Goal: Task Accomplishment & Management: Use online tool/utility

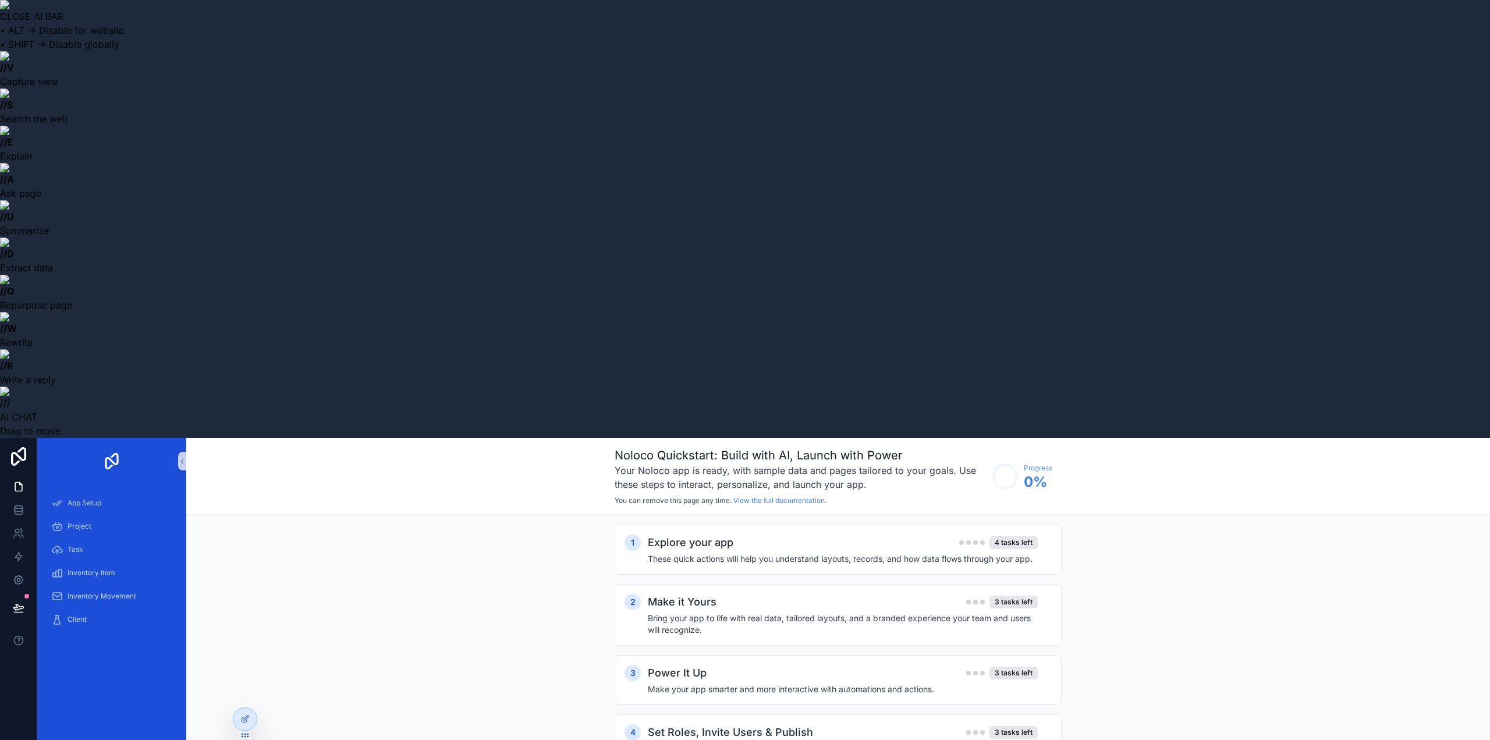
click at [631, 447] on h1 "Noloco Quickstart: Build with AI, Launch with Power" at bounding box center [801, 455] width 372 height 16
copy h1 "Noloco"
click at [135, 494] on div "App Setup" at bounding box center [111, 503] width 121 height 19
click at [770, 534] on div "Explore your app 4 tasks left These quick actions will help you understand layo…" at bounding box center [850, 549] width 404 height 30
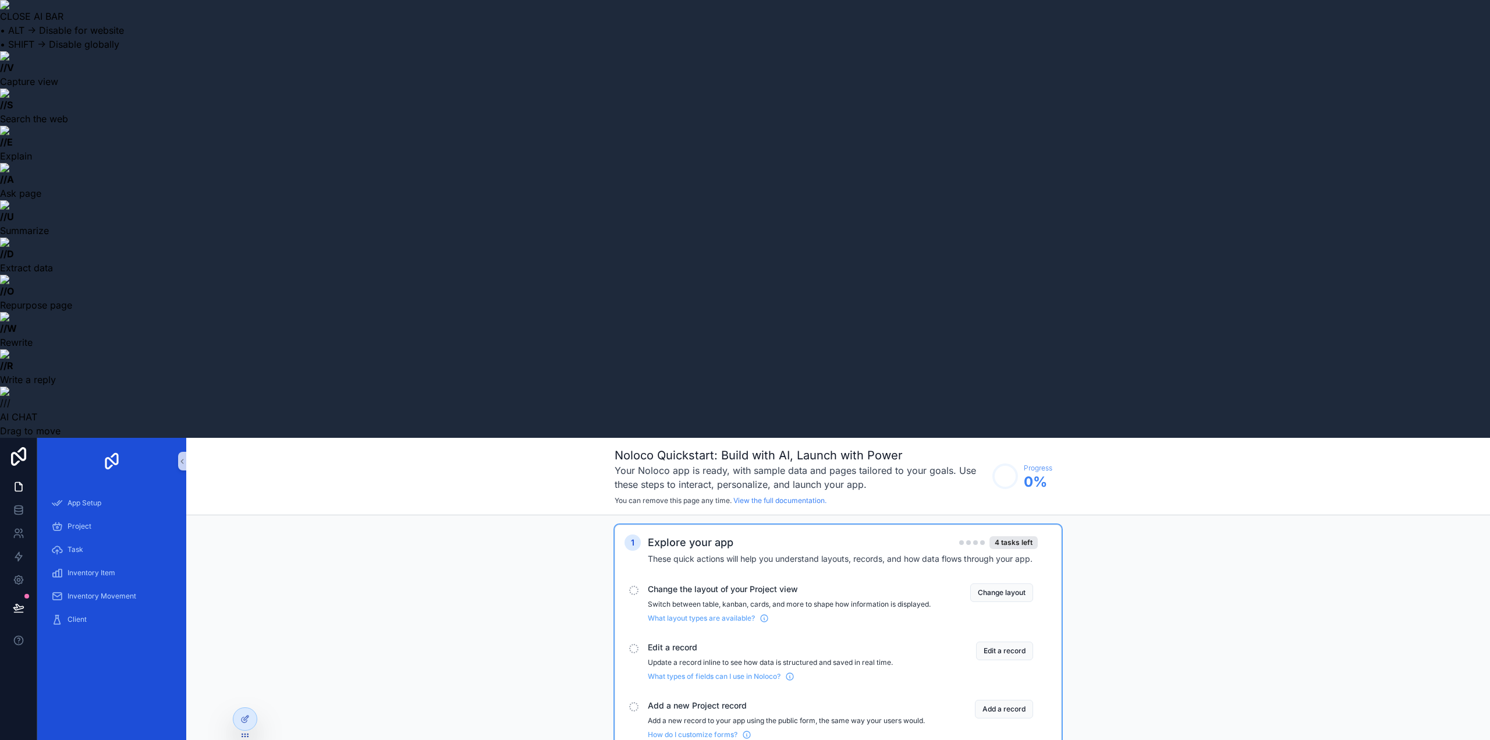
click at [770, 534] on div "Explore your app 4 tasks left These quick actions will help you understand layo…" at bounding box center [850, 549] width 404 height 30
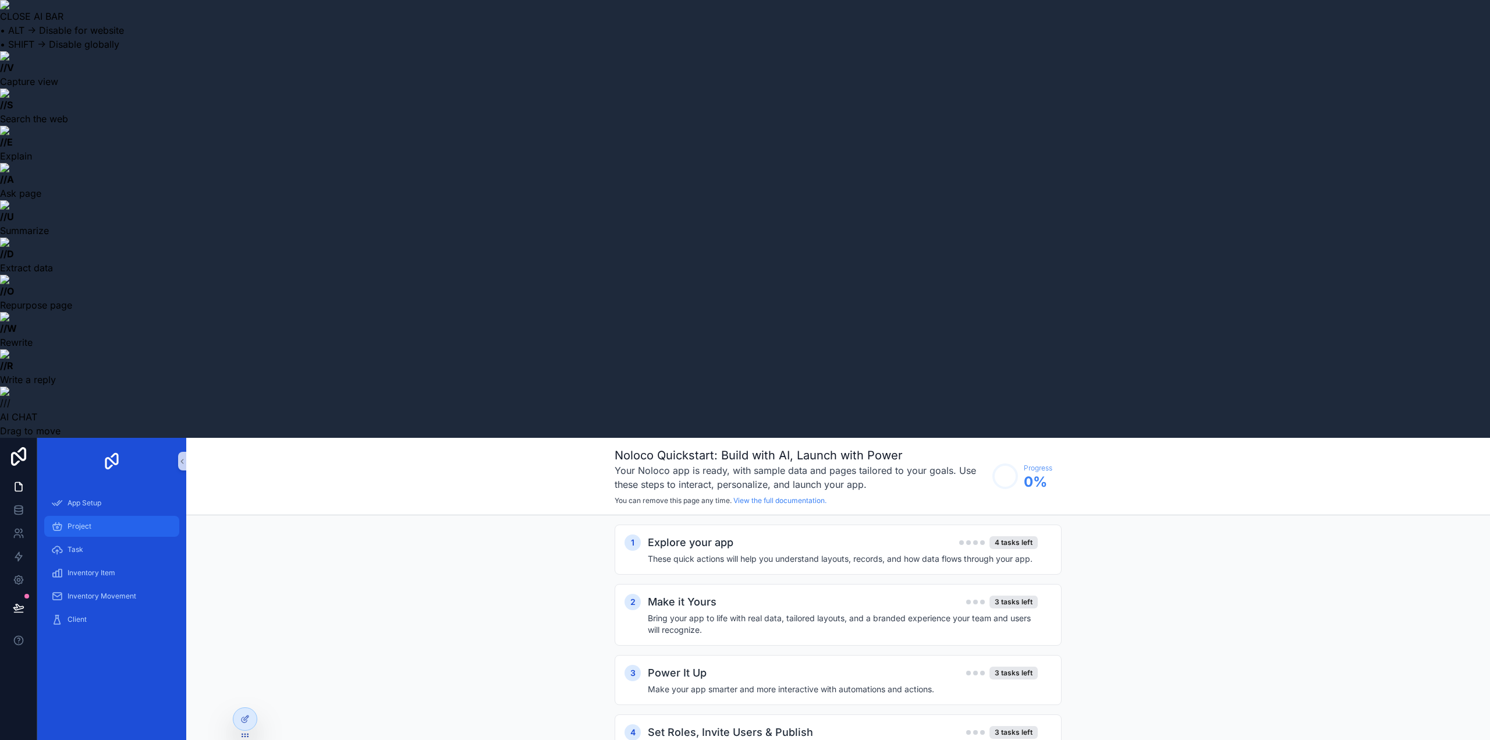
click at [83, 517] on div "Project" at bounding box center [111, 526] width 121 height 19
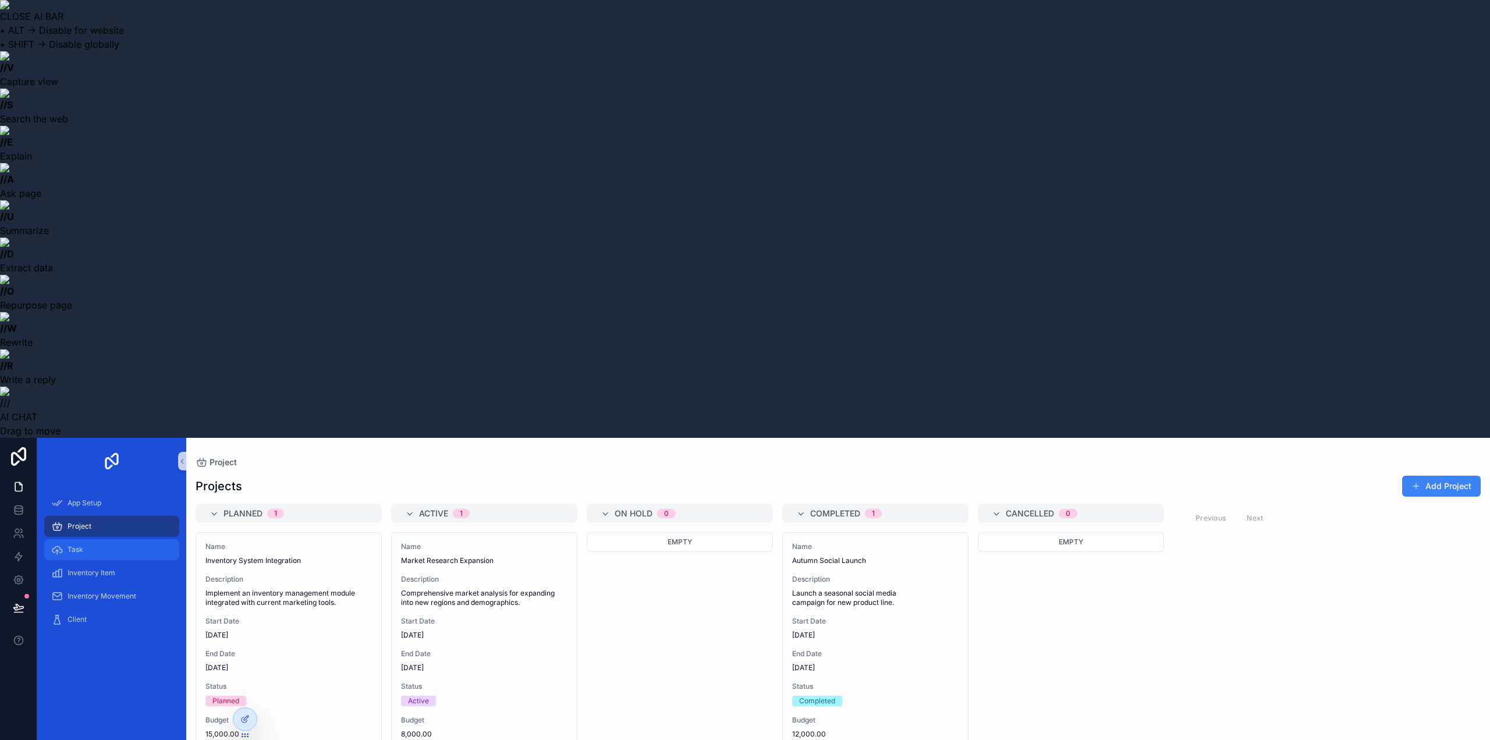
click at [84, 540] on div "Task" at bounding box center [111, 549] width 121 height 19
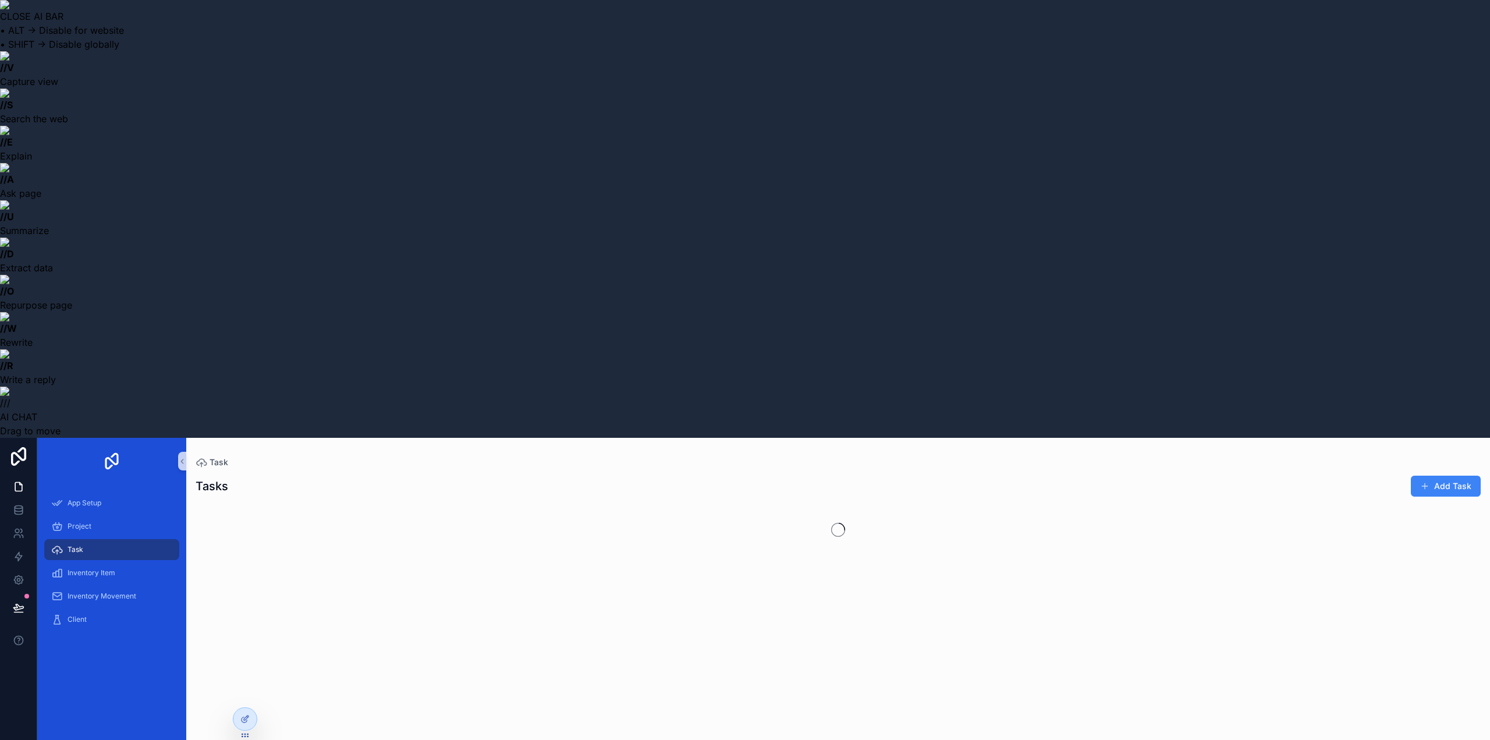
click at [85, 561] on div "Inventory Item" at bounding box center [111, 572] width 149 height 23
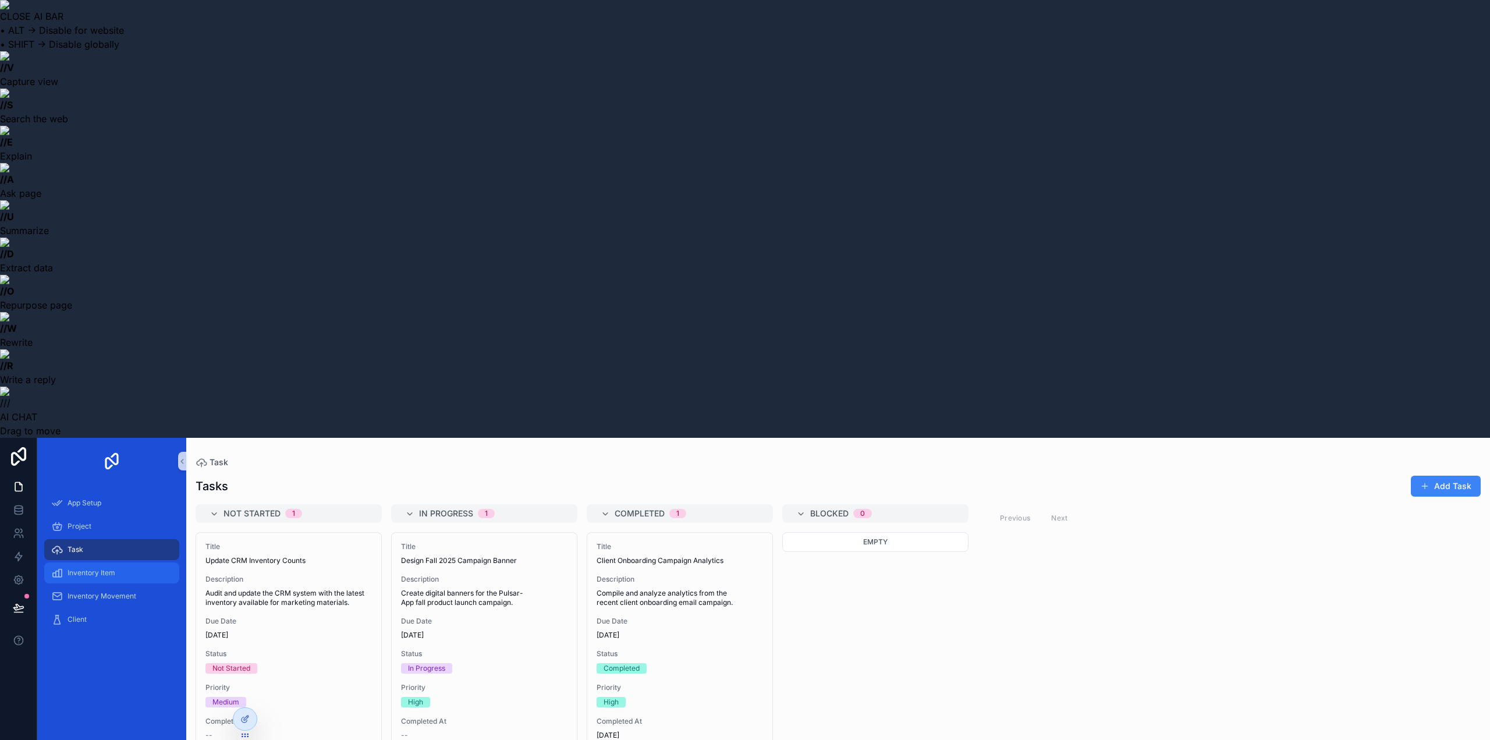
click at [87, 564] on div "Inventory Item" at bounding box center [111, 573] width 121 height 19
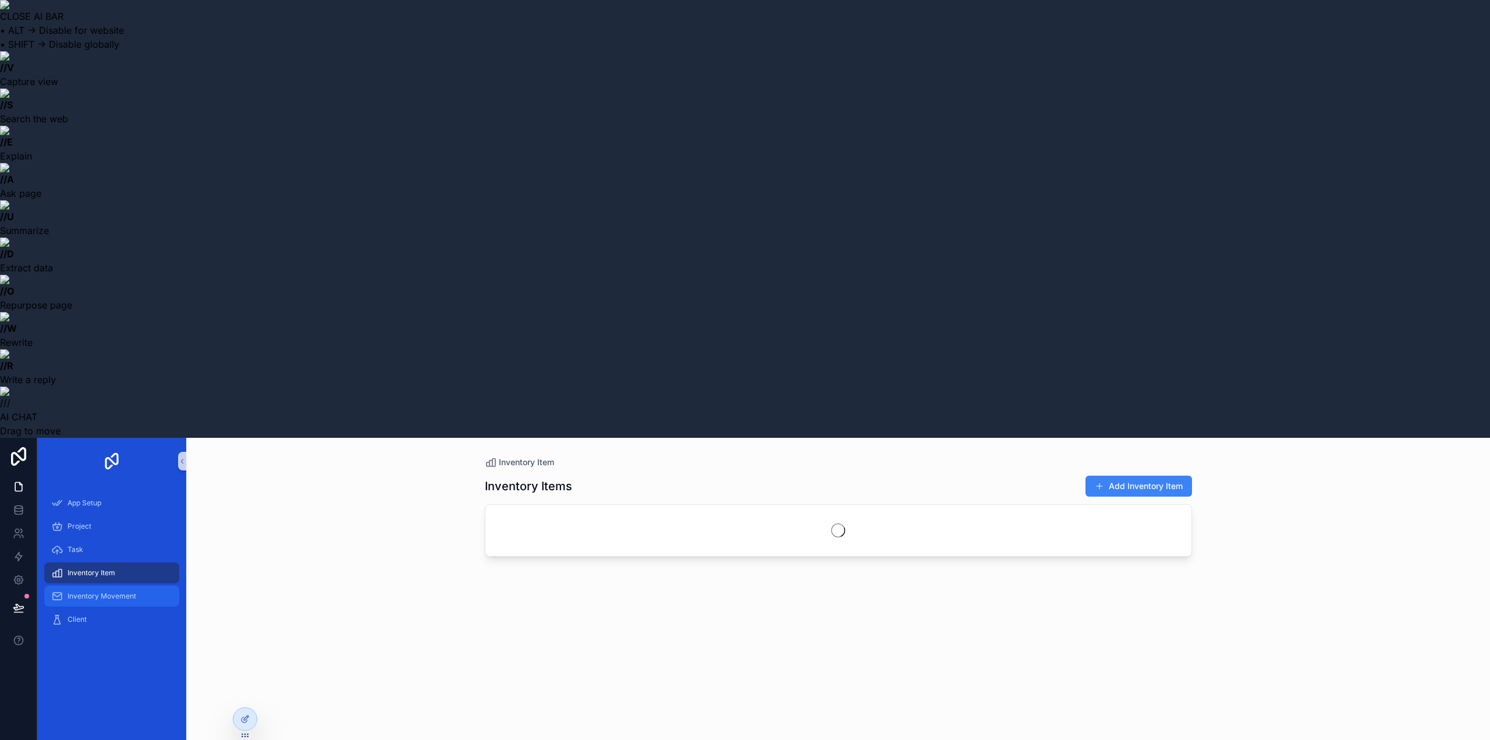
click at [86, 587] on div "Inventory Movement" at bounding box center [111, 596] width 121 height 19
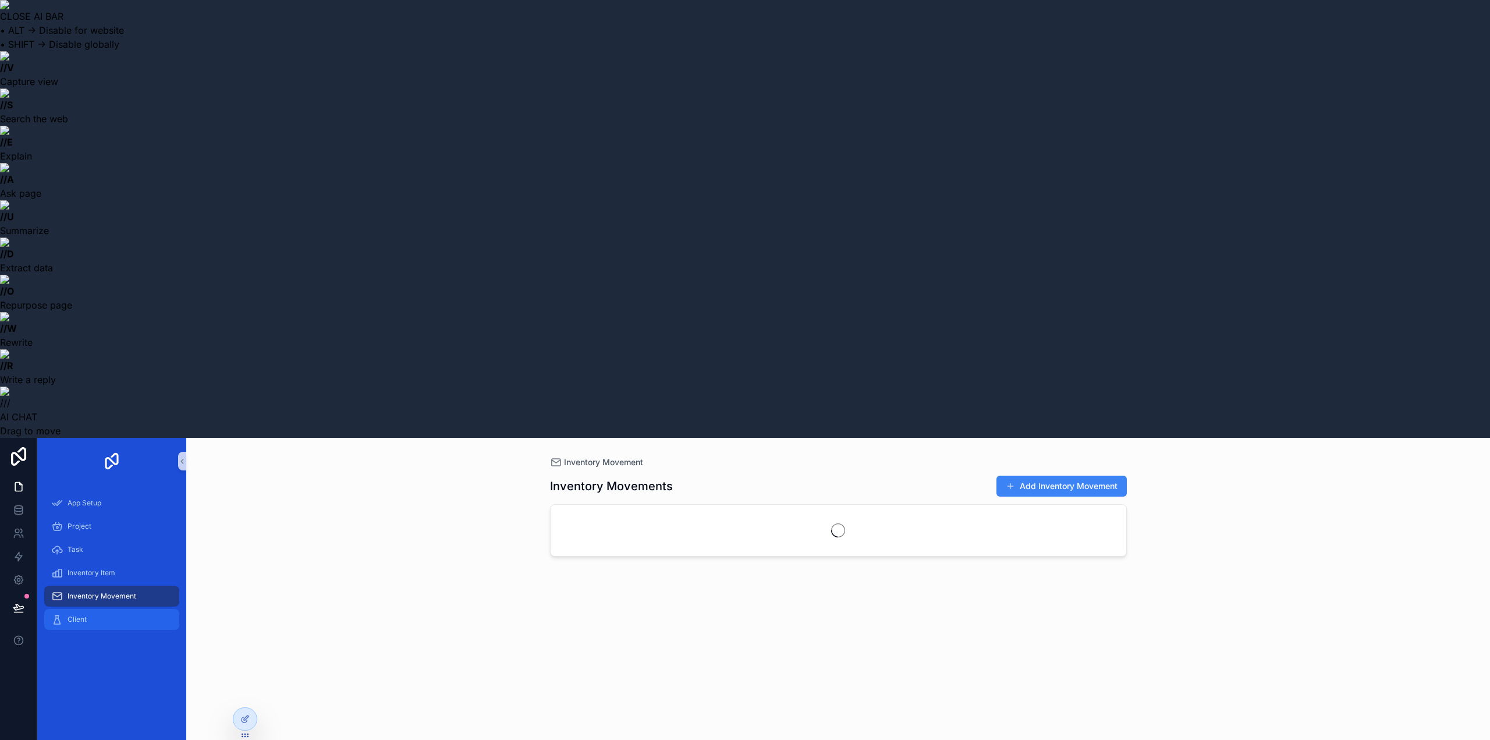
click at [77, 610] on div "Client" at bounding box center [111, 619] width 121 height 19
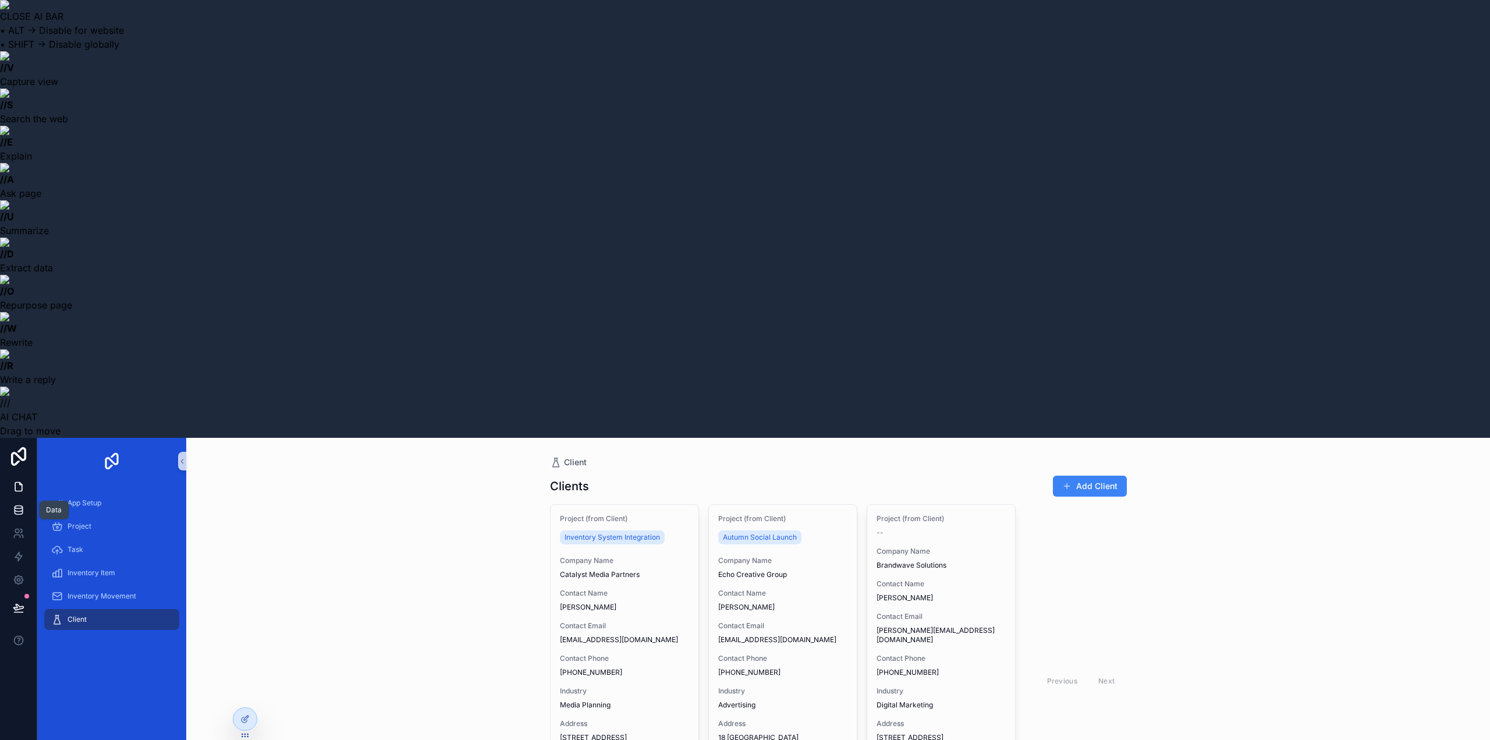
click at [21, 506] on icon at bounding box center [19, 507] width 8 height 3
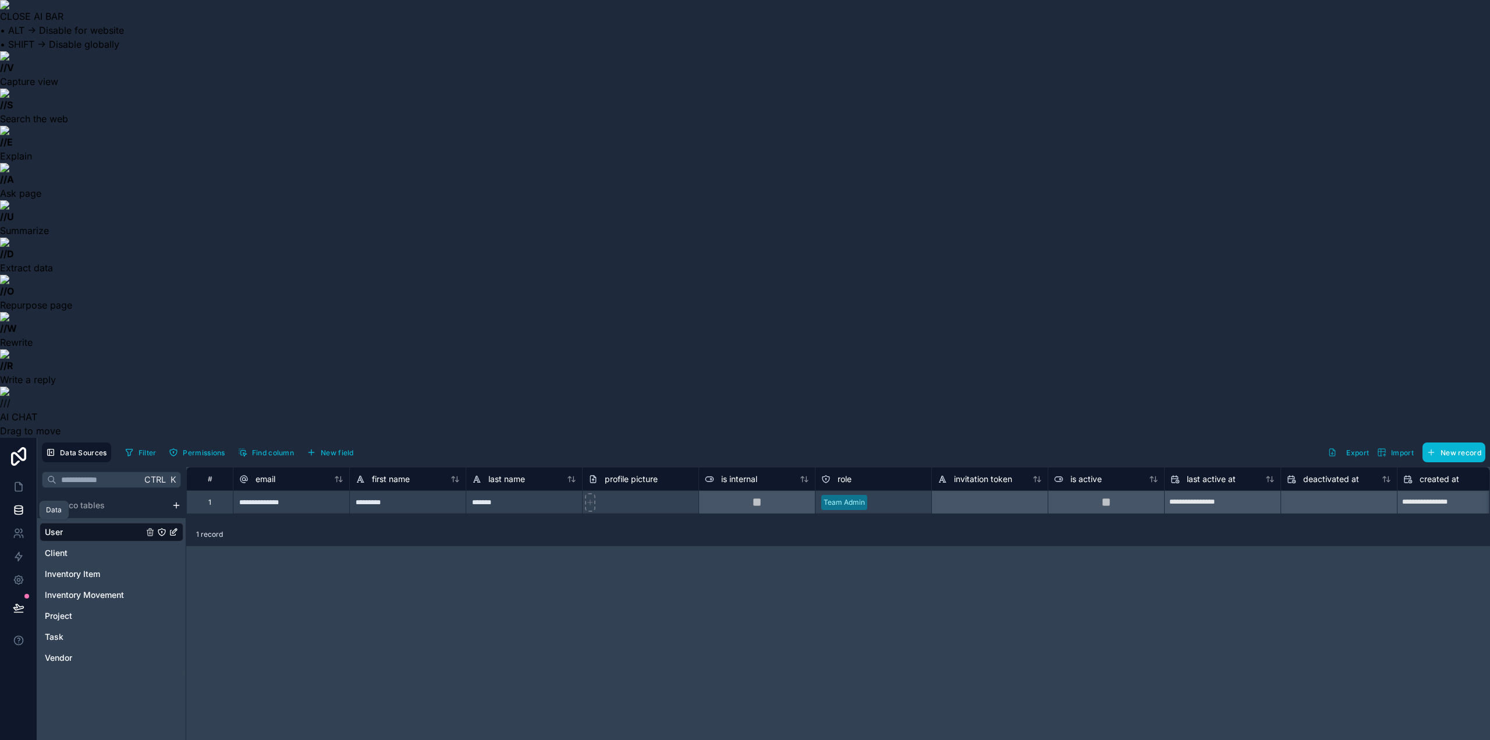
click at [20, 510] on icon at bounding box center [19, 512] width 8 height 5
click at [63, 448] on span "Data Sources" at bounding box center [83, 452] width 47 height 9
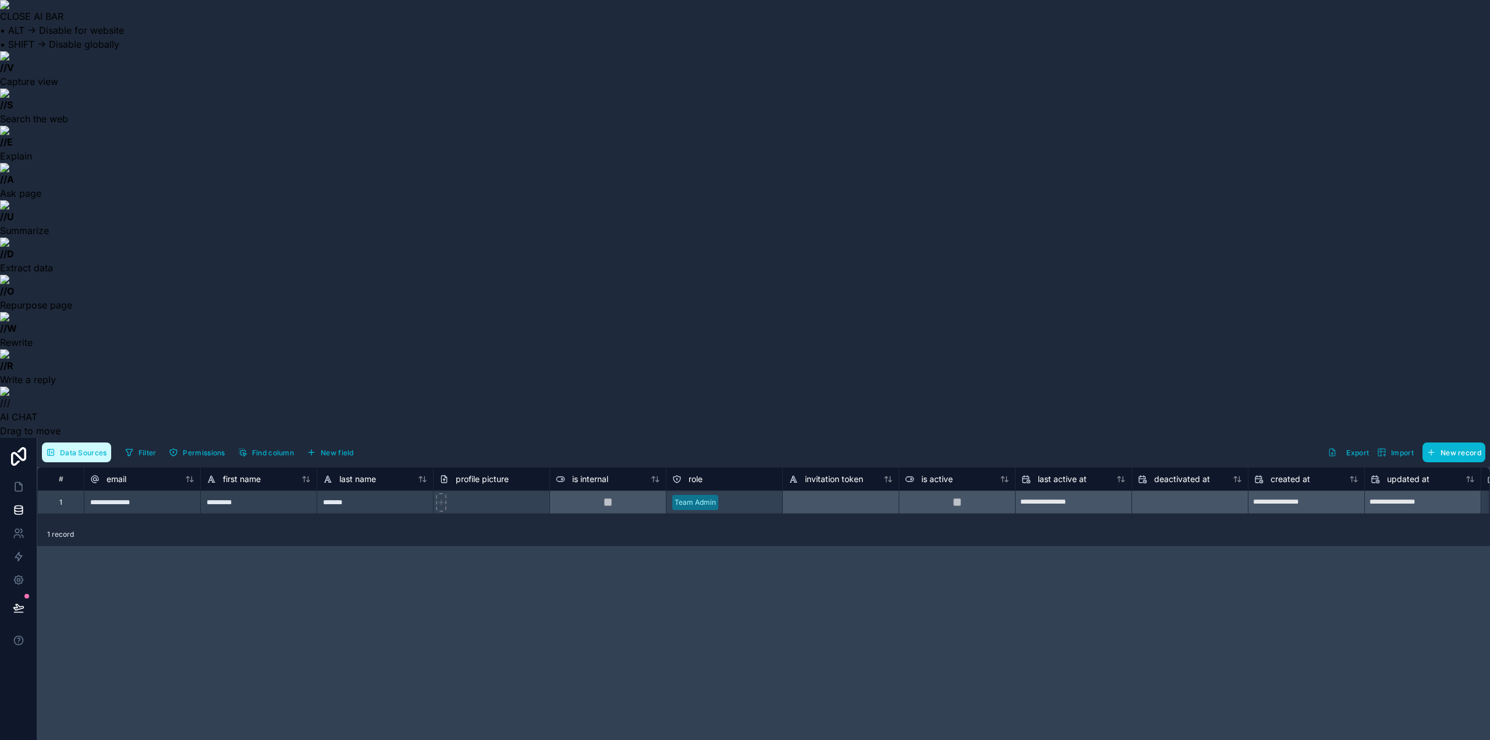
click at [63, 448] on span "Data Sources" at bounding box center [83, 452] width 47 height 9
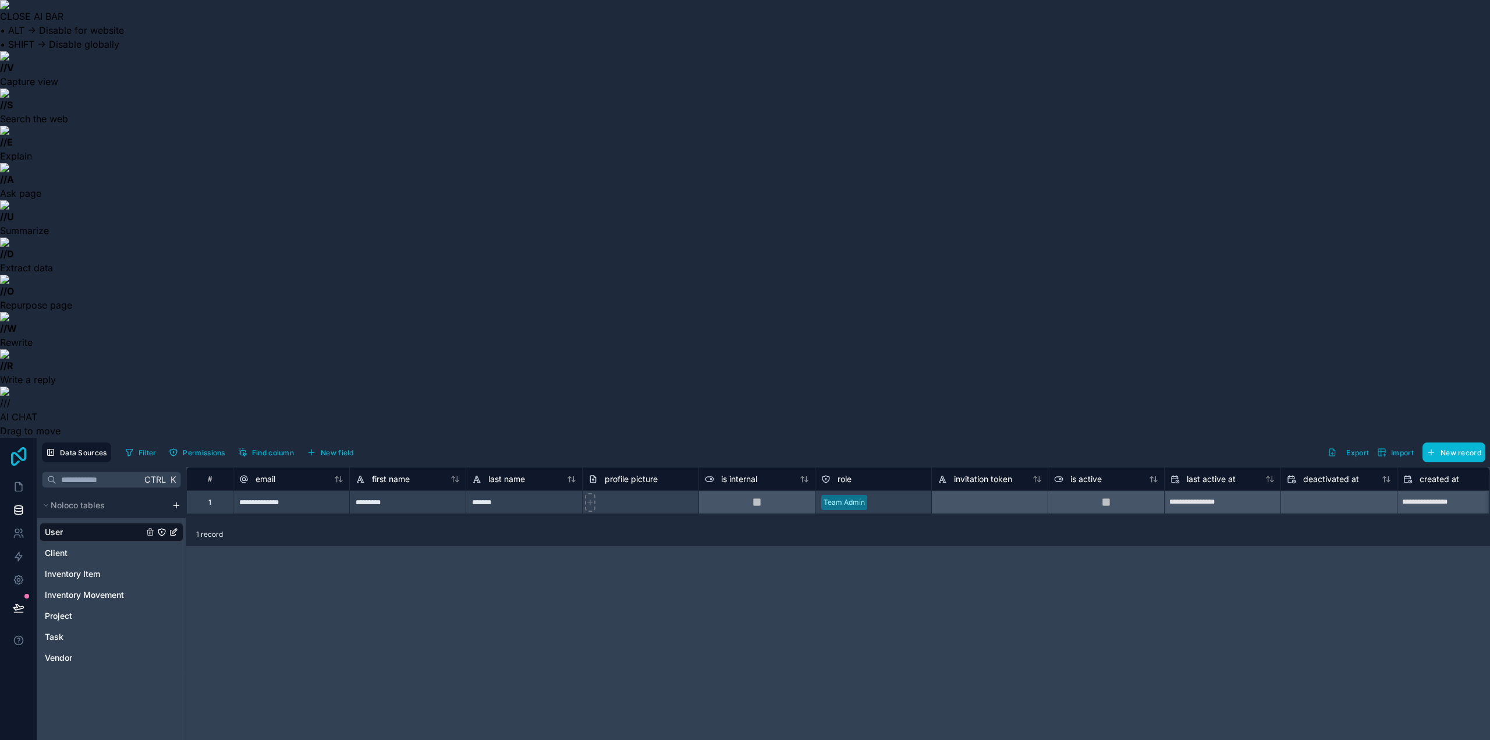
click at [17, 447] on icon at bounding box center [18, 456] width 23 height 19
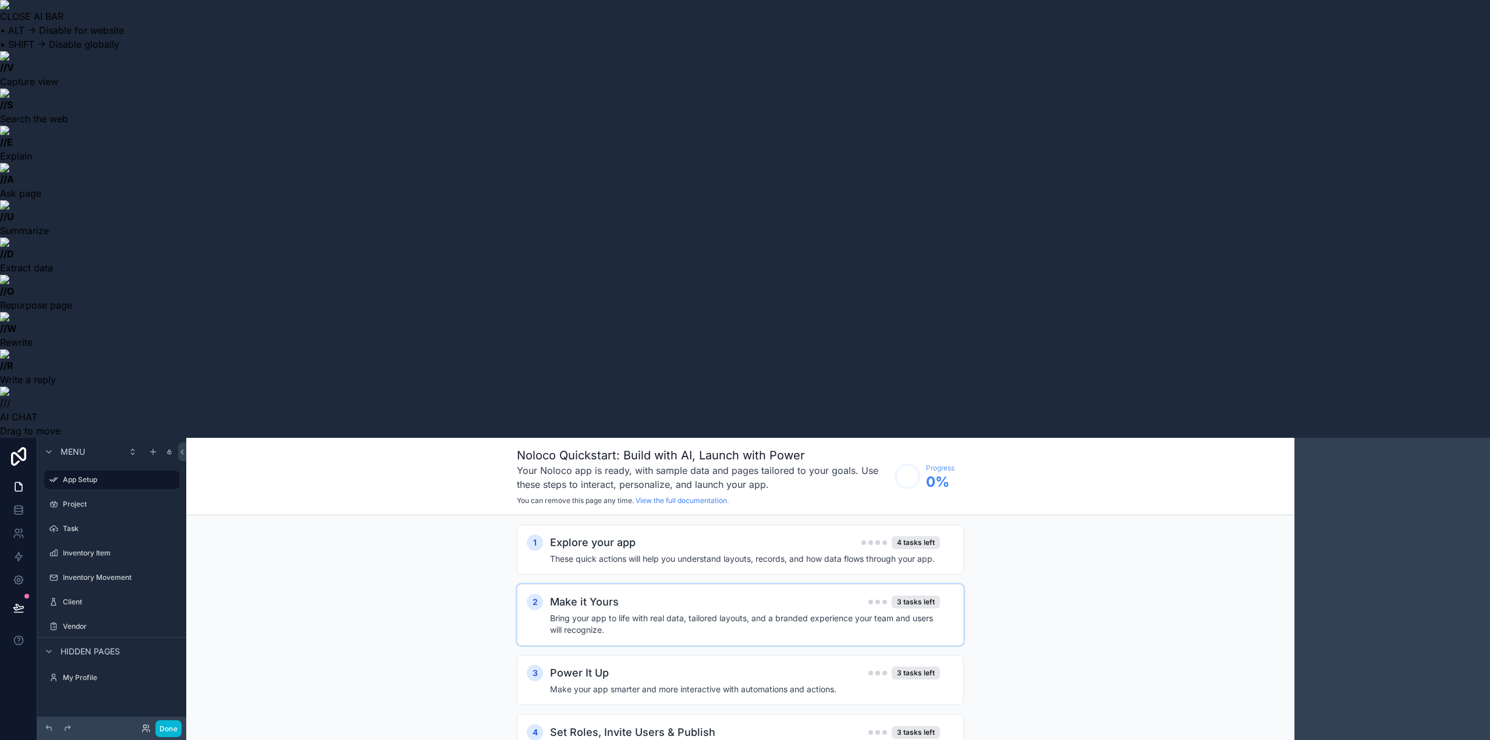
click at [736, 612] on h4 "Bring your app to life with real data, tailored layouts, and a branded experien…" at bounding box center [745, 623] width 390 height 23
click at [608, 654] on div "Add your real data Replace the sample records by importing a CSV or entering yo…" at bounding box center [691, 674] width 283 height 40
click at [635, 612] on h4 "Bring your app to life with real data, tailored layouts, and a branded experien…" at bounding box center [745, 623] width 390 height 23
click at [533, 657] on div "scrollable content" at bounding box center [535, 661] width 9 height 9
click at [582, 612] on h4 "Bring your app to life with real data, tailored layouts, and a branded experien…" at bounding box center [745, 623] width 390 height 23
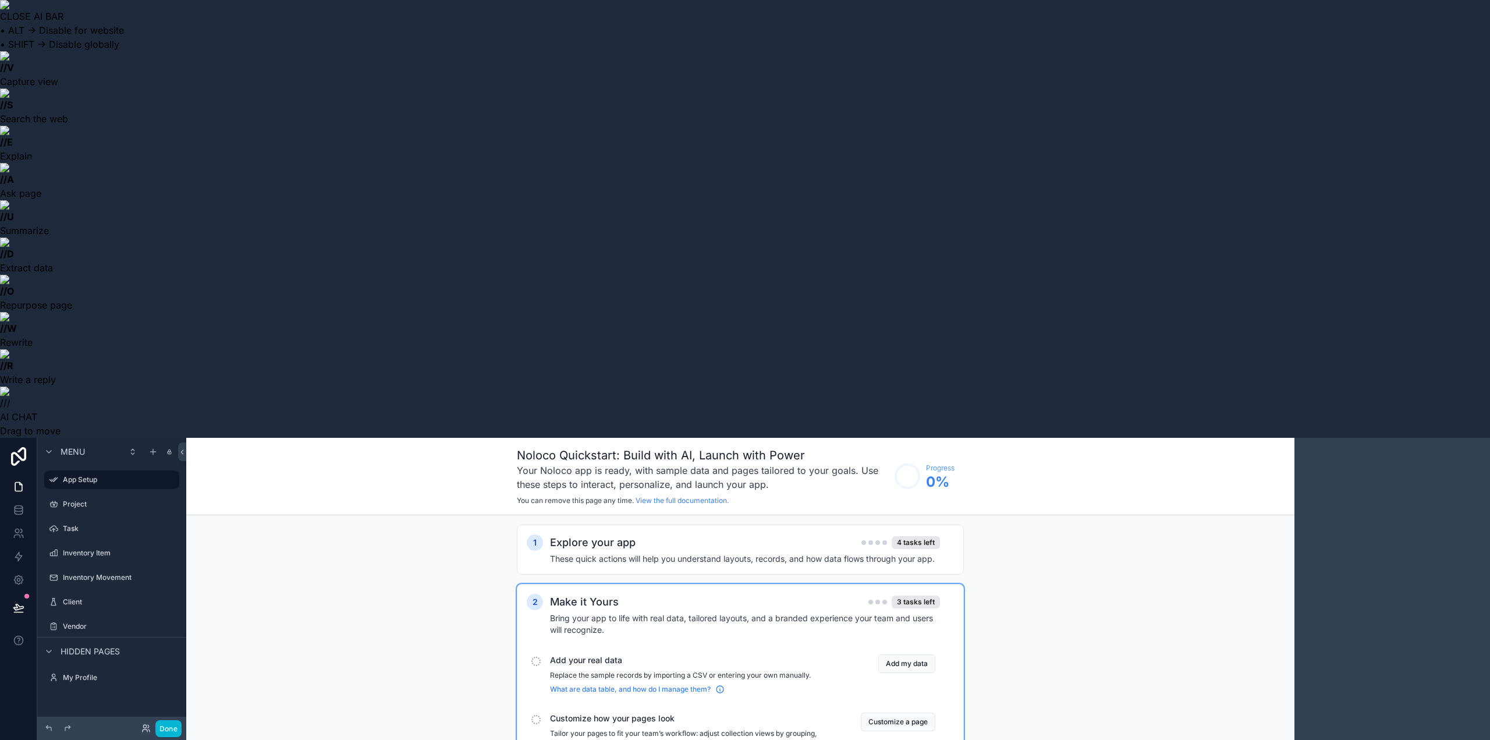
click at [590, 685] on span "What are data table, and how do I manage them?" at bounding box center [630, 689] width 161 height 9
click at [173, 731] on button "Done" at bounding box center [168, 728] width 26 height 17
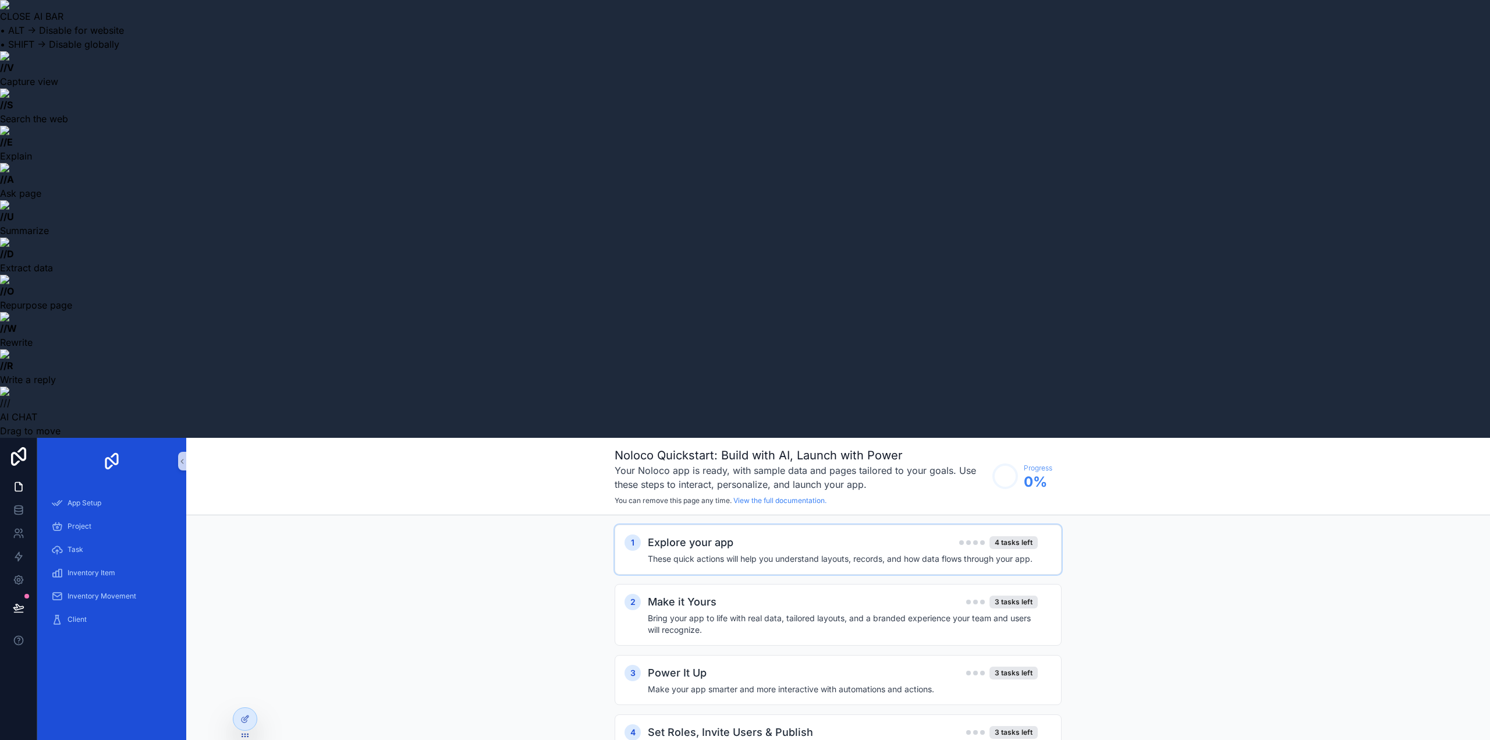
click at [820, 553] on h4 "These quick actions will help you understand layouts, records, and how data flo…" at bounding box center [843, 559] width 390 height 12
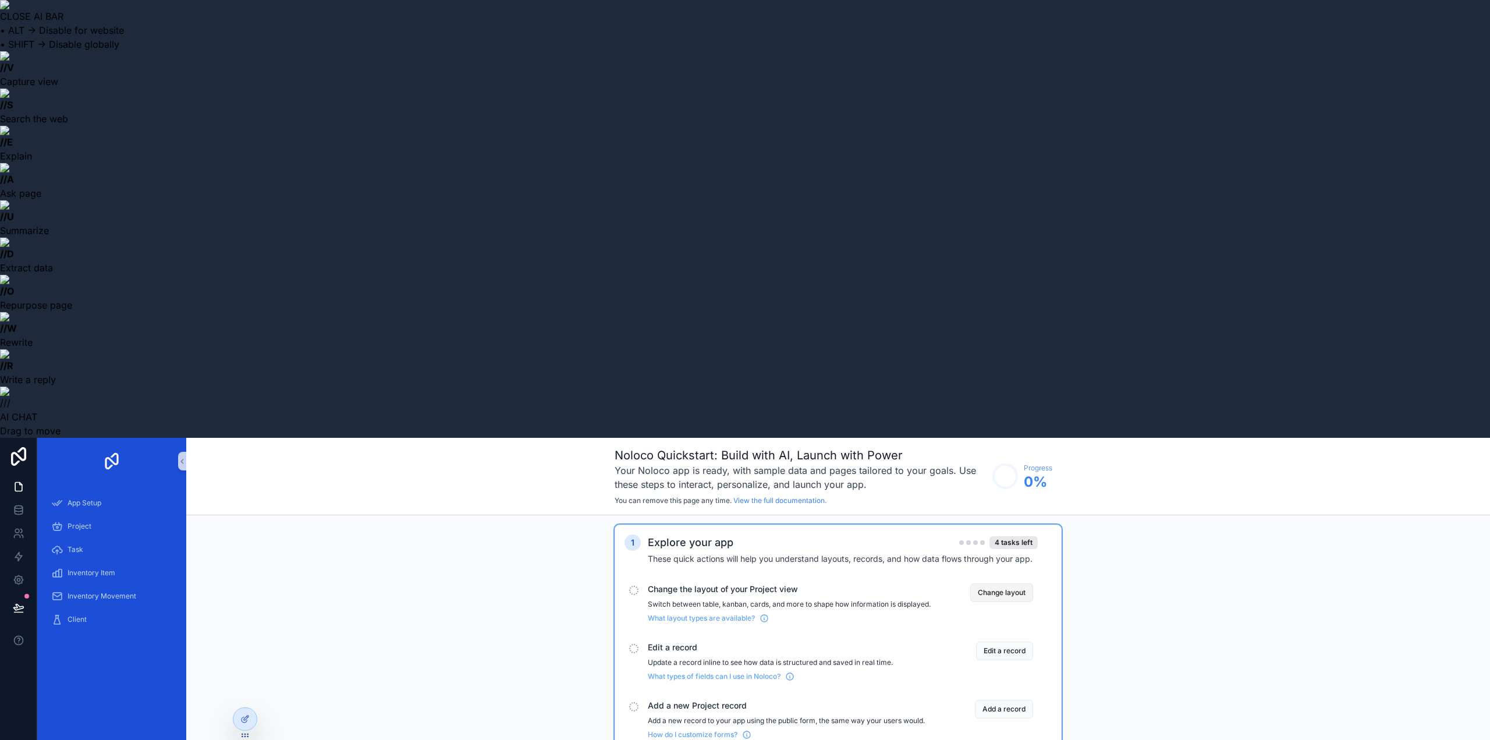
click at [993, 583] on button "Change layout" at bounding box center [1001, 592] width 63 height 19
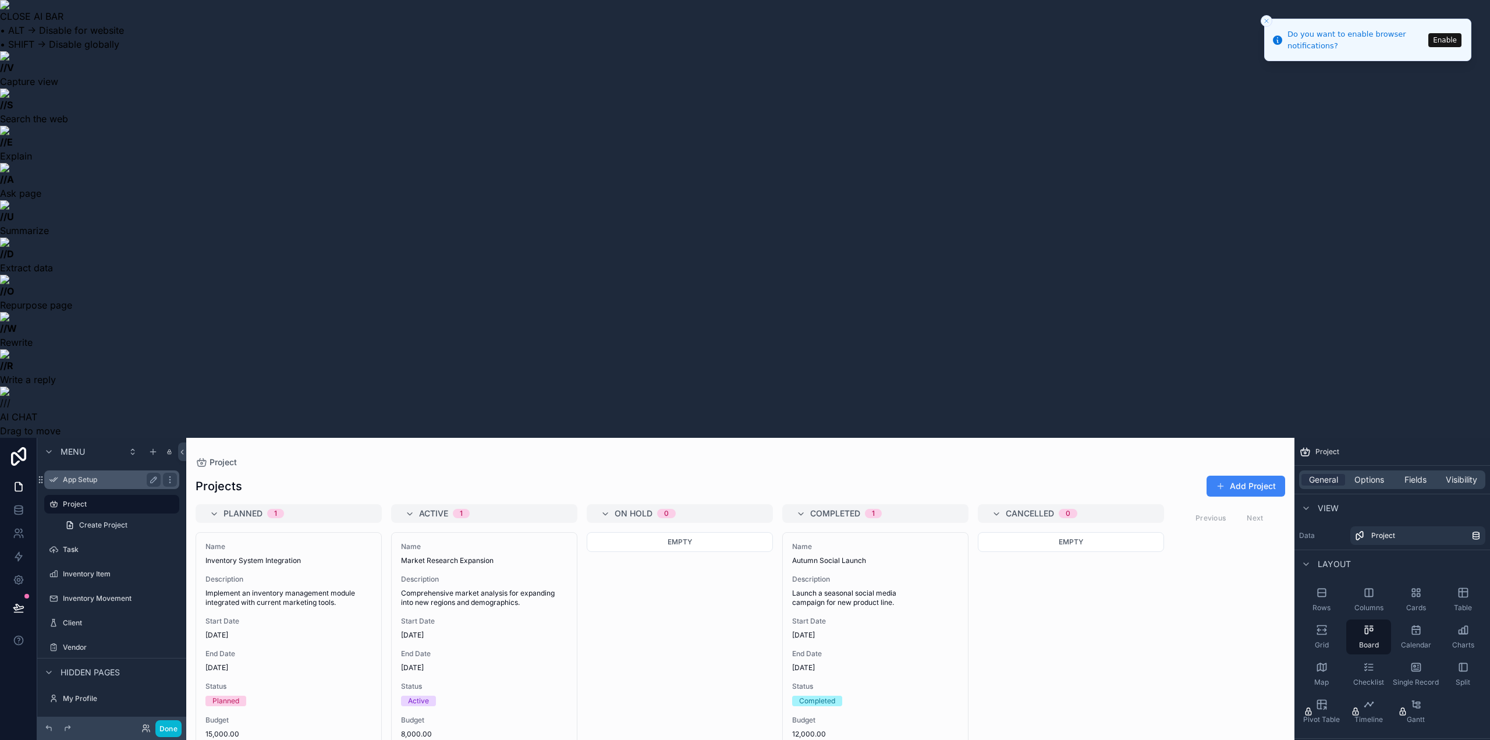
click at [97, 473] on div "App Setup" at bounding box center [112, 480] width 98 height 14
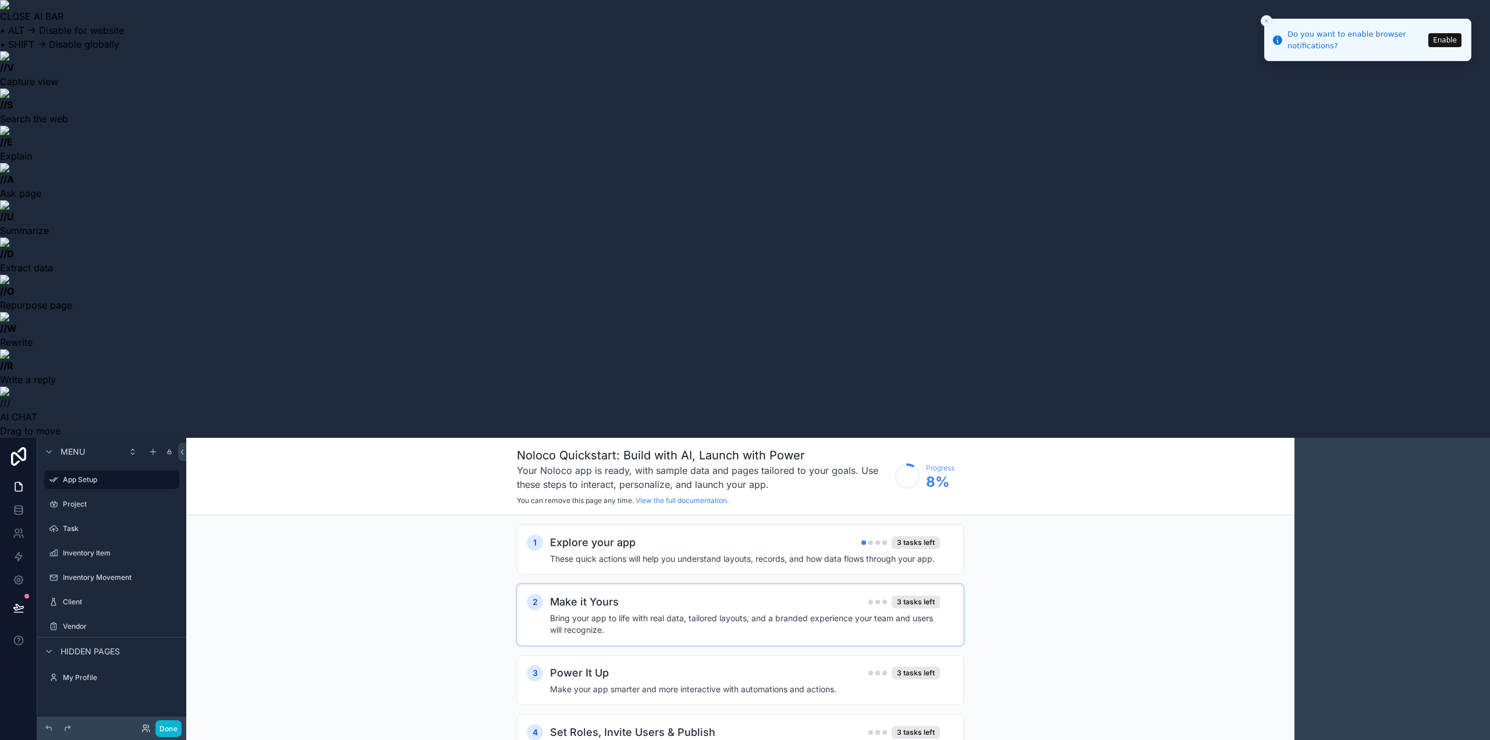
click at [590, 594] on h2 "Make it Yours" at bounding box center [584, 602] width 69 height 16
click at [579, 685] on span "What are data table, and how do I manage them?" at bounding box center [630, 689] width 161 height 9
click at [1263, 22] on icon "Close toast" at bounding box center [1266, 20] width 7 height 7
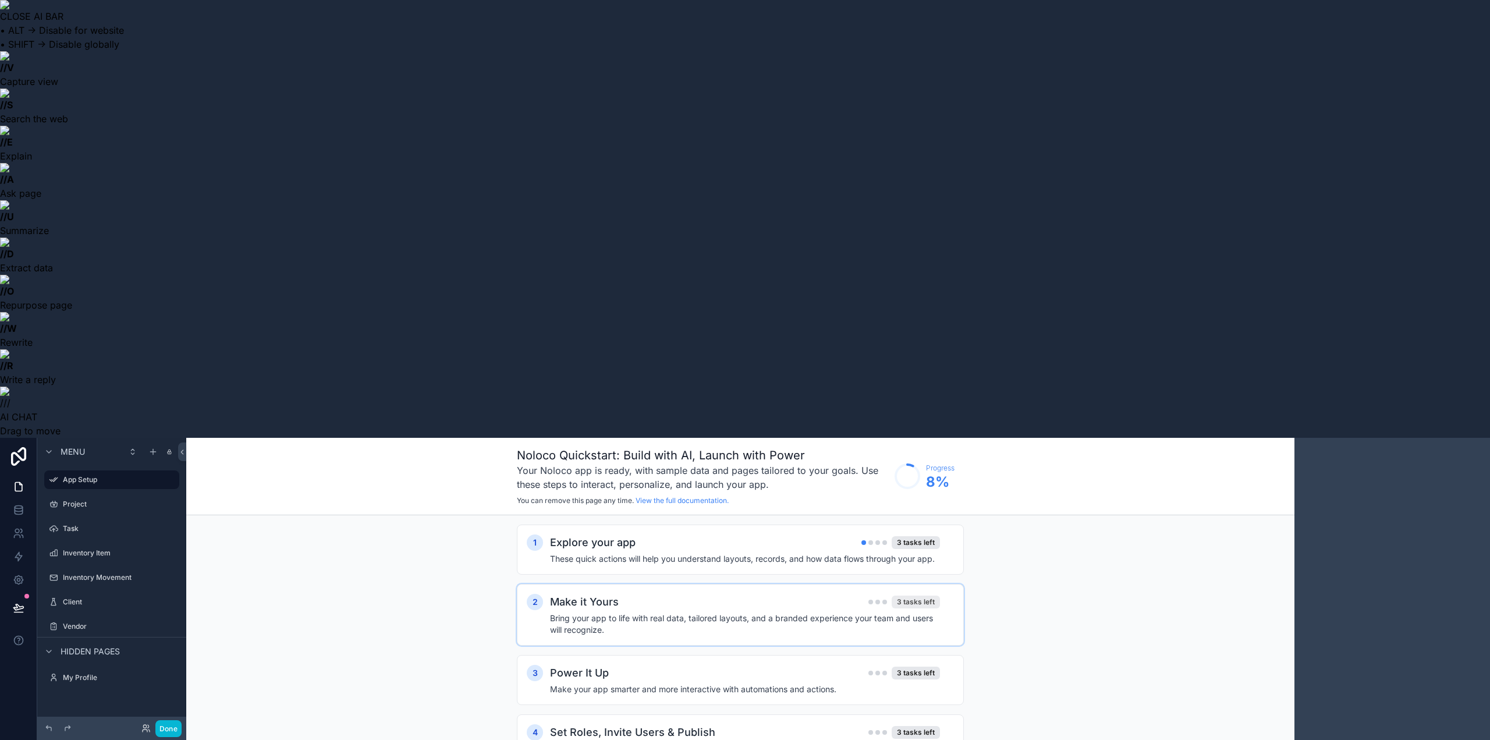
click at [927, 596] on div "3 tasks left" at bounding box center [916, 602] width 48 height 13
click at [919, 654] on button "Add my data" at bounding box center [906, 663] width 57 height 19
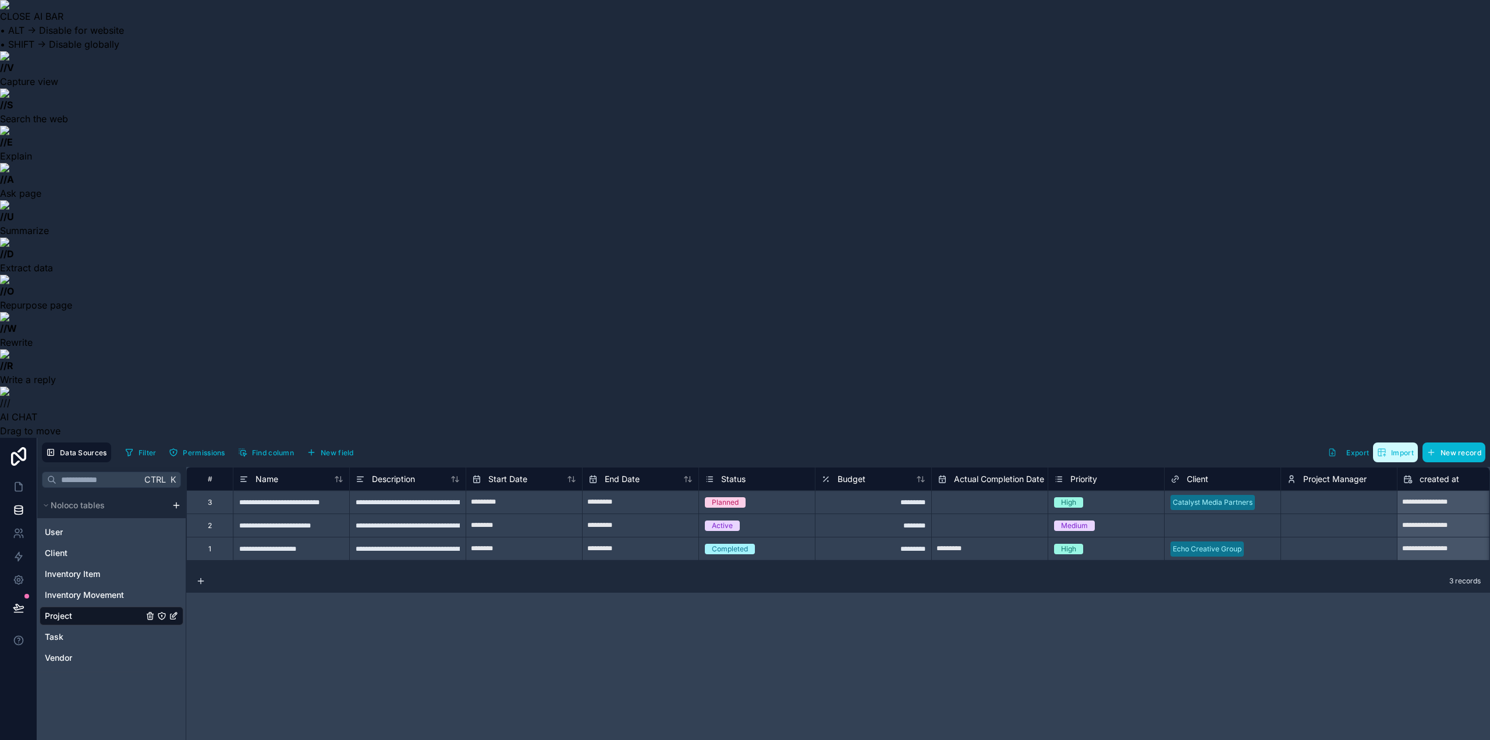
click at [1389, 442] on button "Import" at bounding box center [1395, 452] width 45 height 20
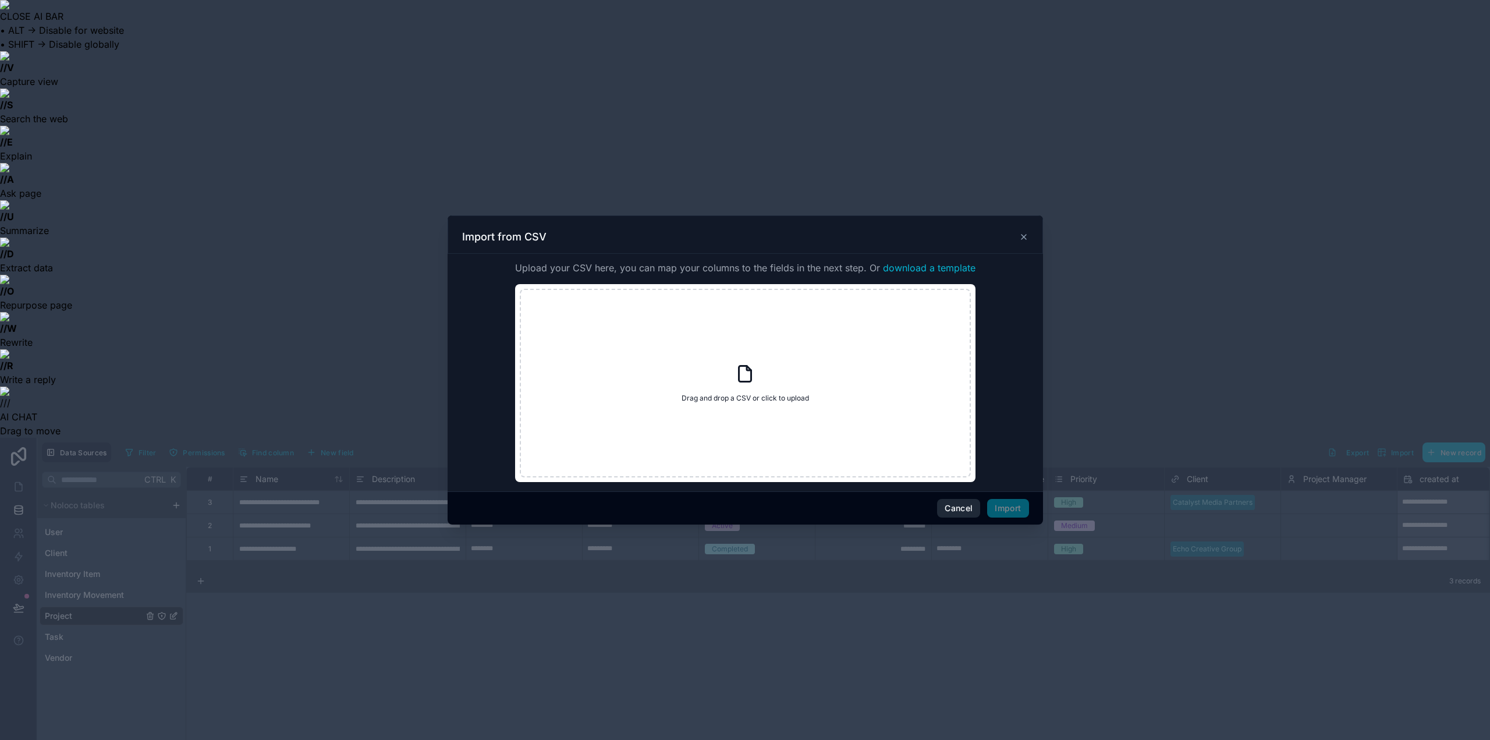
click at [955, 508] on button "Cancel" at bounding box center [958, 508] width 43 height 19
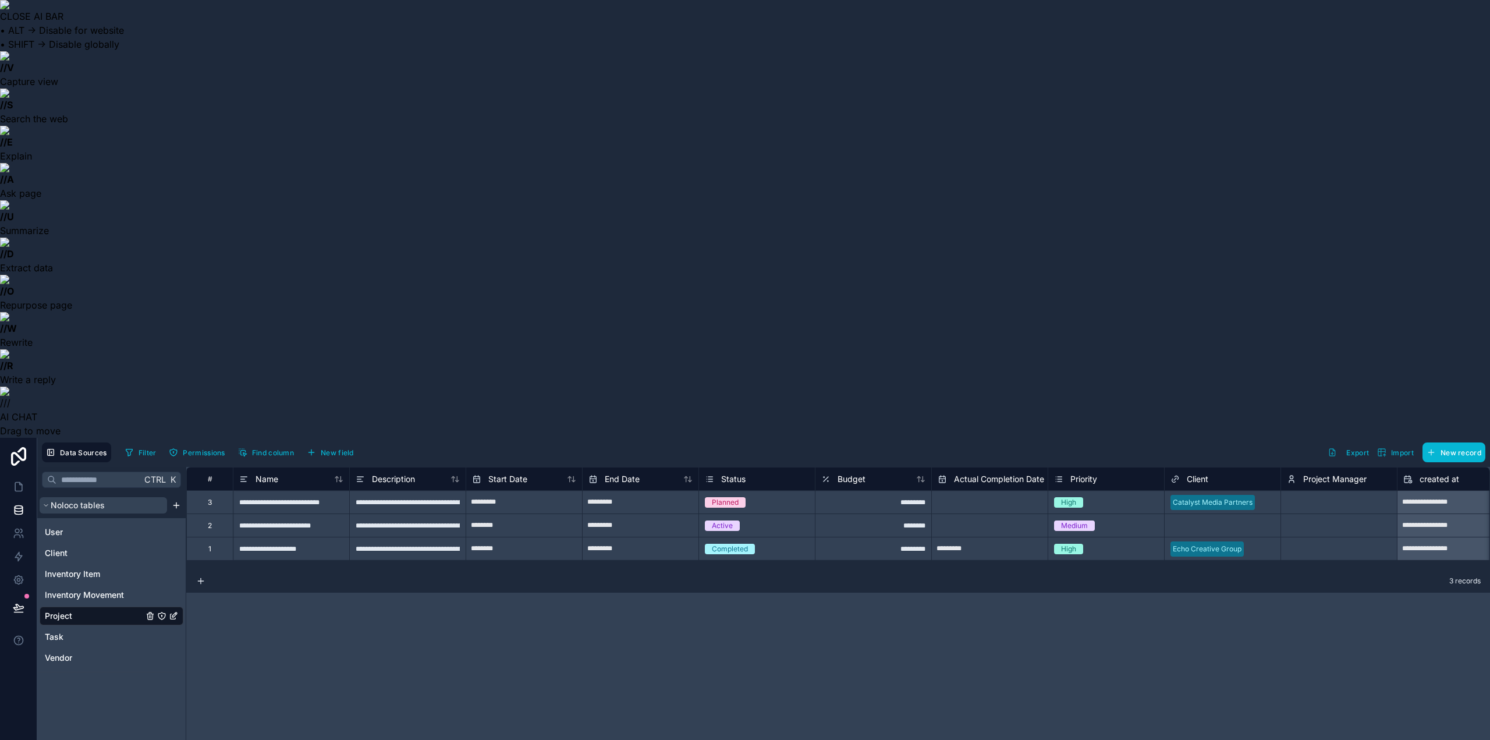
click at [76, 499] on span "Noloco tables" at bounding box center [78, 505] width 54 height 12
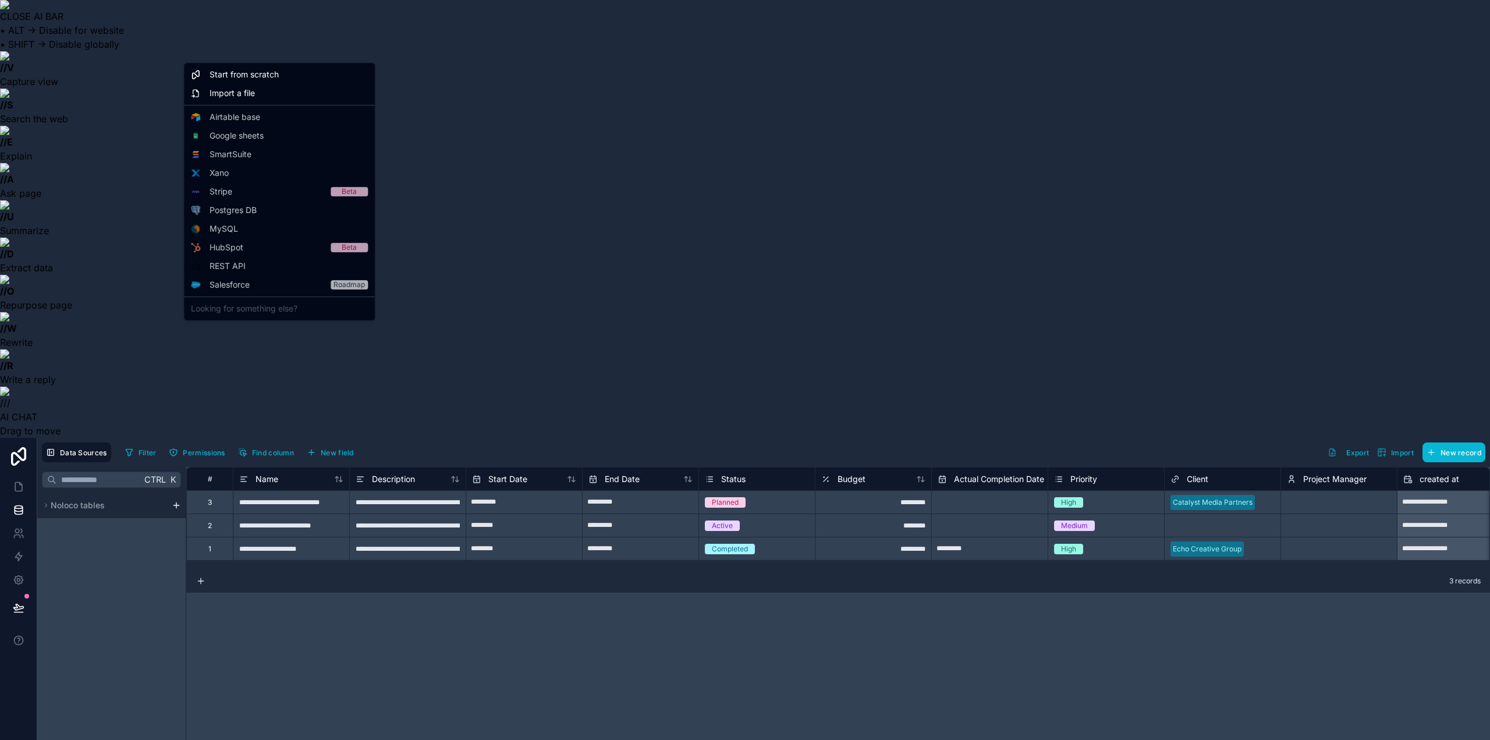
click at [176, 67] on html "**********" at bounding box center [745, 589] width 1490 height 1178
click at [268, 147] on icon at bounding box center [268, 146] width 3 height 3
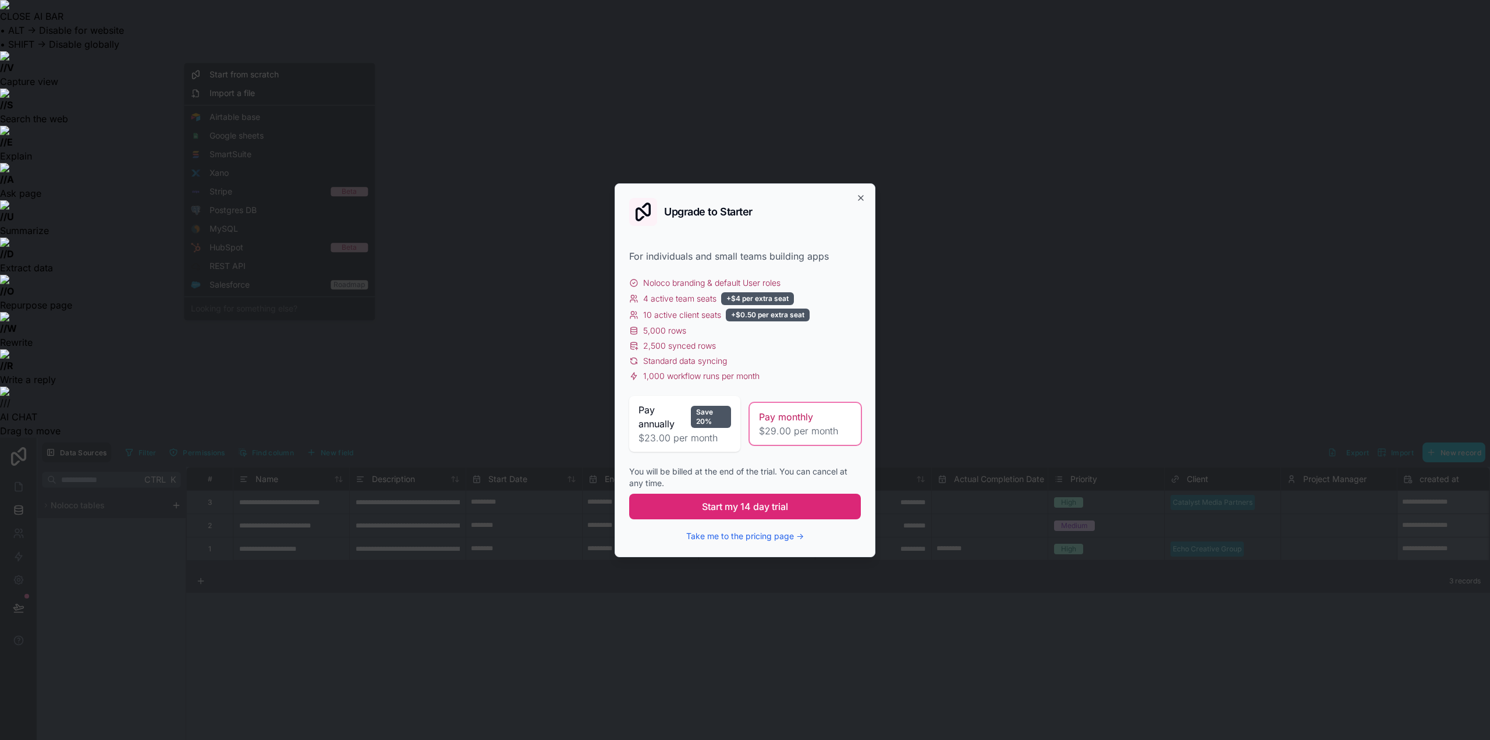
click at [659, 504] on button "Start my 14 day trial" at bounding box center [745, 507] width 232 height 26
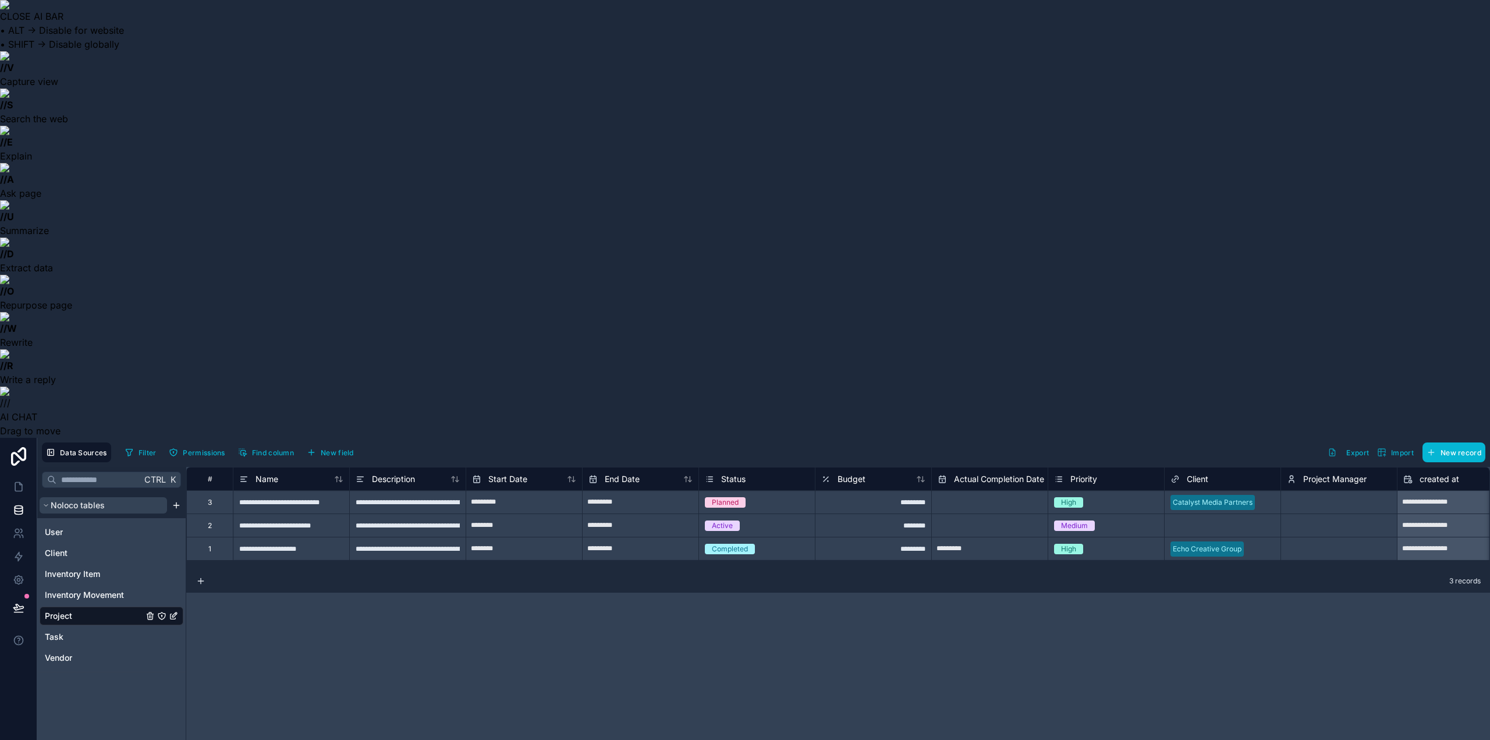
click at [109, 497] on button "Noloco tables" at bounding box center [103, 505] width 127 height 16
click at [176, 66] on html "**********" at bounding box center [745, 589] width 1490 height 1178
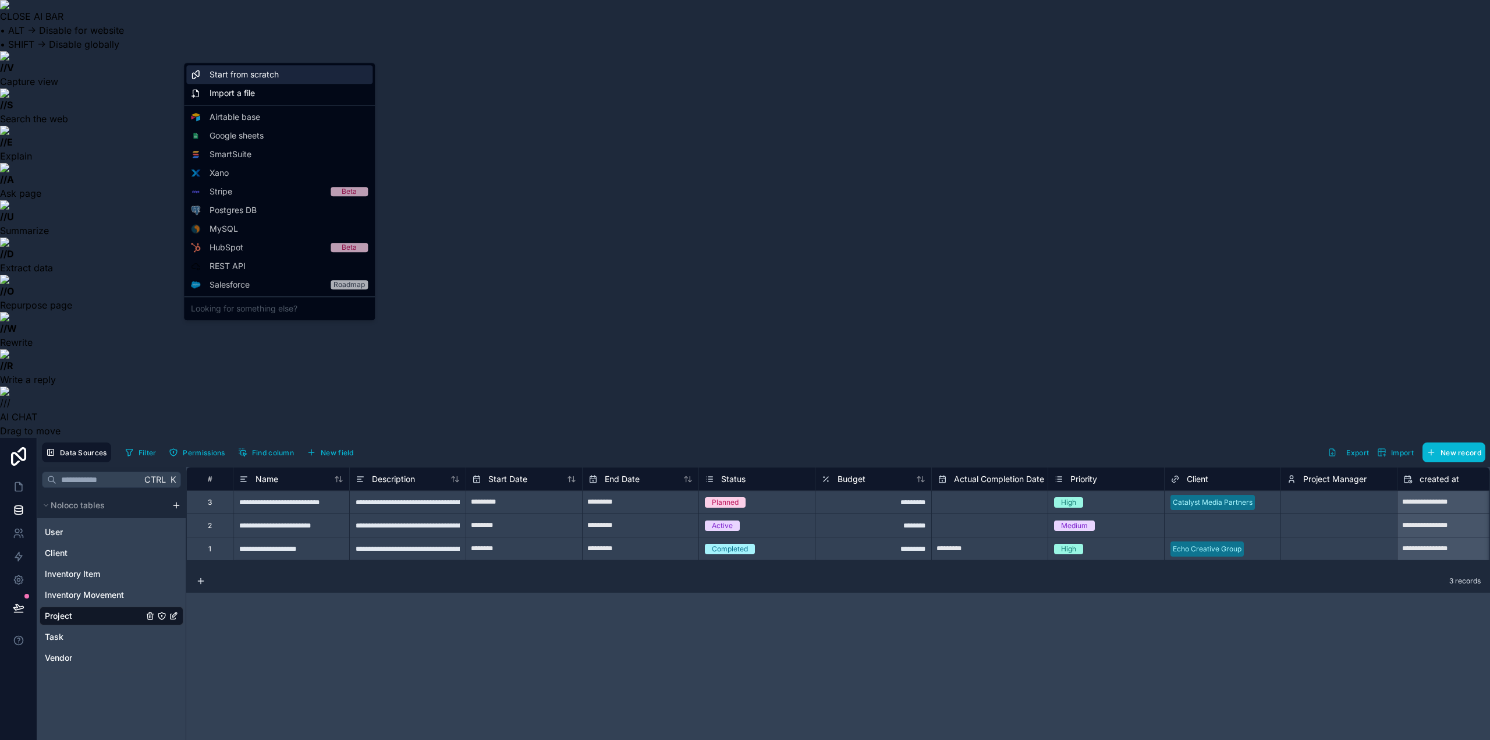
click at [218, 79] on span "Start from scratch" at bounding box center [244, 75] width 69 height 12
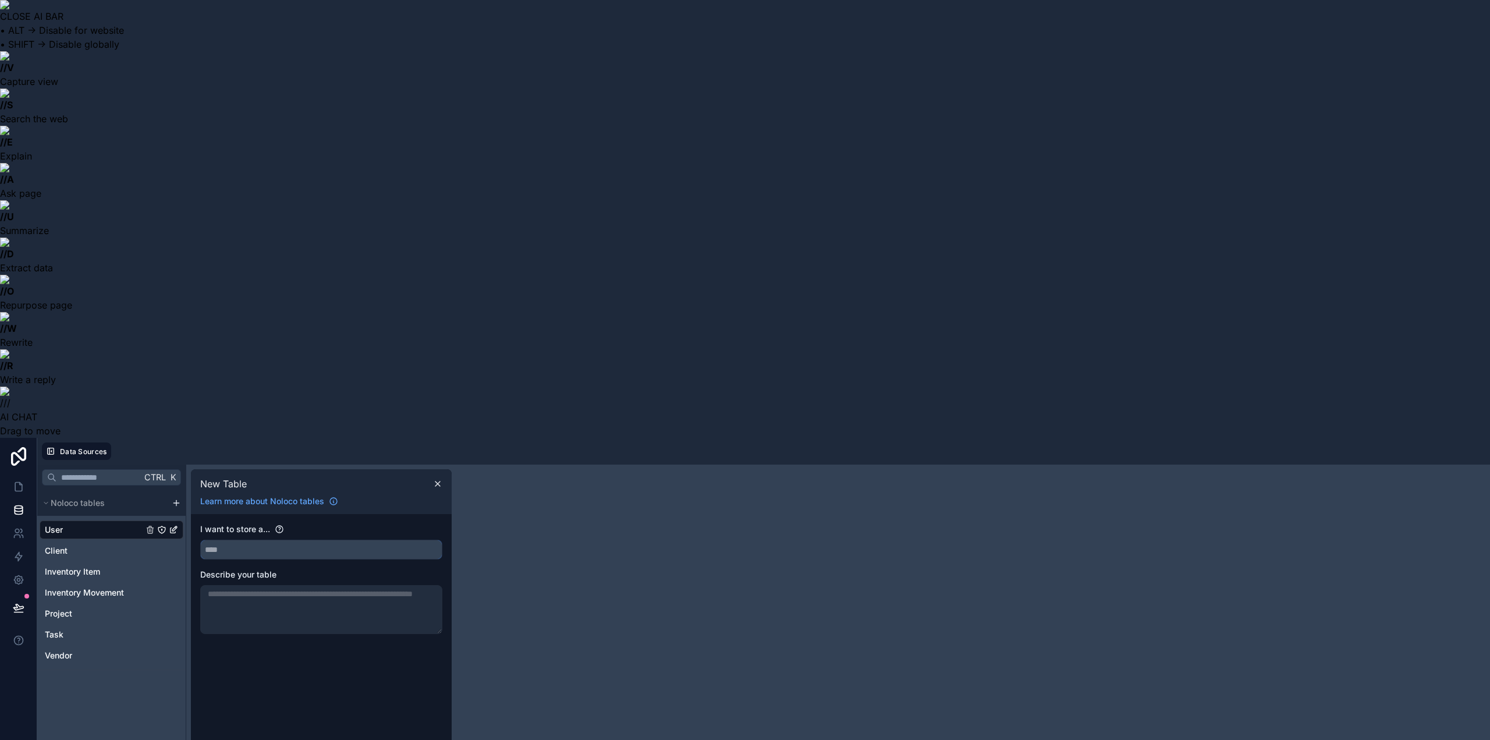
click at [275, 540] on input "text" at bounding box center [321, 549] width 241 height 19
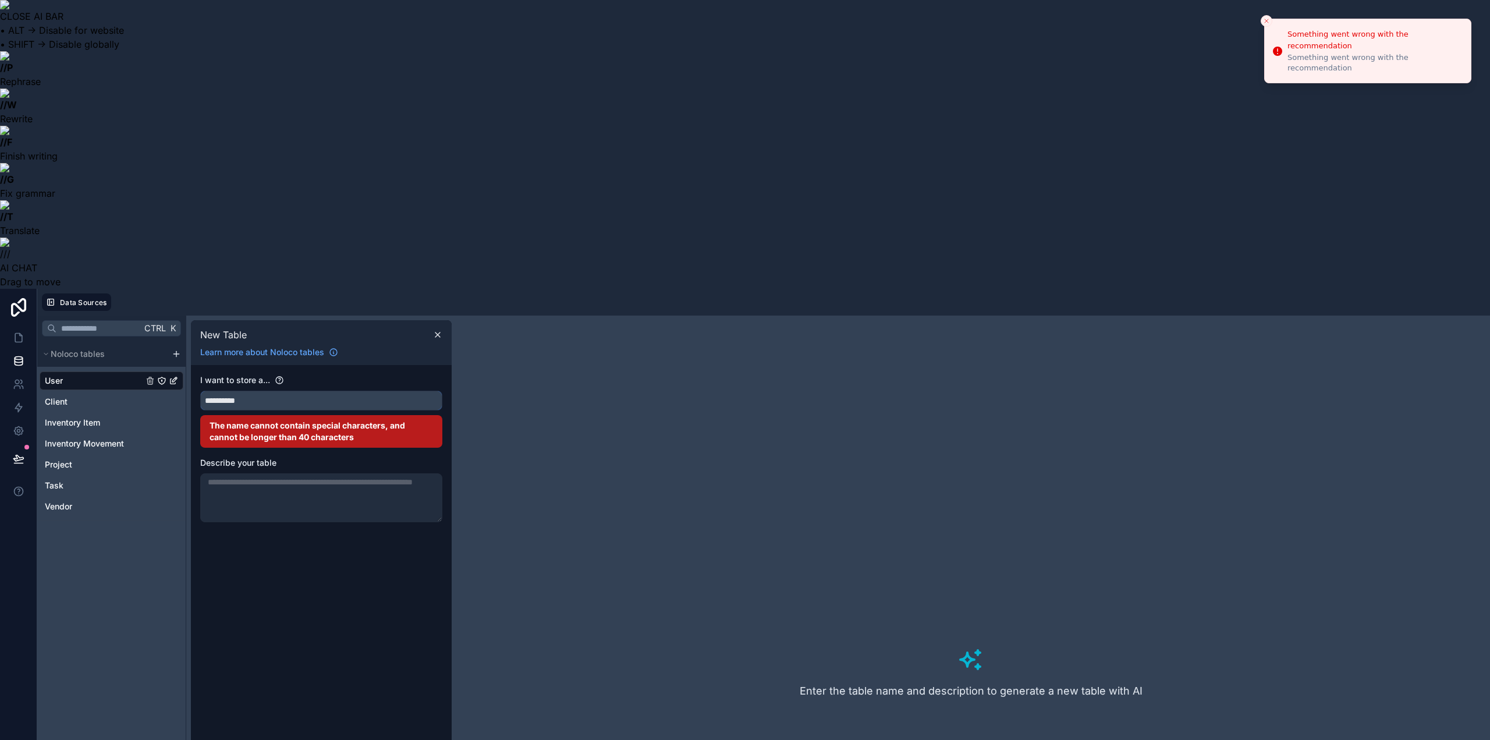
type input "**********"
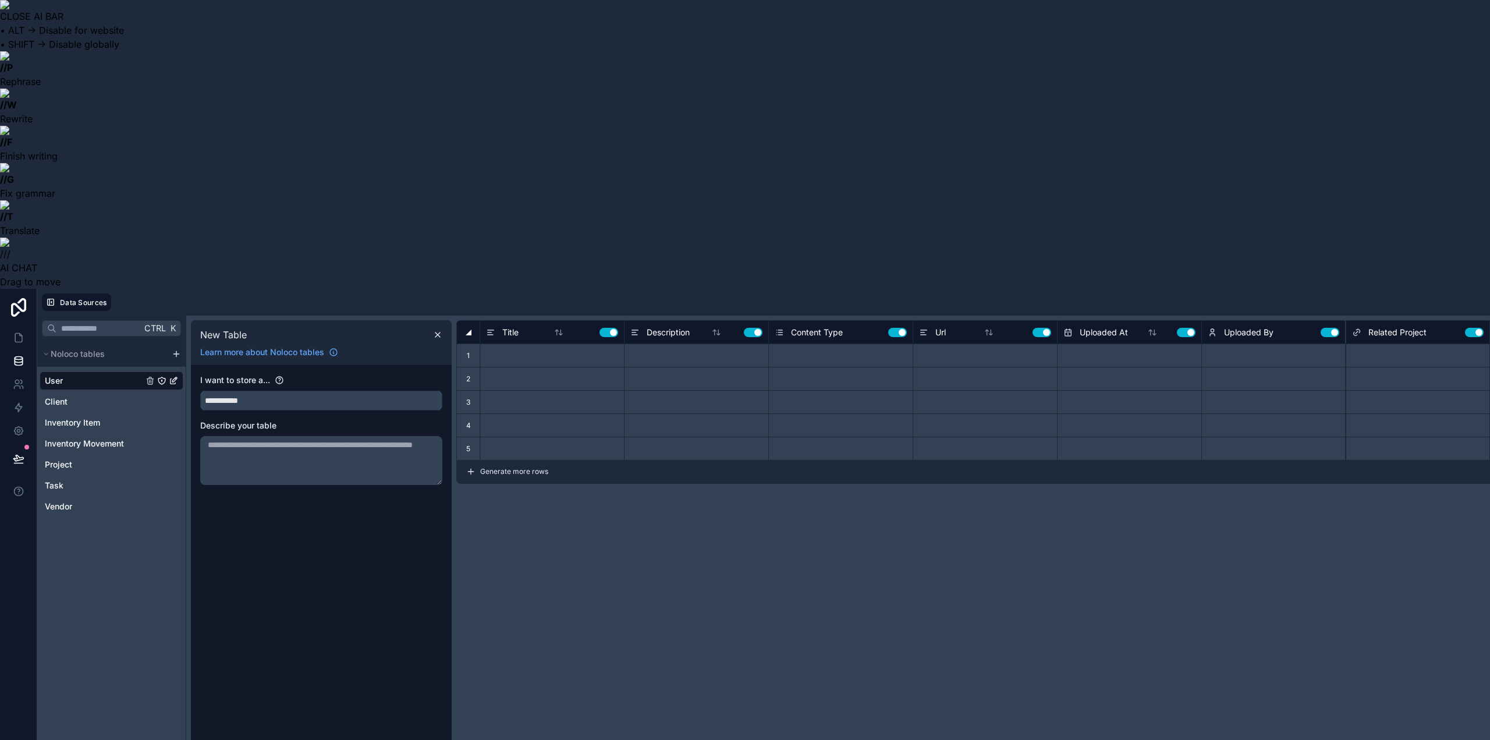
type input "**********"
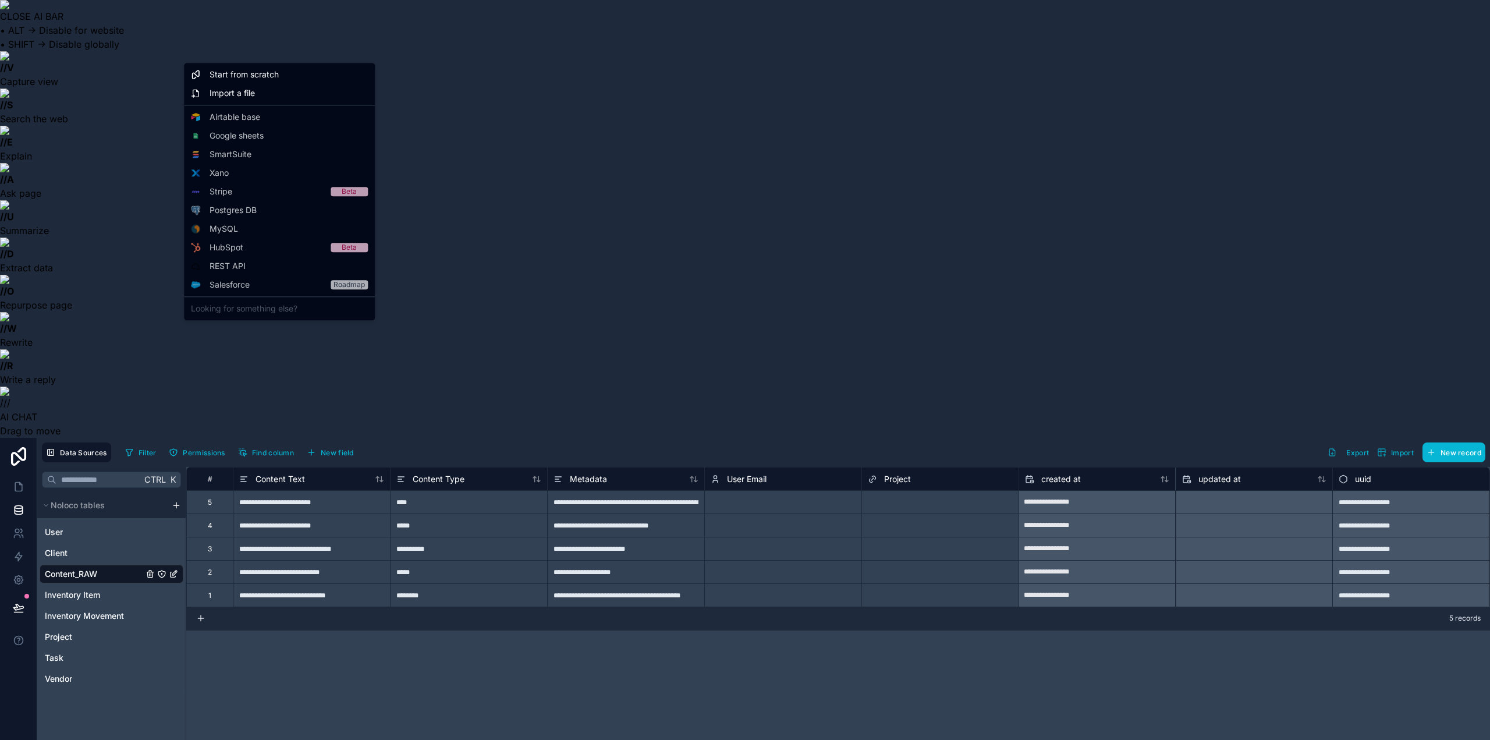
click at [179, 67] on html "**********" at bounding box center [745, 589] width 1490 height 1178
click at [213, 78] on span "Start from scratch" at bounding box center [244, 75] width 69 height 12
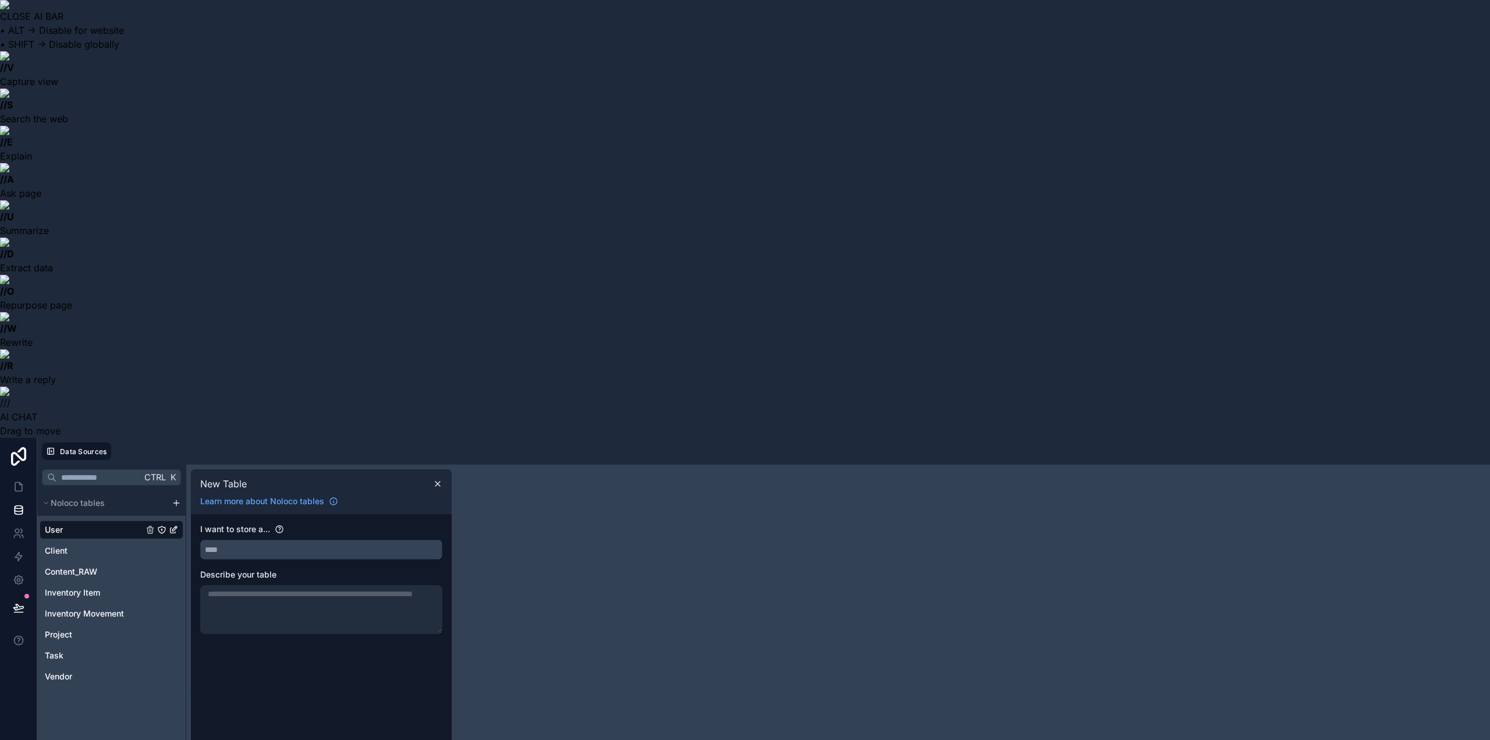
click at [218, 540] on input "text" at bounding box center [321, 549] width 241 height 19
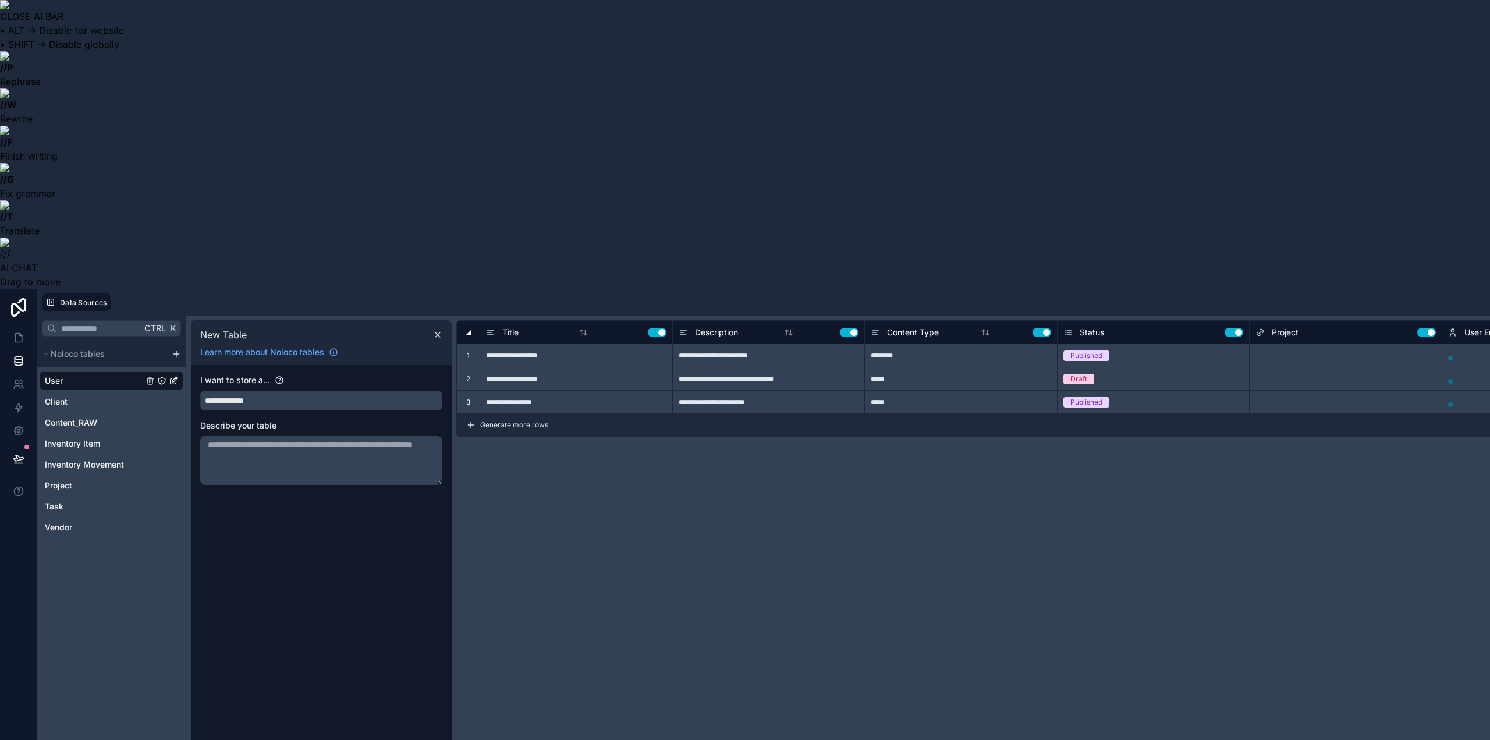
type input "**********"
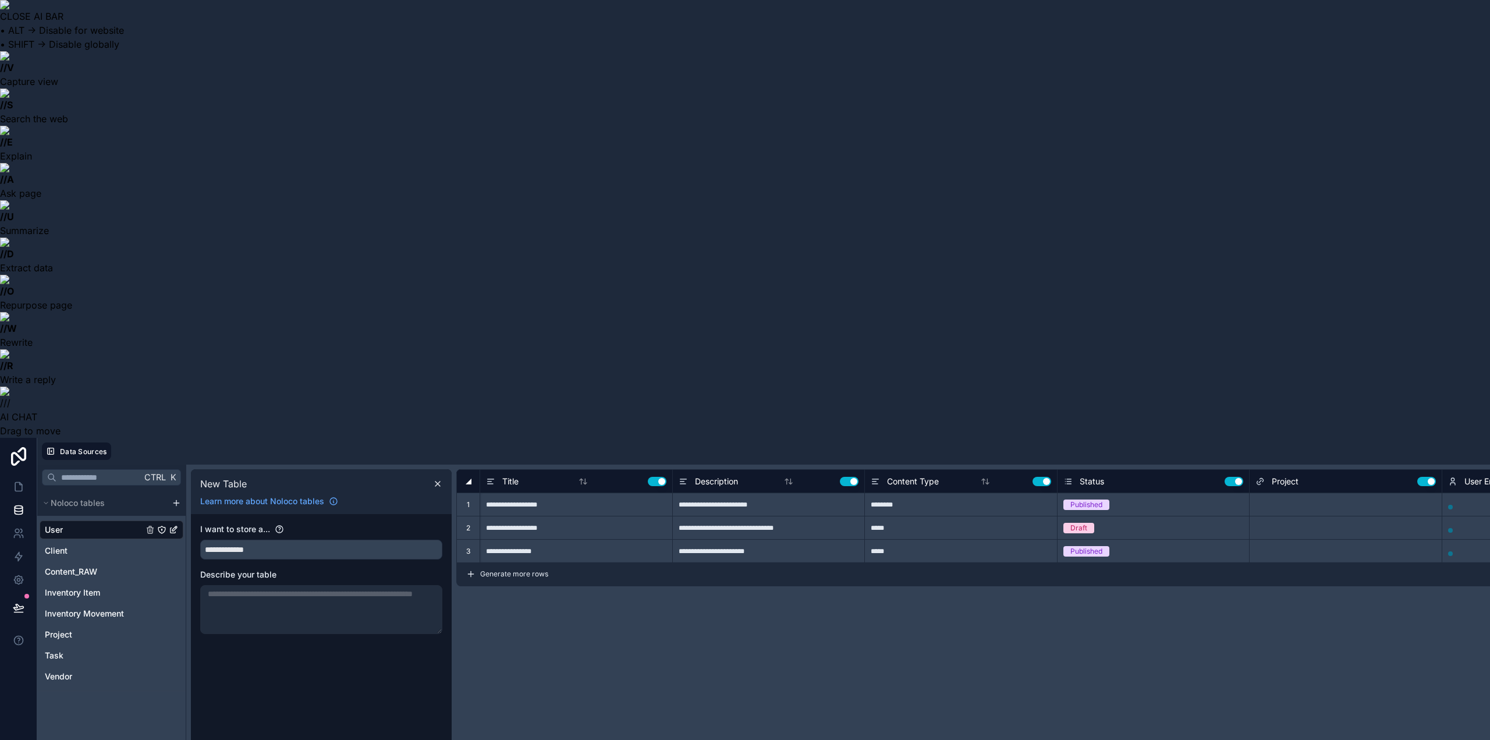
type input "**********"
type input "******"
type input "**********"
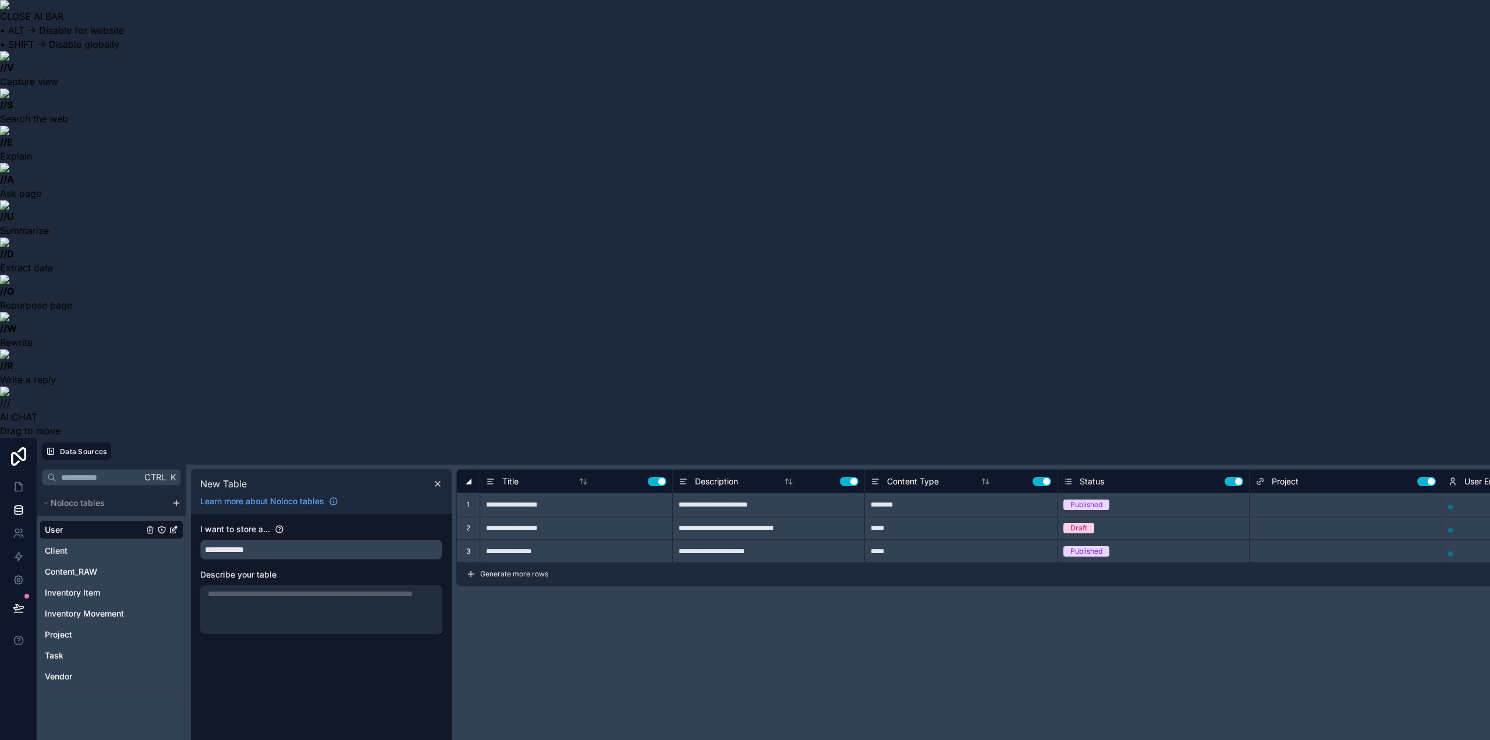
type input "*****"
type input "**********"
type input "******"
type input "**********"
type input "*****"
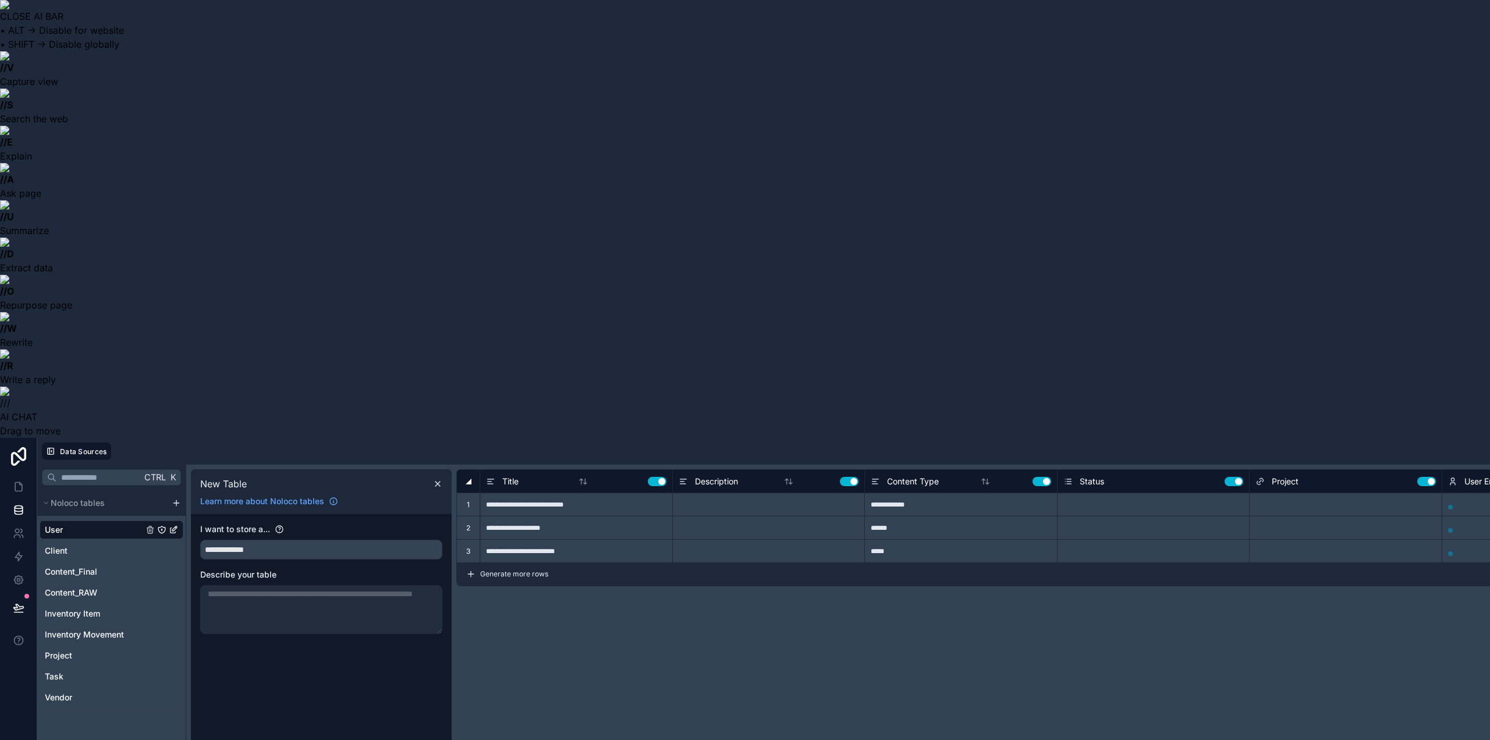
type input "**********"
type input "*********"
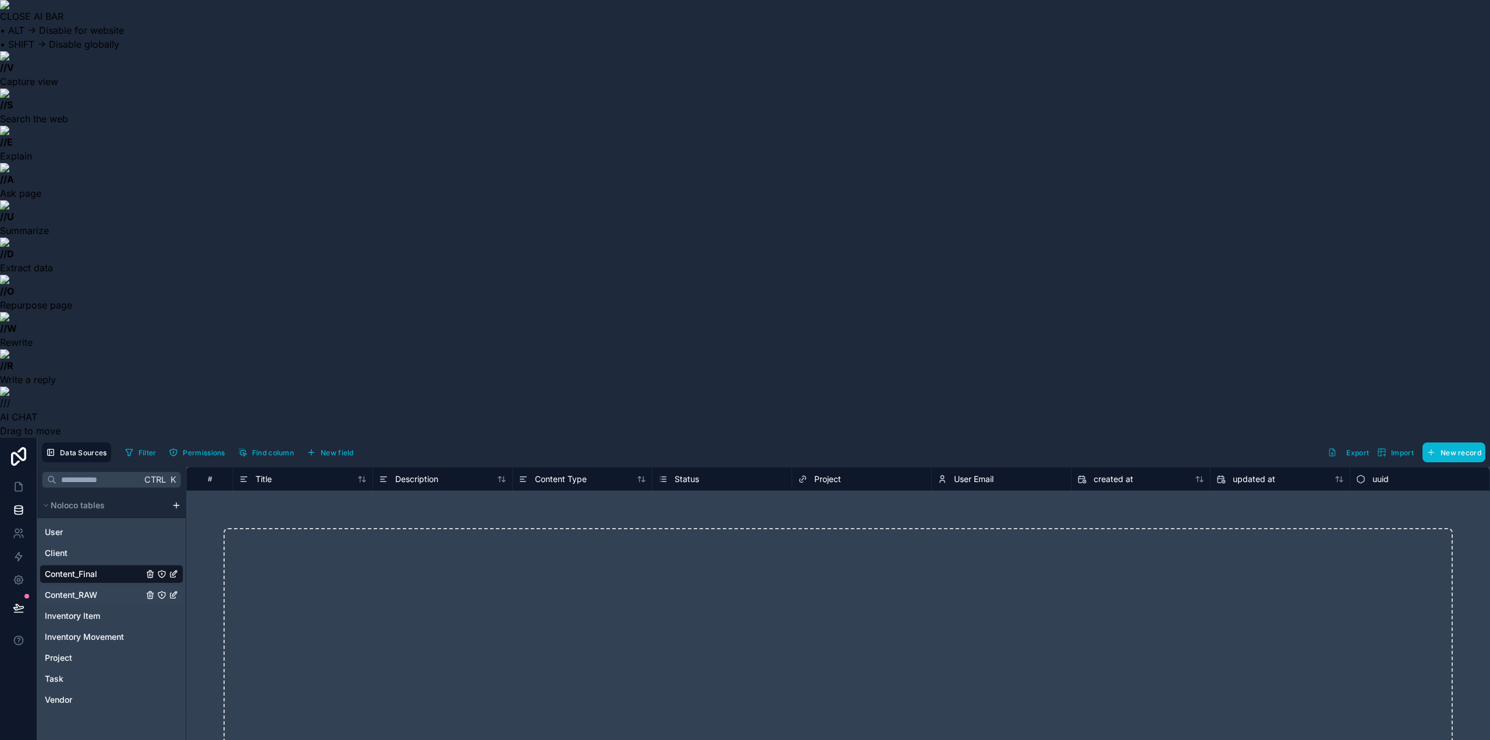
click at [87, 589] on span "Content_RAW" at bounding box center [71, 595] width 52 height 12
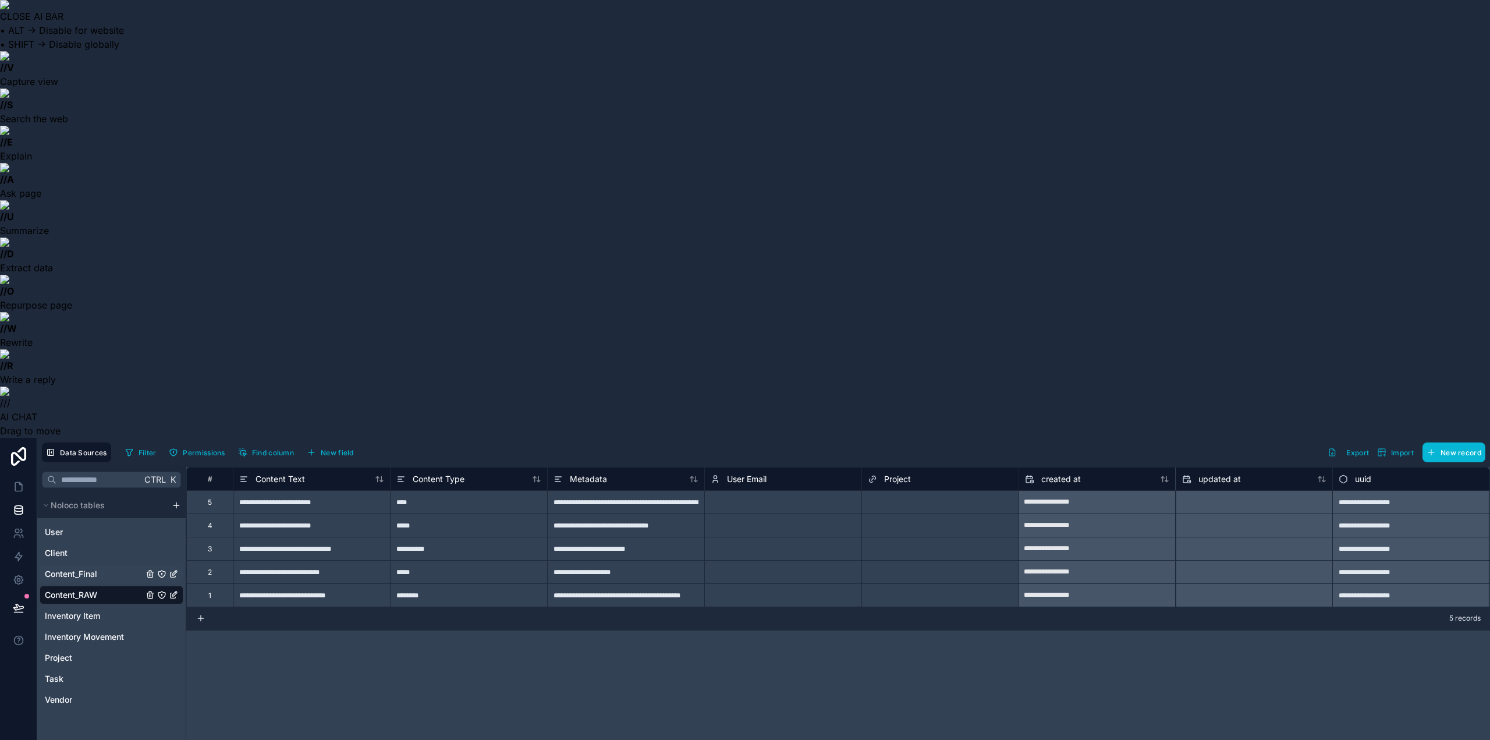
click at [99, 568] on link "Content_Final" at bounding box center [94, 574] width 98 height 12
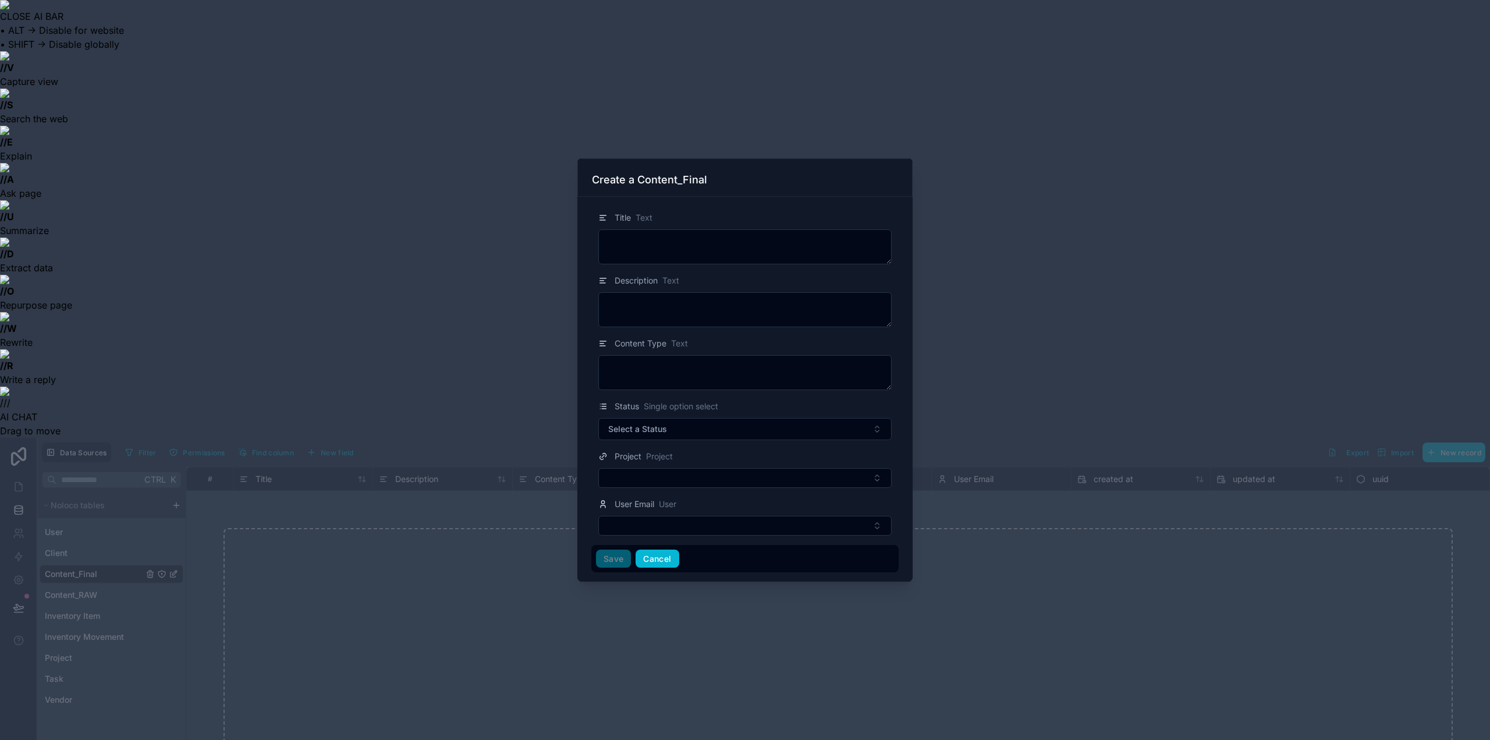
click at [658, 558] on button "Cancel" at bounding box center [657, 559] width 43 height 19
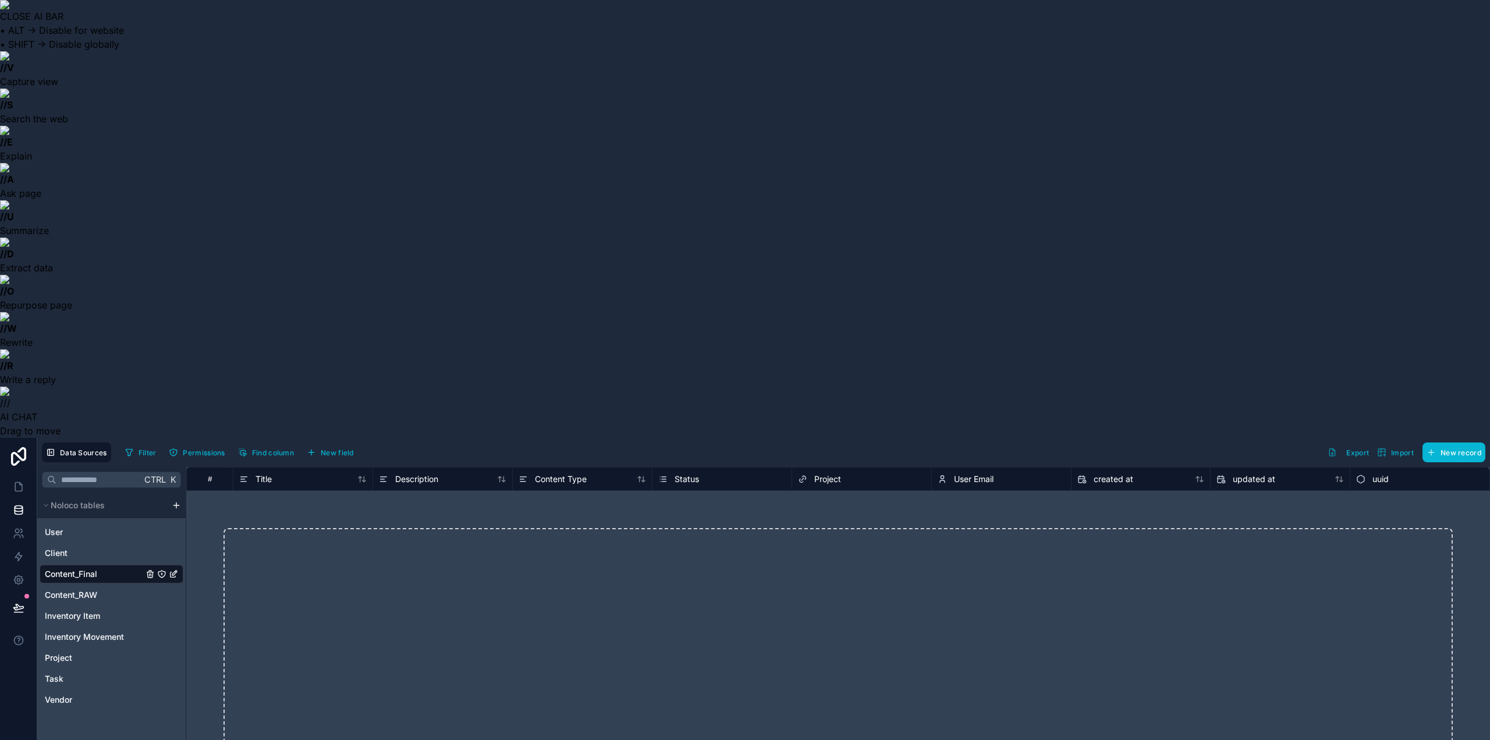
click at [173, 571] on icon "Content_Final" at bounding box center [174, 573] width 5 height 5
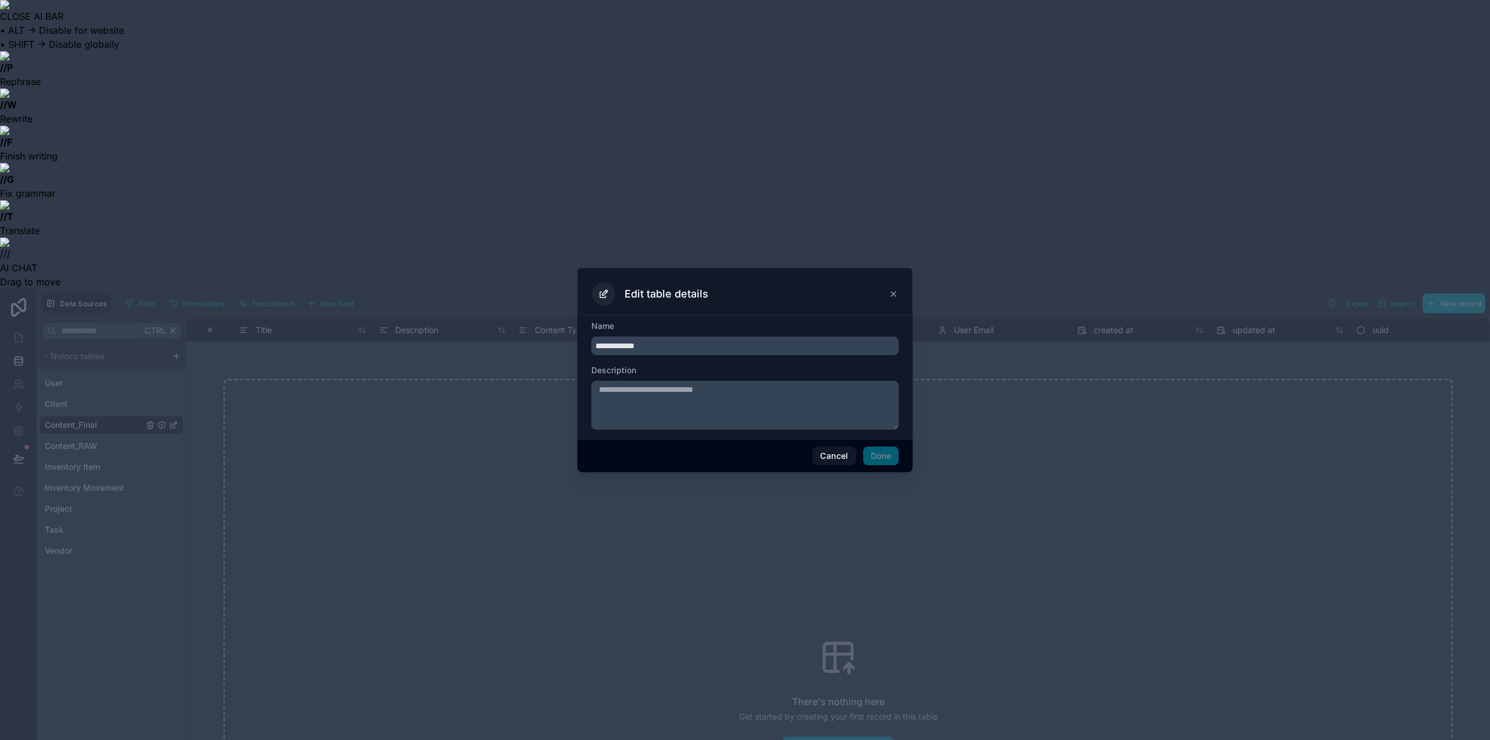
click at [659, 408] on textarea at bounding box center [744, 405] width 307 height 49
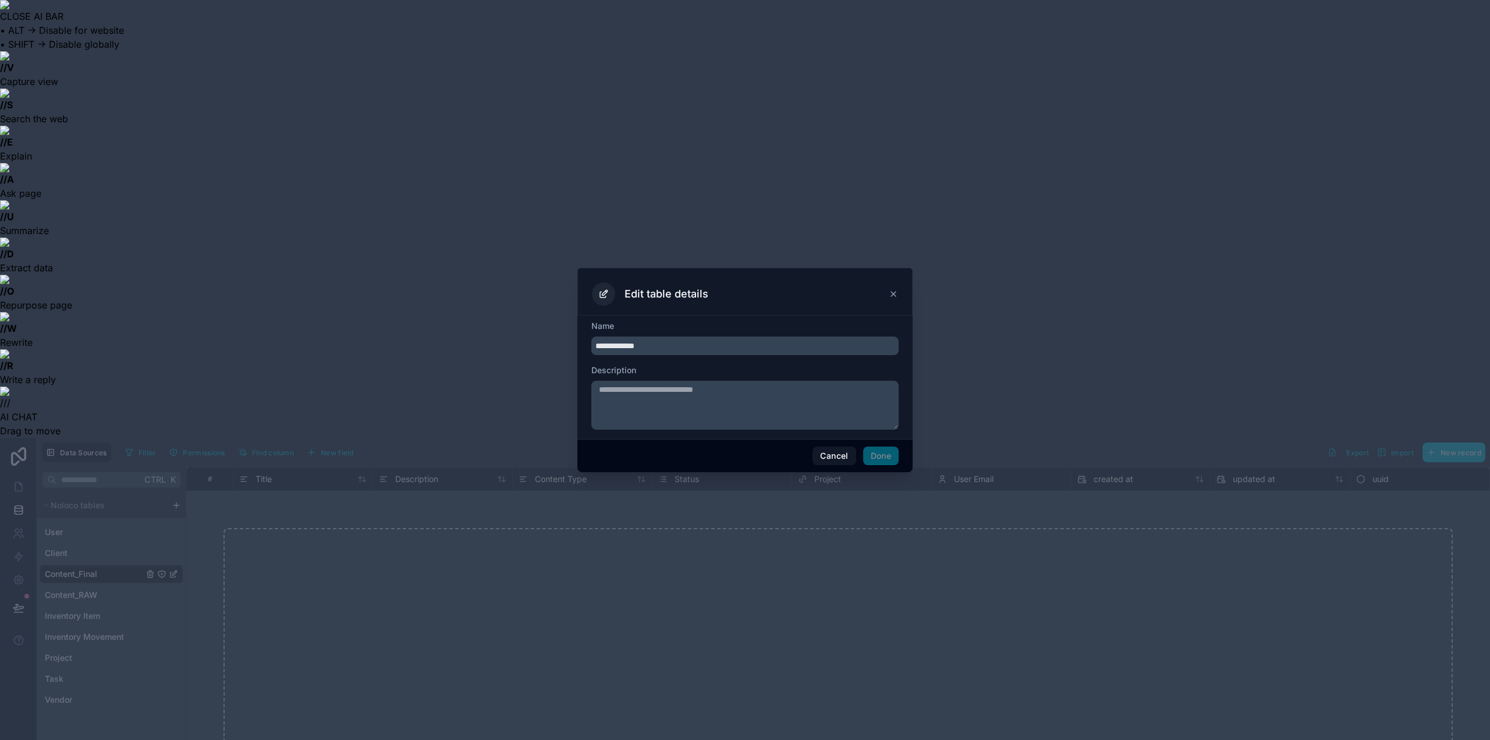
click at [895, 295] on icon at bounding box center [893, 293] width 9 height 9
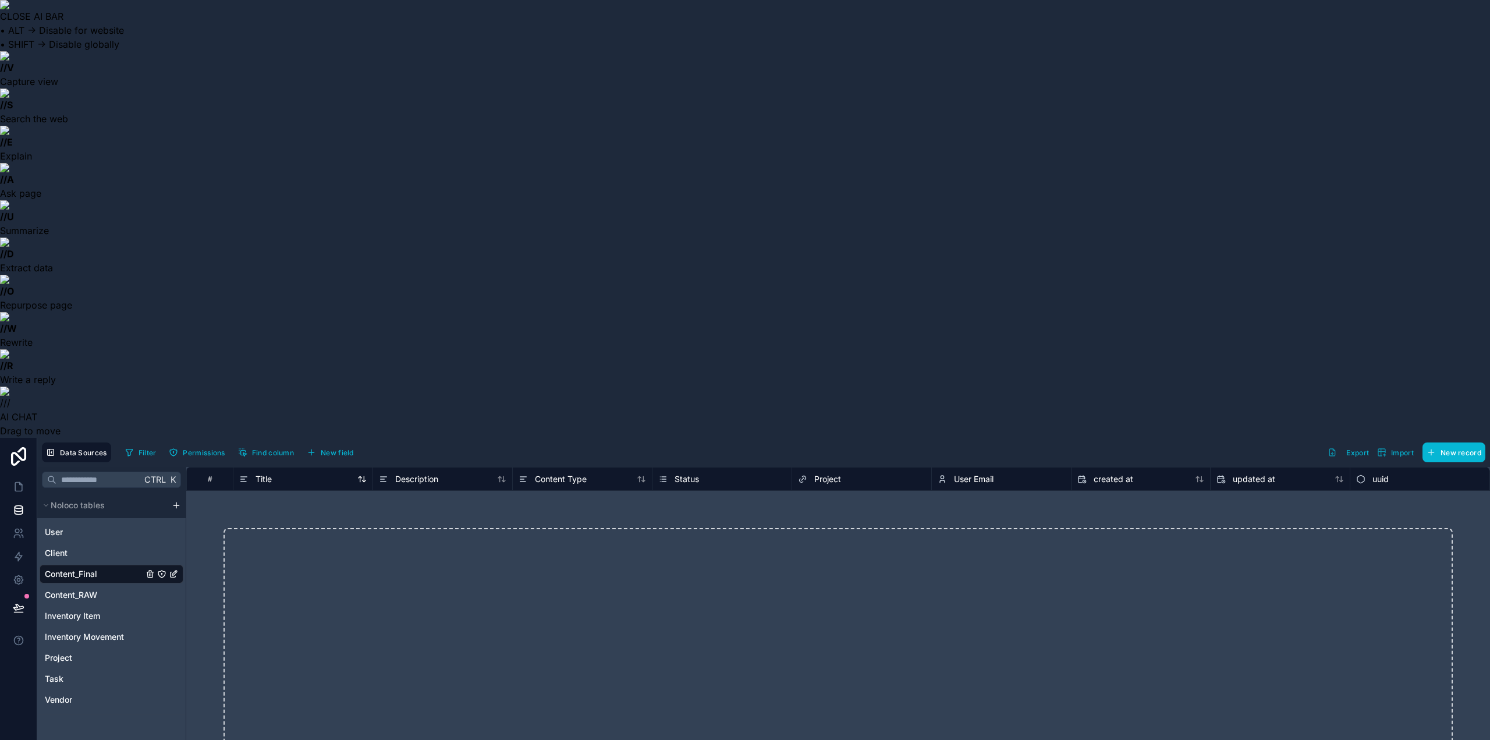
click at [246, 472] on icon at bounding box center [243, 479] width 9 height 14
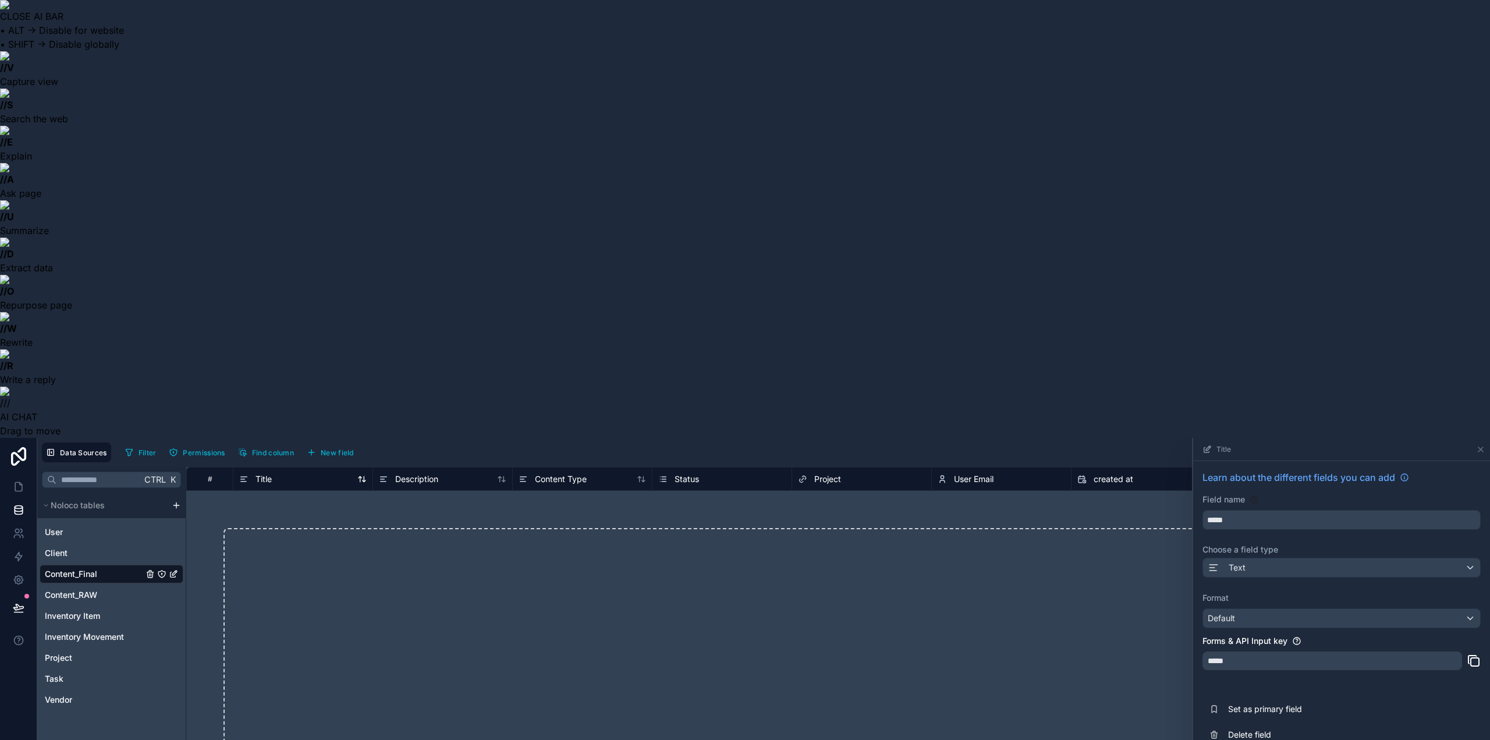
click at [246, 472] on icon at bounding box center [243, 479] width 9 height 14
click at [1477, 445] on icon at bounding box center [1480, 449] width 9 height 9
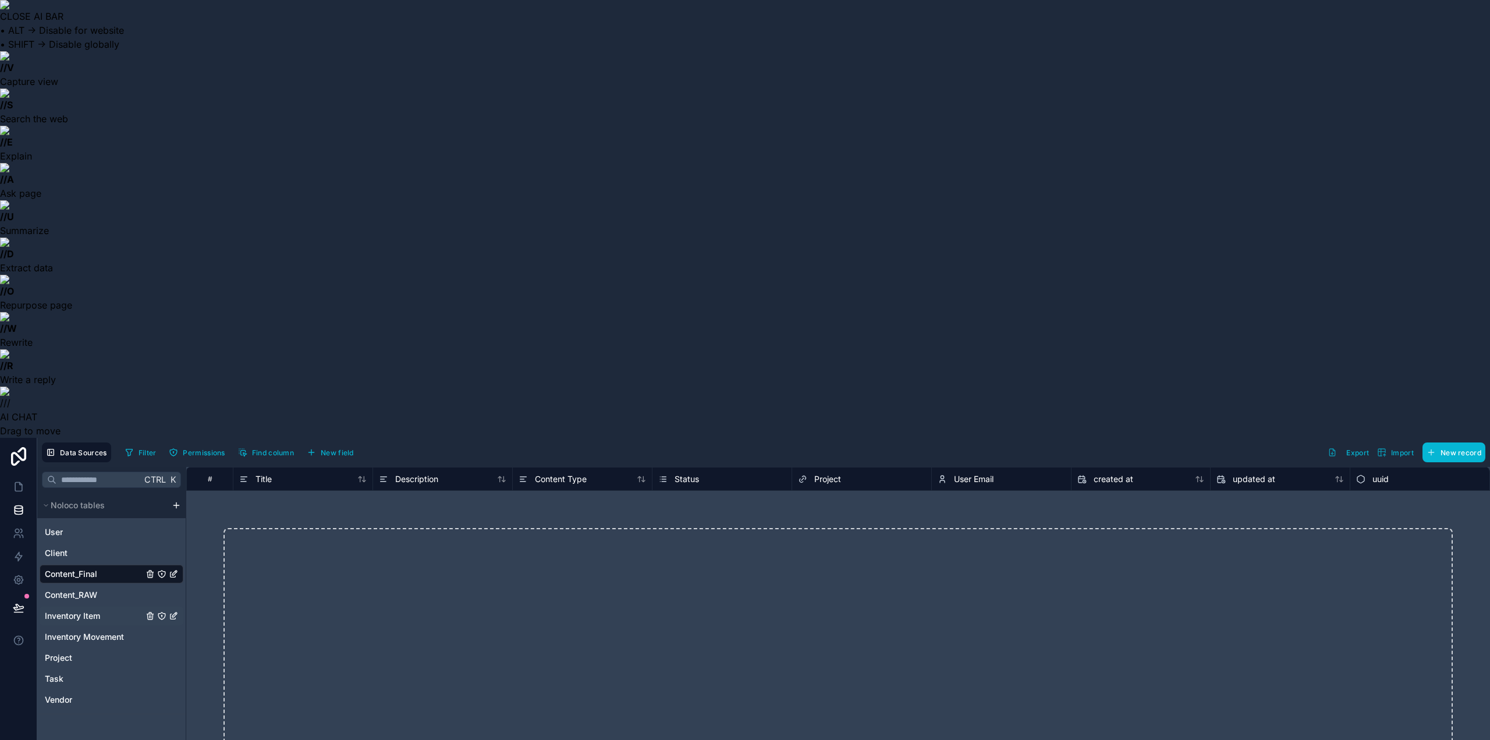
click at [99, 607] on div "Inventory Item" at bounding box center [112, 616] width 144 height 19
click at [101, 631] on span "Inventory Movement" at bounding box center [84, 637] width 79 height 12
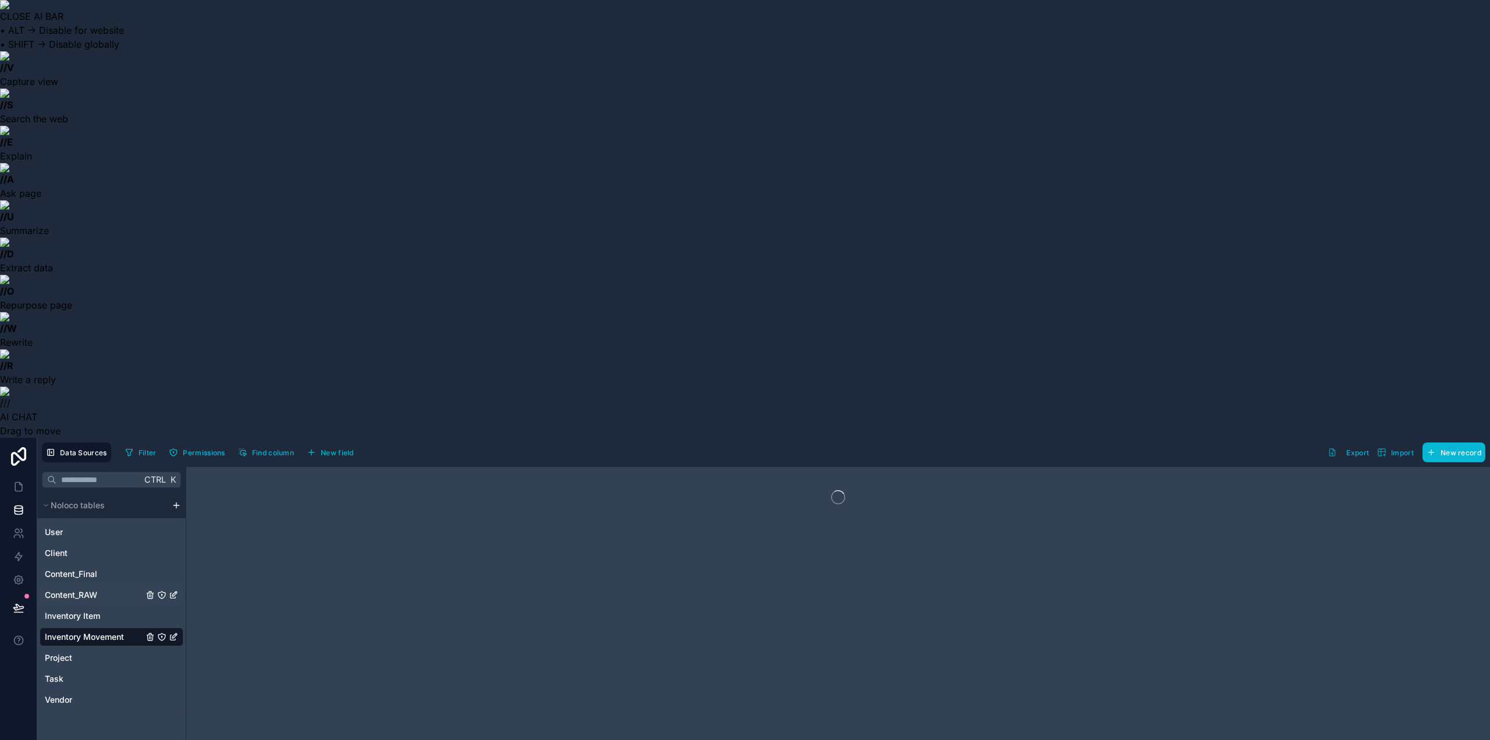
click at [85, 589] on span "Content_RAW" at bounding box center [71, 595] width 52 height 12
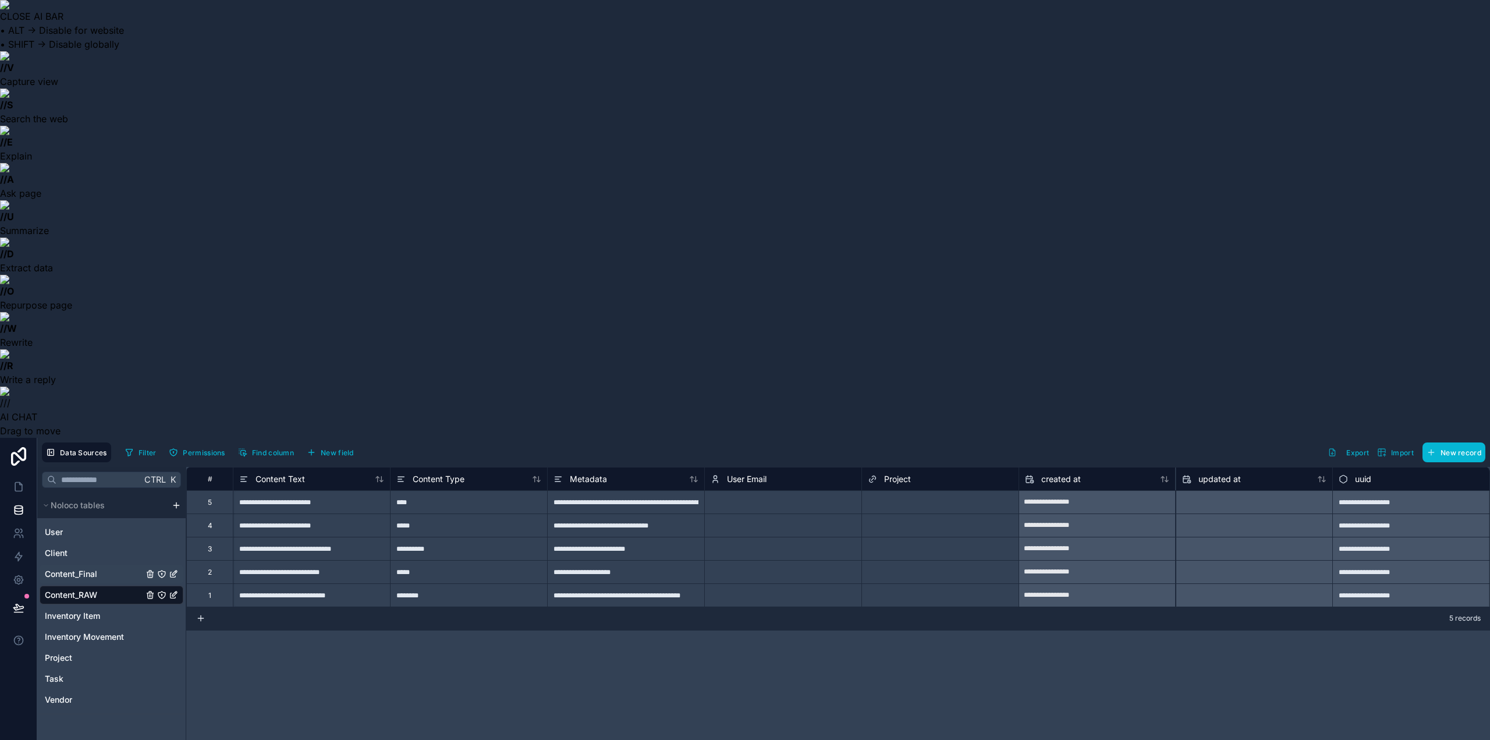
click at [88, 568] on span "Content_Final" at bounding box center [71, 574] width 52 height 12
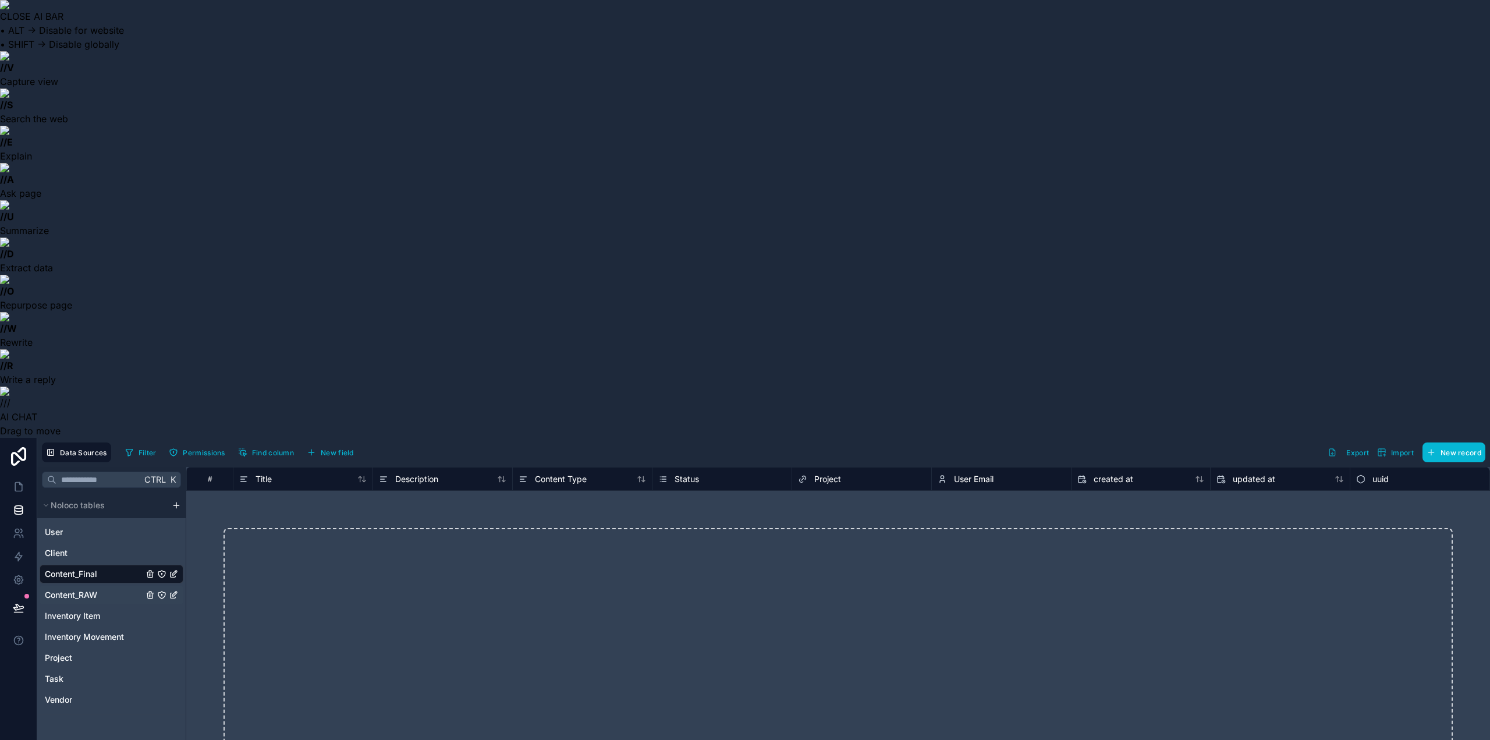
click at [90, 589] on span "Content_RAW" at bounding box center [71, 595] width 52 height 12
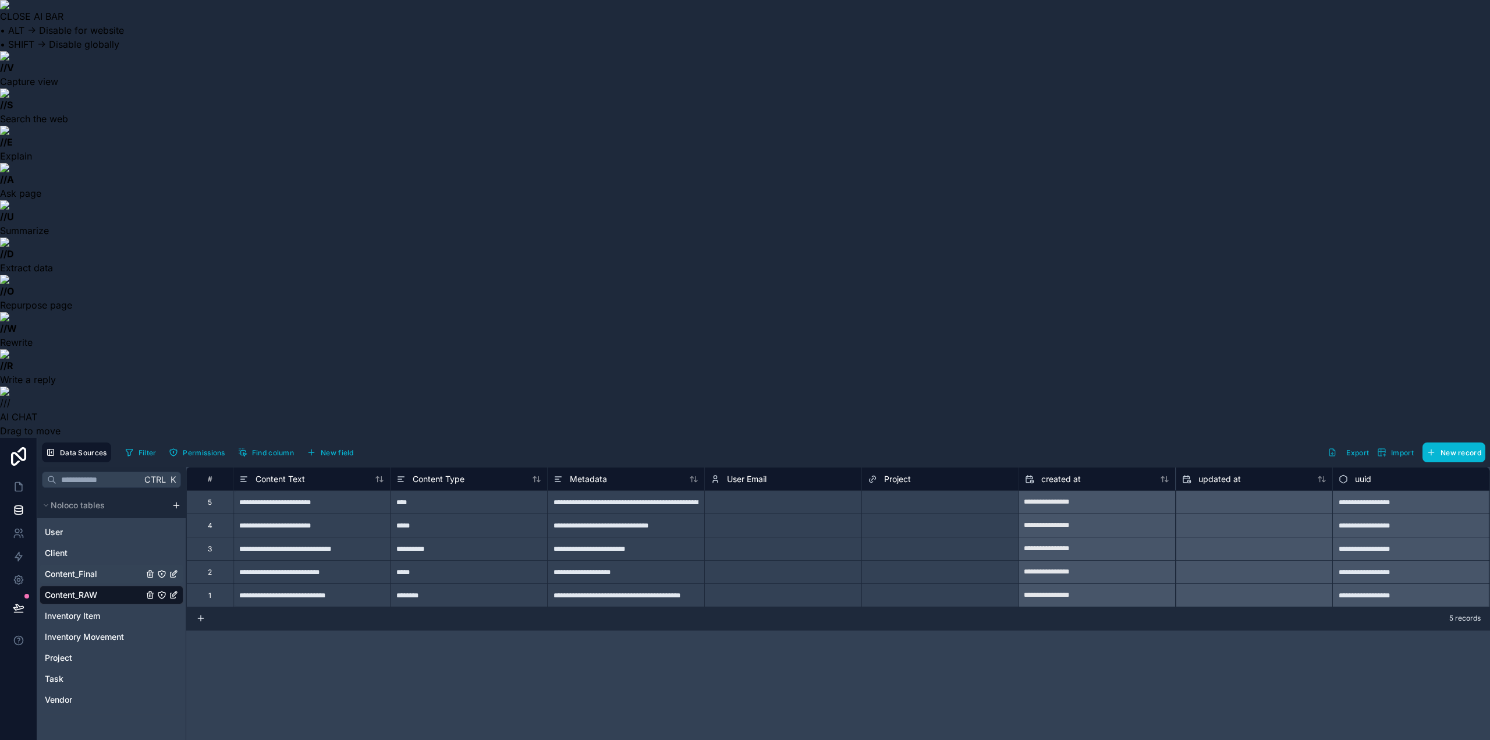
click at [94, 568] on span "Content_Final" at bounding box center [71, 574] width 52 height 12
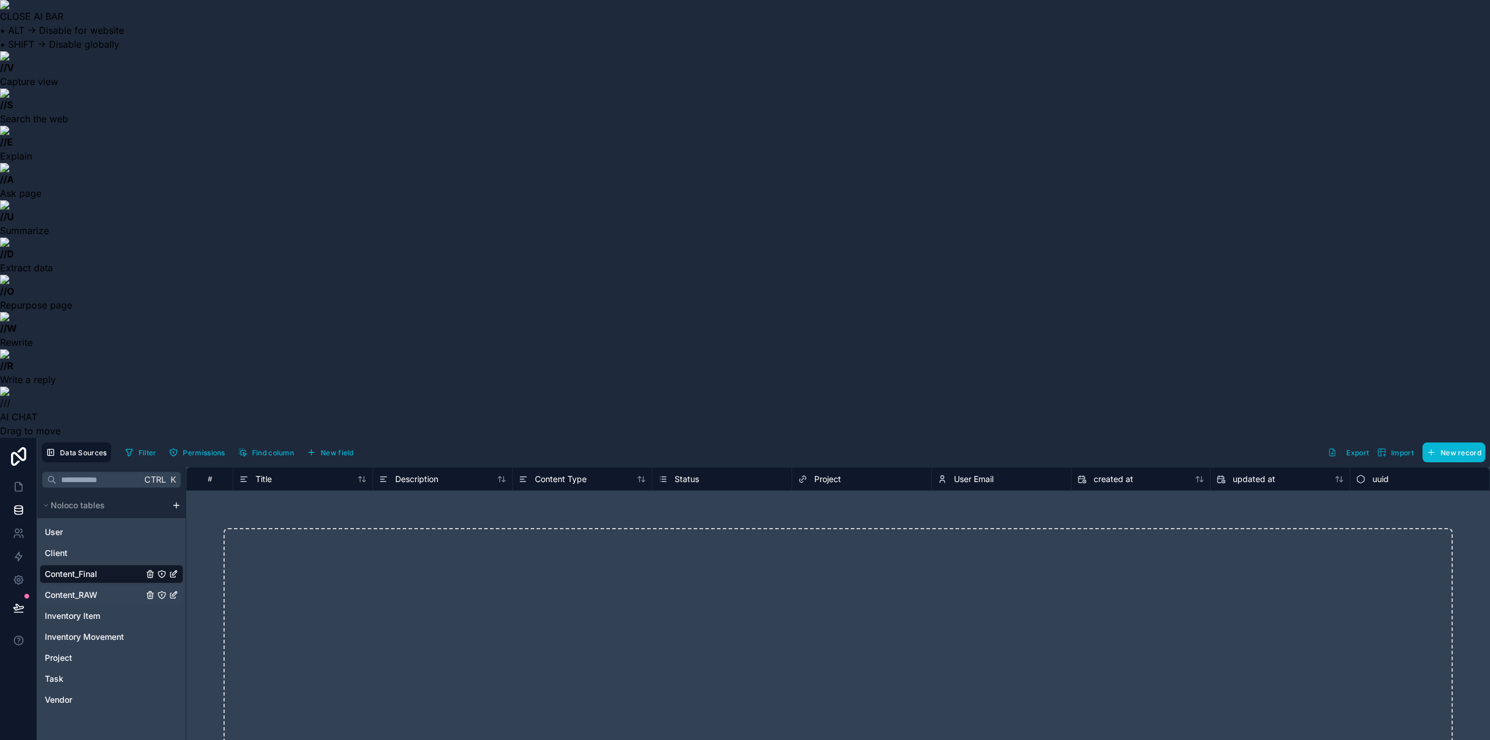
click at [114, 589] on link "Content_RAW" at bounding box center [94, 595] width 98 height 12
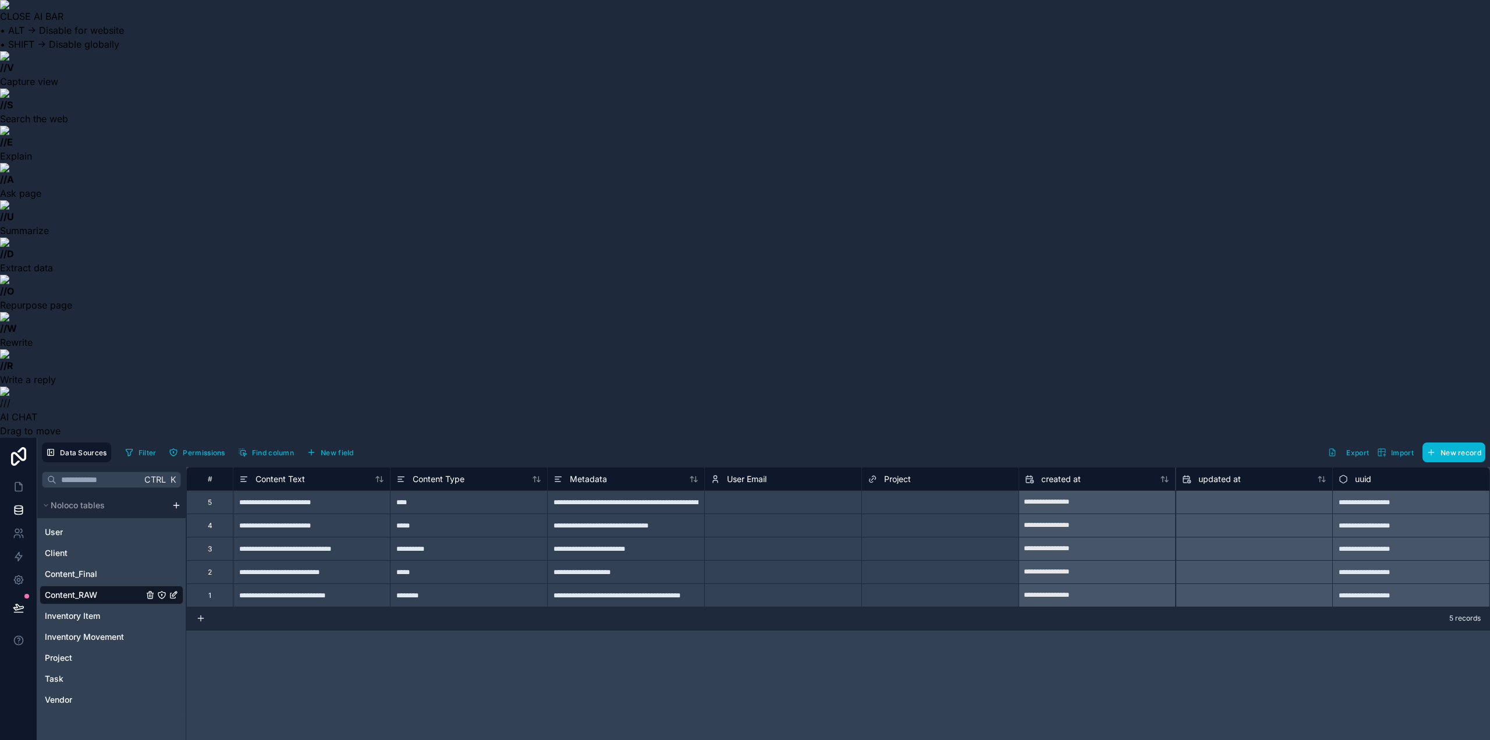
drag, startPoint x: 73, startPoint y: 158, endPoint x: 519, endPoint y: 351, distance: 485.8
click at [330, 444] on button "New field" at bounding box center [330, 452] width 55 height 17
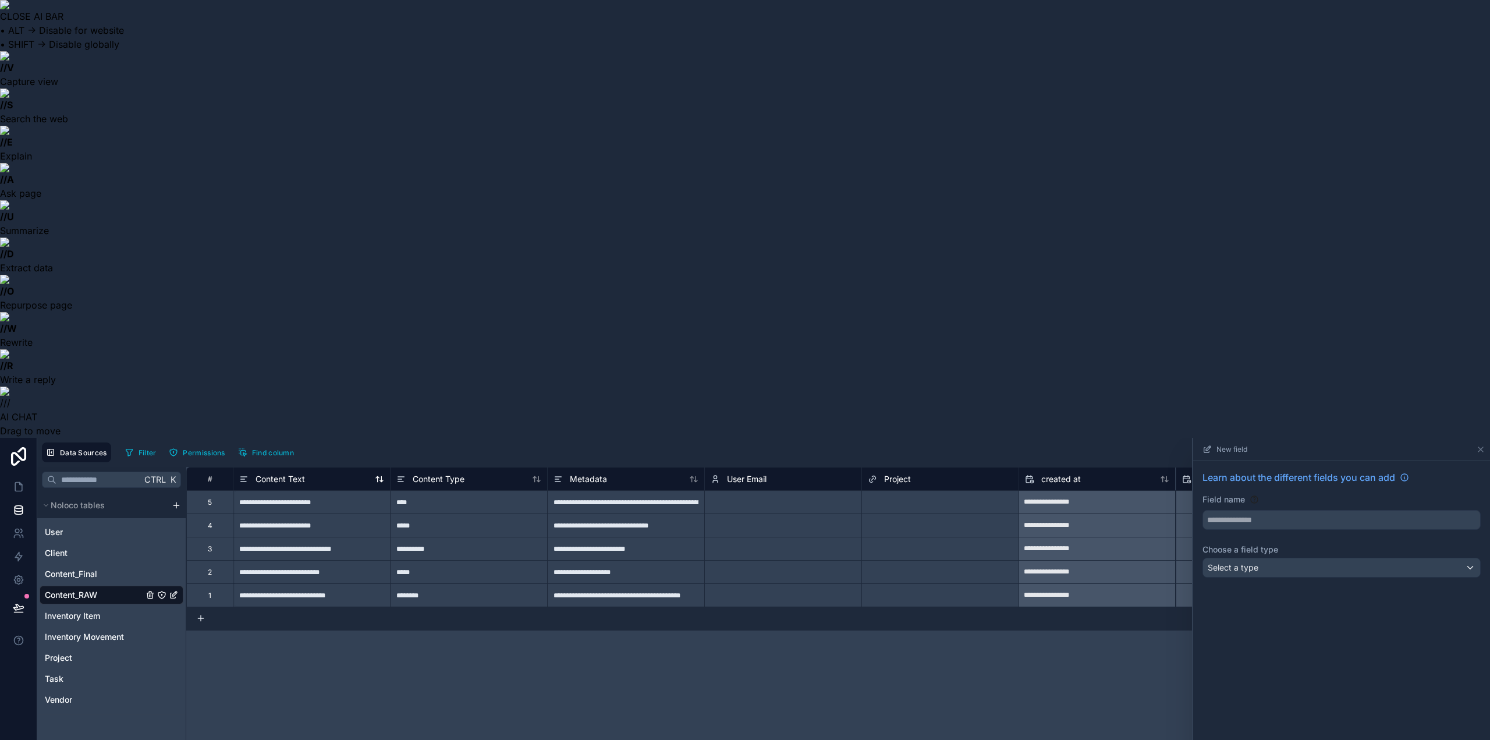
click at [243, 472] on icon at bounding box center [243, 479] width 9 height 14
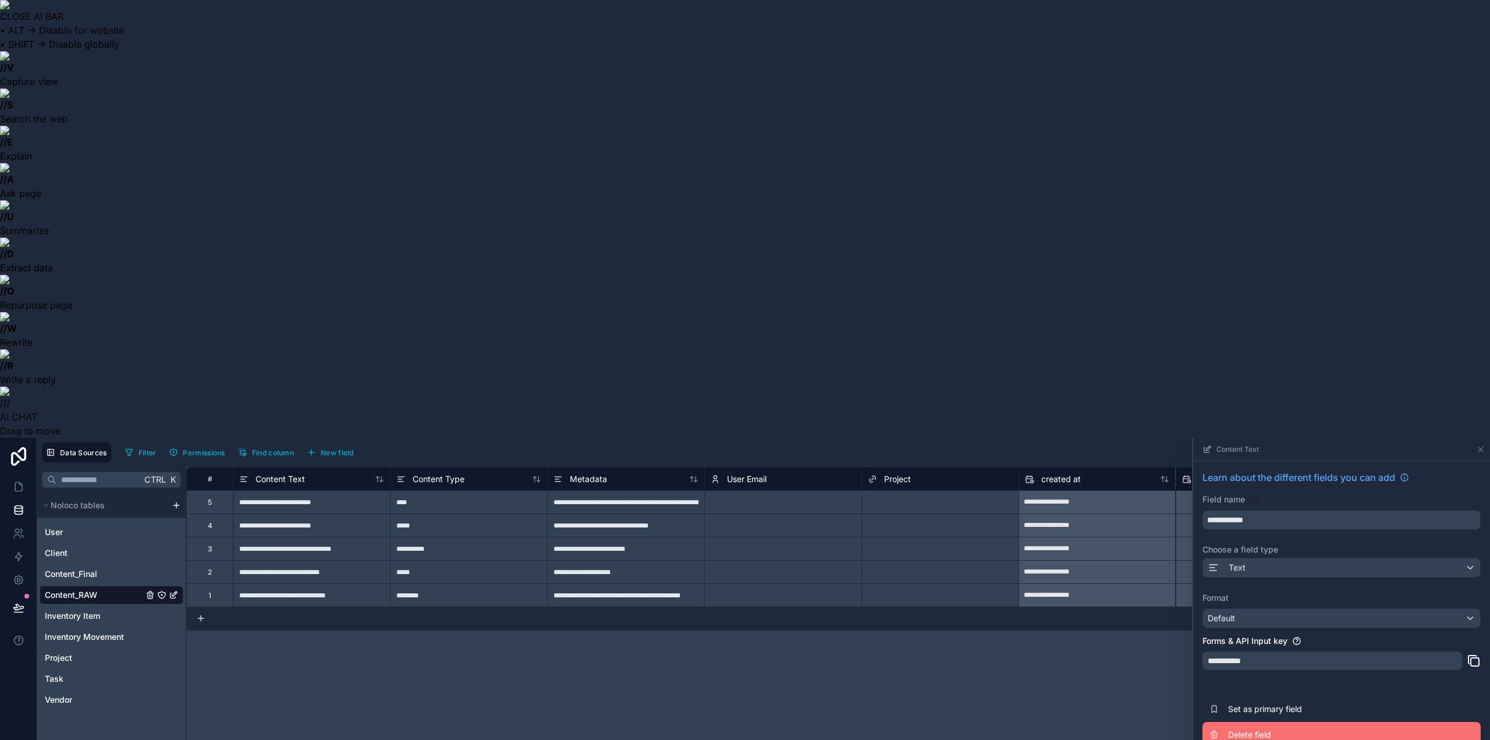
click at [1264, 729] on span "Delete field" at bounding box center [1312, 735] width 168 height 12
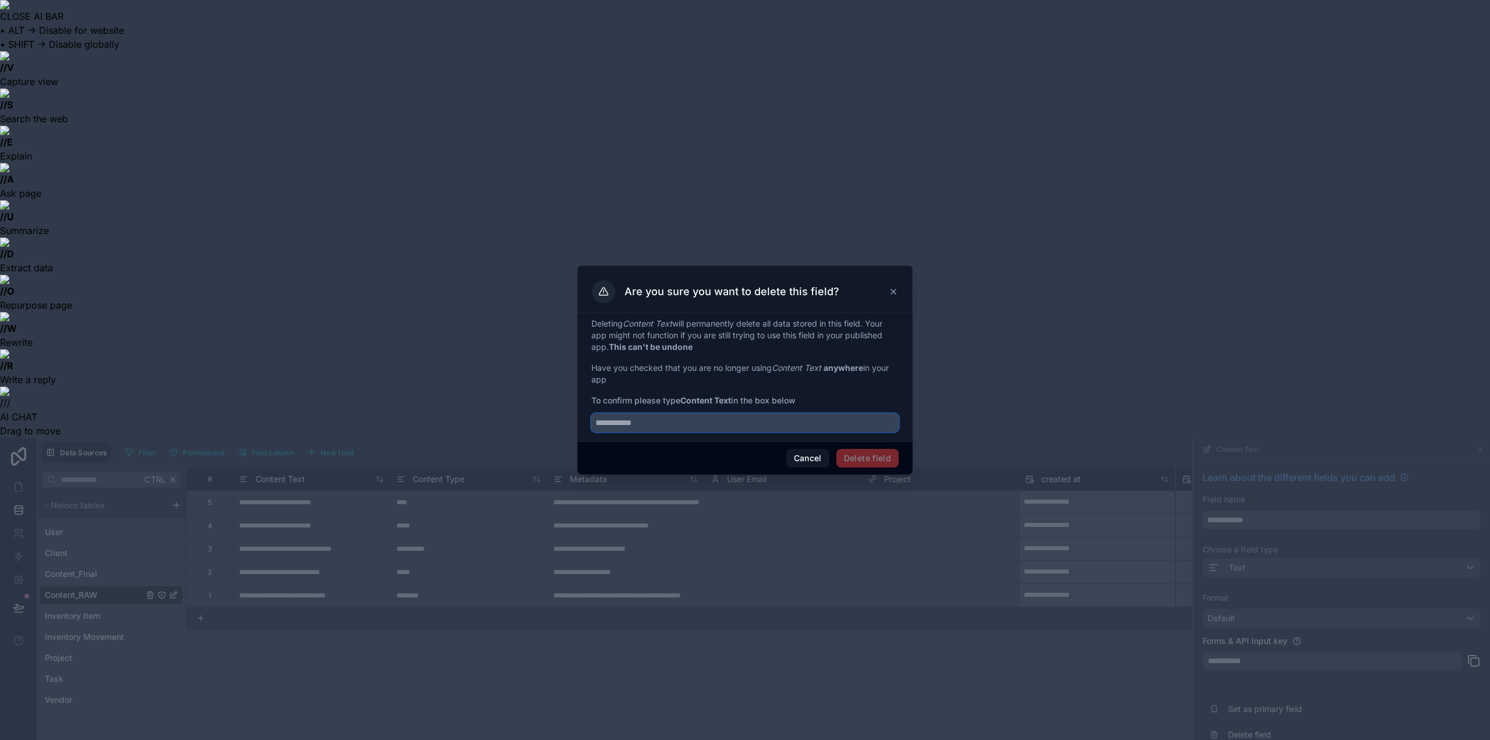
click at [682, 420] on input "text" at bounding box center [744, 422] width 307 height 19
click at [874, 462] on span "Delete field" at bounding box center [868, 458] width 62 height 19
drag, startPoint x: 683, startPoint y: 402, endPoint x: 732, endPoint y: 403, distance: 48.3
click at [731, 403] on strong "Content Text" at bounding box center [706, 400] width 51 height 10
copy strong "Content Tex"
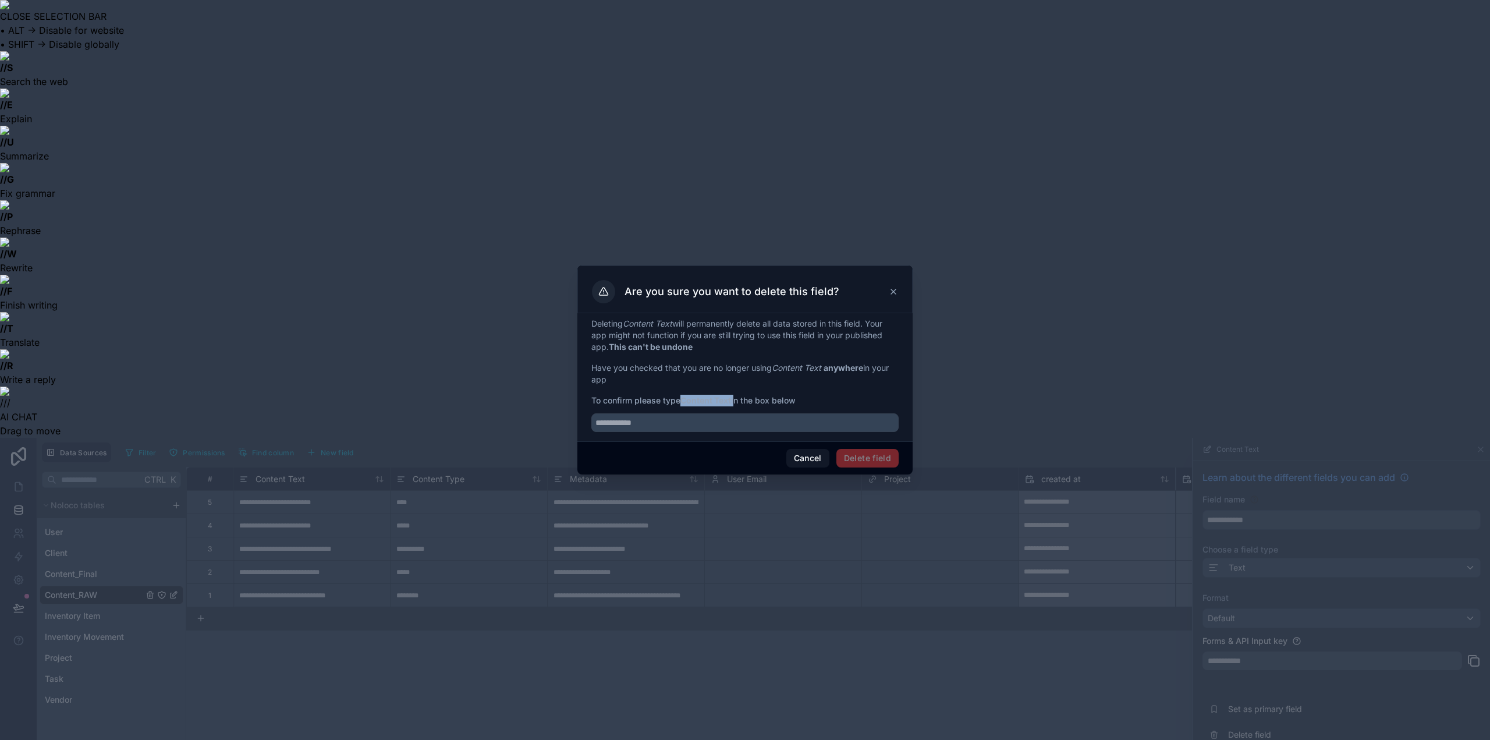
drag, startPoint x: 736, startPoint y: 403, endPoint x: 686, endPoint y: 402, distance: 50.1
click at [686, 402] on span "To confirm please type Content Text in the box below" at bounding box center [744, 401] width 307 height 12
copy span "Content Text"
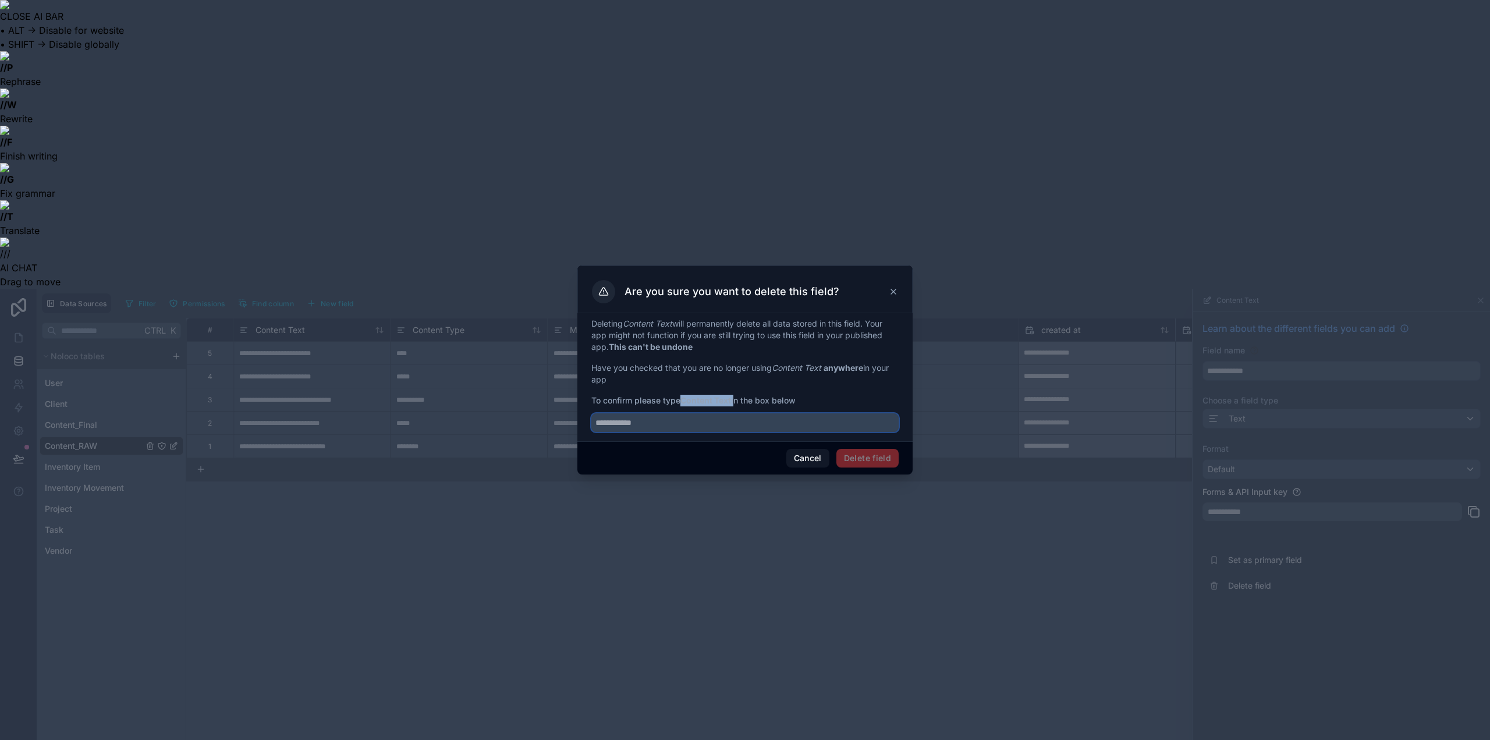
click at [696, 431] on input "text" at bounding box center [744, 422] width 307 height 19
paste input "**********"
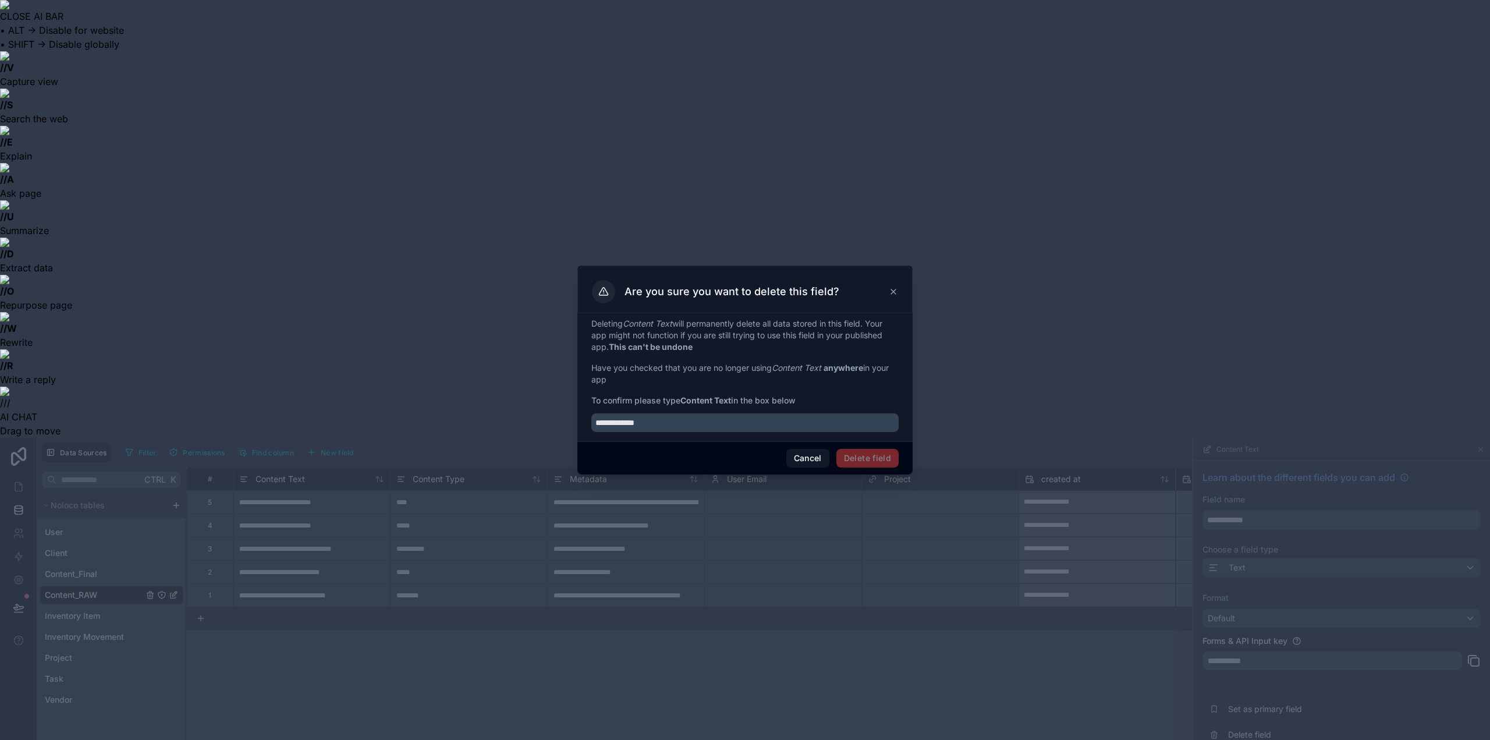
click at [865, 457] on span "Delete field" at bounding box center [868, 458] width 62 height 19
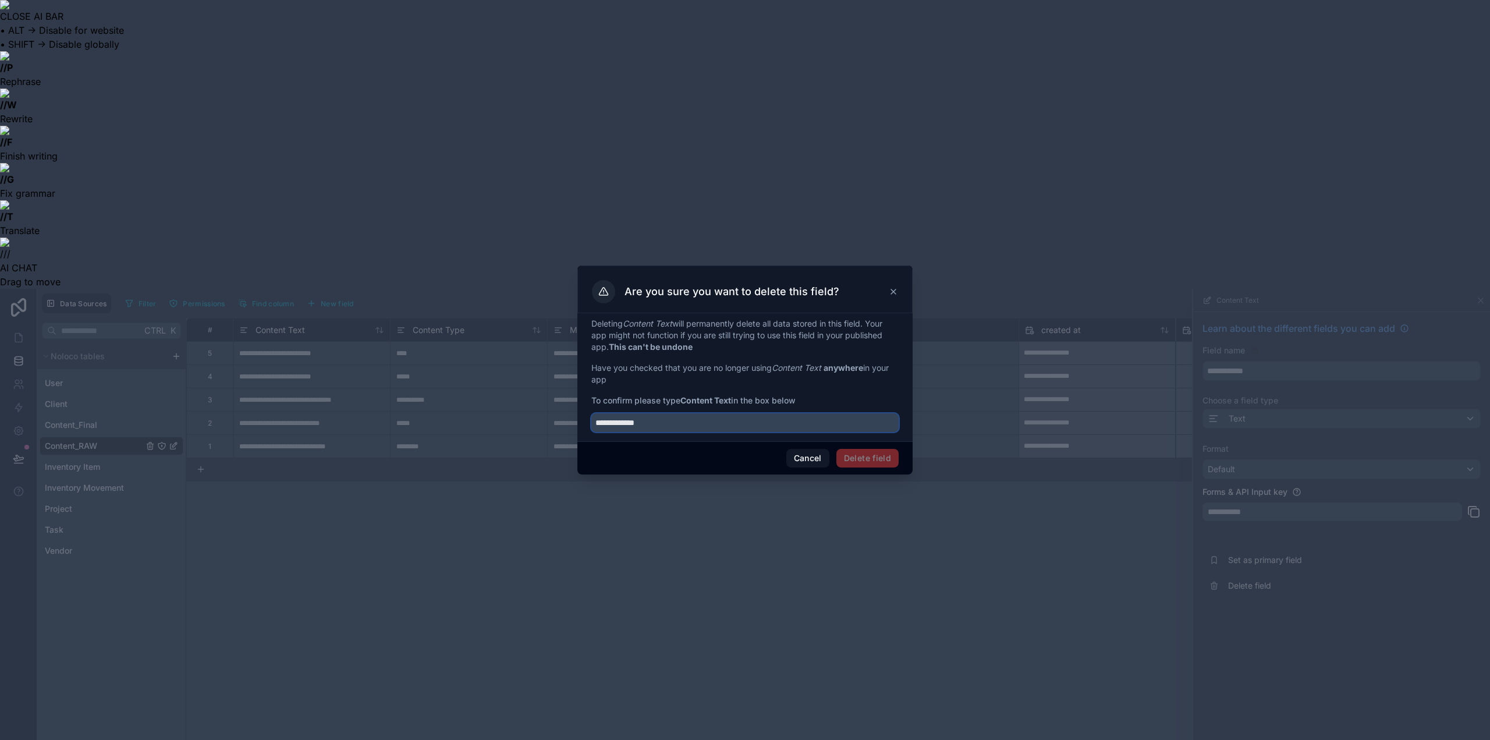
click at [764, 426] on input "**********" at bounding box center [744, 422] width 307 height 19
type input "**********"
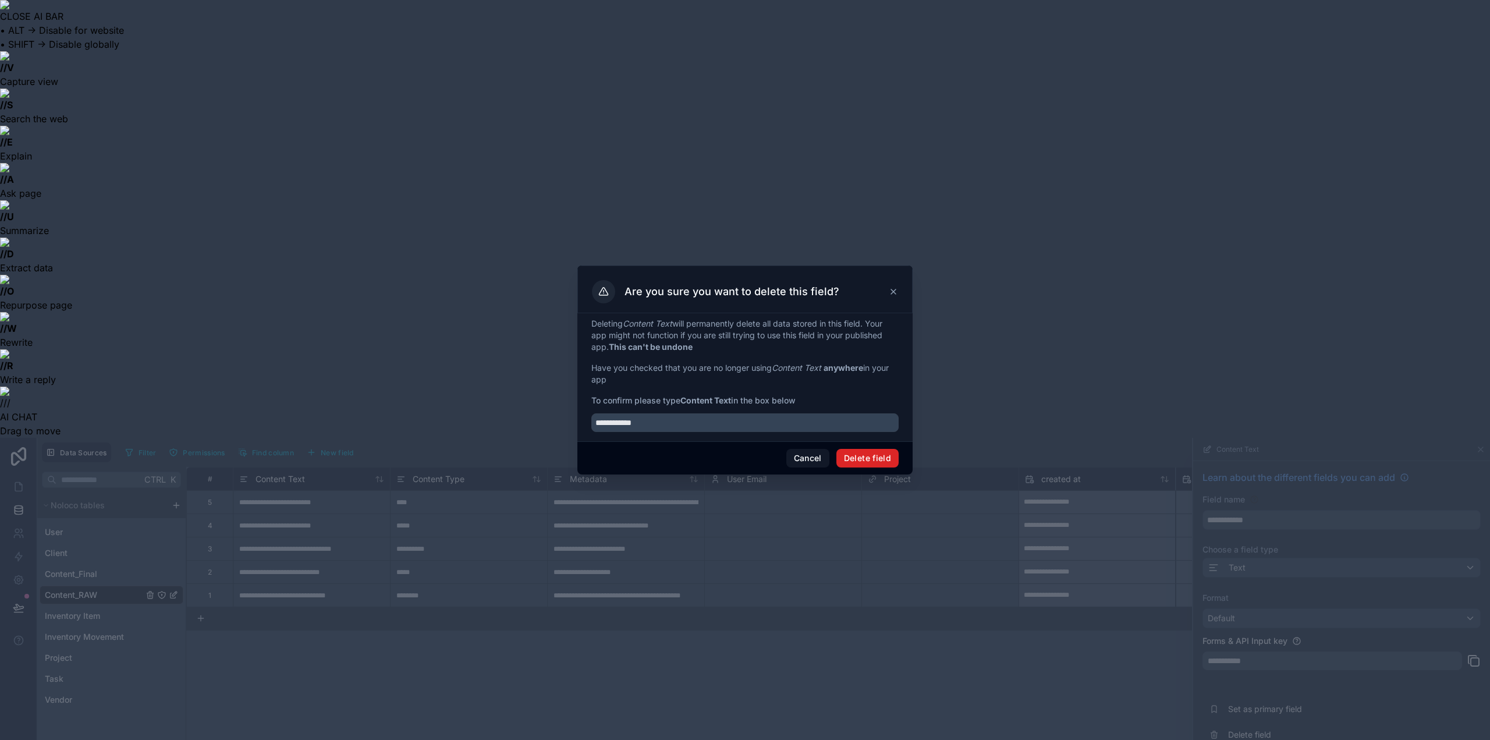
click at [855, 459] on button "Delete field" at bounding box center [868, 458] width 62 height 19
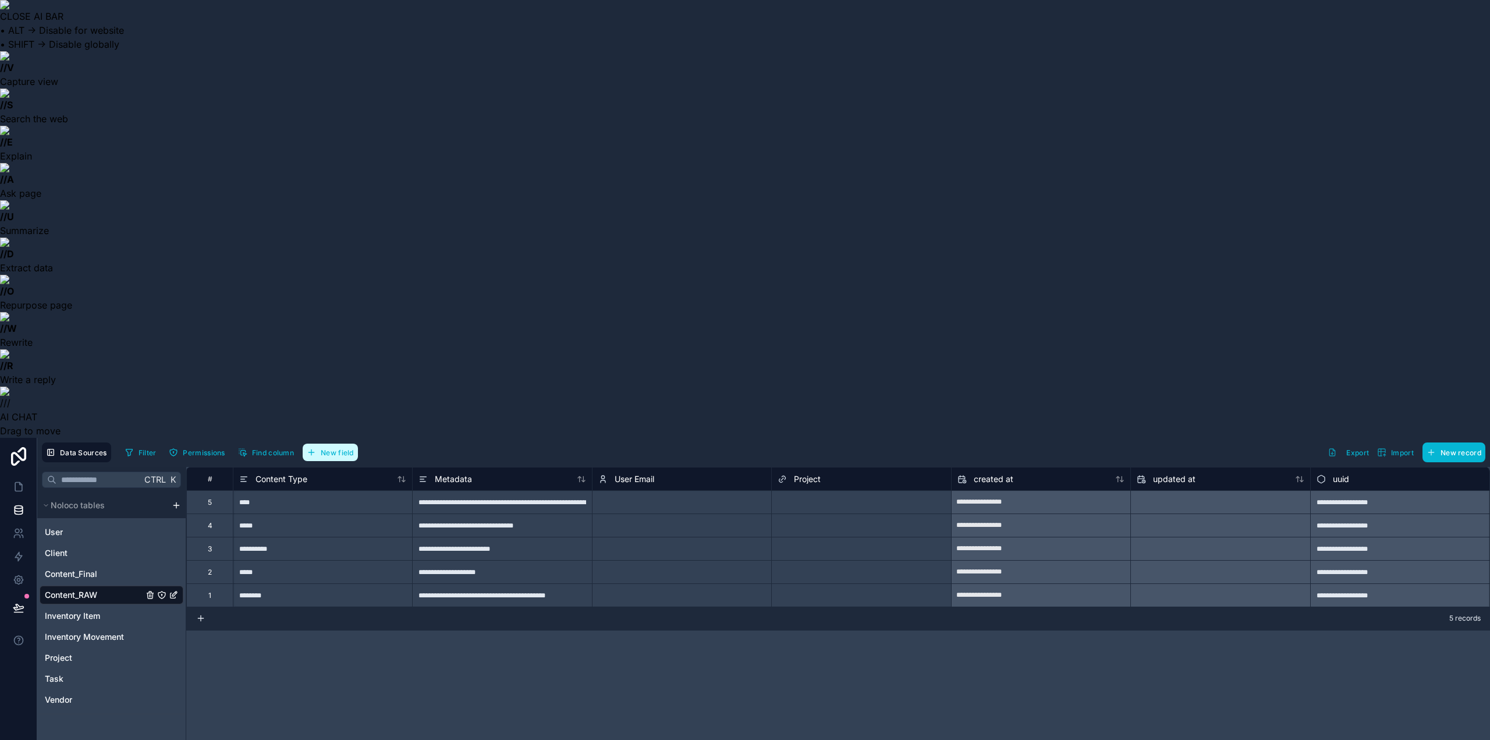
click at [326, 444] on button "New field" at bounding box center [330, 452] width 55 height 17
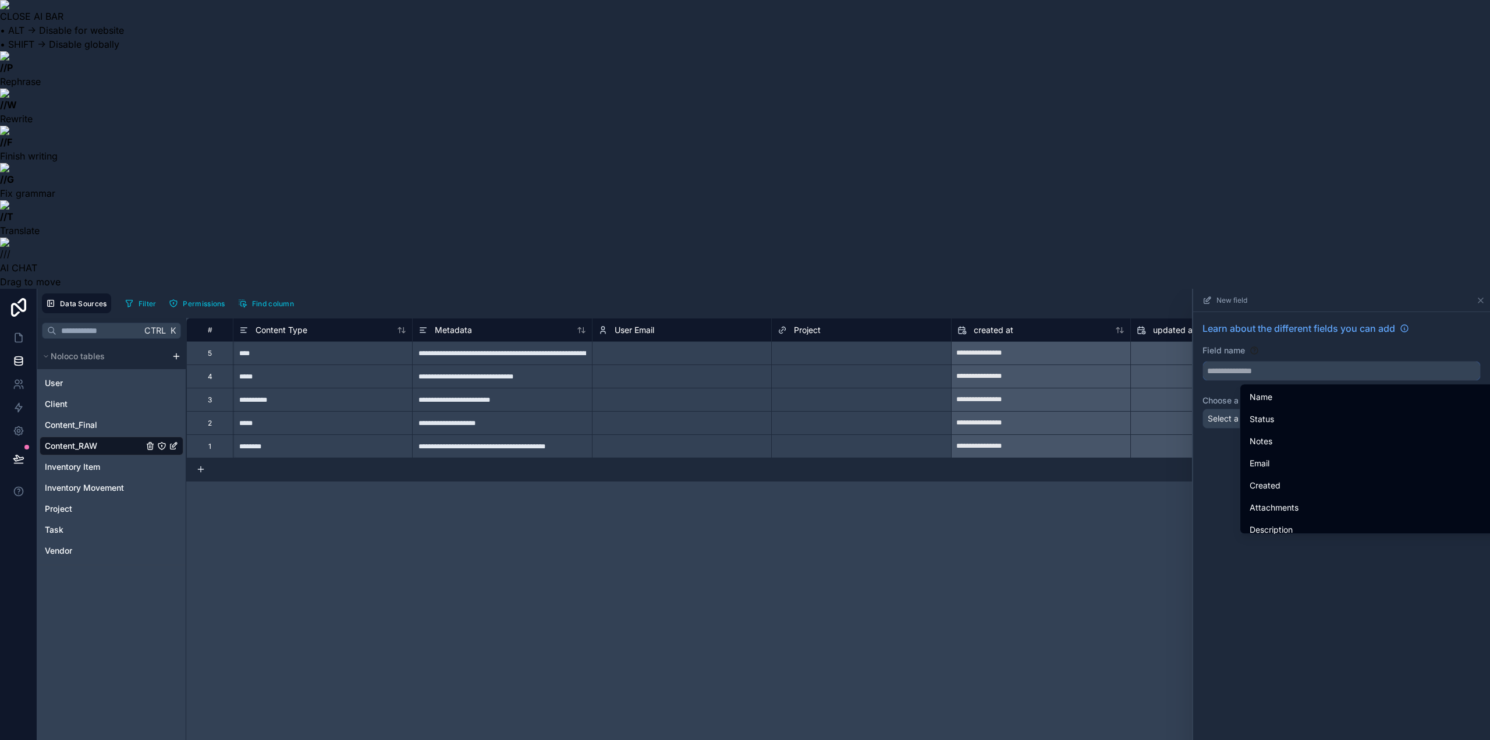
click at [1241, 362] on input "text" at bounding box center [1341, 371] width 277 height 19
paste input "****"
type input "****"
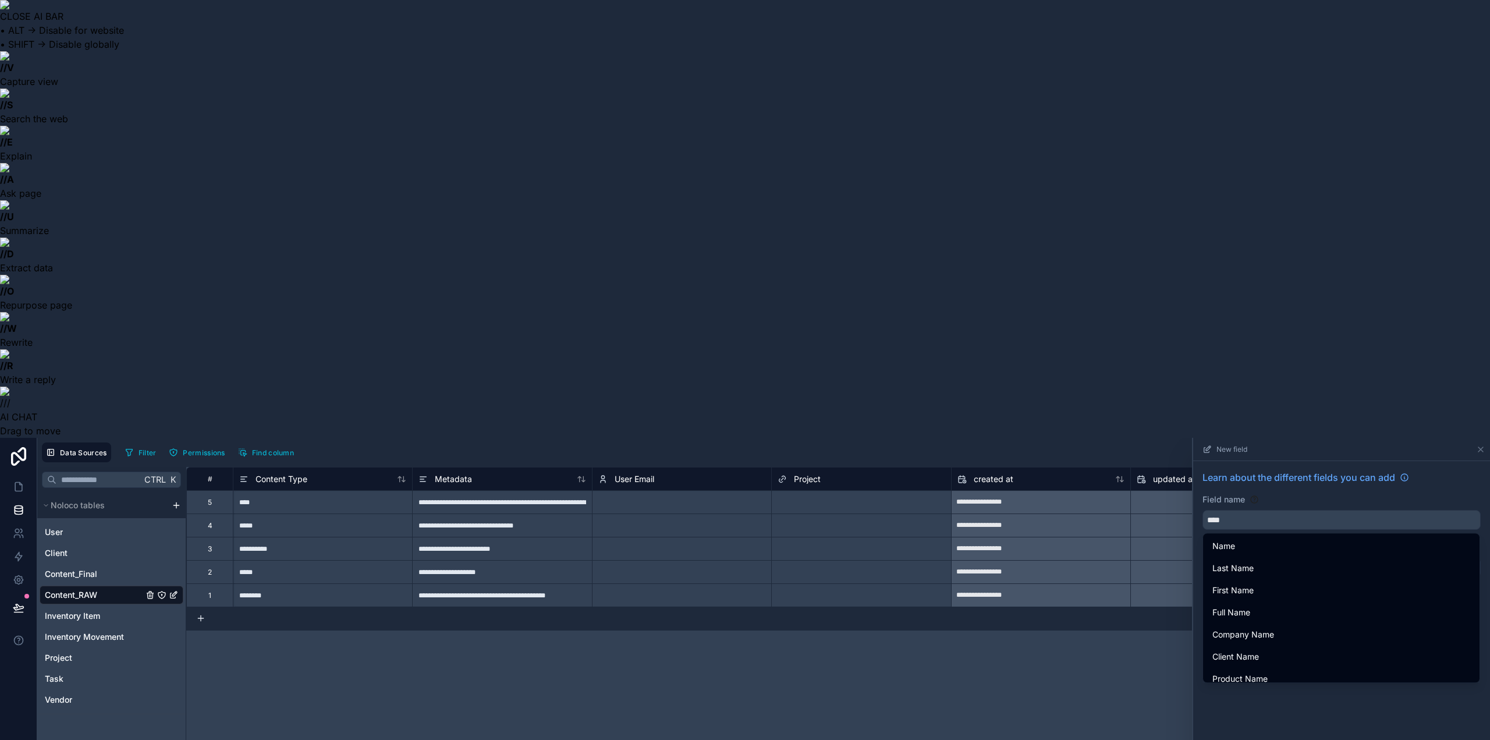
click at [1214, 539] on span "Name" at bounding box center [1224, 546] width 23 height 14
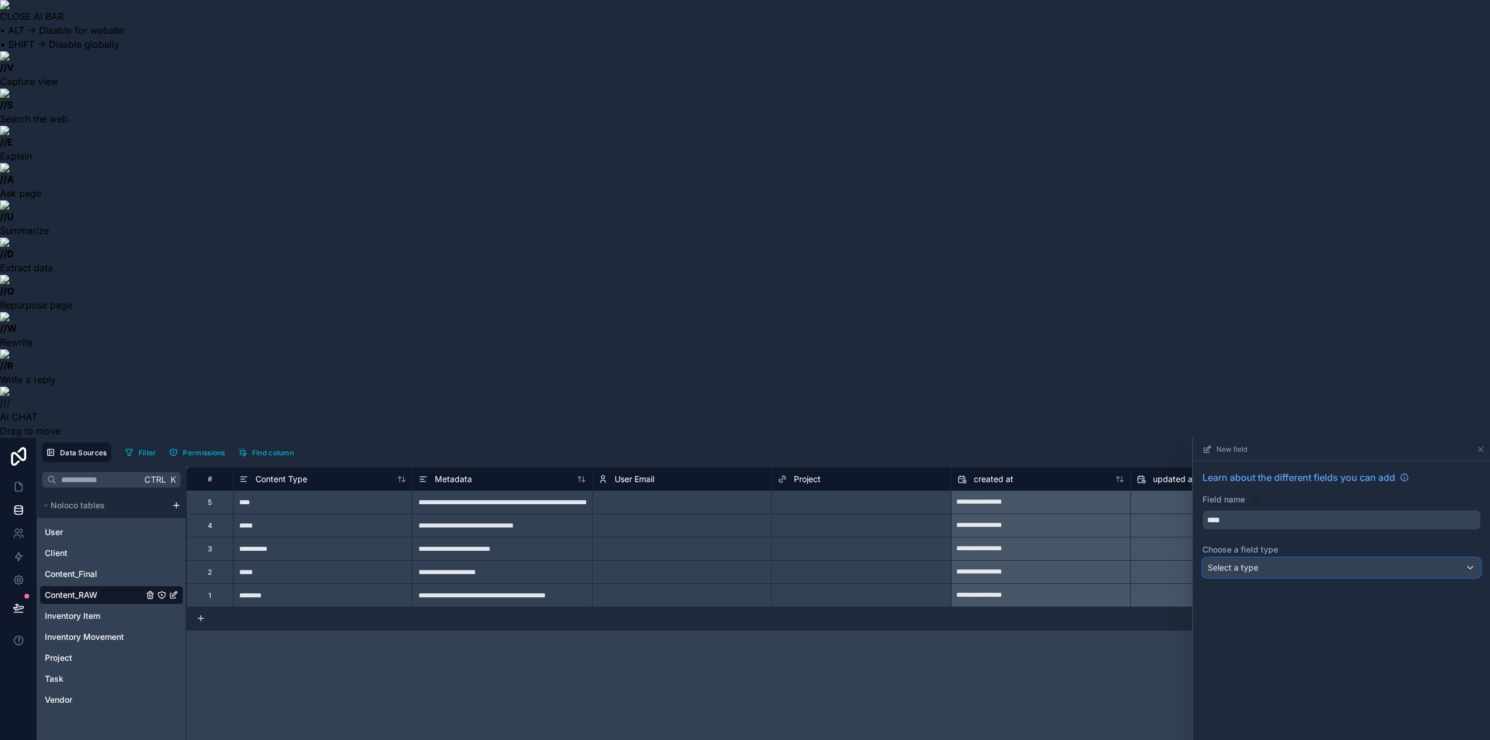
click at [1231, 562] on span "Select a type" at bounding box center [1233, 567] width 51 height 10
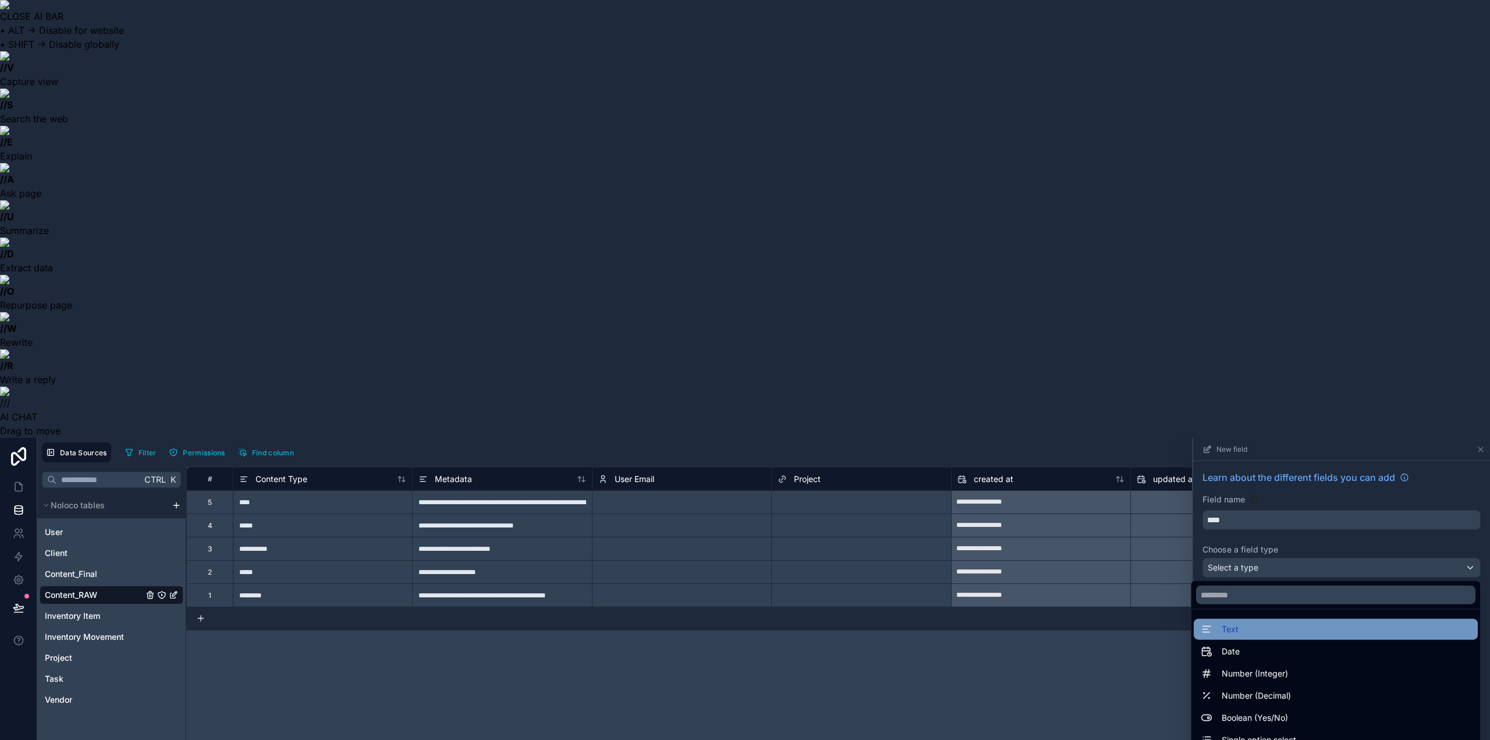
click at [1222, 622] on span "Text" at bounding box center [1230, 629] width 17 height 14
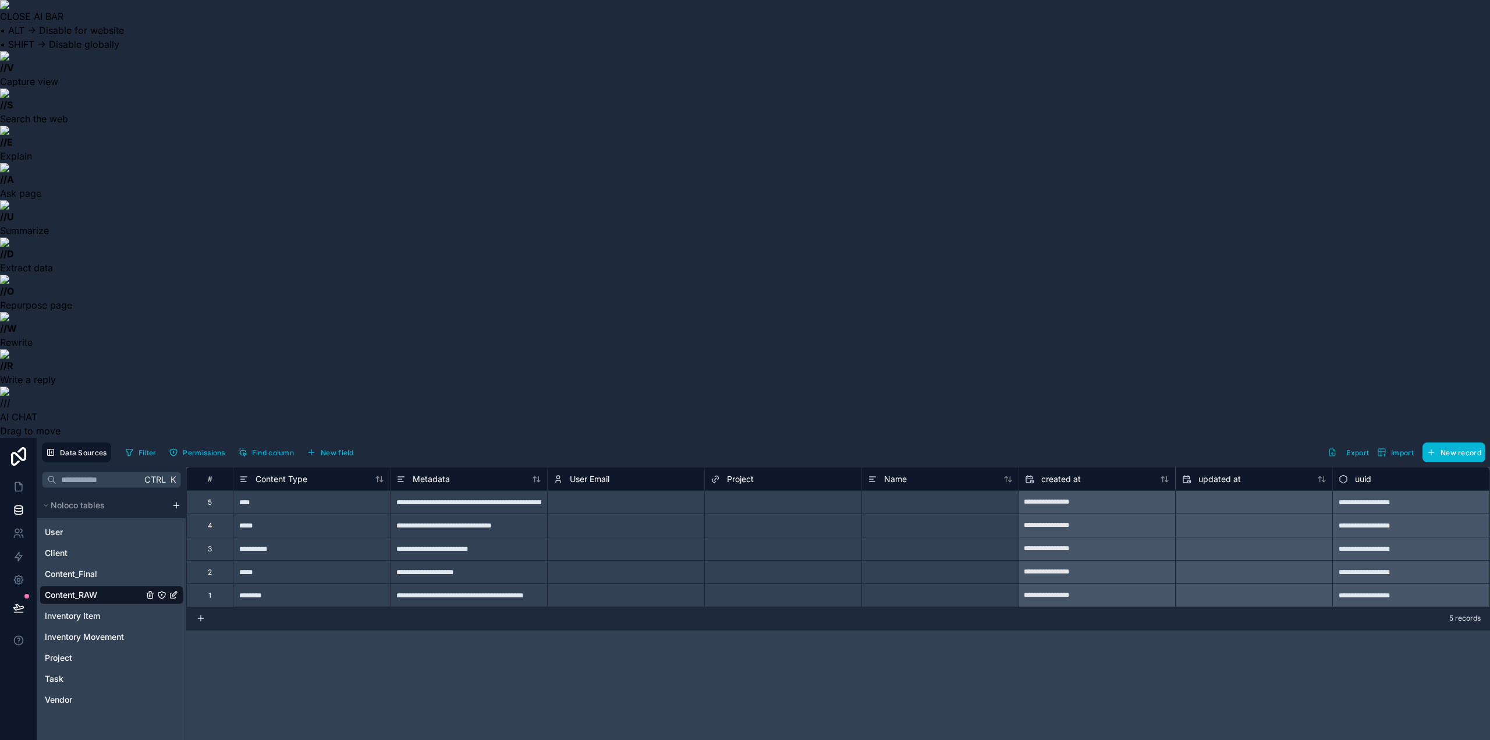
click at [1367, 473] on span "uuid" at bounding box center [1363, 479] width 16 height 12
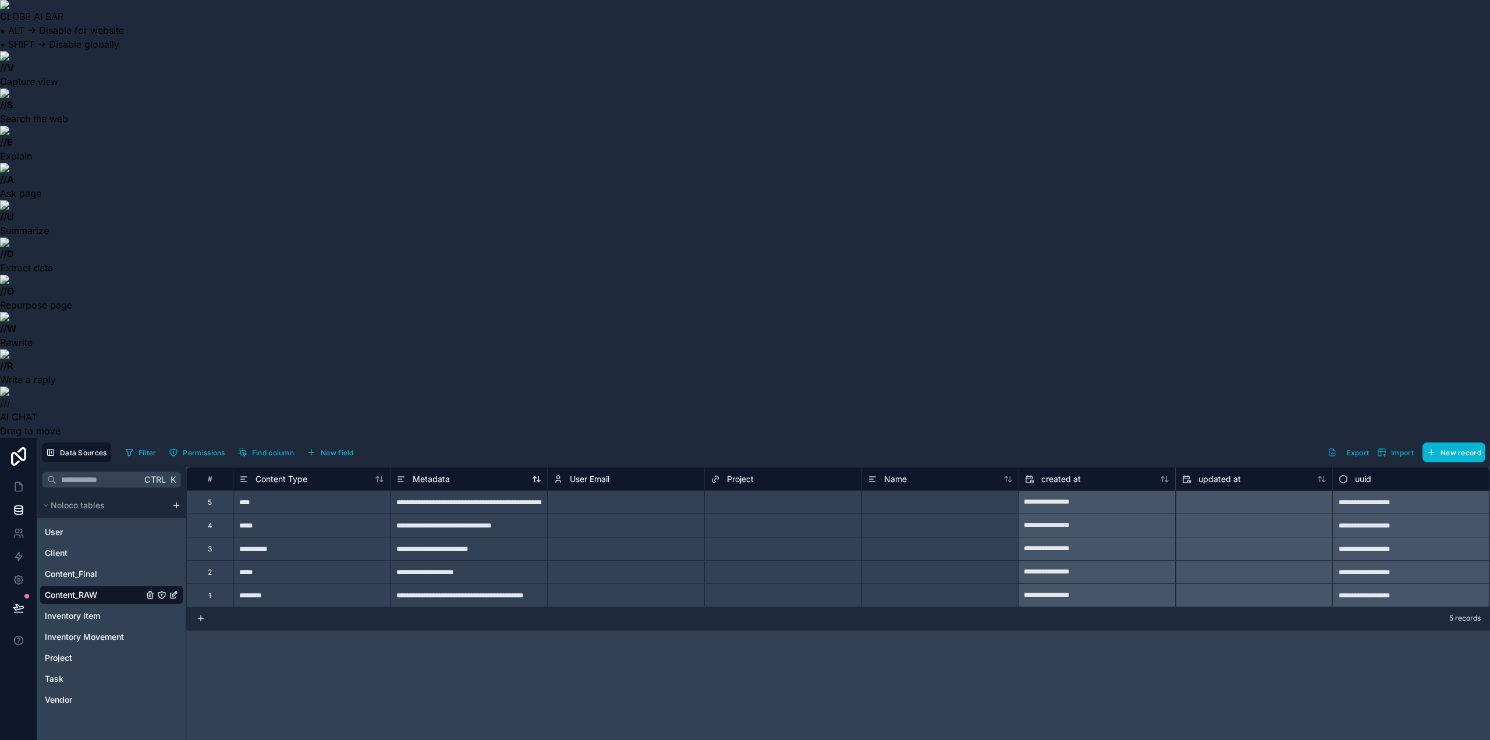
click at [402, 481] on icon at bounding box center [400, 481] width 5 height 0
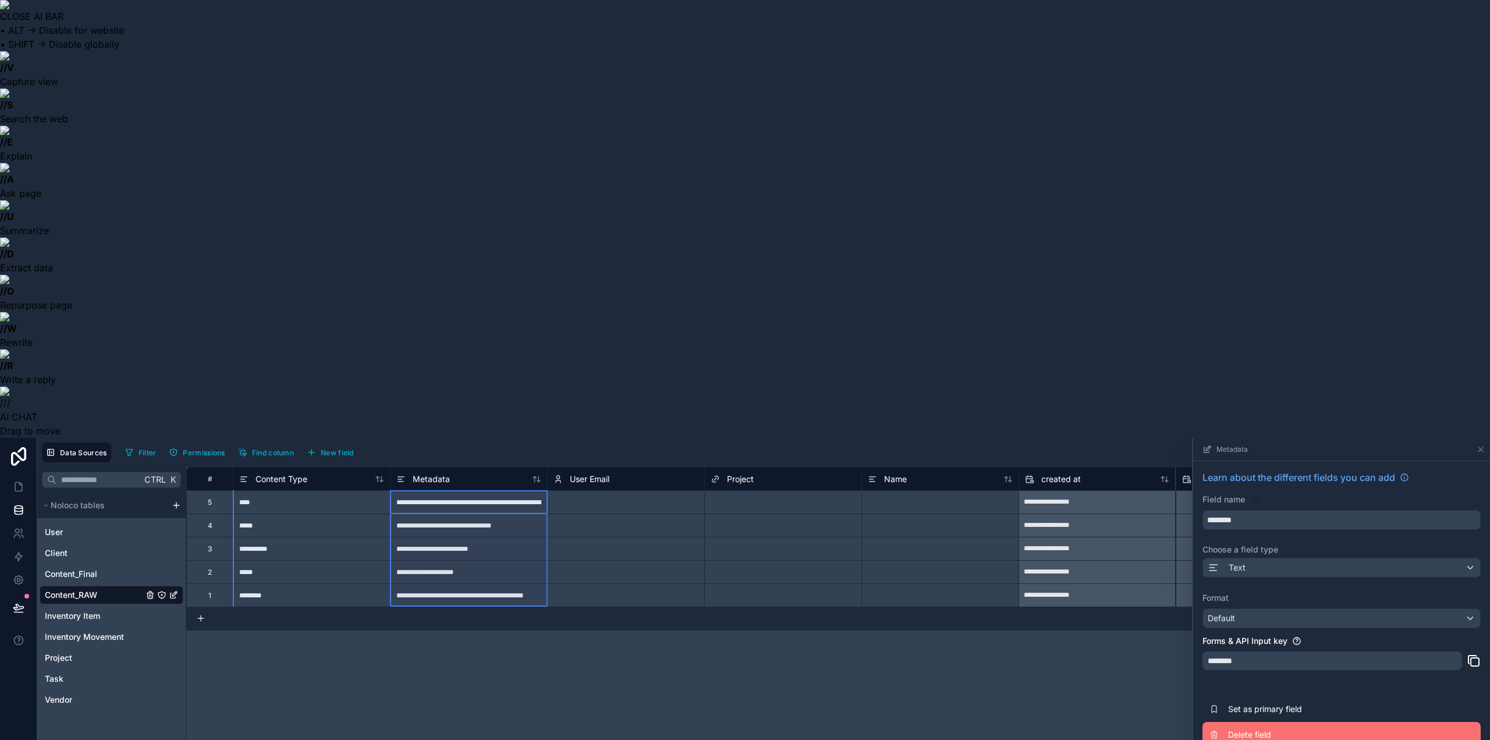
click at [1237, 729] on span "Delete field" at bounding box center [1312, 735] width 168 height 12
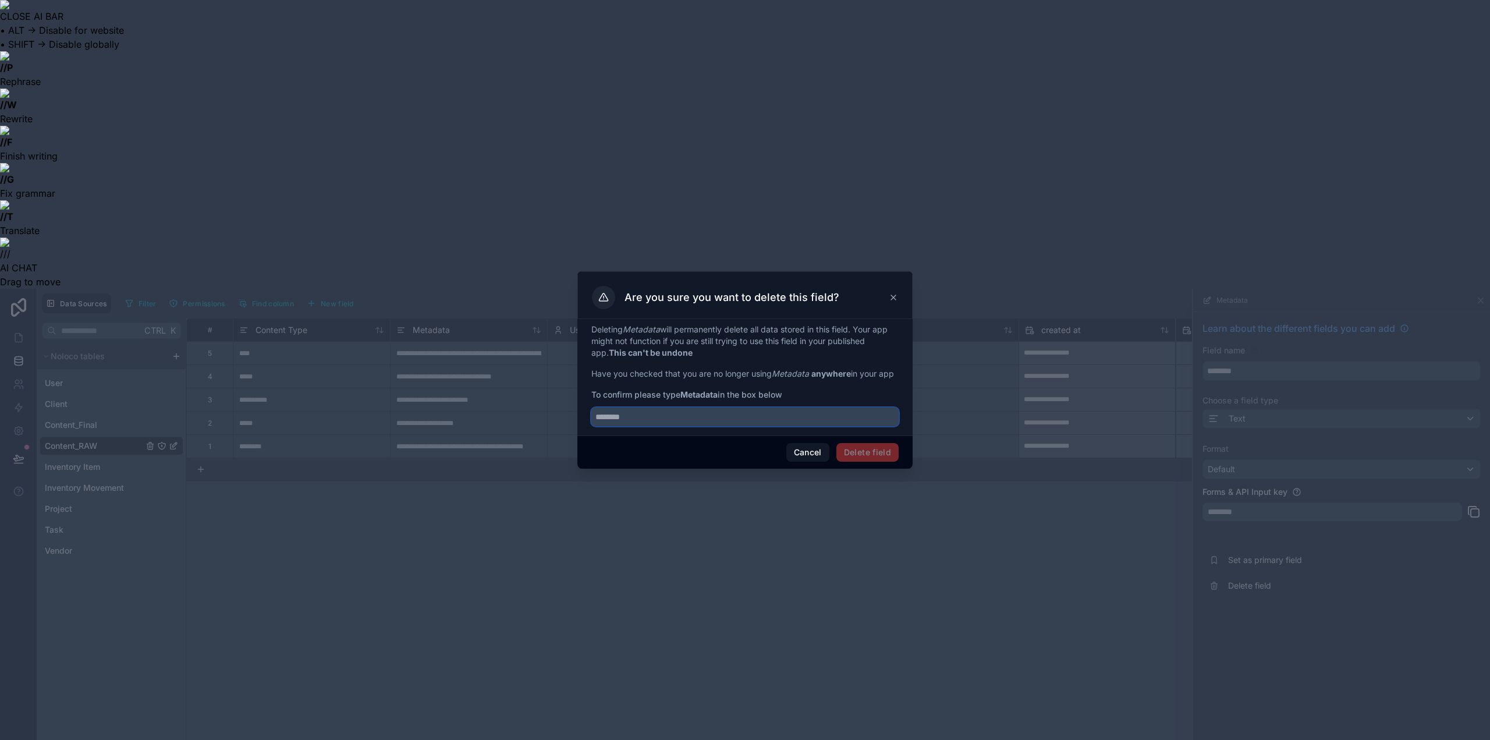
drag, startPoint x: 779, startPoint y: 416, endPoint x: 574, endPoint y: 408, distance: 205.6
click at [574, 408] on div "Are you sure you want to delete this field? Deleting Metadata will permanently …" at bounding box center [745, 370] width 1490 height 740
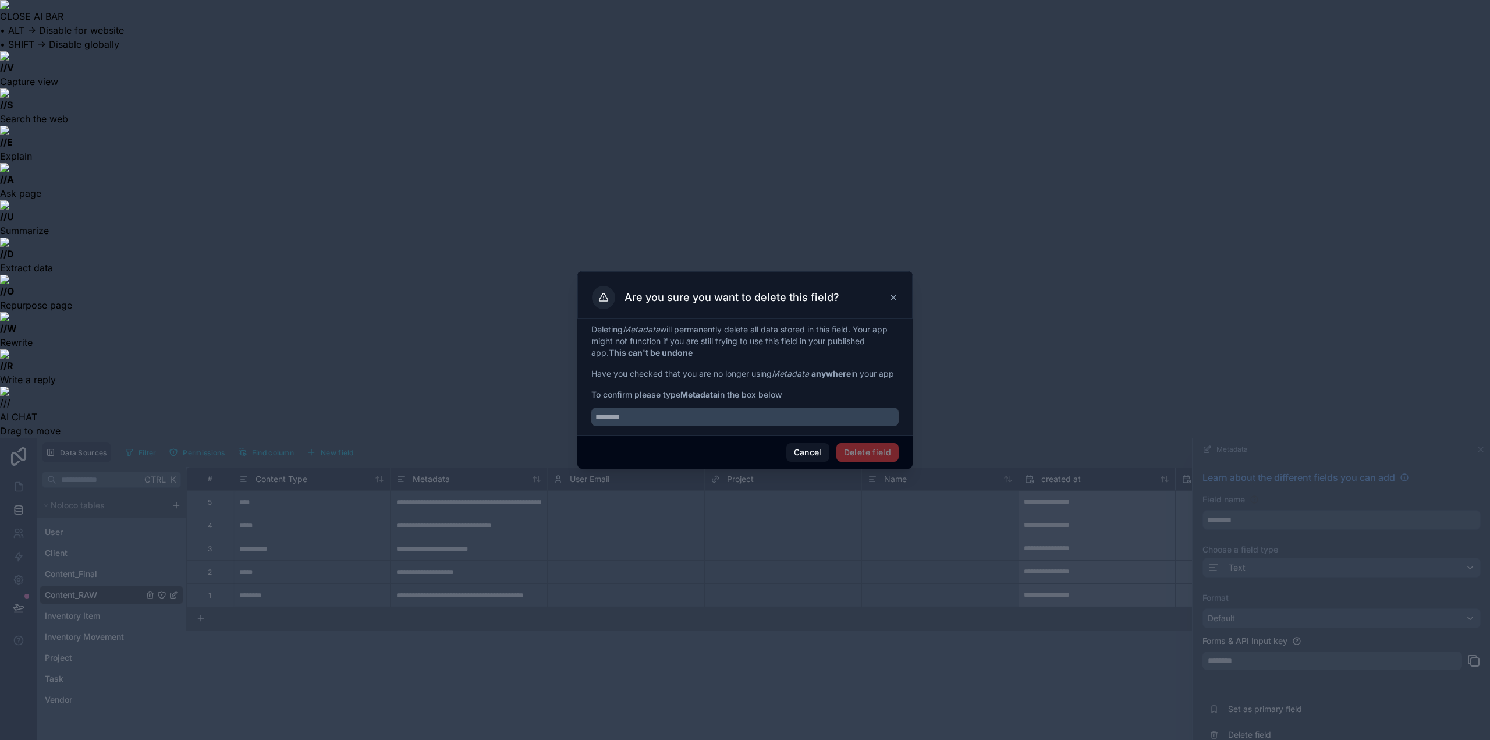
click at [702, 398] on strong "Metadata" at bounding box center [699, 394] width 37 height 10
copy strong "Metadata"
click at [775, 423] on input "text" at bounding box center [744, 417] width 307 height 19
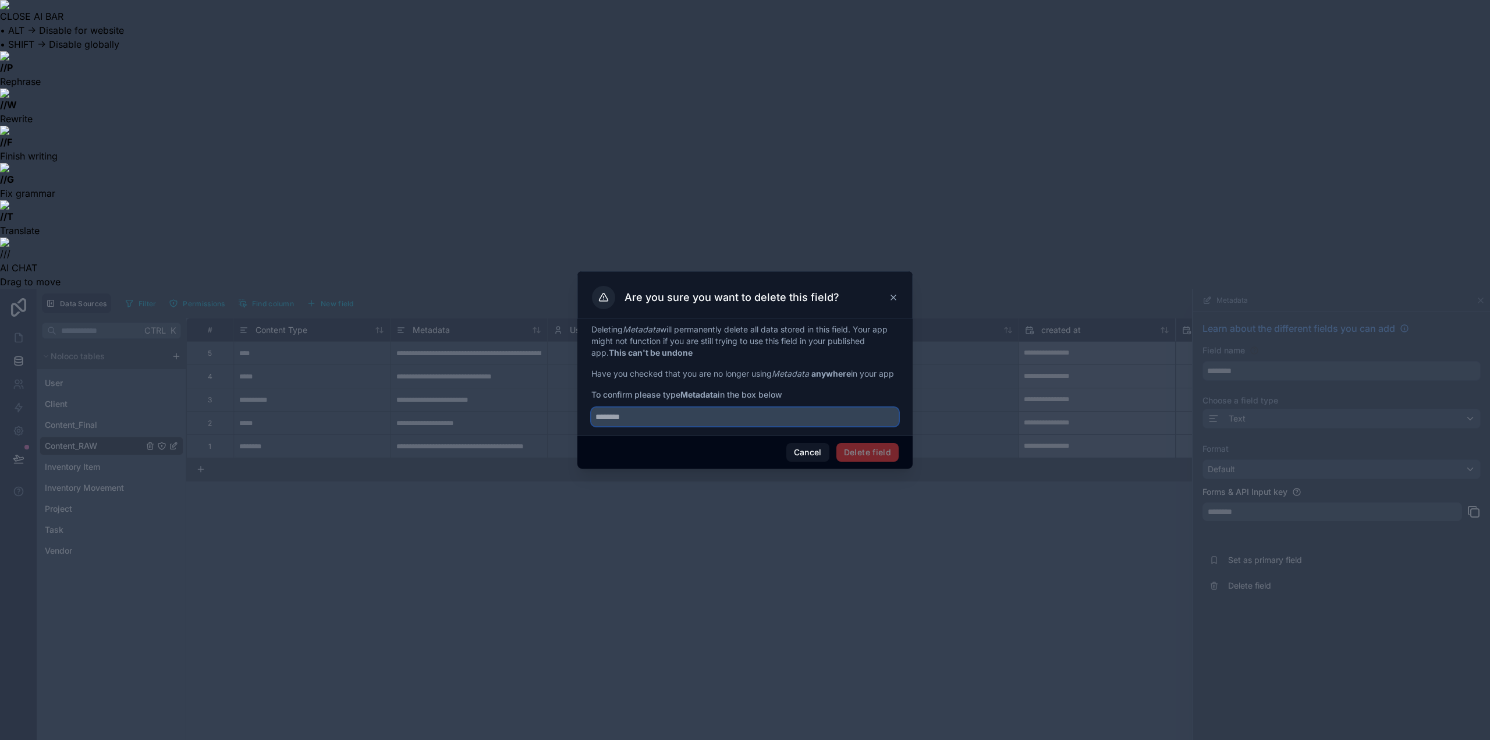
paste input "********"
type input "********"
click at [855, 451] on button "Delete field" at bounding box center [868, 452] width 62 height 19
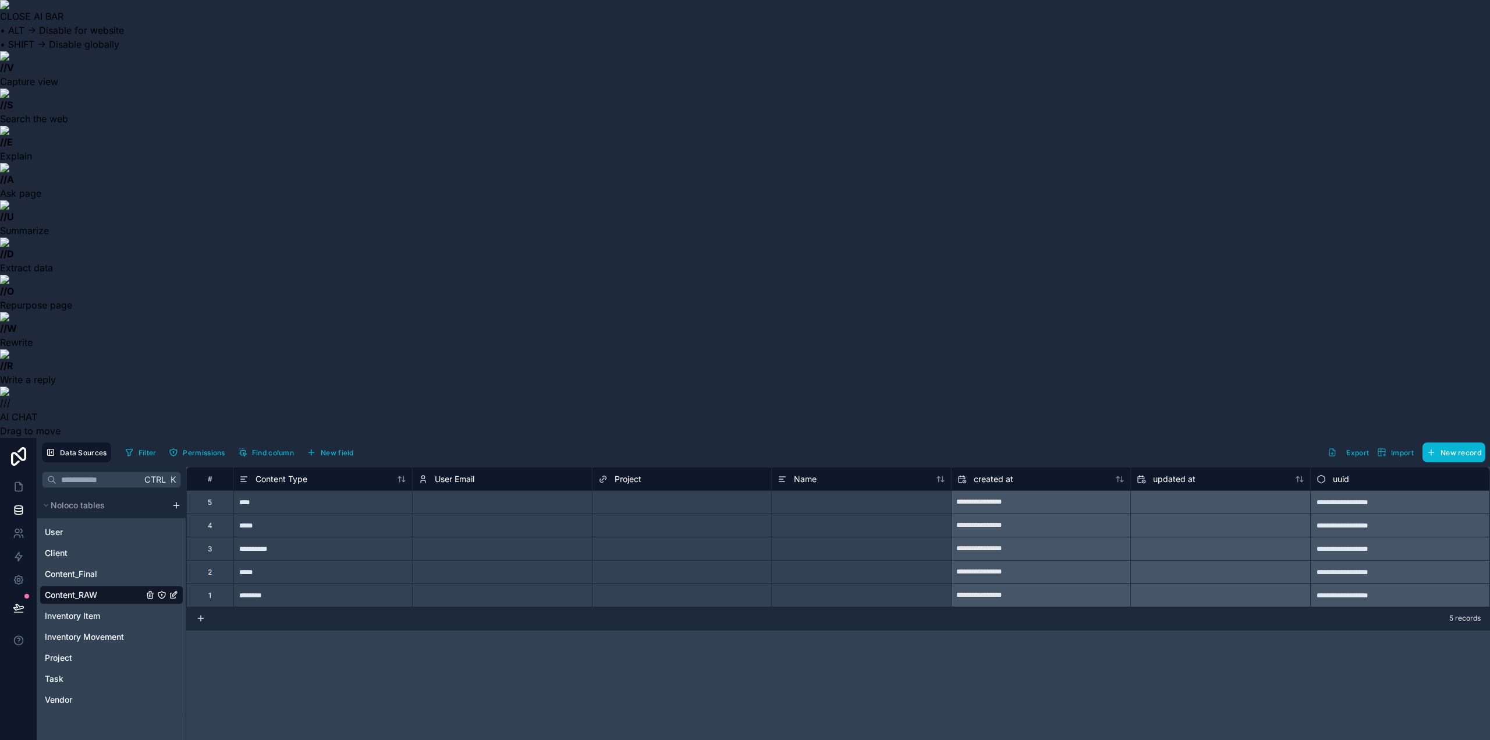
click at [424, 472] on icon at bounding box center [423, 479] width 9 height 14
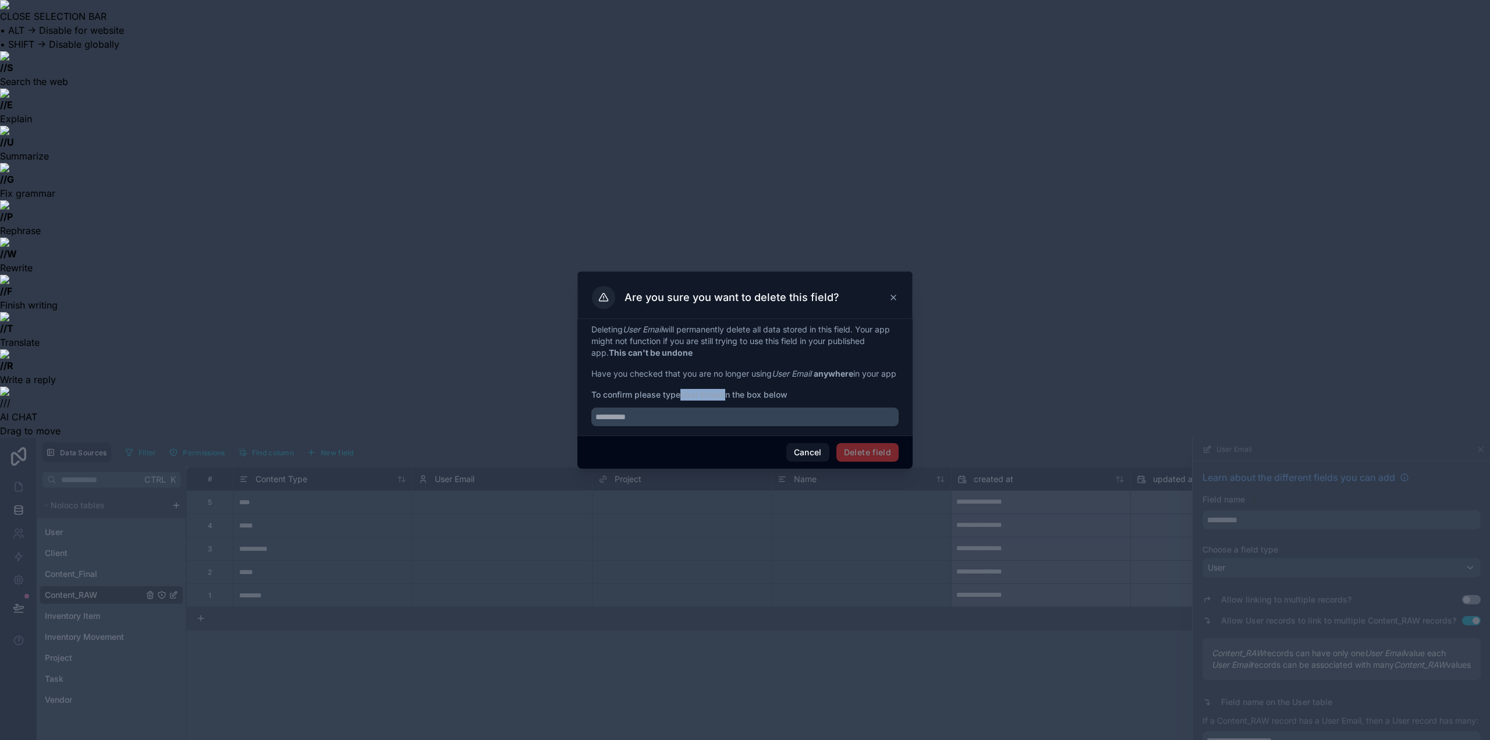
drag, startPoint x: 684, startPoint y: 402, endPoint x: 727, endPoint y: 403, distance: 42.5
click at [727, 401] on span "To confirm please type User Email in the box below" at bounding box center [744, 395] width 307 height 12
copy span "User Email"
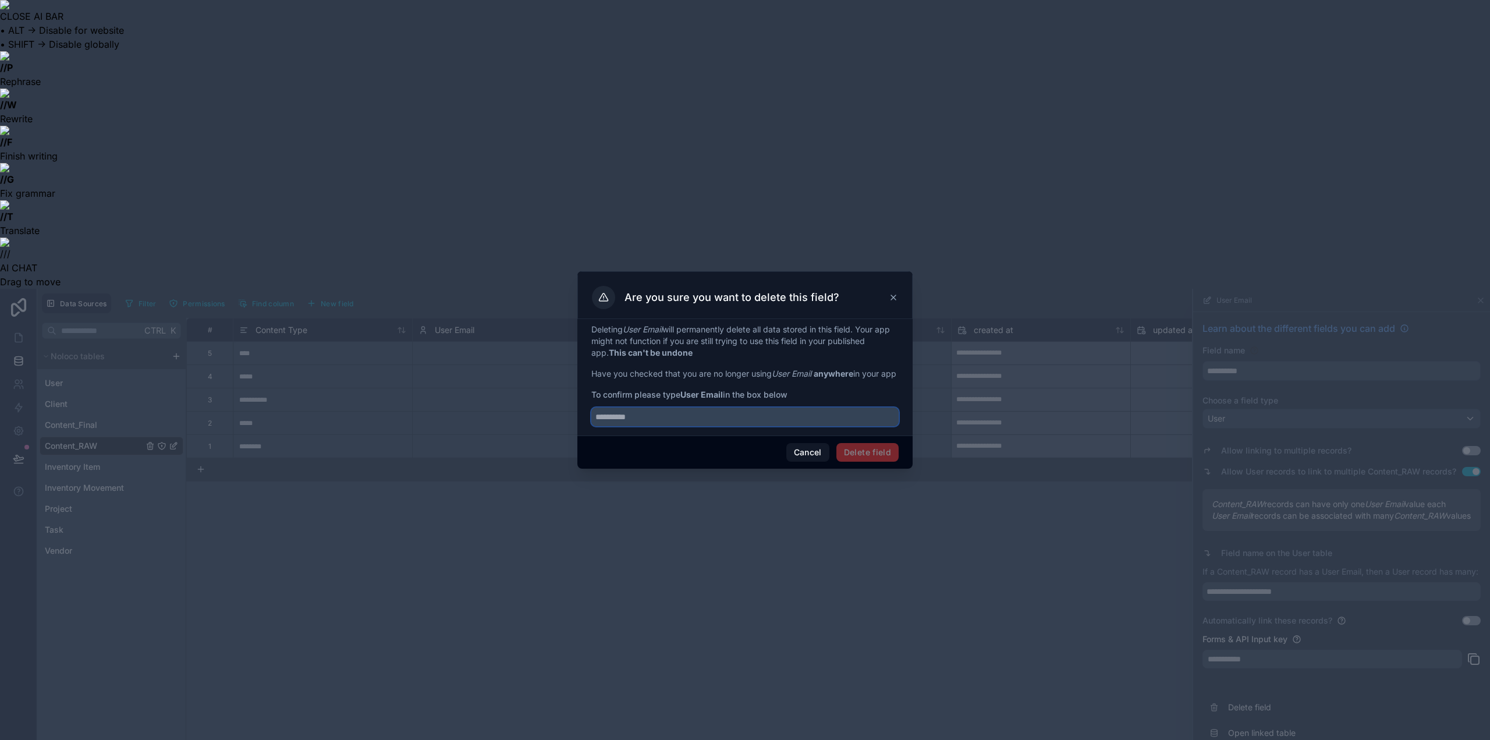
click at [722, 426] on input "text" at bounding box center [744, 417] width 307 height 19
paste input "**********"
type input "**********"
click at [877, 456] on button "Delete field" at bounding box center [868, 452] width 62 height 19
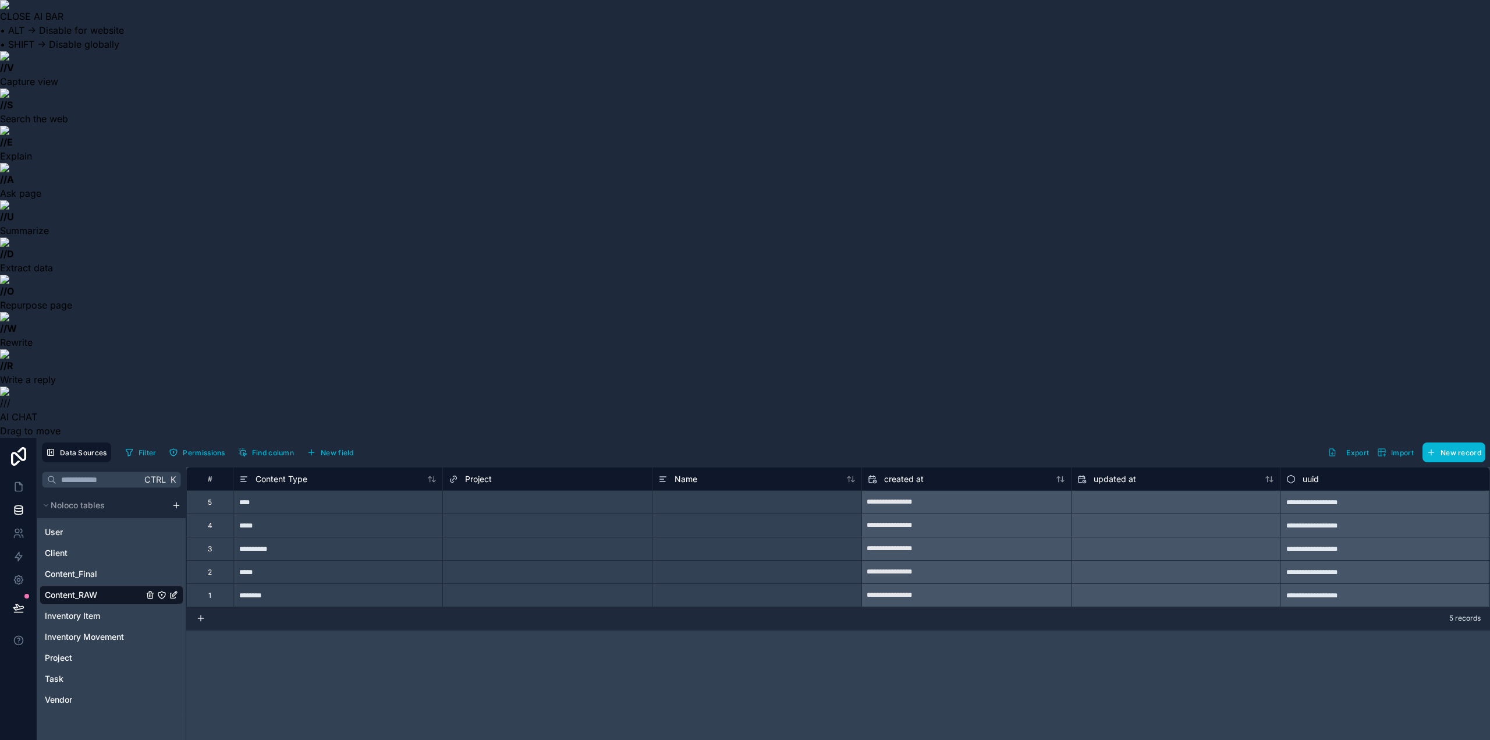
click at [452, 472] on icon at bounding box center [453, 479] width 9 height 14
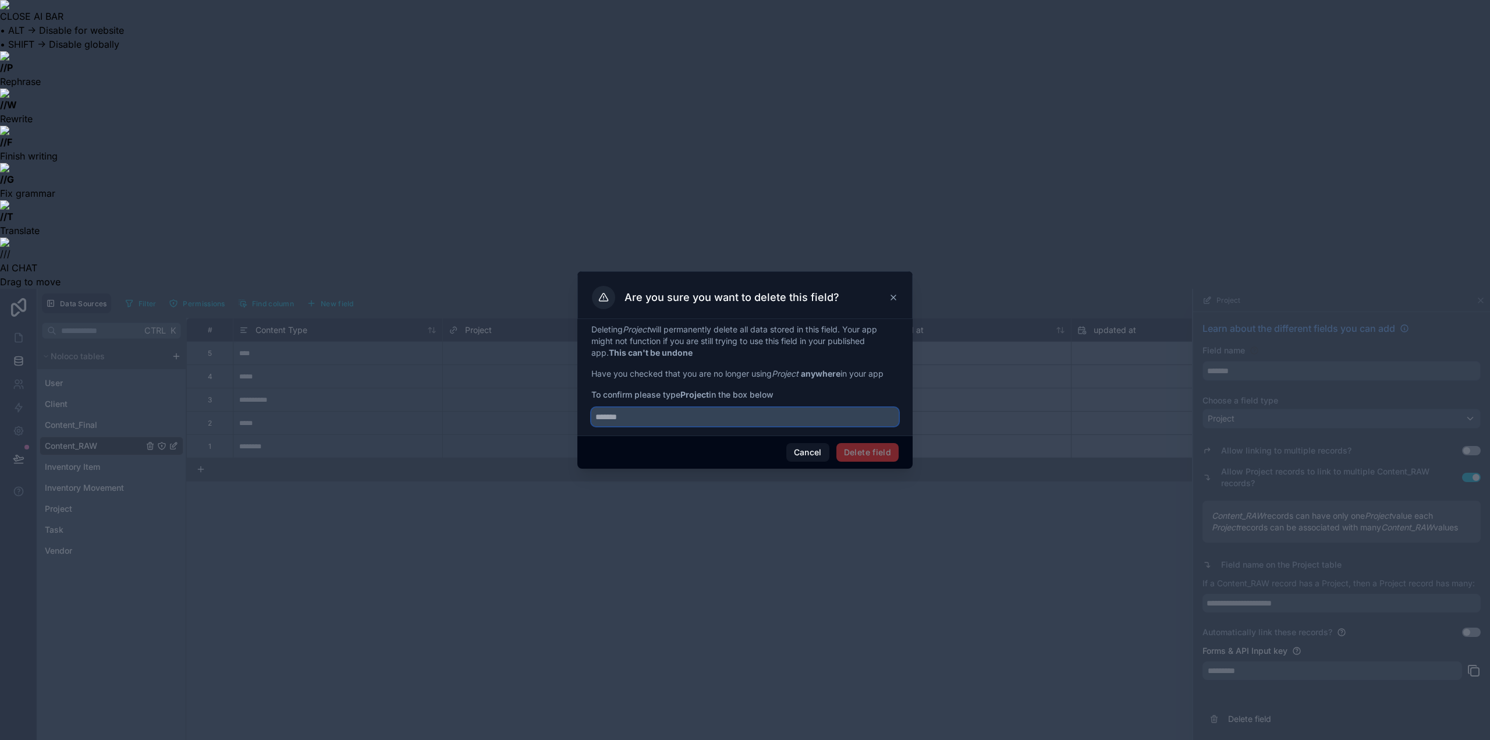
click at [782, 407] on div at bounding box center [744, 414] width 307 height 26
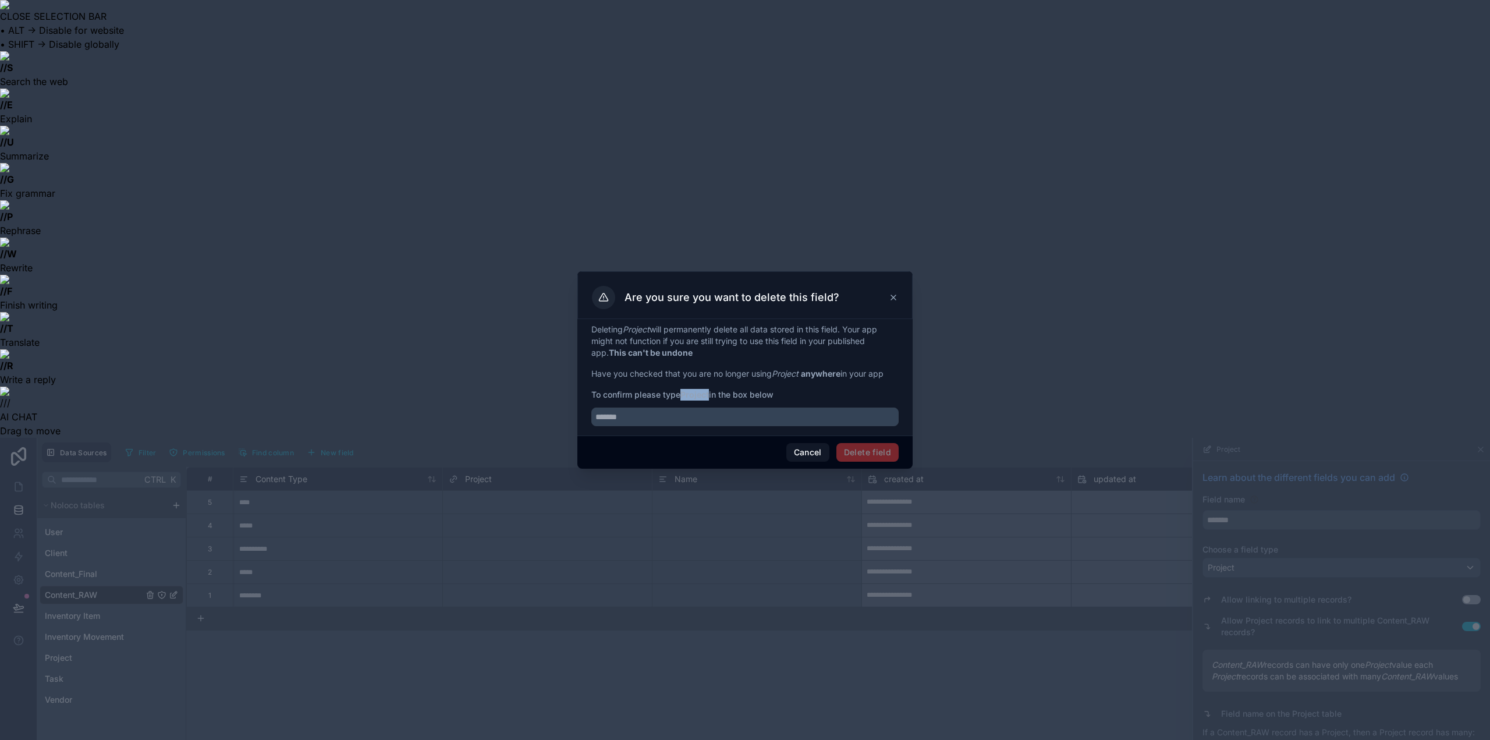
drag, startPoint x: 711, startPoint y: 395, endPoint x: 683, endPoint y: 393, distance: 27.5
click at [683, 393] on strong "Project" at bounding box center [695, 394] width 29 height 10
copy strong "Project"
click at [679, 416] on input "text" at bounding box center [744, 417] width 307 height 19
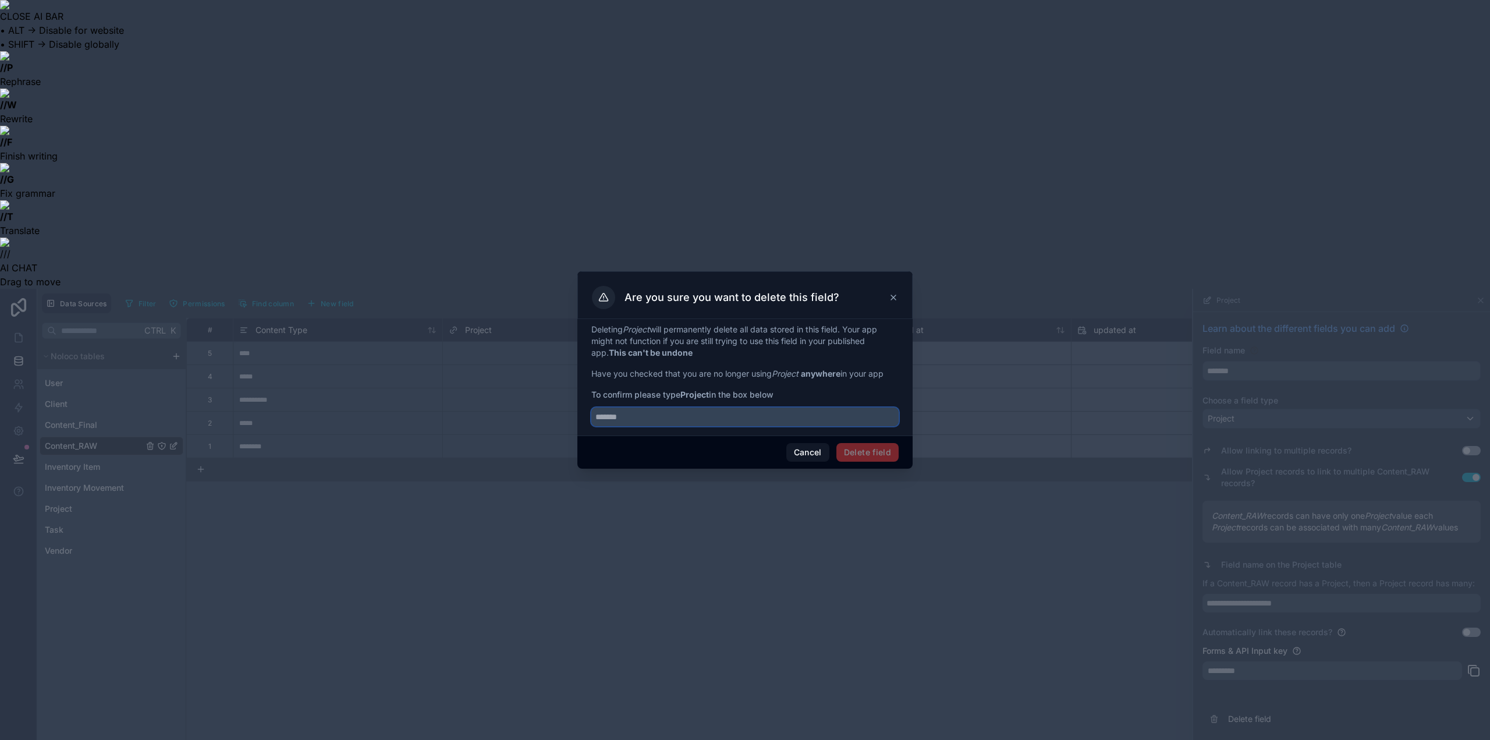
paste input "*******"
type input "*******"
click at [863, 456] on button "Delete field" at bounding box center [868, 452] width 62 height 19
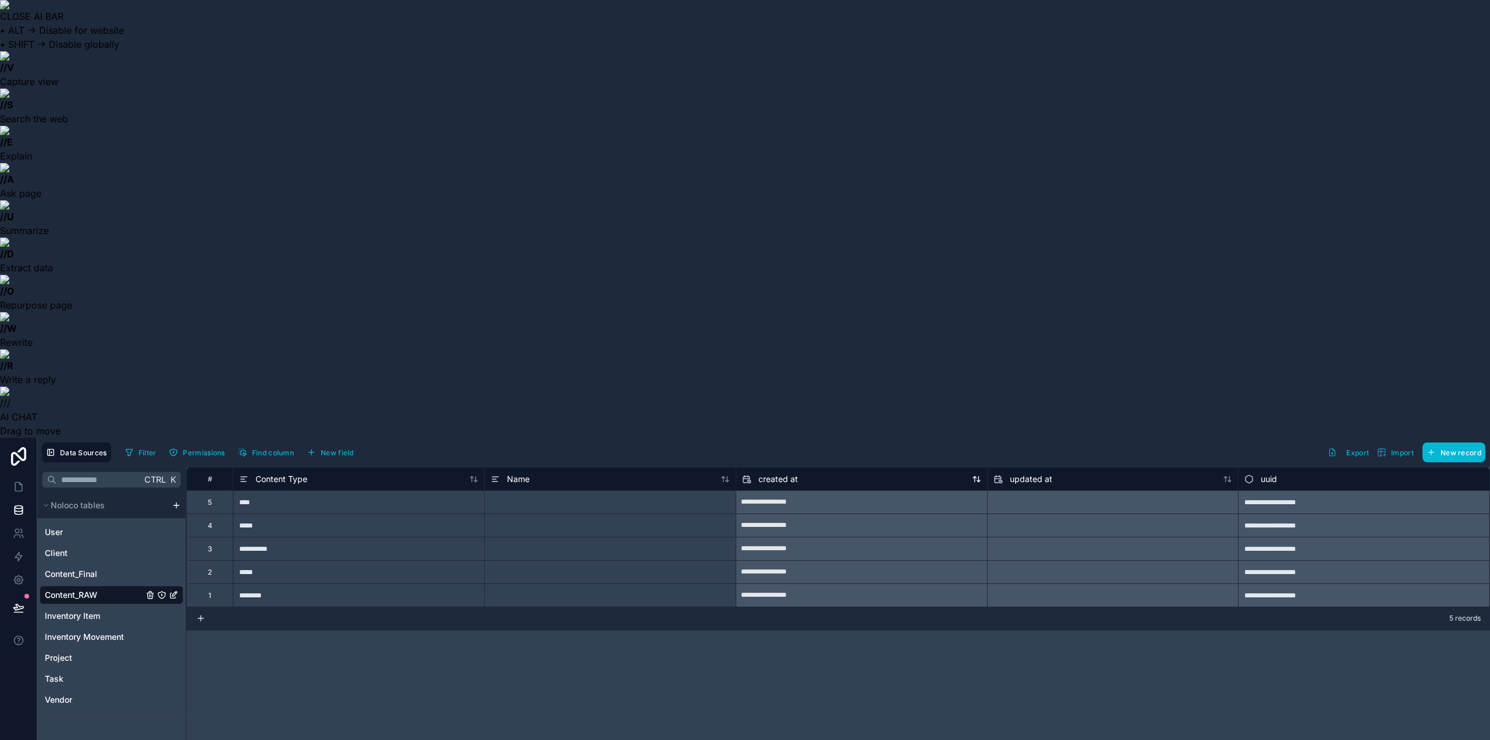
click at [748, 472] on icon at bounding box center [746, 479] width 9 height 14
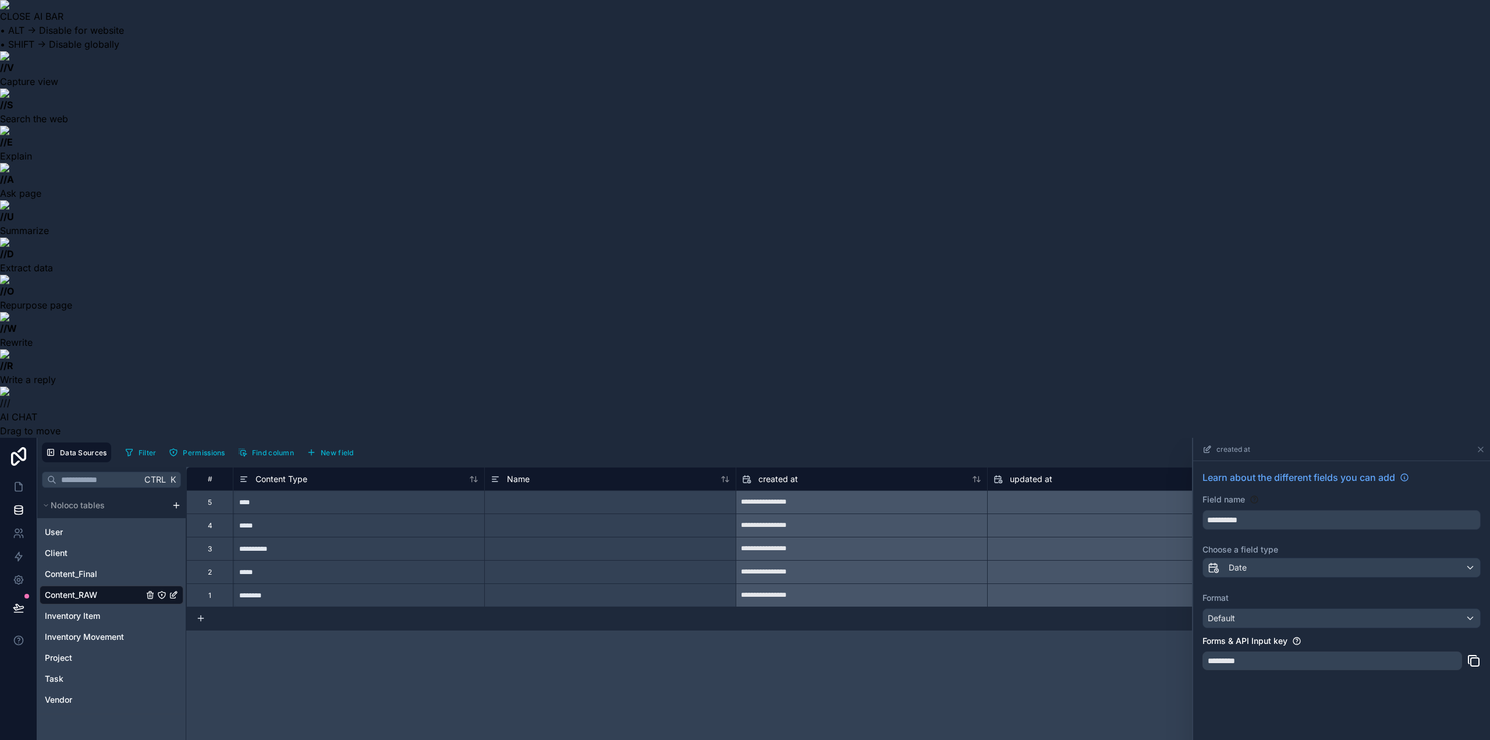
click at [746, 472] on icon at bounding box center [746, 479] width 9 height 14
click at [823, 56] on div "Cut" at bounding box center [785, 61] width 76 height 13
click at [825, 472] on div "created at" at bounding box center [861, 479] width 239 height 14
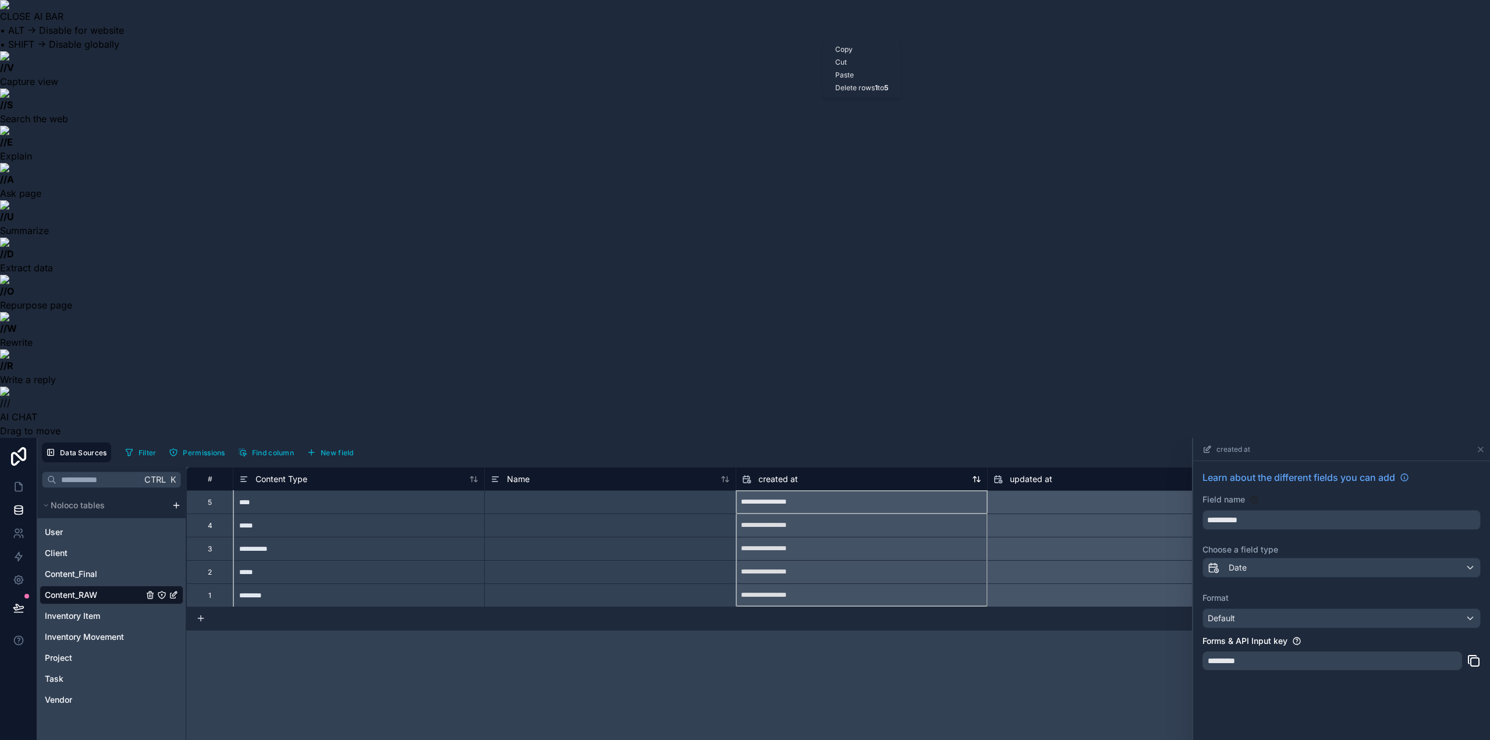
click at [805, 472] on div "created at" at bounding box center [861, 479] width 239 height 14
click at [1479, 445] on icon at bounding box center [1480, 449] width 9 height 9
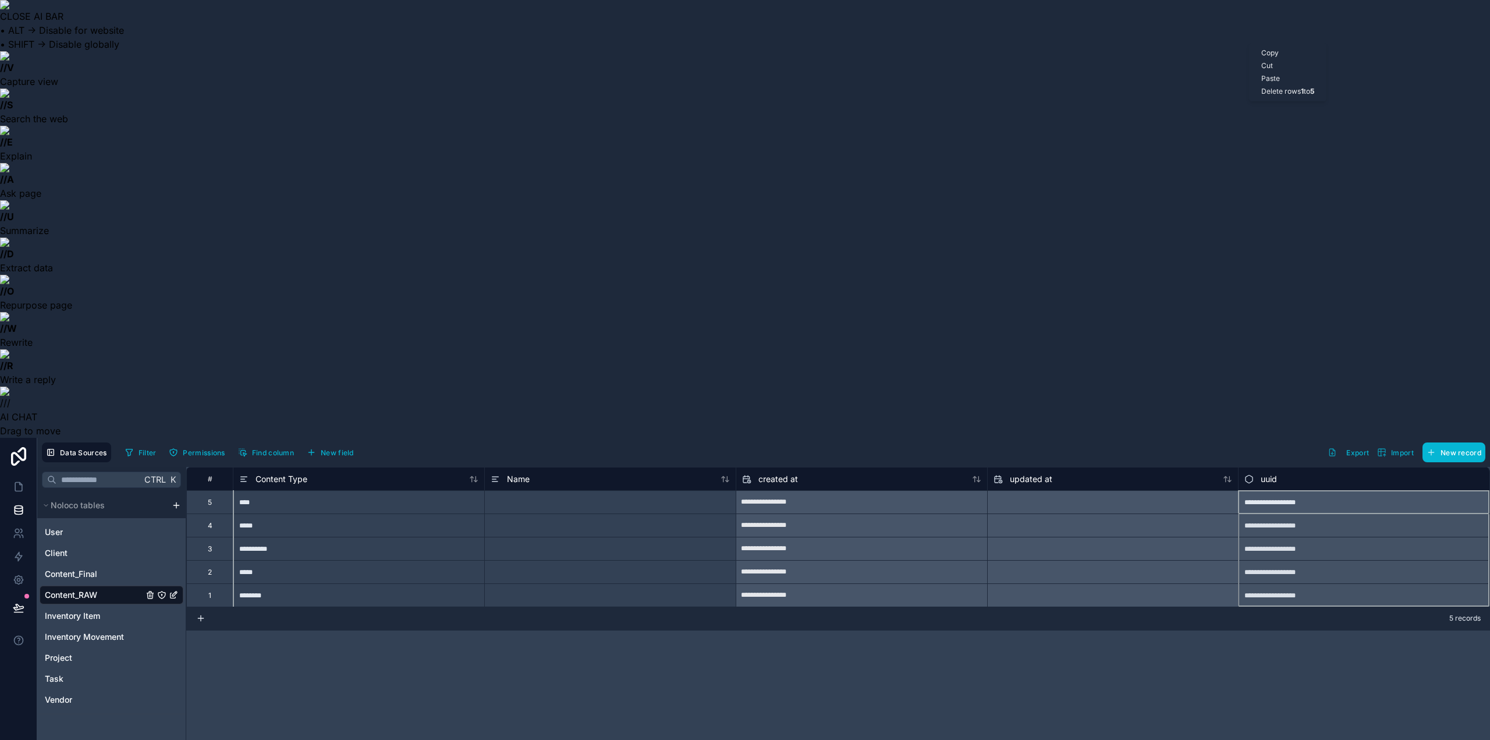
click at [1249, 472] on icon at bounding box center [1249, 479] width 9 height 14
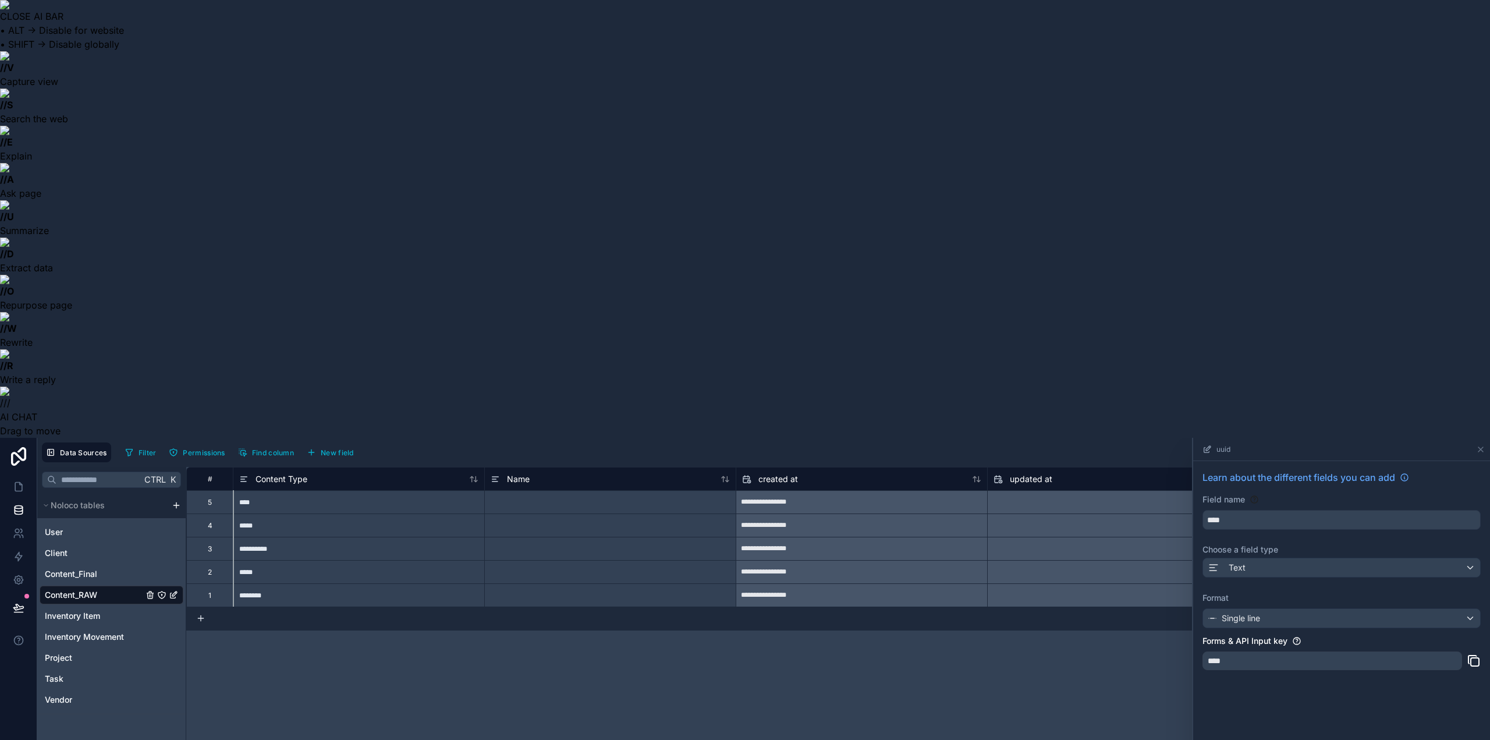
click at [1484, 445] on icon at bounding box center [1480, 449] width 9 height 9
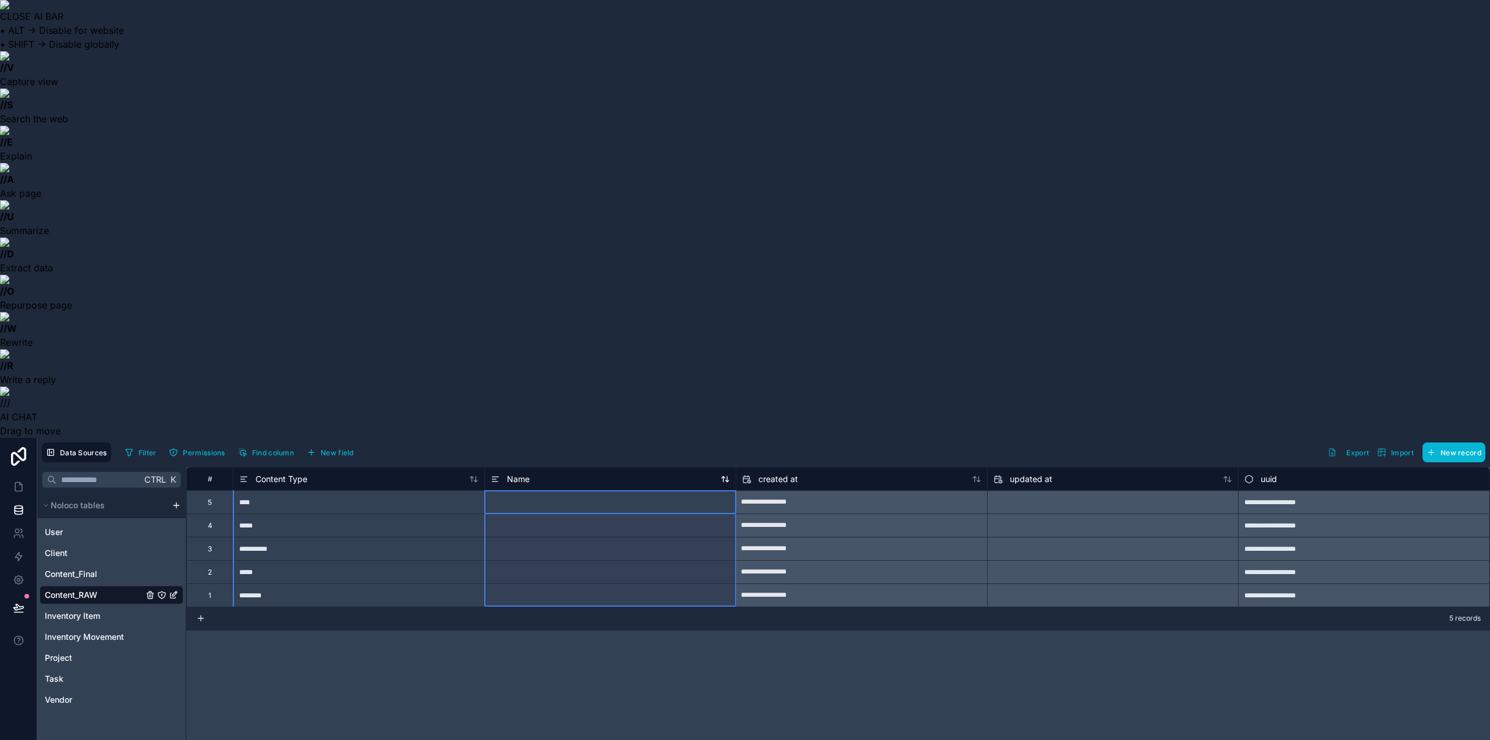
click at [642, 472] on div "Name" at bounding box center [610, 479] width 239 height 14
click at [492, 472] on icon at bounding box center [495, 479] width 9 height 14
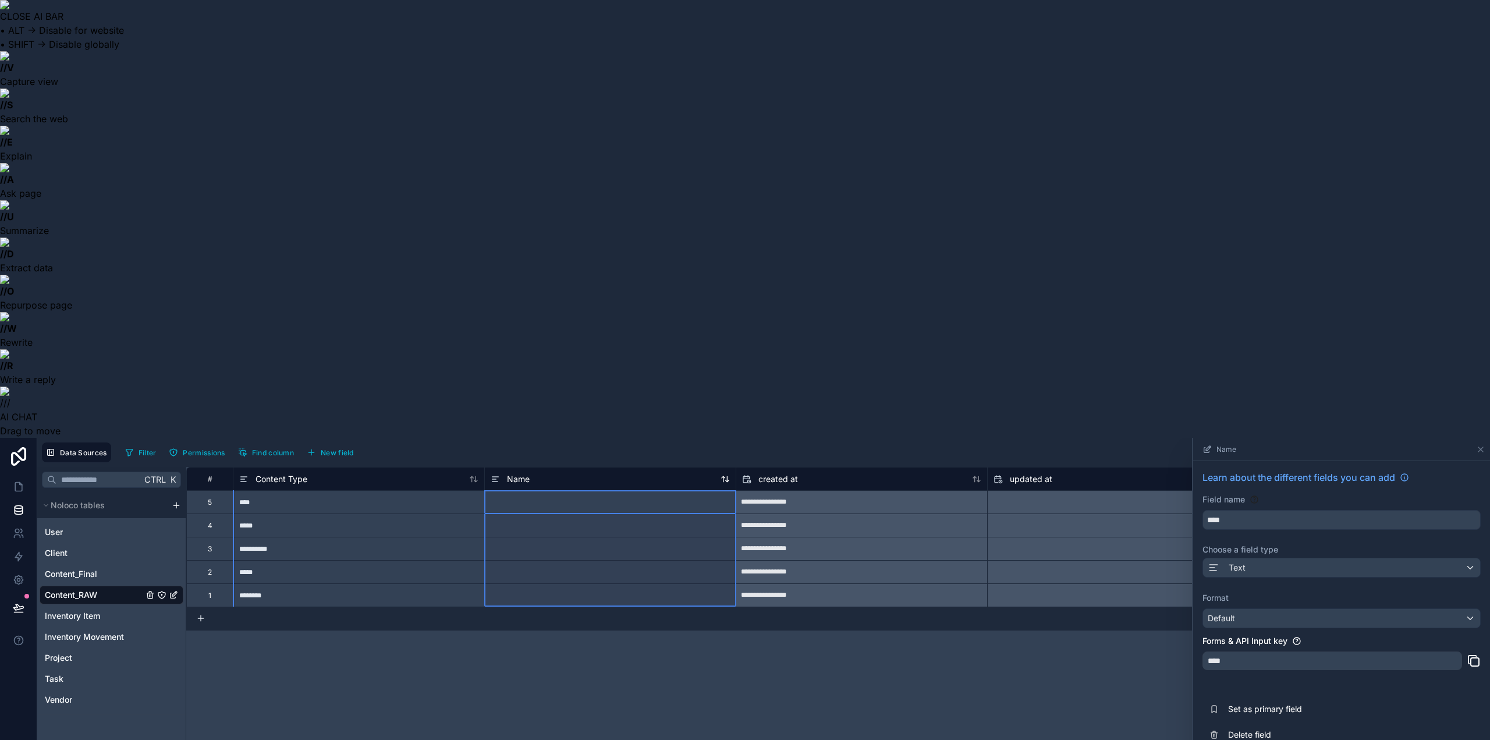
click at [492, 472] on icon at bounding box center [495, 479] width 9 height 14
click at [245, 472] on icon at bounding box center [243, 479] width 9 height 14
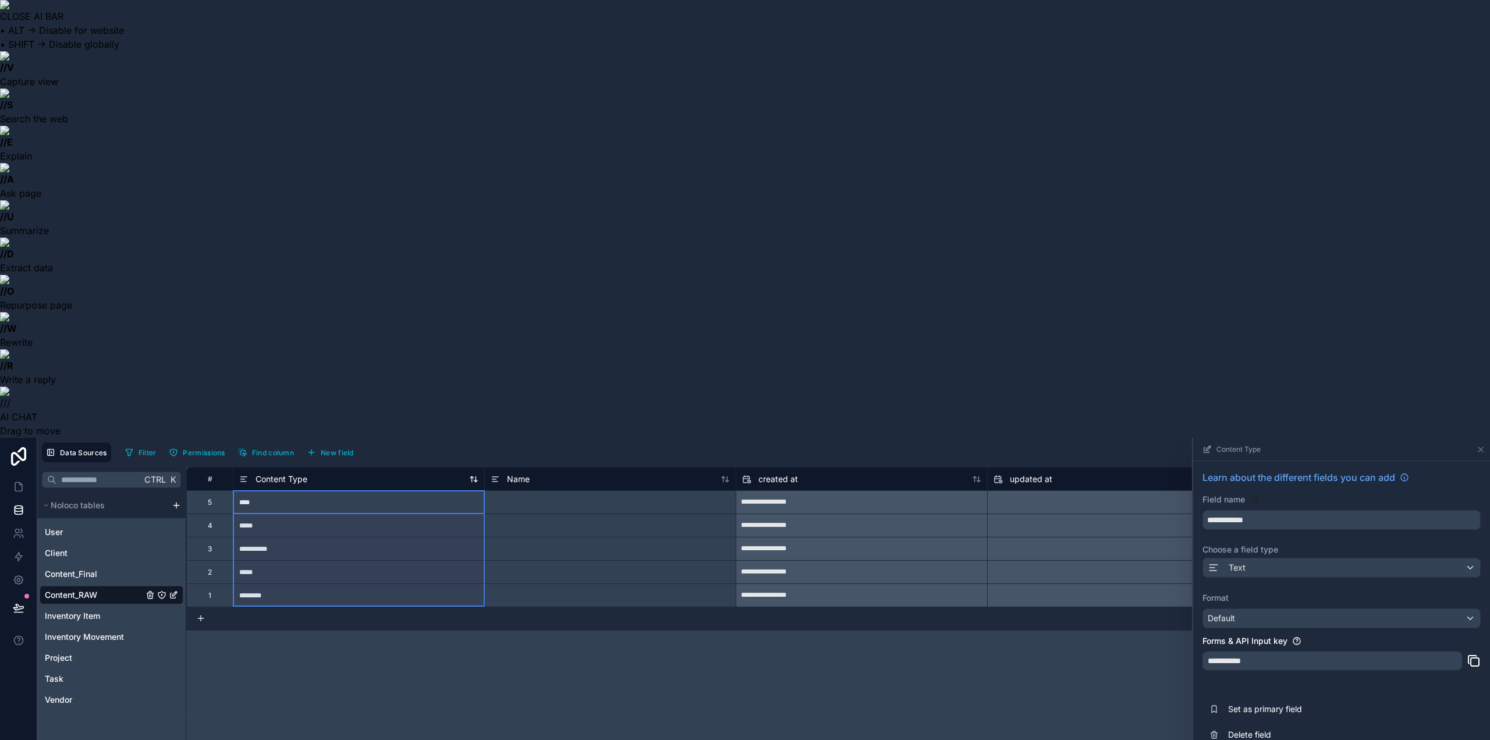
click at [245, 472] on icon at bounding box center [243, 479] width 9 height 14
drag, startPoint x: 1011, startPoint y: 673, endPoint x: 1005, endPoint y: 662, distance: 12.5
click at [1481, 445] on icon at bounding box center [1480, 449] width 9 height 9
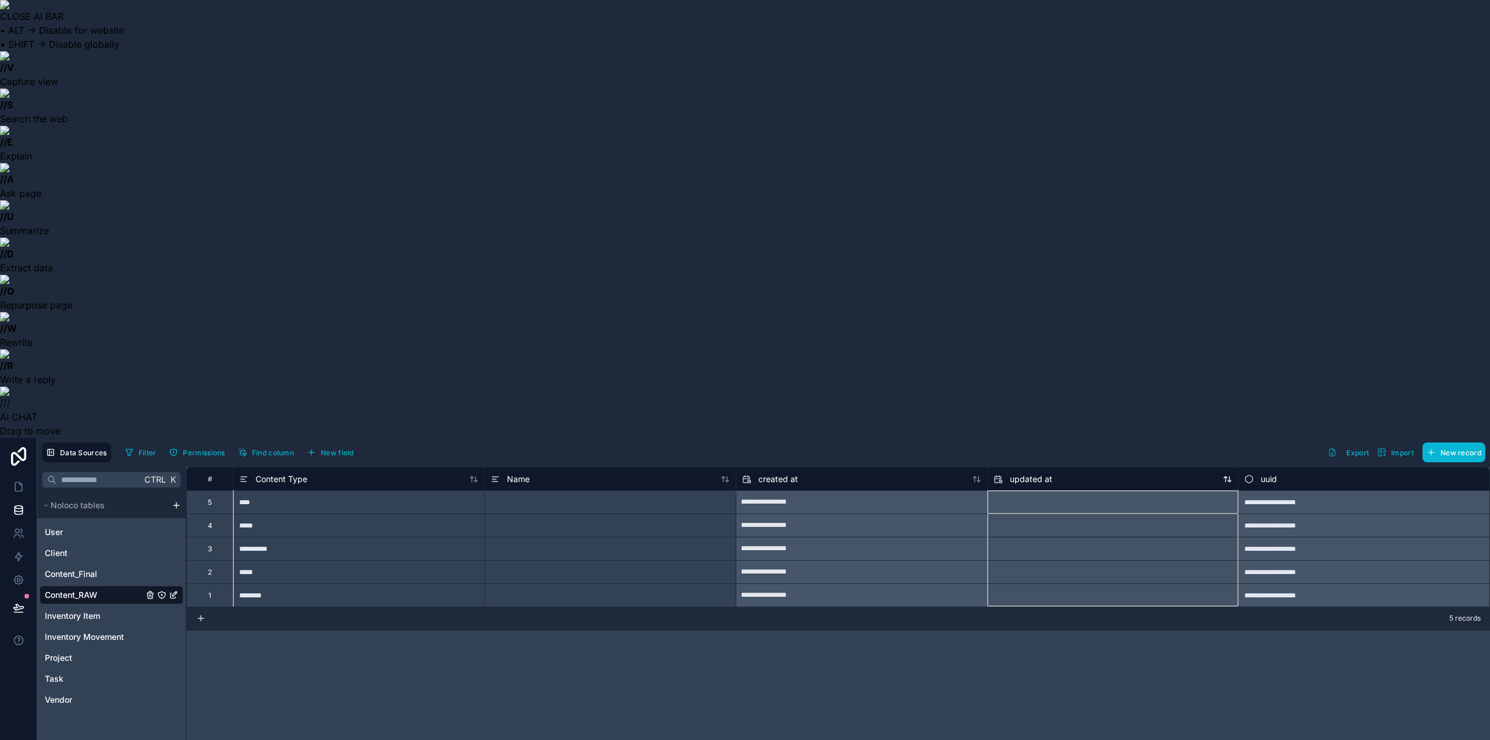
click at [1001, 480] on icon at bounding box center [1000, 481] width 3 height 3
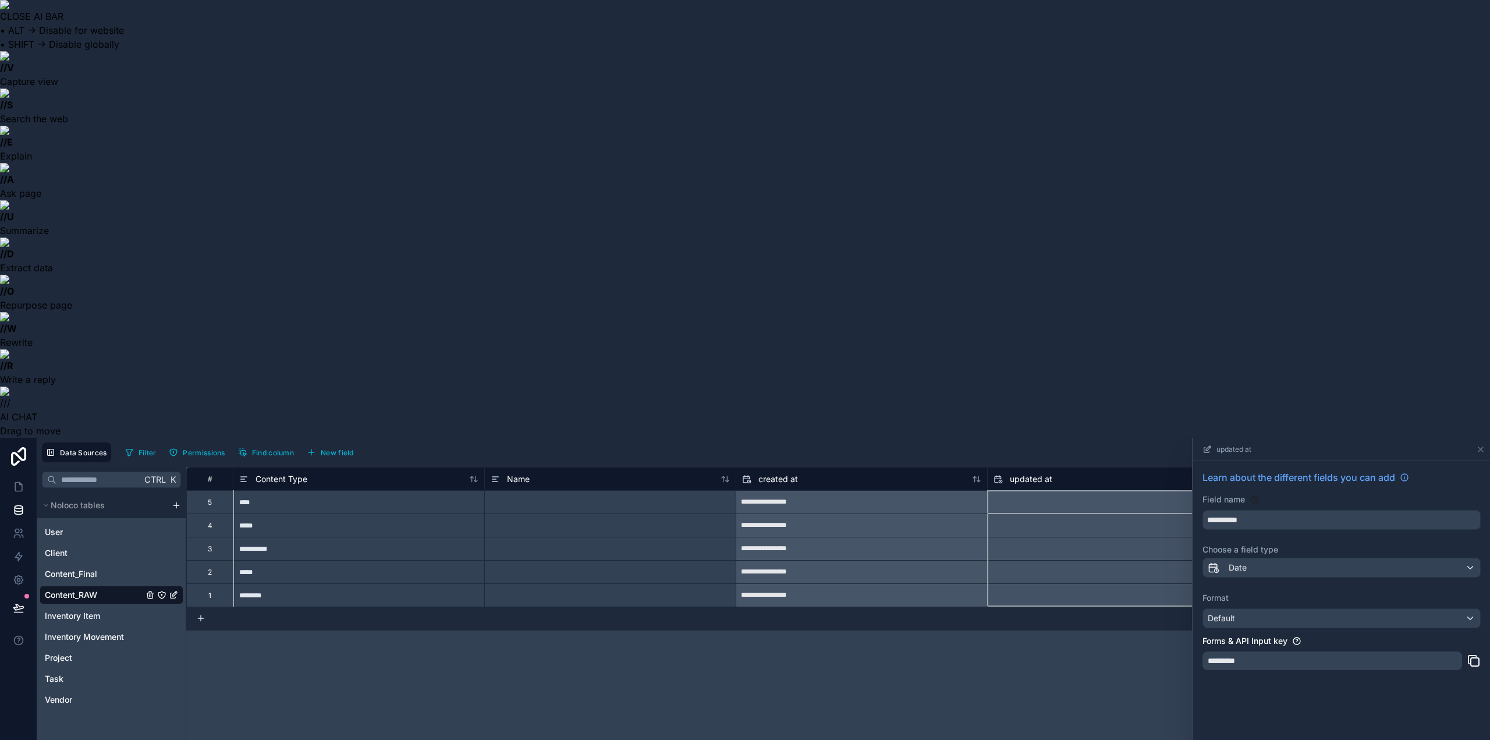
click at [1291, 651] on div "*********" at bounding box center [1333, 660] width 260 height 19
click at [1476, 654] on icon at bounding box center [1474, 661] width 14 height 14
click at [1482, 445] on icon at bounding box center [1480, 449] width 9 height 9
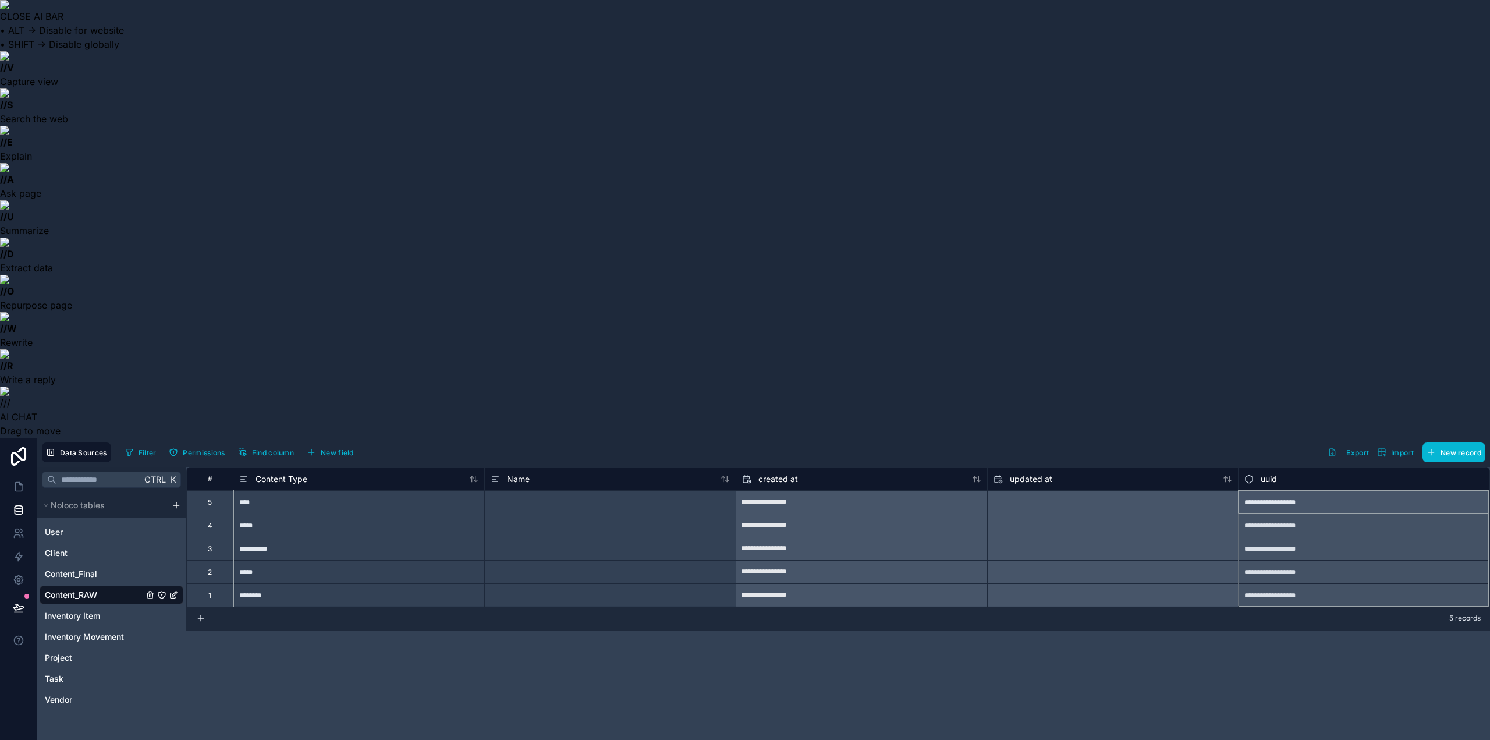
click at [1275, 473] on span "uuid" at bounding box center [1269, 479] width 16 height 12
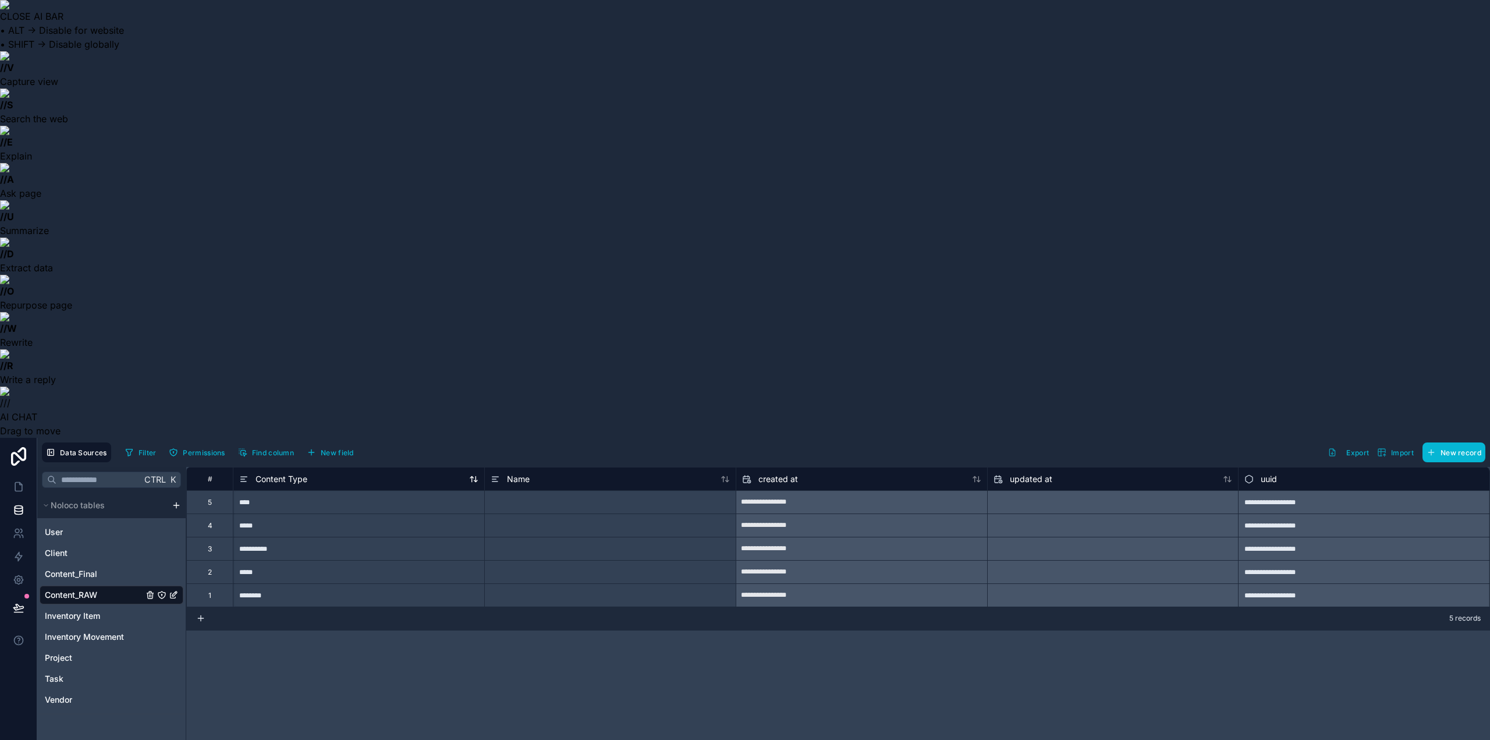
click at [245, 472] on icon at bounding box center [243, 479] width 9 height 14
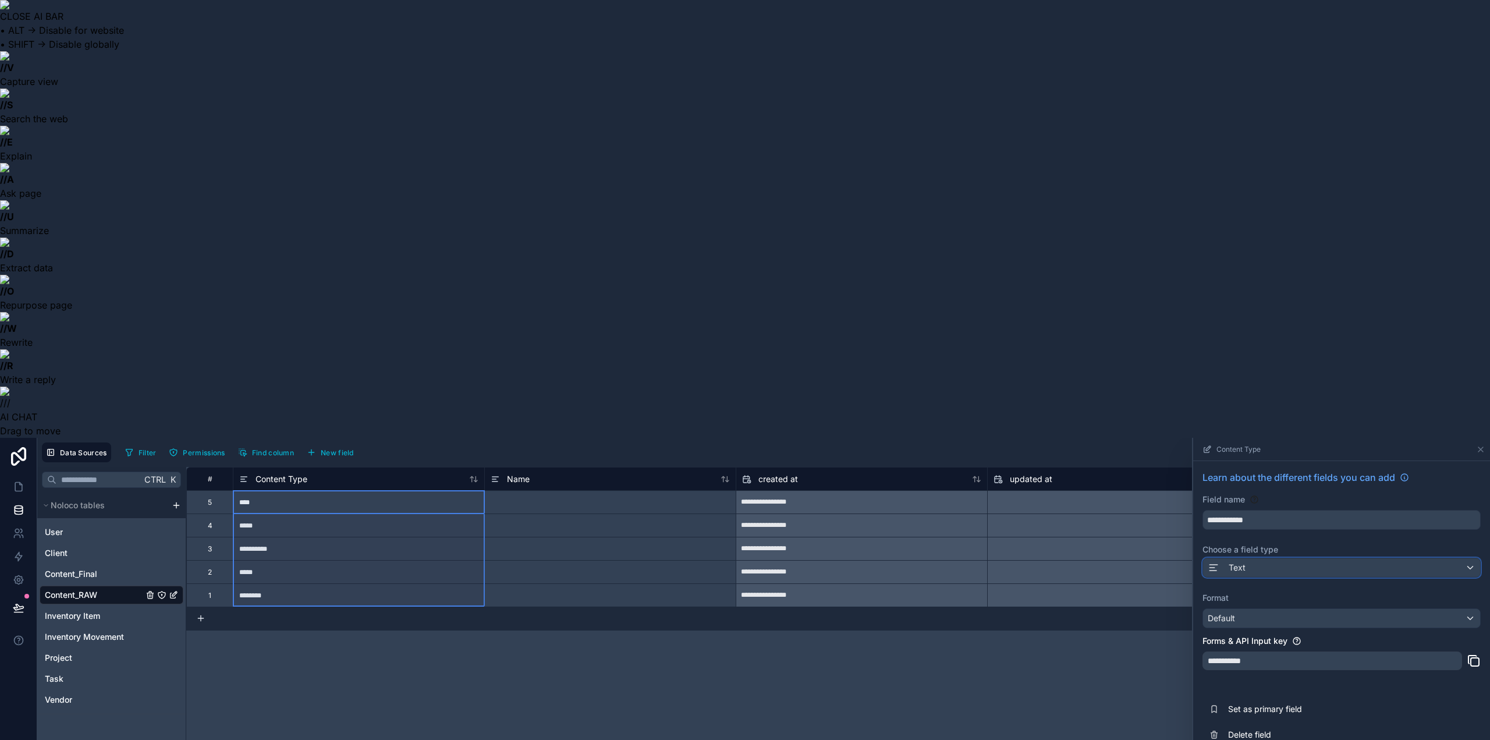
click at [1248, 558] on div "Text" at bounding box center [1341, 567] width 277 height 19
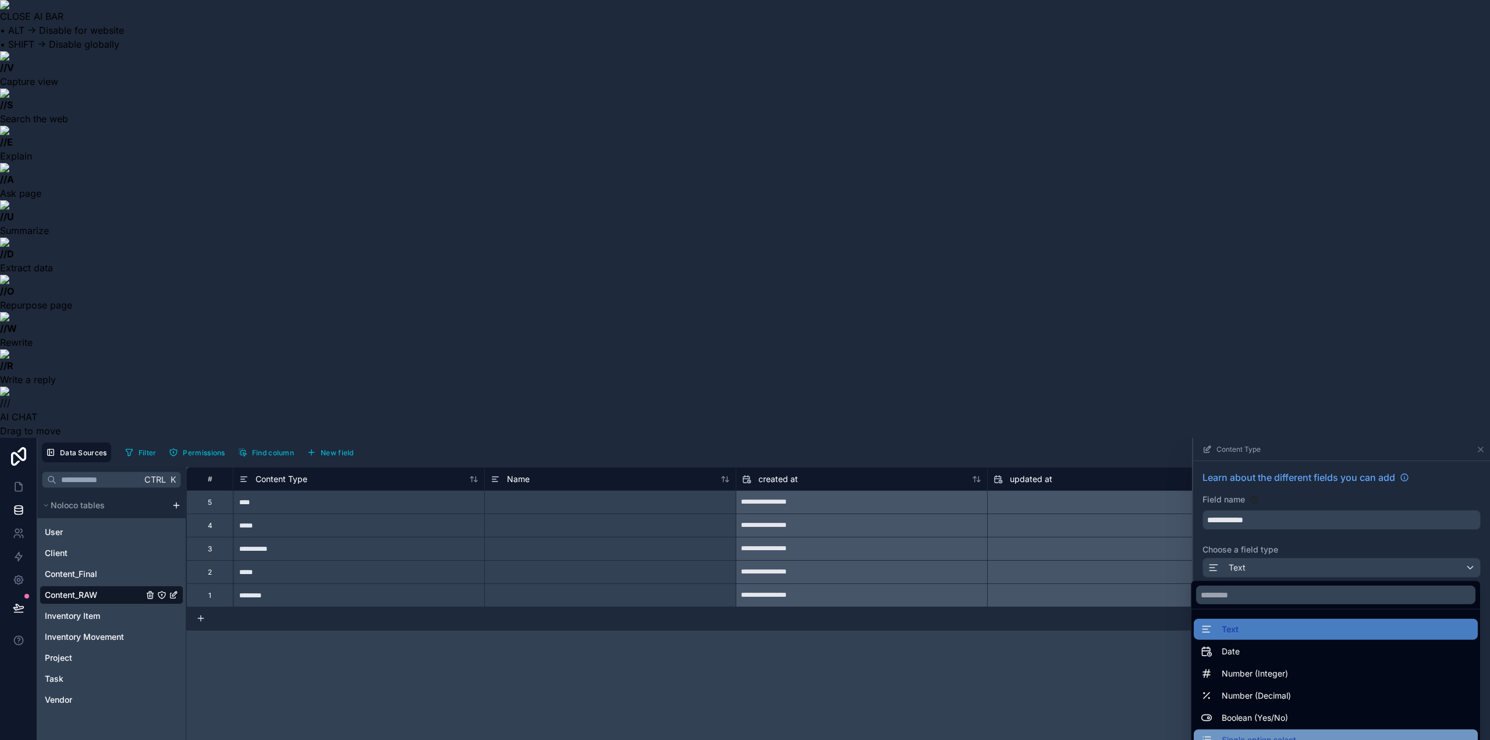
click at [1260, 729] on div "Single option select" at bounding box center [1336, 739] width 284 height 21
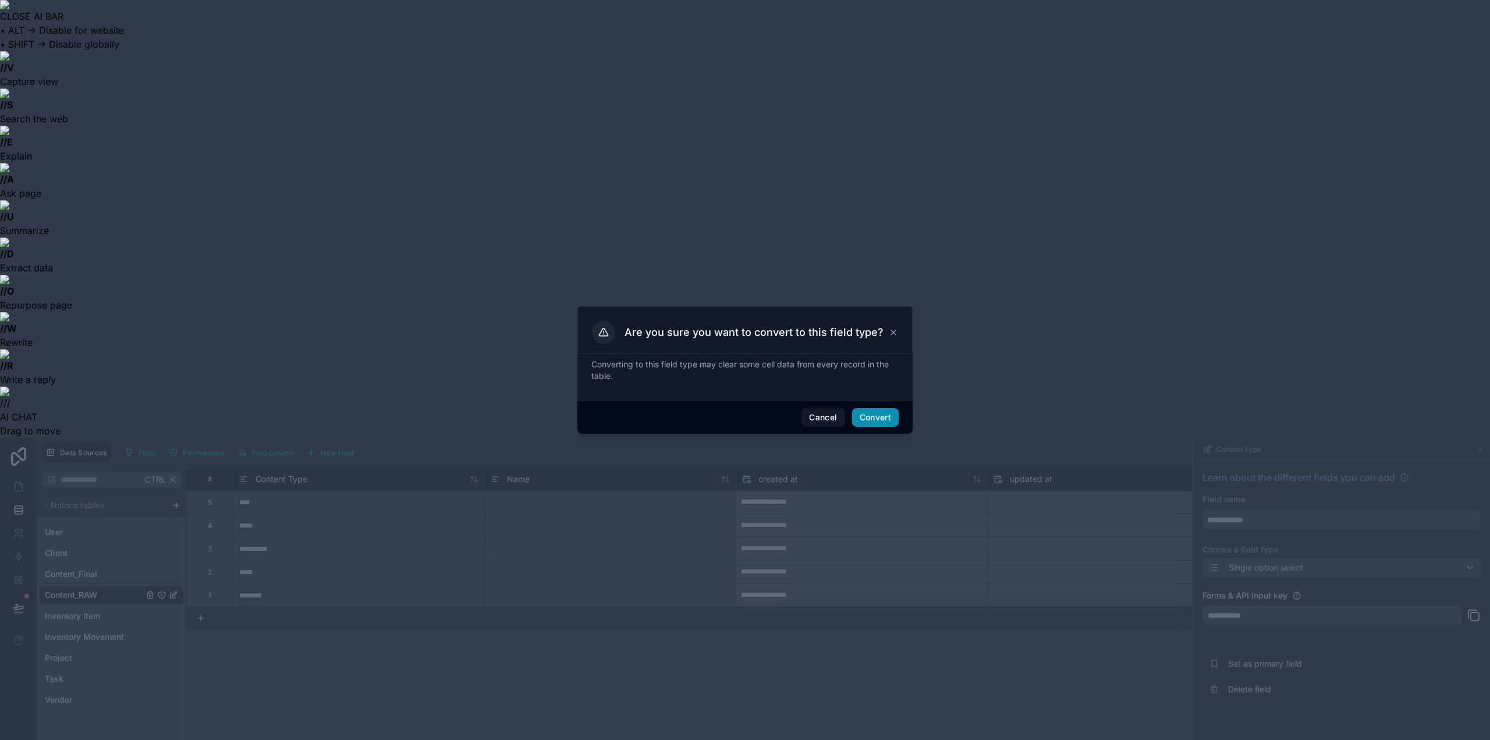
click at [878, 419] on button "Convert" at bounding box center [875, 417] width 47 height 19
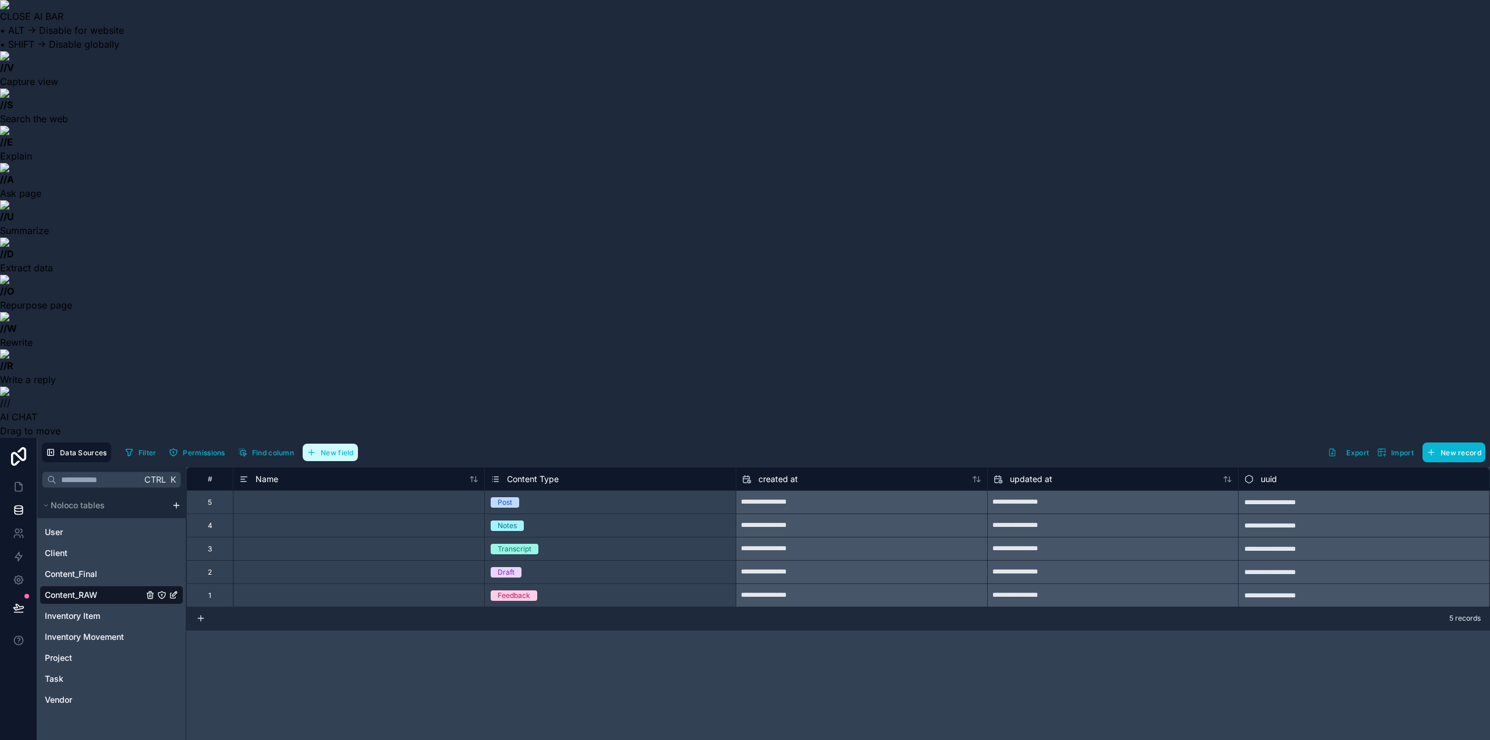
click at [323, 448] on span "New field" at bounding box center [337, 452] width 33 height 9
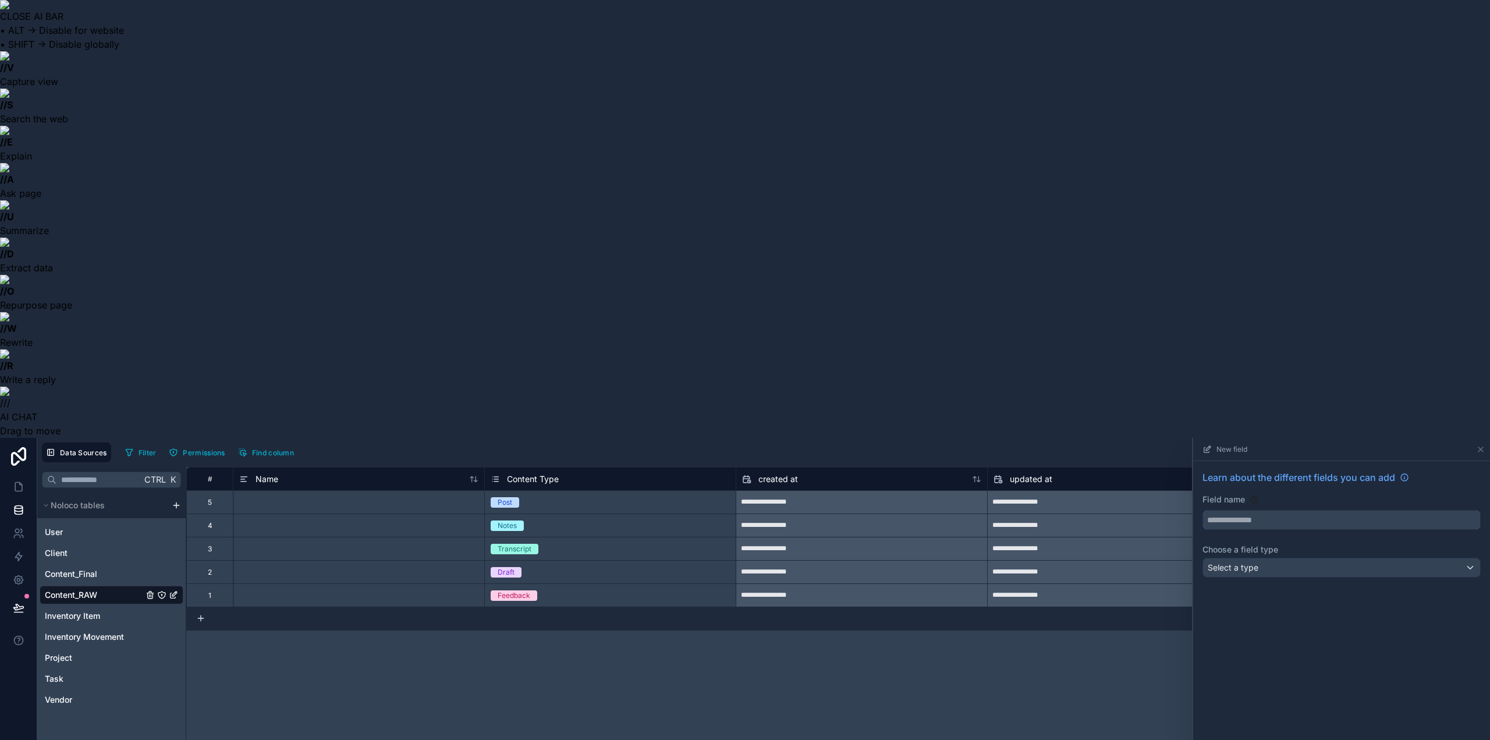
click at [1231, 511] on input "text" at bounding box center [1341, 520] width 277 height 19
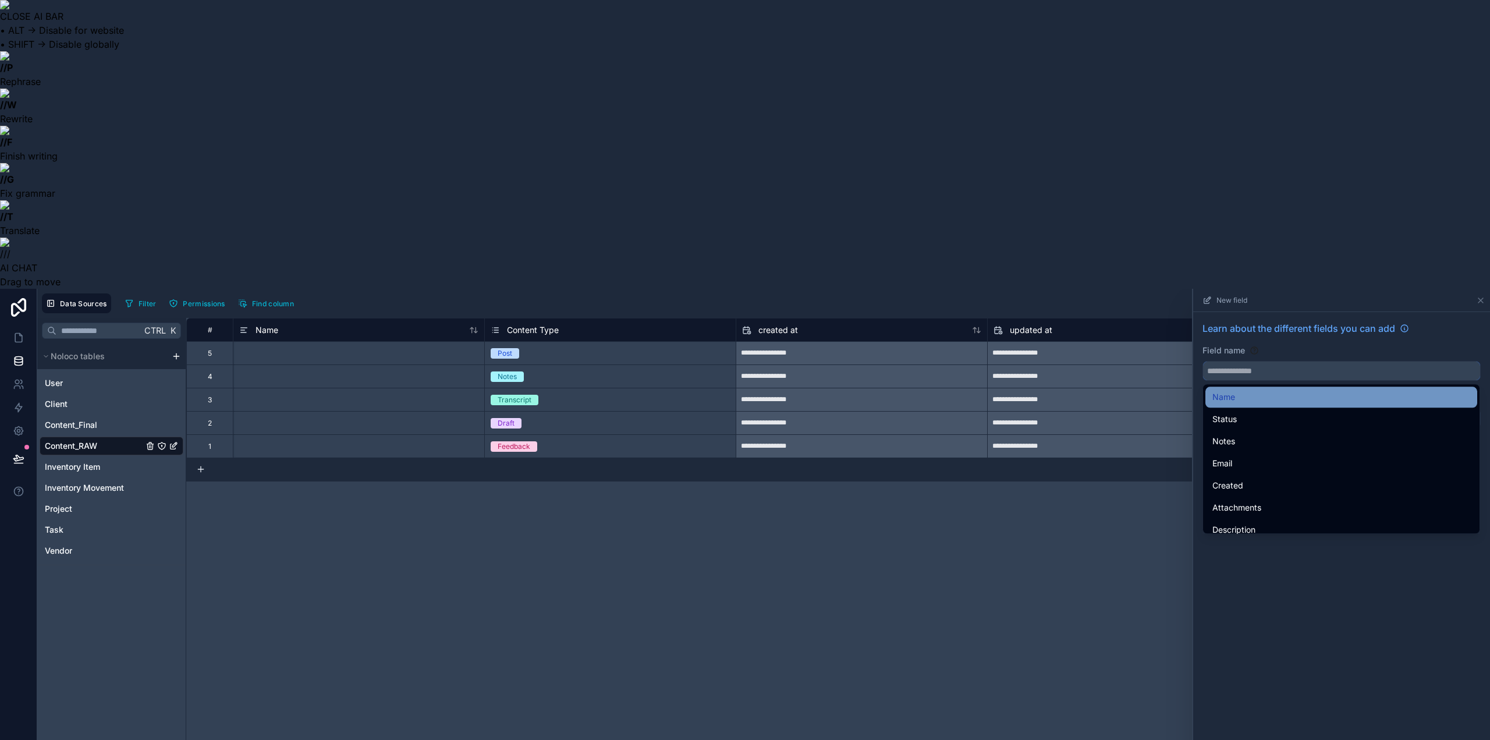
paste input "******"
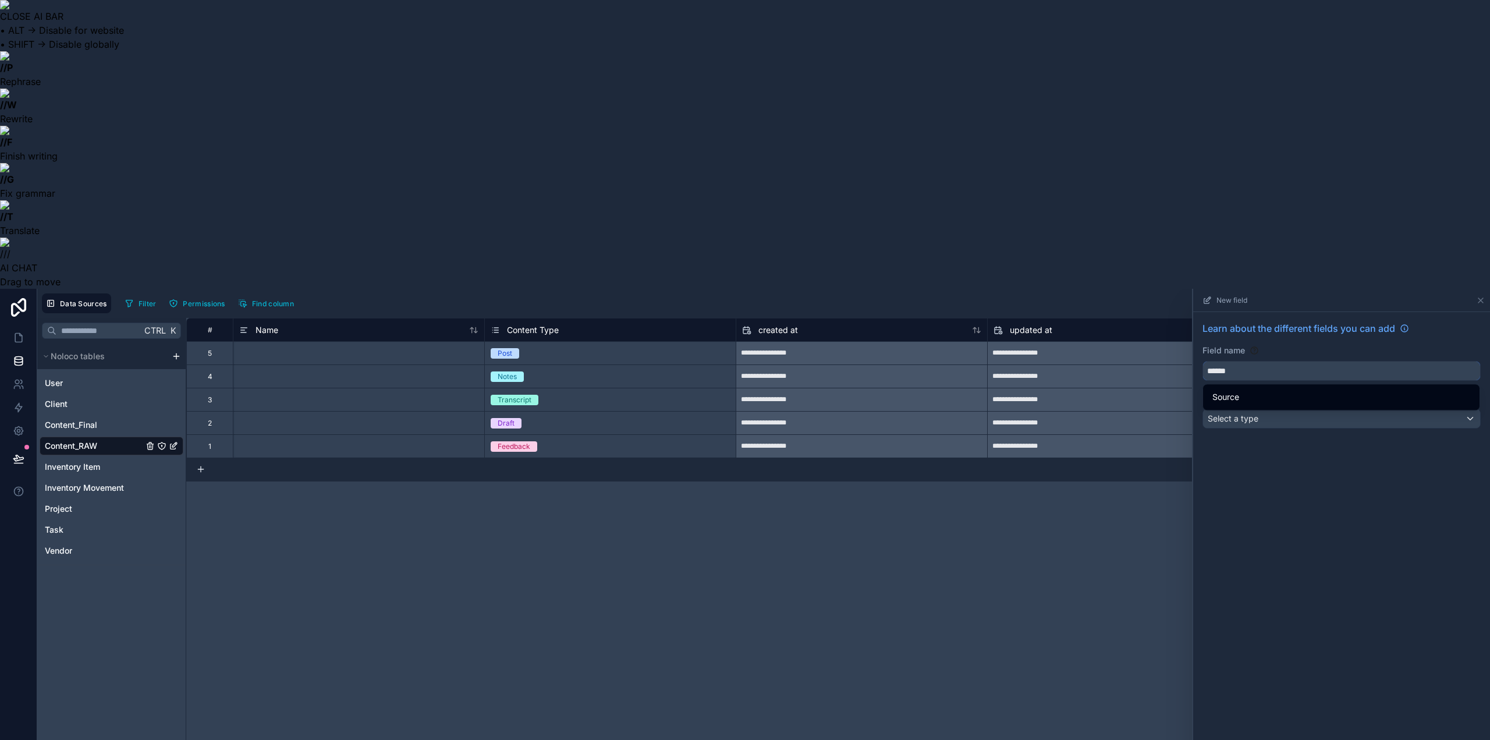
type input "******"
click at [1251, 413] on span "Select a type" at bounding box center [1233, 418] width 51 height 10
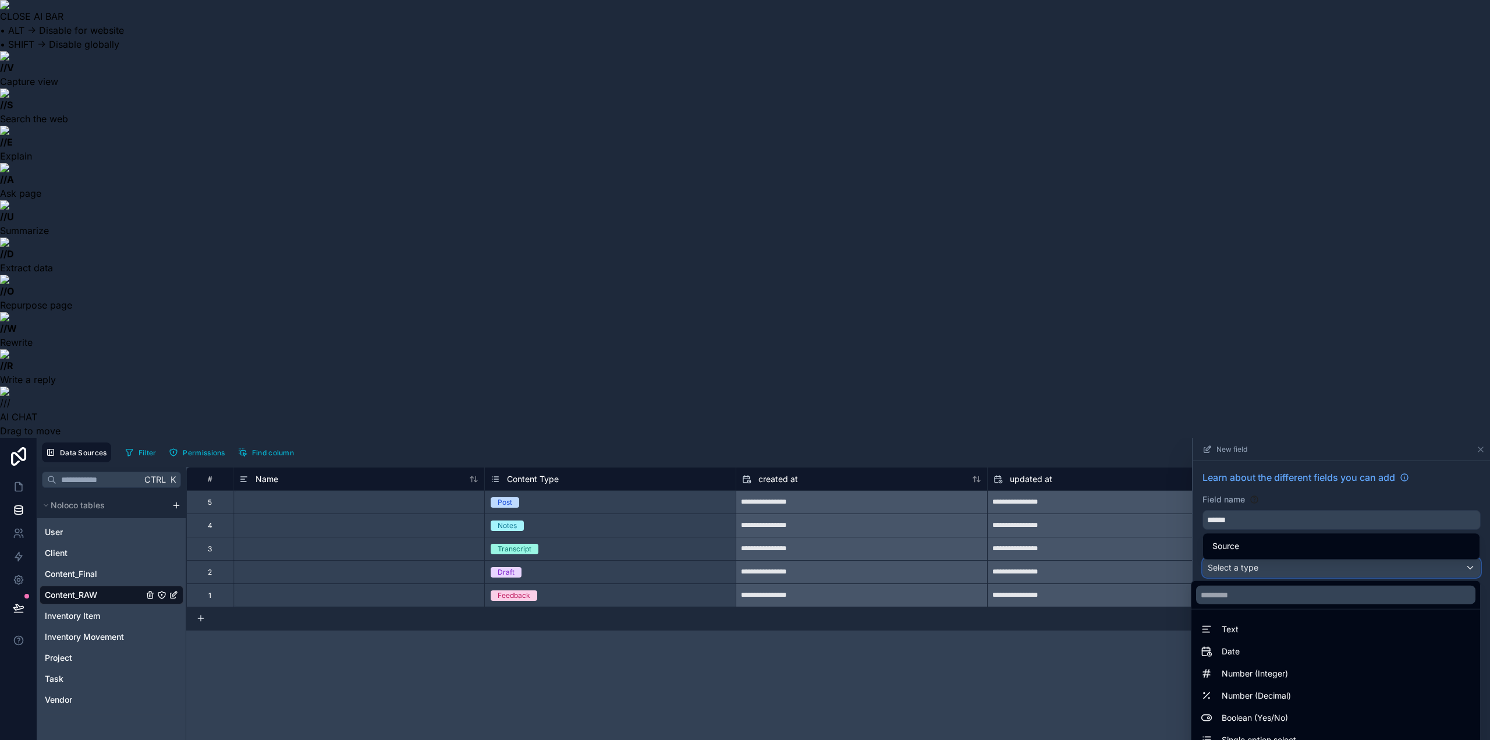
scroll to position [58, 0]
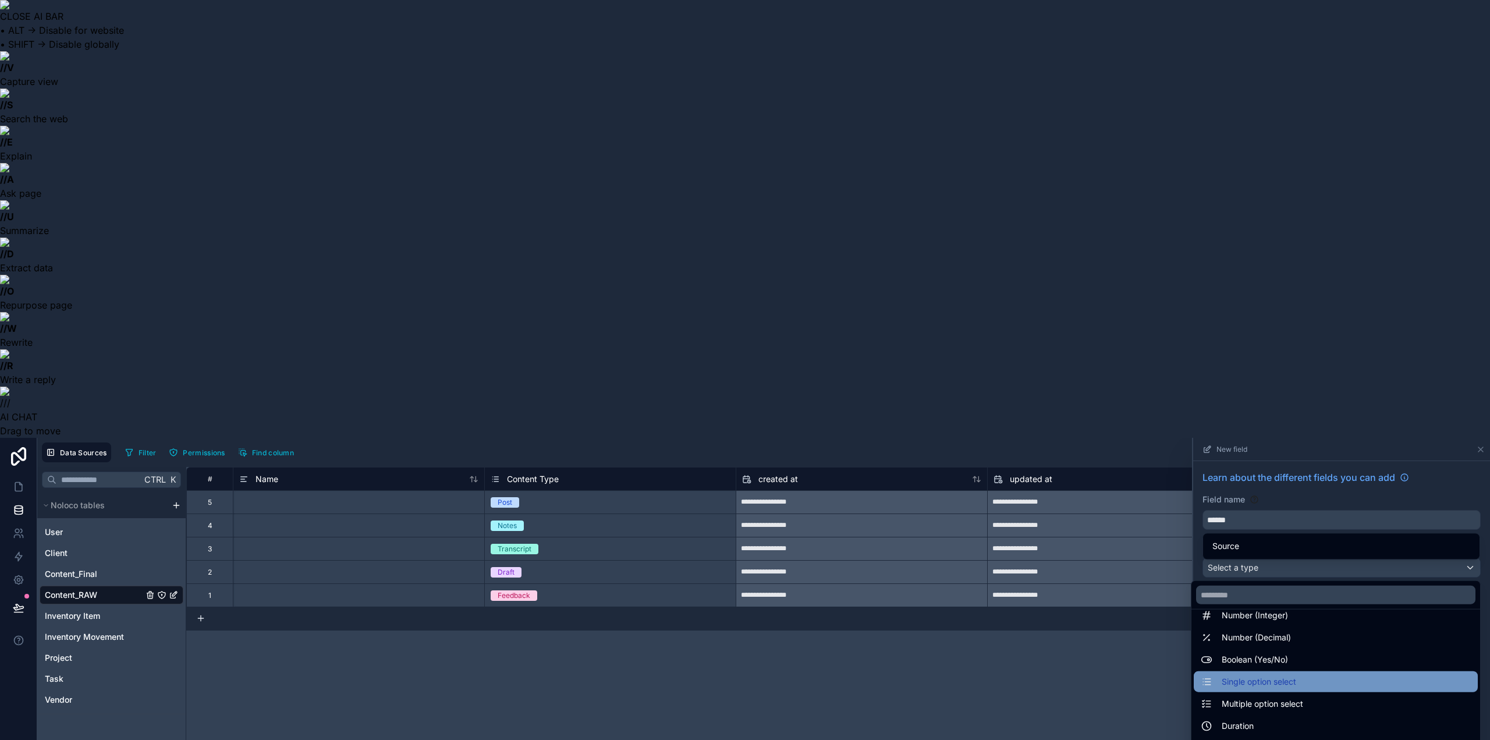
click at [1250, 675] on span "Single option select" at bounding box center [1259, 682] width 75 height 14
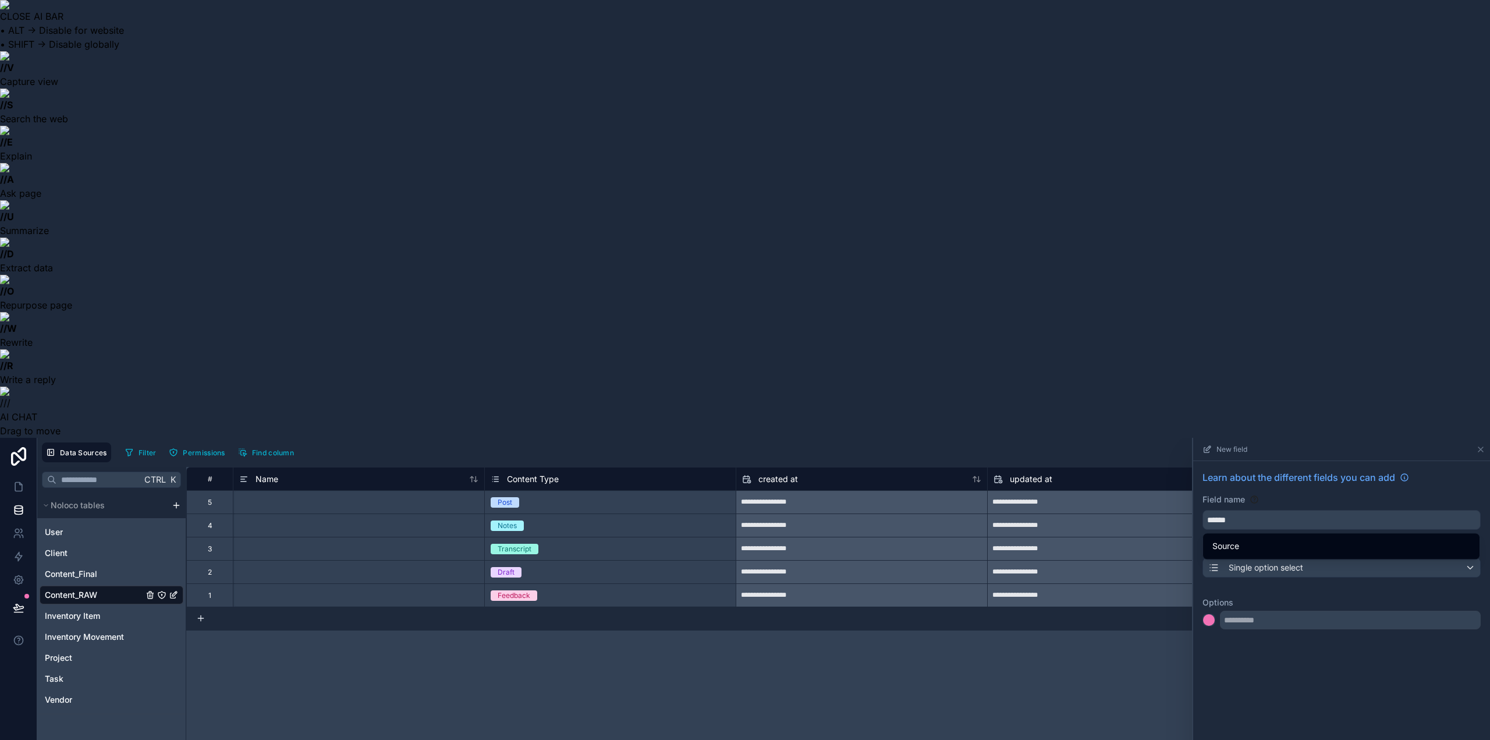
click at [1259, 562] on span "Single option select" at bounding box center [1266, 568] width 75 height 12
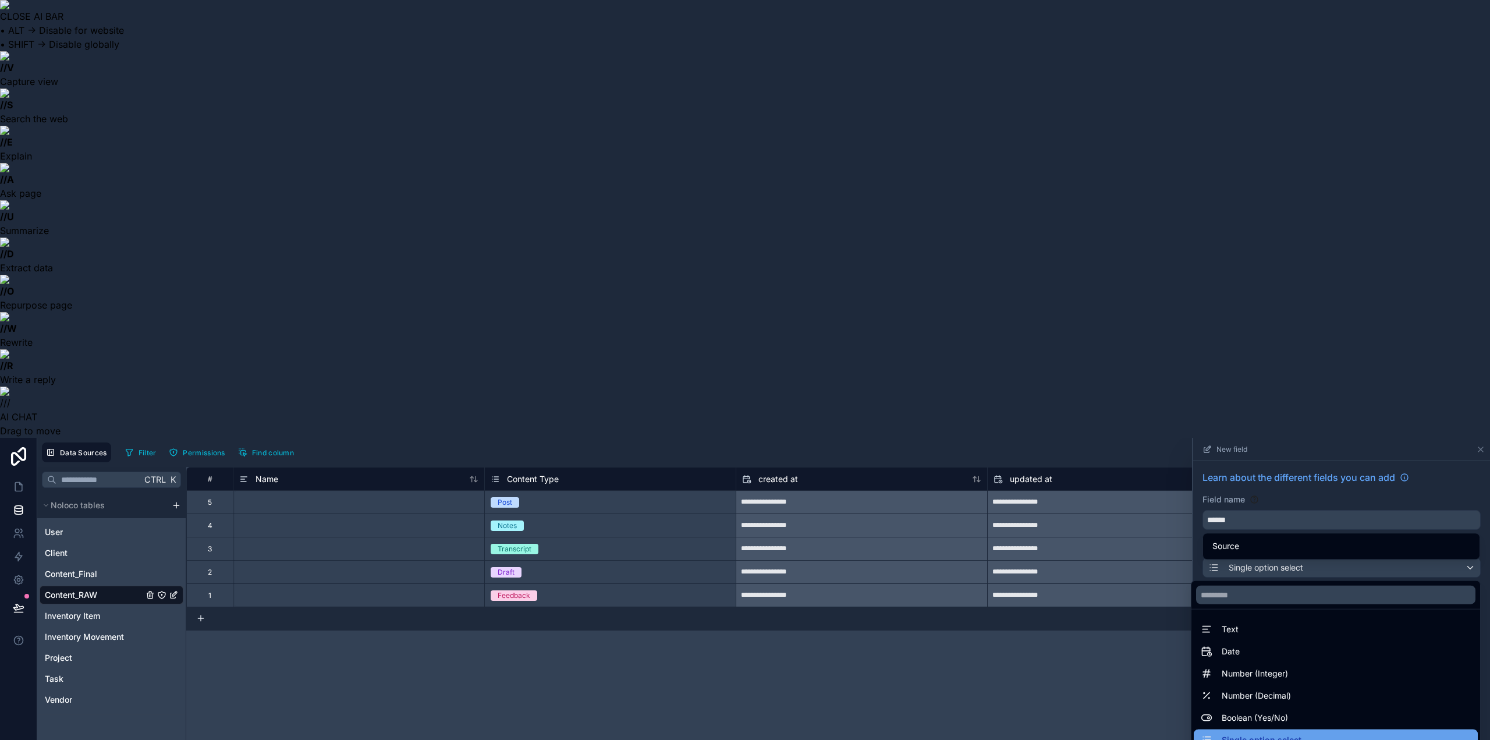
click at [1247, 733] on span "Single option select" at bounding box center [1262, 740] width 80 height 14
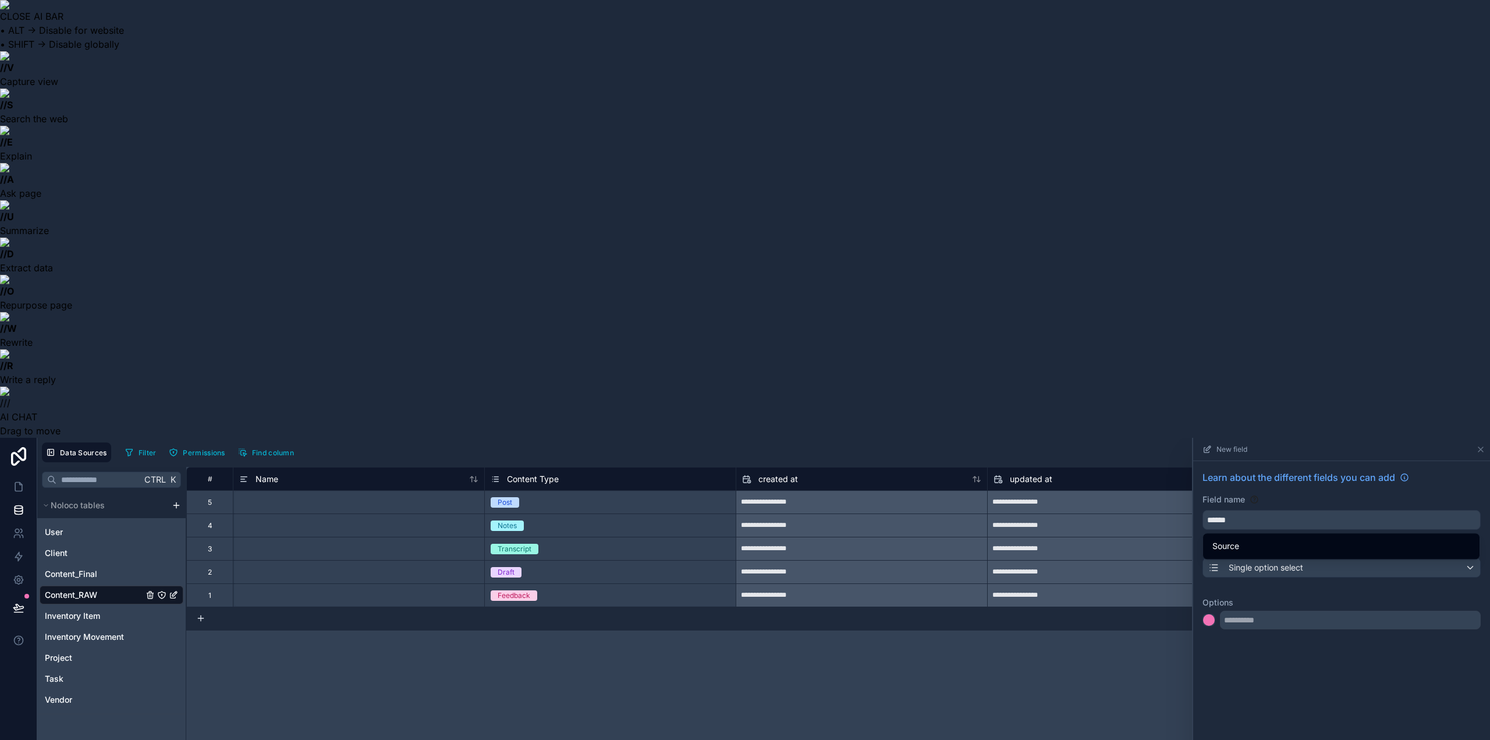
click at [1242, 611] on input "text" at bounding box center [1350, 620] width 261 height 19
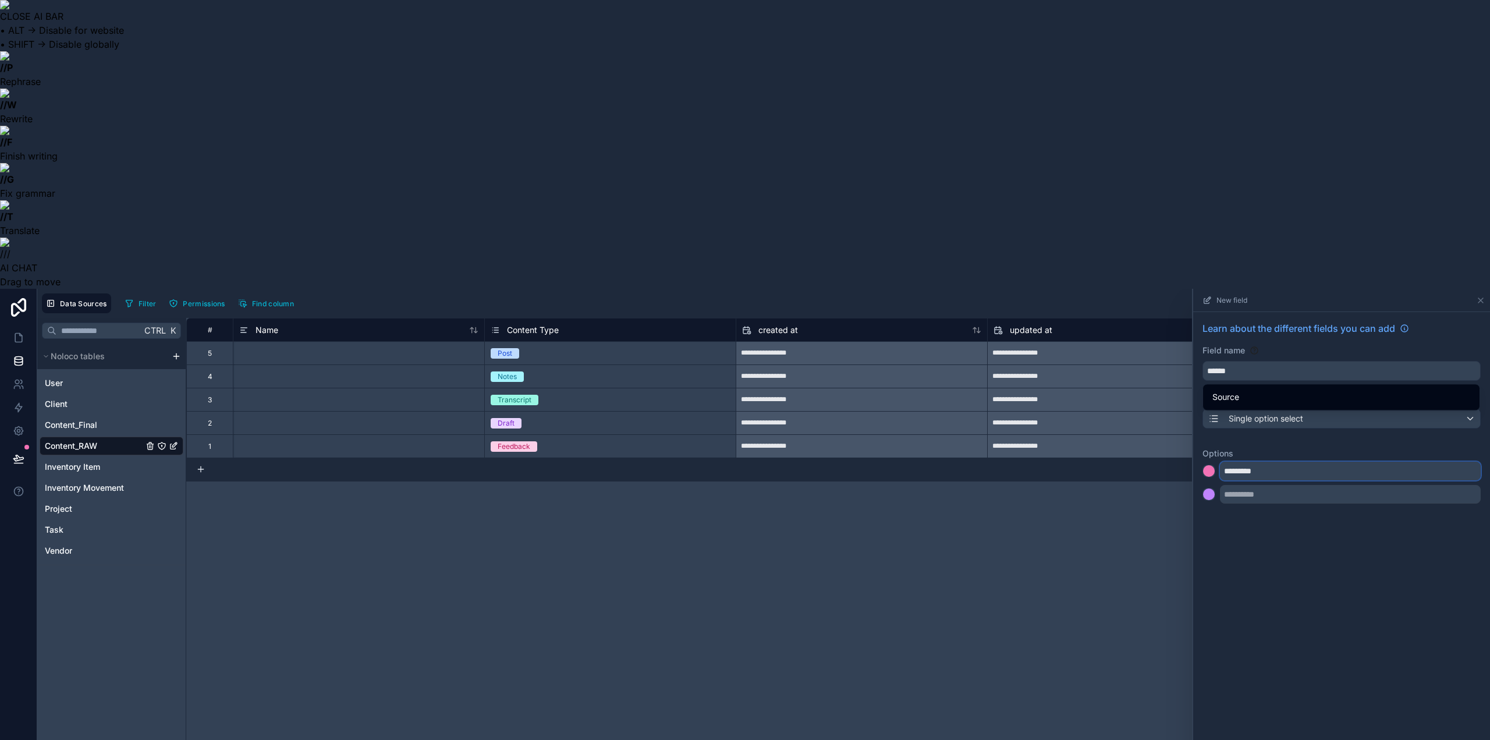
type input "*********"
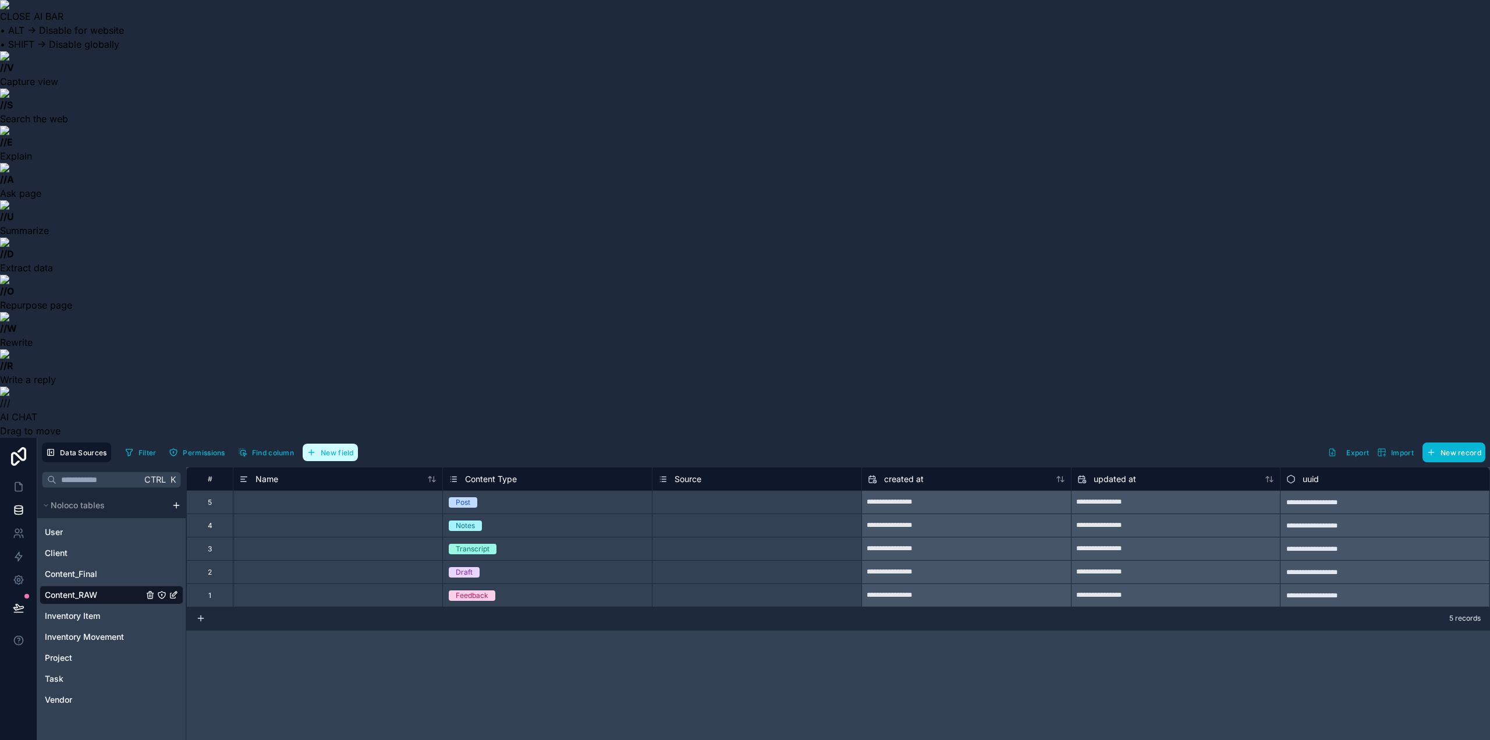
click at [334, 444] on button "New field" at bounding box center [330, 452] width 55 height 17
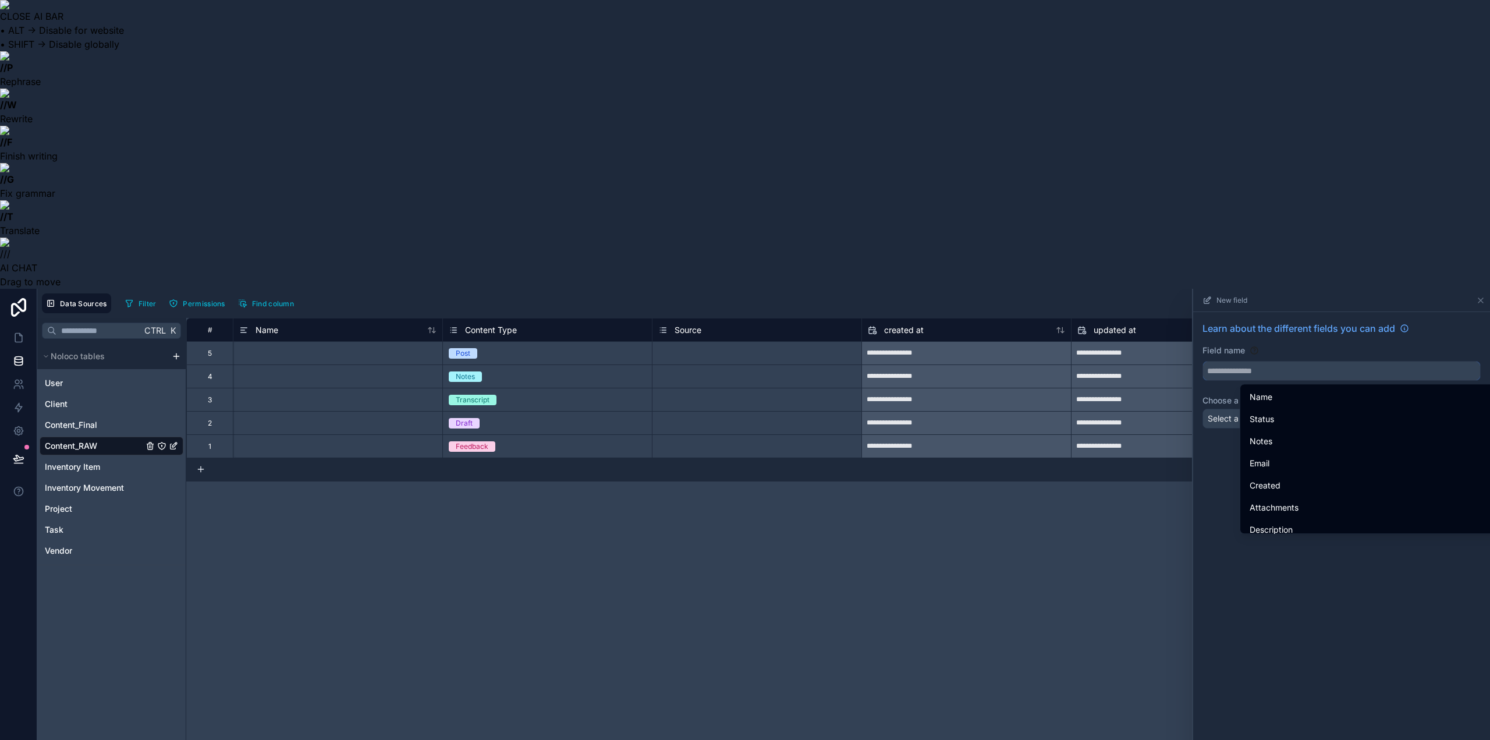
click at [1235, 362] on input "text" at bounding box center [1341, 371] width 277 height 19
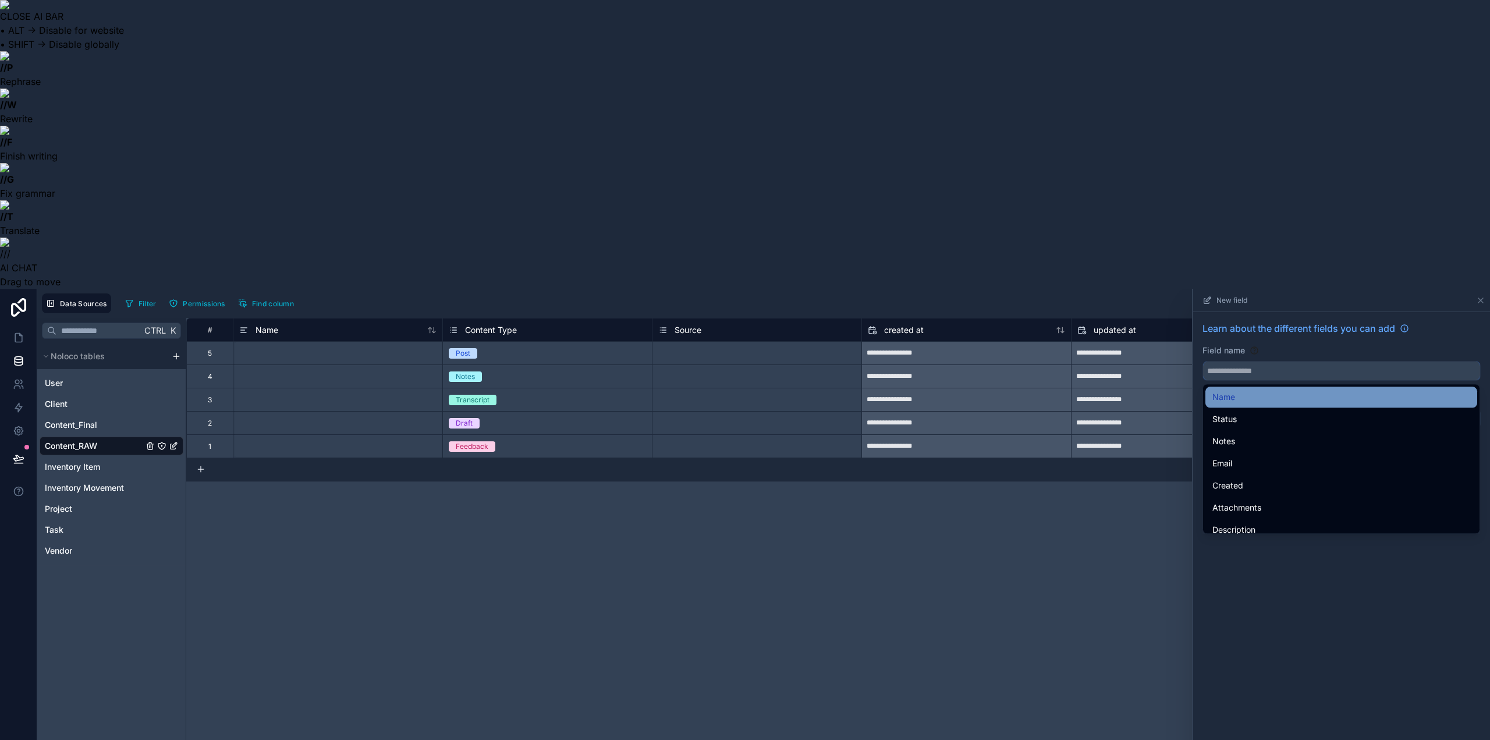
paste input "****"
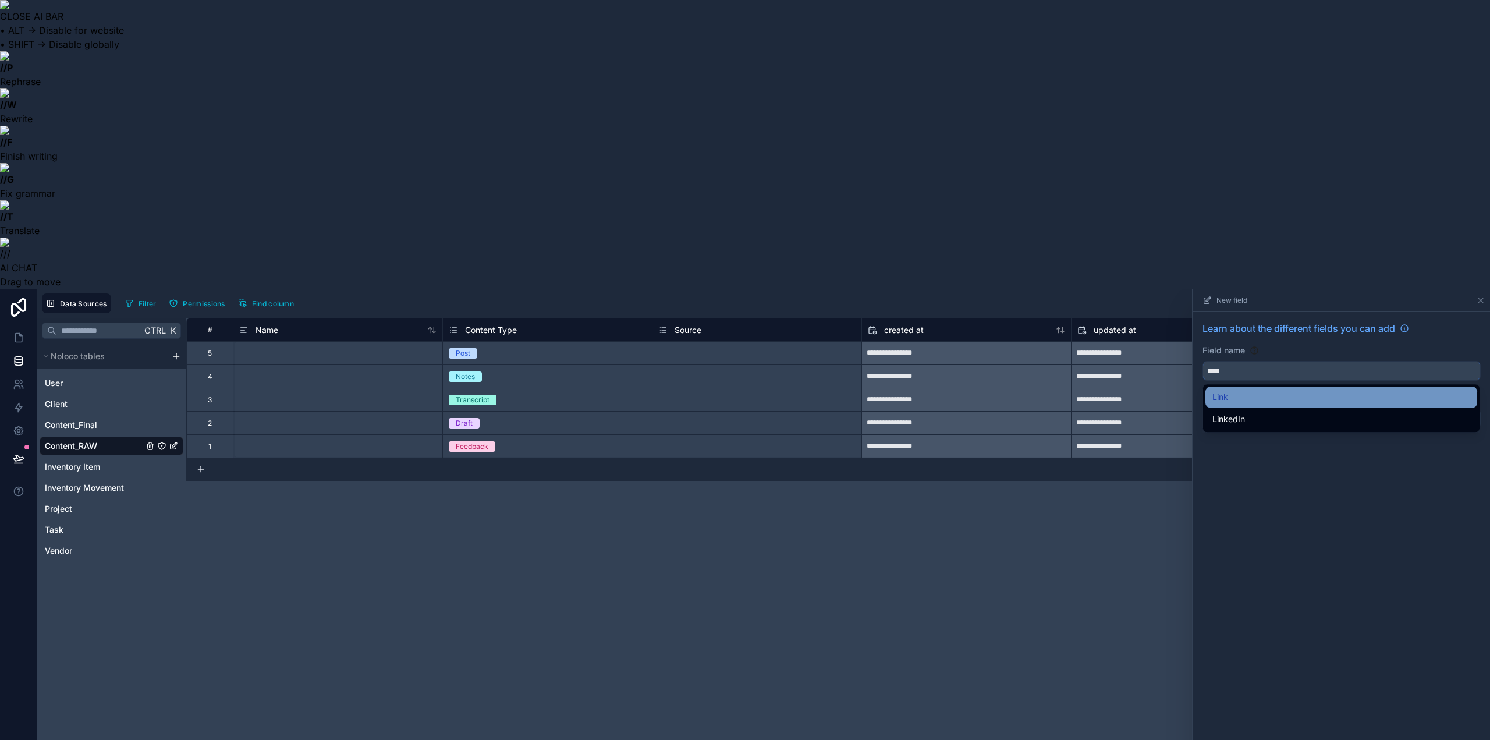
type input "****"
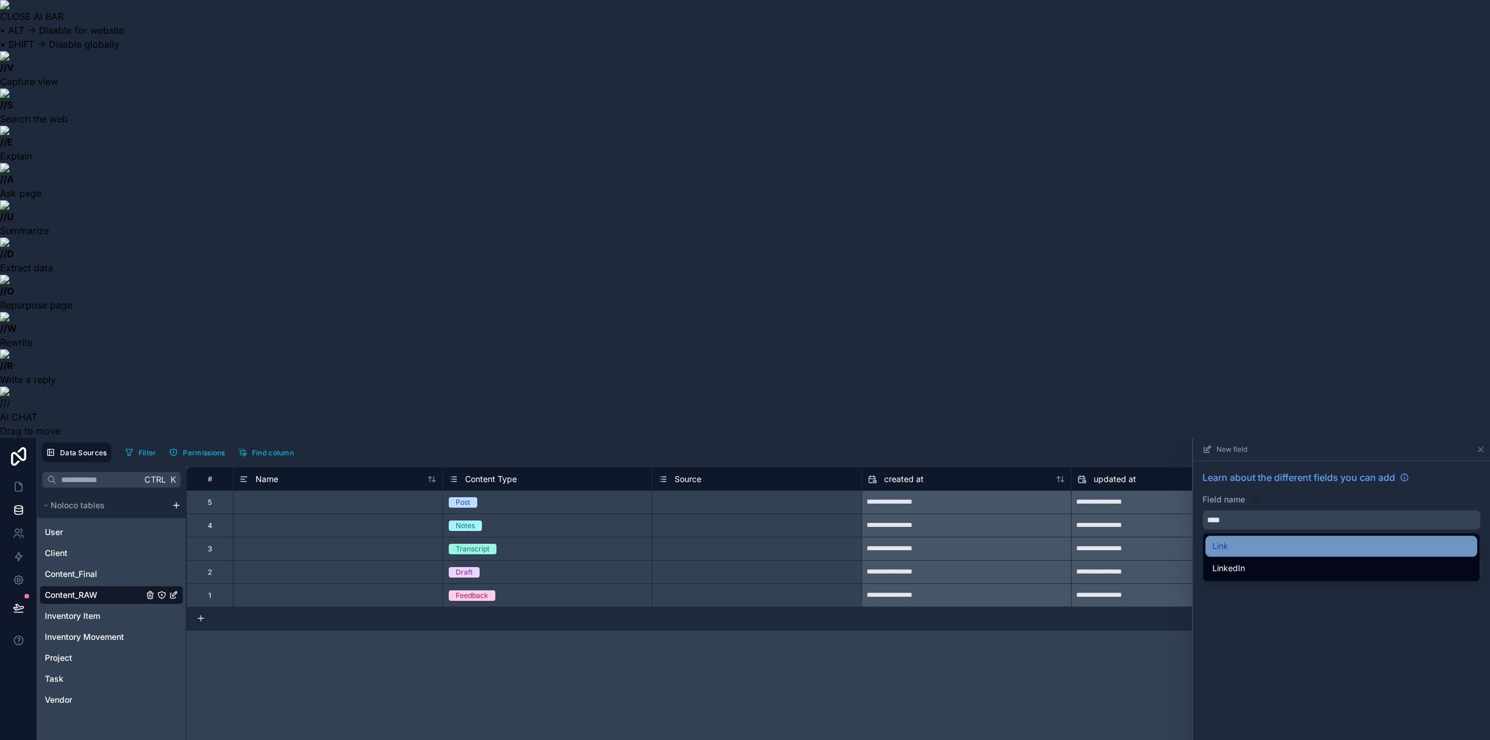
click at [1275, 539] on div "Link" at bounding box center [1342, 546] width 258 height 14
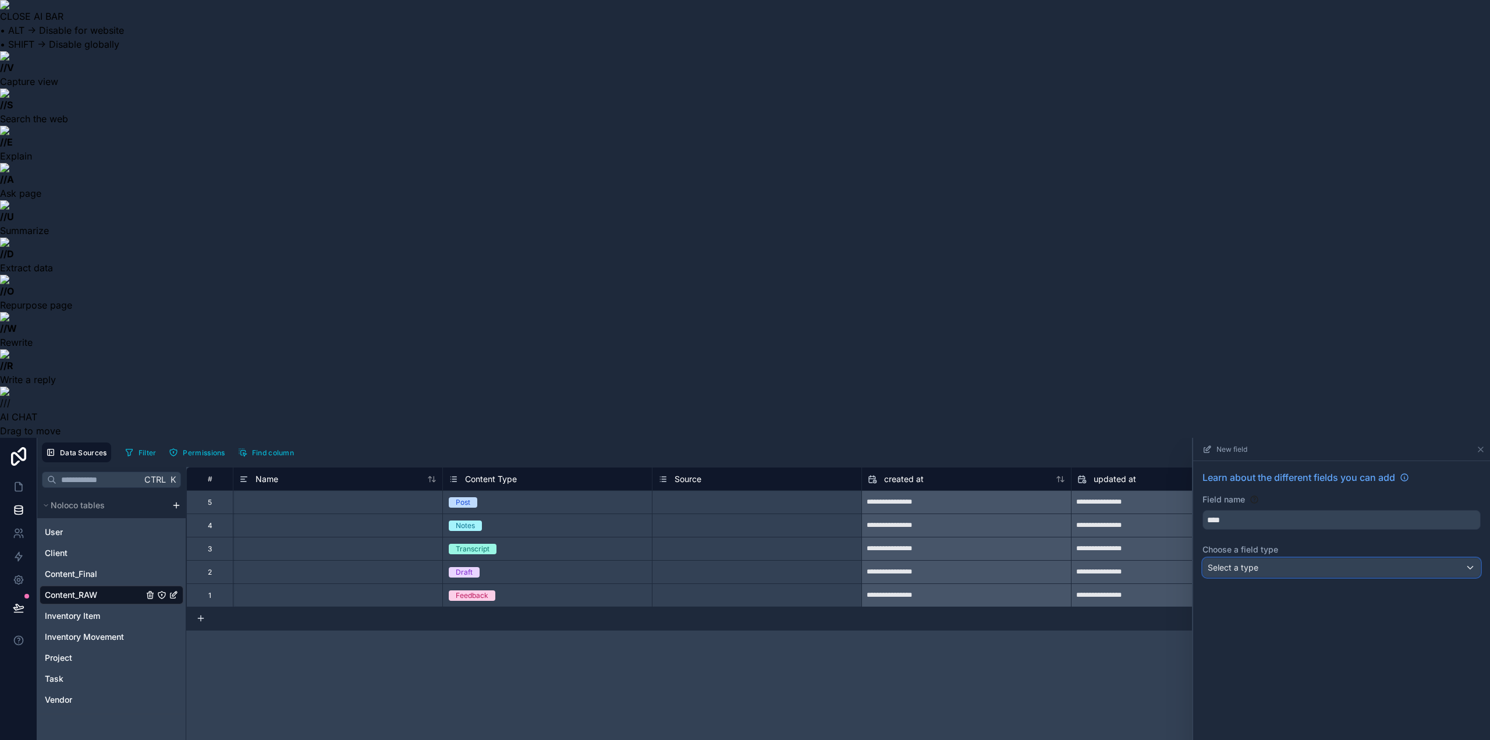
click at [1259, 558] on div "Select a type" at bounding box center [1341, 567] width 277 height 19
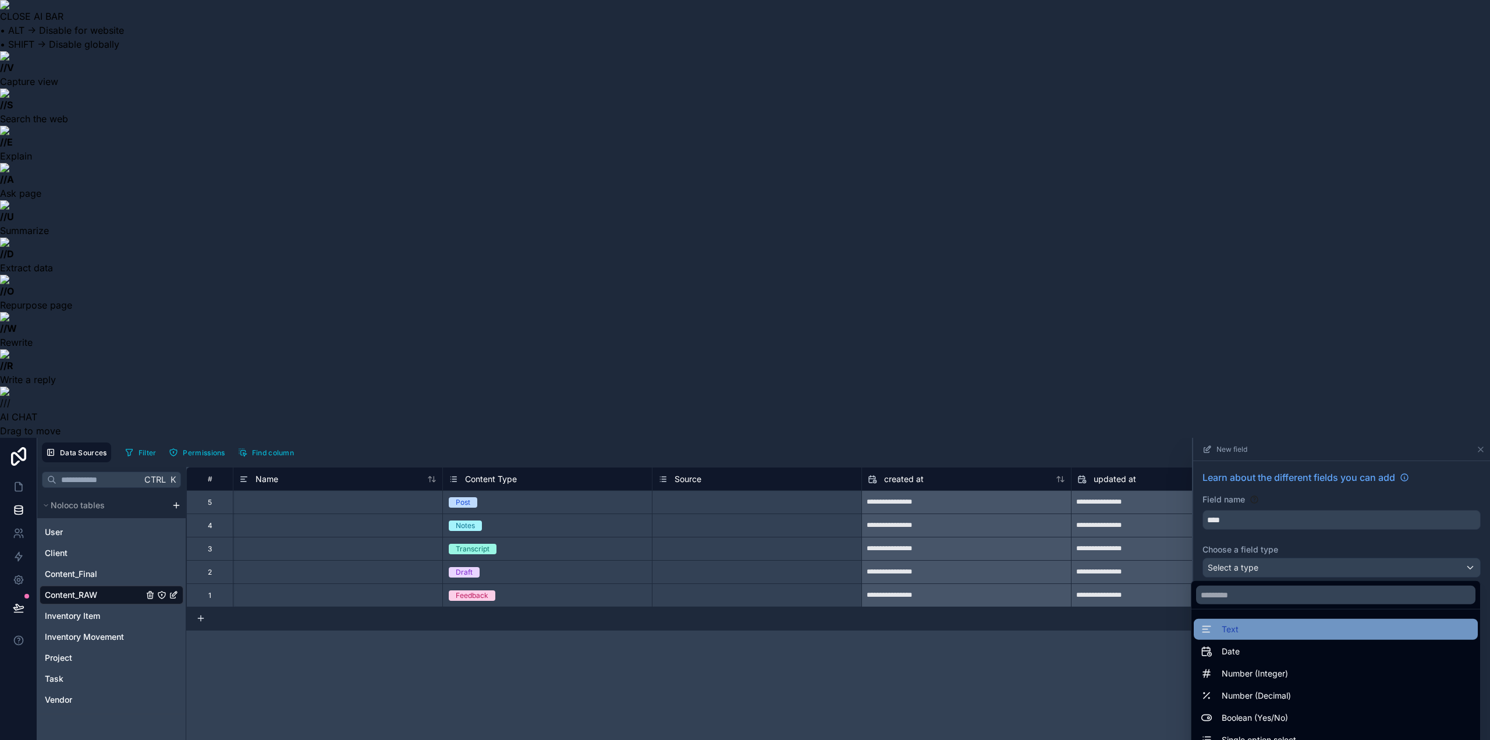
click at [1256, 622] on div "Text" at bounding box center [1336, 629] width 270 height 14
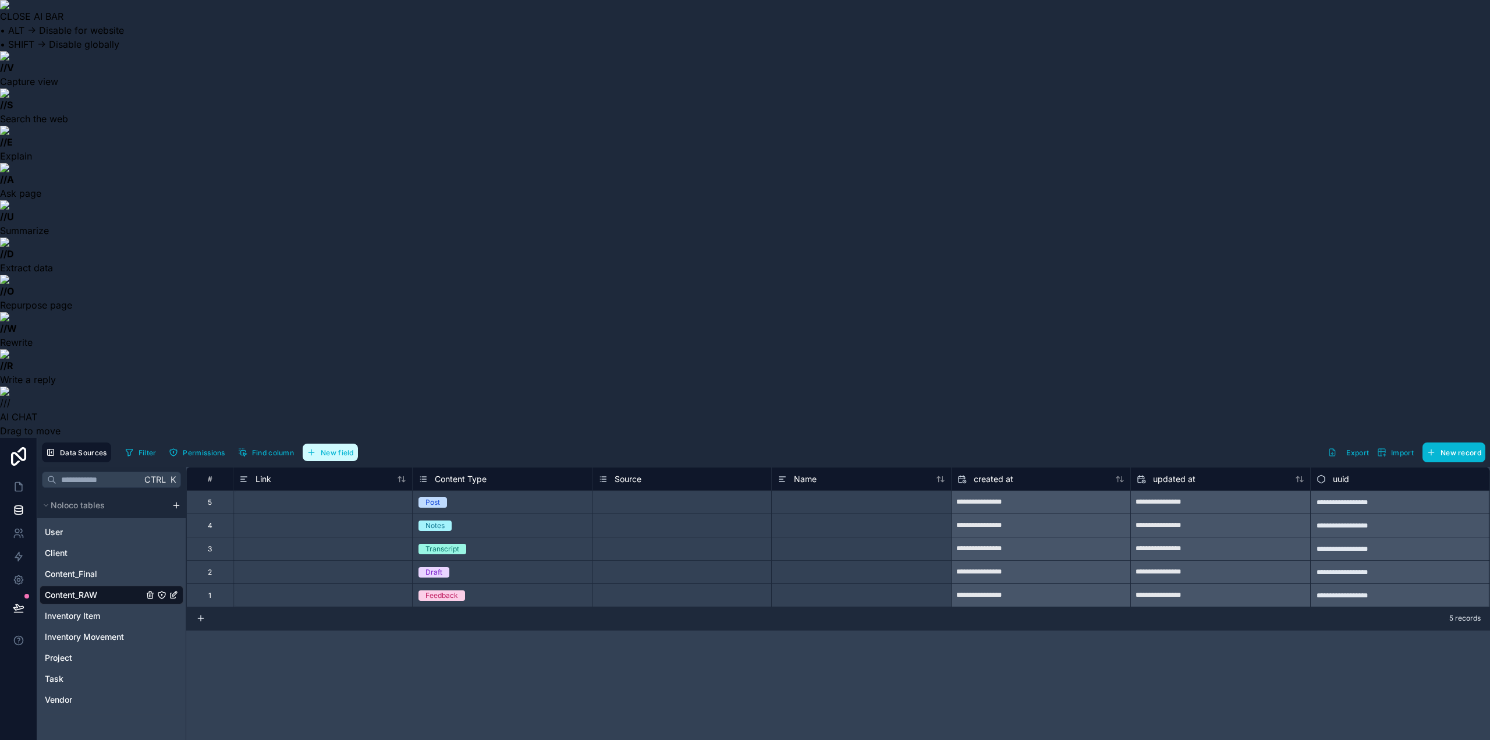
click at [344, 444] on button "New field" at bounding box center [330, 452] width 55 height 17
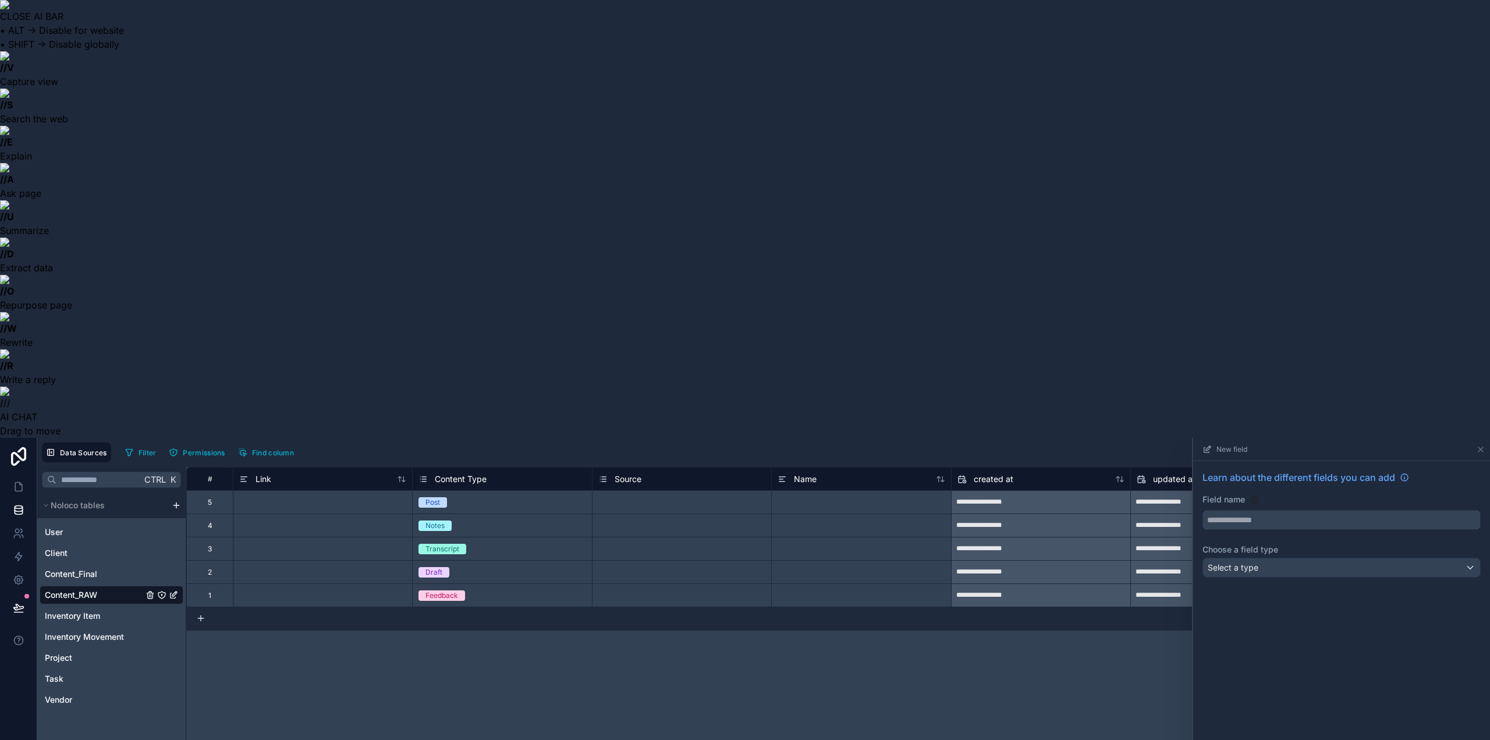
click at [1228, 511] on input "text" at bounding box center [1341, 520] width 277 height 19
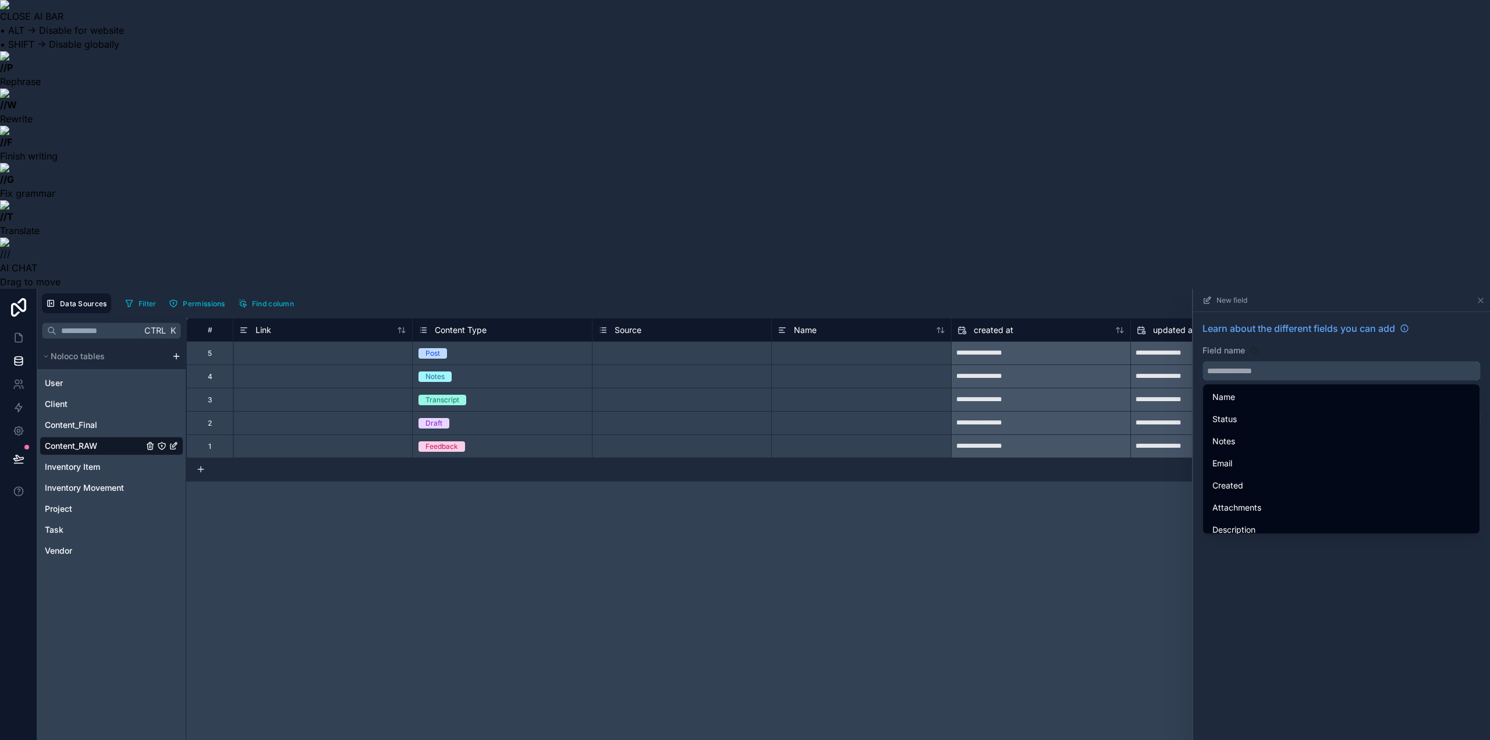
paste input "****"
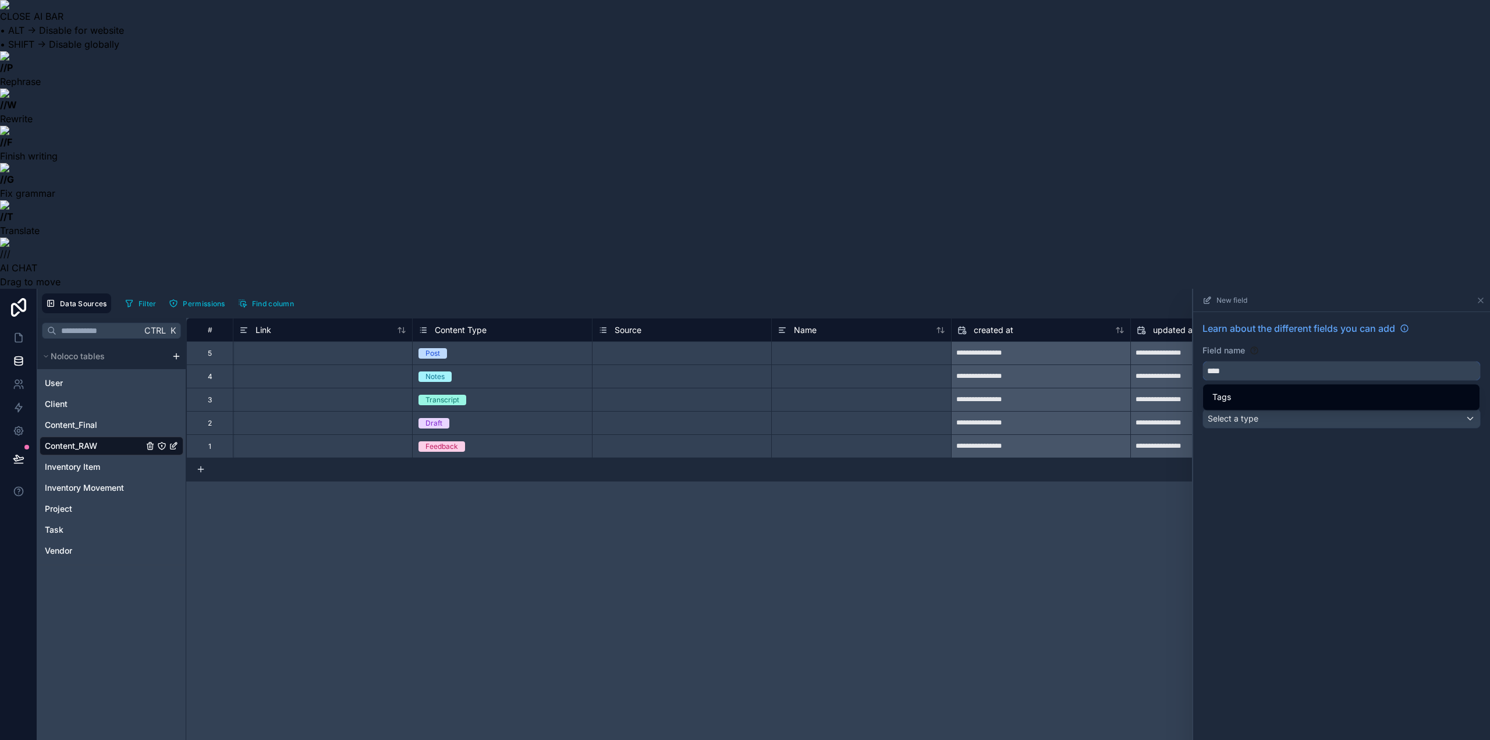
type input "****"
click at [1255, 413] on span "Select a type" at bounding box center [1233, 418] width 51 height 10
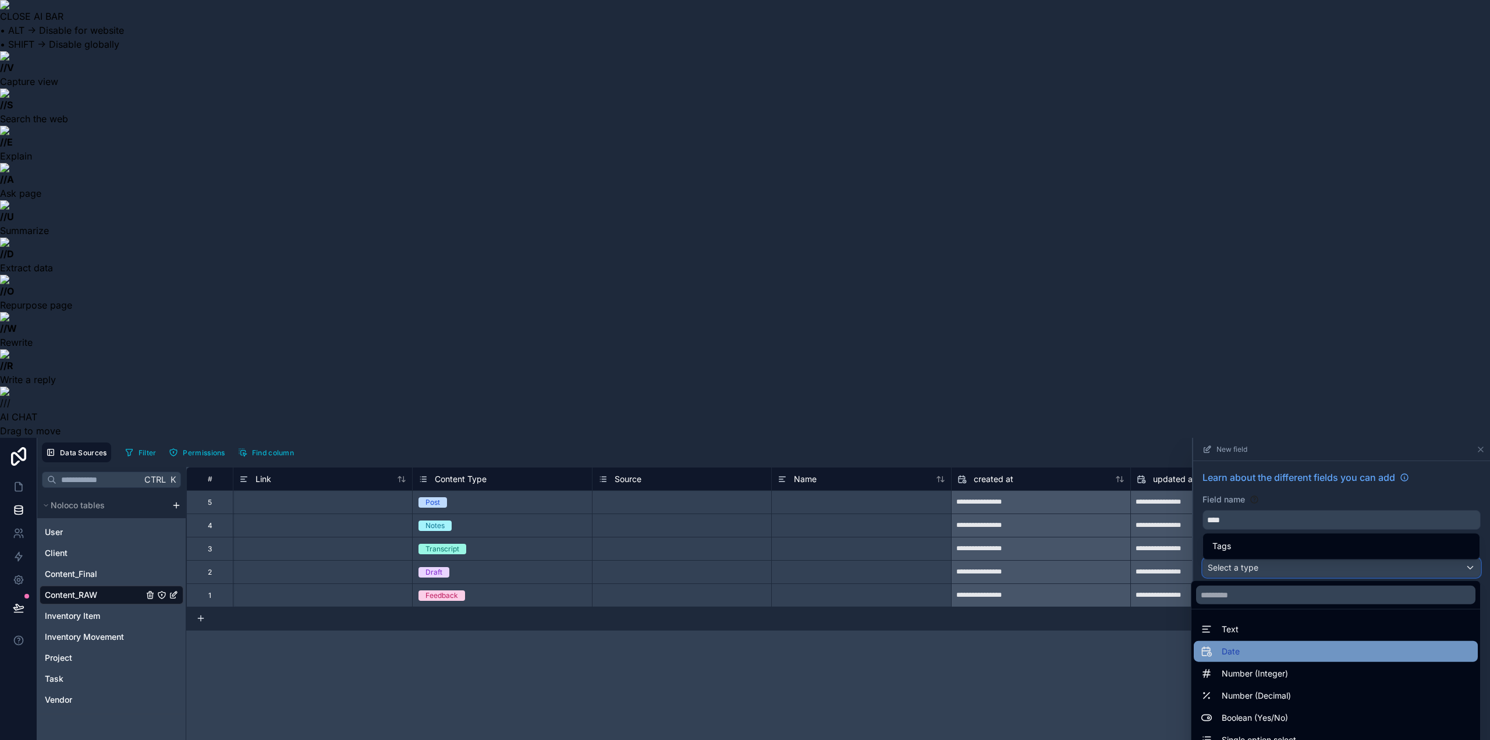
scroll to position [58, 0]
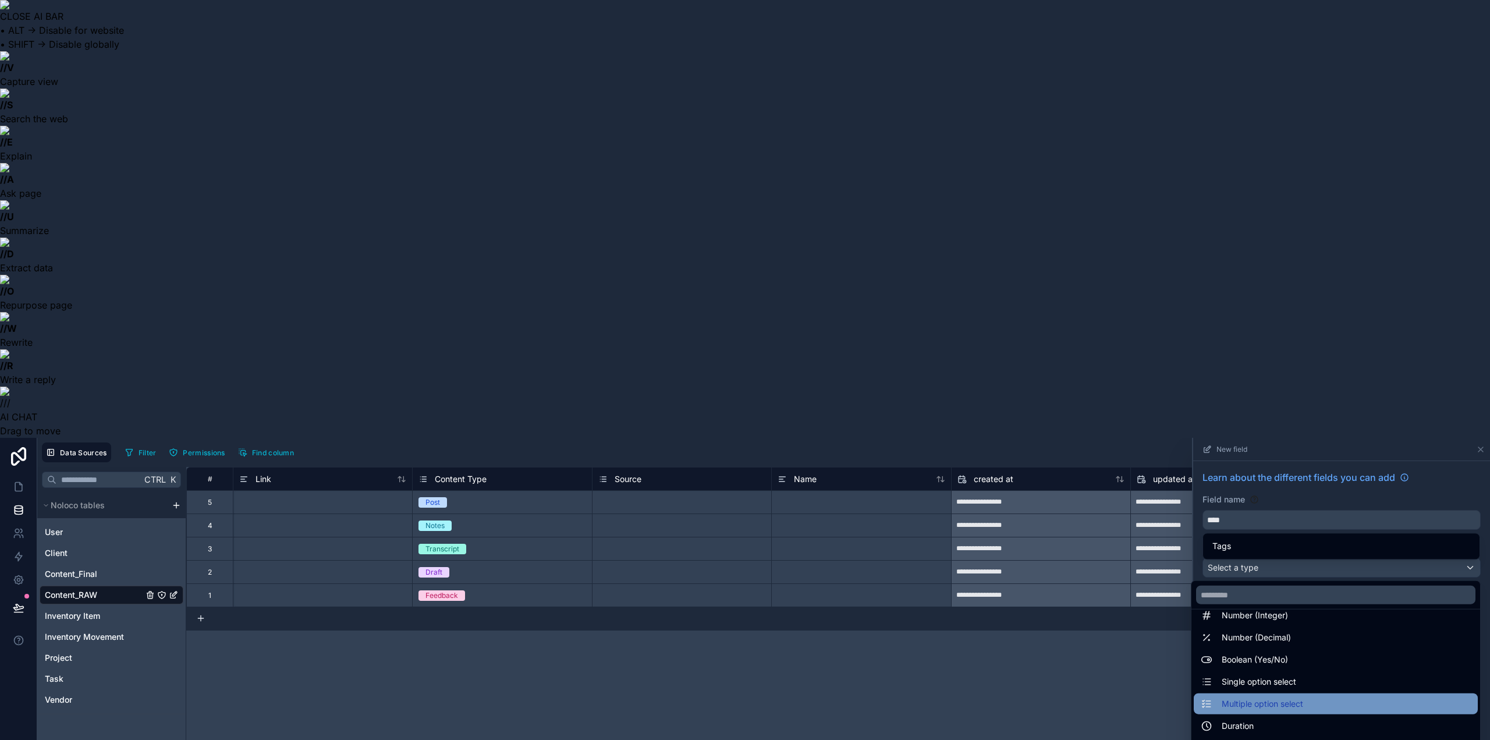
click at [1251, 697] on span "Multiple option select" at bounding box center [1263, 704] width 82 height 14
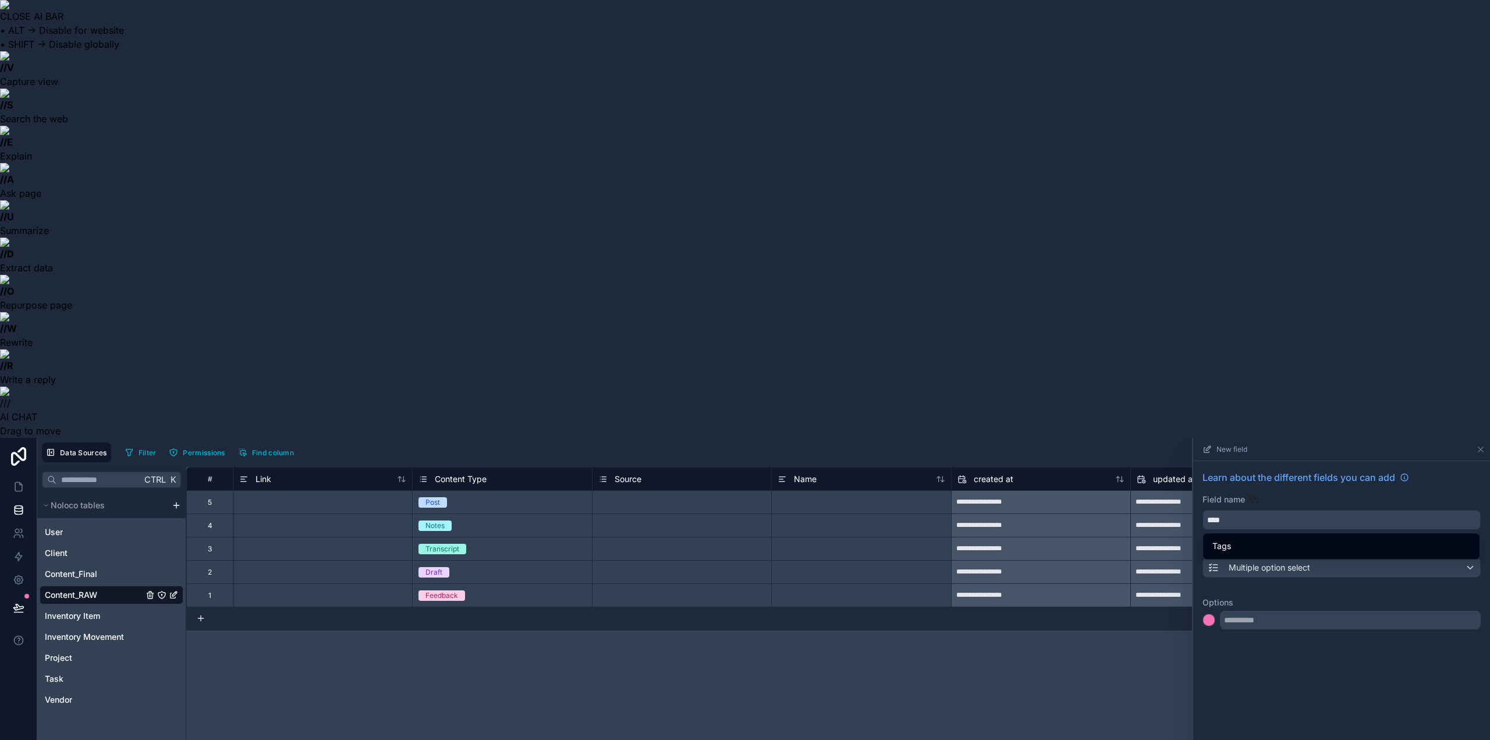
click at [1271, 611] on input "text" at bounding box center [1350, 620] width 261 height 19
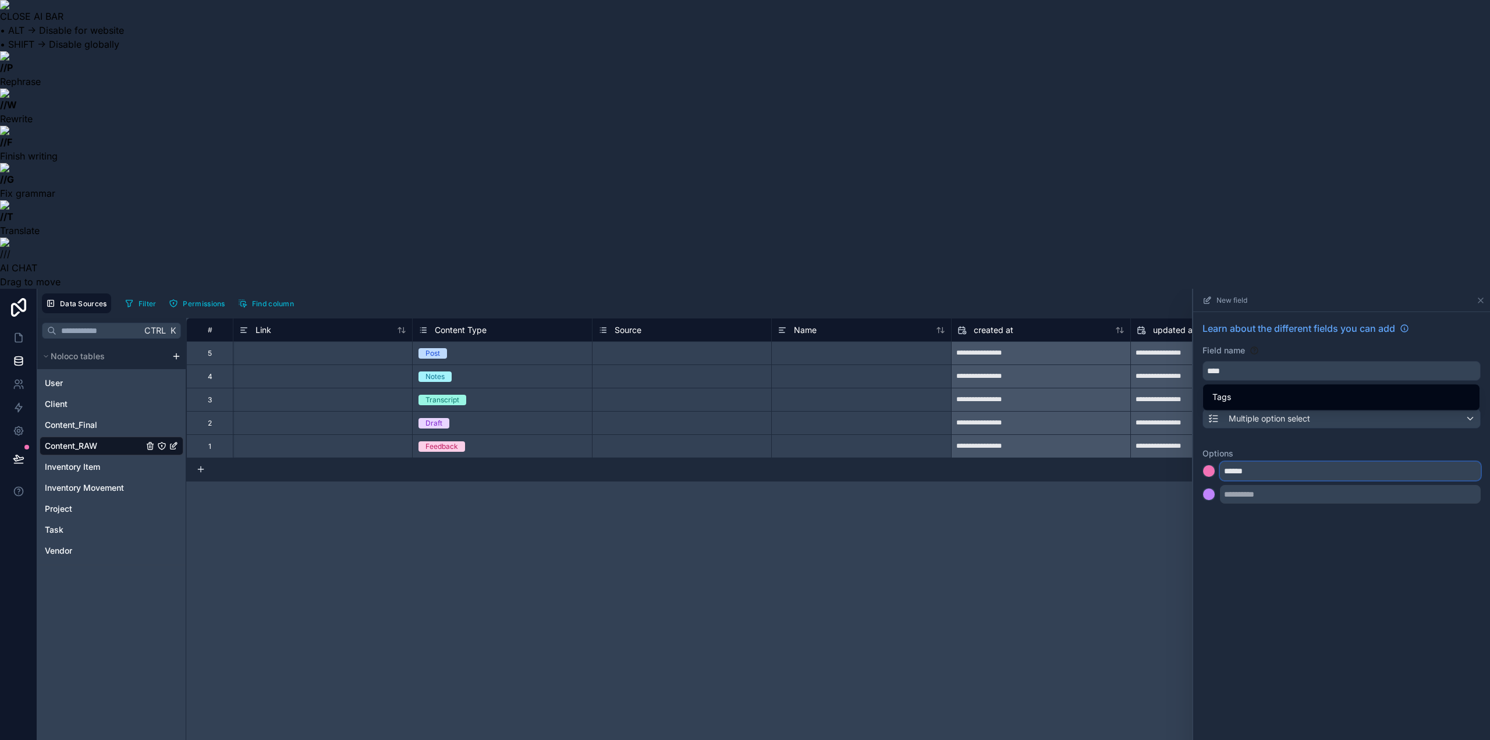
type input "******"
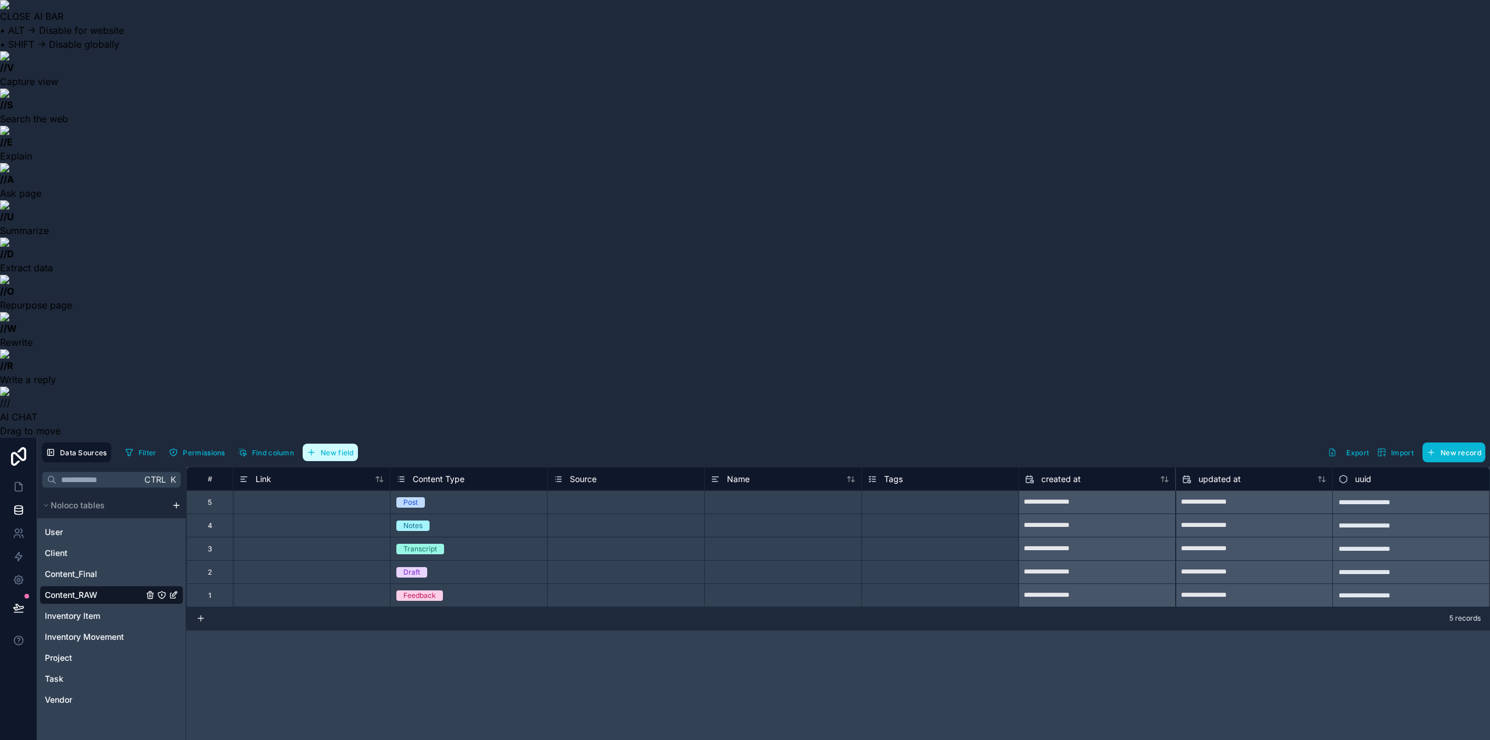
click at [346, 448] on span "New field" at bounding box center [337, 452] width 33 height 9
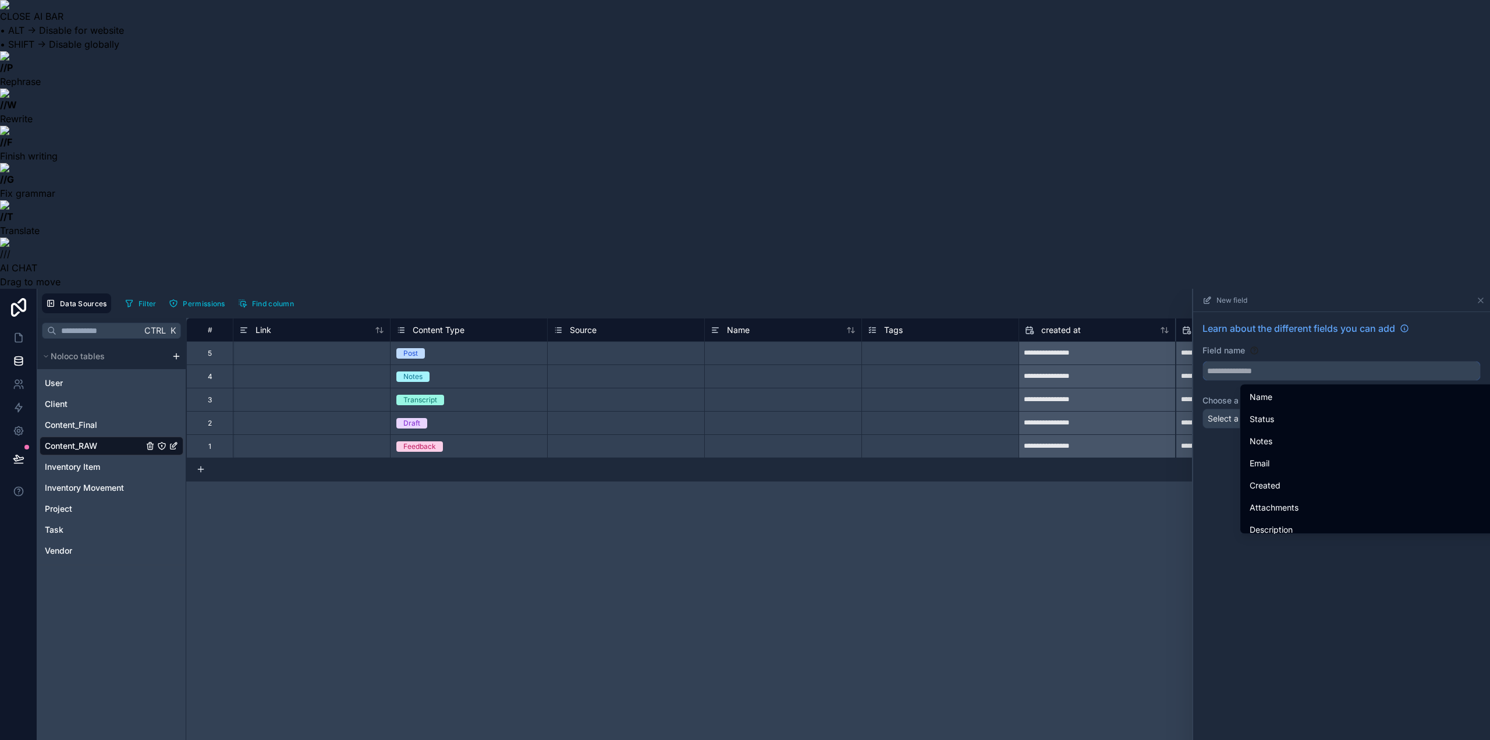
click at [1239, 362] on input "text" at bounding box center [1341, 371] width 277 height 19
paste input "********"
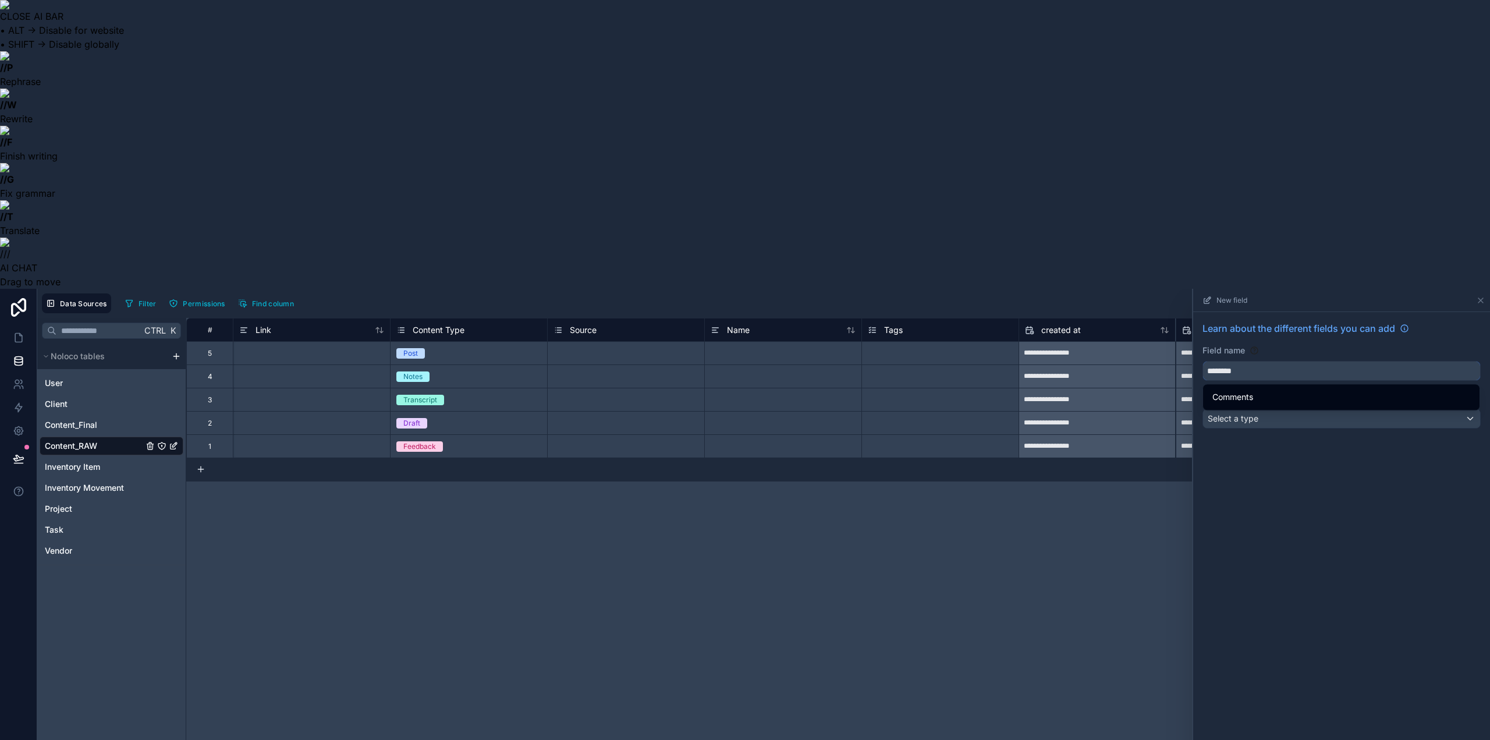
type input "********"
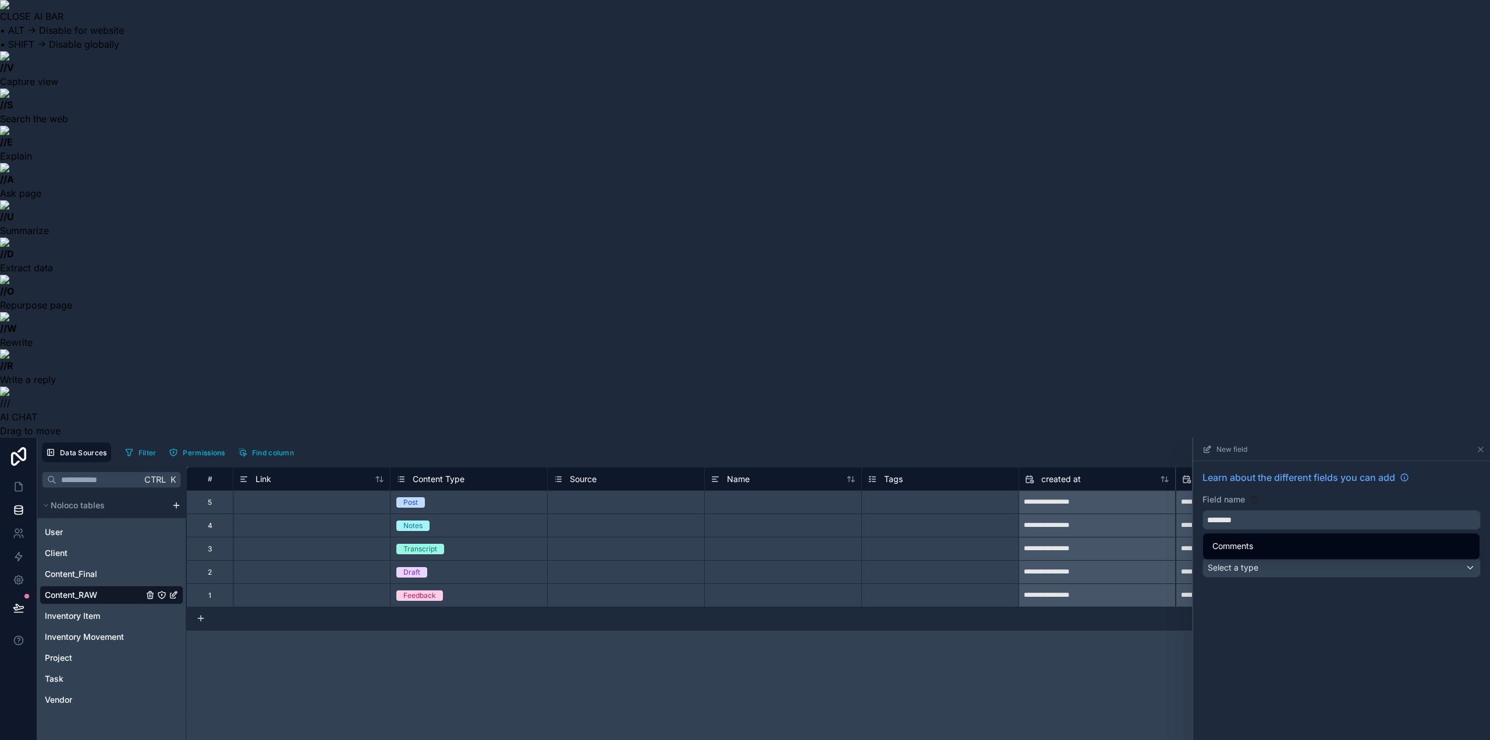
click at [1278, 558] on div "Select a type" at bounding box center [1341, 567] width 277 height 19
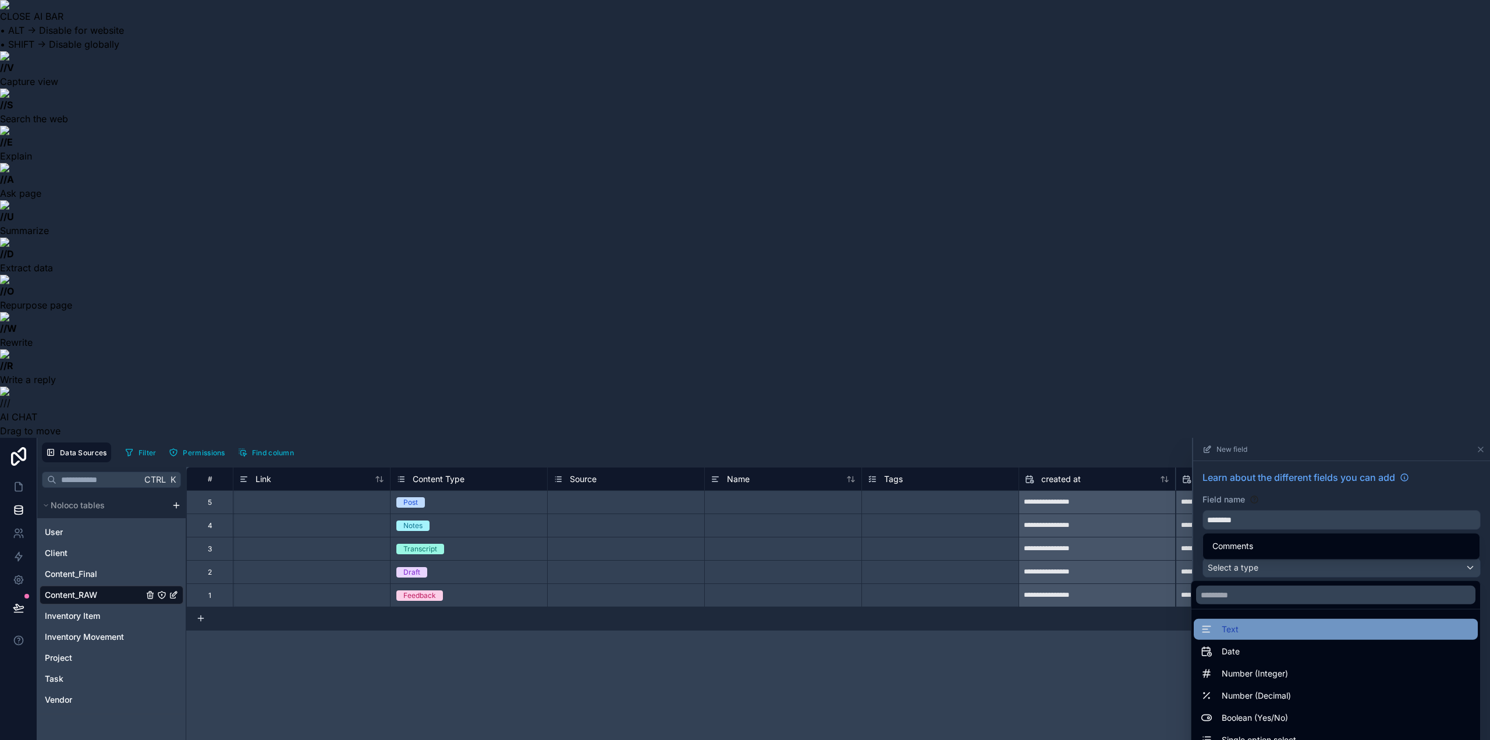
click at [1268, 622] on div "Text" at bounding box center [1336, 629] width 270 height 14
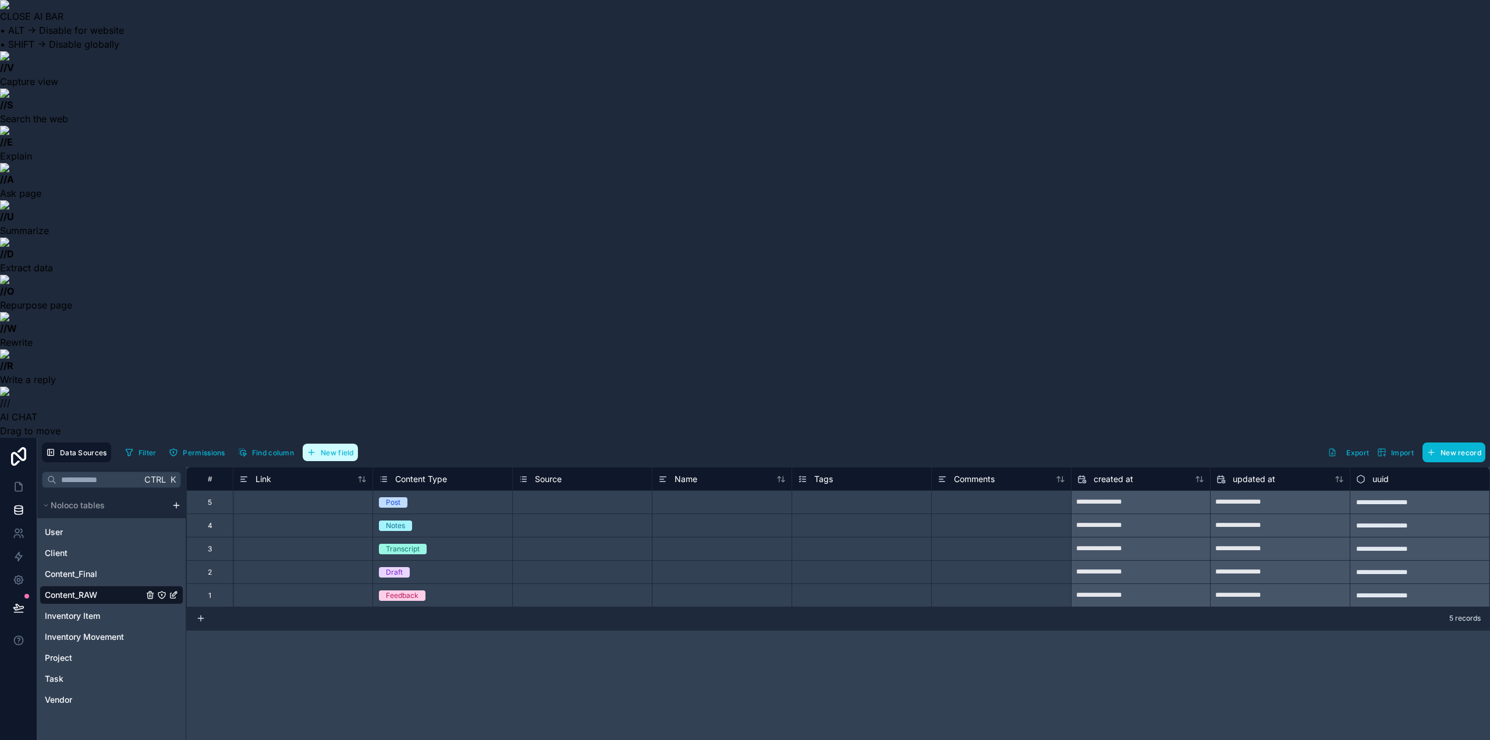
drag, startPoint x: 345, startPoint y: 7, endPoint x: 354, endPoint y: 24, distance: 19.5
click at [354, 438] on div "Data Sources Filter Permissions Find column New field Export Import New record" at bounding box center [763, 452] width 1453 height 29
click at [345, 448] on span "New field" at bounding box center [337, 452] width 33 height 9
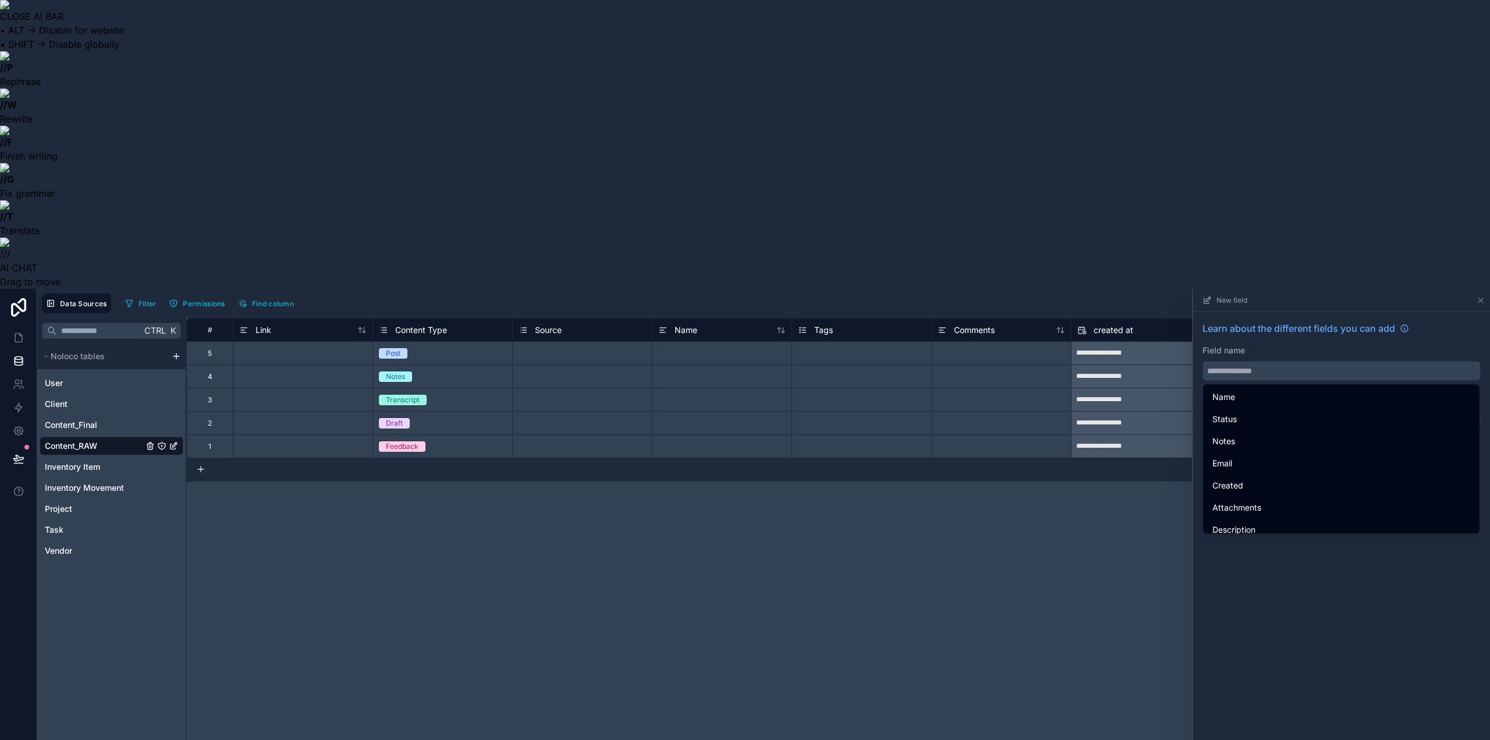
click at [1257, 362] on input "text" at bounding box center [1341, 371] width 277 height 19
paste input "****"
type input "****"
click at [1256, 390] on div "Date" at bounding box center [1342, 397] width 258 height 14
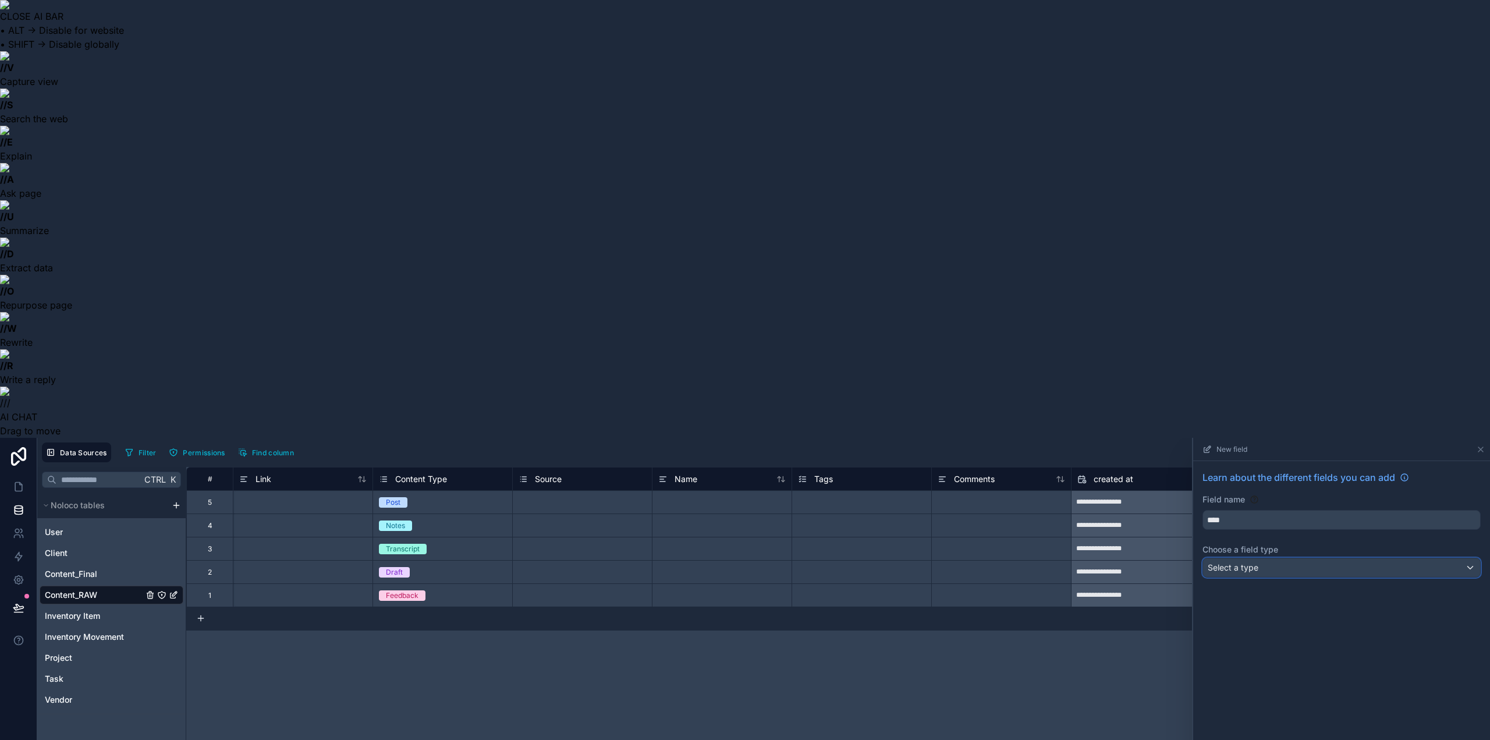
click at [1254, 562] on span "Select a type" at bounding box center [1233, 567] width 51 height 10
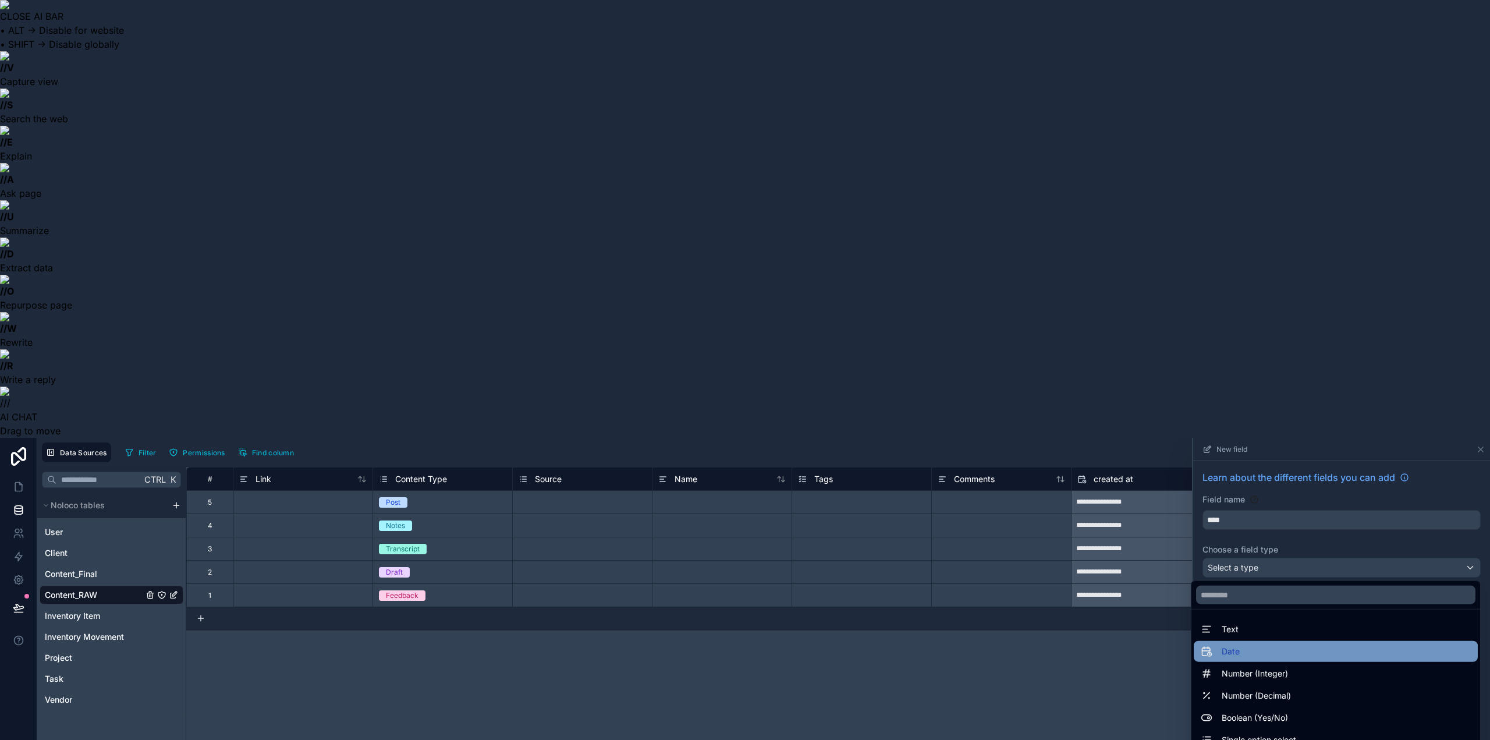
click at [1245, 644] on div "Date" at bounding box center [1336, 651] width 270 height 14
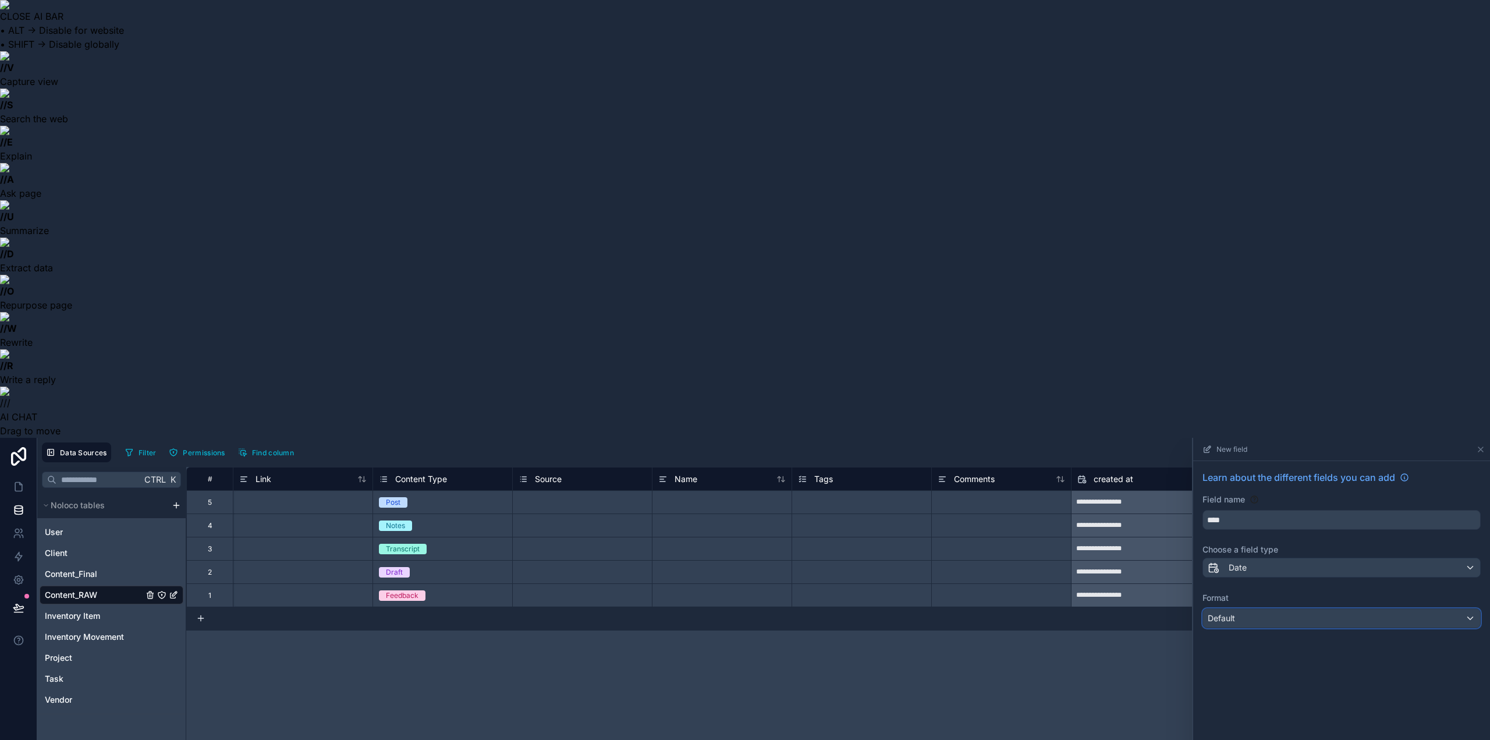
click at [1255, 609] on div "Default" at bounding box center [1341, 618] width 277 height 19
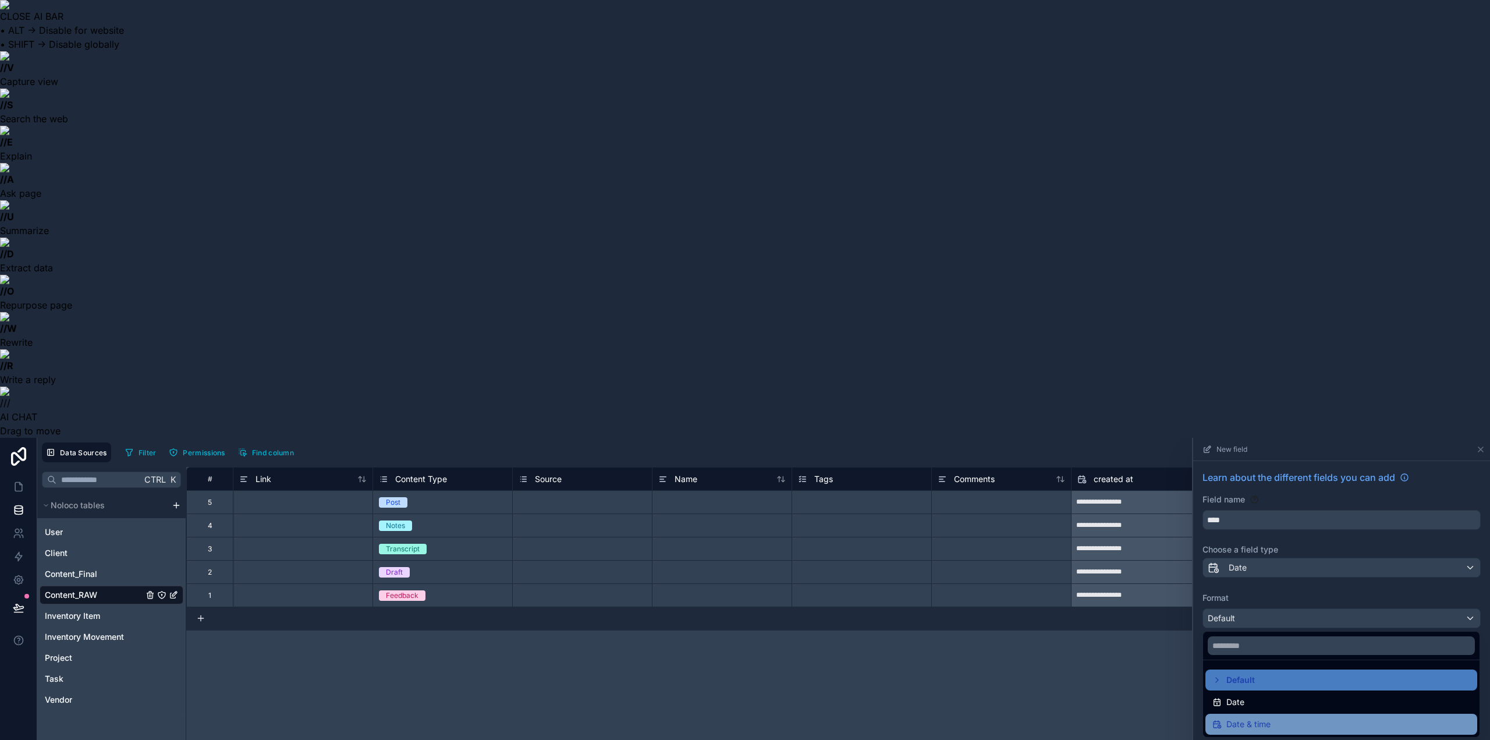
click at [1263, 717] on span "Date & time" at bounding box center [1249, 724] width 44 height 14
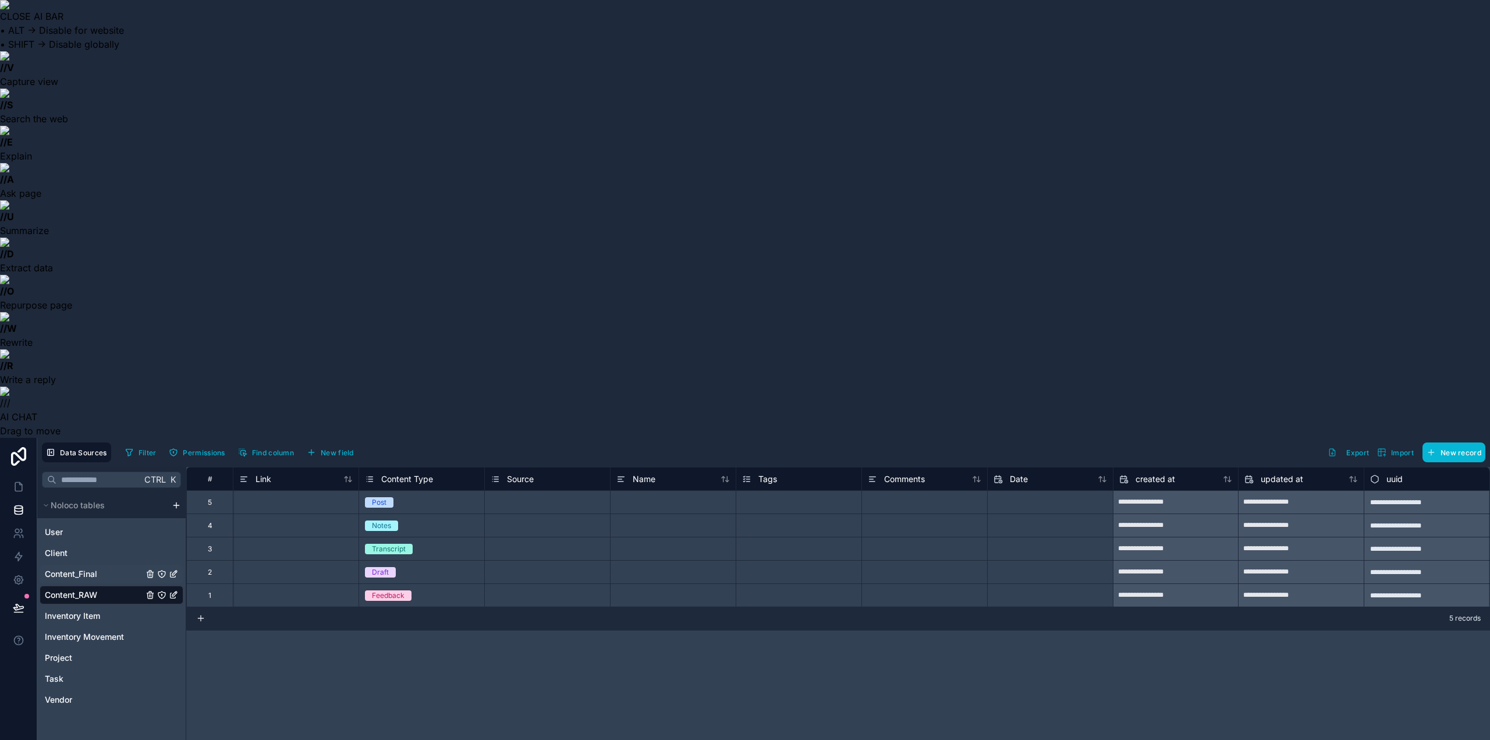
click at [91, 568] on span "Content_Final" at bounding box center [71, 574] width 52 height 12
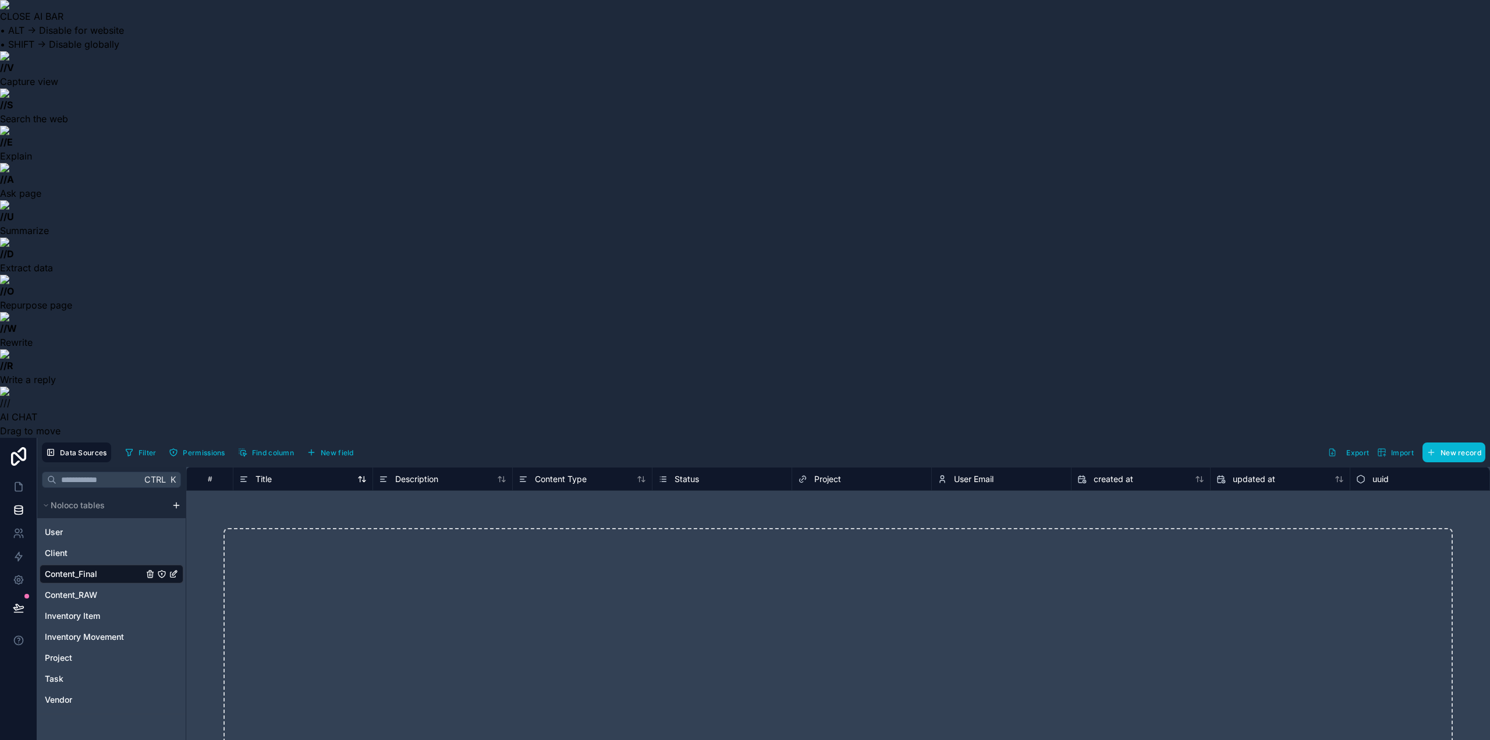
click at [242, 472] on icon at bounding box center [243, 479] width 9 height 14
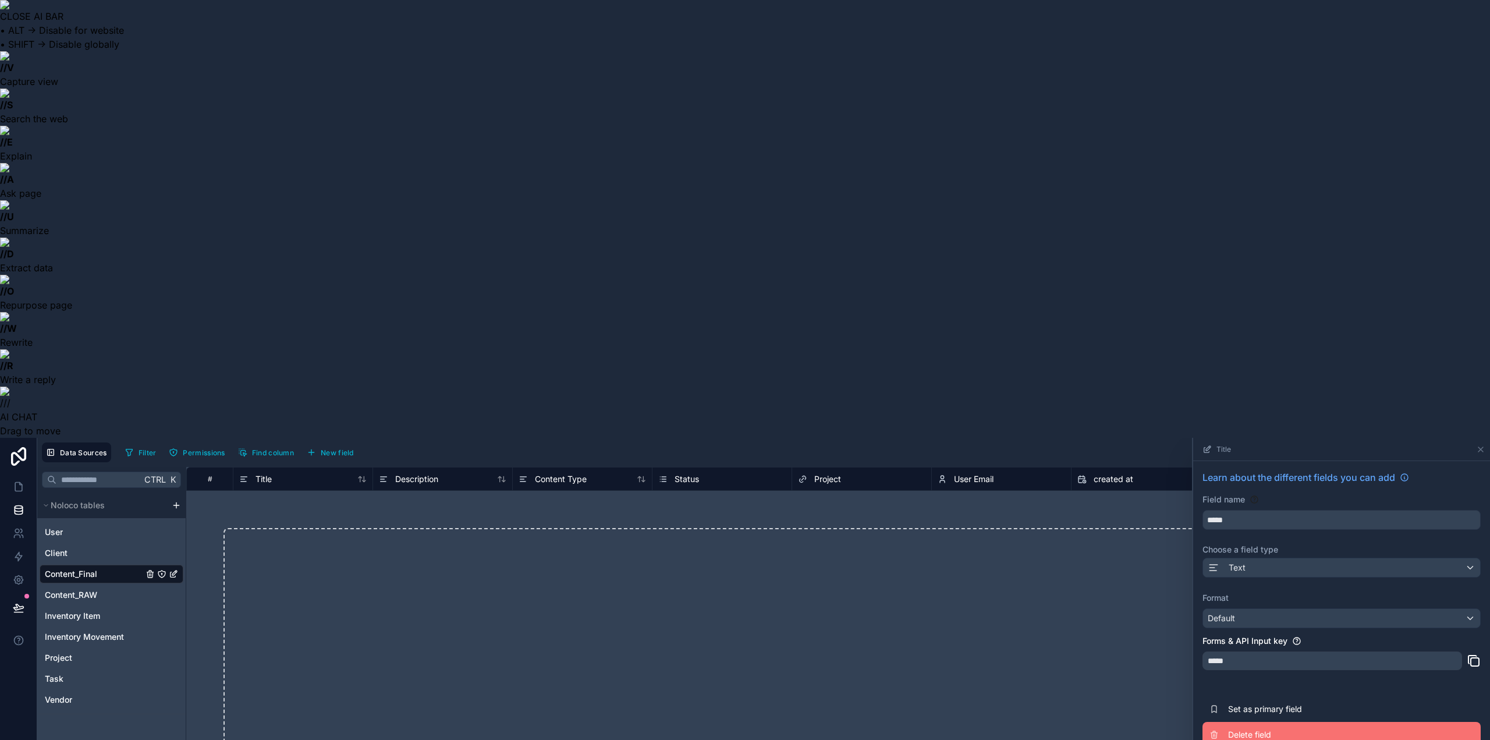
click at [1269, 729] on span "Delete field" at bounding box center [1312, 735] width 168 height 12
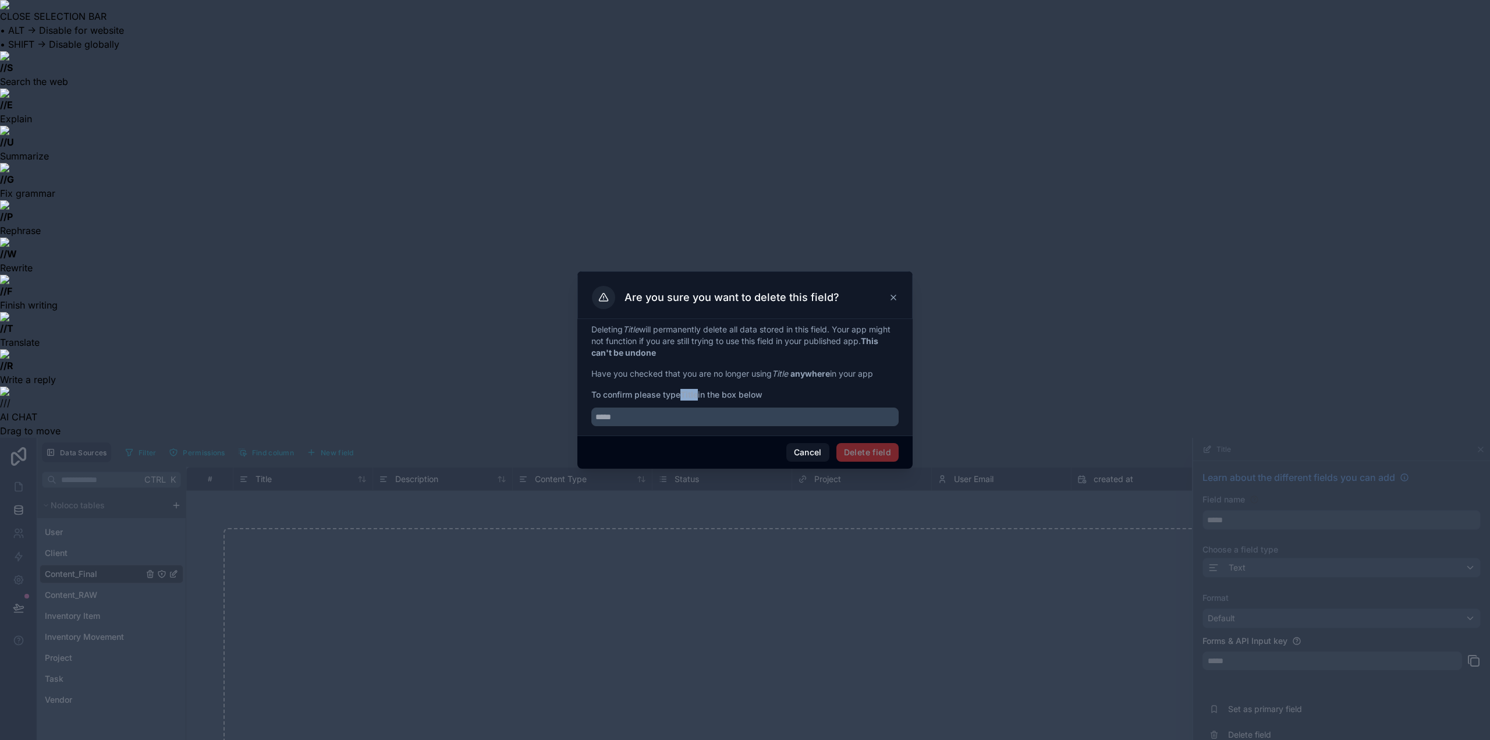
drag, startPoint x: 683, startPoint y: 394, endPoint x: 699, endPoint y: 393, distance: 15.8
click at [698, 393] on strong "Title" at bounding box center [689, 394] width 17 height 10
copy strong "Title"
click at [704, 422] on input "text" at bounding box center [744, 417] width 307 height 19
paste input "*****"
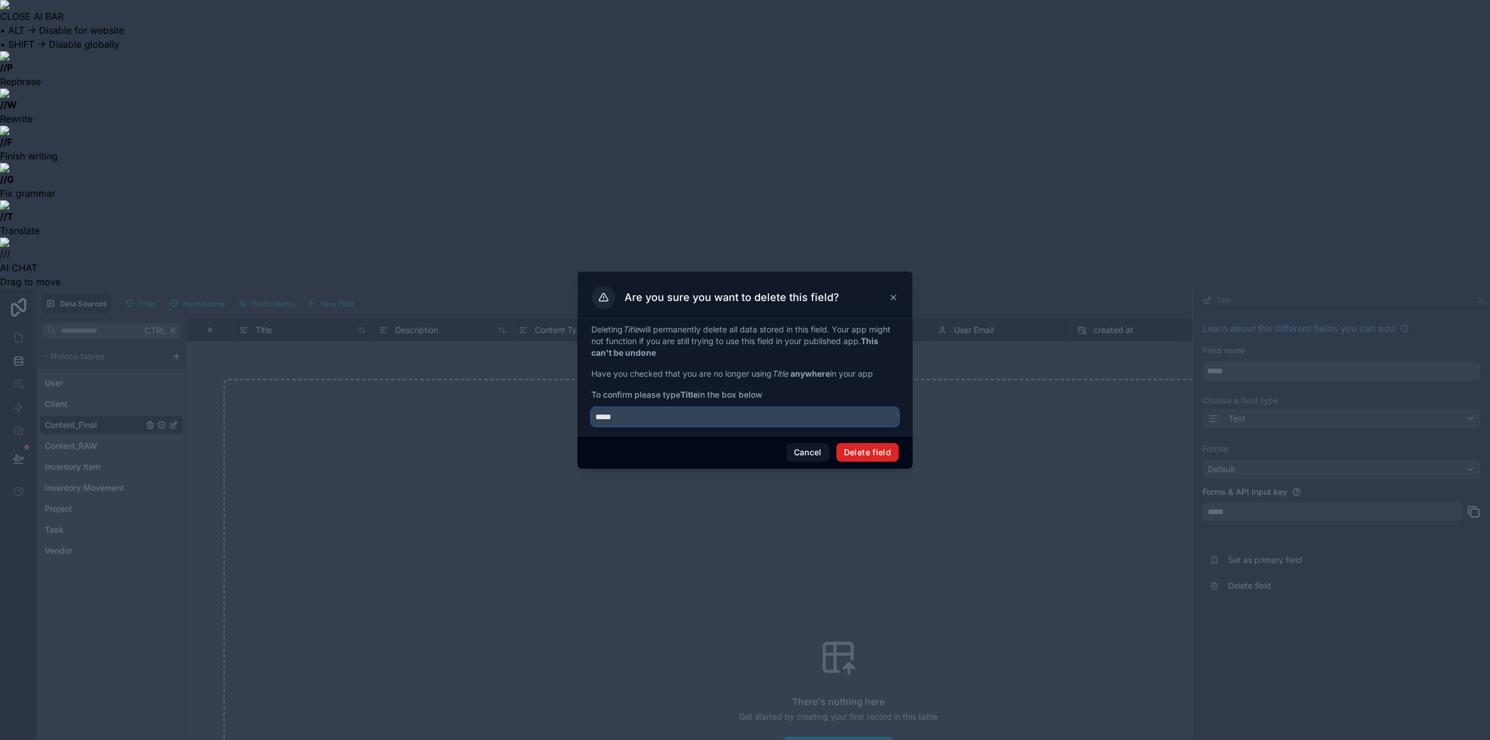
type input "*****"
click at [871, 453] on button "Delete field" at bounding box center [868, 452] width 62 height 19
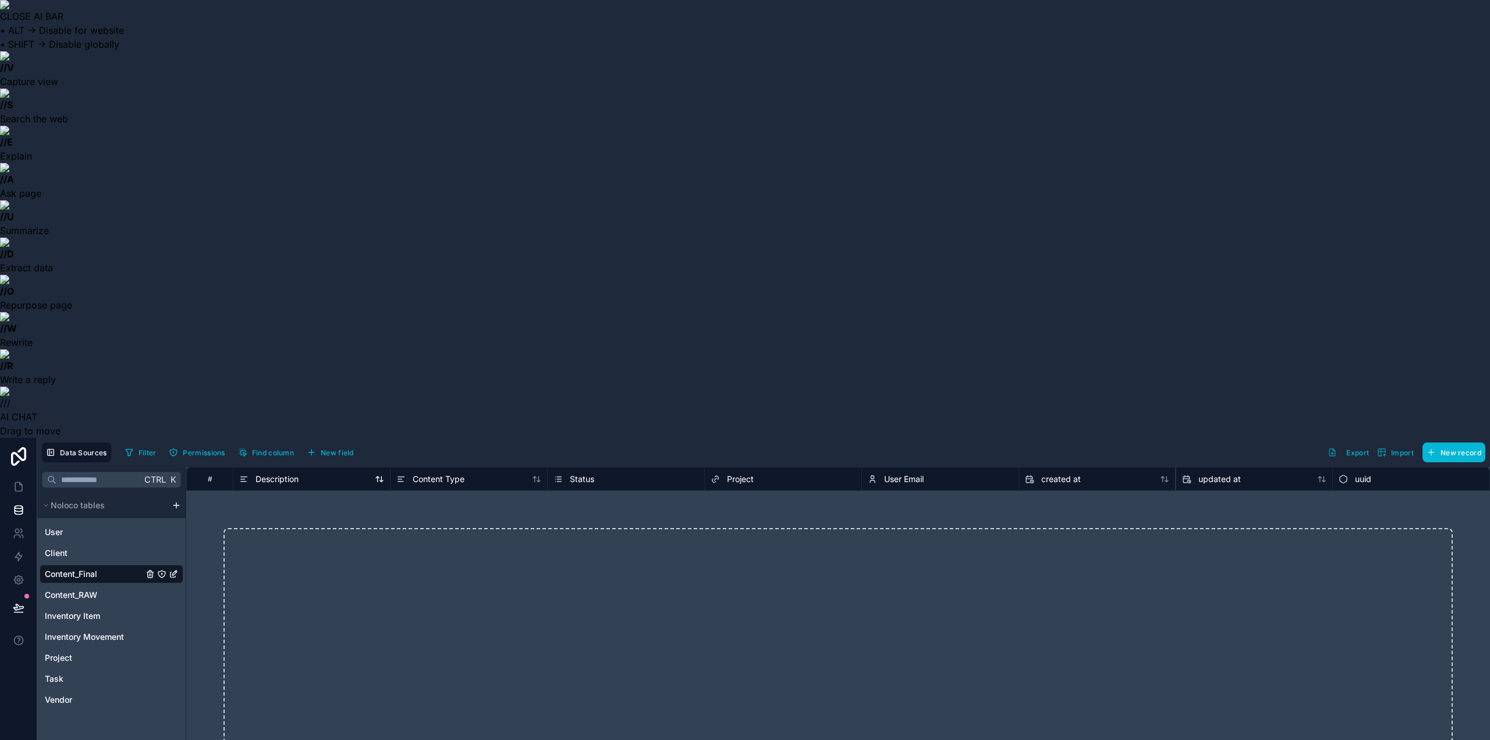
click at [239, 472] on icon at bounding box center [243, 479] width 9 height 14
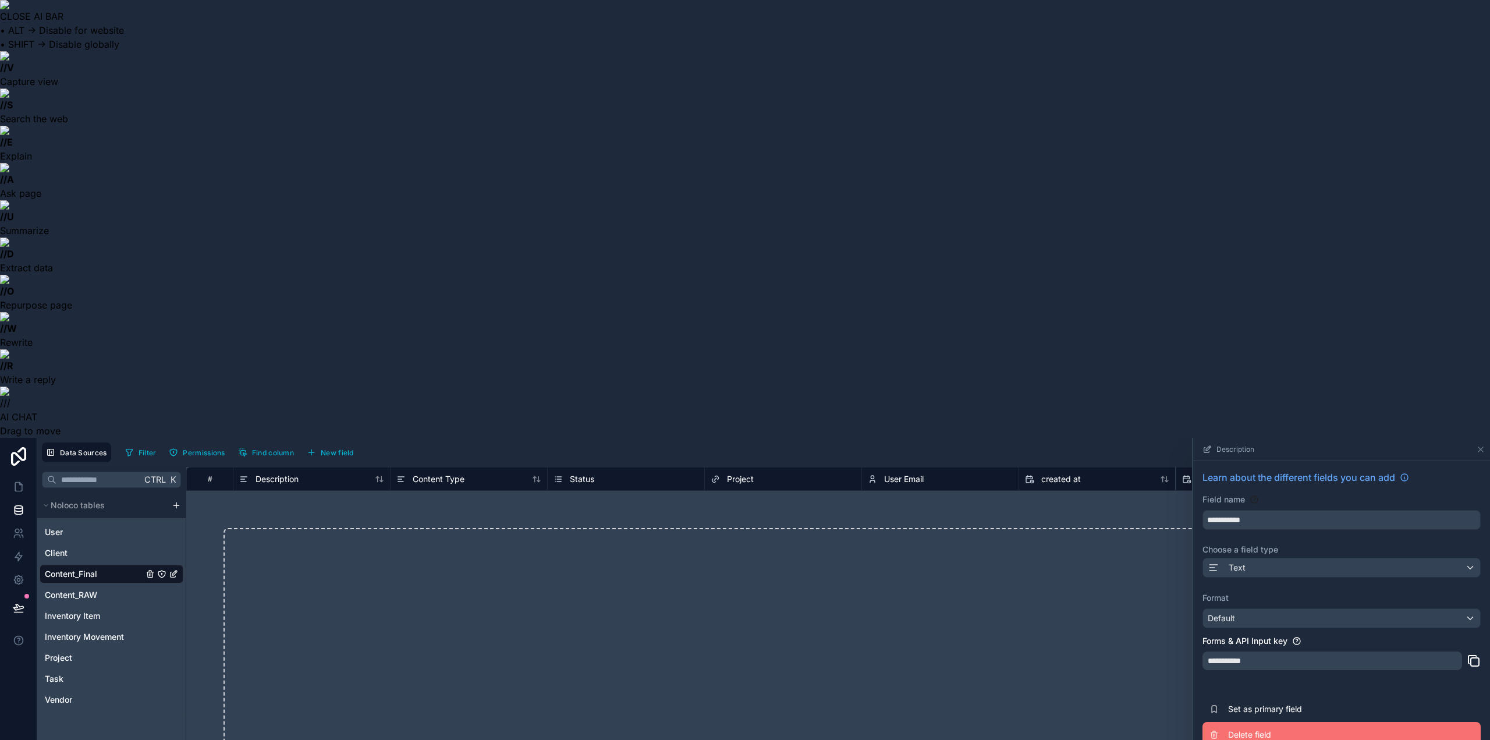
click at [1268, 729] on span "Delete field" at bounding box center [1312, 735] width 168 height 12
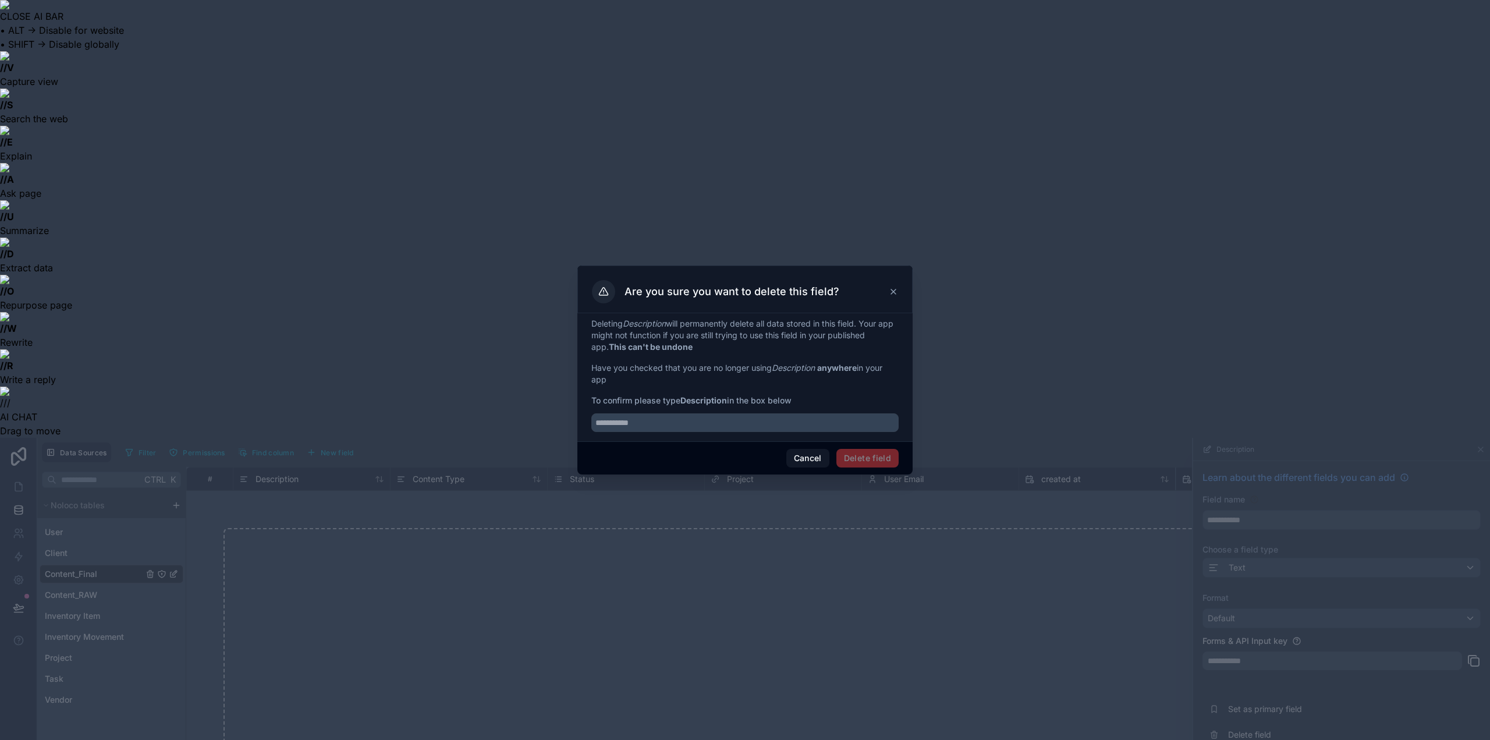
click at [704, 401] on strong "Description" at bounding box center [704, 400] width 47 height 10
drag, startPoint x: 725, startPoint y: 399, endPoint x: 701, endPoint y: 399, distance: 24.5
click at [701, 399] on strong "Description" at bounding box center [704, 400] width 47 height 10
drag, startPoint x: 729, startPoint y: 401, endPoint x: 684, endPoint y: 401, distance: 45.4
click at [684, 401] on span "To confirm please type Description in the box below" at bounding box center [744, 401] width 307 height 12
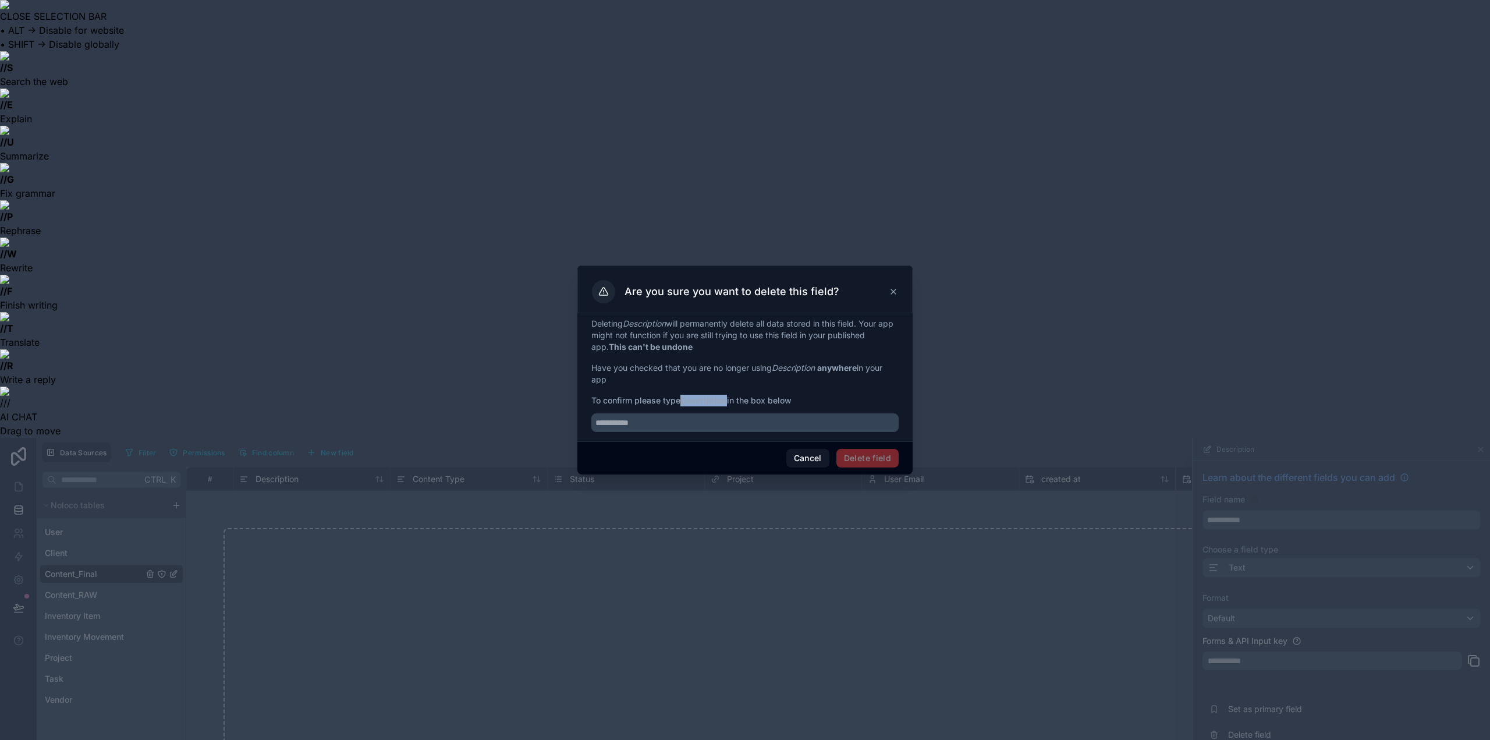
copy strong "Description"
click at [714, 429] on input "text" at bounding box center [744, 422] width 307 height 19
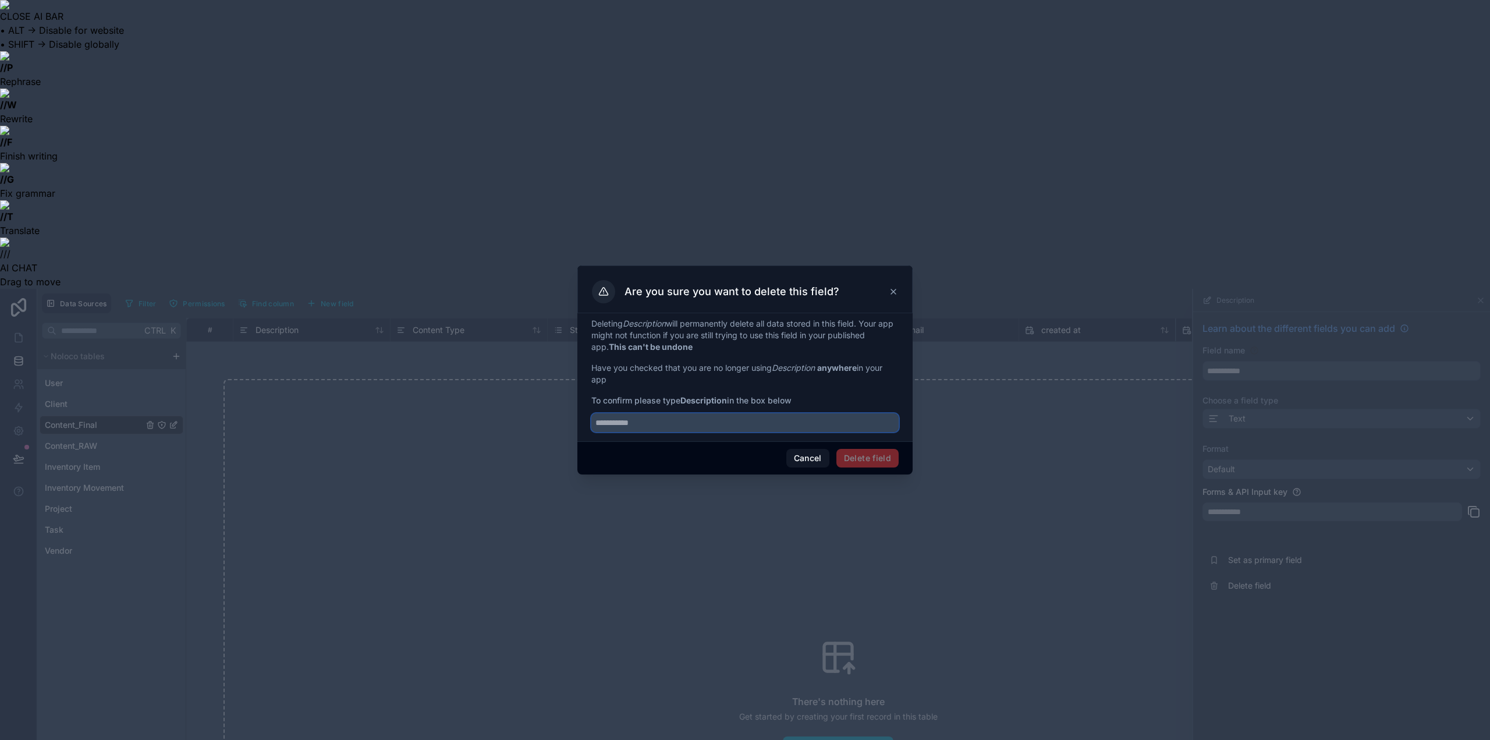
paste input "**********"
type input "**********"
click at [864, 462] on button "Delete field" at bounding box center [868, 458] width 62 height 19
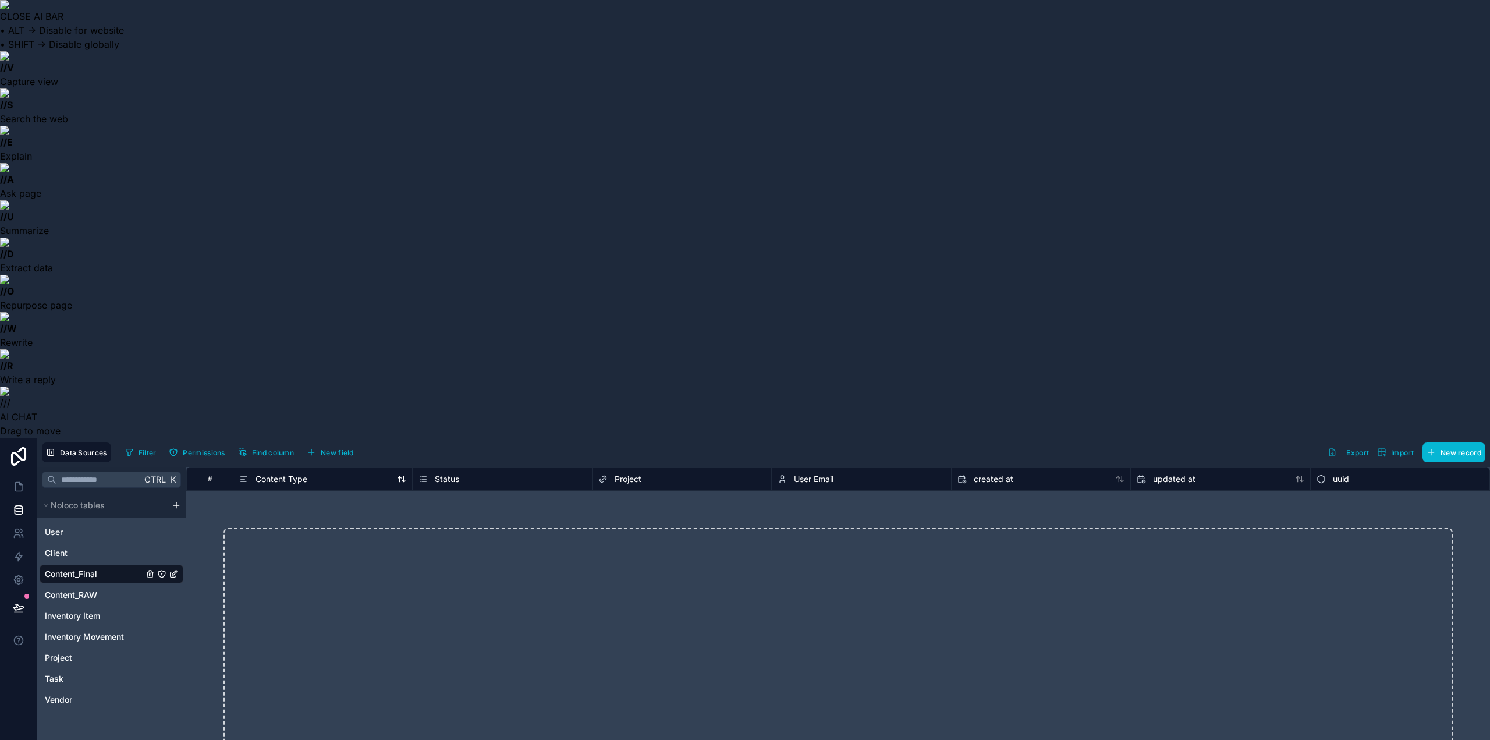
click at [243, 472] on icon at bounding box center [243, 479] width 9 height 14
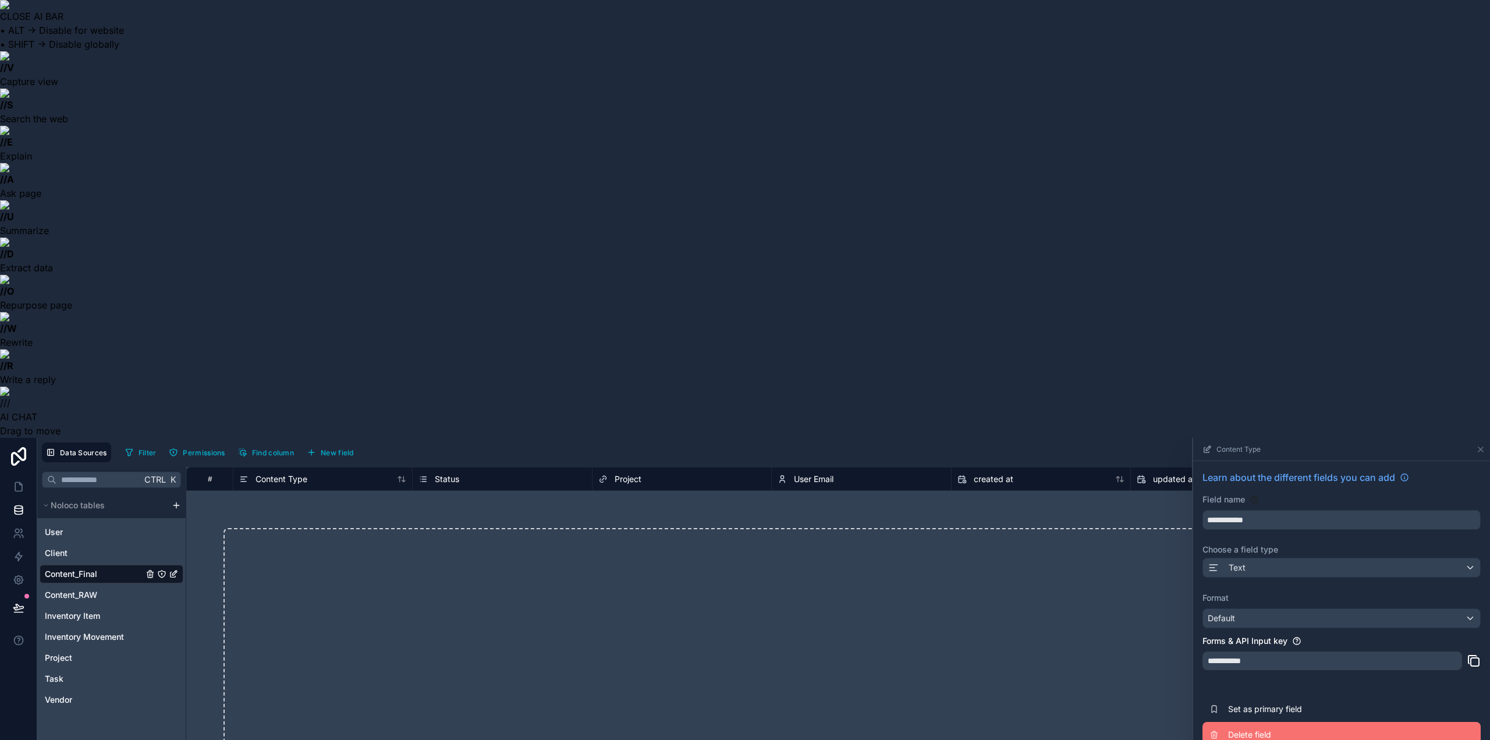
click at [1252, 729] on span "Delete field" at bounding box center [1312, 735] width 168 height 12
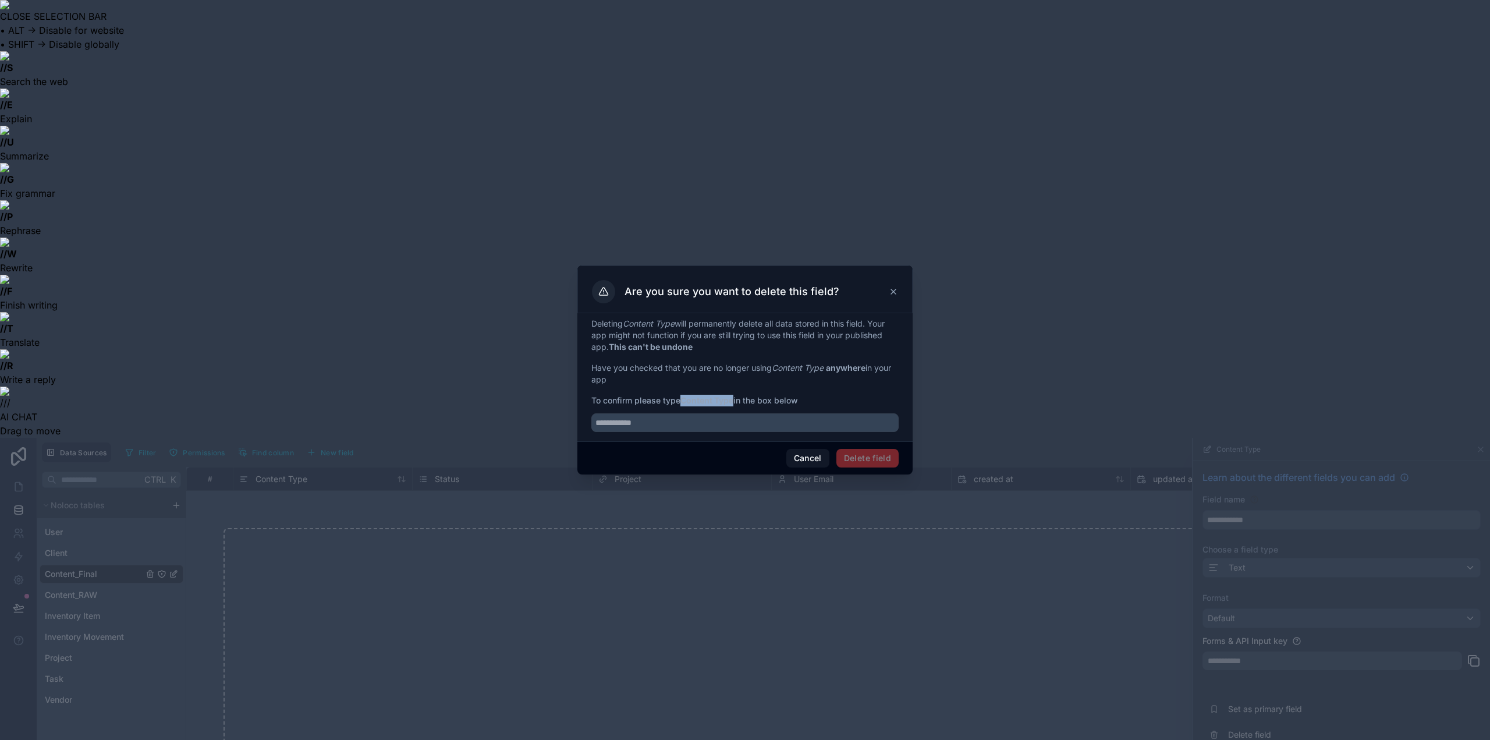
drag, startPoint x: 685, startPoint y: 403, endPoint x: 735, endPoint y: 405, distance: 49.5
click at [734, 405] on strong "Content Type" at bounding box center [707, 400] width 53 height 10
copy strong "Content Type"
click at [742, 423] on input "text" at bounding box center [744, 422] width 307 height 19
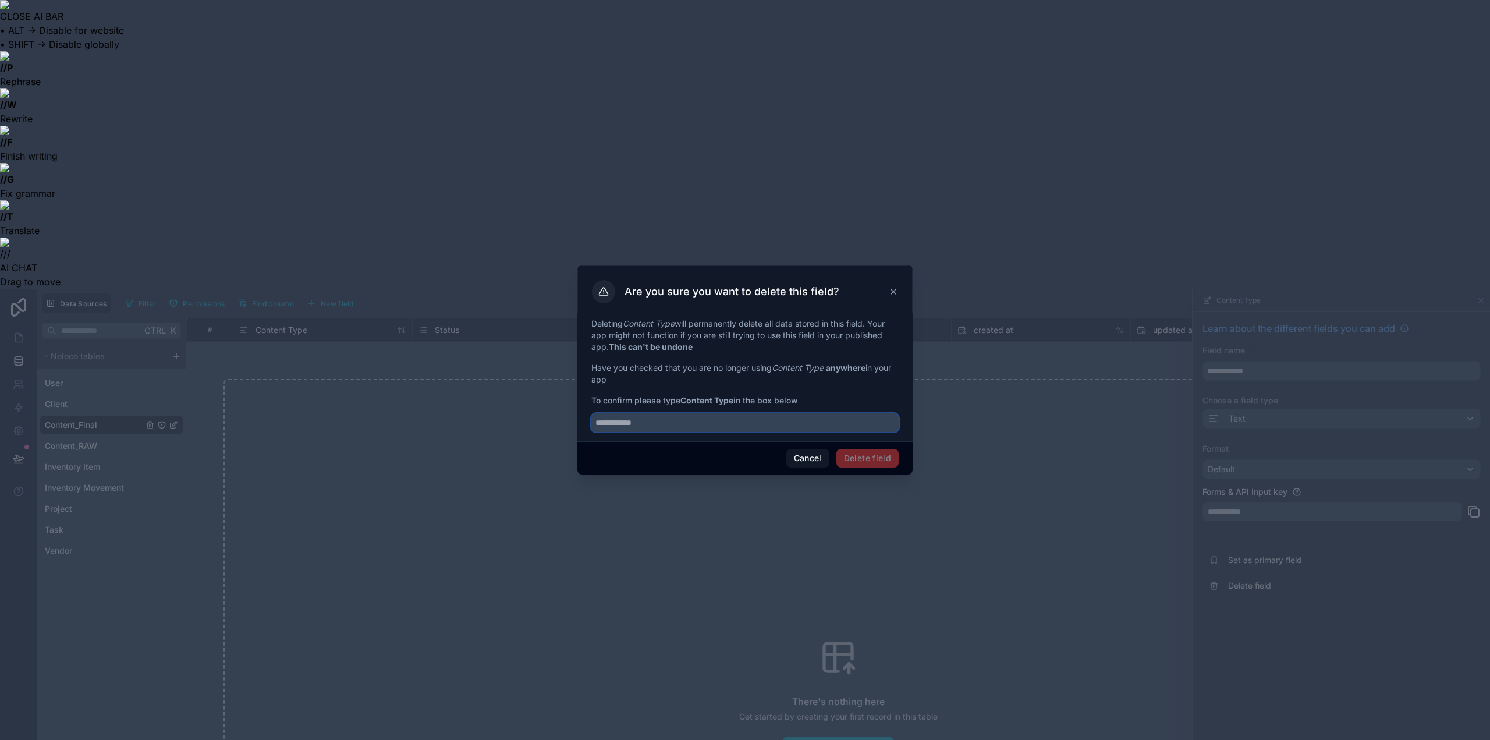
paste input "**********"
type input "**********"
click at [860, 460] on button "Delete field" at bounding box center [868, 458] width 62 height 19
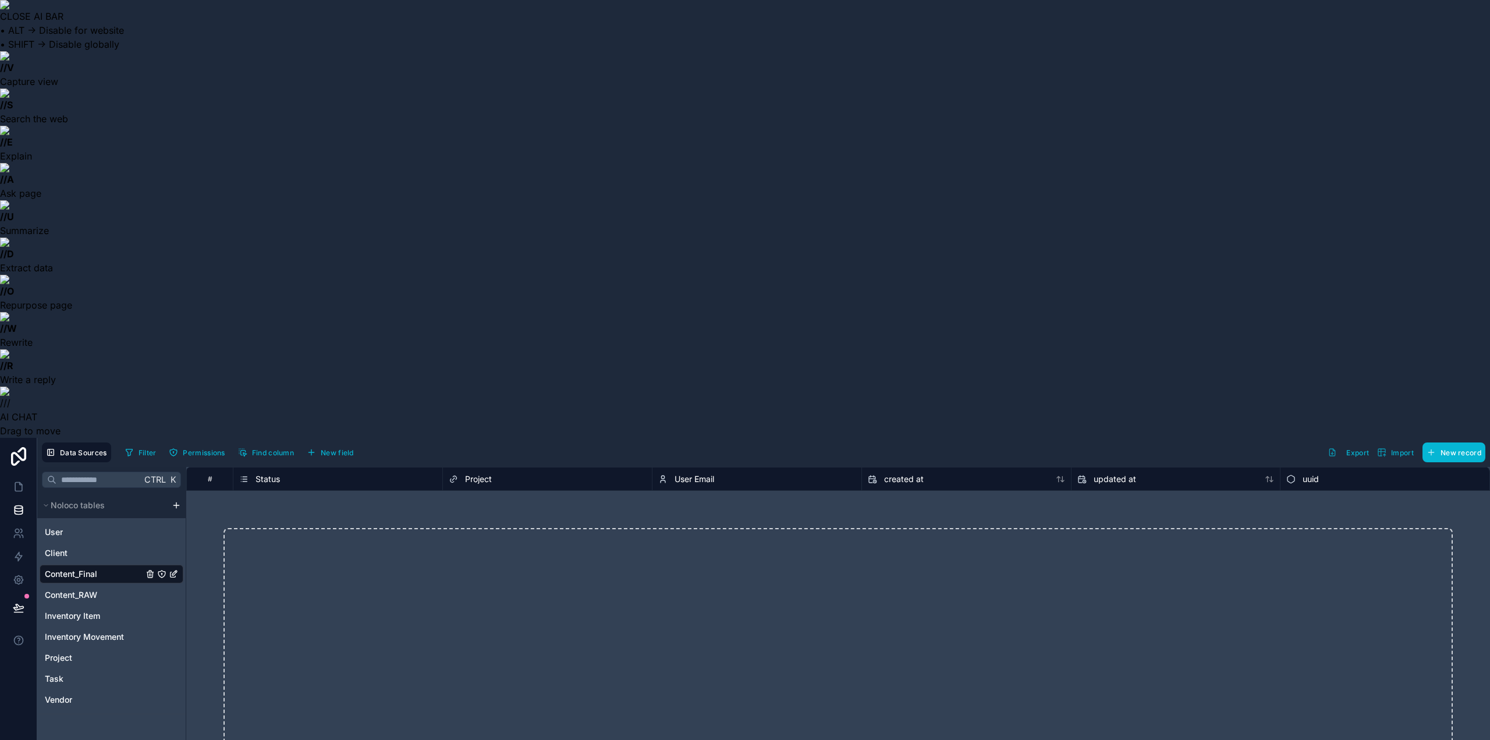
click at [242, 472] on icon at bounding box center [243, 479] width 9 height 14
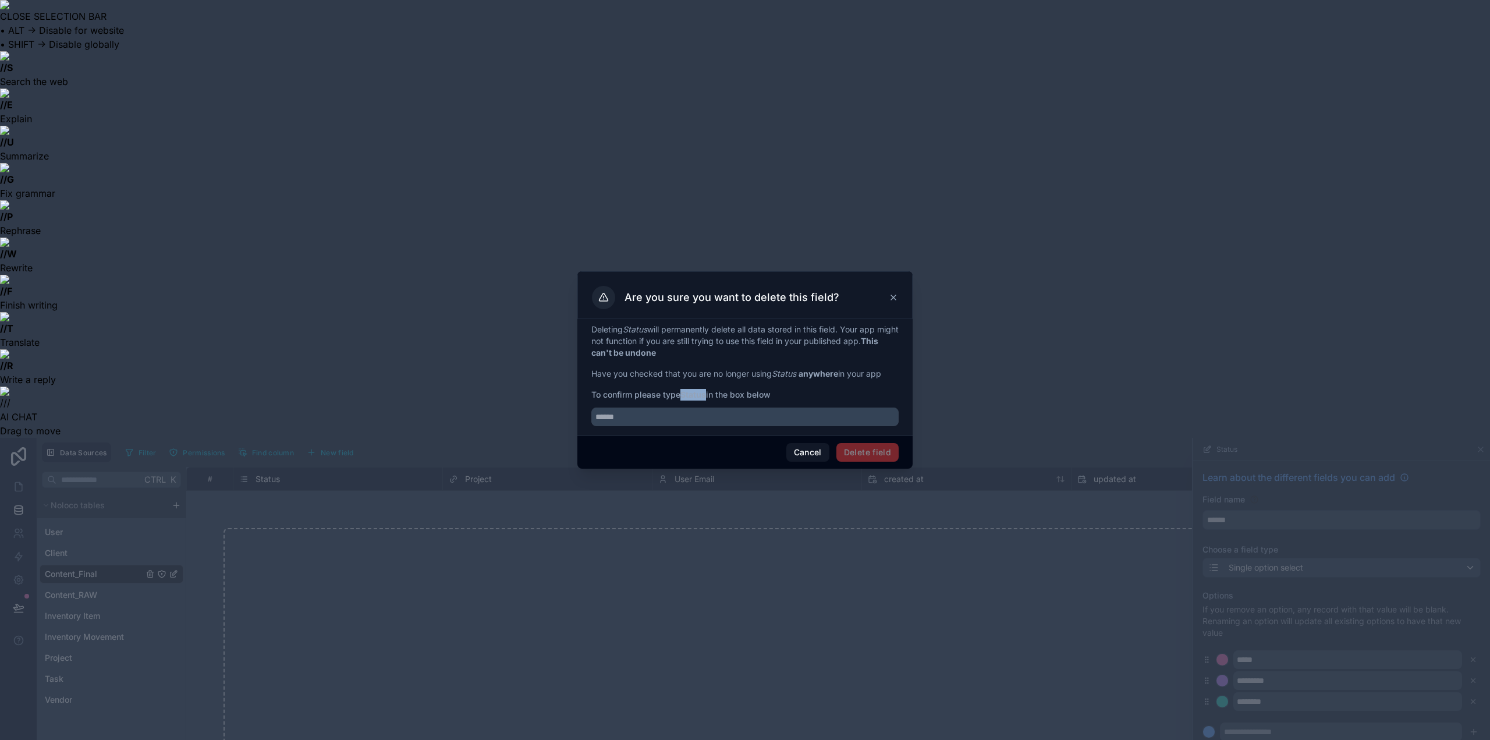
drag, startPoint x: 709, startPoint y: 397, endPoint x: 681, endPoint y: 392, distance: 28.3
click at [681, 392] on span "To confirm please type Status in the box below" at bounding box center [744, 395] width 307 height 12
copy span "Status"
click at [708, 419] on input "text" at bounding box center [744, 417] width 307 height 19
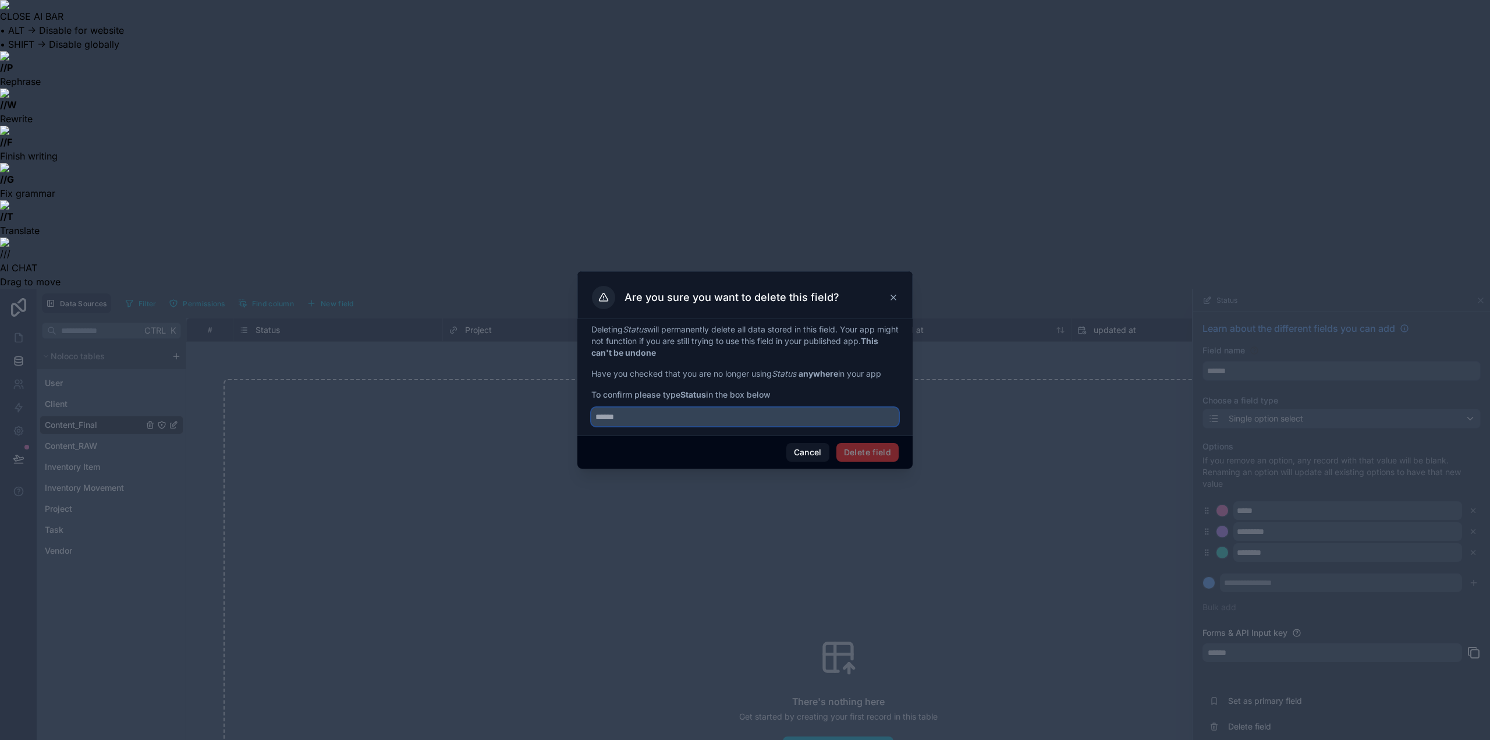
paste input "******"
click at [884, 455] on span "Delete field" at bounding box center [868, 452] width 62 height 19
click at [807, 419] on input "******" at bounding box center [744, 417] width 307 height 19
click at [859, 450] on span "Delete field" at bounding box center [868, 452] width 62 height 19
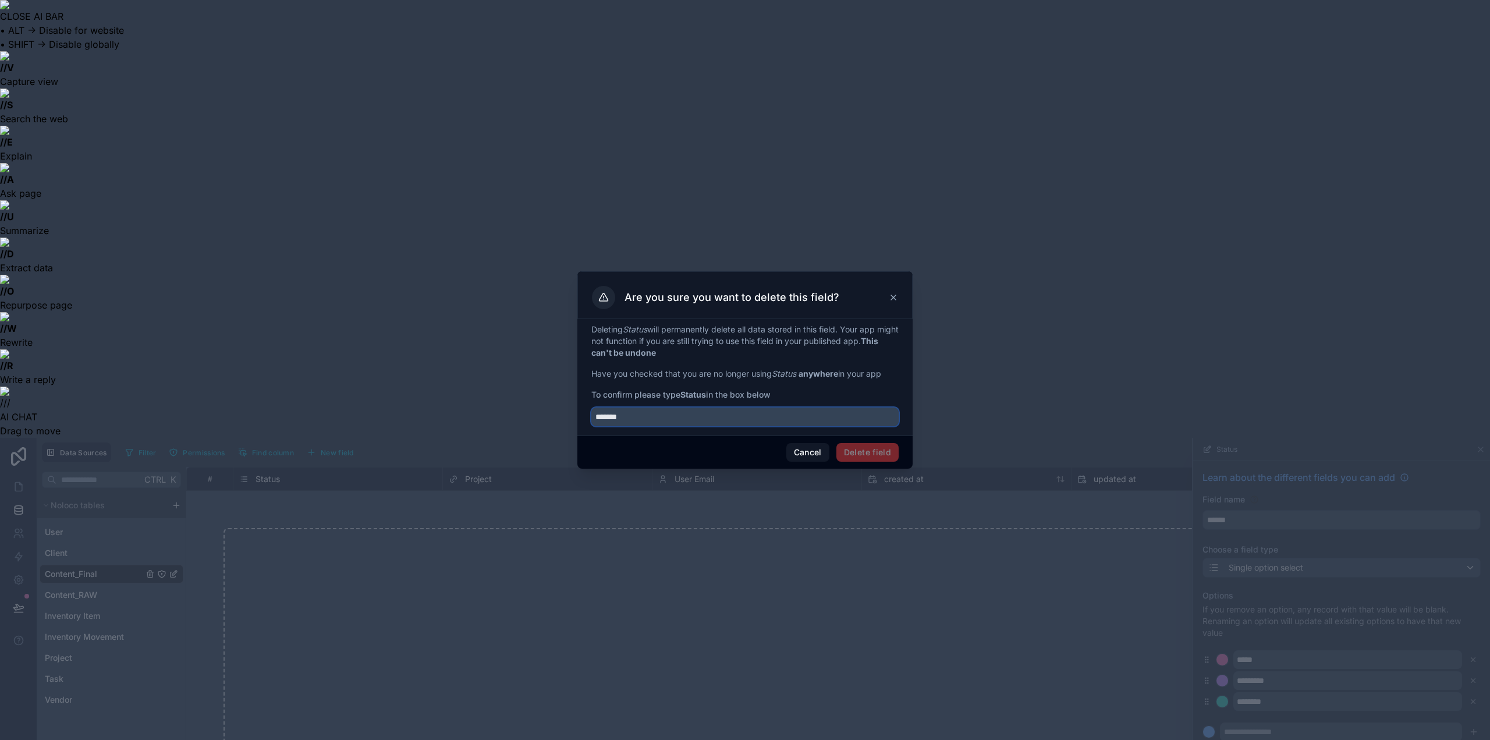
click at [643, 419] on input "******" at bounding box center [744, 417] width 307 height 19
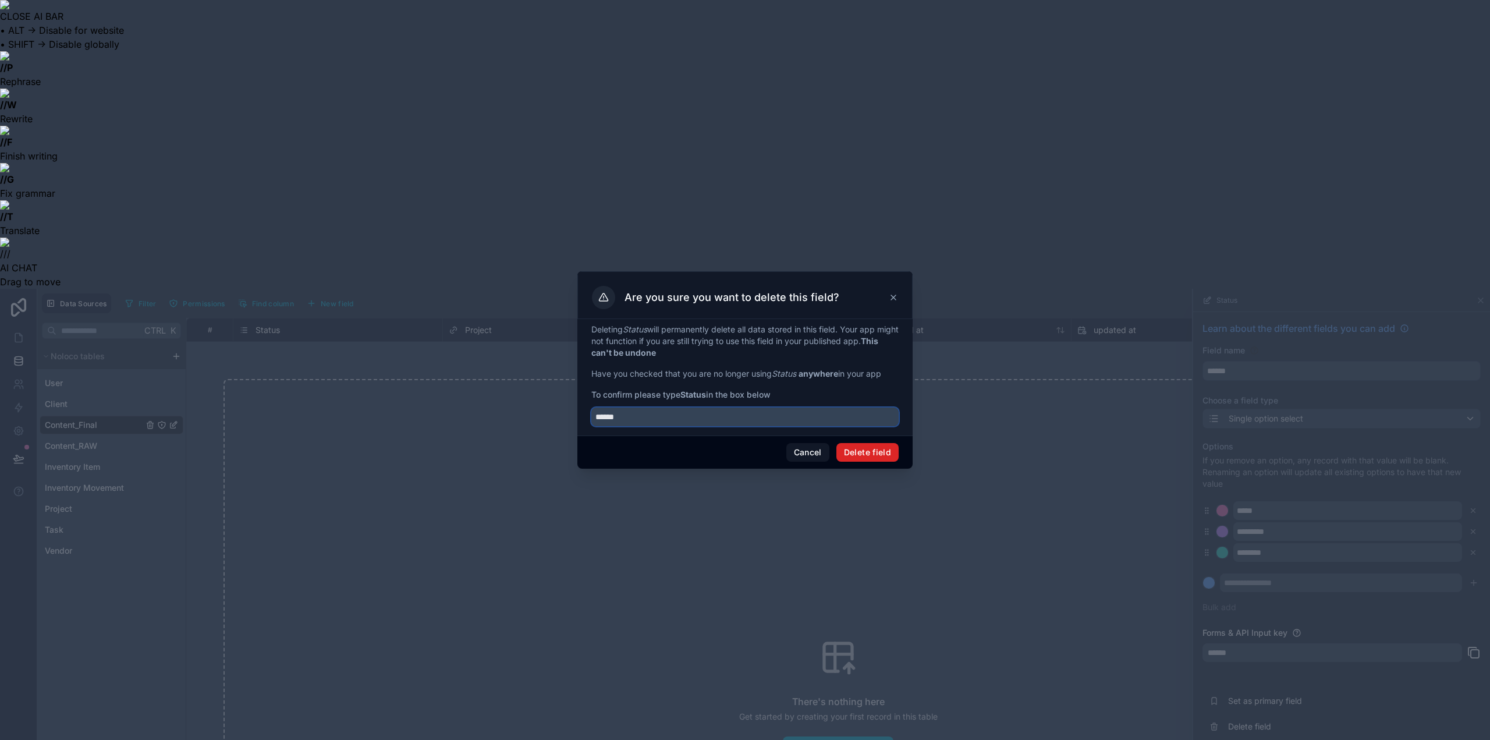
type input "******"
click at [879, 458] on button "Delete field" at bounding box center [868, 452] width 62 height 19
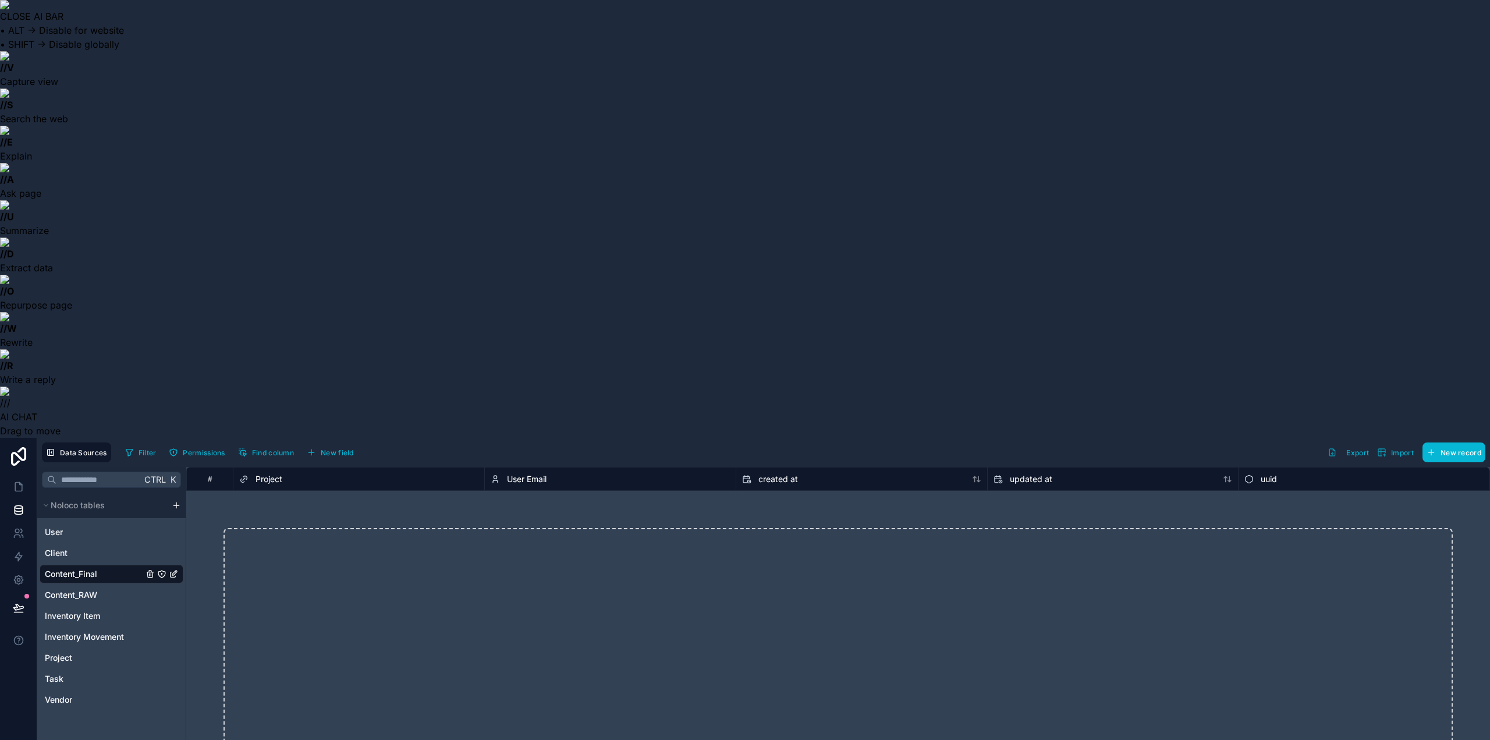
click at [245, 472] on icon at bounding box center [243, 479] width 9 height 14
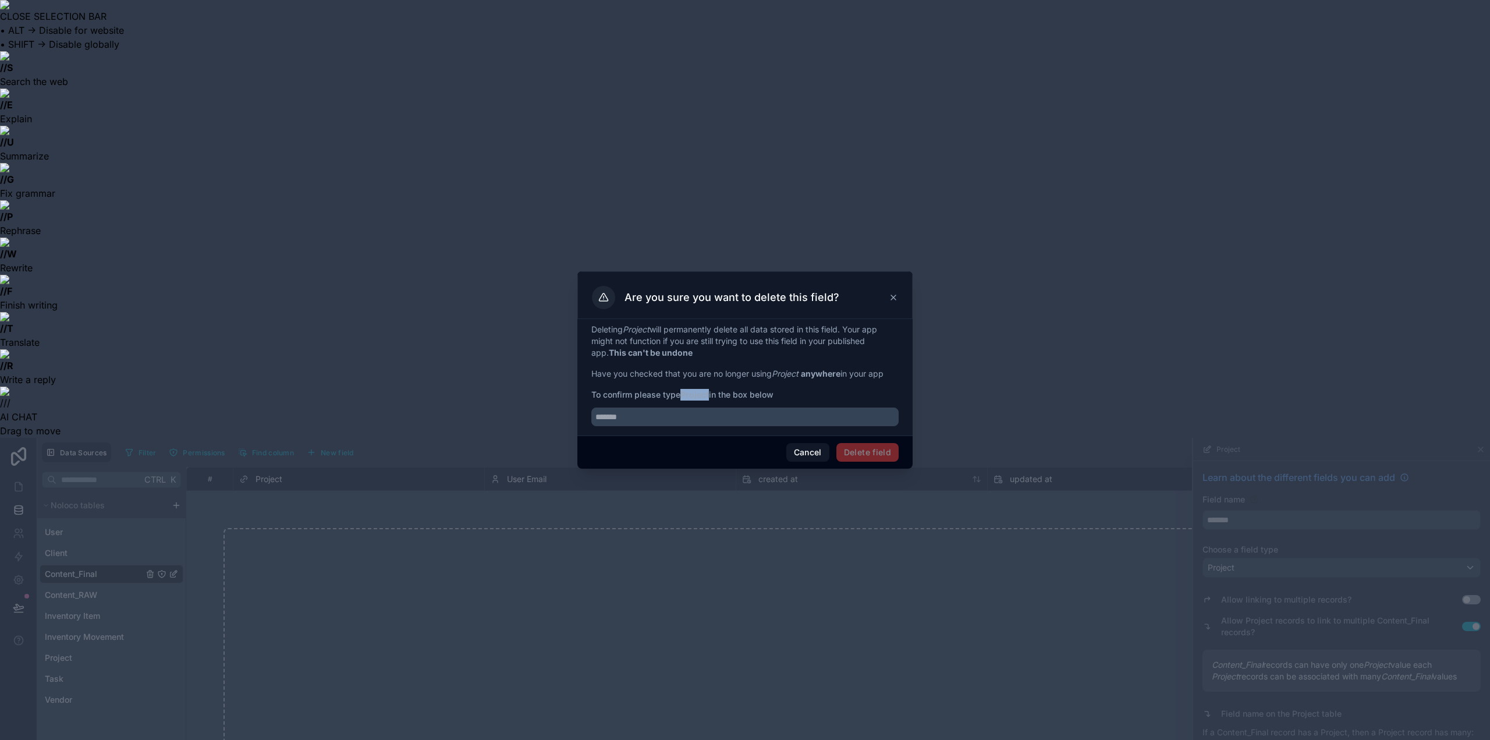
drag, startPoint x: 710, startPoint y: 397, endPoint x: 685, endPoint y: 398, distance: 25.6
click at [685, 398] on strong "Project" at bounding box center [695, 394] width 29 height 10
copy strong "Project"
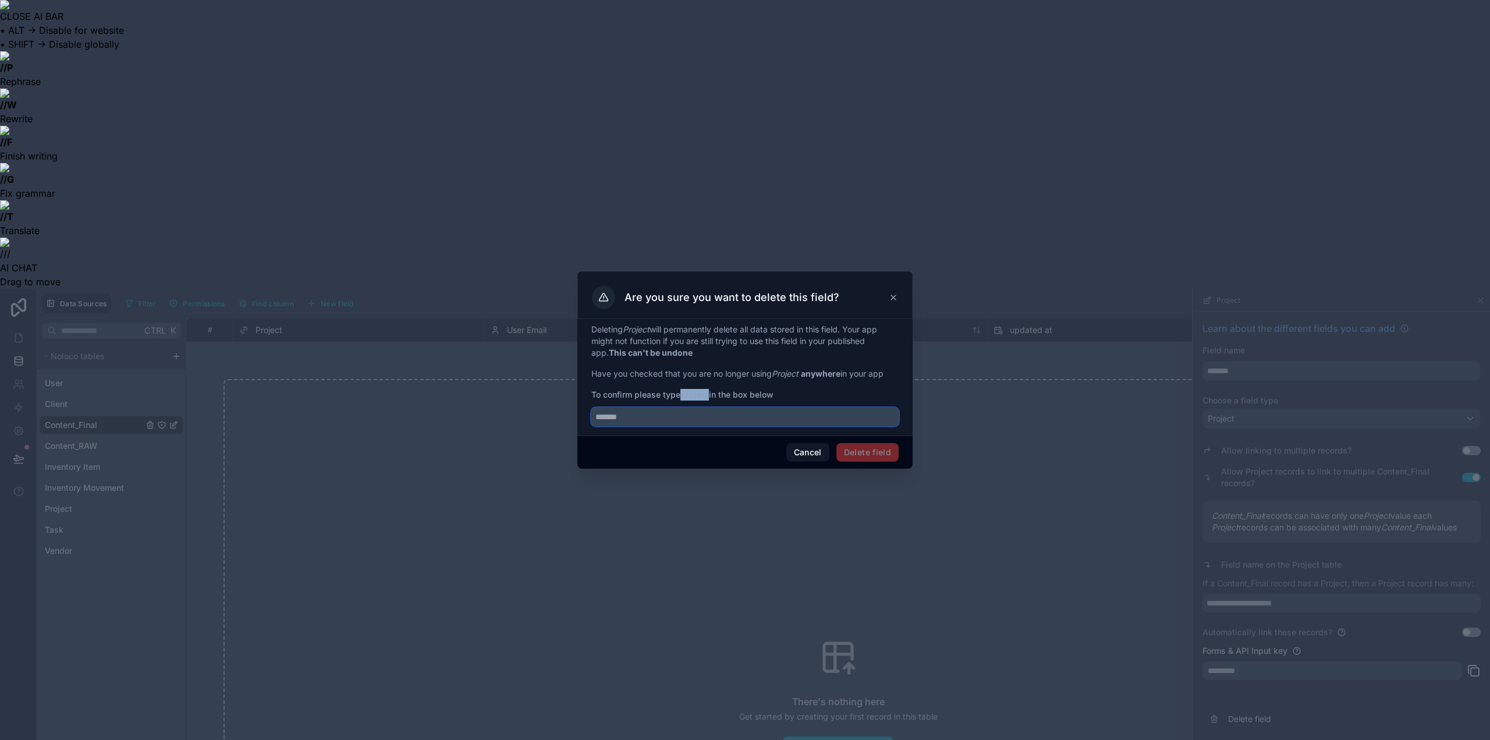
click at [700, 423] on input "text" at bounding box center [744, 417] width 307 height 19
paste input "*******"
type input "*******"
click at [886, 459] on button "Delete field" at bounding box center [868, 452] width 62 height 19
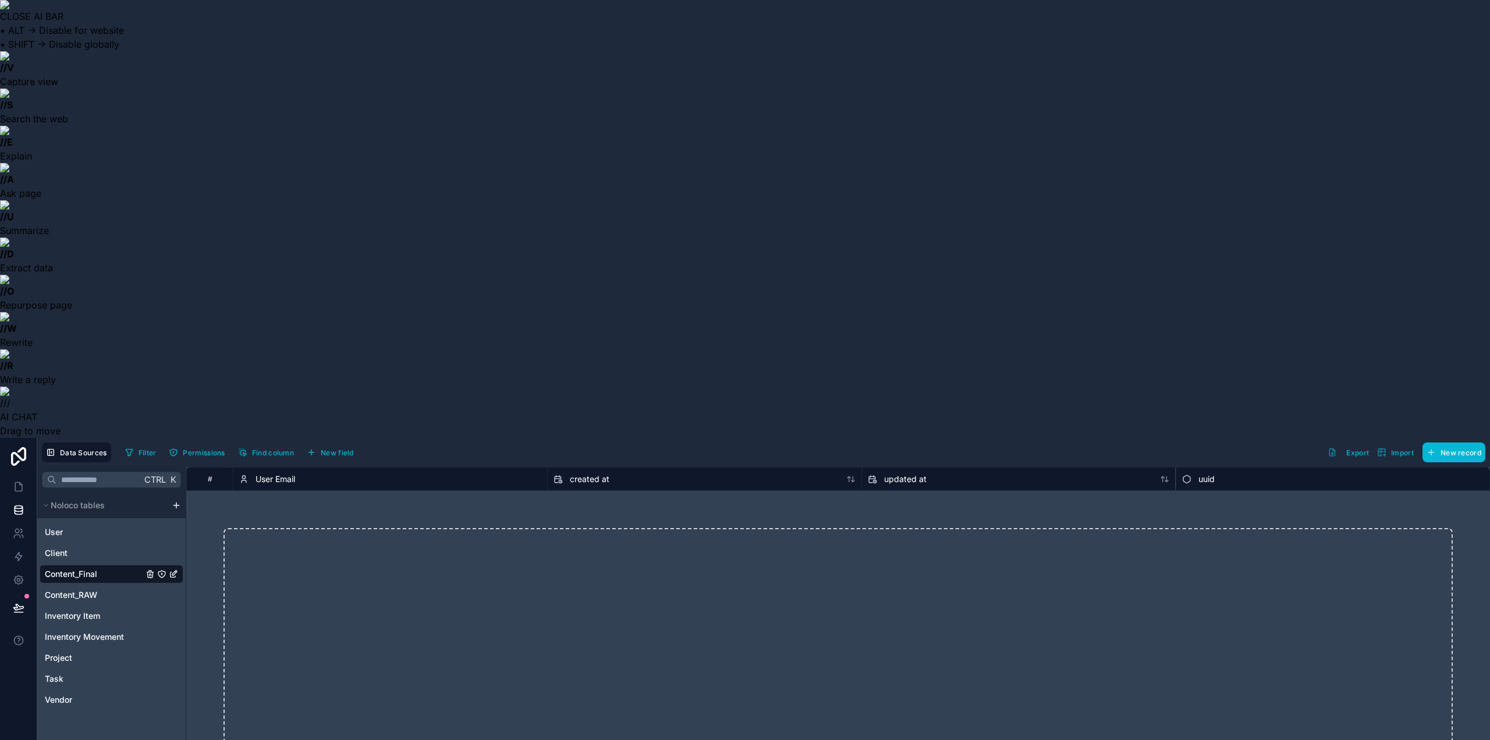
click at [245, 472] on icon at bounding box center [243, 479] width 9 height 14
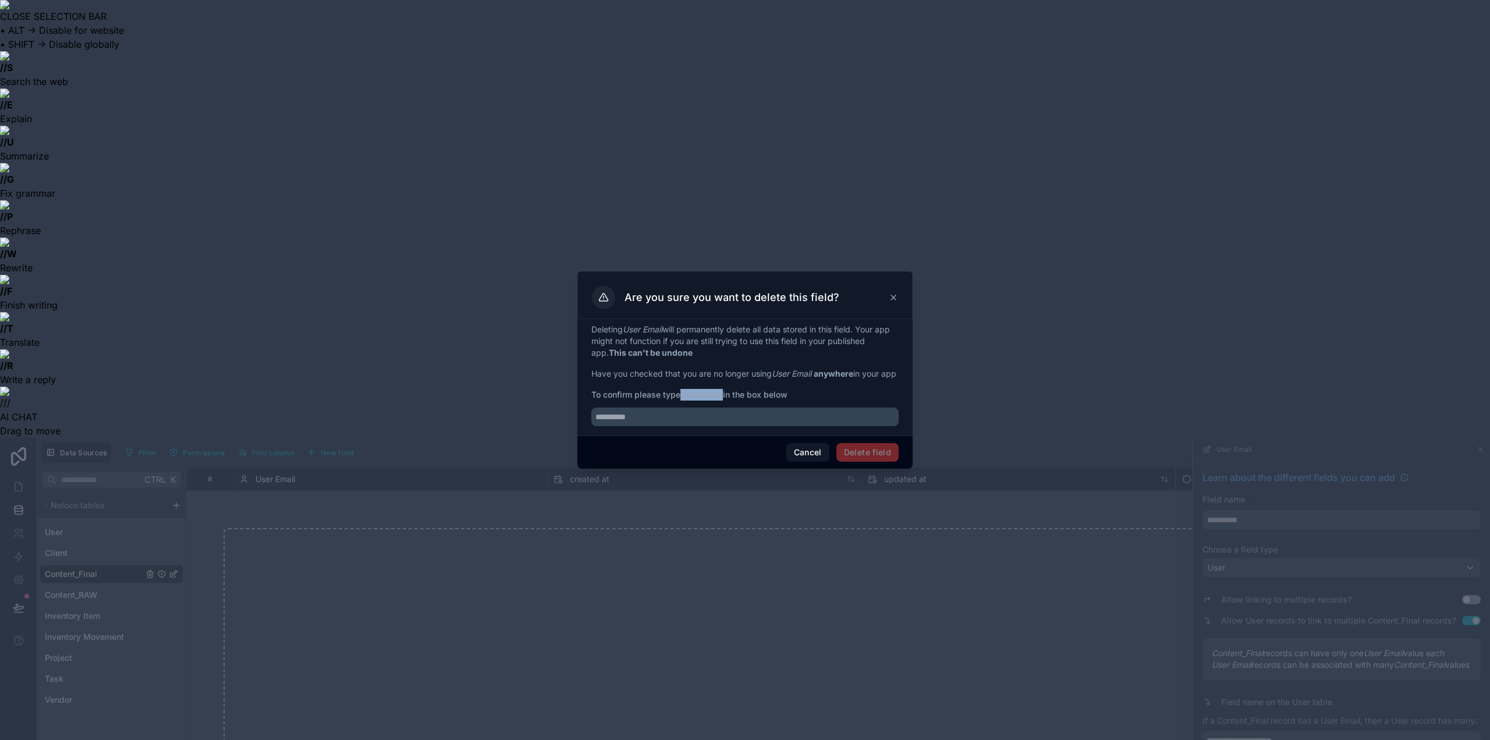
drag, startPoint x: 726, startPoint y: 402, endPoint x: 686, endPoint y: 402, distance: 40.2
click at [686, 401] on span "To confirm please type User Email in the box below" at bounding box center [744, 395] width 307 height 12
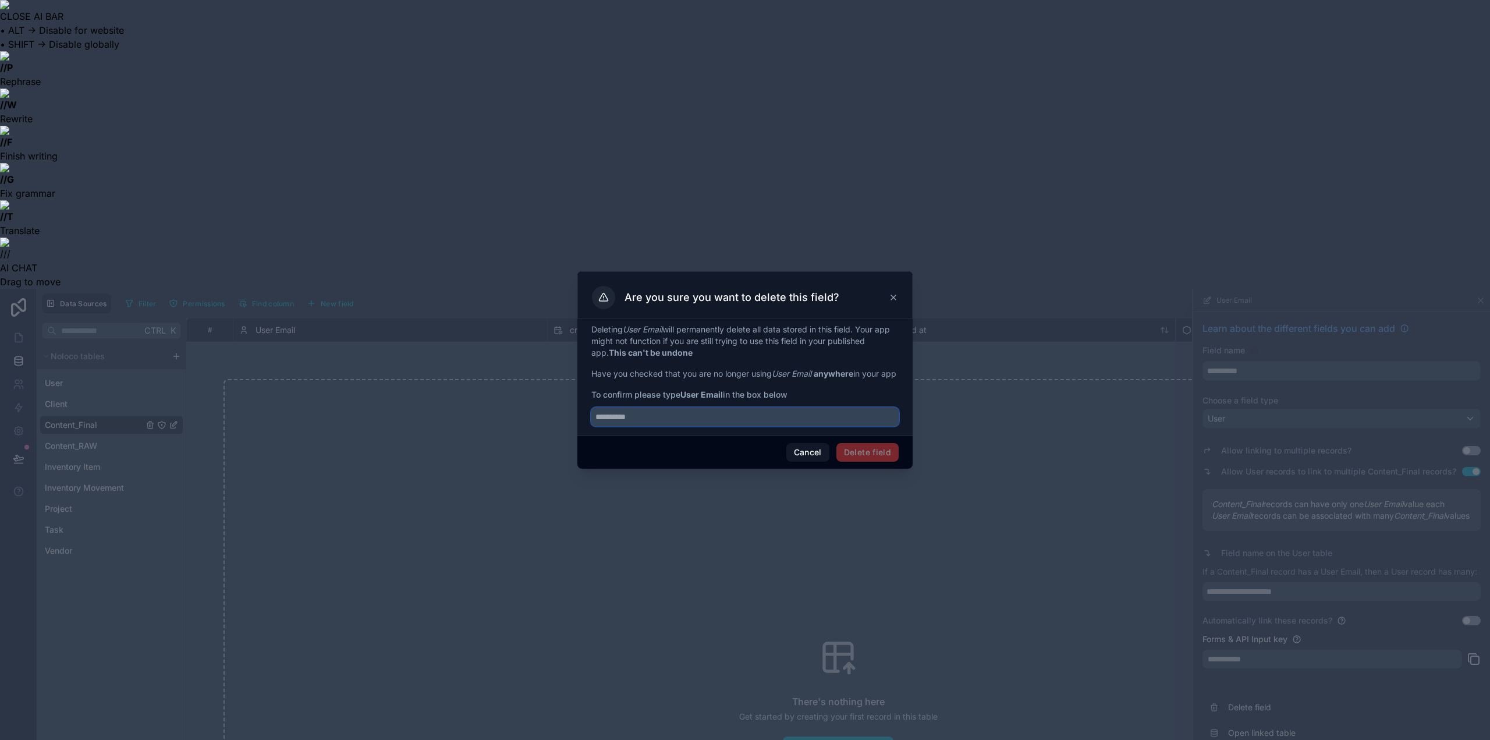
click at [707, 426] on input "text" at bounding box center [744, 417] width 307 height 19
paste input "**********"
type input "**********"
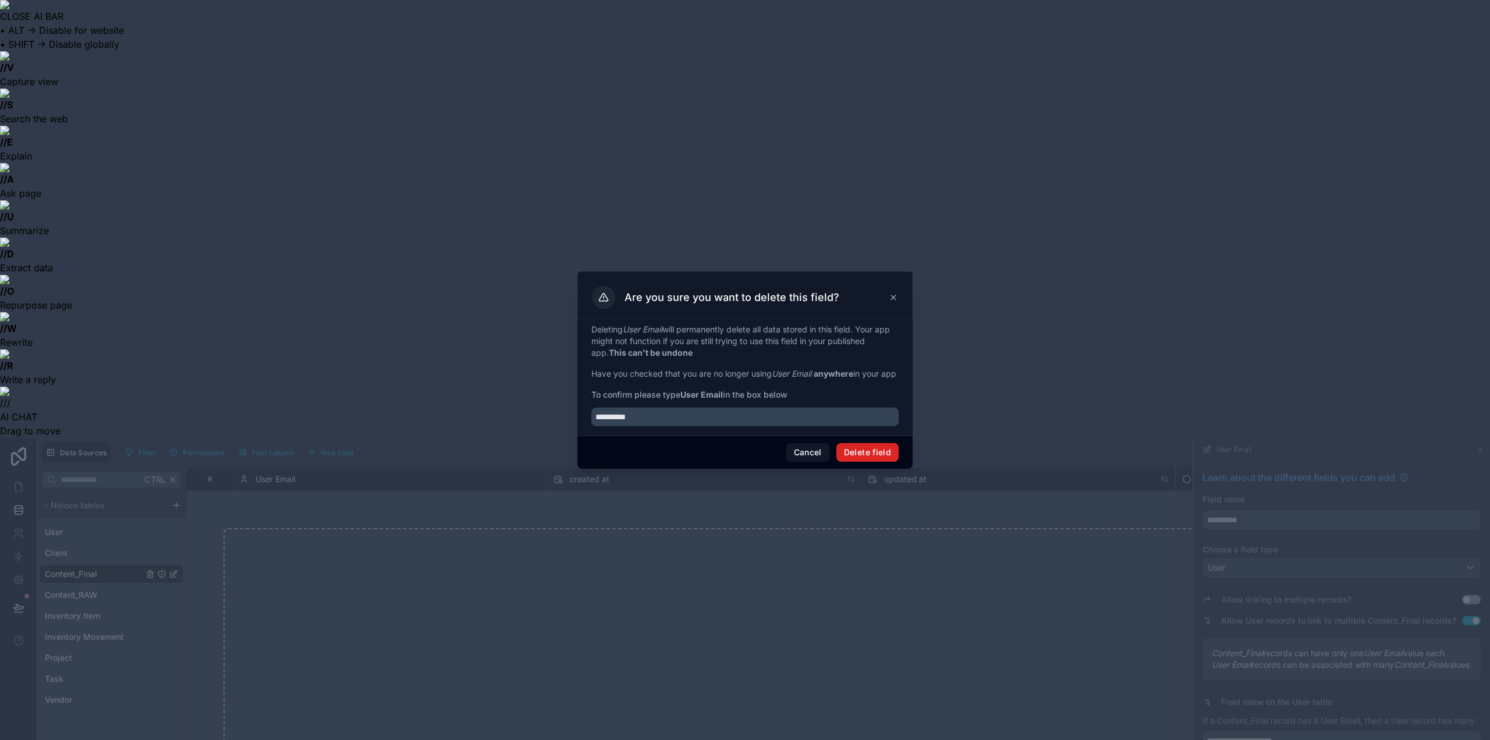
click at [892, 462] on button "Delete field" at bounding box center [868, 452] width 62 height 19
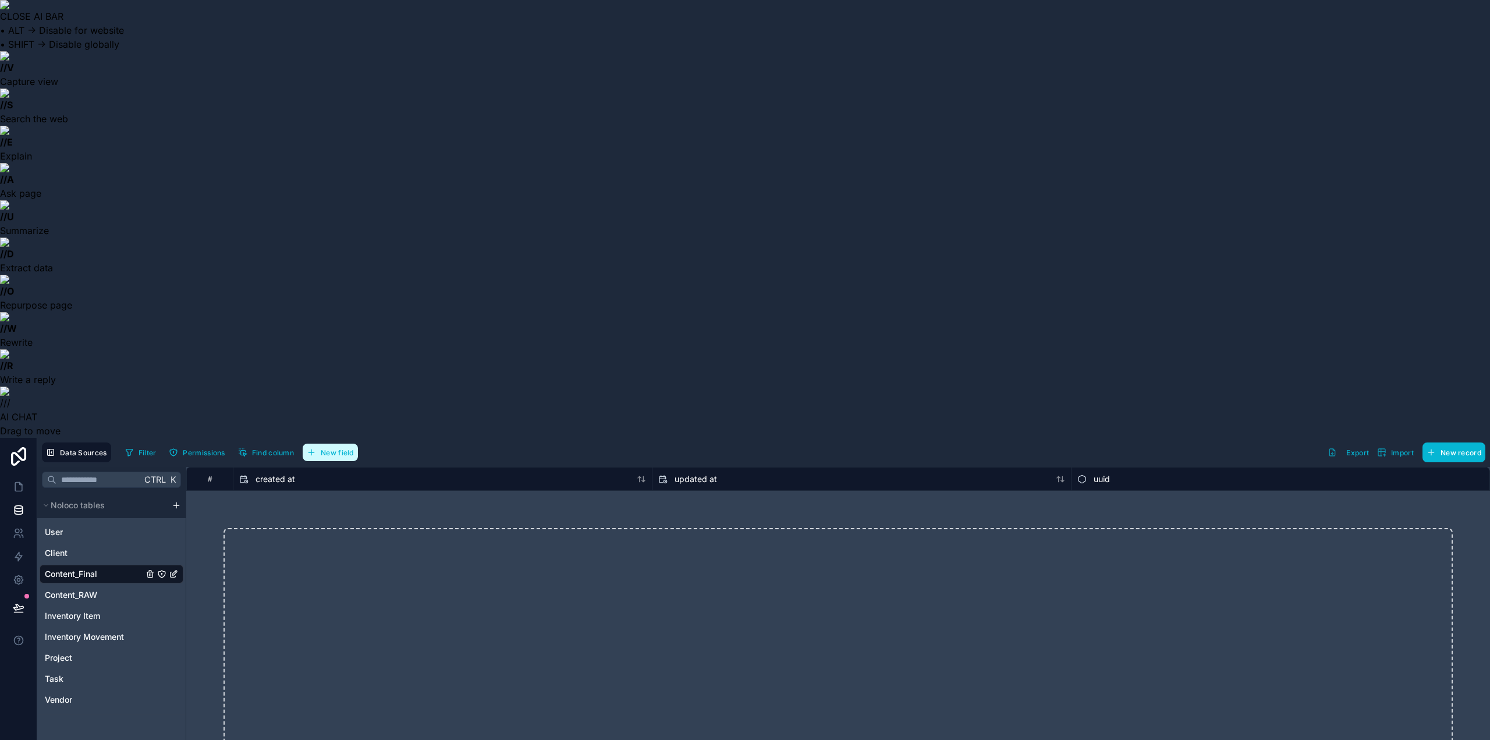
click at [321, 448] on span "New field" at bounding box center [337, 452] width 33 height 9
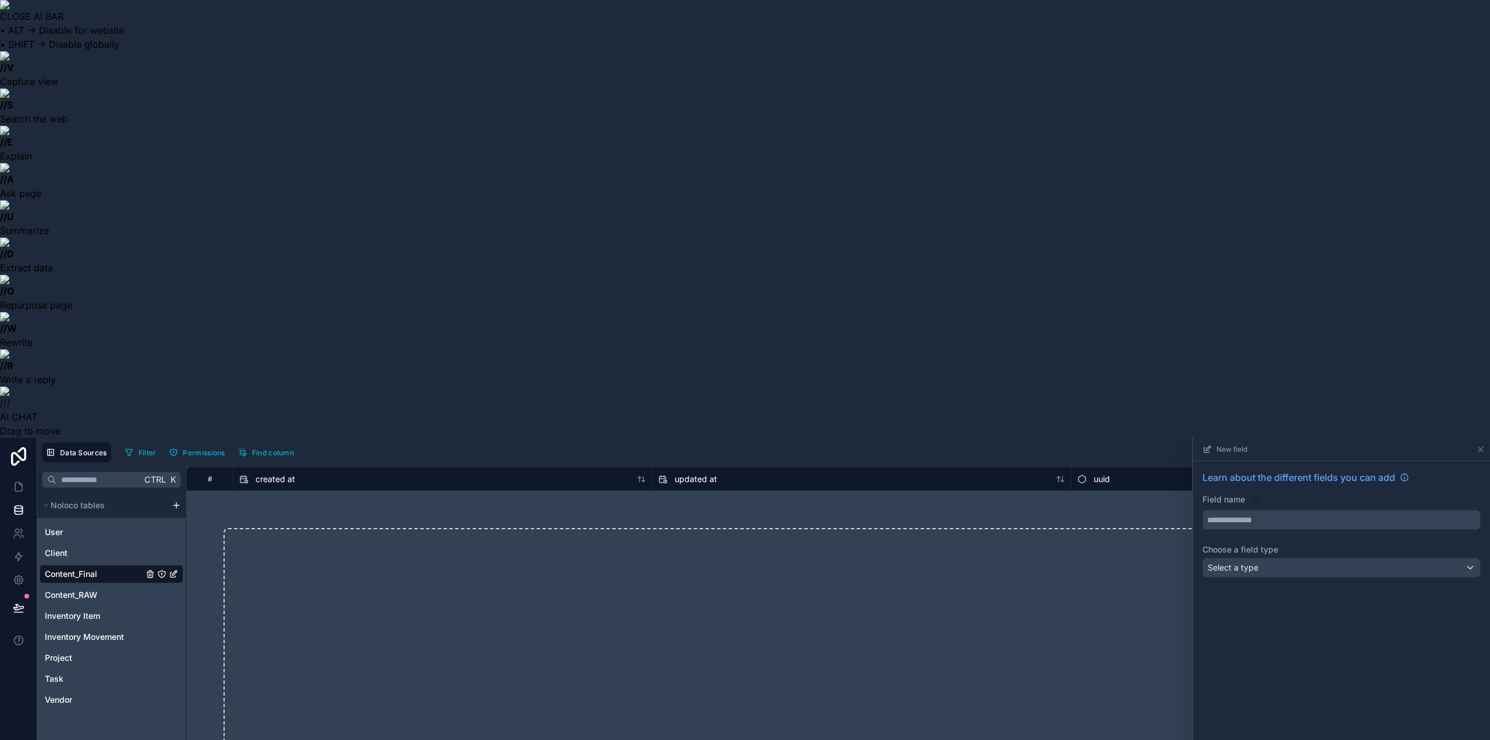
click at [1256, 511] on input "text" at bounding box center [1341, 520] width 277 height 19
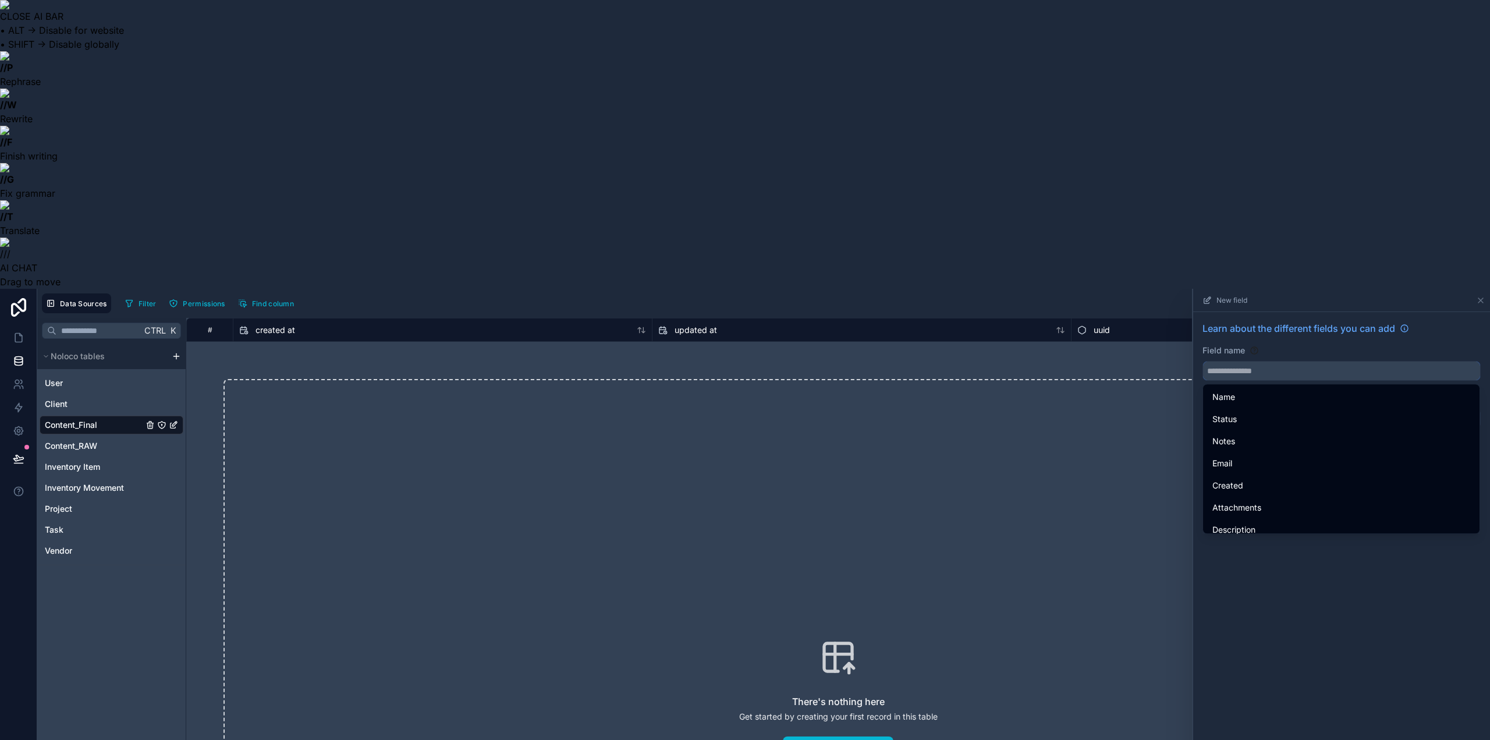
paste input "****"
type input "****"
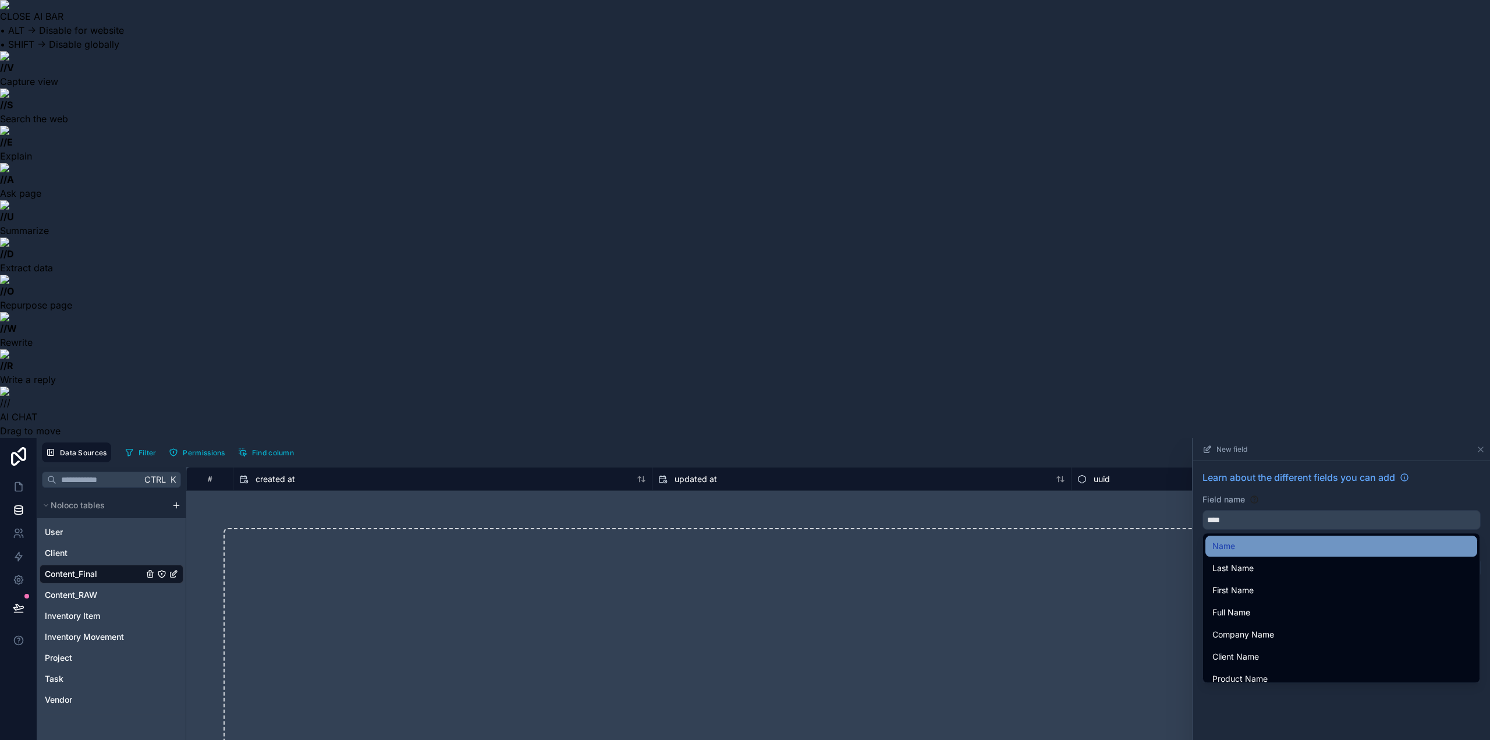
click at [1280, 539] on div "Name" at bounding box center [1342, 546] width 258 height 14
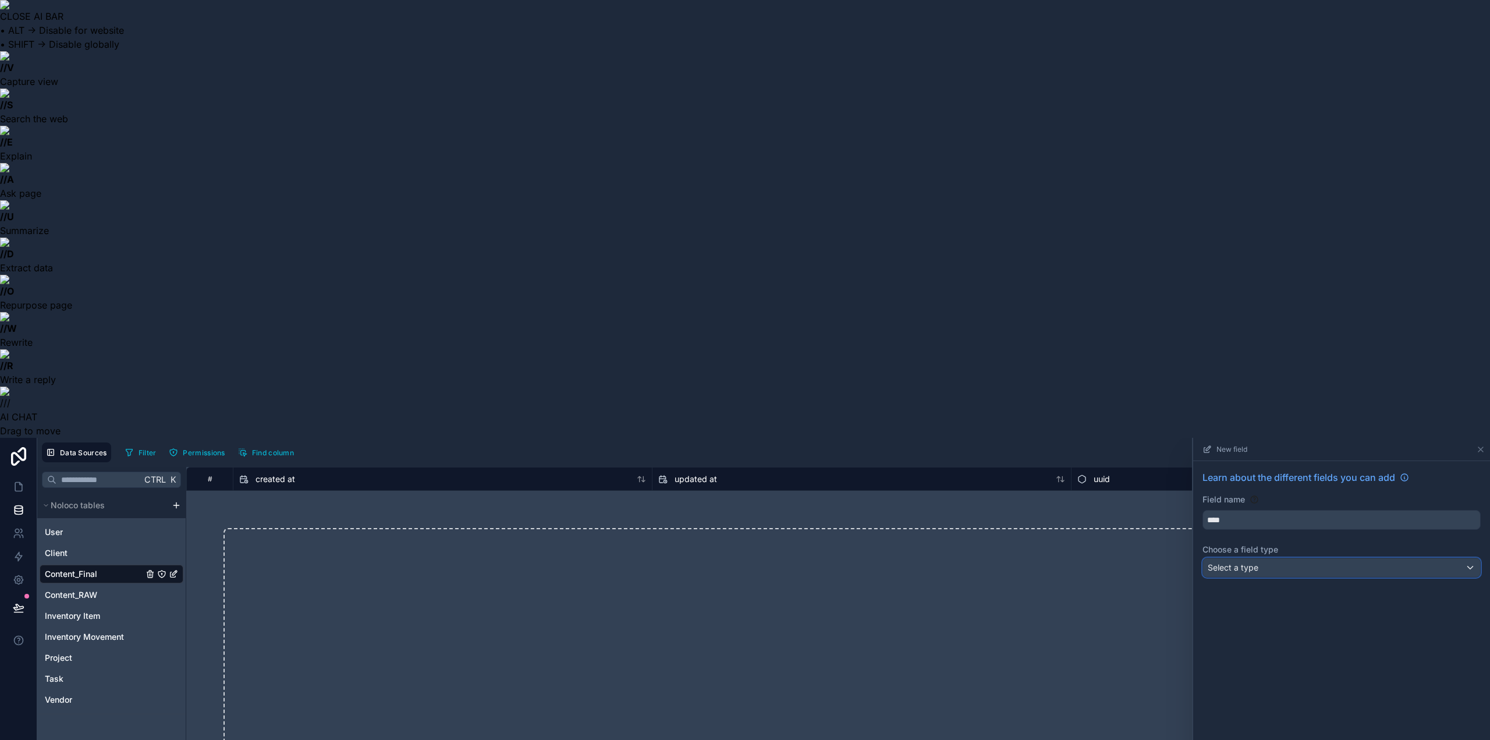
click at [1270, 558] on div "Select a type" at bounding box center [1341, 567] width 277 height 19
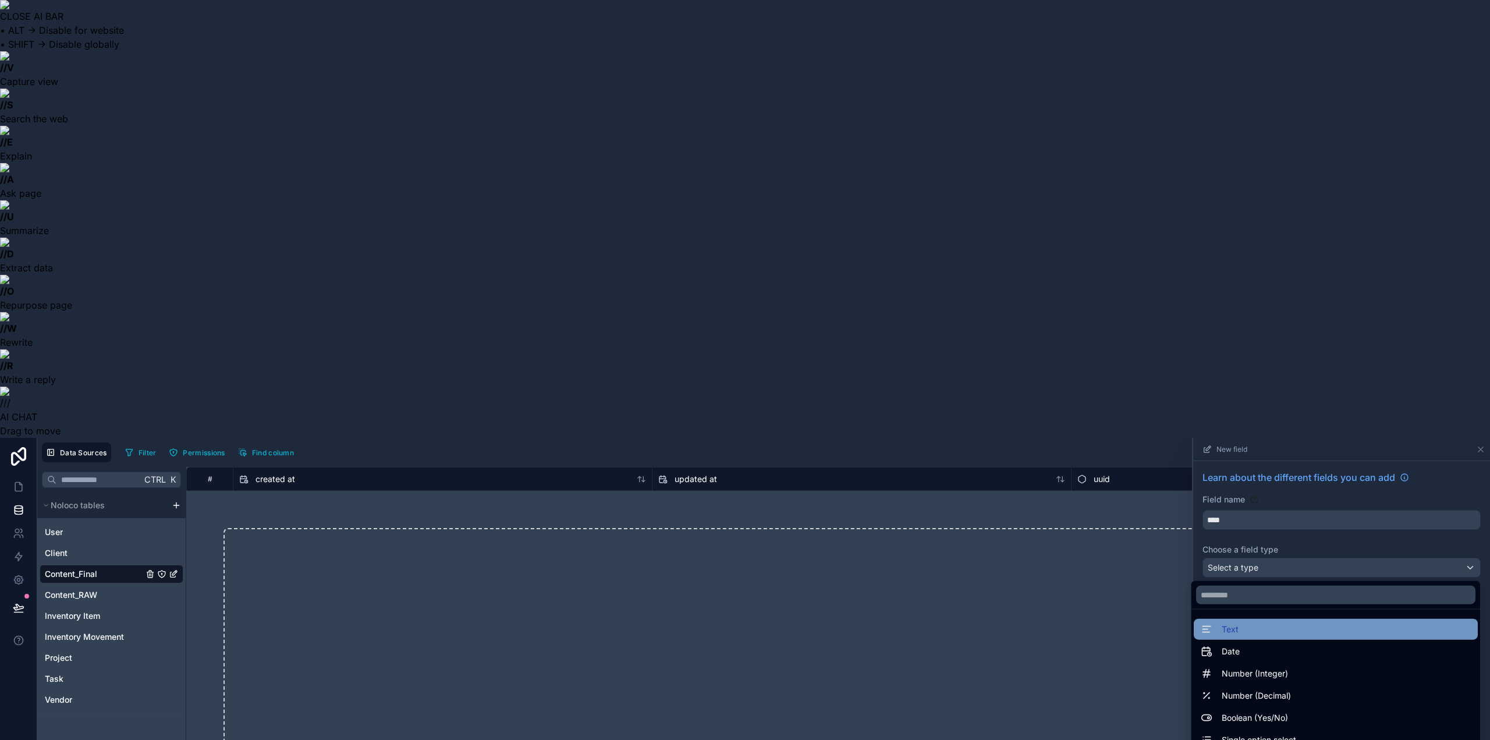
click at [1233, 622] on div "Text" at bounding box center [1336, 629] width 270 height 14
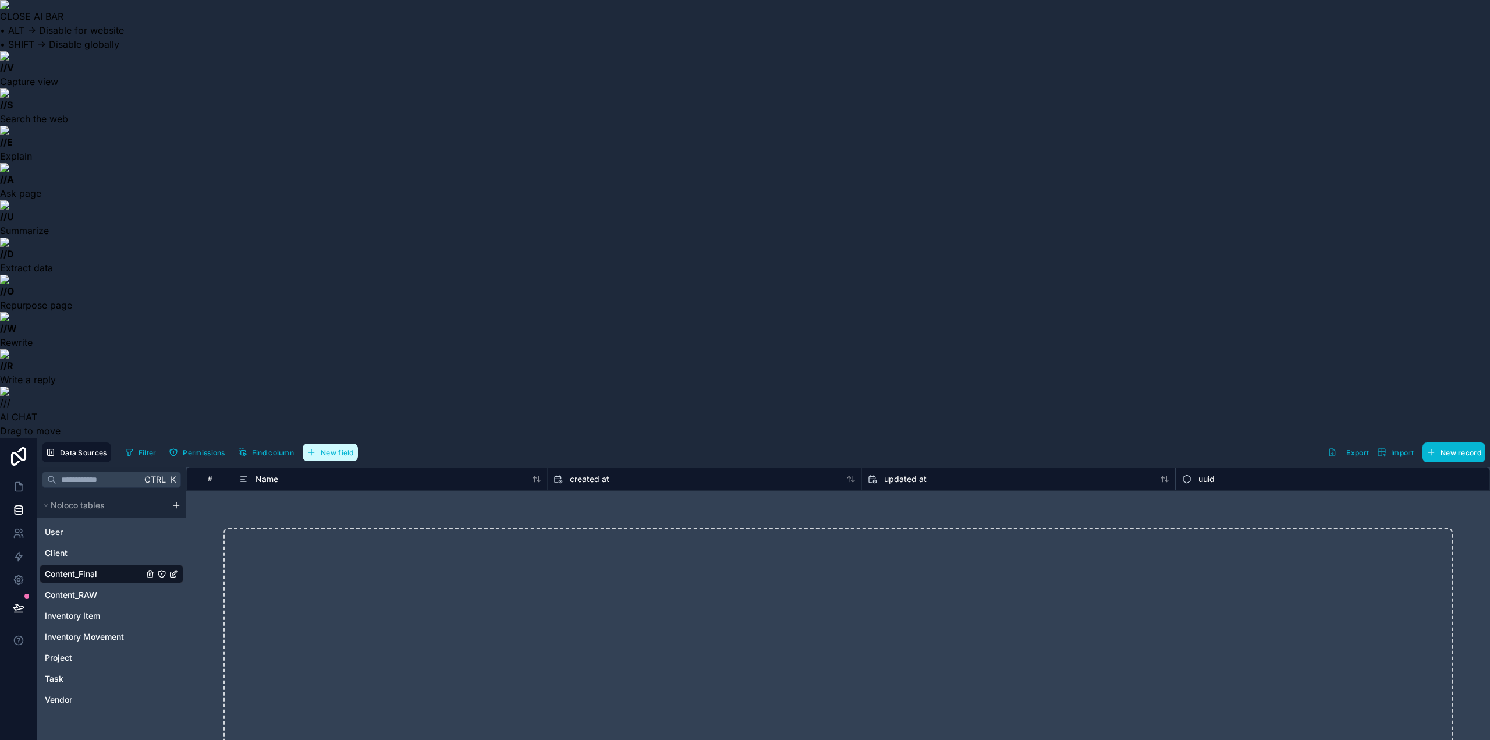
click at [321, 448] on span "New field" at bounding box center [337, 452] width 33 height 9
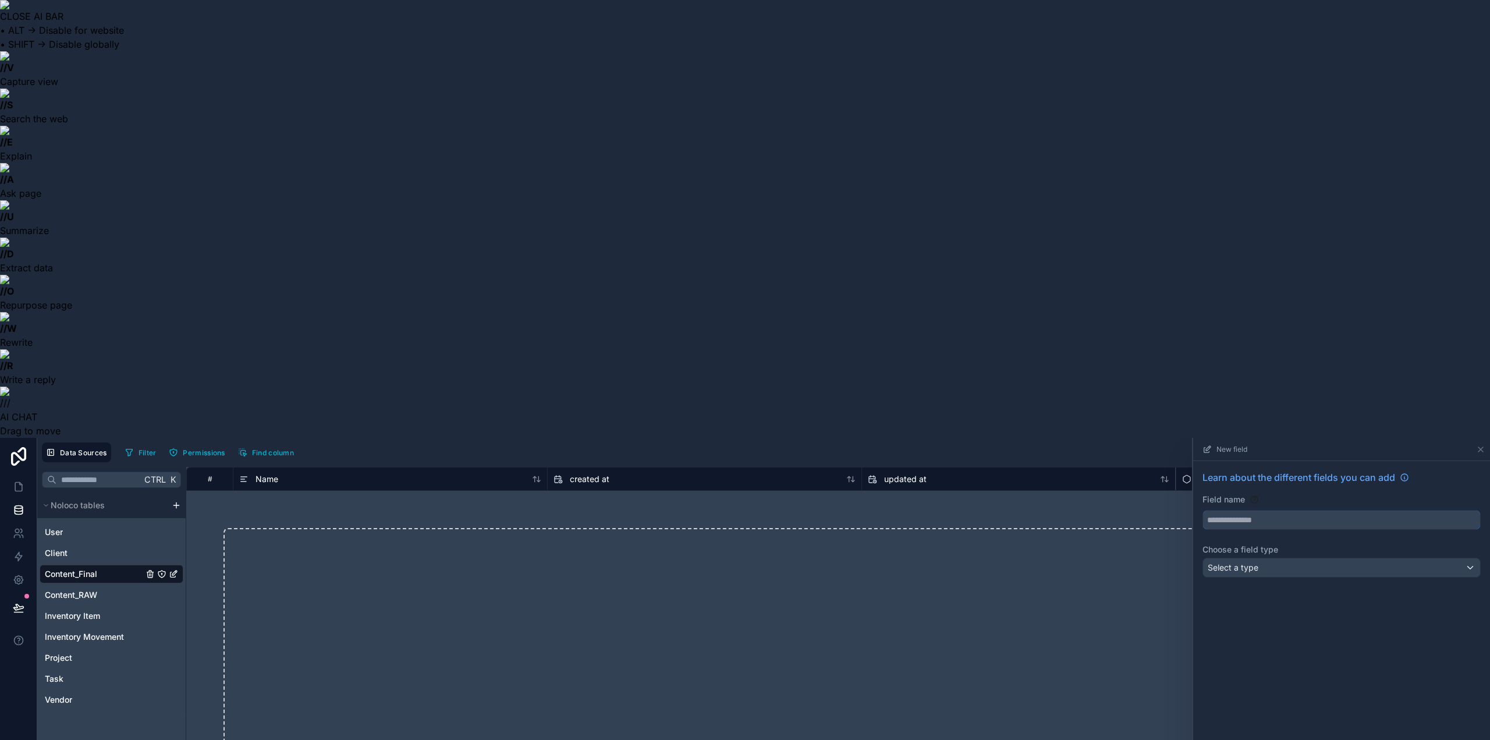
click at [1247, 511] on input "text" at bounding box center [1341, 520] width 277 height 19
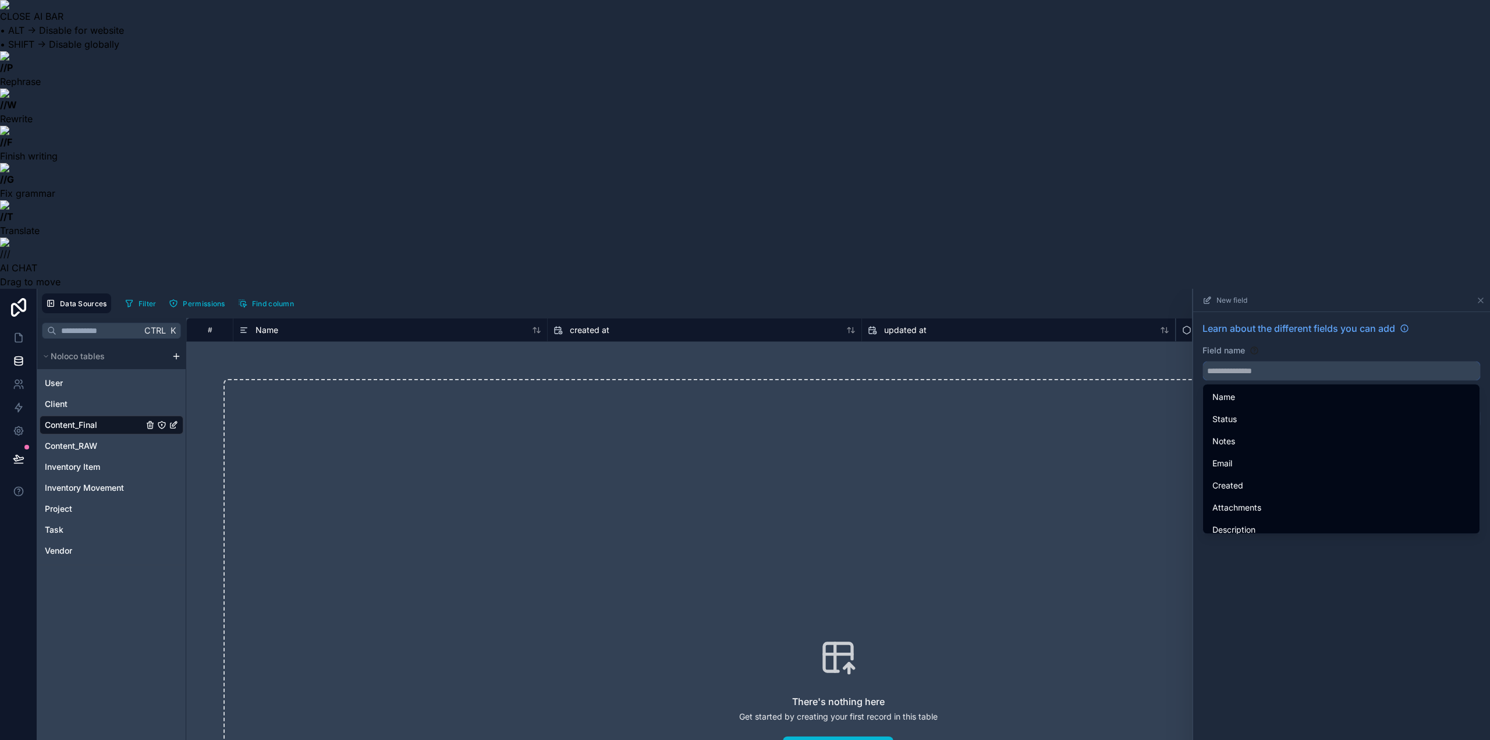
paste input "******"
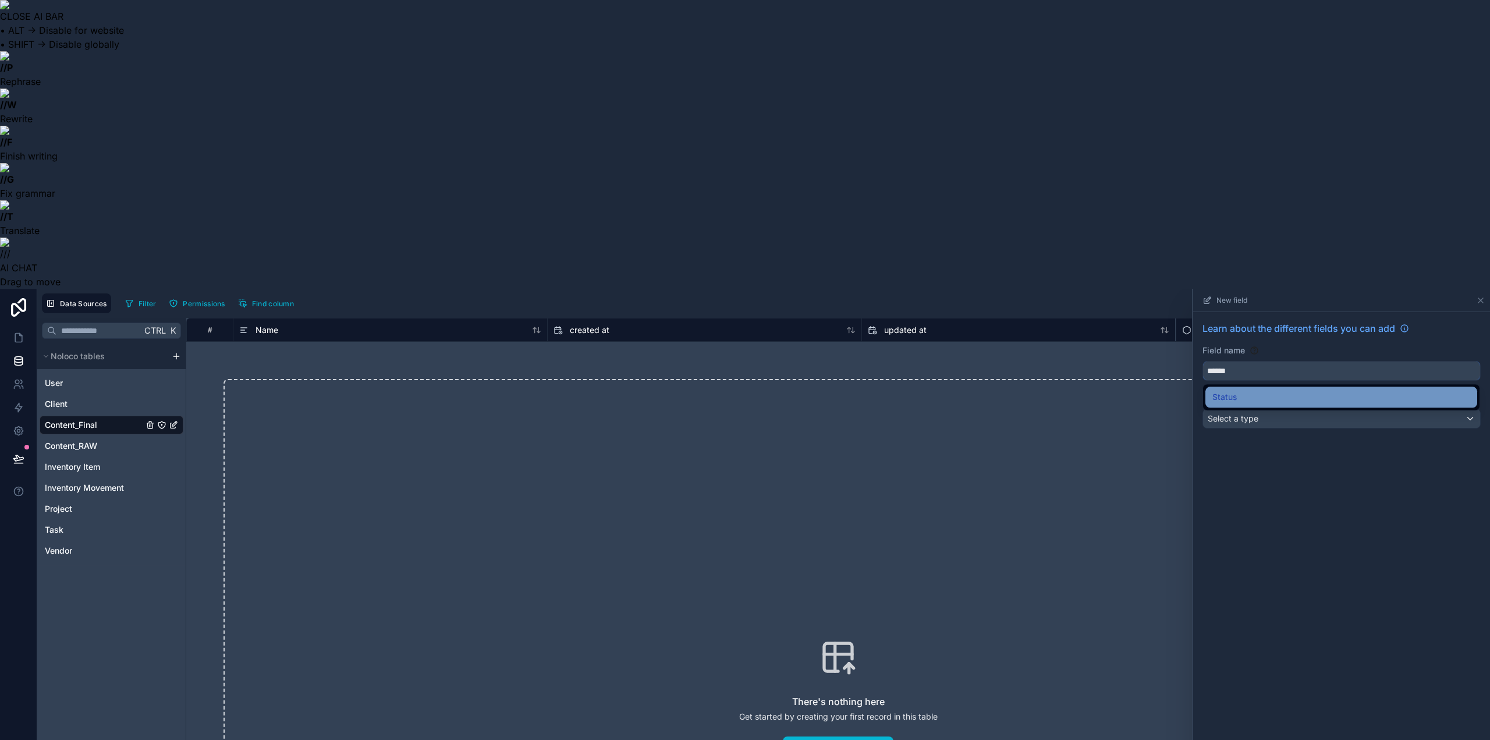
type input "******"
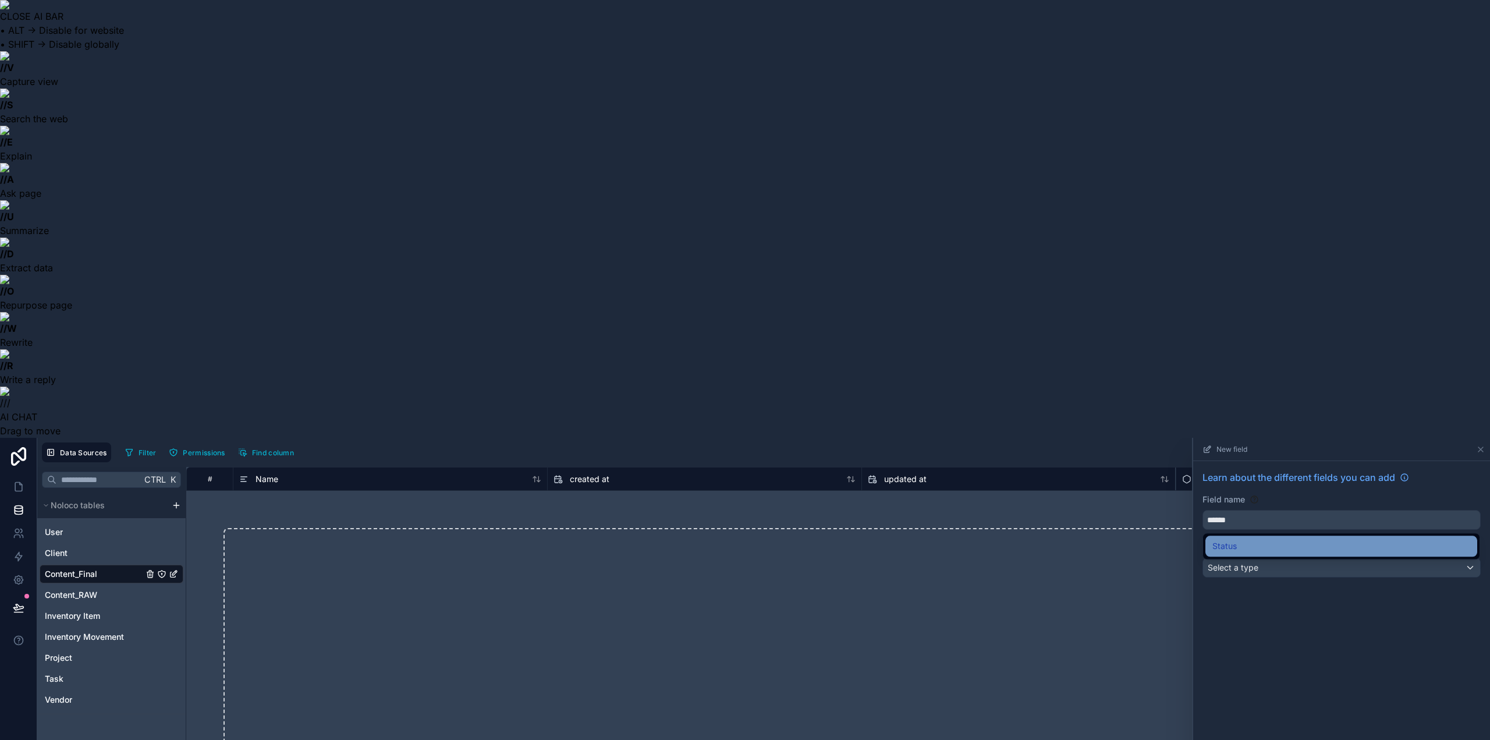
click at [1255, 536] on div "Status" at bounding box center [1342, 546] width 272 height 21
click at [1234, 562] on span "Select a type" at bounding box center [1233, 568] width 51 height 12
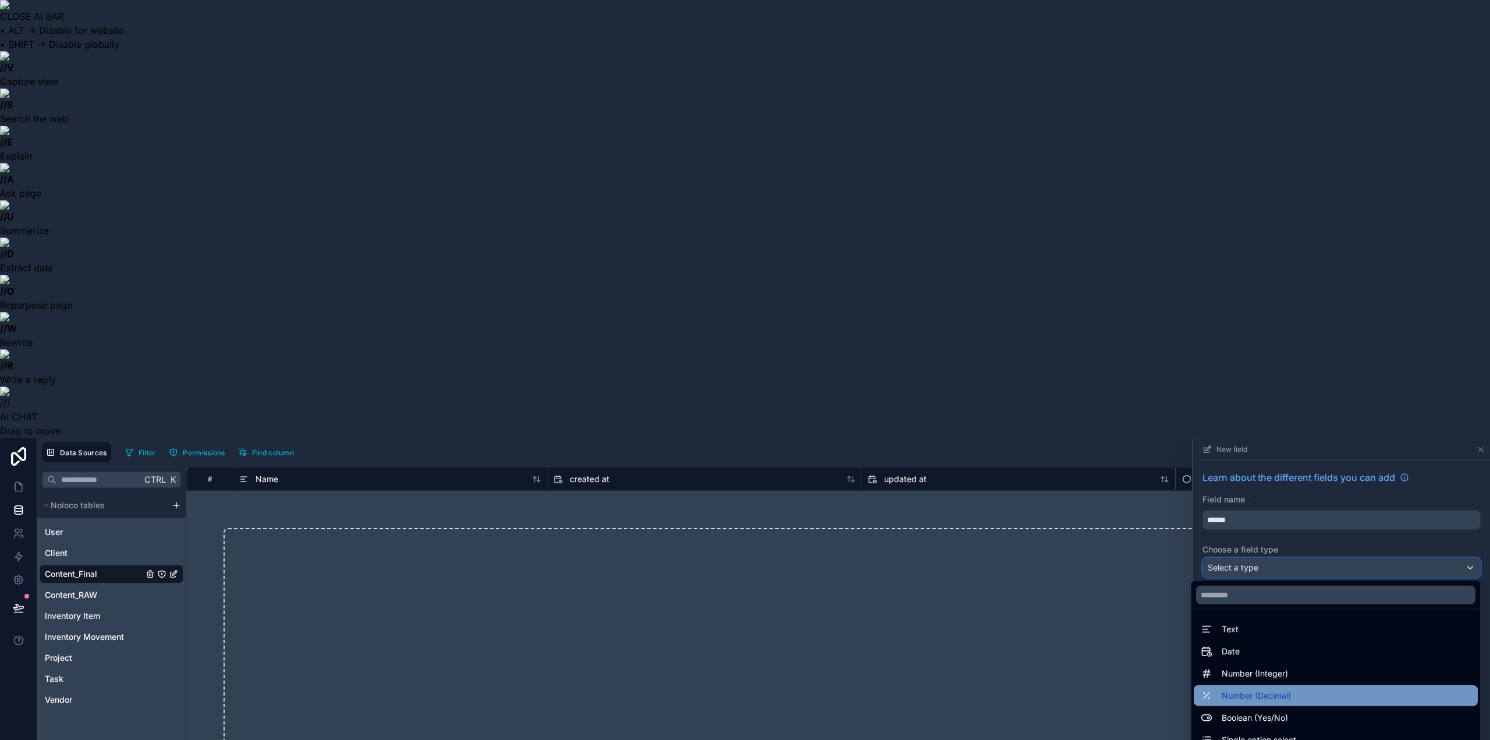
scroll to position [58, 0]
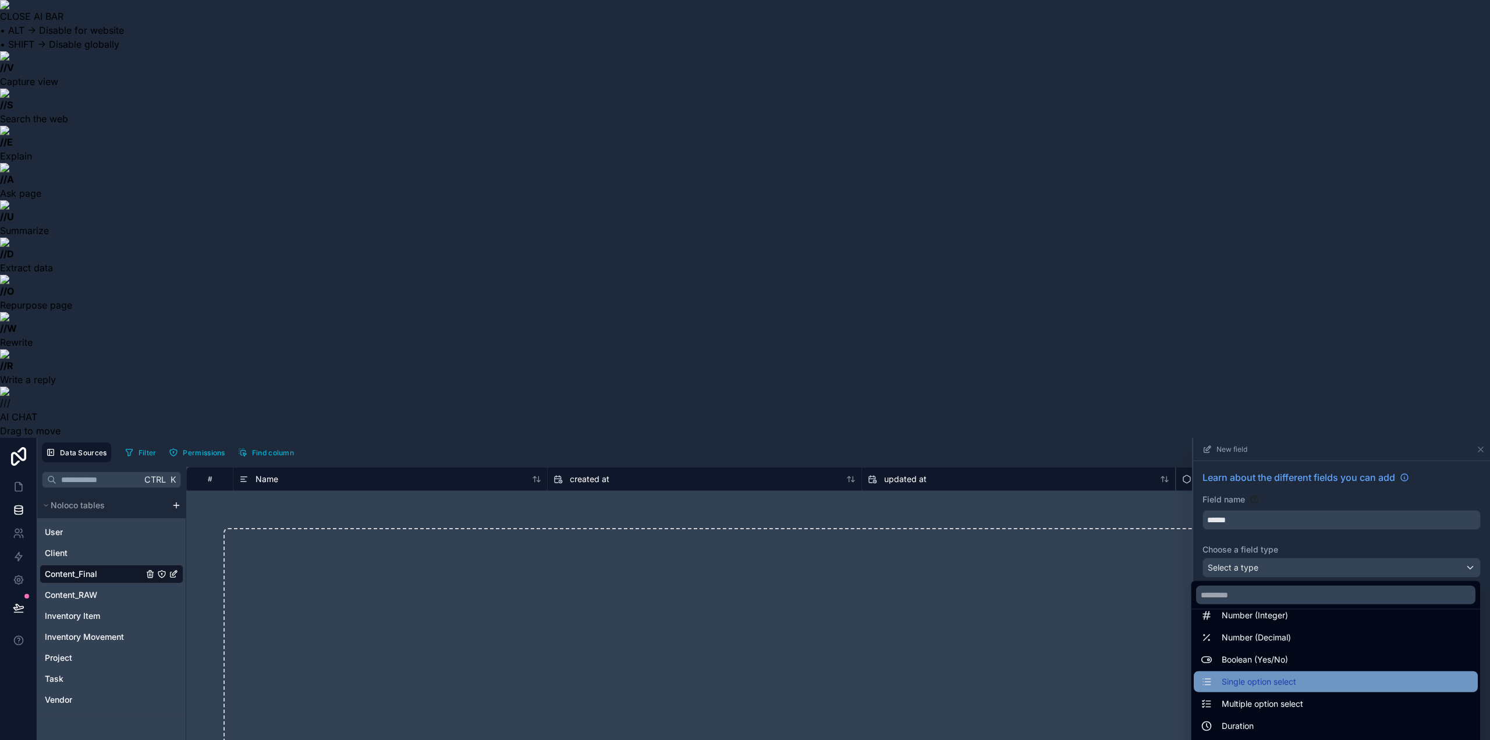
click at [1273, 675] on span "Single option select" at bounding box center [1259, 682] width 75 height 14
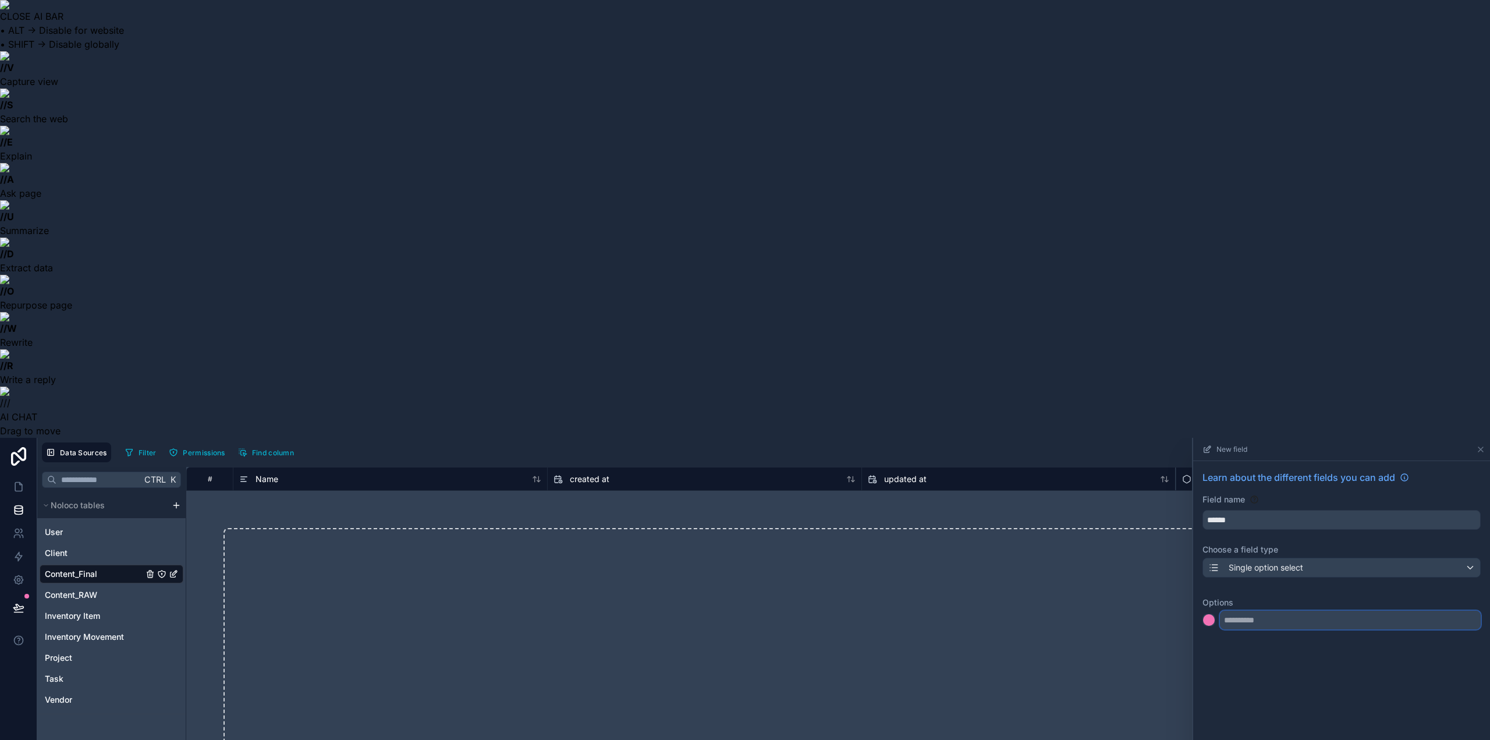
click at [1271, 611] on input "text" at bounding box center [1350, 620] width 261 height 19
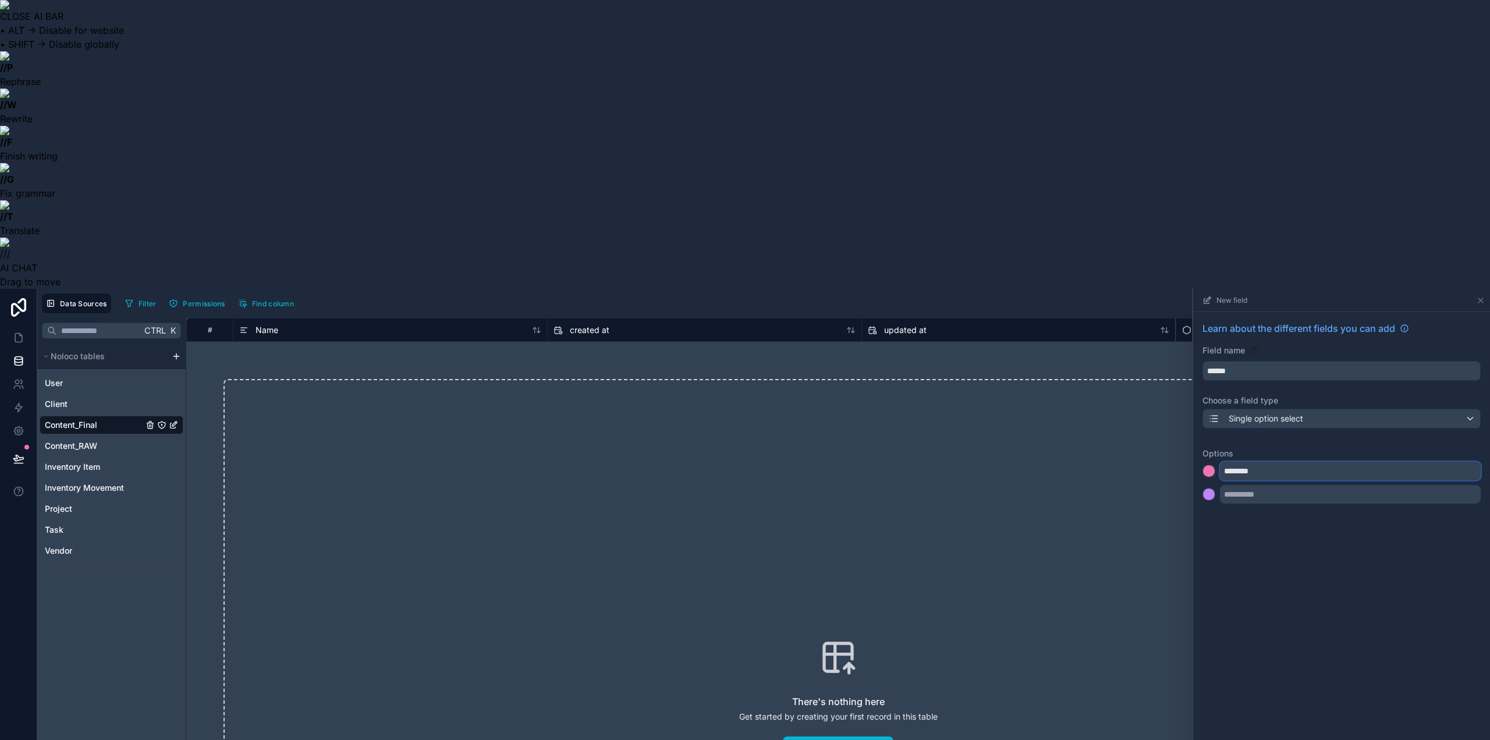
type input "********"
click at [1290, 485] on input "text" at bounding box center [1350, 494] width 261 height 19
type input "******"
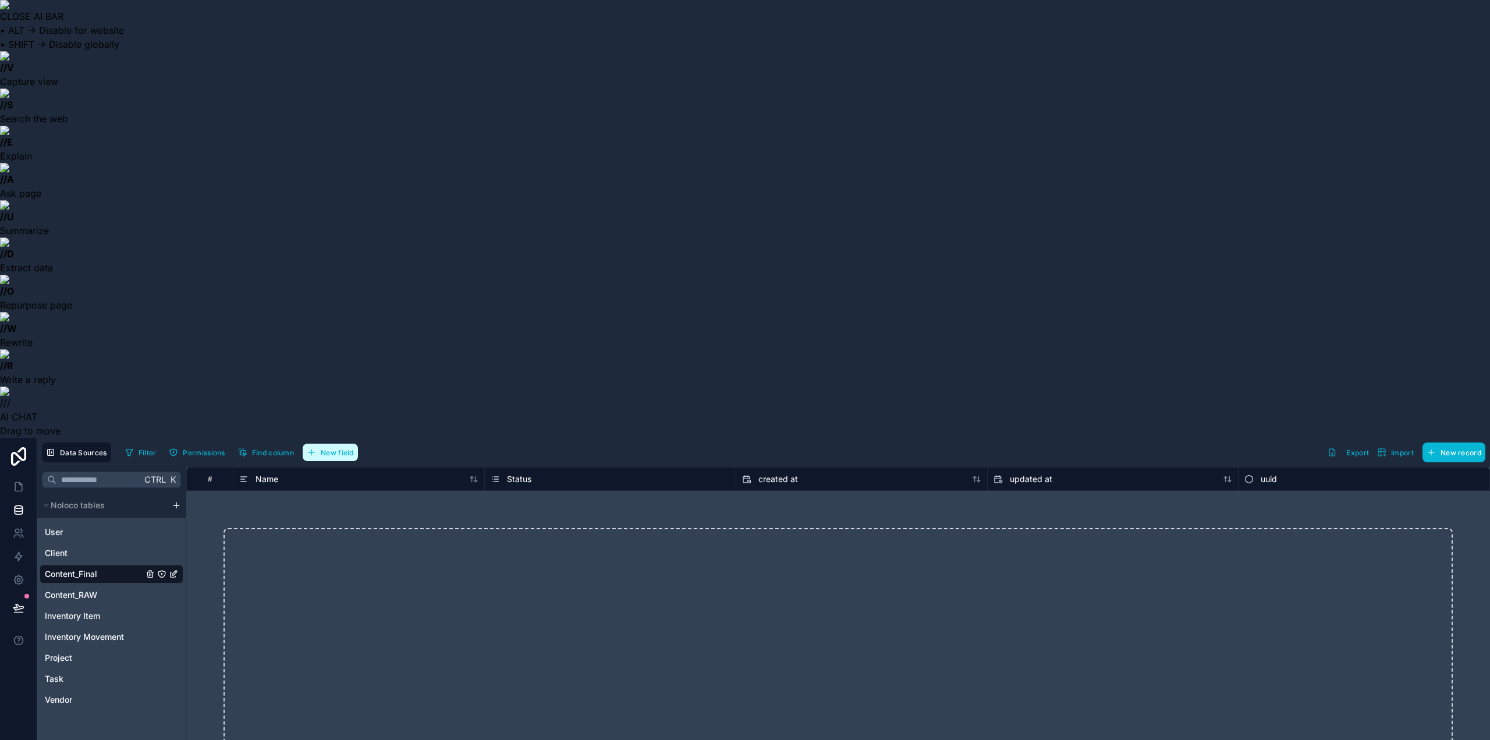
click at [338, 448] on span "New field" at bounding box center [337, 452] width 33 height 9
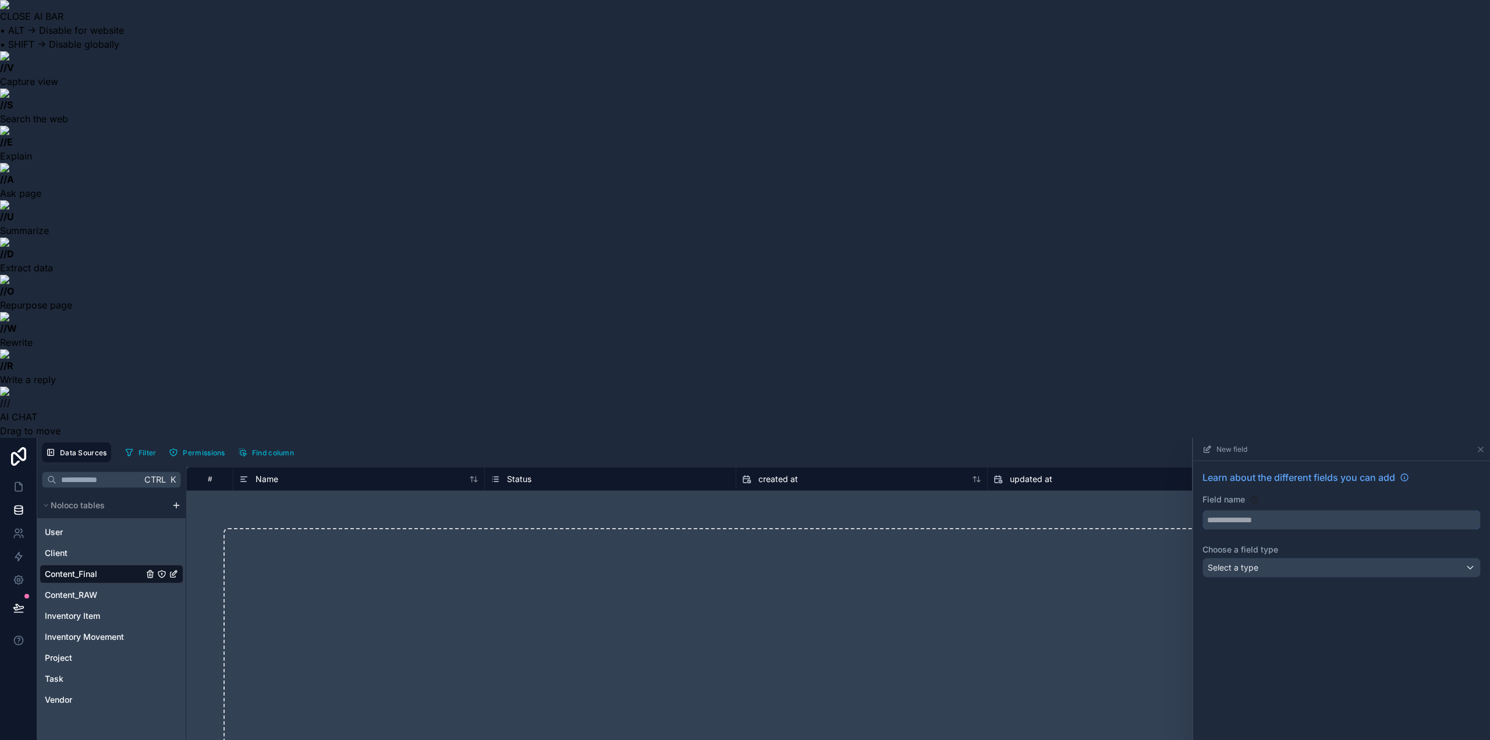
click at [1250, 511] on input "text" at bounding box center [1341, 520] width 277 height 19
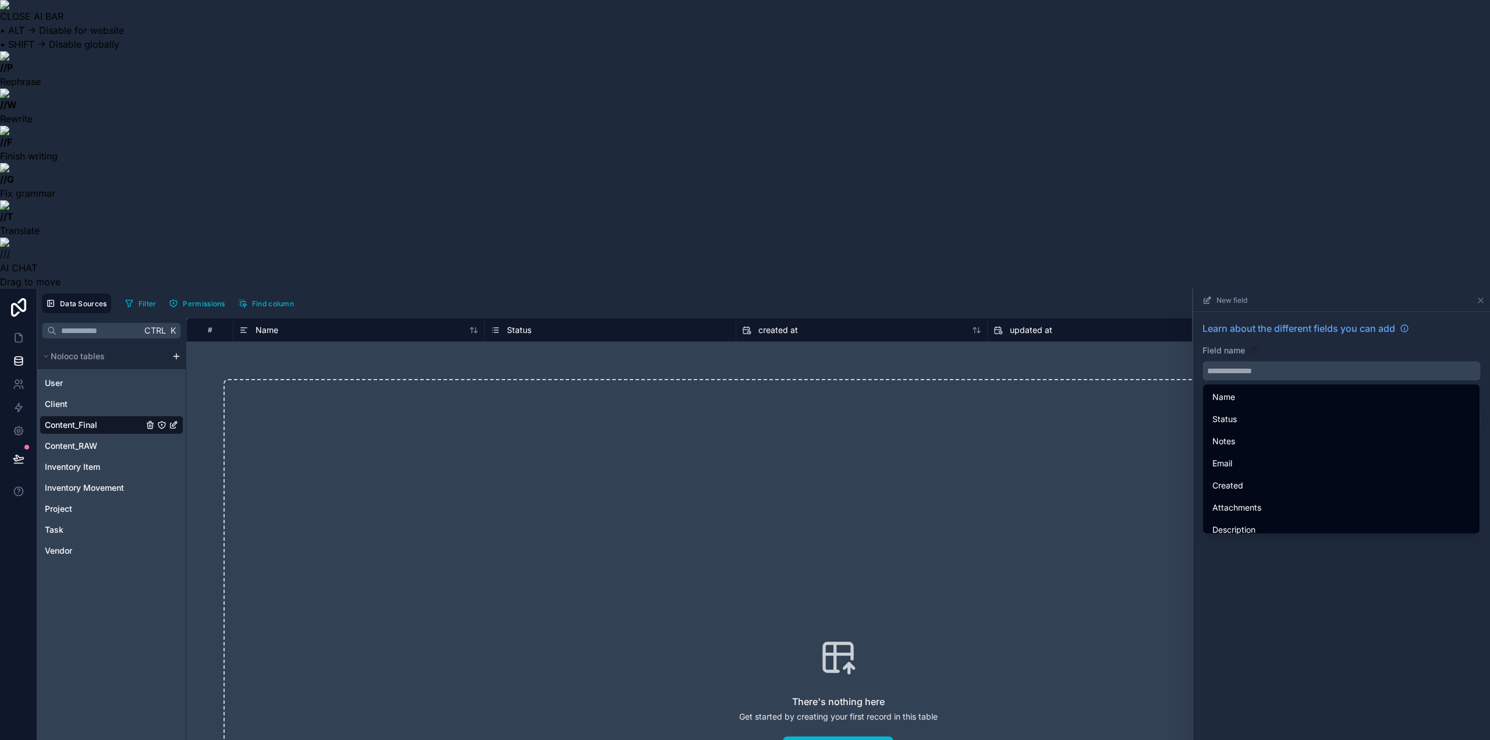
paste input "****"
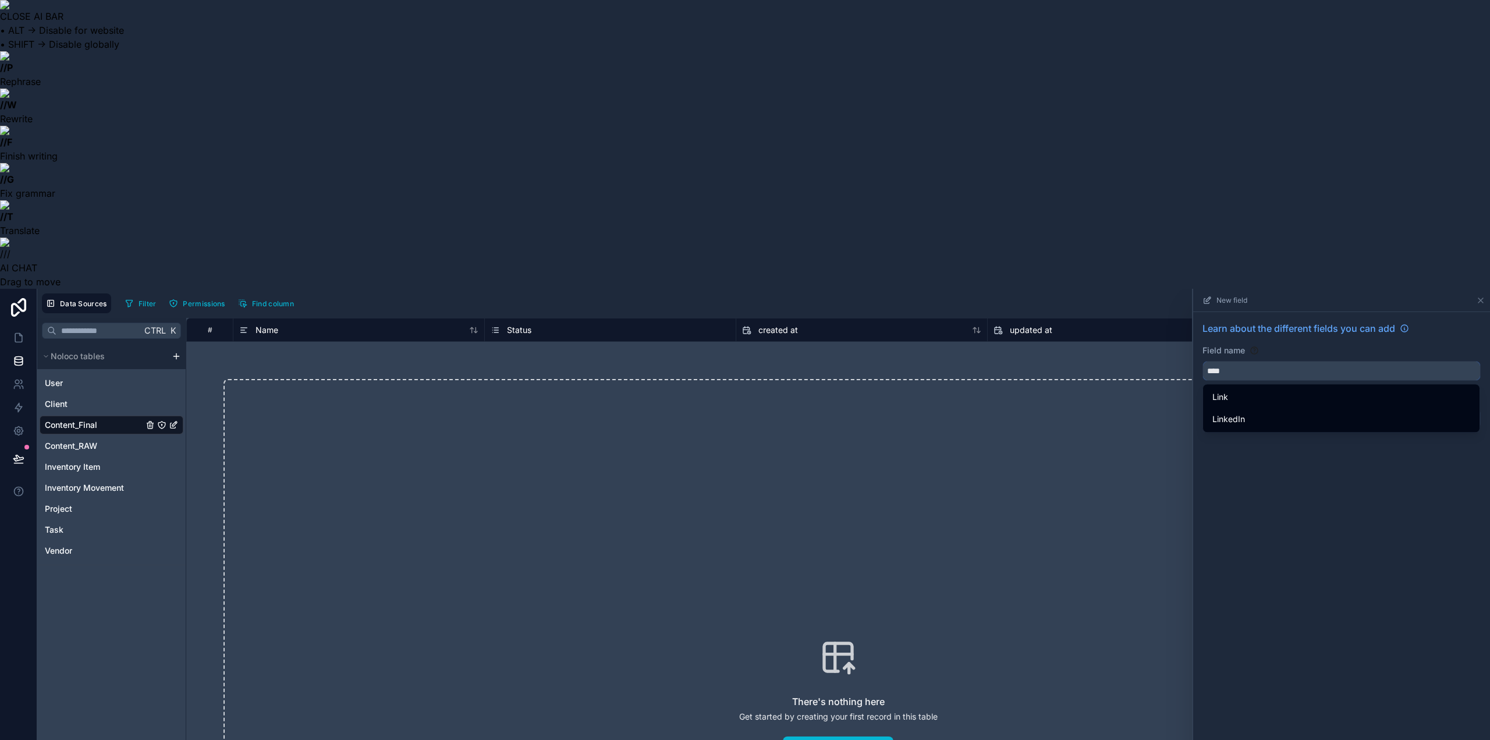
type input "****"
drag, startPoint x: 1228, startPoint y: 219, endPoint x: 1228, endPoint y: 211, distance: 7.6
click at [1228, 312] on div "Learn about the different fields you can add Field name **** Choose a field typ…" at bounding box center [1341, 658] width 297 height 693
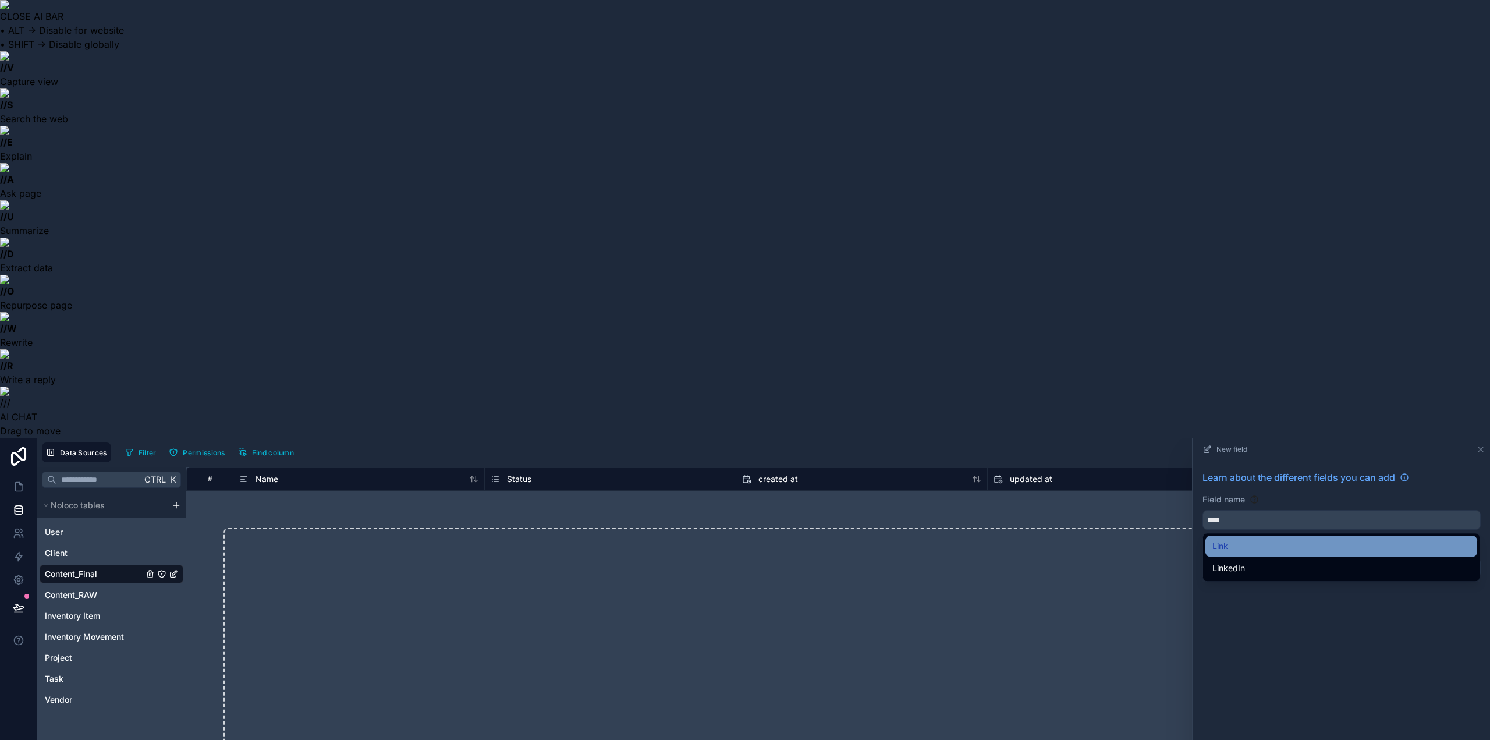
click at [1245, 539] on div "Link" at bounding box center [1342, 546] width 258 height 14
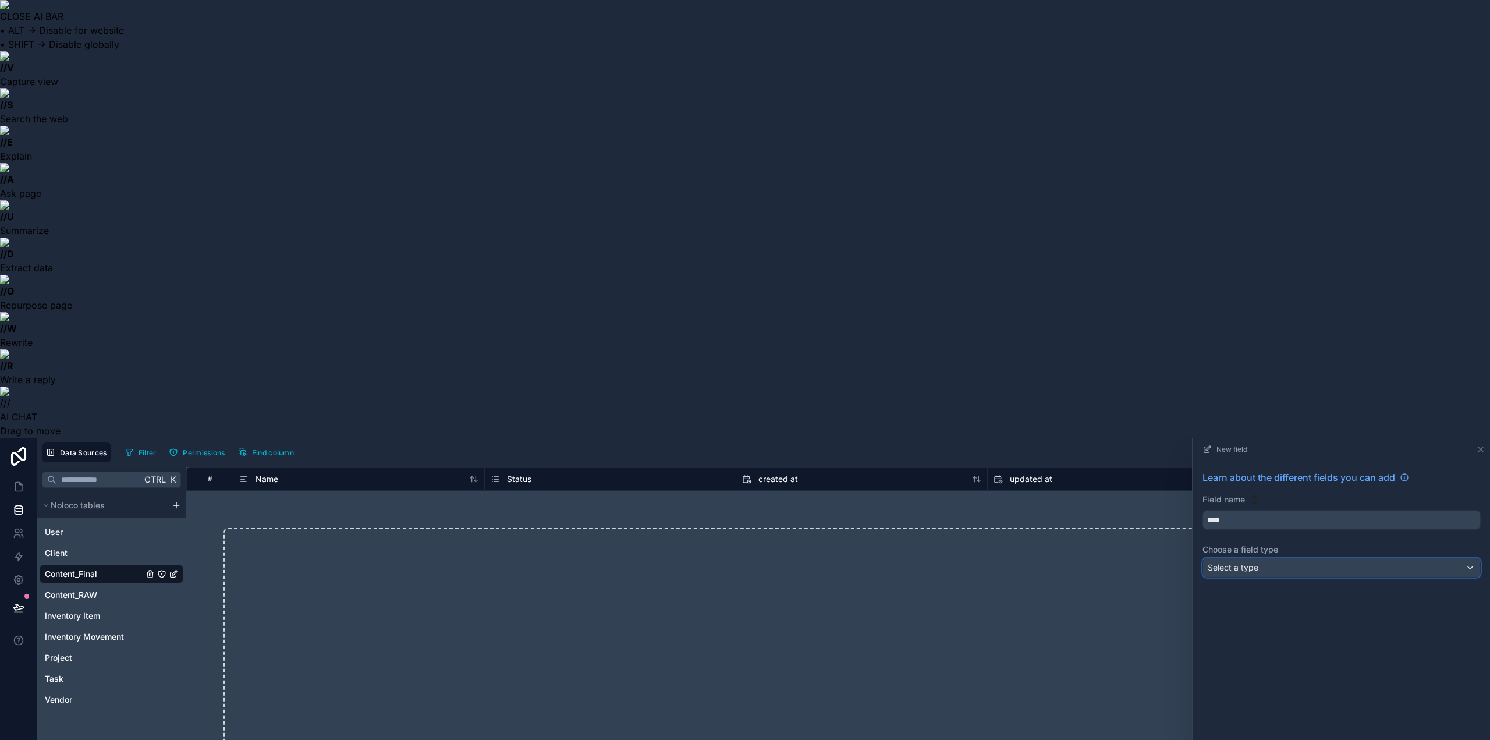
click at [1243, 562] on span "Select a type" at bounding box center [1233, 567] width 51 height 10
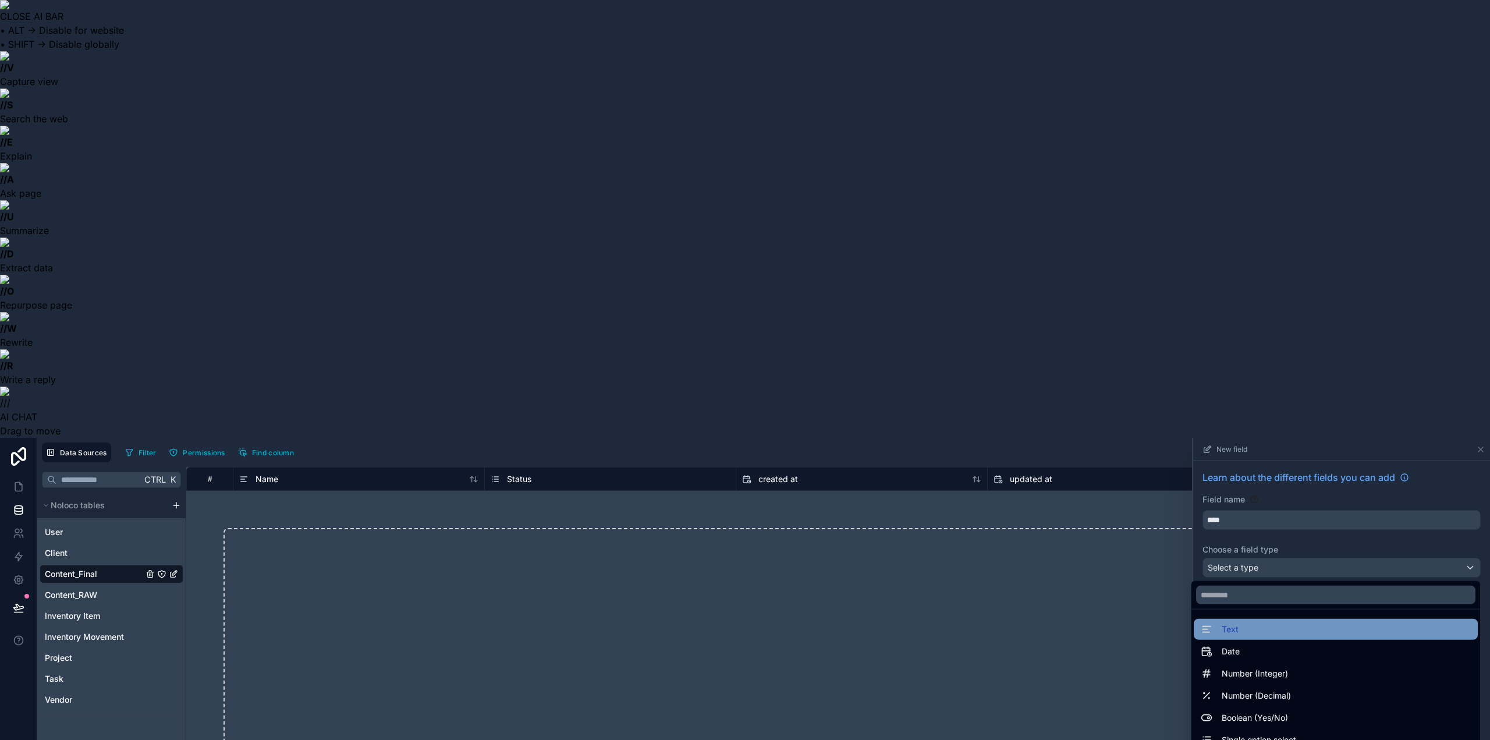
click at [1222, 622] on span "Text" at bounding box center [1230, 629] width 17 height 14
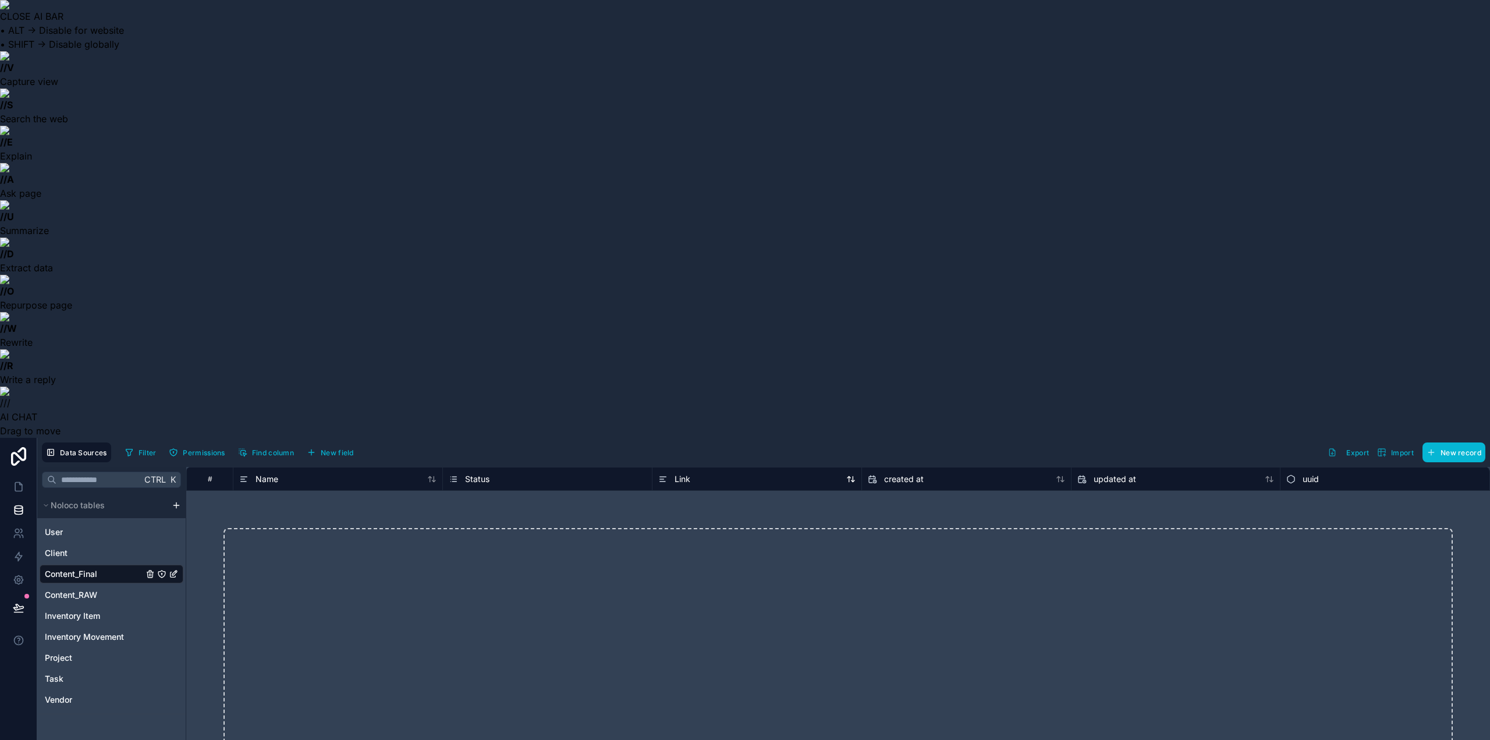
click at [659, 472] on icon at bounding box center [662, 479] width 9 height 14
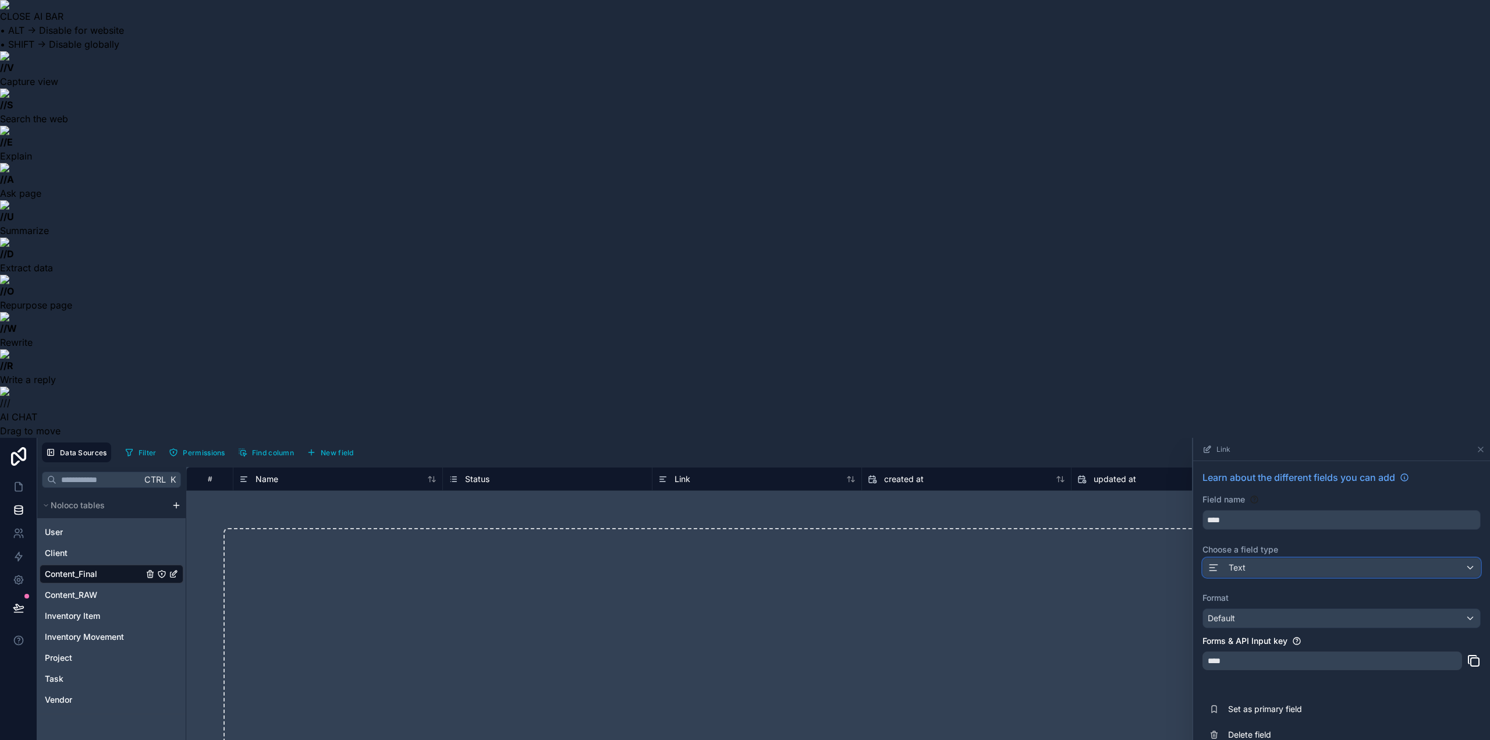
click at [1254, 558] on div "Text" at bounding box center [1341, 567] width 277 height 19
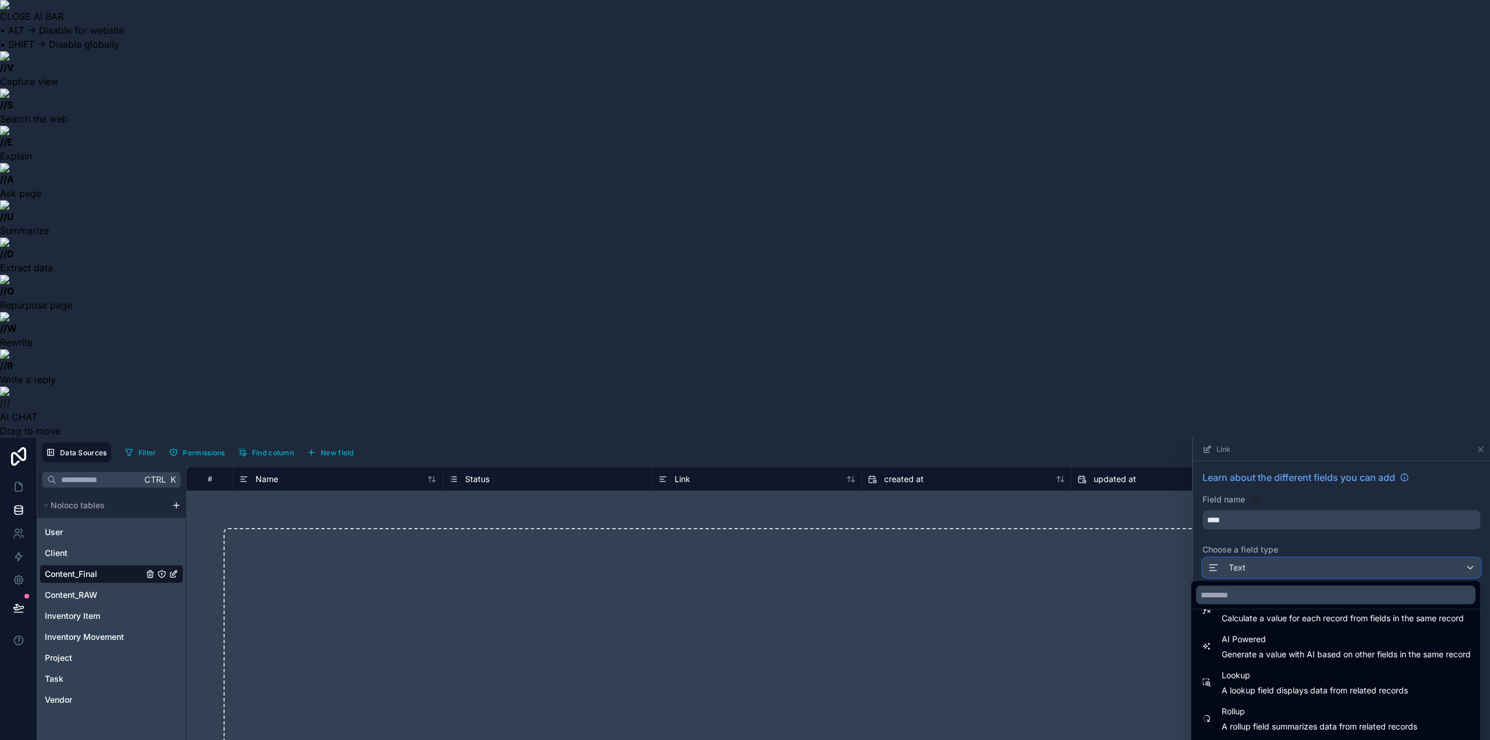
scroll to position [338, 0]
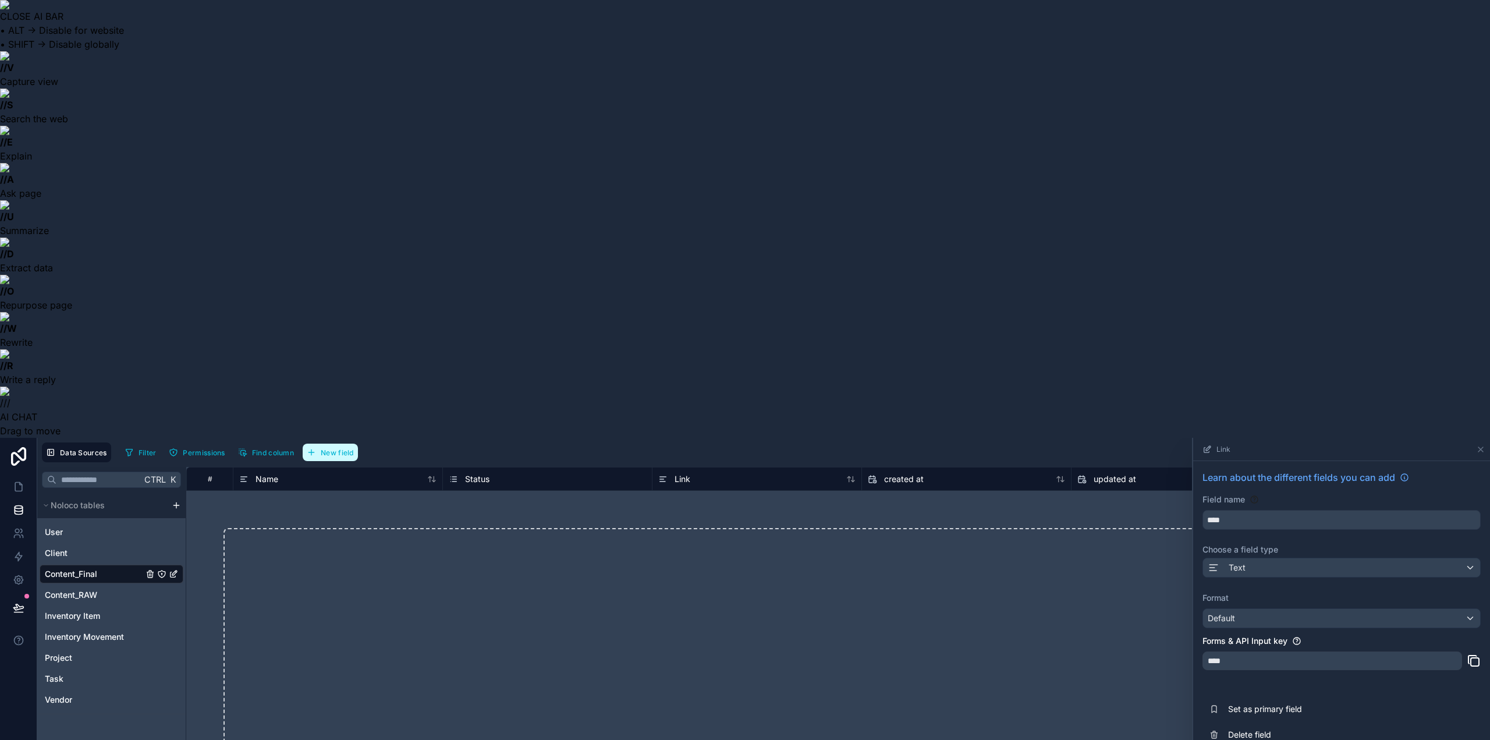
click at [337, 448] on span "New field" at bounding box center [337, 452] width 33 height 9
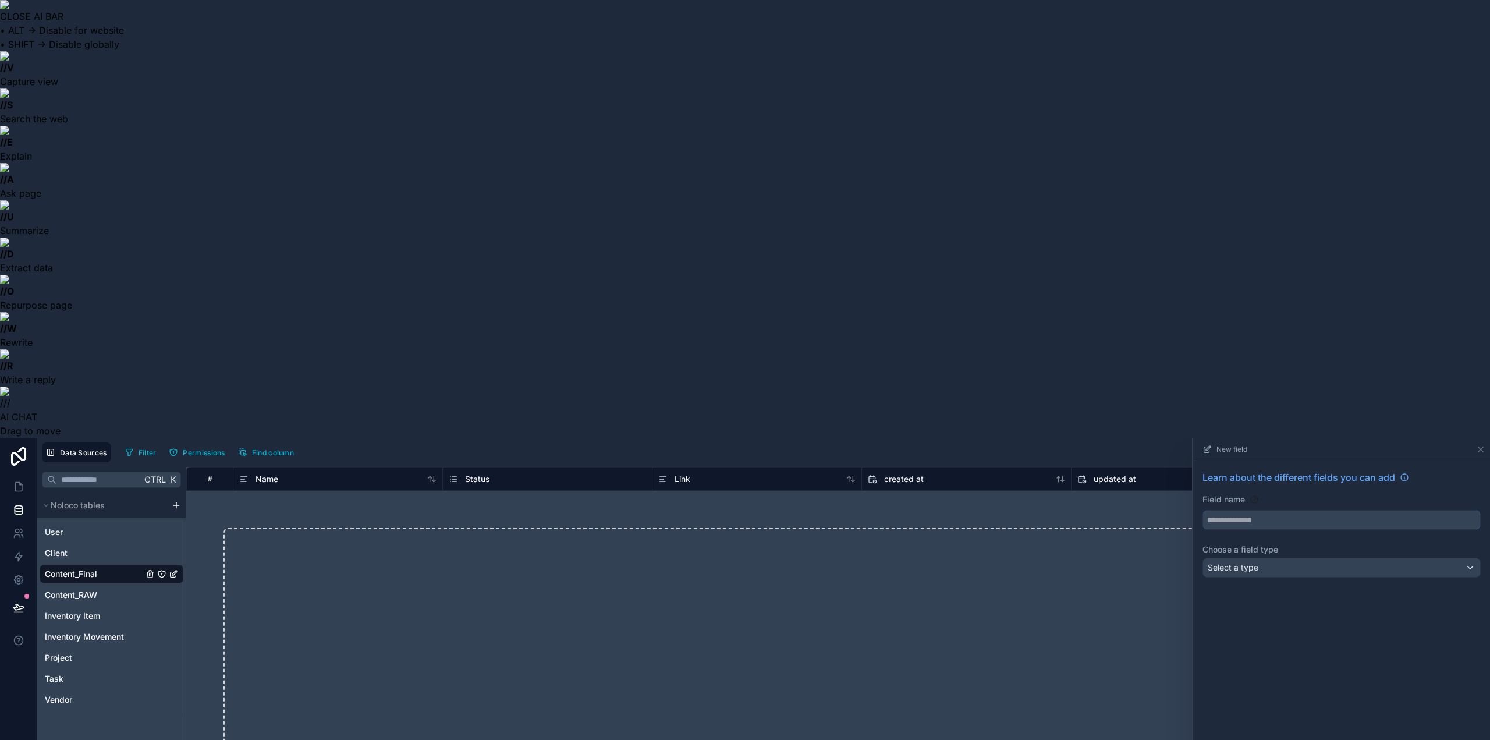
click at [1262, 511] on input "text" at bounding box center [1341, 520] width 277 height 19
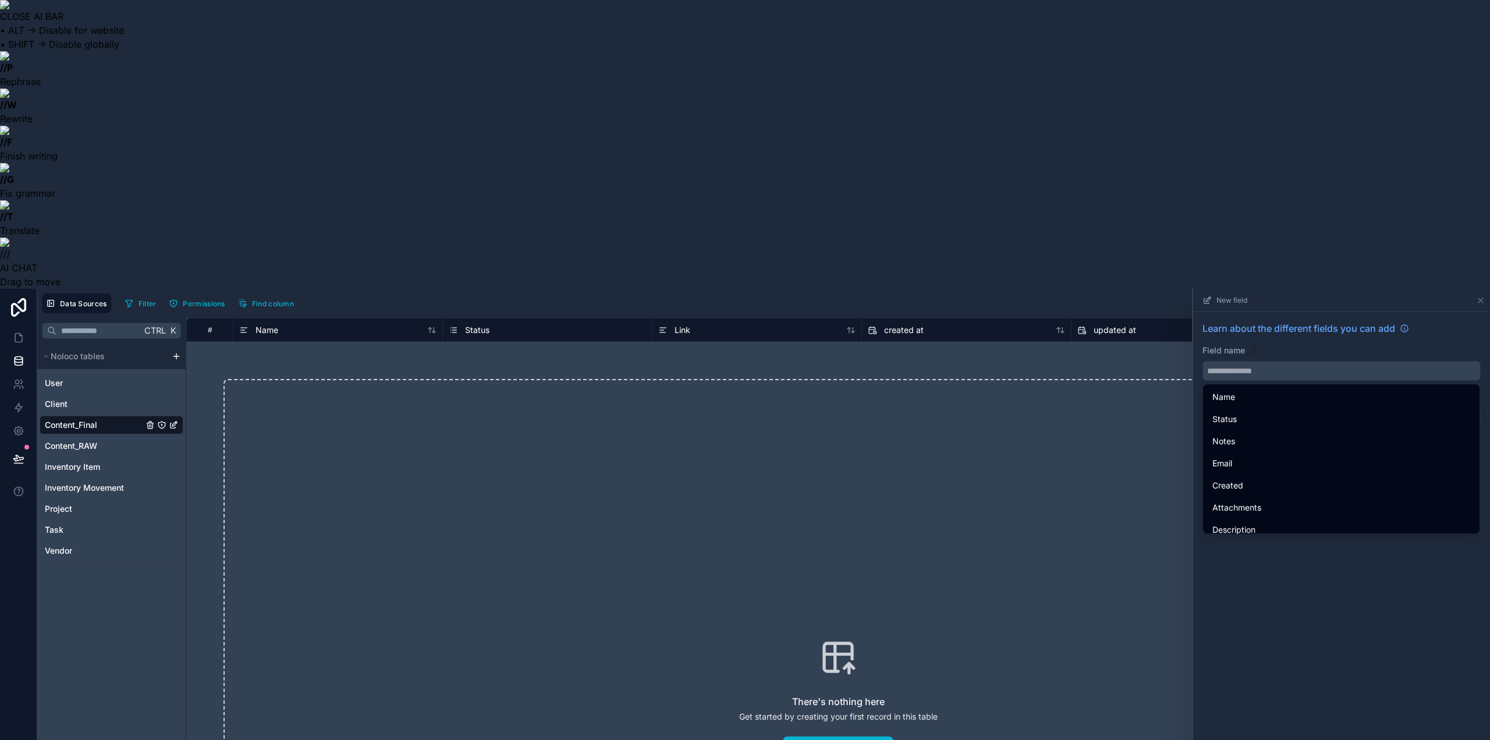
paste input "*********"
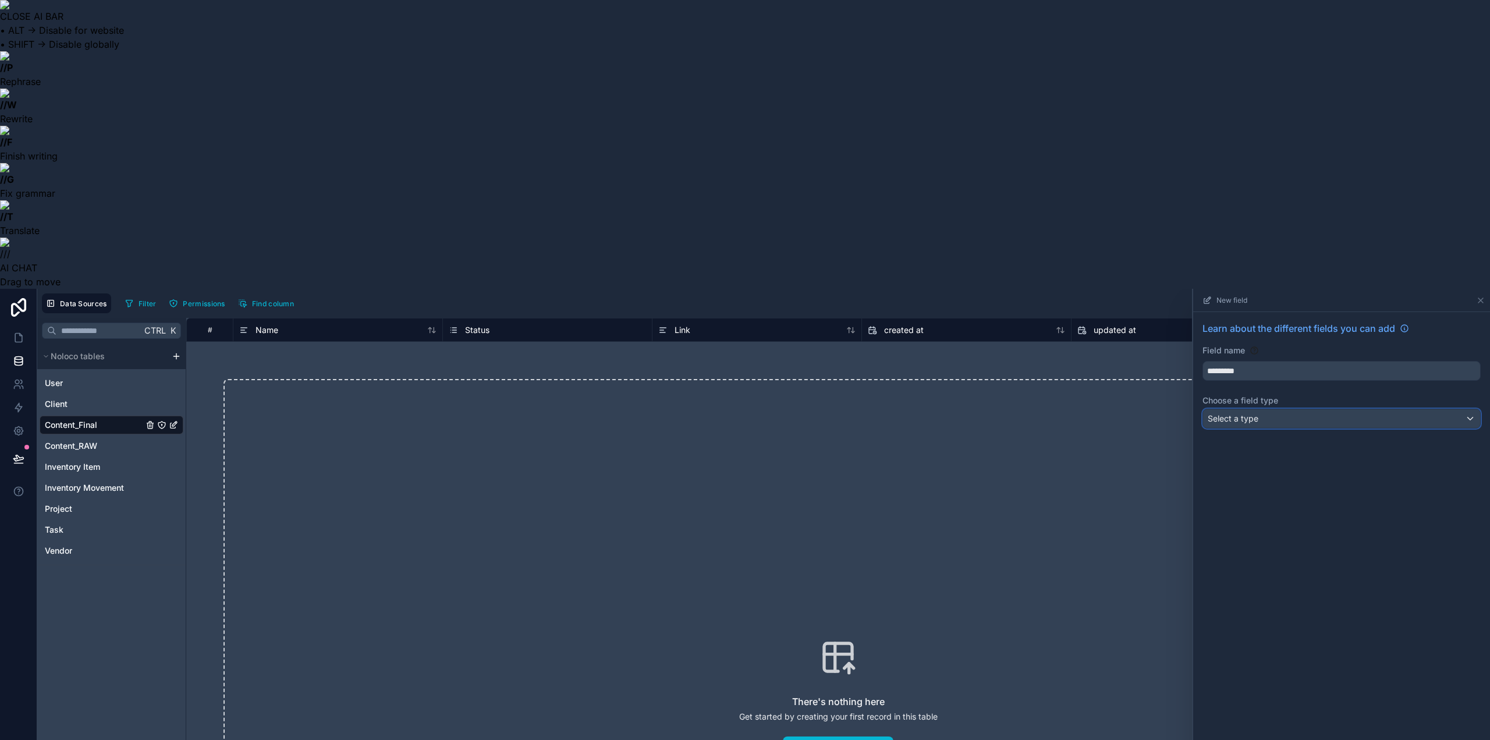
click at [1249, 413] on span "Select a type" at bounding box center [1233, 418] width 51 height 10
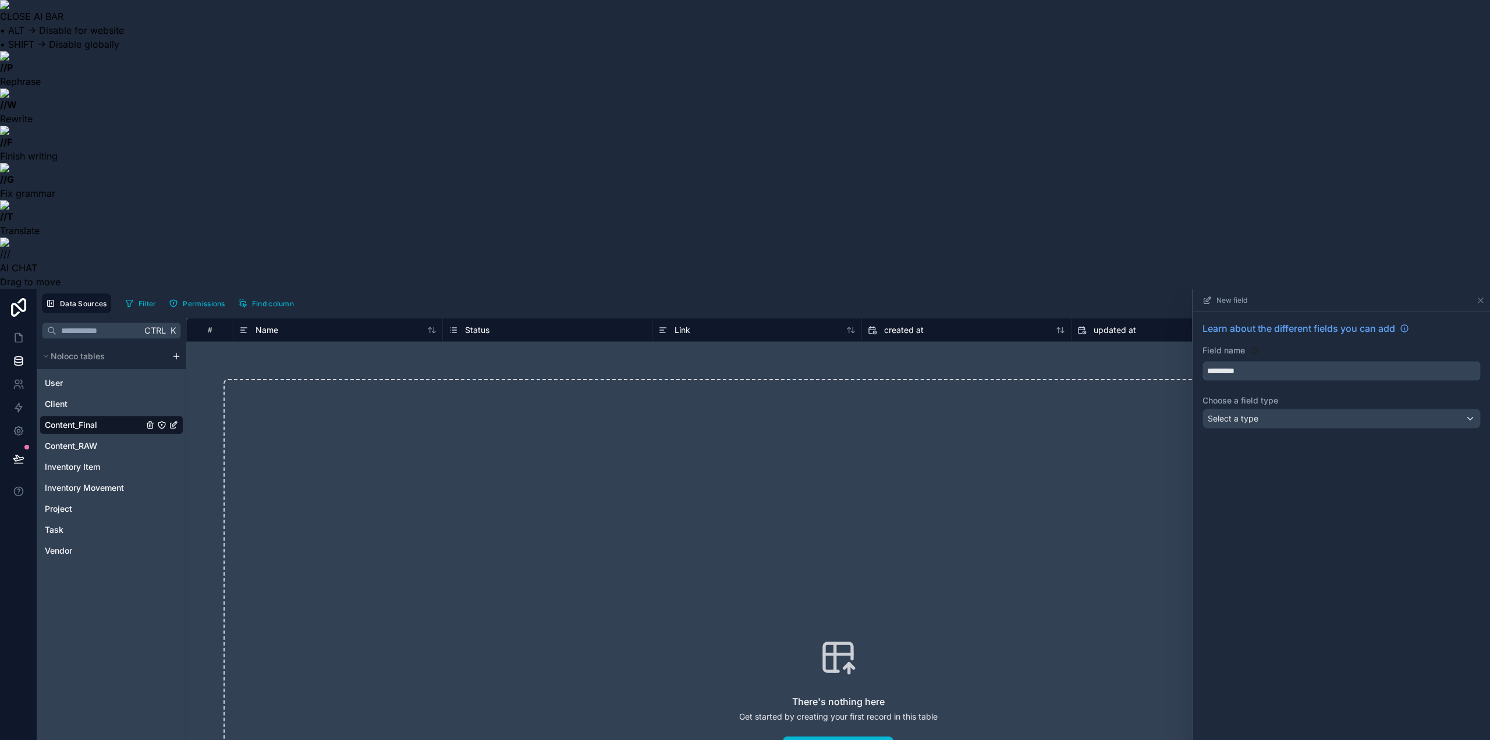
drag, startPoint x: 1273, startPoint y: 81, endPoint x: 1117, endPoint y: 33, distance: 163.2
click at [1117, 289] on div "Data Sources Filter Permissions Find column New field Learn about the different…" at bounding box center [763, 659] width 1453 height 740
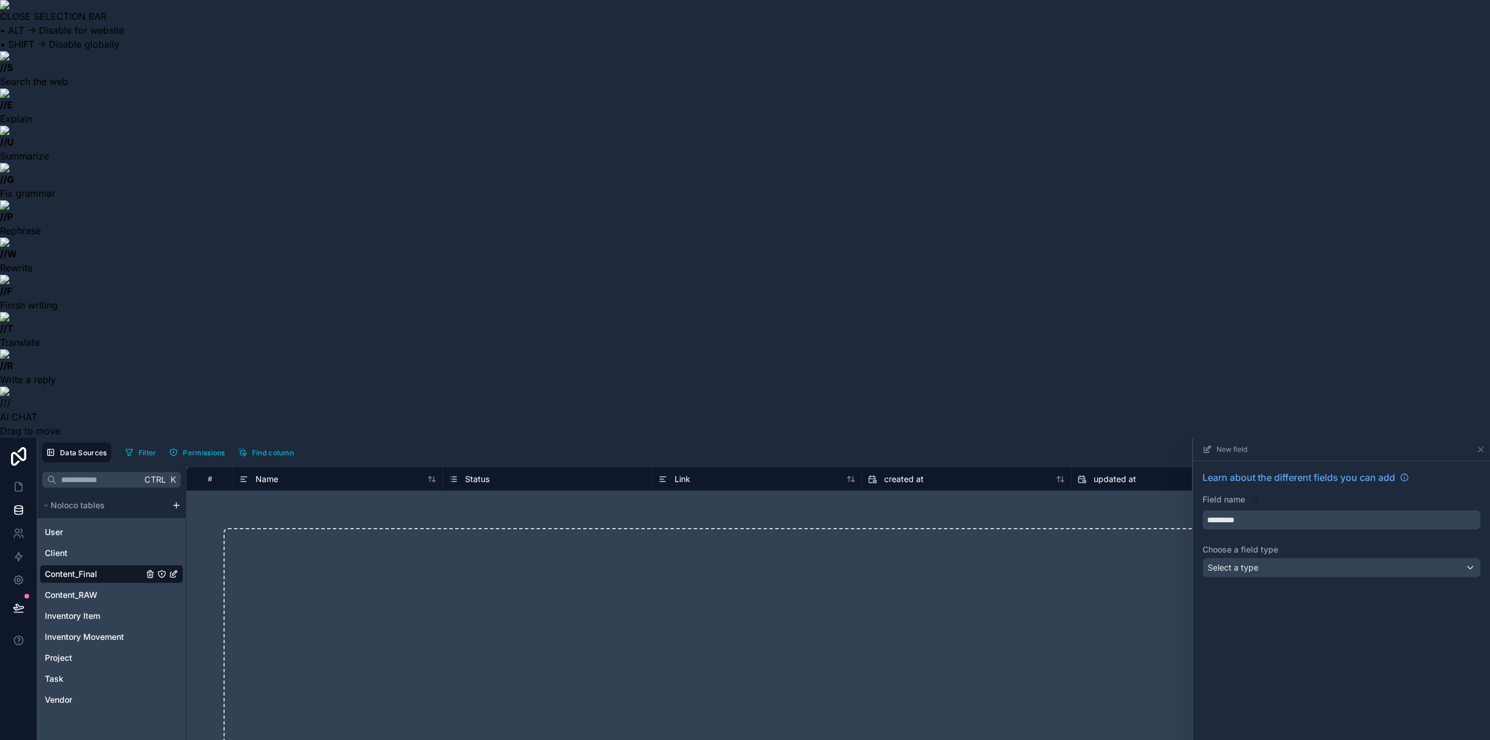
paste input "text"
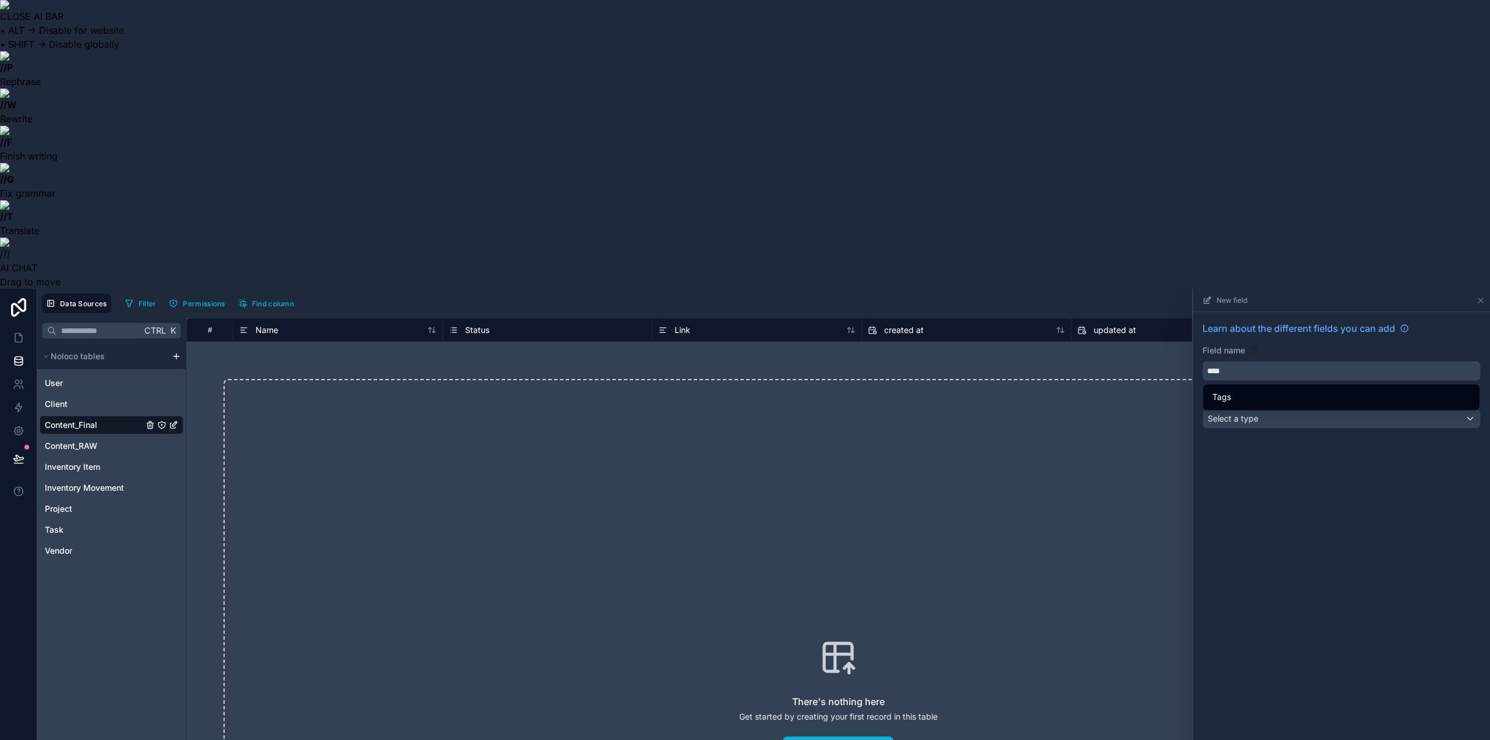
type input "****"
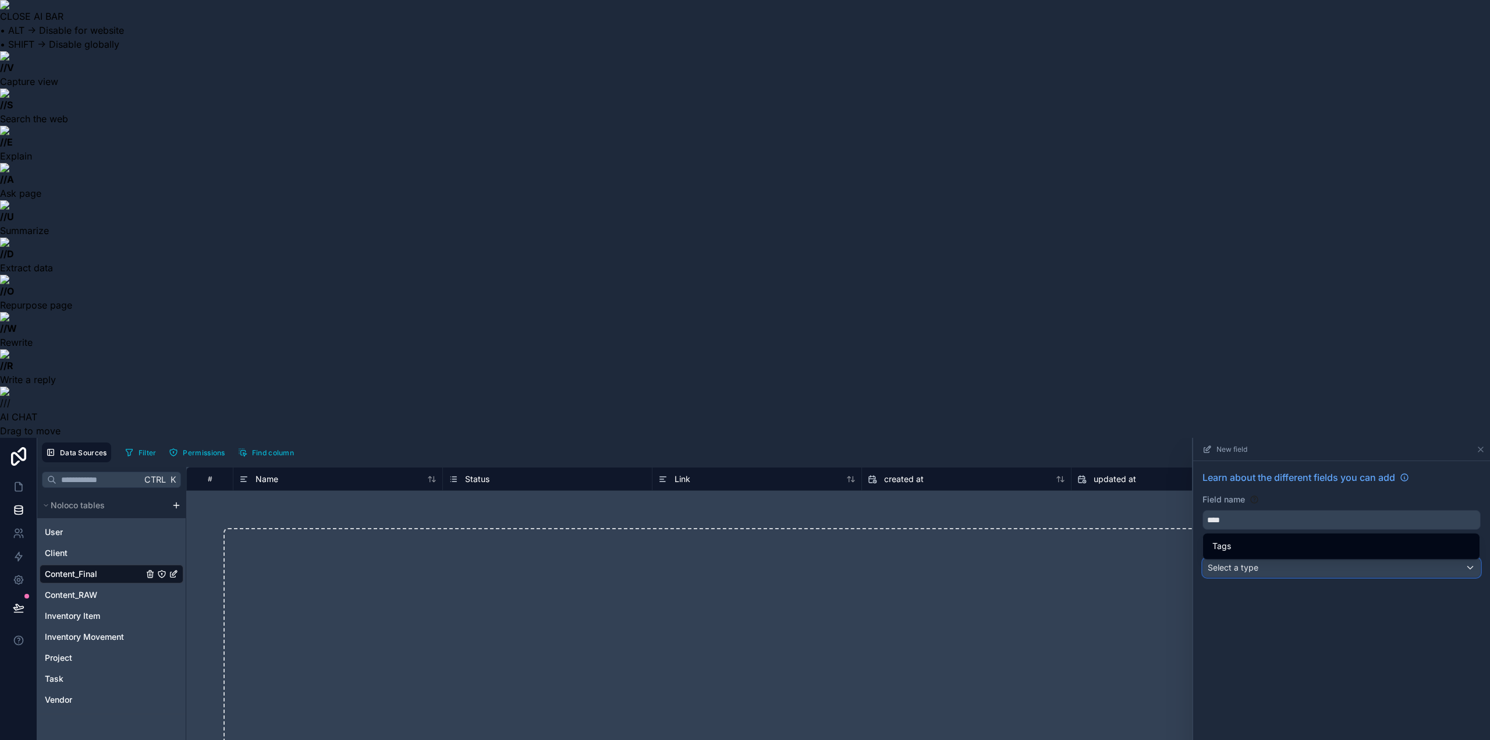
click at [1259, 558] on div "Select a type" at bounding box center [1341, 567] width 277 height 19
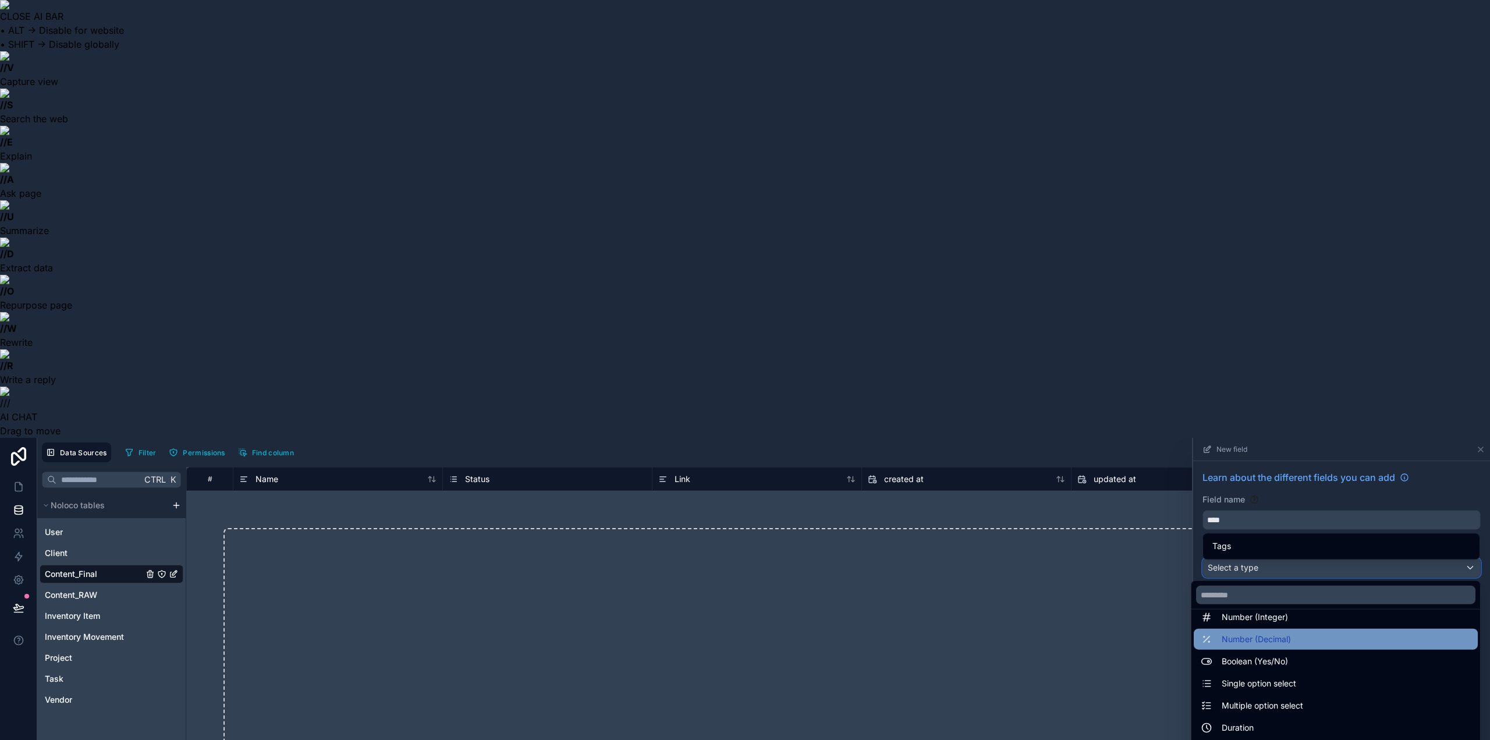
scroll to position [58, 0]
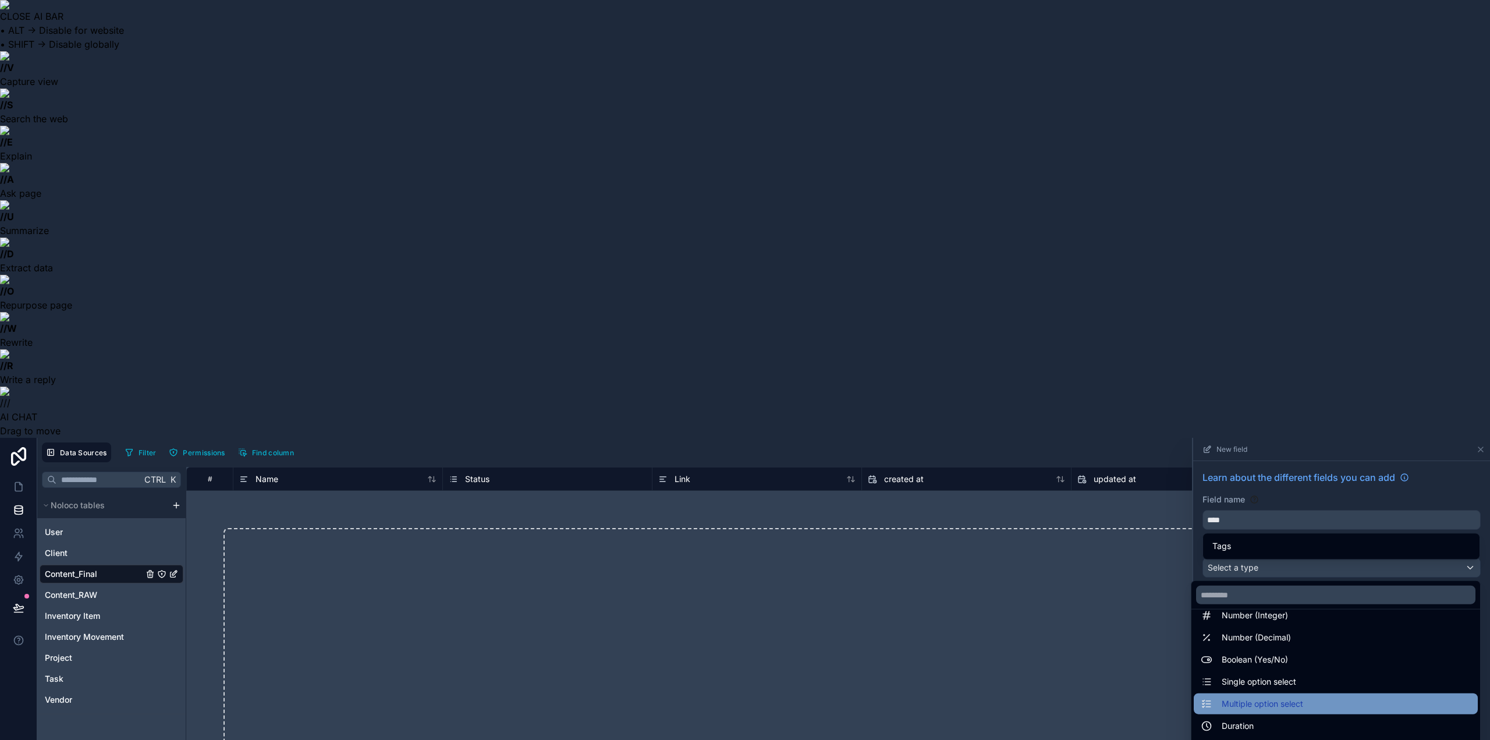
click at [1273, 693] on div "Multiple option select" at bounding box center [1336, 703] width 284 height 21
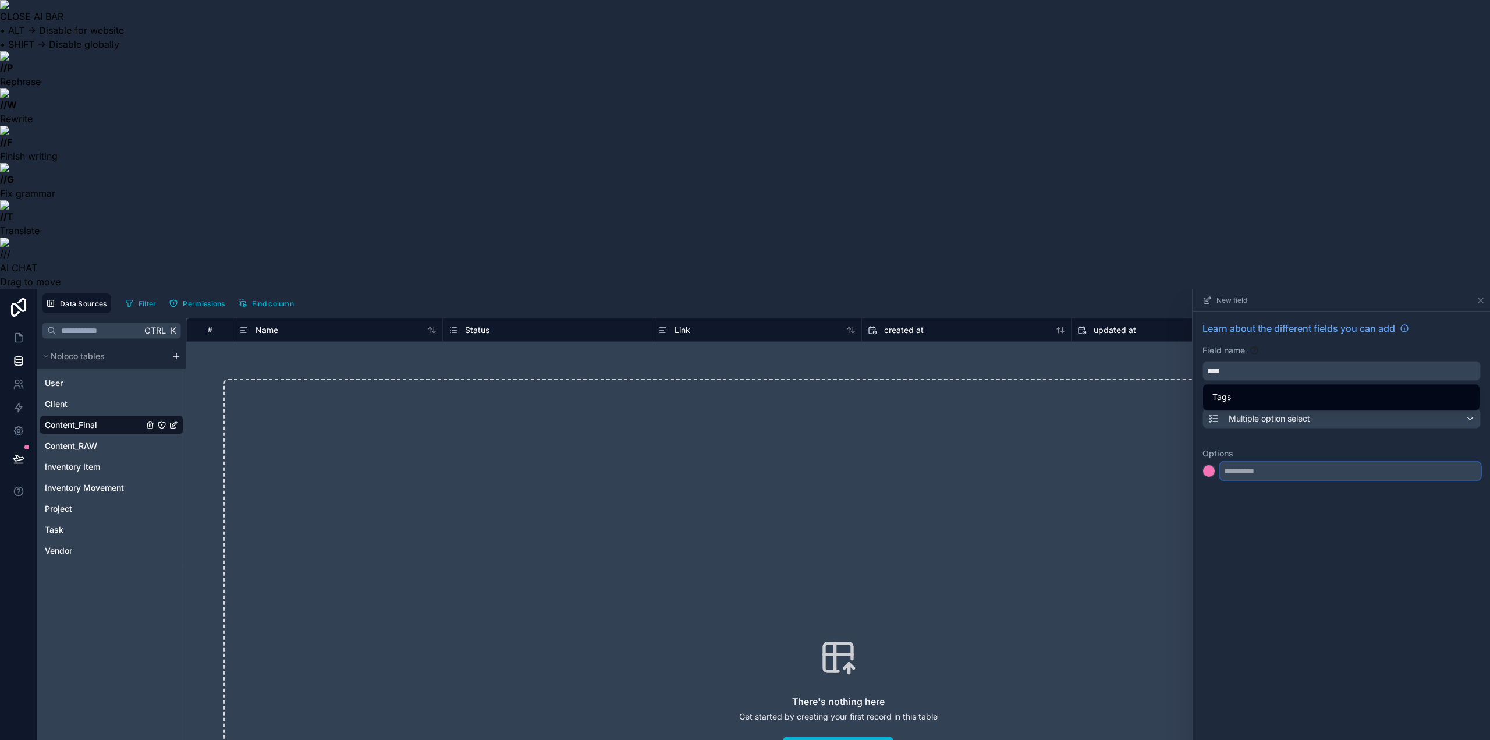
click at [1274, 462] on input "text" at bounding box center [1350, 471] width 261 height 19
type input "******"
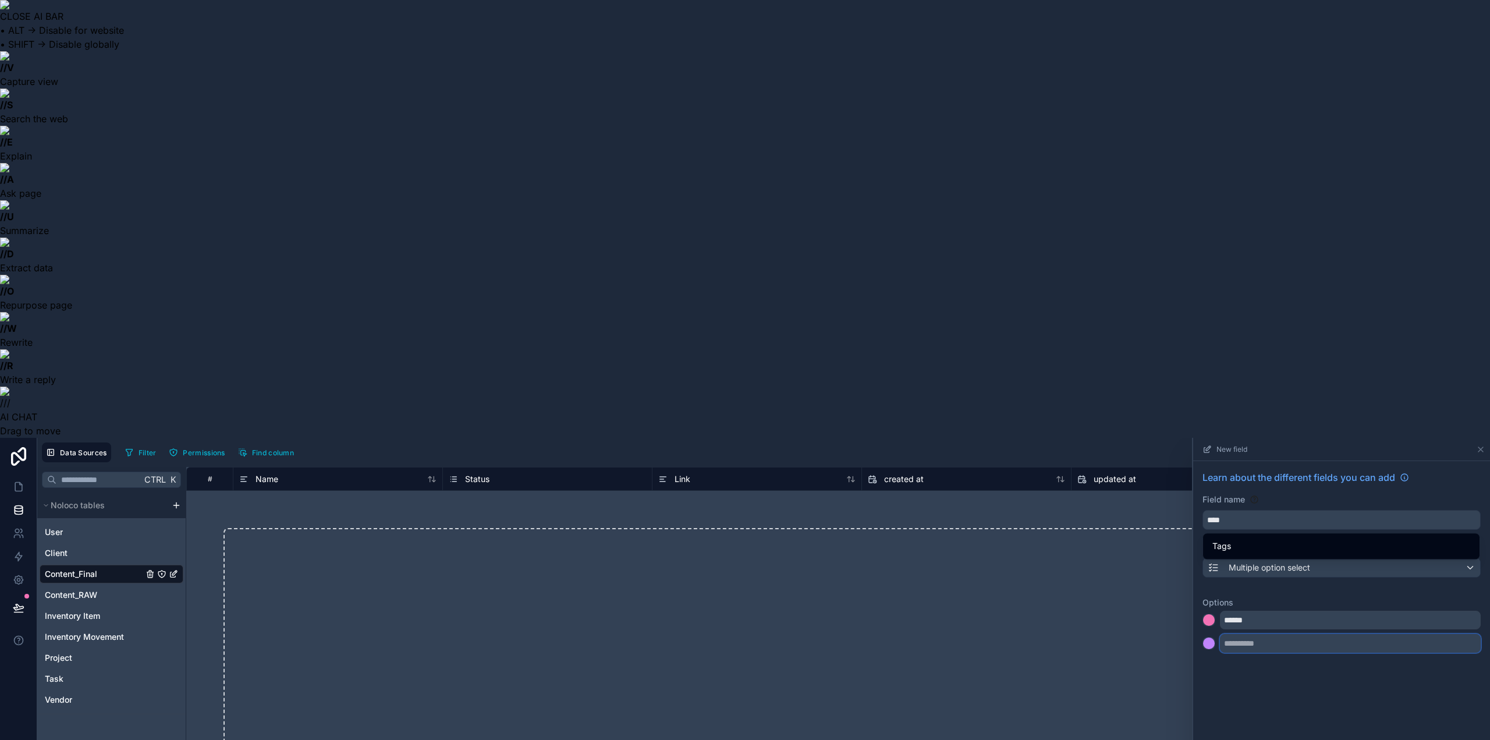
click at [1278, 634] on input "text" at bounding box center [1350, 643] width 261 height 19
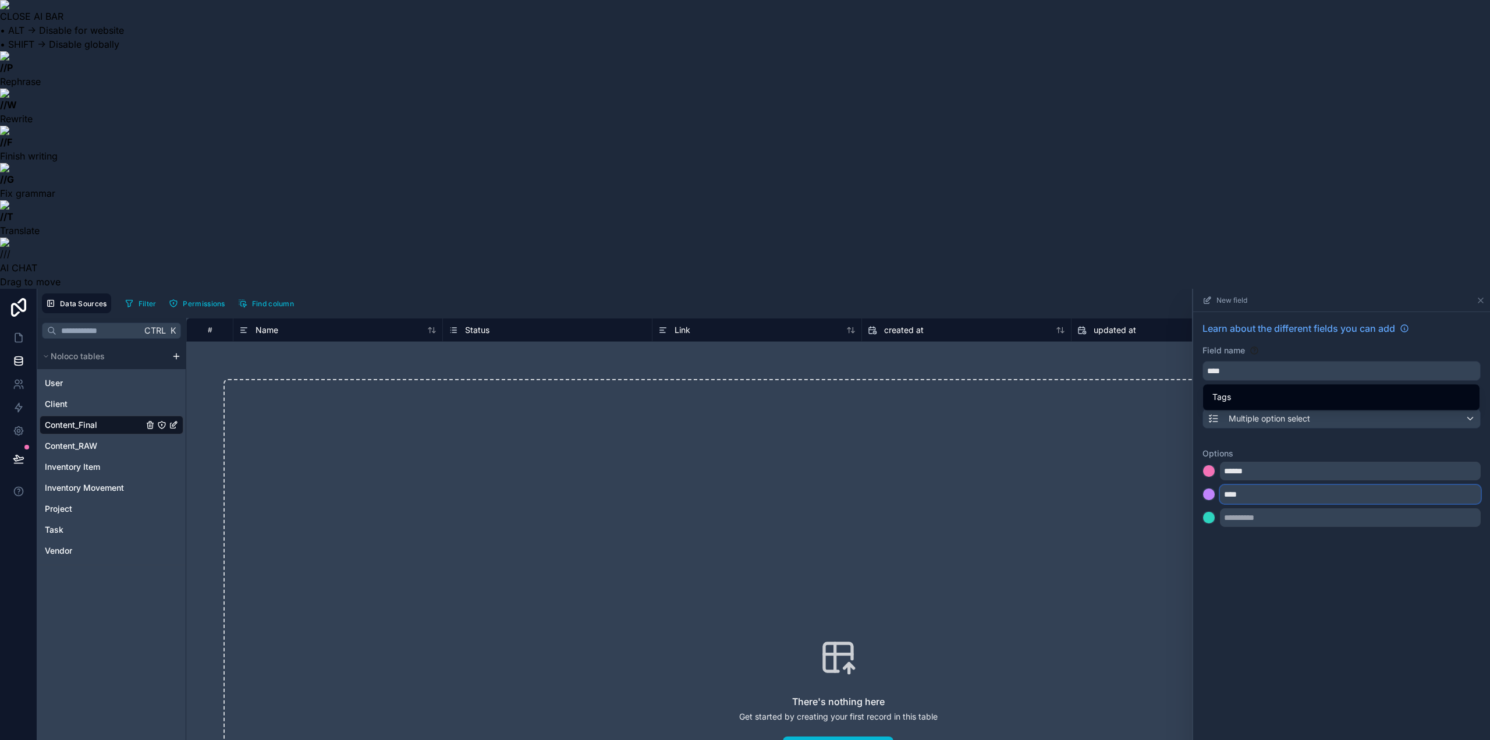
type input "****"
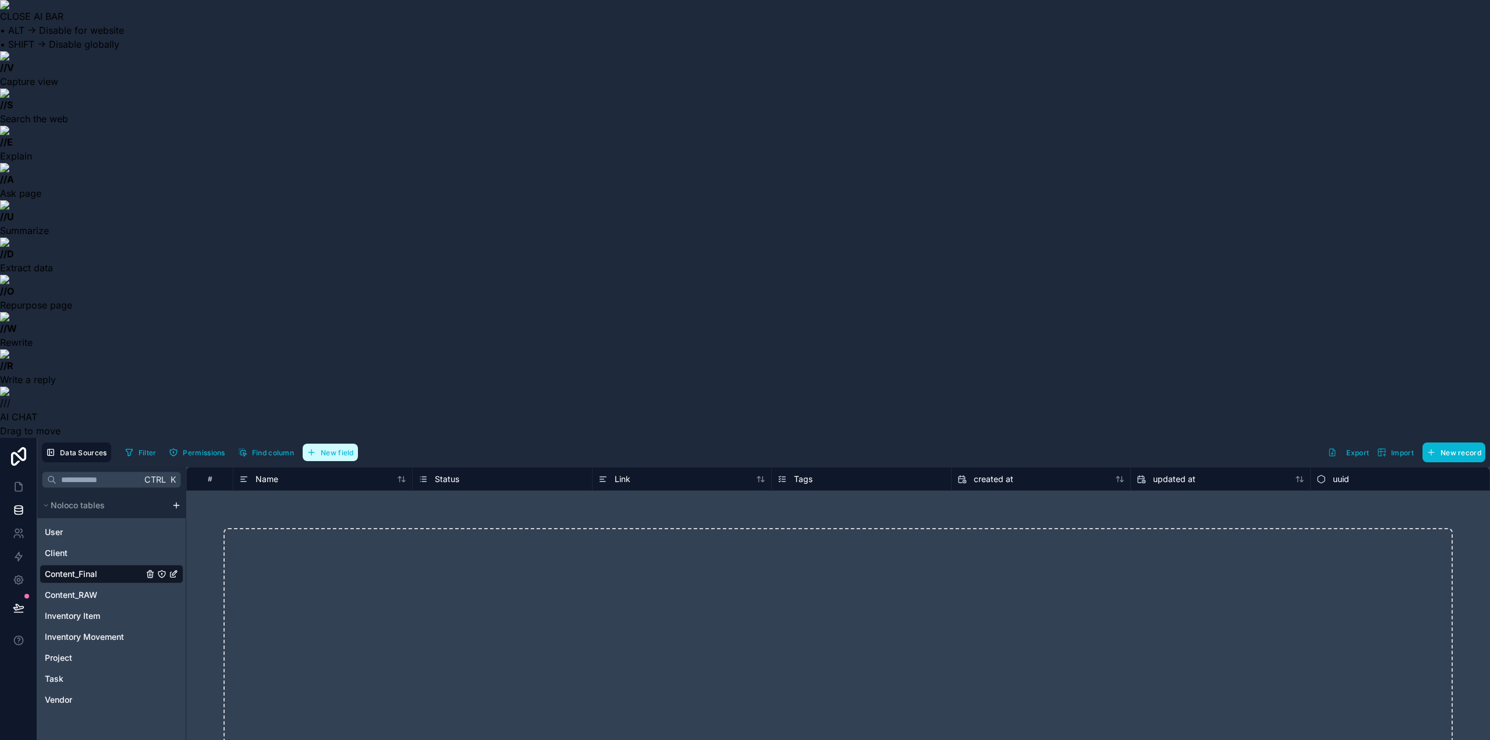
click at [343, 448] on span "New field" at bounding box center [337, 452] width 33 height 9
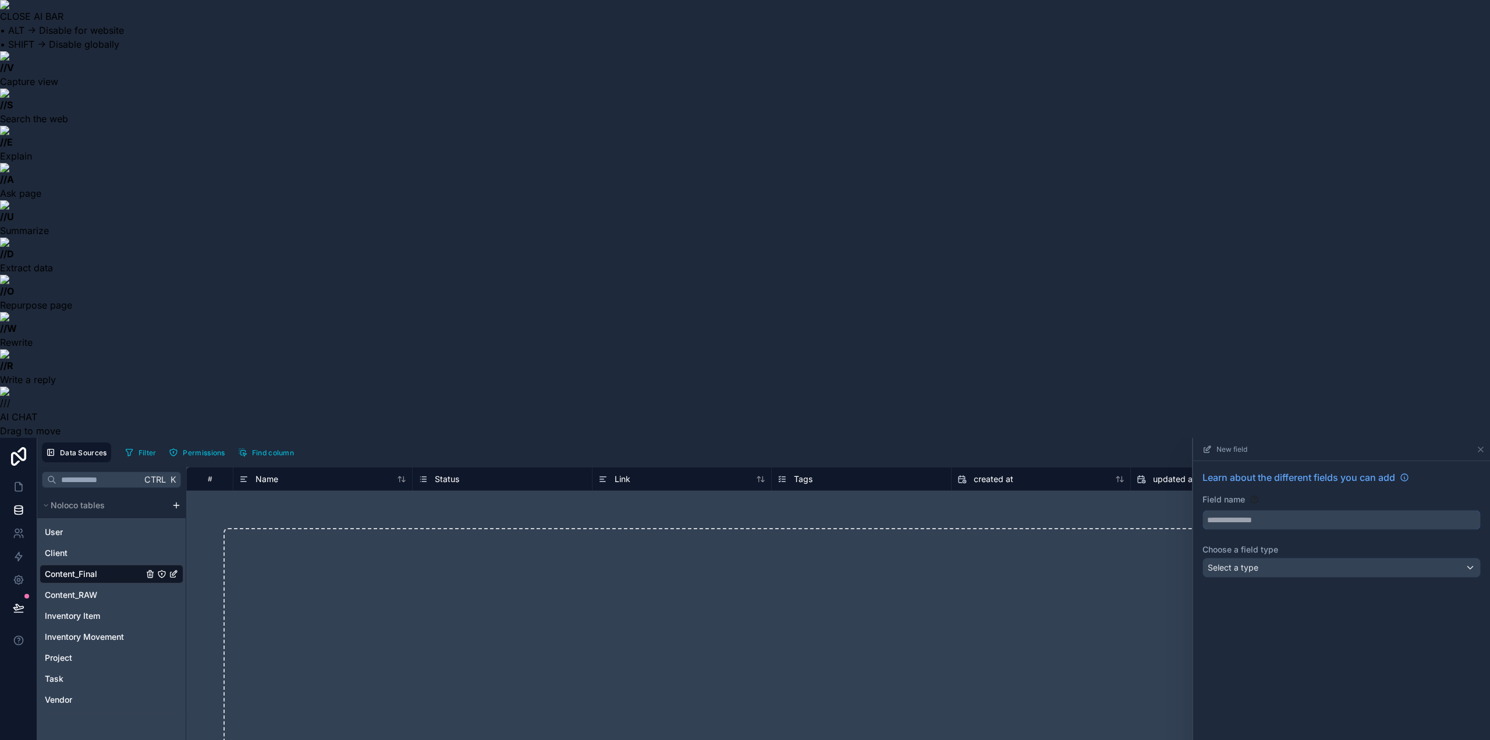
click at [1230, 511] on input "text" at bounding box center [1341, 520] width 277 height 19
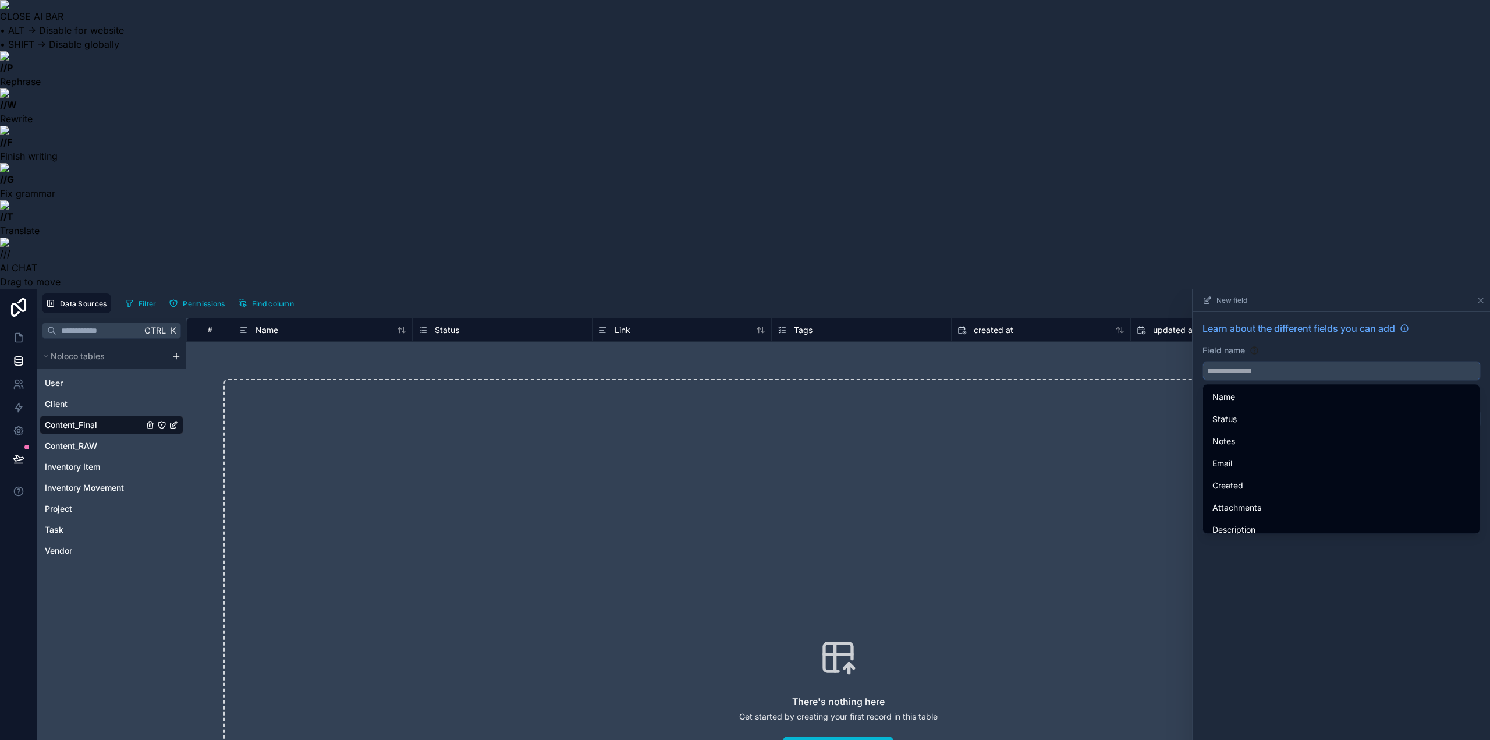
paste input "********"
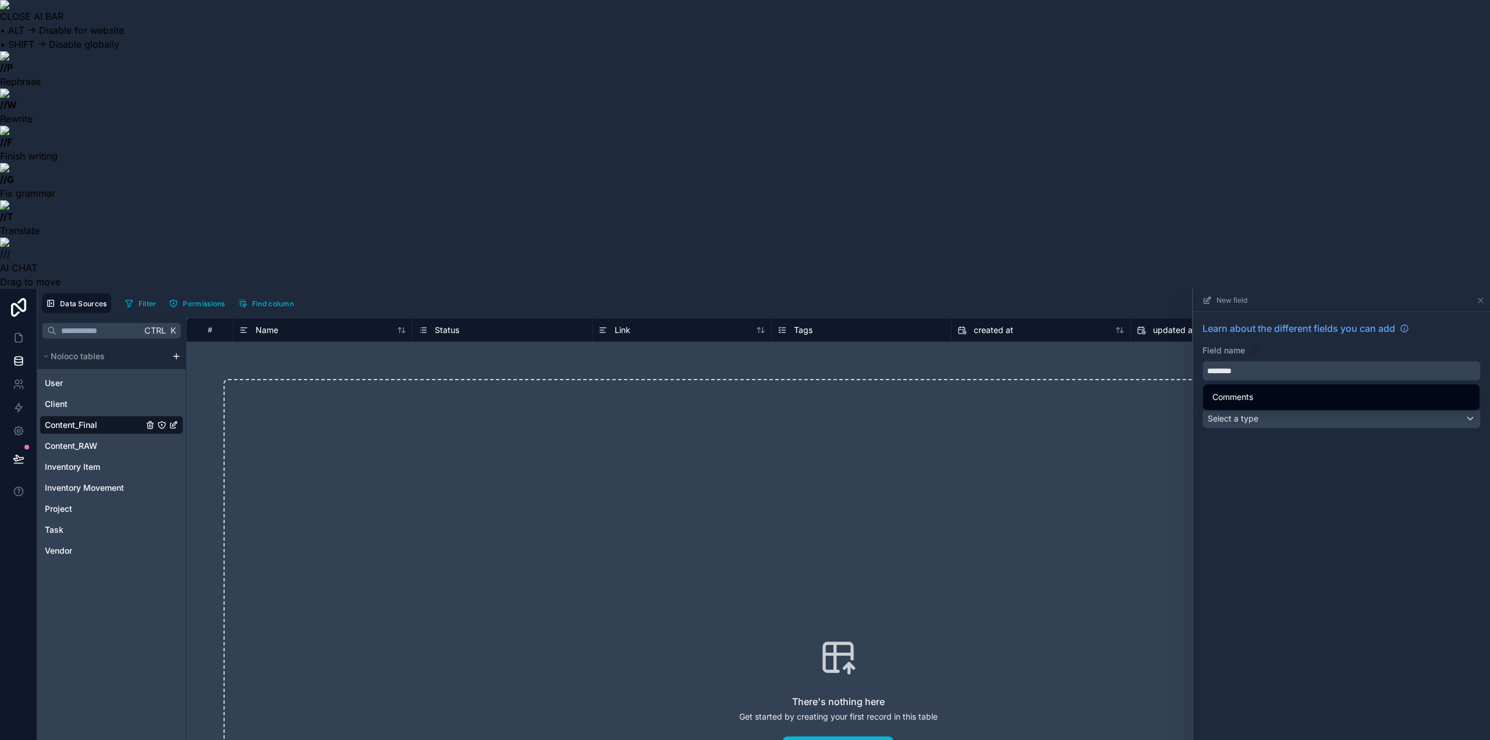
type input "********"
click at [1232, 413] on span "Select a type" at bounding box center [1233, 418] width 51 height 10
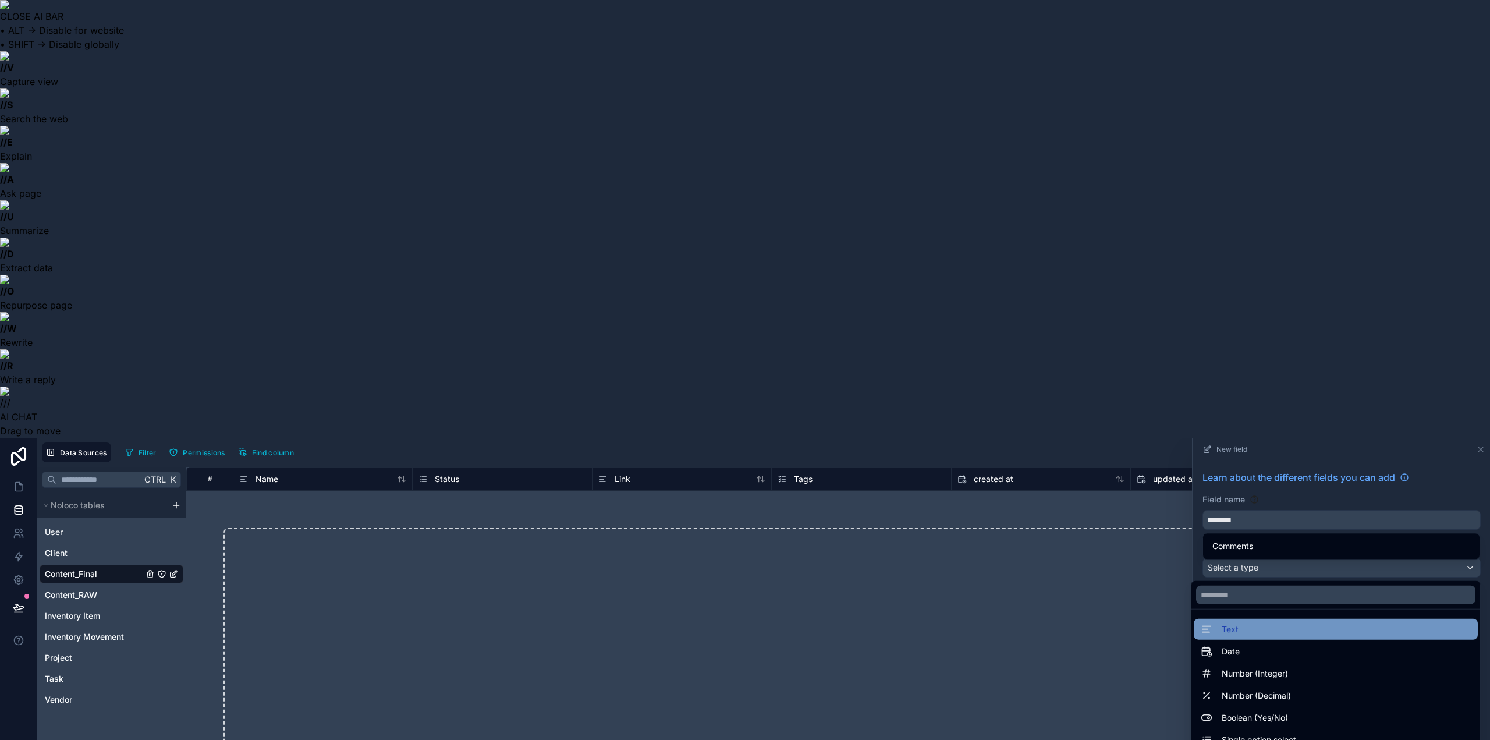
click at [1251, 622] on div "Text" at bounding box center [1336, 629] width 270 height 14
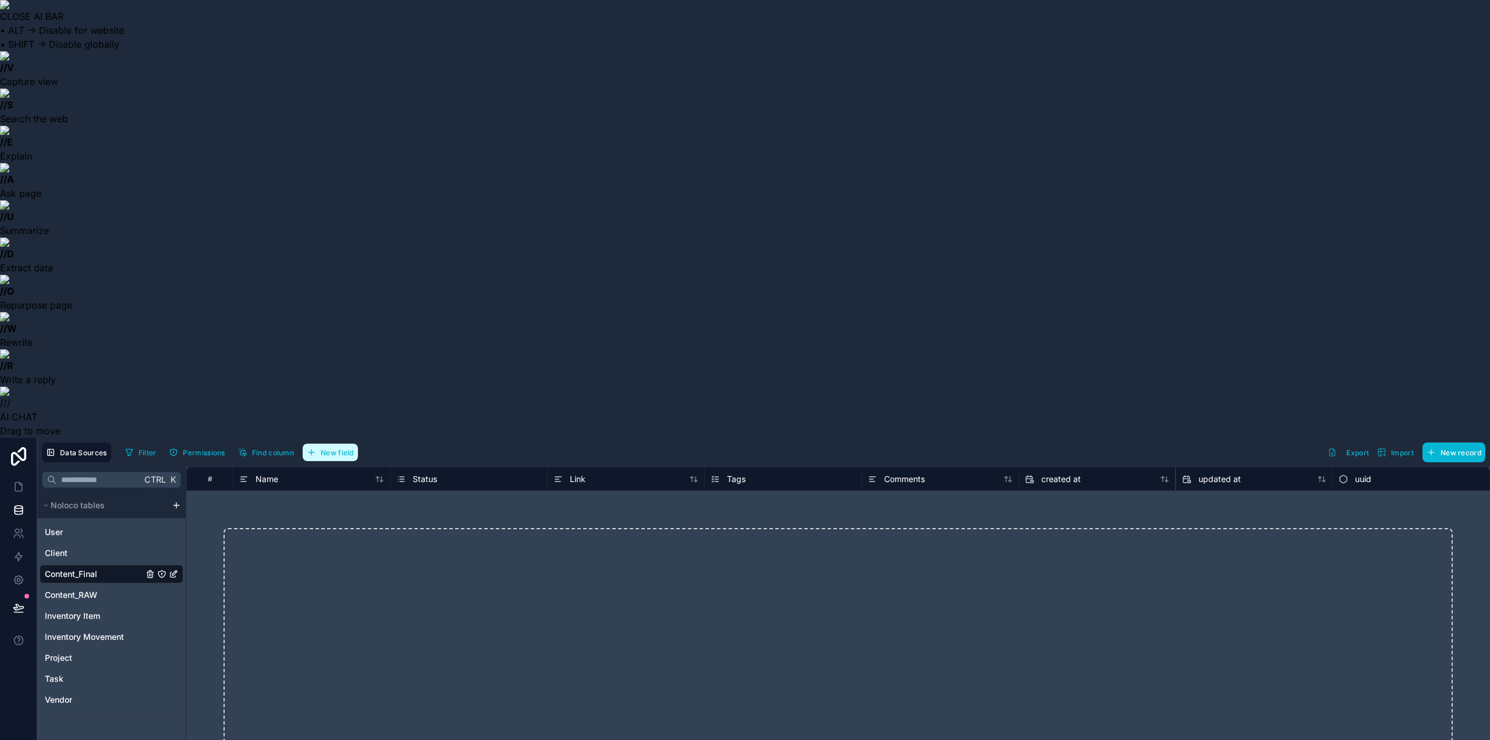
click at [338, 444] on button "New field" at bounding box center [330, 452] width 55 height 17
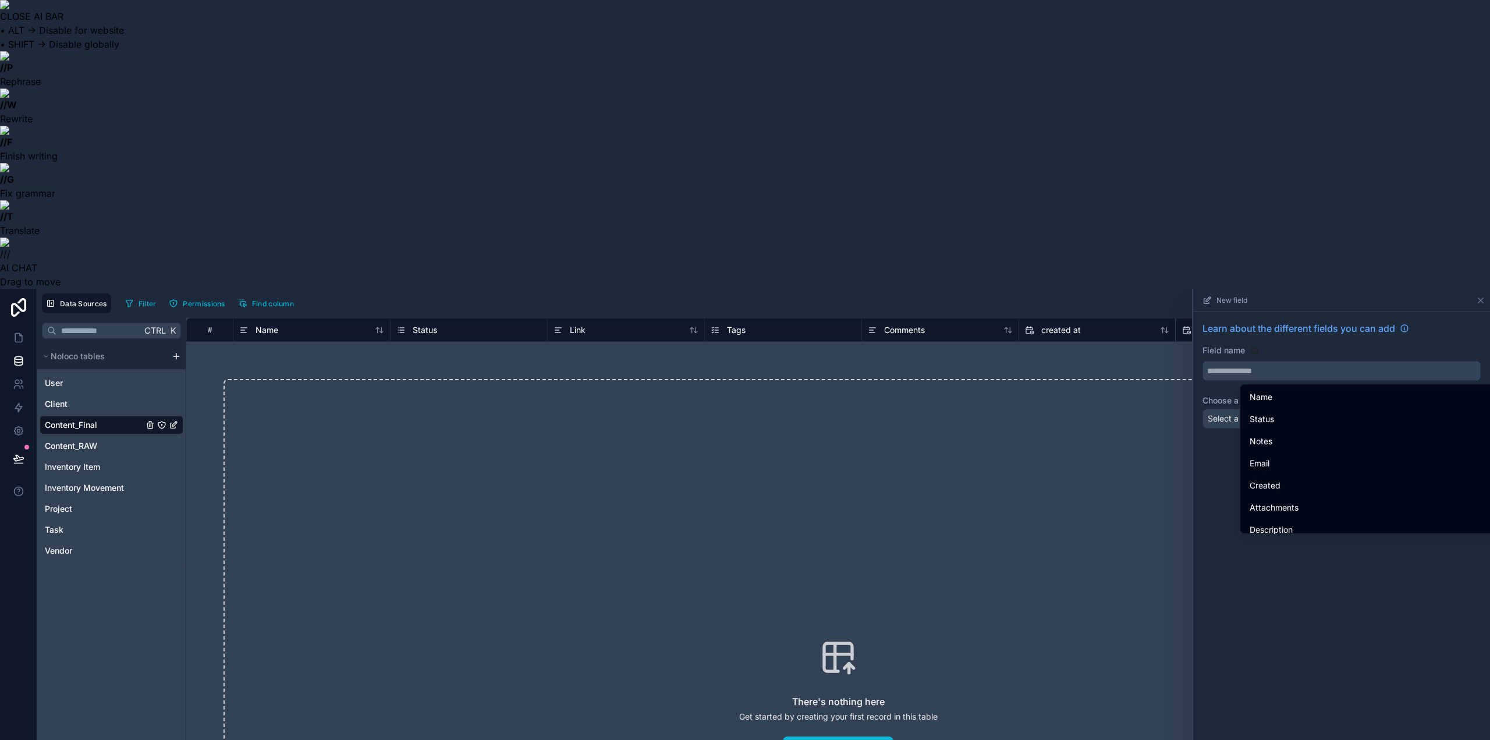
click at [1263, 362] on input "text" at bounding box center [1341, 371] width 277 height 19
paste input "****"
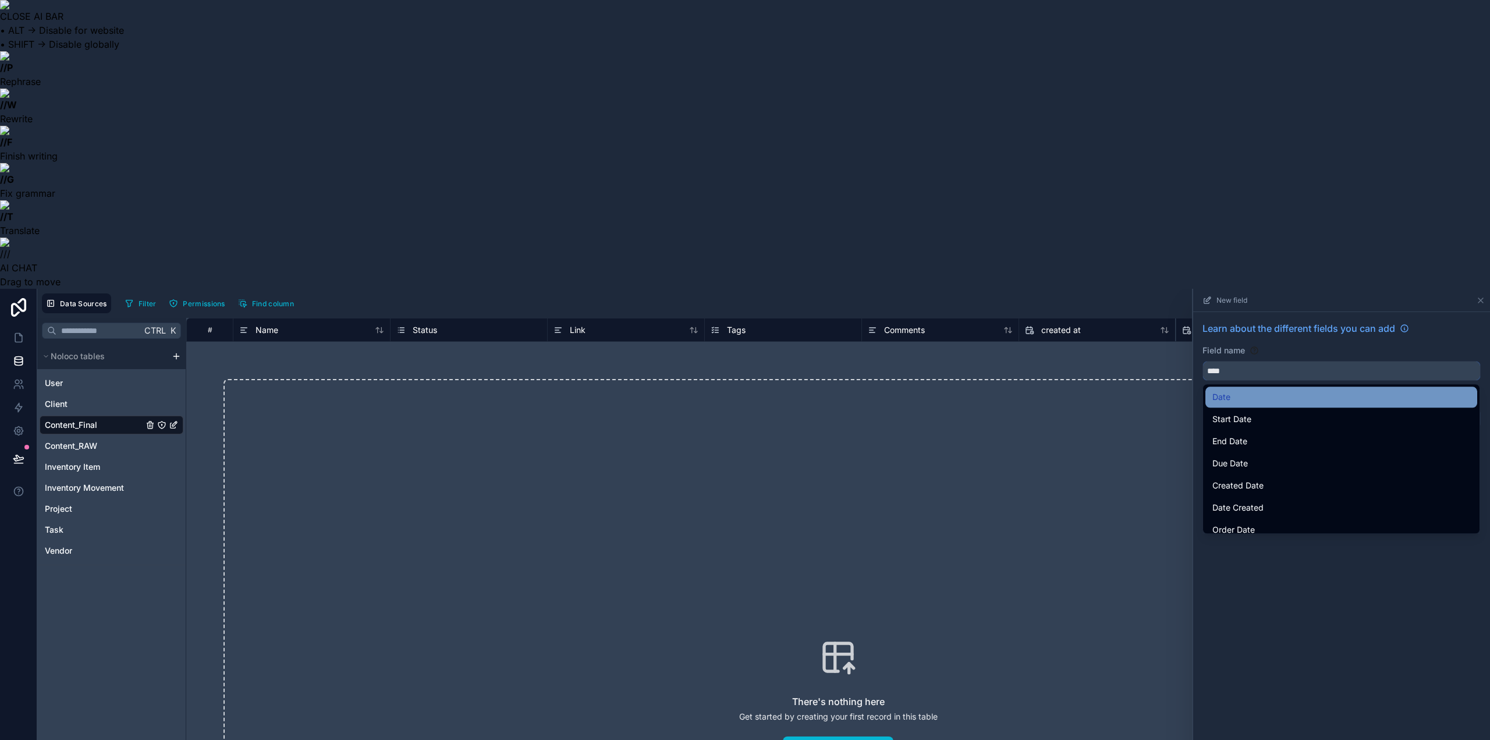
type input "****"
click at [1232, 390] on div "Date" at bounding box center [1342, 397] width 258 height 14
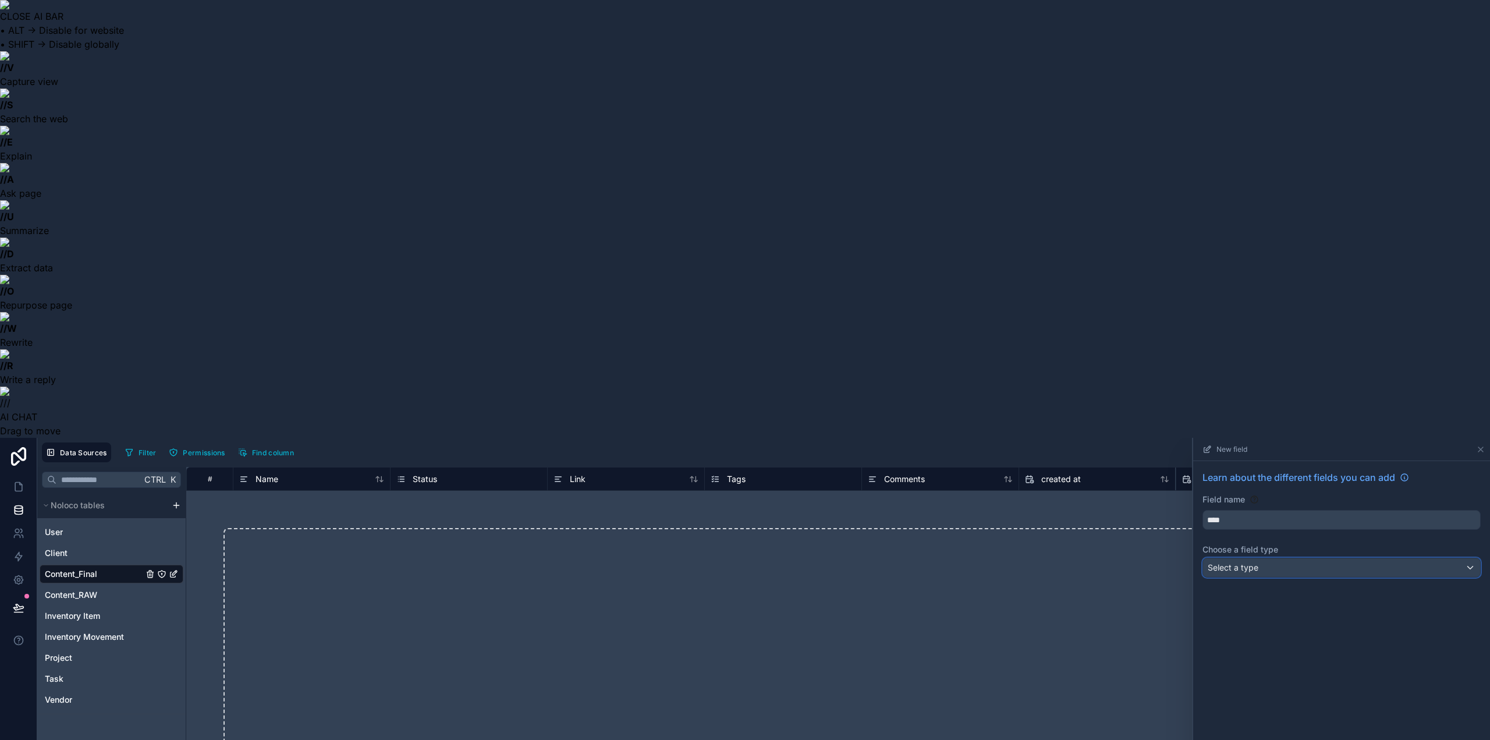
click at [1230, 562] on span "Select a type" at bounding box center [1233, 568] width 51 height 12
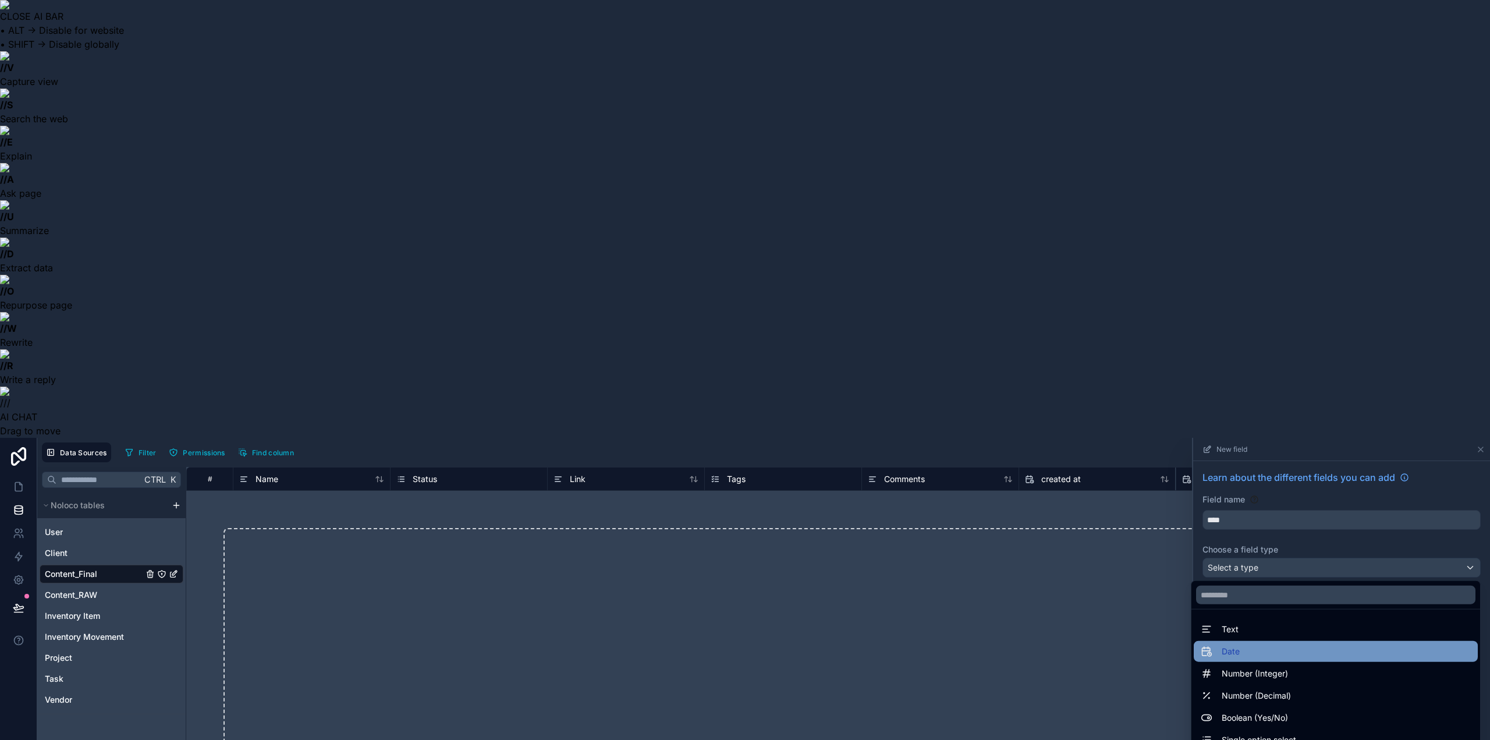
click at [1223, 644] on span "Date" at bounding box center [1231, 651] width 18 height 14
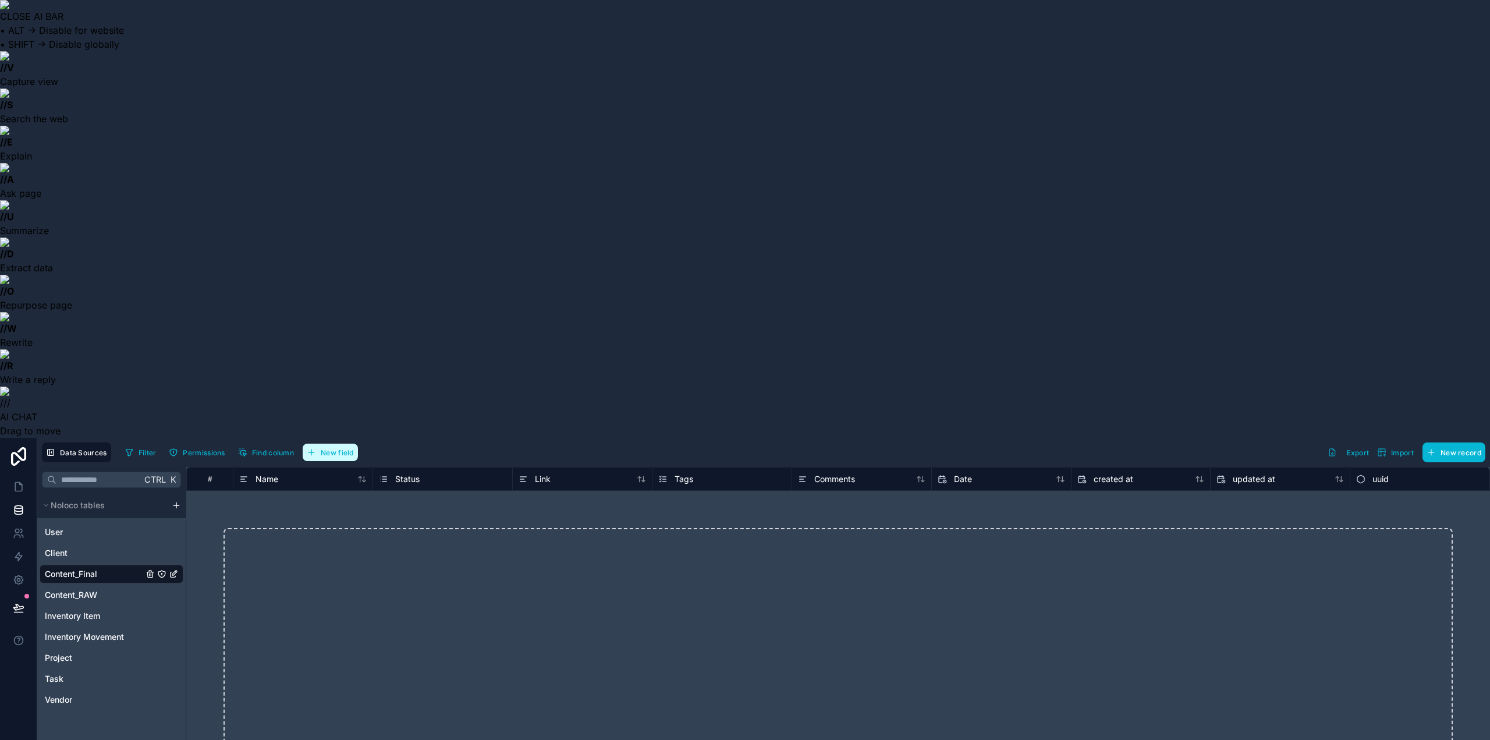
click at [341, 448] on span "New field" at bounding box center [337, 452] width 33 height 9
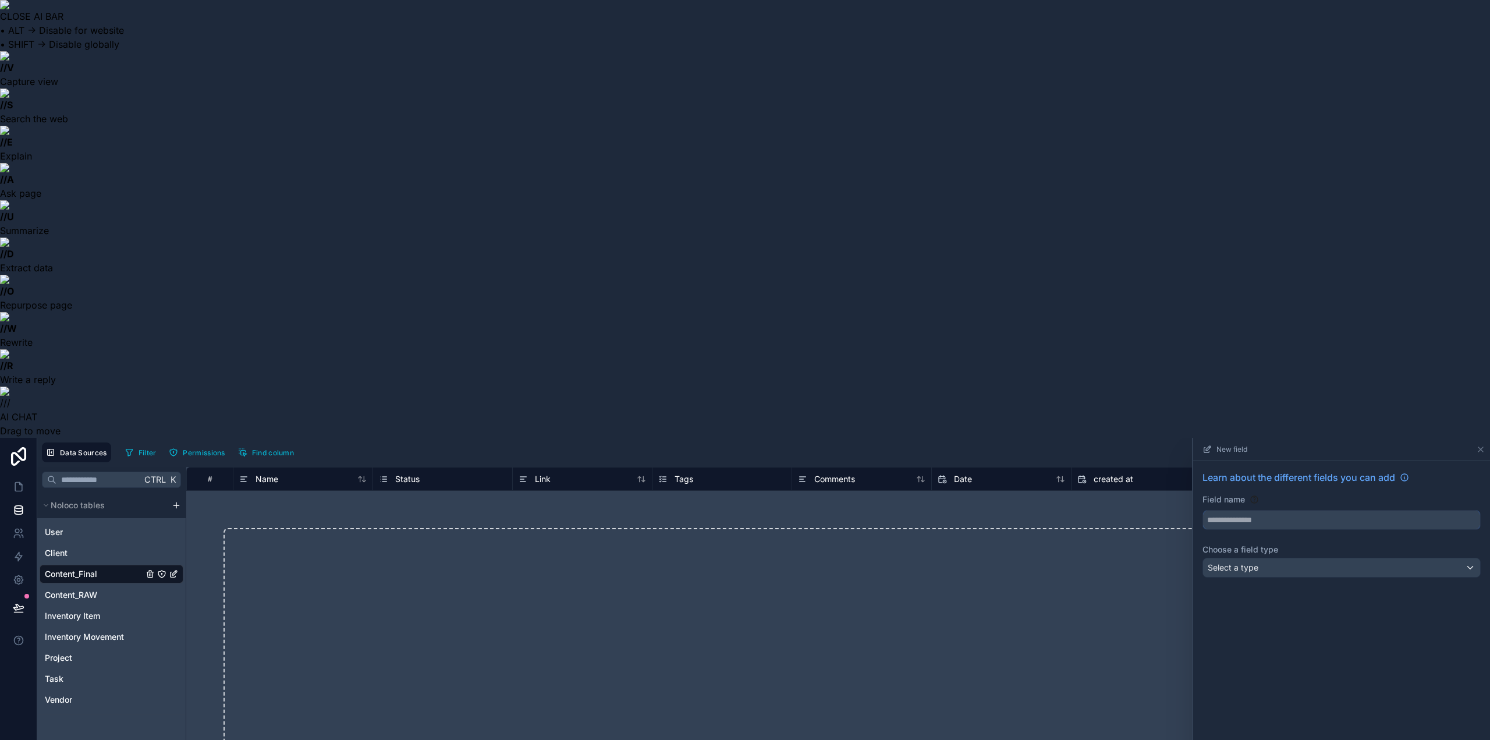
click at [1238, 511] on input "text" at bounding box center [1341, 520] width 277 height 19
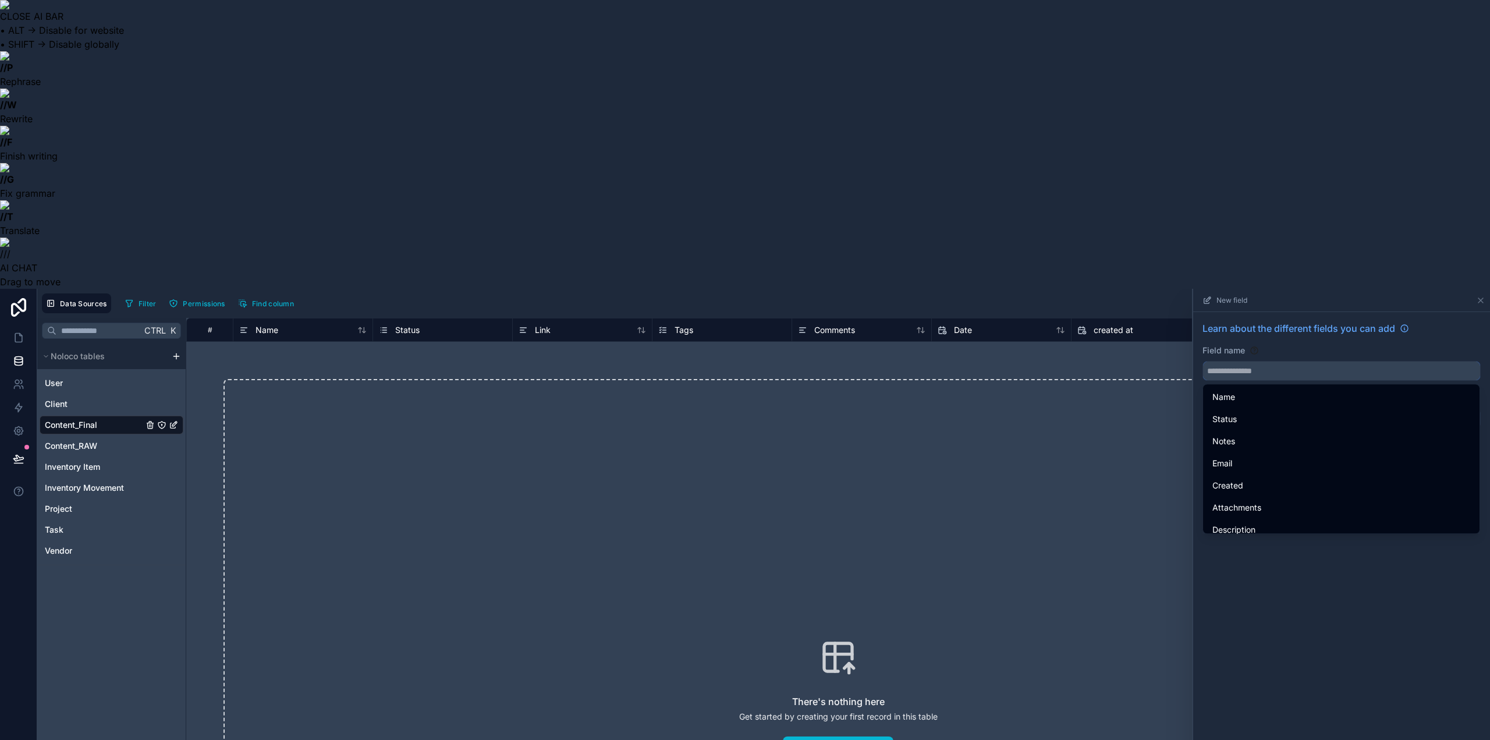
paste input "**********"
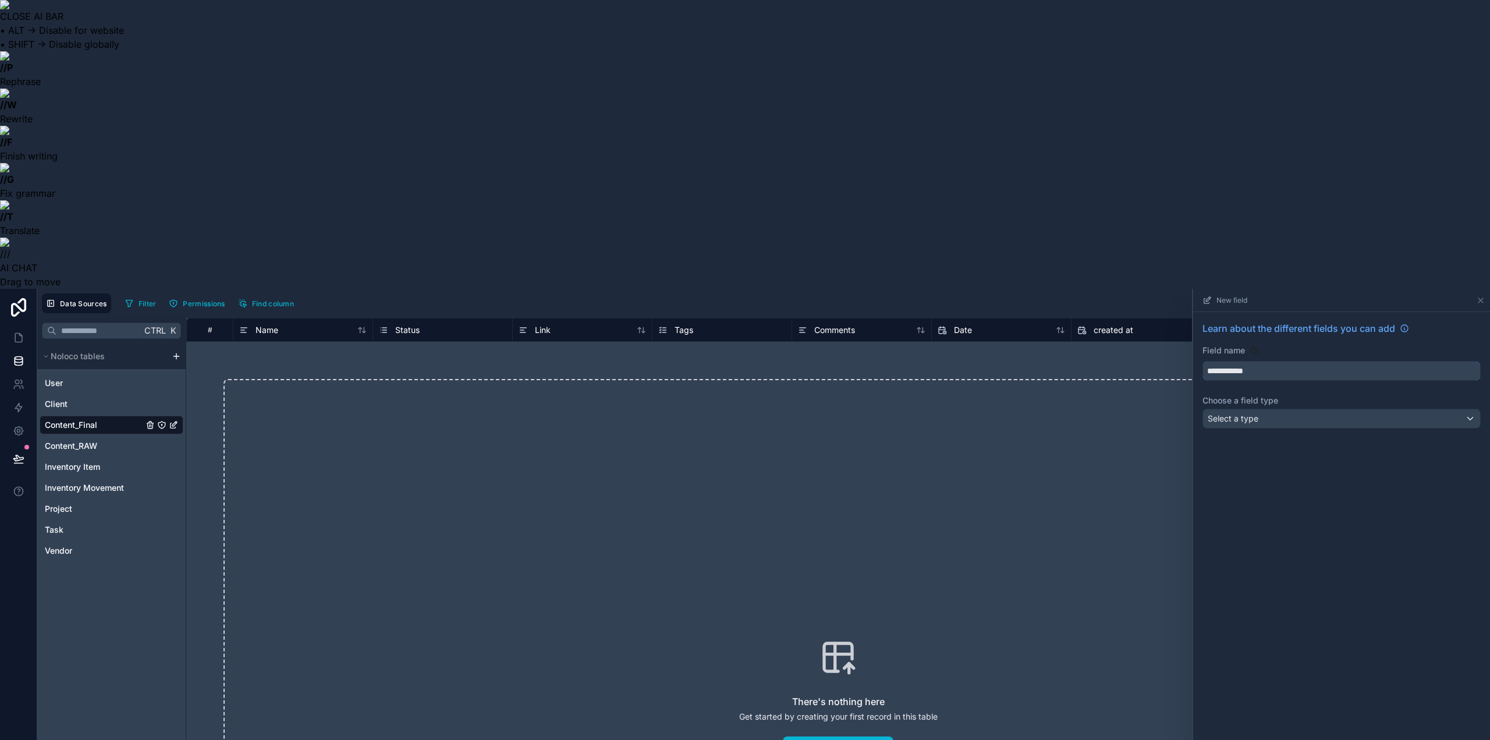
type input "**********"
click at [1263, 409] on div "Select a type" at bounding box center [1341, 418] width 277 height 19
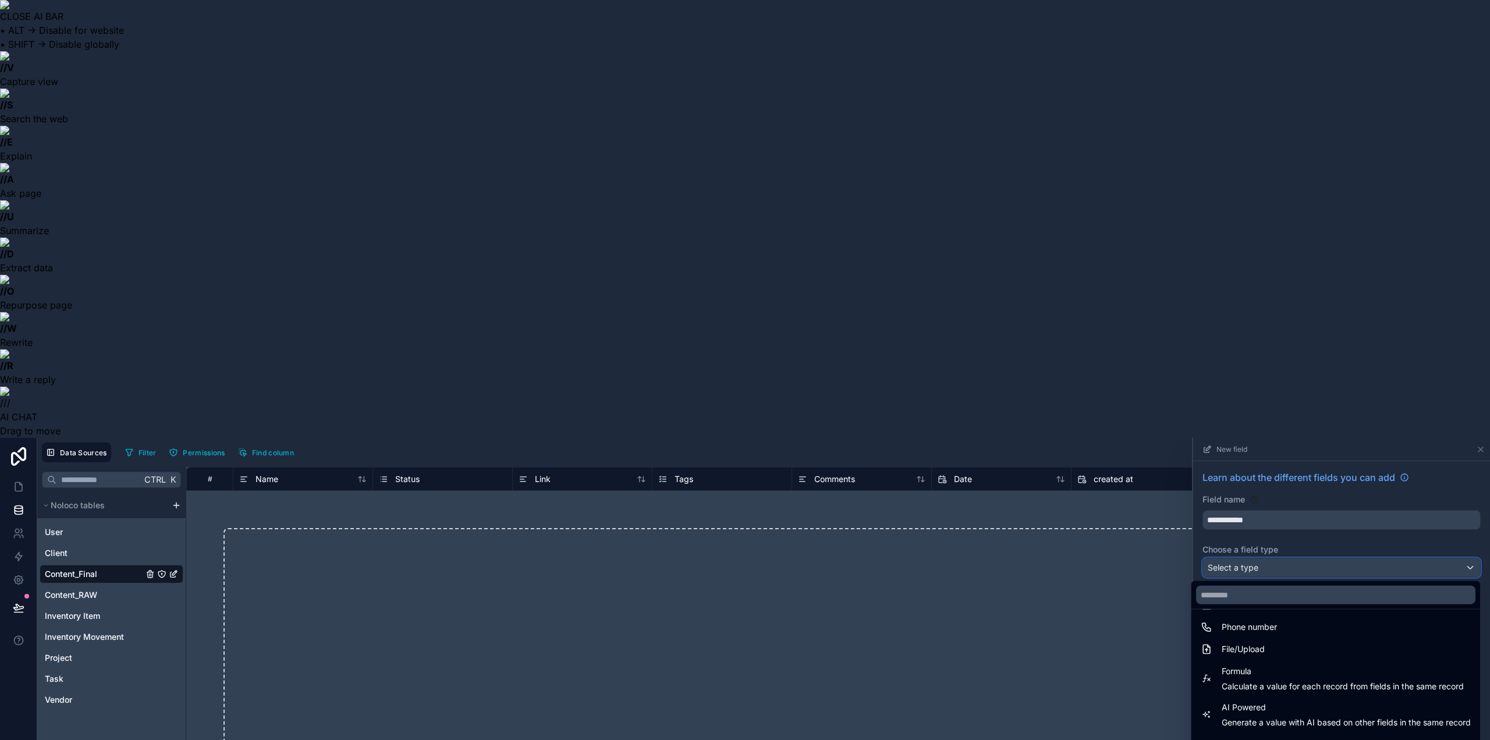
scroll to position [338, 0]
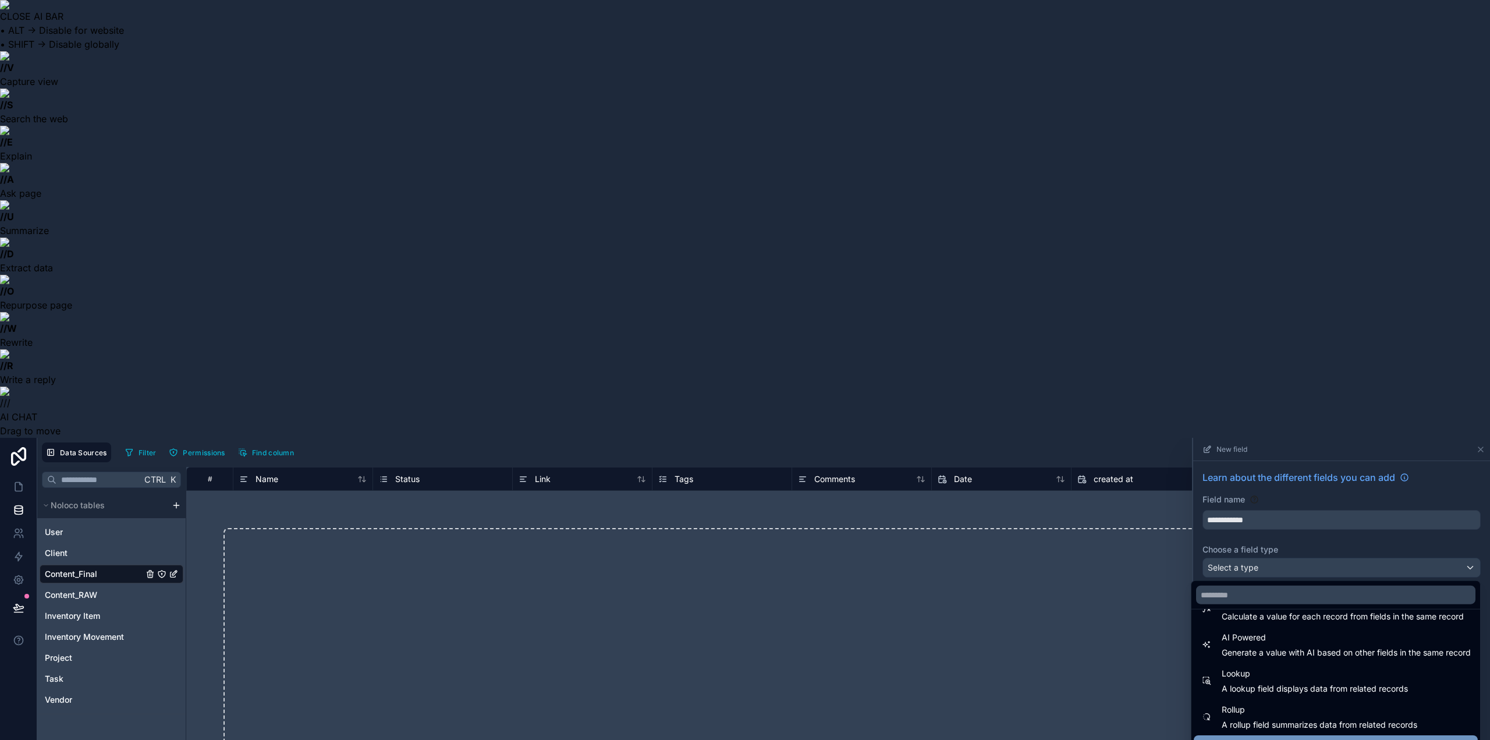
click at [1301, 739] on div "Link to another record" at bounding box center [1336, 746] width 270 height 14
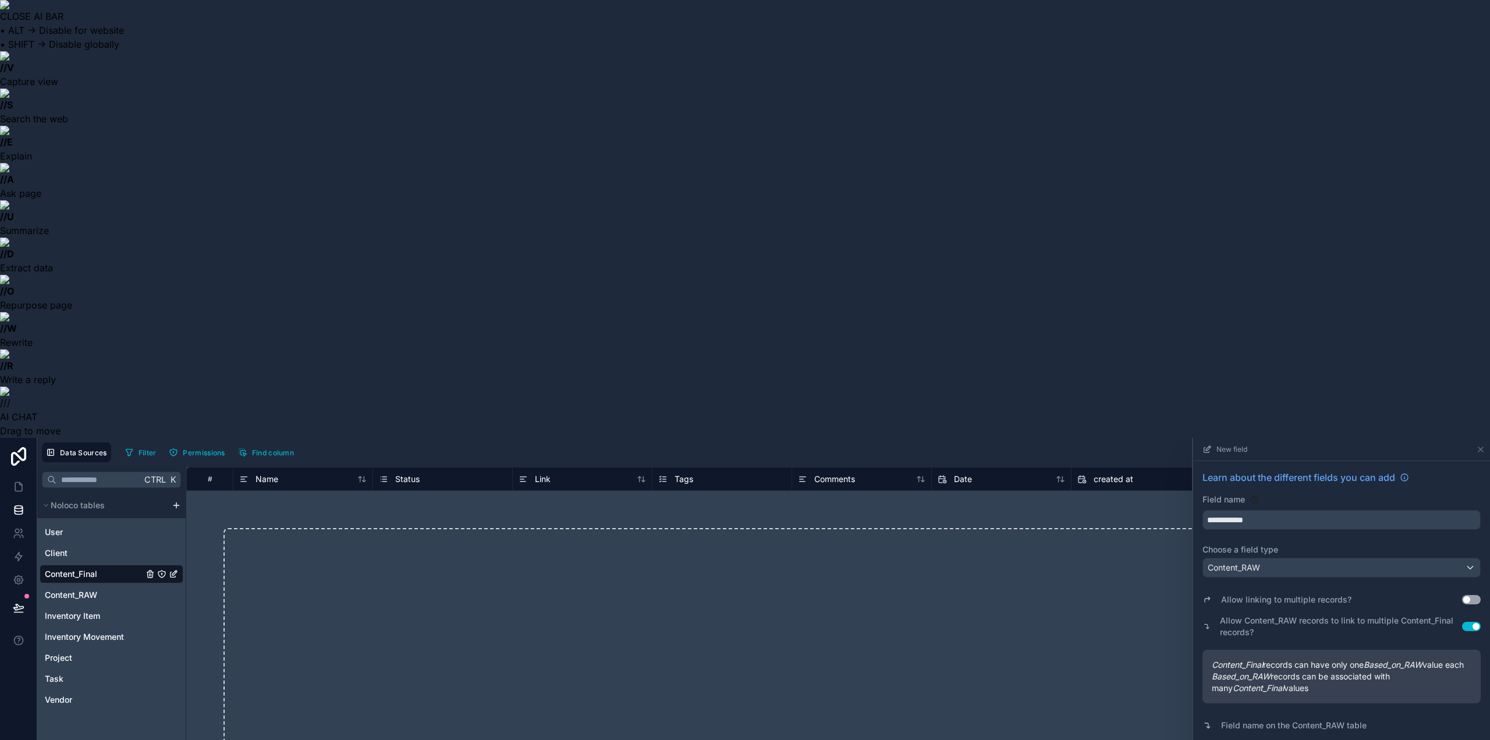
click at [1468, 595] on button "Use setting" at bounding box center [1471, 599] width 19 height 9
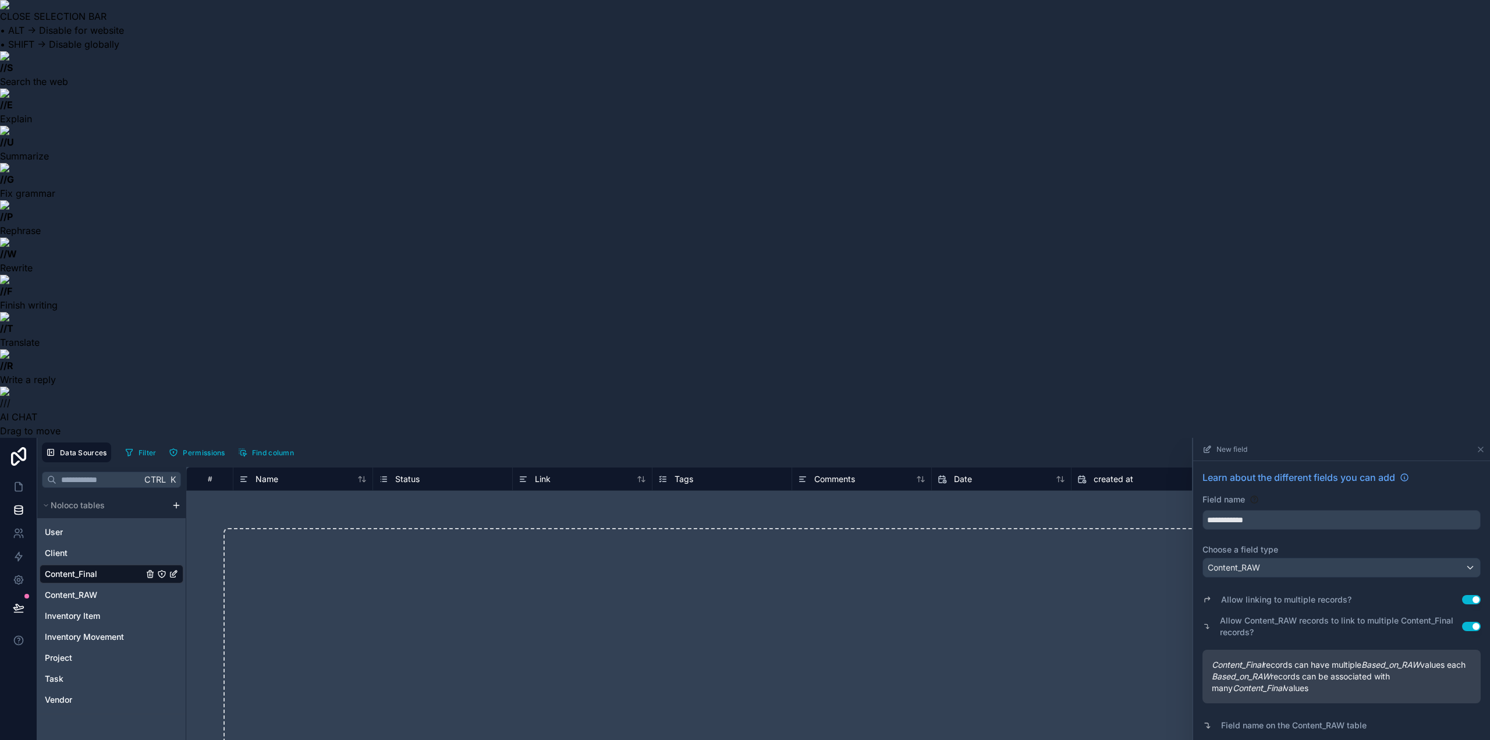
click at [1290, 558] on div "Content_RAW" at bounding box center [1341, 567] width 277 height 19
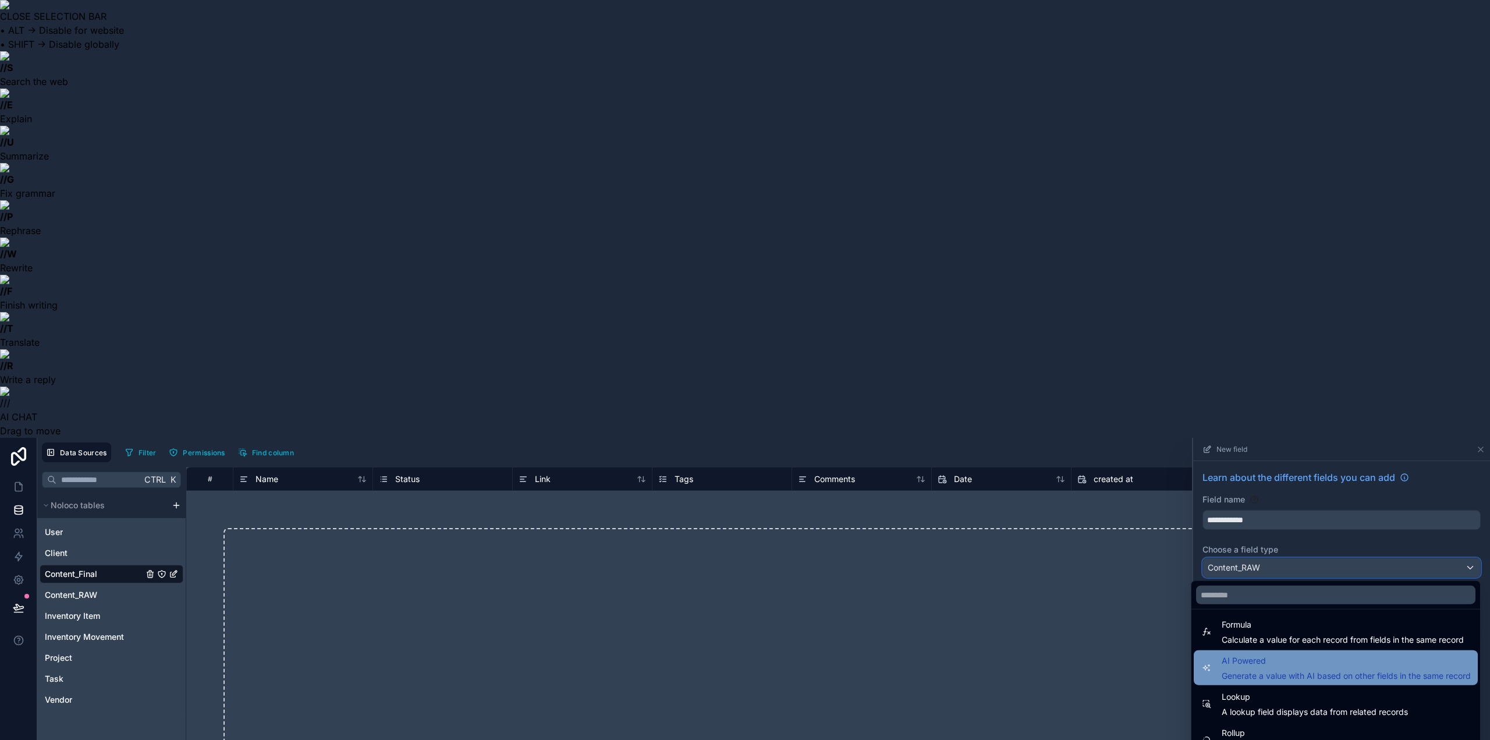
scroll to position [338, 0]
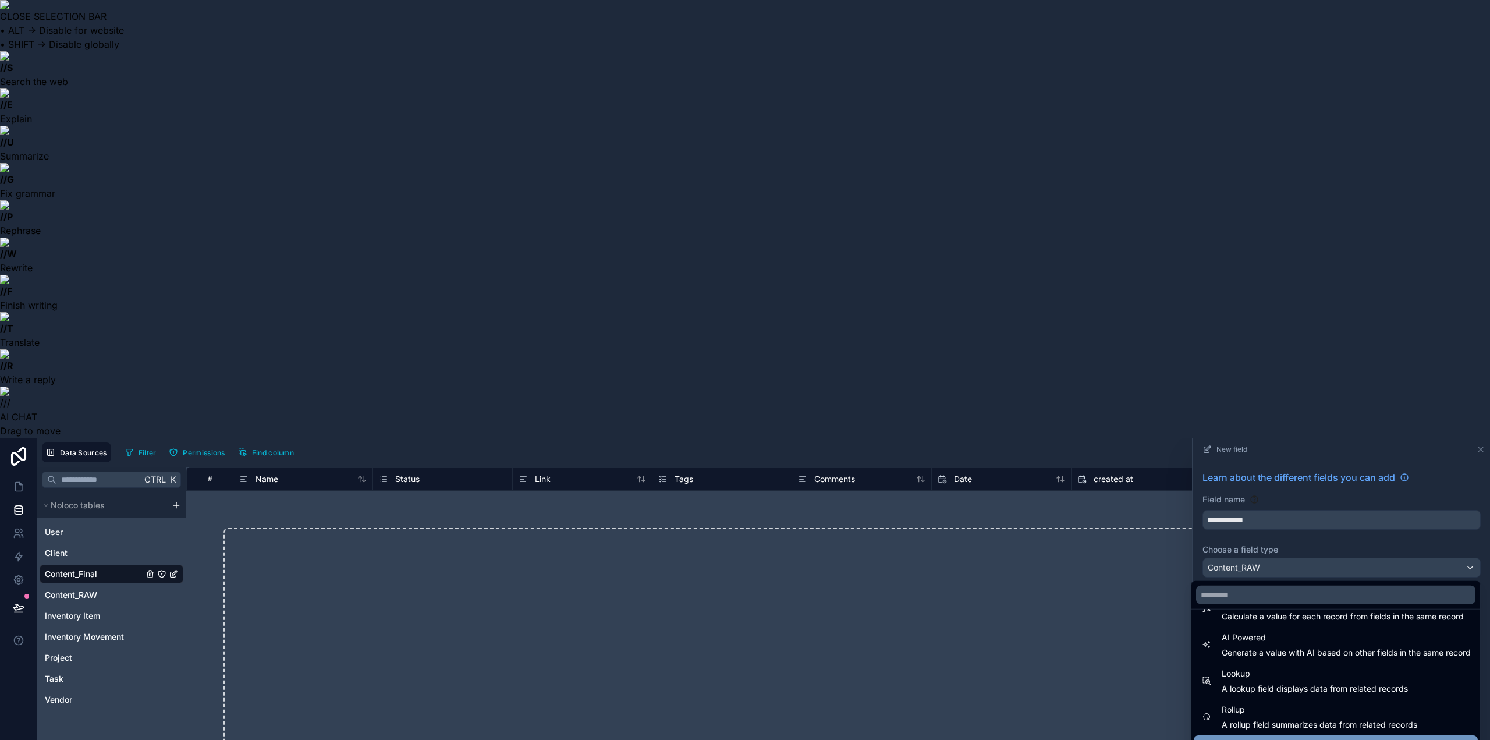
click at [1275, 739] on span "Link to another record" at bounding box center [1264, 746] width 84 height 14
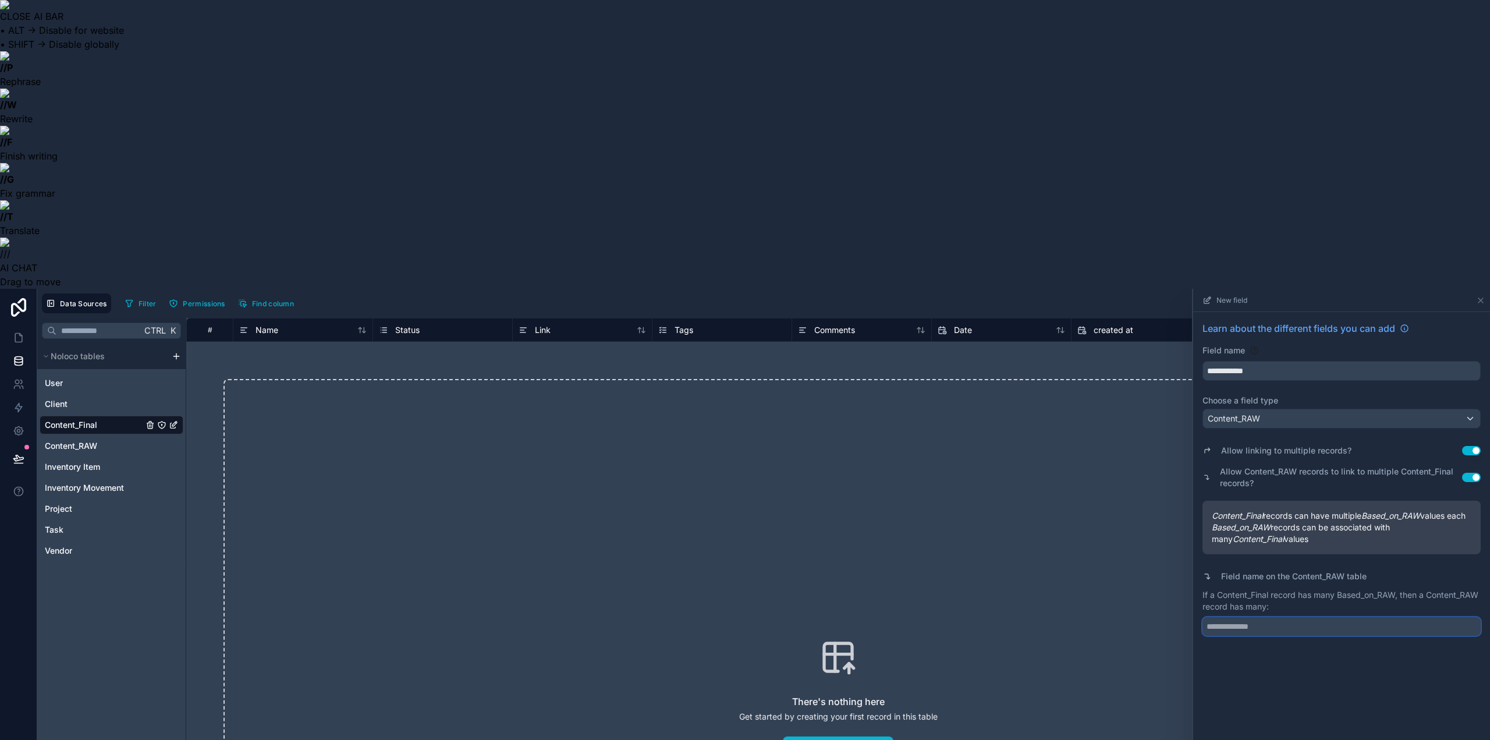
click at [1238, 617] on input "text" at bounding box center [1342, 626] width 278 height 19
drag, startPoint x: 1274, startPoint y: 350, endPoint x: 1213, endPoint y: 353, distance: 61.2
click at [1213, 617] on input "text" at bounding box center [1342, 626] width 278 height 19
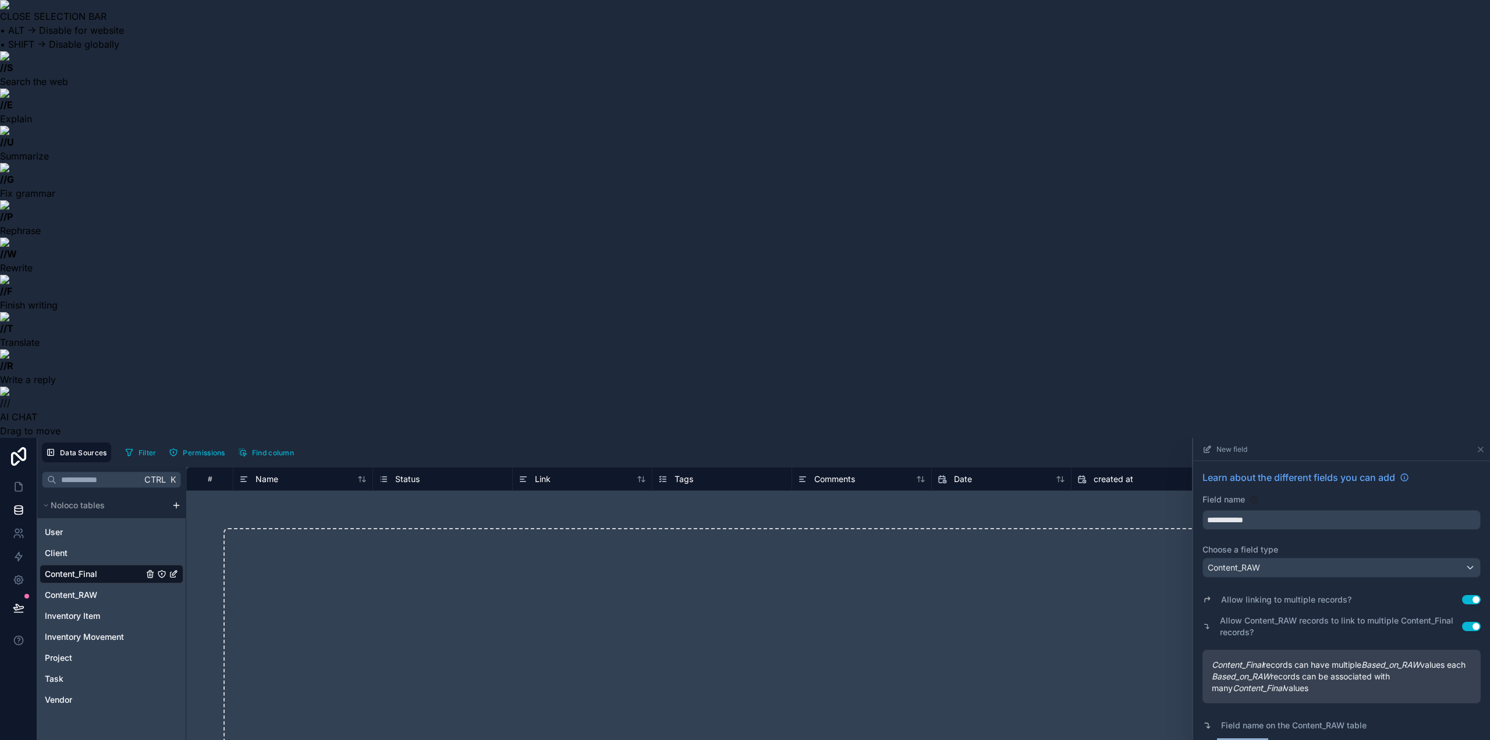
drag, startPoint x: 1217, startPoint y: 315, endPoint x: 1270, endPoint y: 315, distance: 53.6
click at [1270, 738] on p "If a Content_Final record has many Based_on_RAW, then a Content_RAW record has …" at bounding box center [1342, 749] width 278 height 23
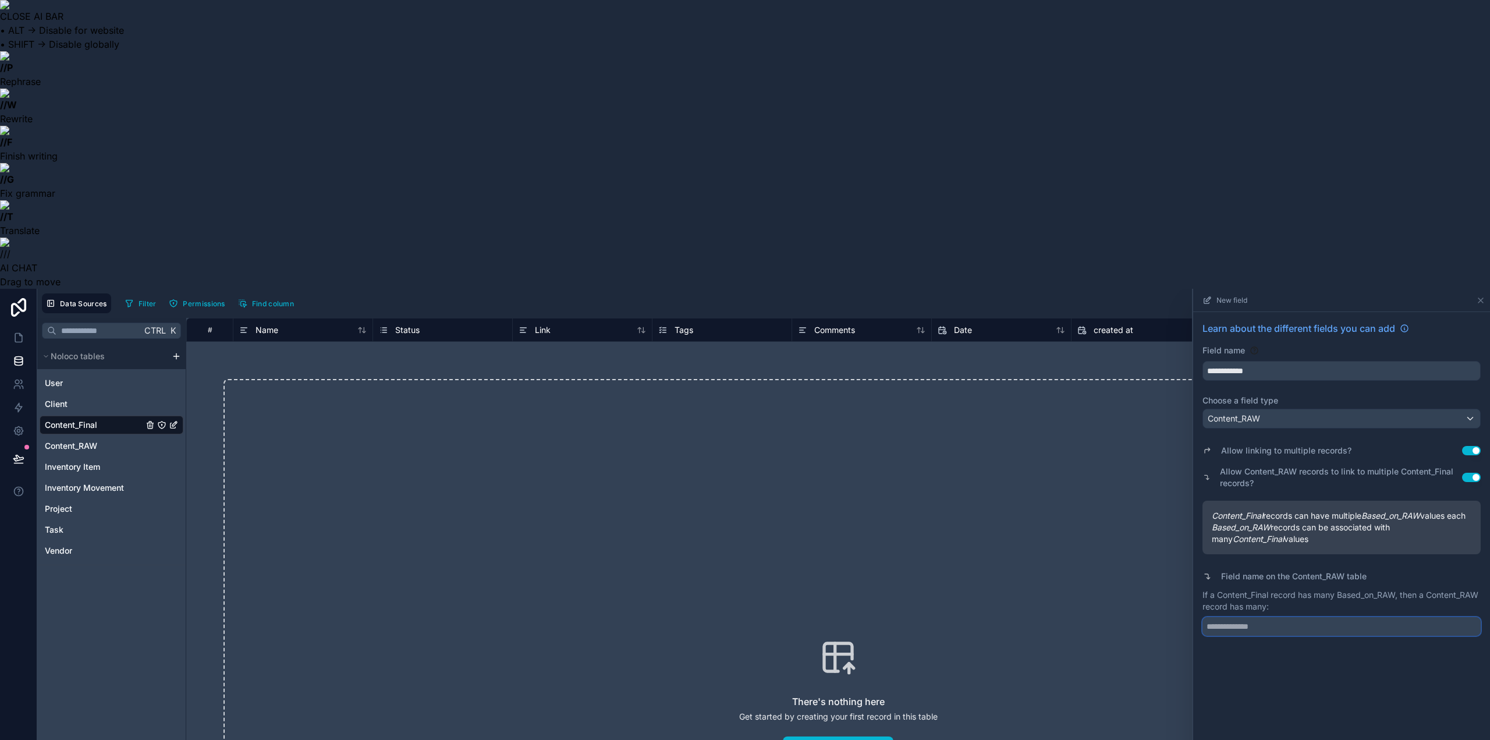
paste input "**********"
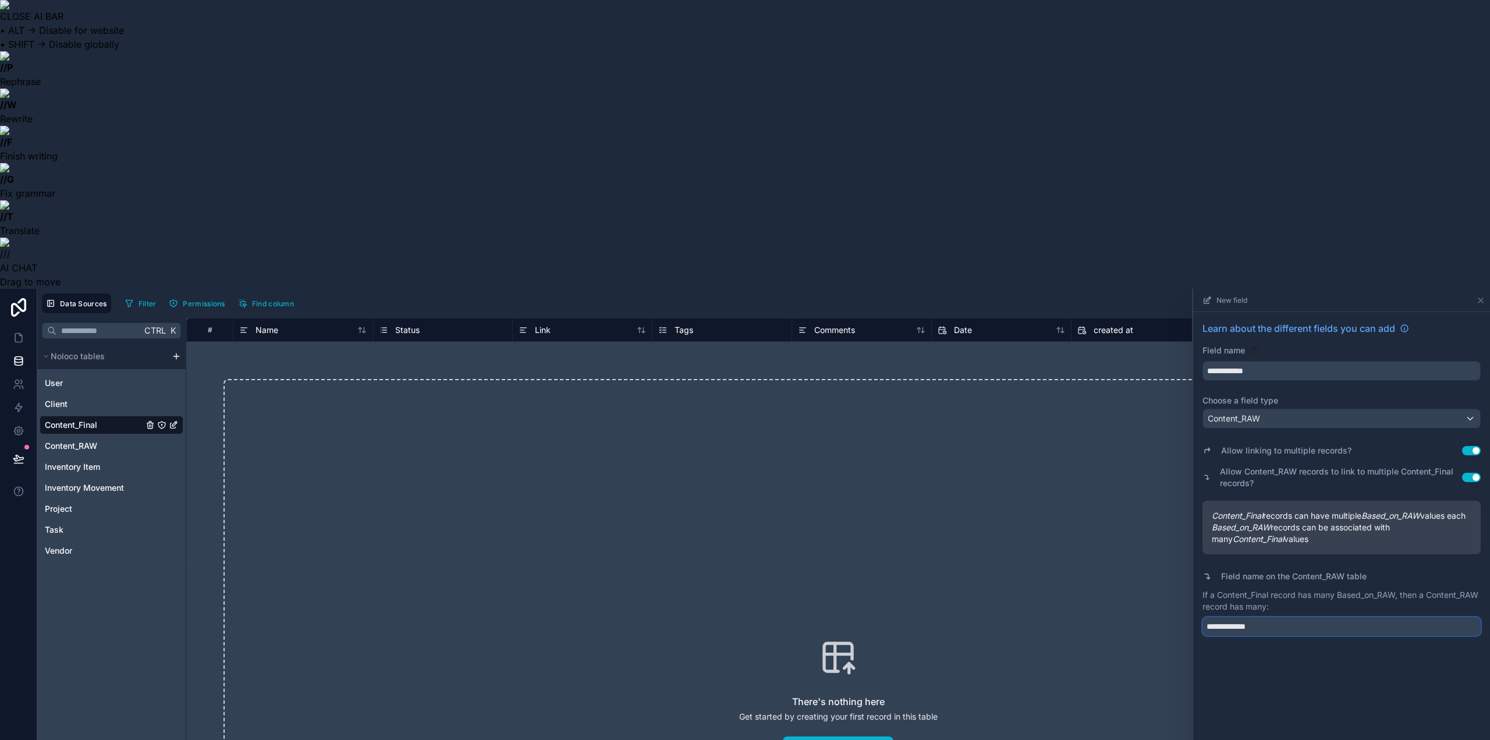
click at [1301, 617] on input "**********" at bounding box center [1342, 626] width 278 height 19
click at [1314, 505] on div "**********" at bounding box center [1341, 658] width 297 height 693
click at [1271, 617] on input "**********" at bounding box center [1342, 626] width 278 height 19
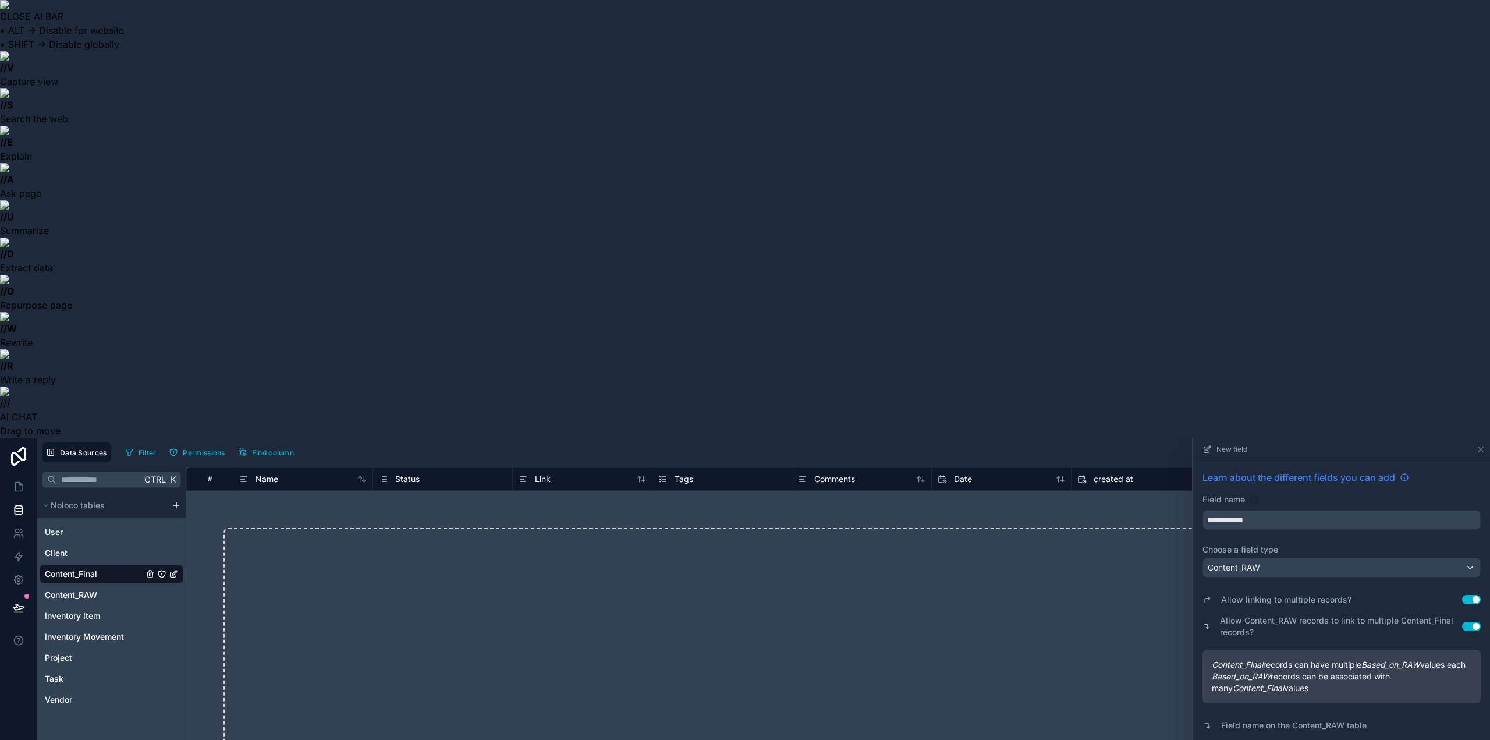
click at [1400, 470] on link "Learn about the different fields you can add" at bounding box center [1306, 477] width 207 height 14
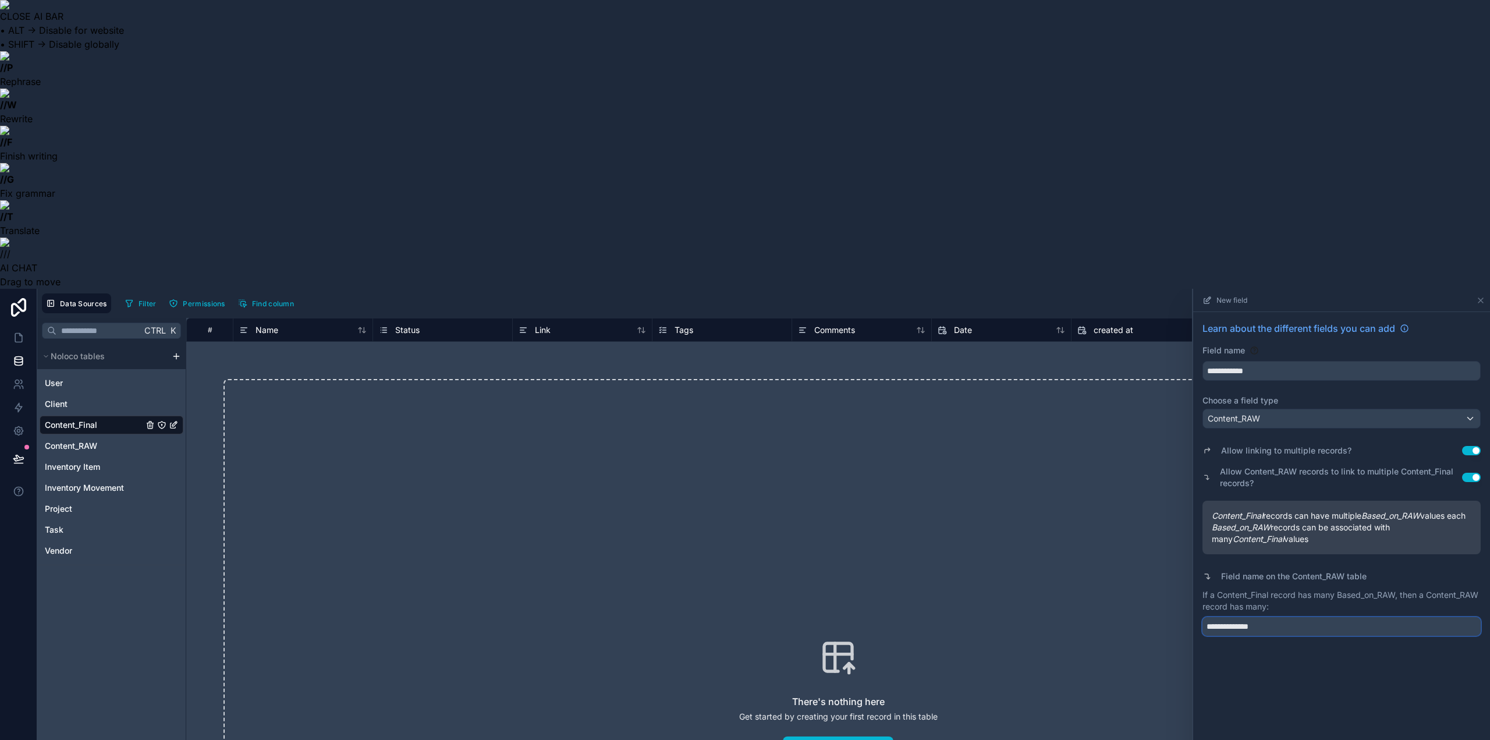
click at [1276, 617] on input "**********" at bounding box center [1342, 626] width 278 height 19
click at [1275, 617] on input "**********" at bounding box center [1342, 626] width 278 height 19
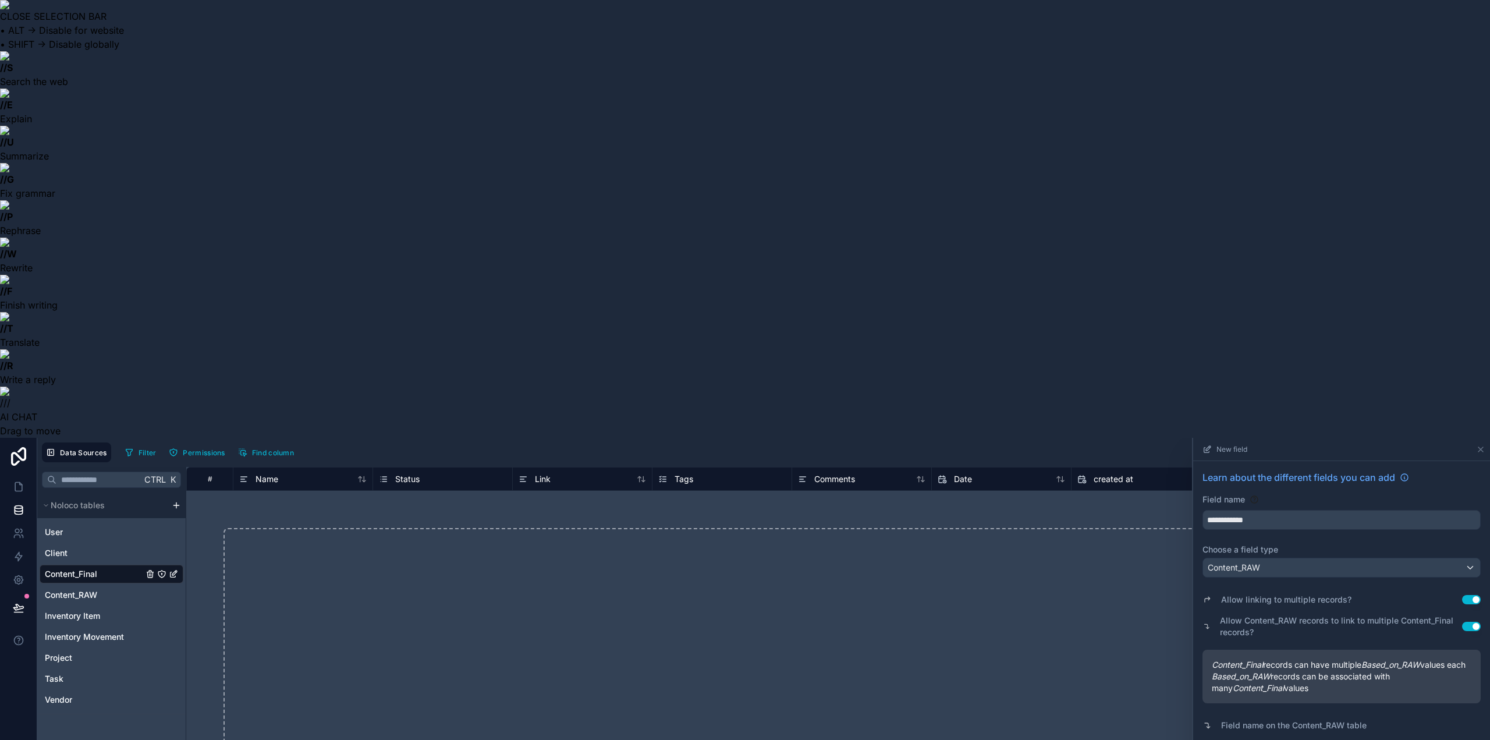
drag, startPoint x: 1265, startPoint y: 352, endPoint x: 1126, endPoint y: 349, distance: 139.2
type input "**********"
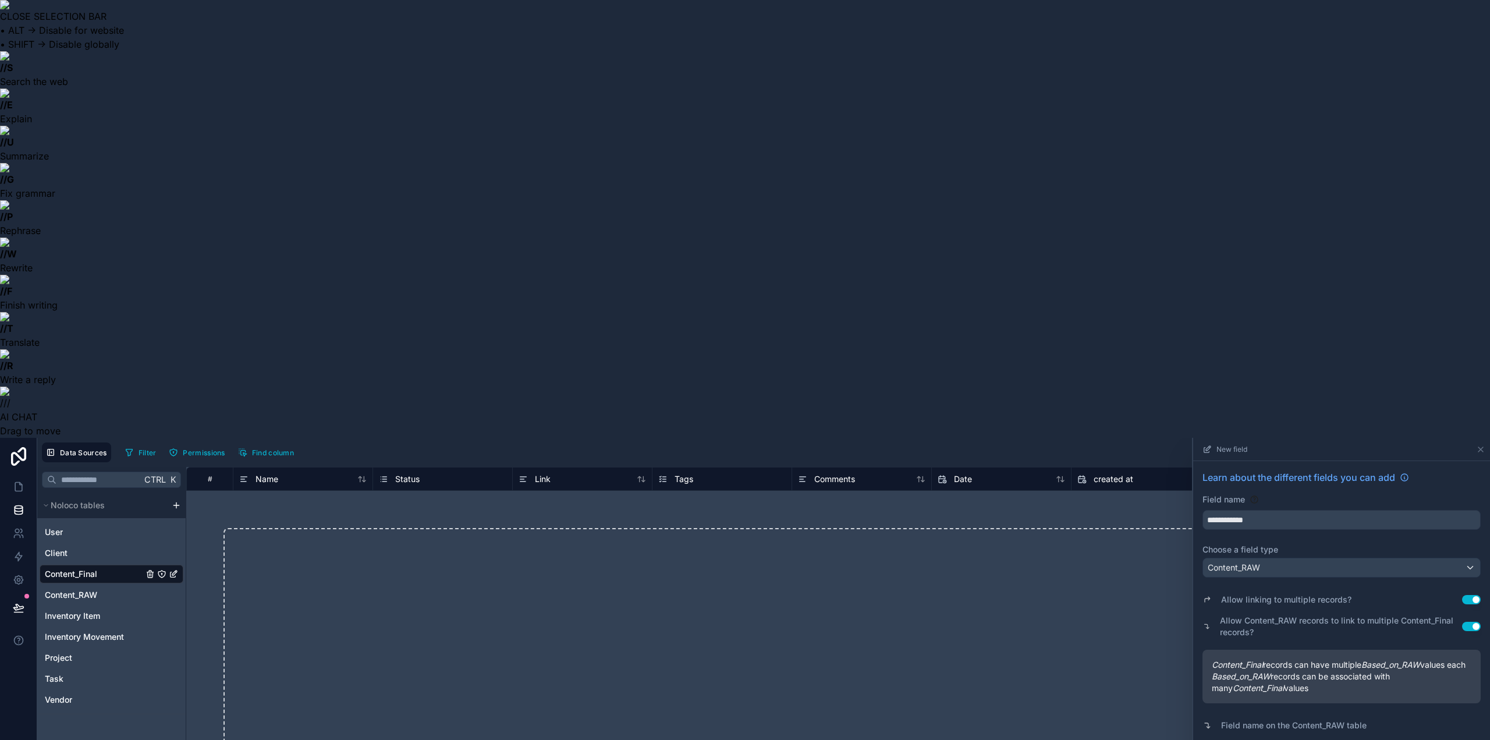
click at [1474, 622] on button "Use setting" at bounding box center [1471, 626] width 19 height 9
drag, startPoint x: 1379, startPoint y: 458, endPoint x: 1380, endPoint y: 471, distance: 13.5
drag, startPoint x: 1253, startPoint y: 731, endPoint x: 1307, endPoint y: 583, distance: 157.5
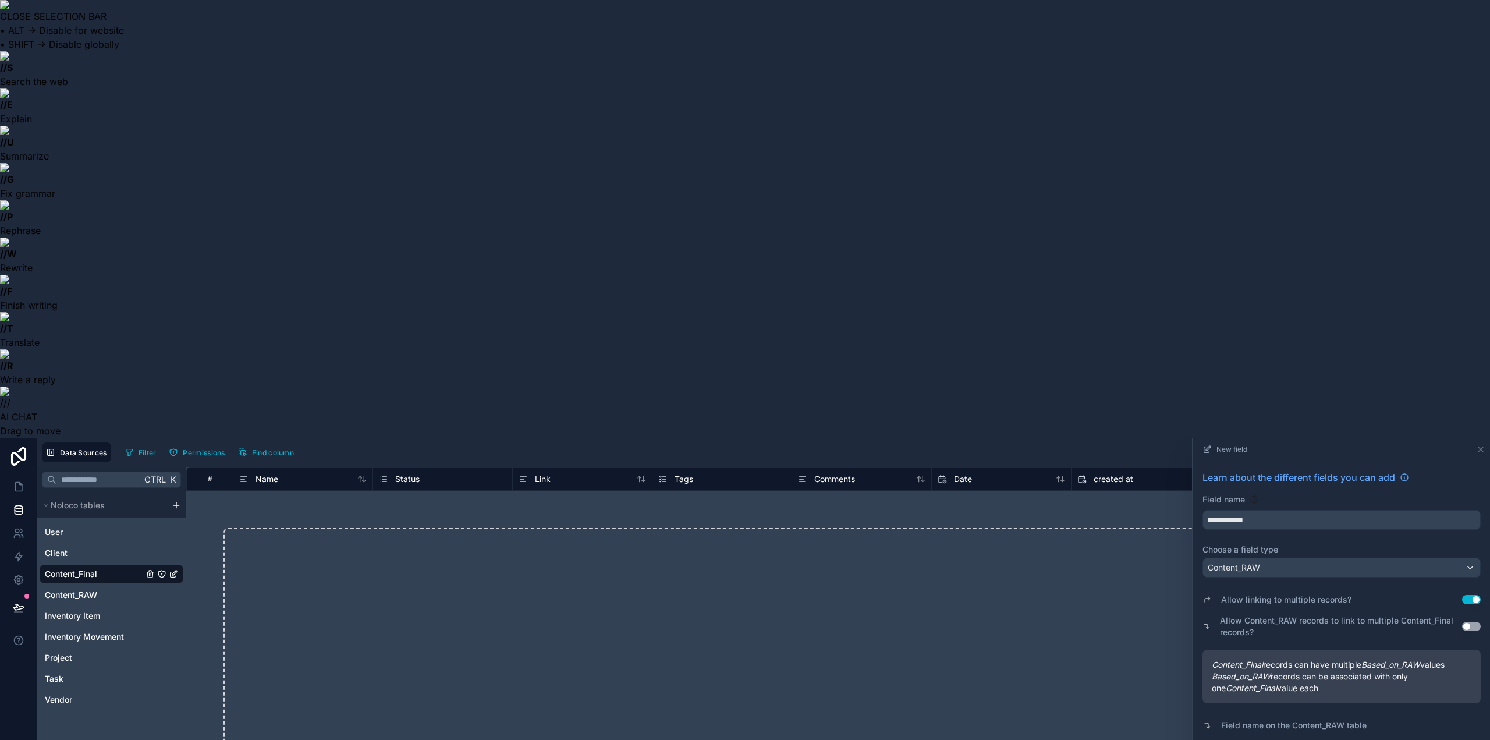
click at [1470, 595] on button "Use setting" at bounding box center [1471, 599] width 19 height 9
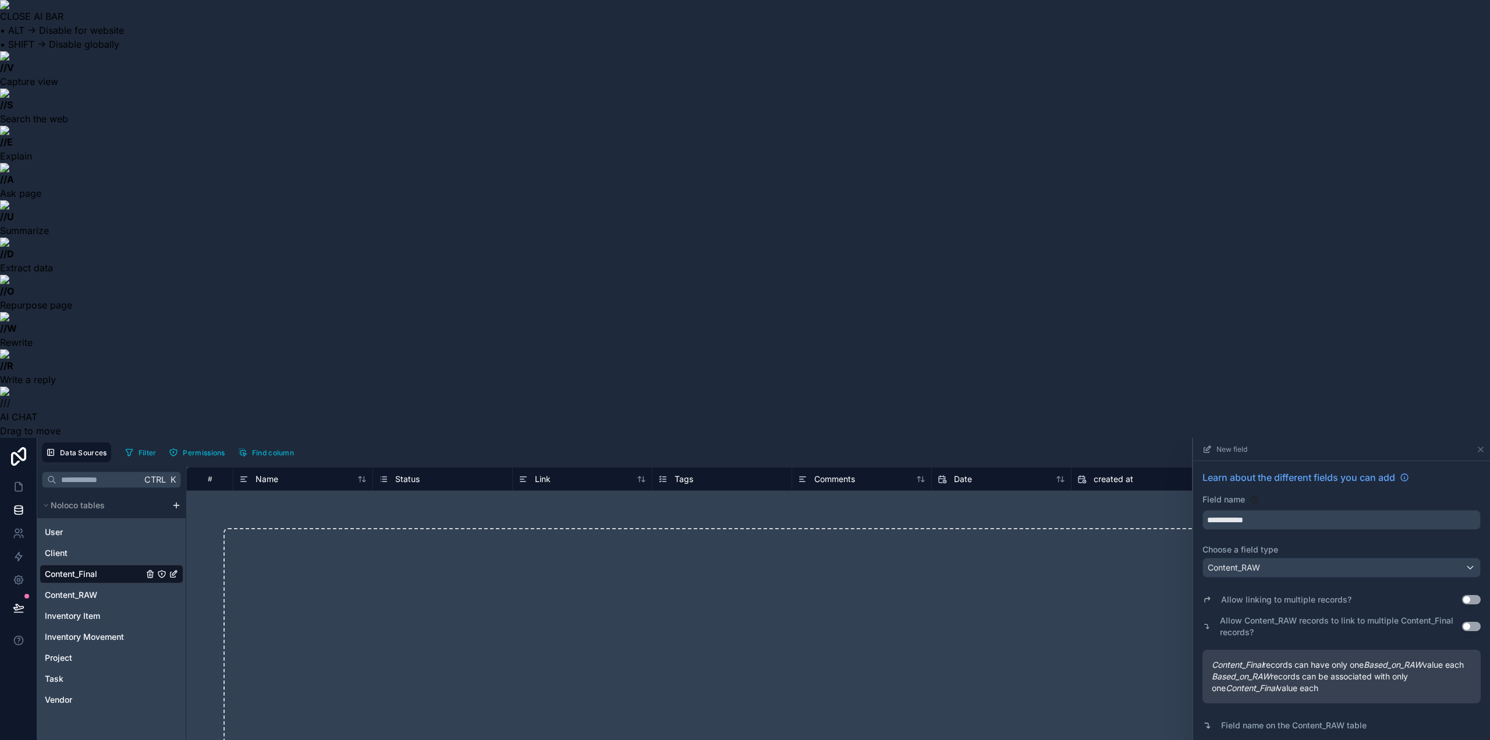
click at [1320, 511] on input "**********" at bounding box center [1341, 520] width 277 height 19
click at [1325, 558] on div "Content_RAW" at bounding box center [1341, 567] width 277 height 19
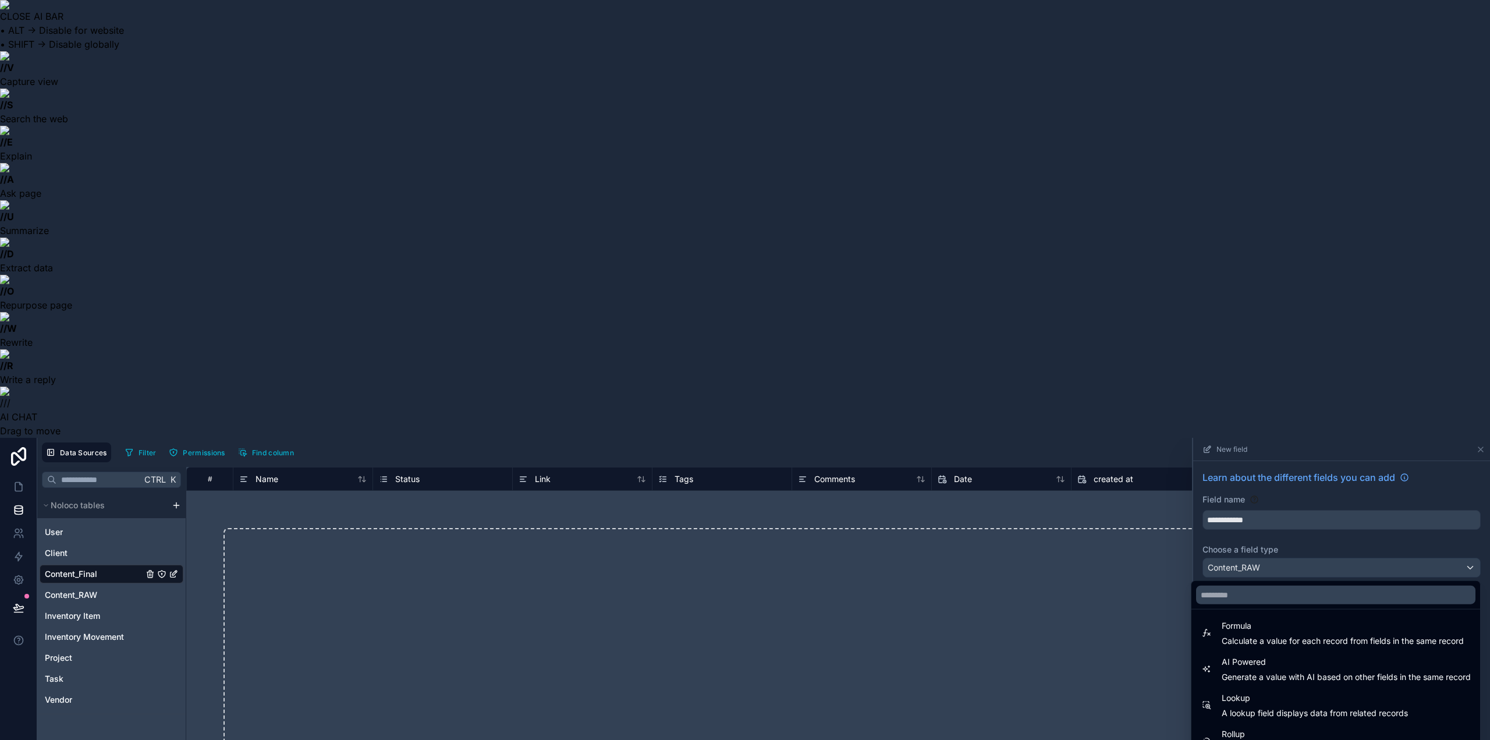
scroll to position [338, 0]
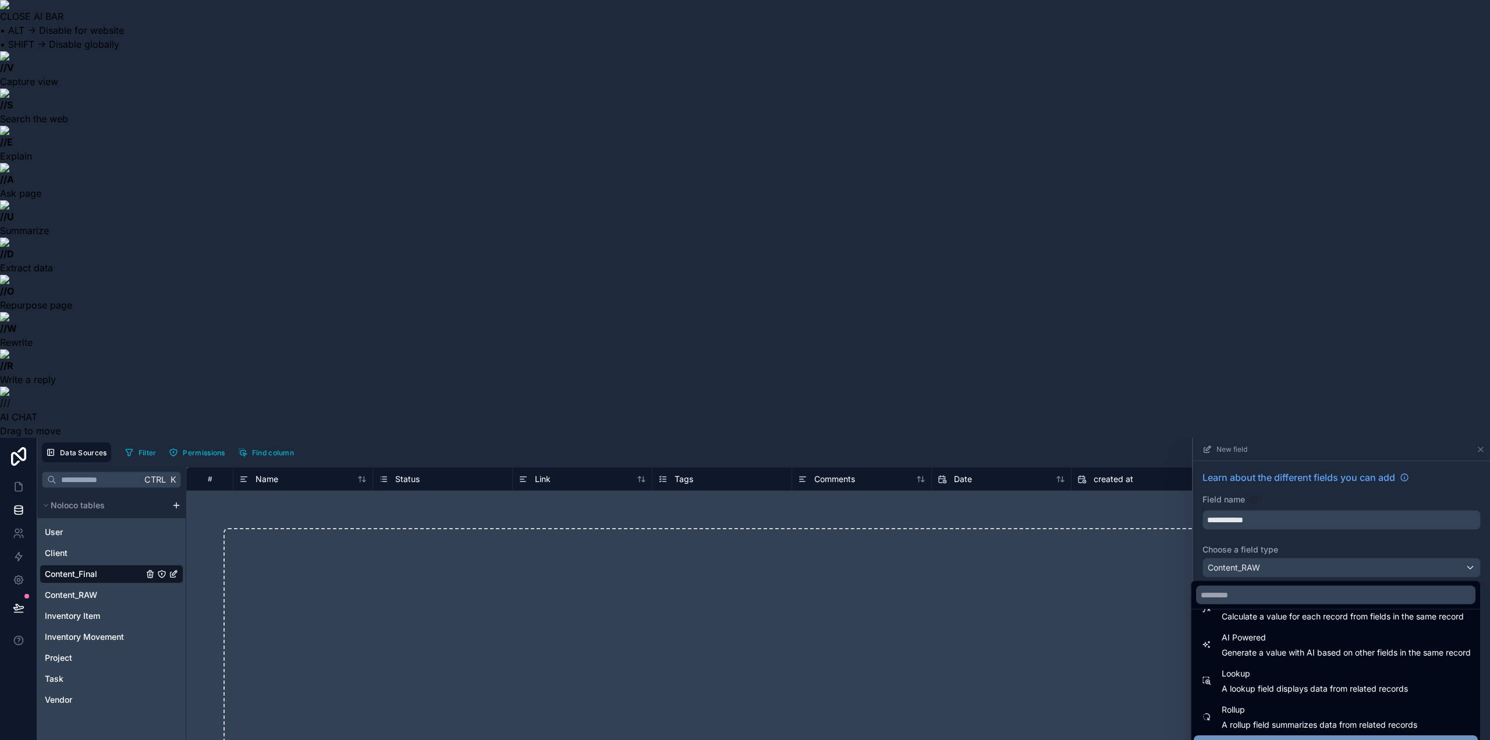
click at [1412, 735] on div "Link to another record" at bounding box center [1336, 745] width 284 height 21
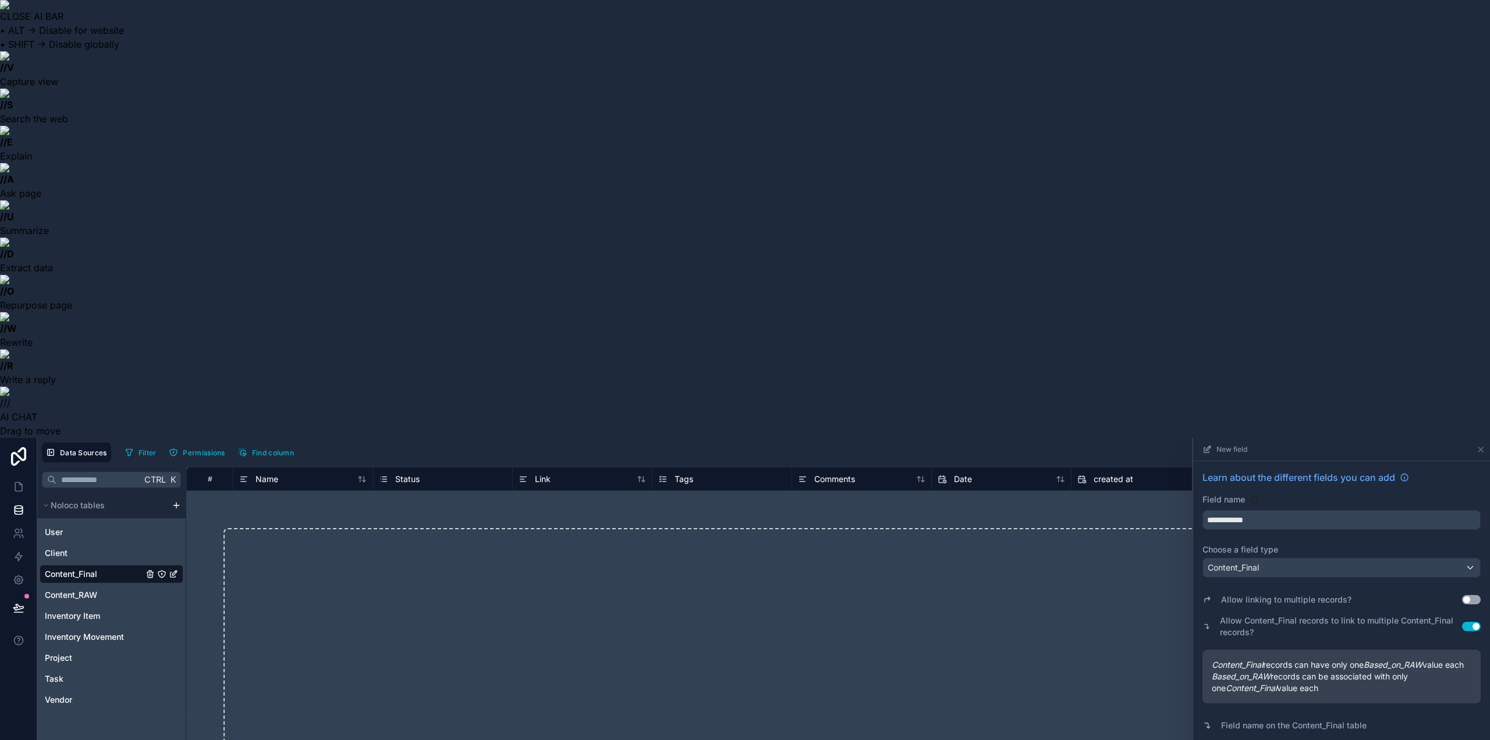
click at [1473, 595] on button "Use setting" at bounding box center [1471, 599] width 19 height 9
click at [1386, 558] on div "Content_Final" at bounding box center [1341, 567] width 277 height 19
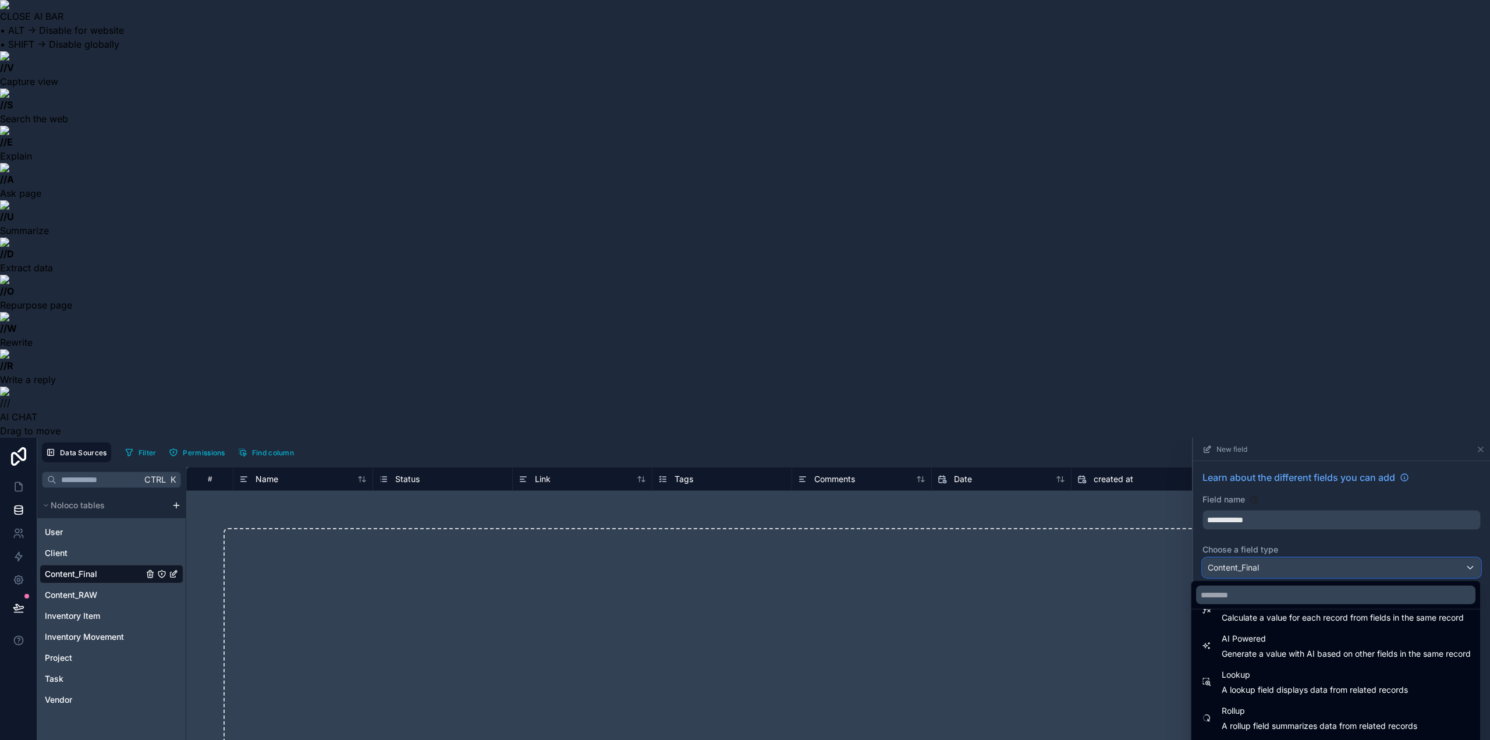
scroll to position [338, 0]
click at [1305, 739] on div "Link to another record" at bounding box center [1336, 746] width 270 height 14
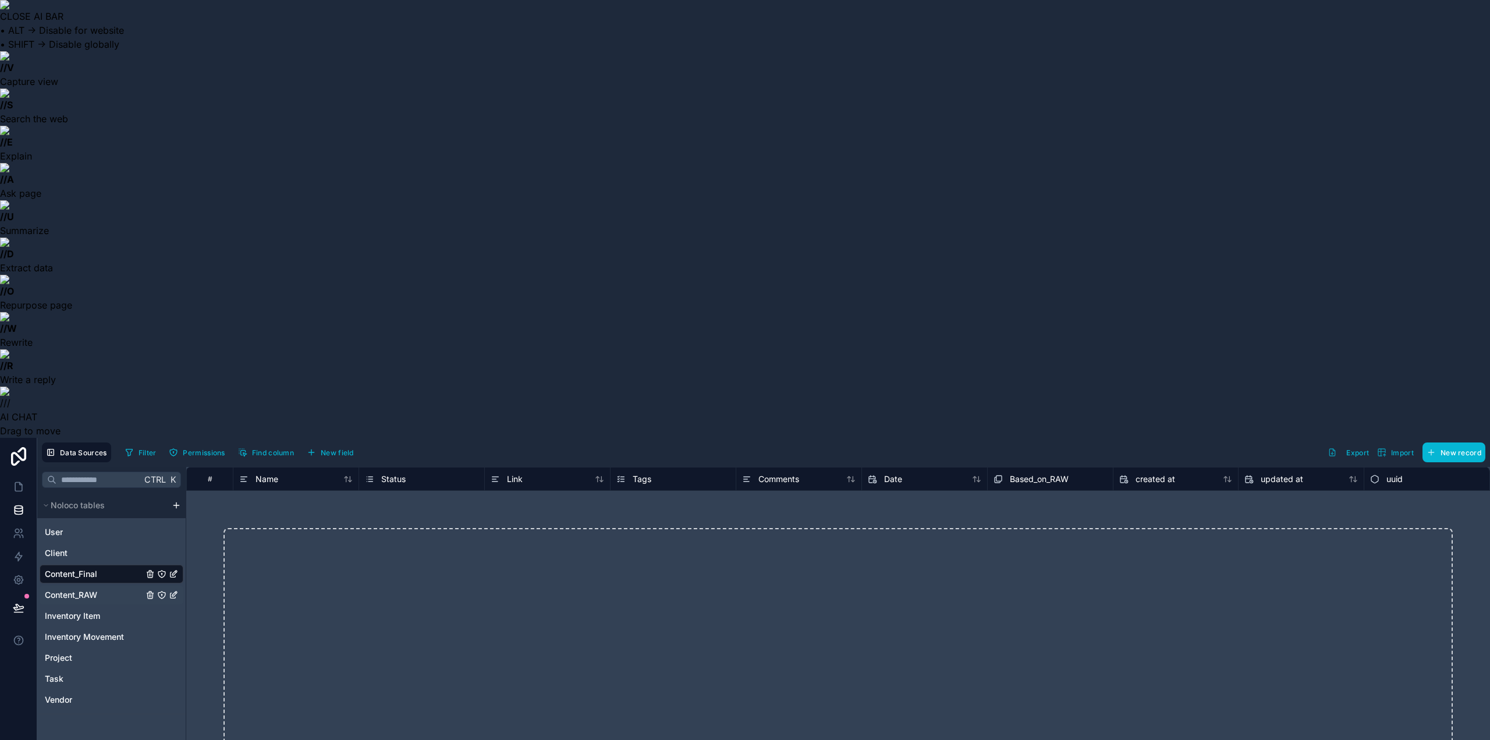
click at [73, 589] on span "Content_RAW" at bounding box center [71, 595] width 52 height 12
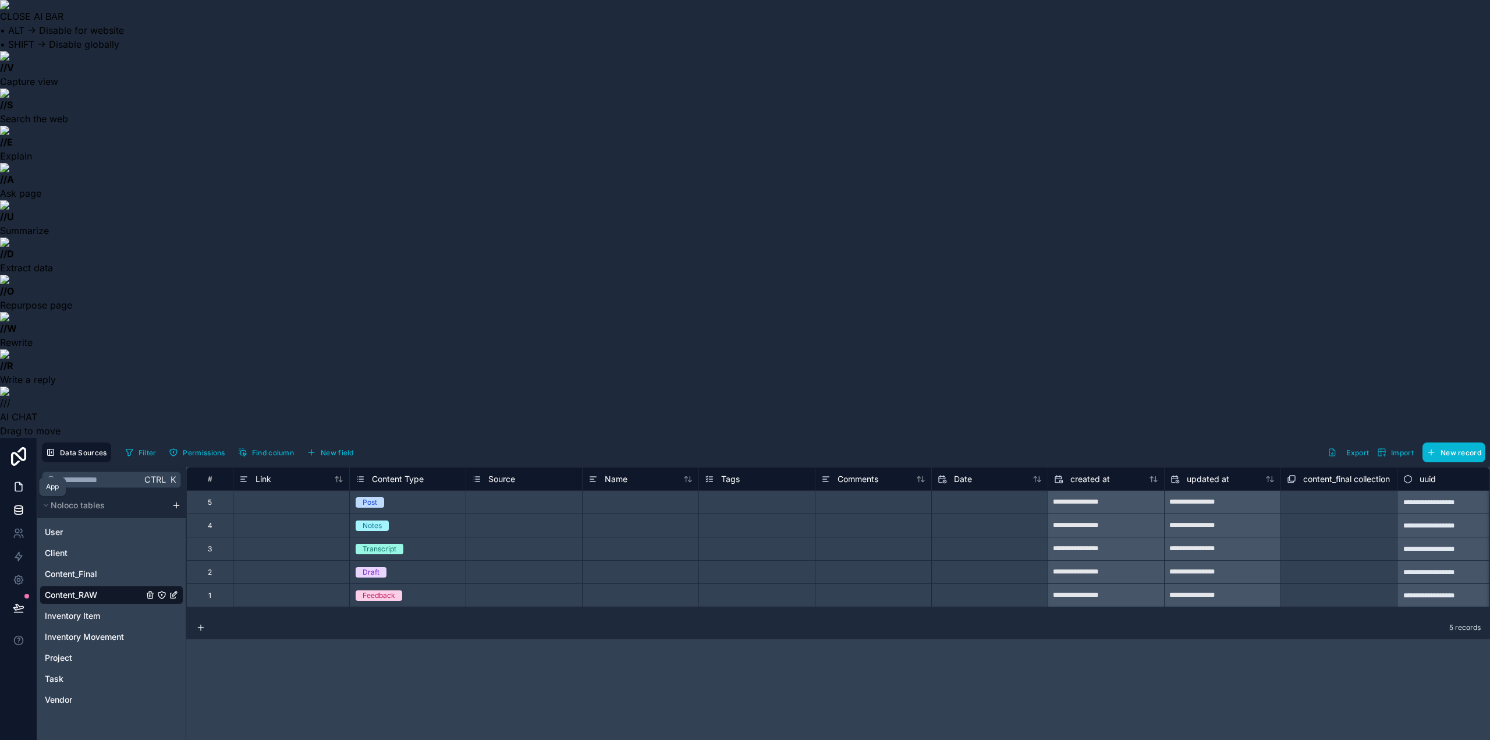
click at [15, 483] on icon at bounding box center [18, 487] width 7 height 9
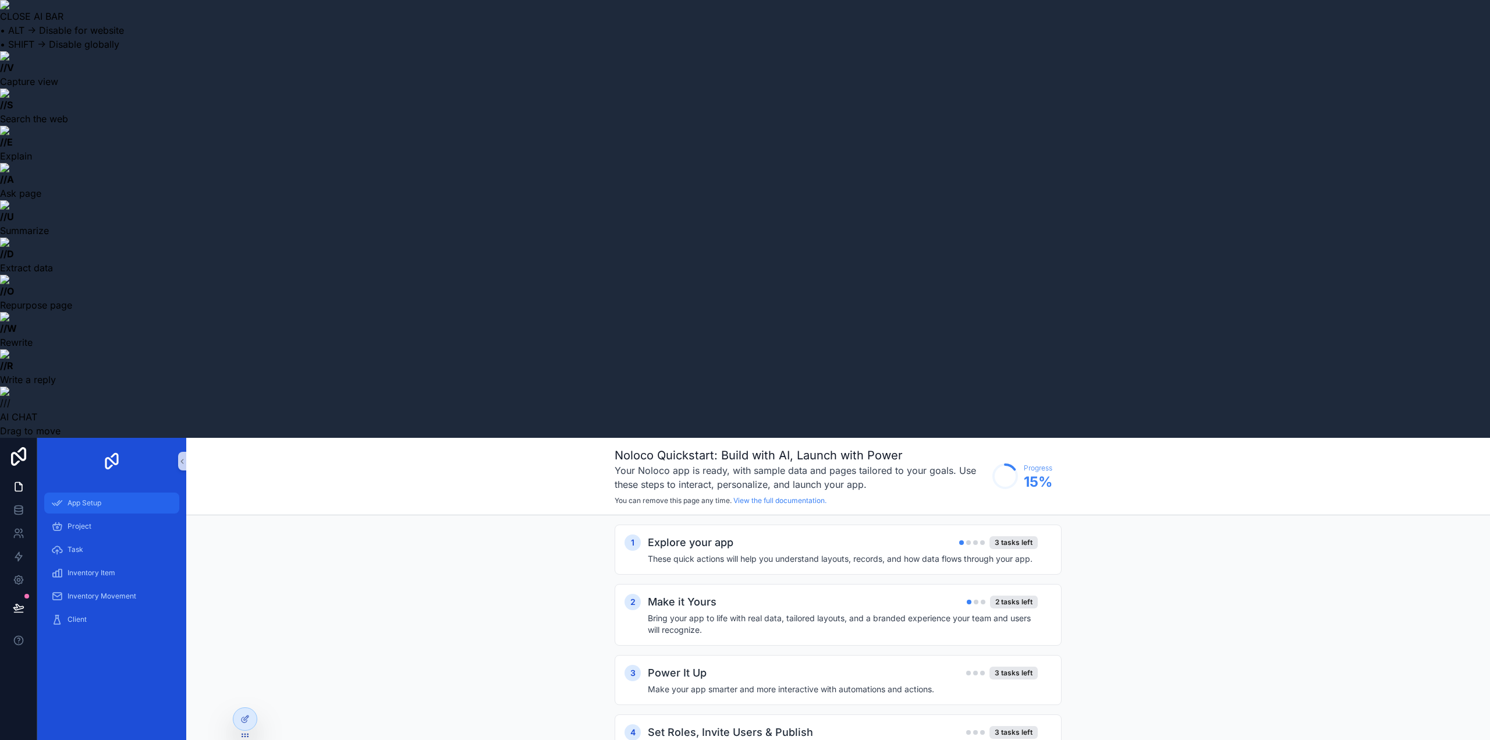
click at [94, 498] on span "App Setup" at bounding box center [85, 502] width 34 height 9
click at [17, 552] on icon at bounding box center [18, 556] width 7 height 9
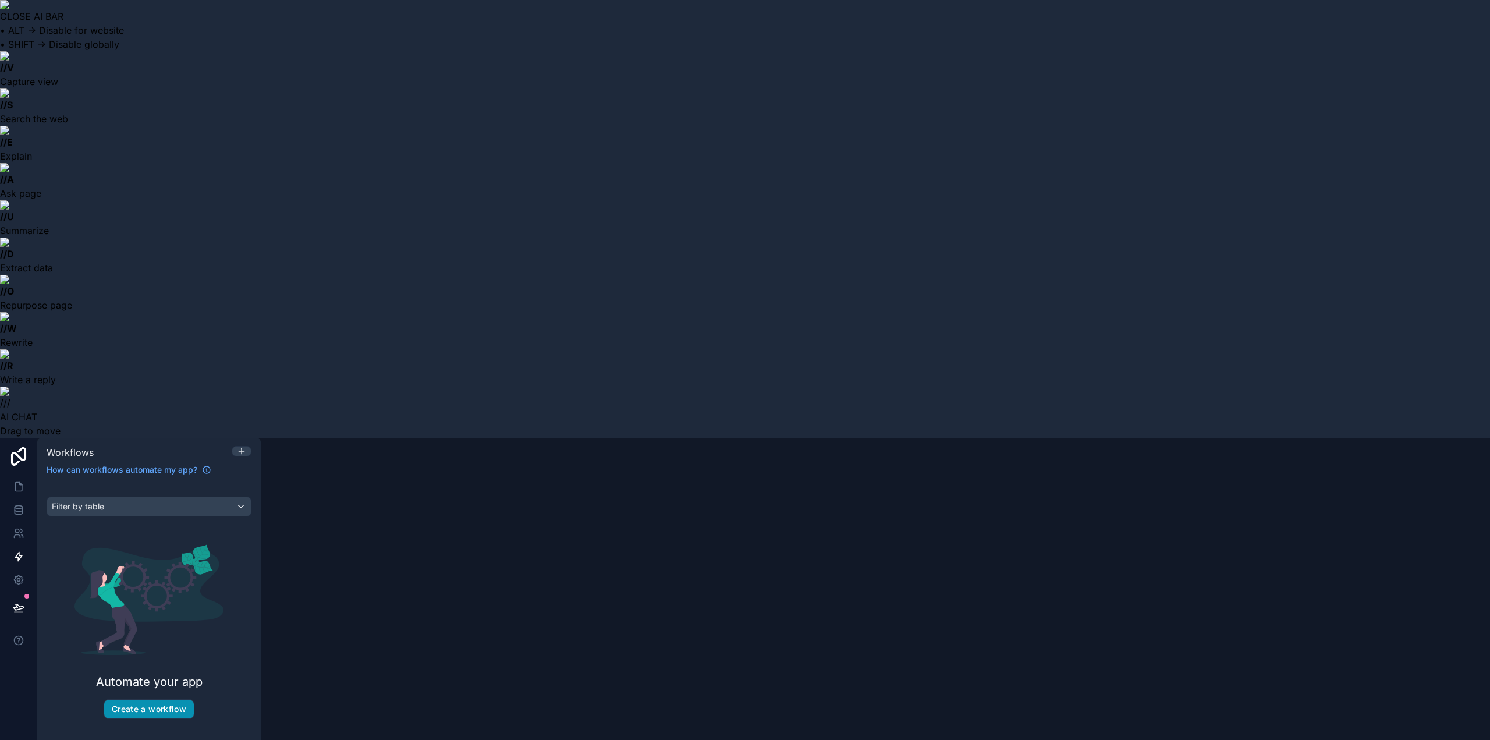
click at [150, 700] on button "Create a workflow" at bounding box center [149, 709] width 90 height 19
click at [19, 51] on div "scrollable content" at bounding box center [745, 370] width 1490 height 740
click at [19, 481] on icon at bounding box center [19, 487] width 12 height 12
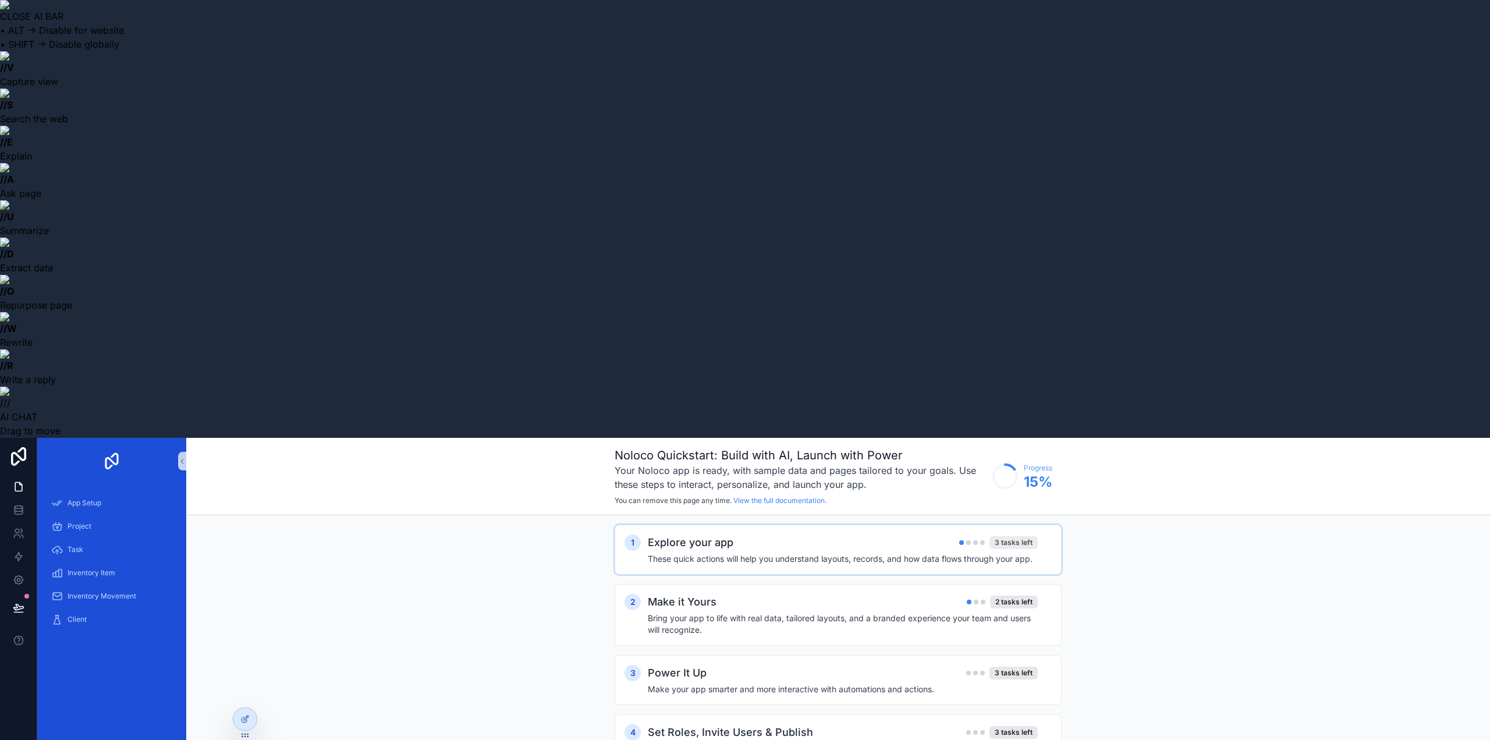
click at [1013, 536] on div "3 tasks left" at bounding box center [1014, 542] width 48 height 13
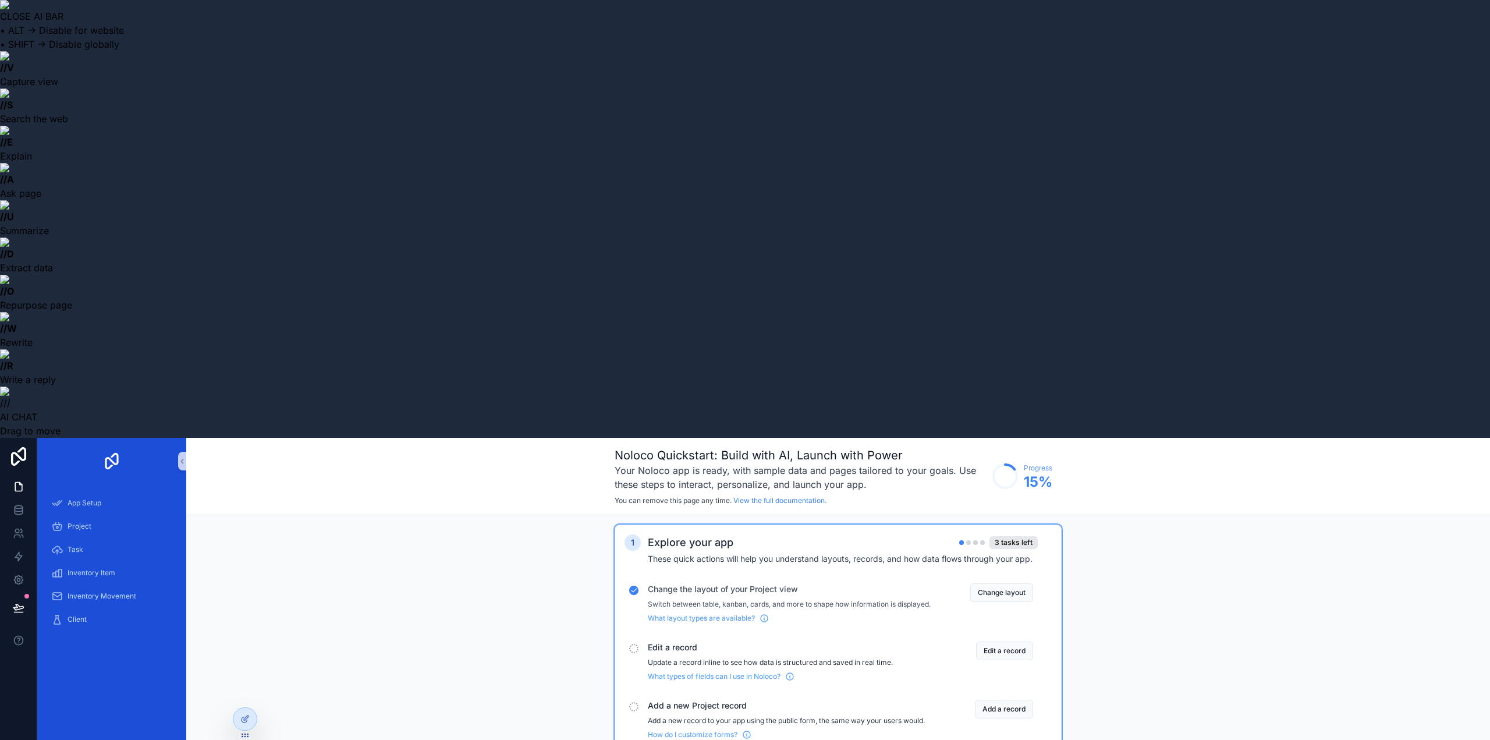
click at [634, 644] on div "scrollable content" at bounding box center [633, 648] width 9 height 9
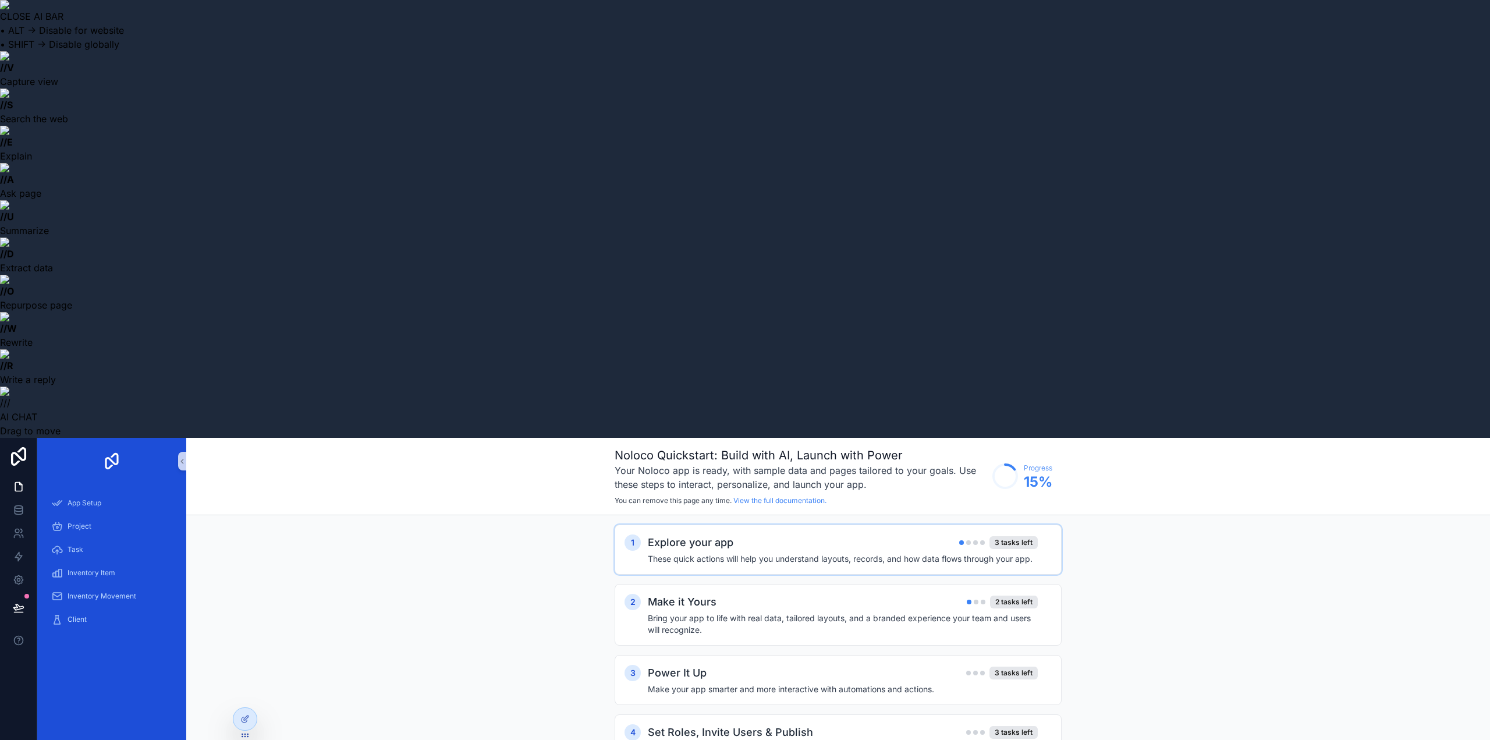
click at [664, 553] on h4 "These quick actions will help you understand layouts, records, and how data flo…" at bounding box center [843, 559] width 390 height 12
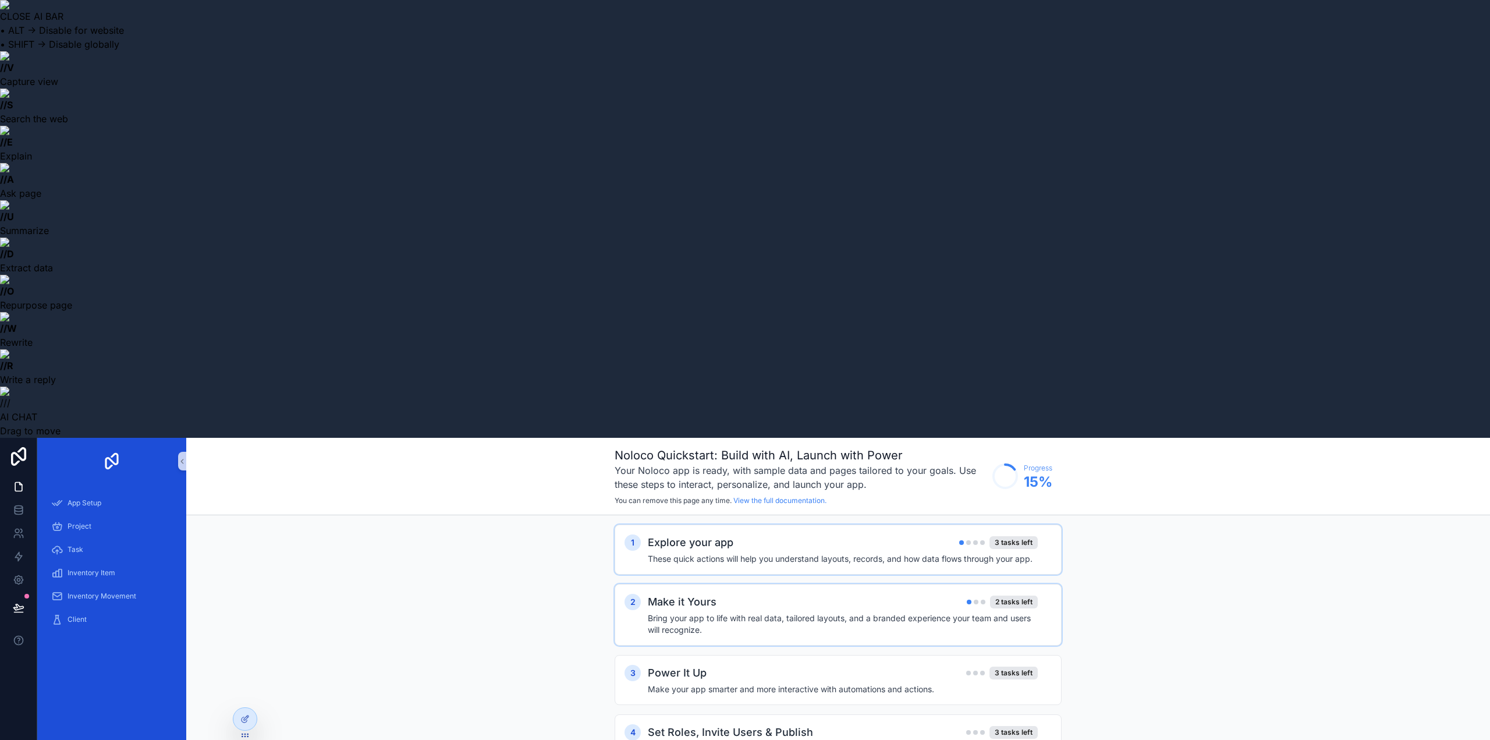
click at [635, 594] on div "2" at bounding box center [633, 602] width 16 height 16
click at [636, 715] on div "scrollable content" at bounding box center [633, 719] width 9 height 9
click at [633, 665] on div "3" at bounding box center [633, 673] width 16 height 16
click at [642, 534] on div "1 Explore your app 3 tasks left These quick actions will help you understand la…" at bounding box center [838, 549] width 427 height 30
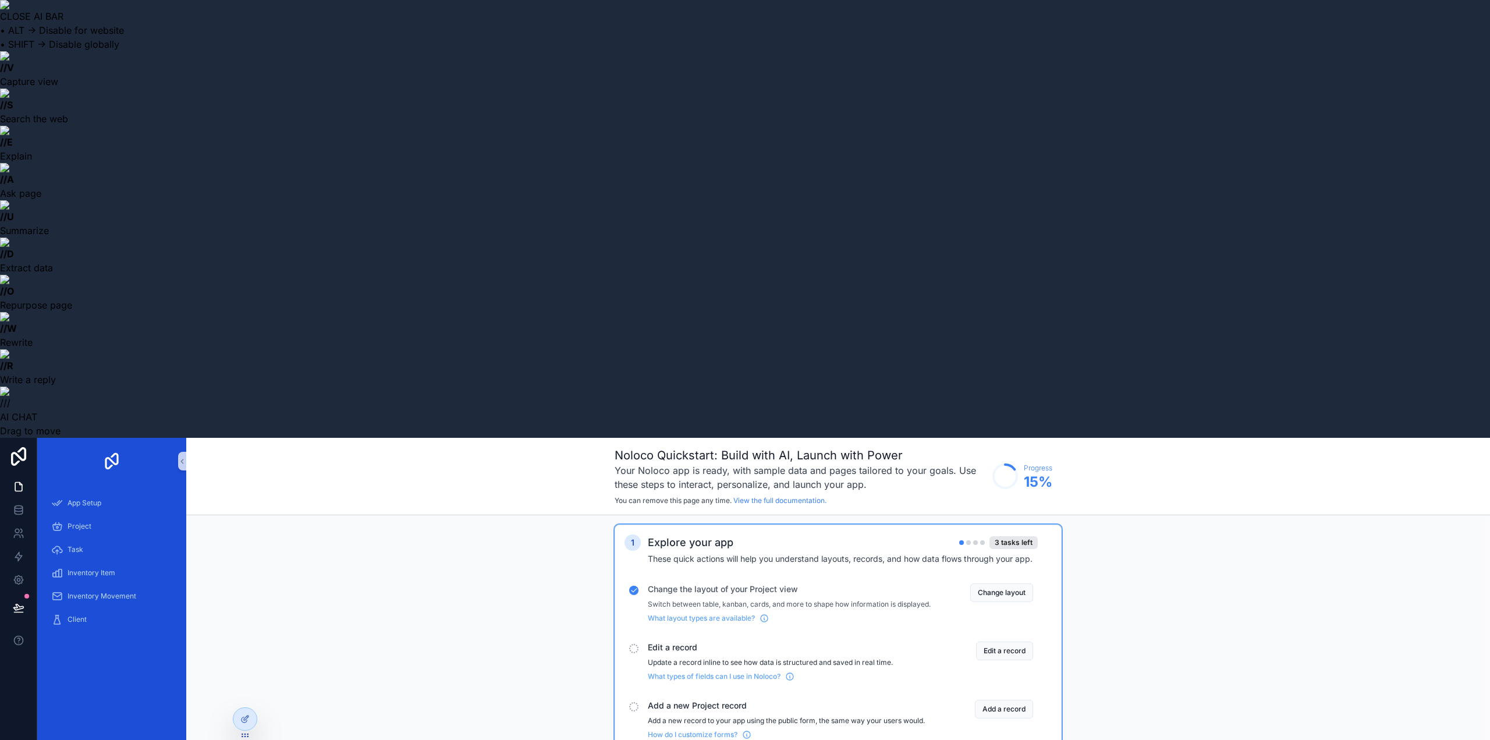
click at [693, 642] on span "Edit a record" at bounding box center [789, 648] width 283 height 12
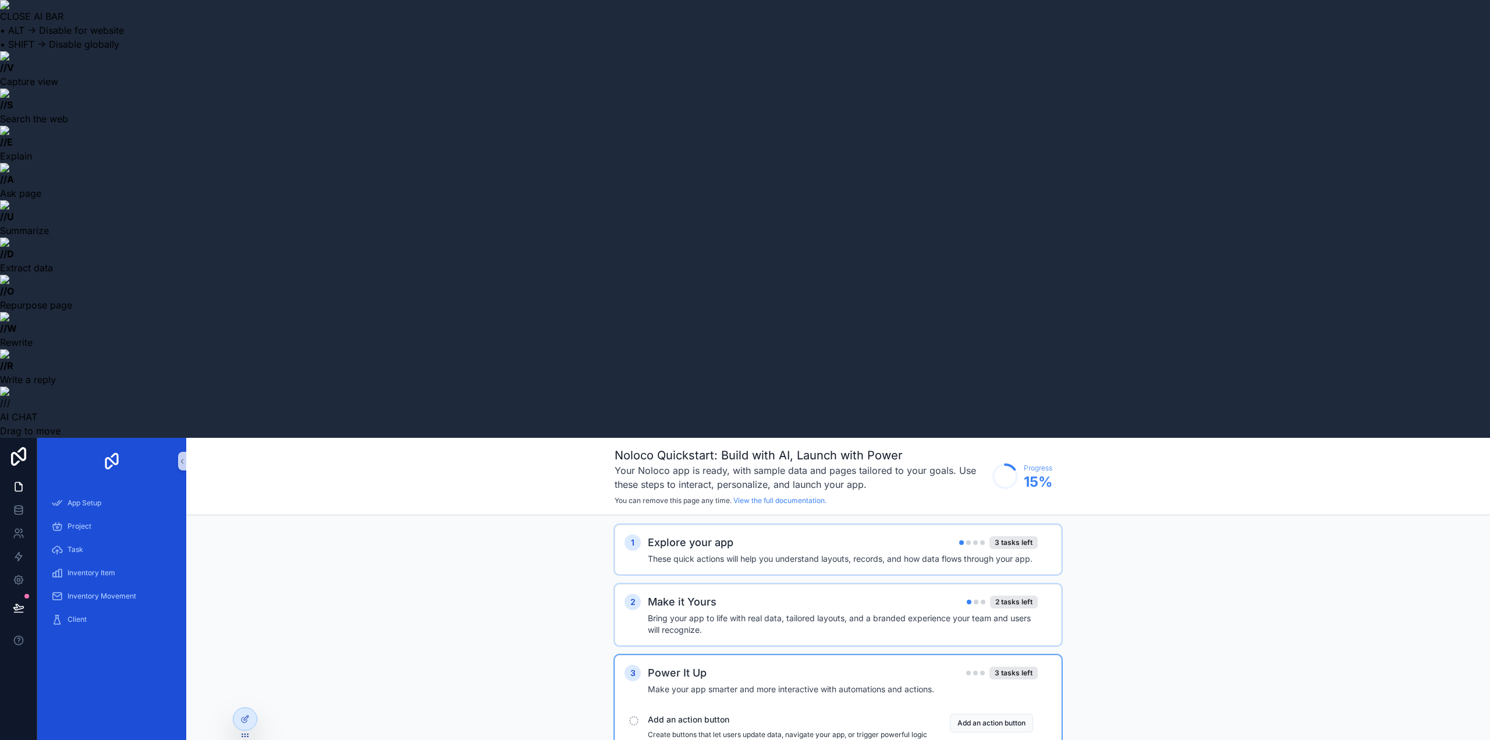
click at [724, 525] on div "1 Explore your app 3 tasks left These quick actions will help you understand la…" at bounding box center [838, 550] width 447 height 50
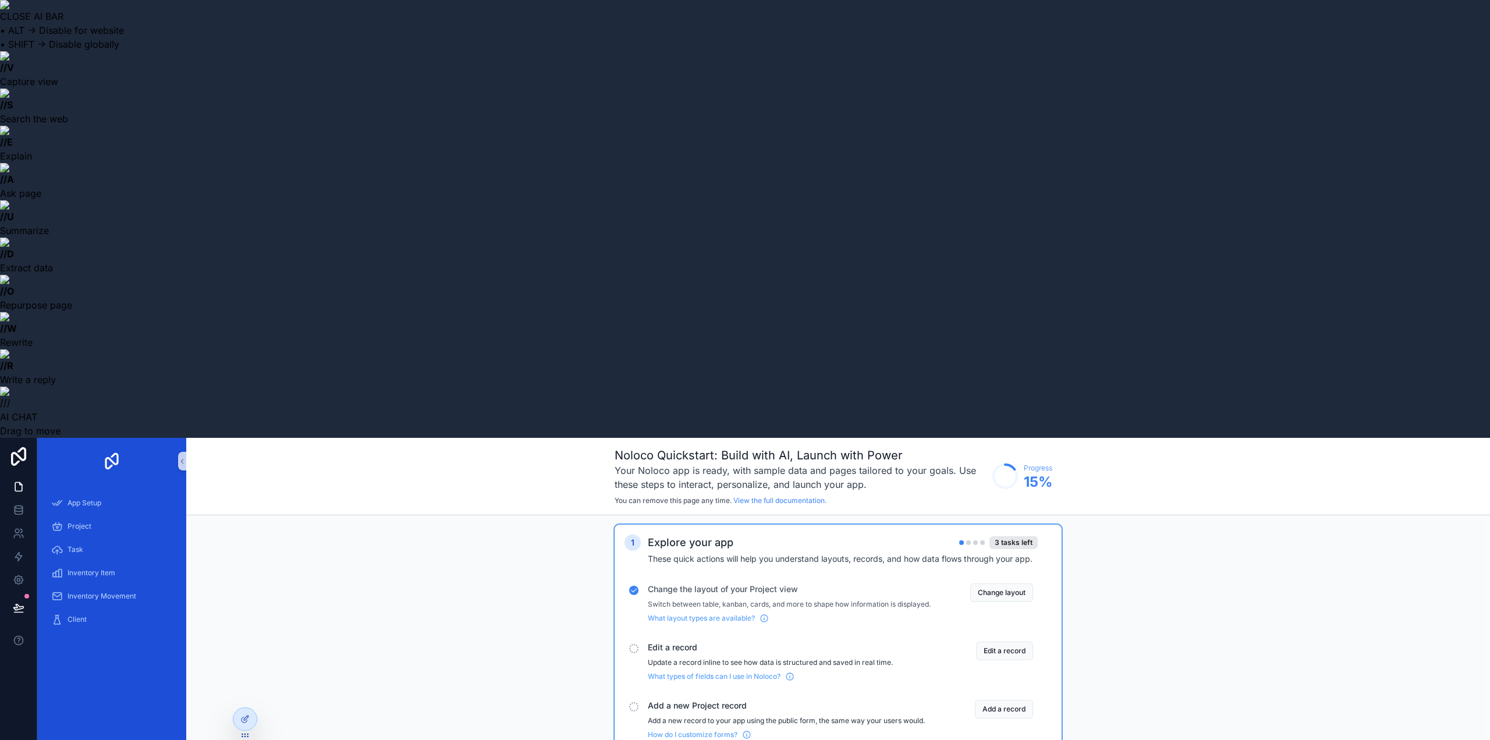
click at [636, 644] on div "scrollable content" at bounding box center [633, 648] width 9 height 9
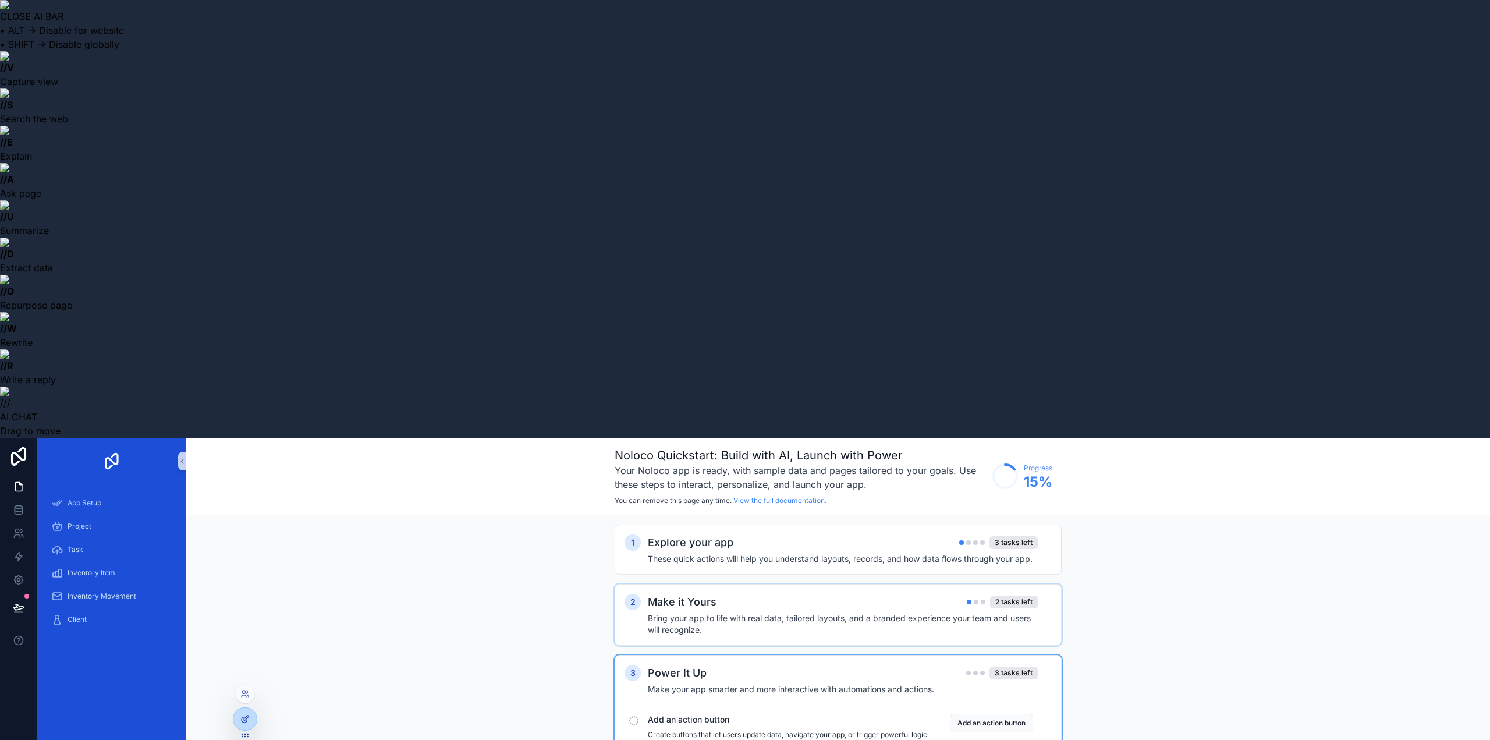
click at [250, 721] on div at bounding box center [244, 719] width 23 height 22
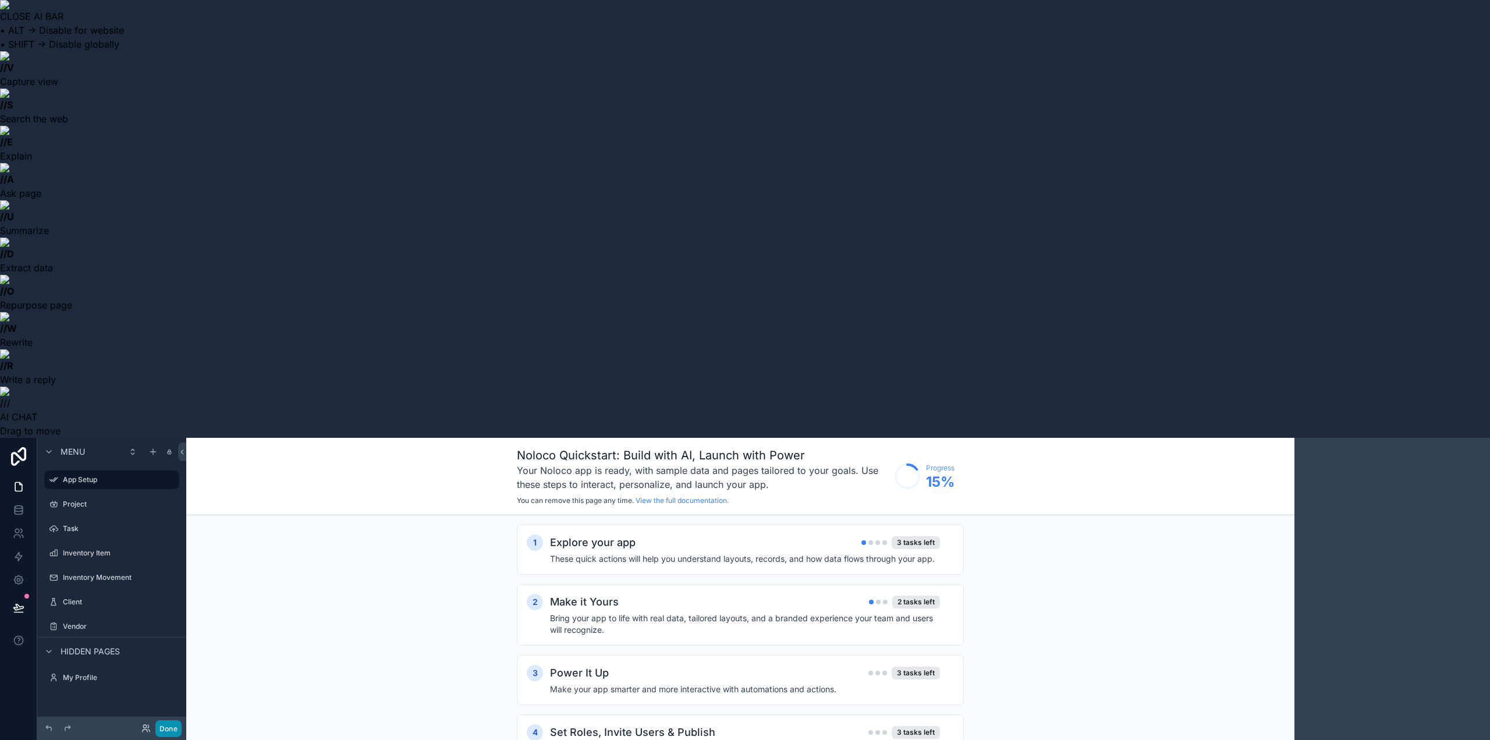
click at [178, 735] on button "Done" at bounding box center [168, 728] width 26 height 17
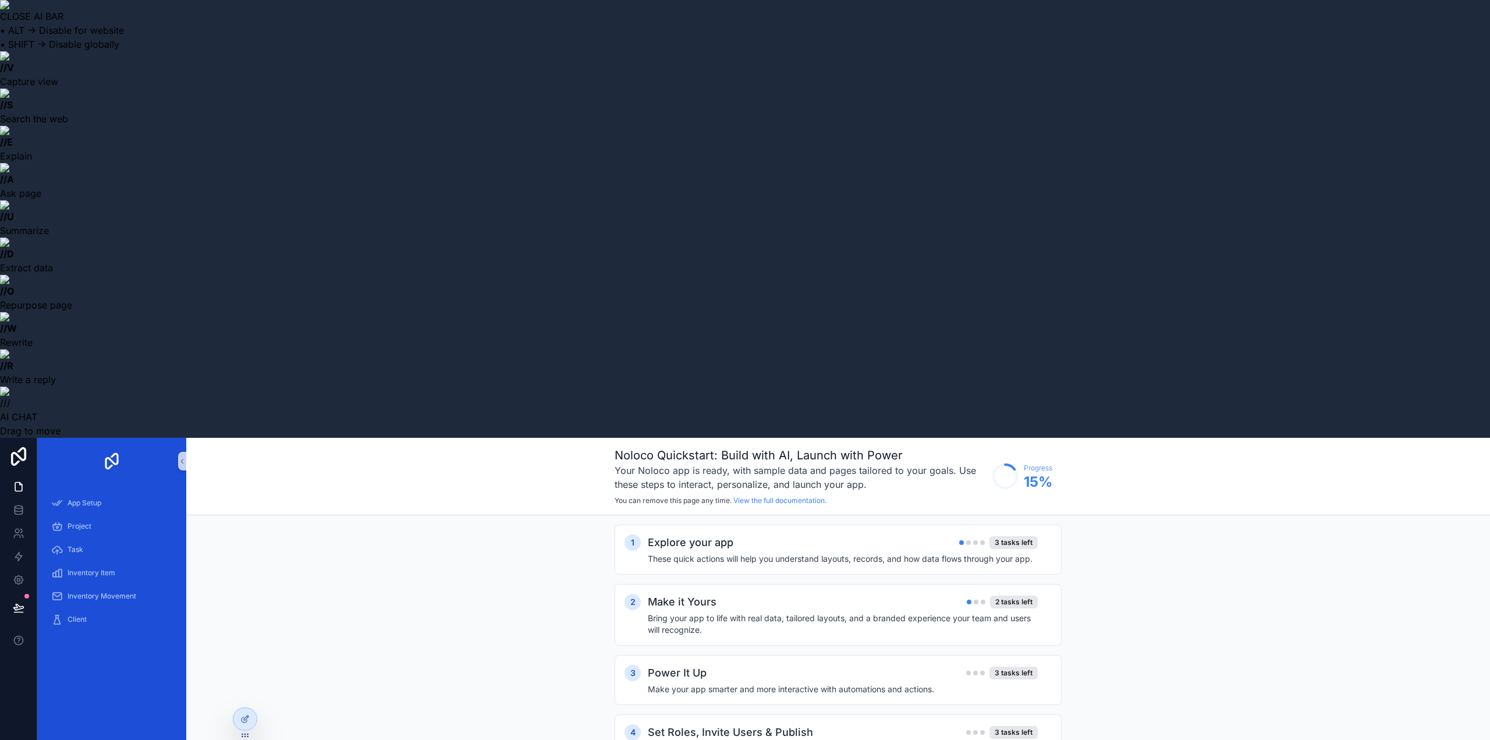
click at [1044, 473] on span "15 %" at bounding box center [1038, 482] width 29 height 19
click at [1016, 536] on div "3 tasks left" at bounding box center [1014, 542] width 48 height 13
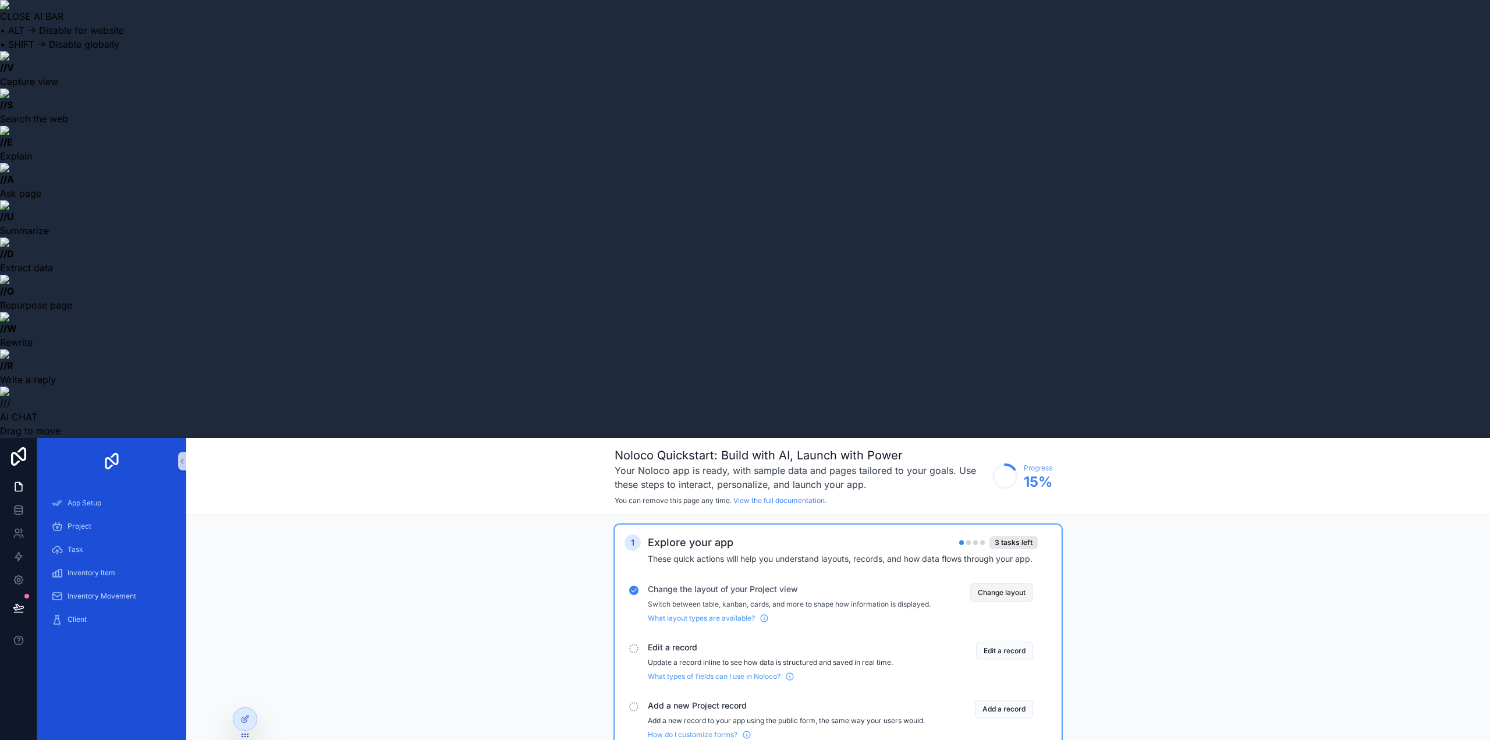
click at [1000, 583] on button "Change layout" at bounding box center [1001, 592] width 63 height 19
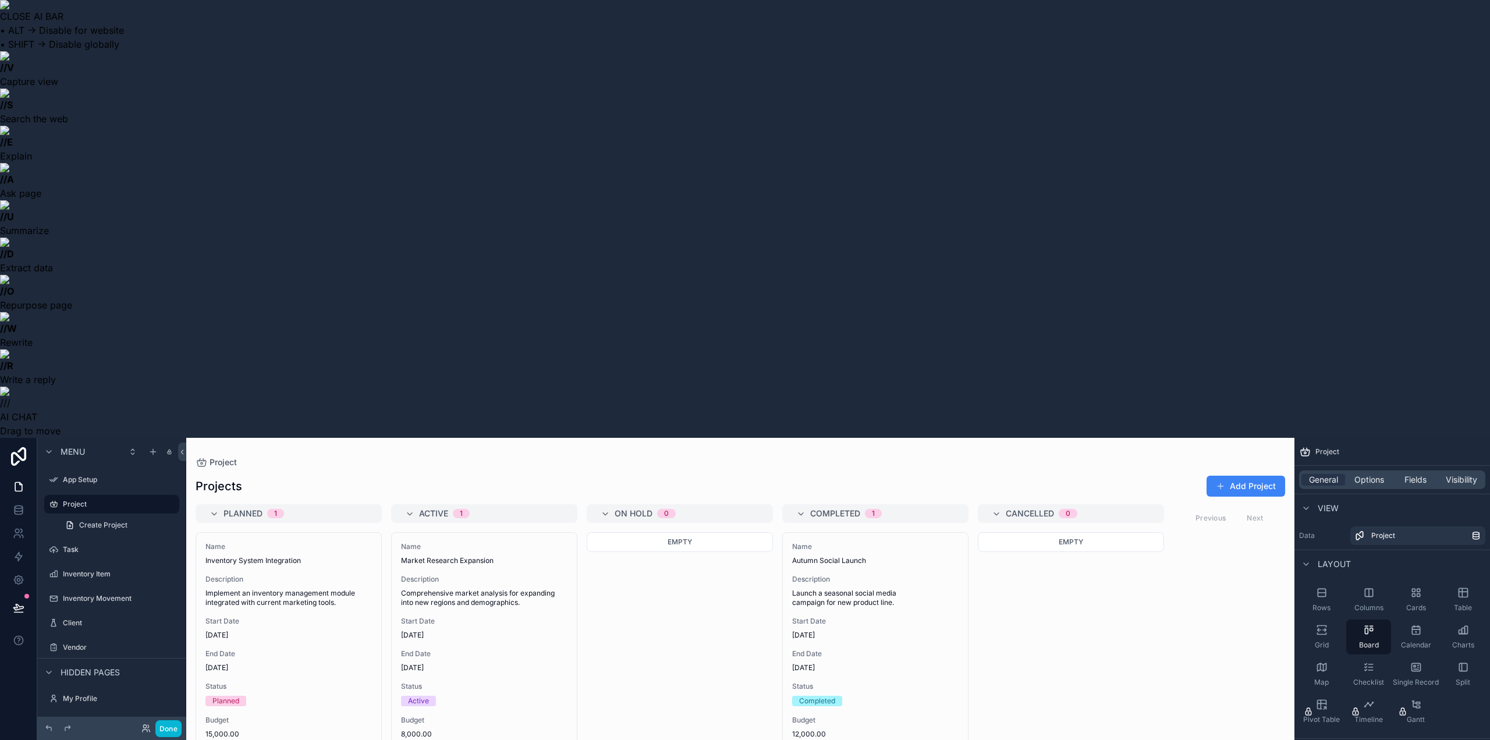
click at [1381, 438] on div "Project" at bounding box center [1393, 452] width 196 height 28
click at [70, 475] on label "App Setup" at bounding box center [109, 479] width 93 height 9
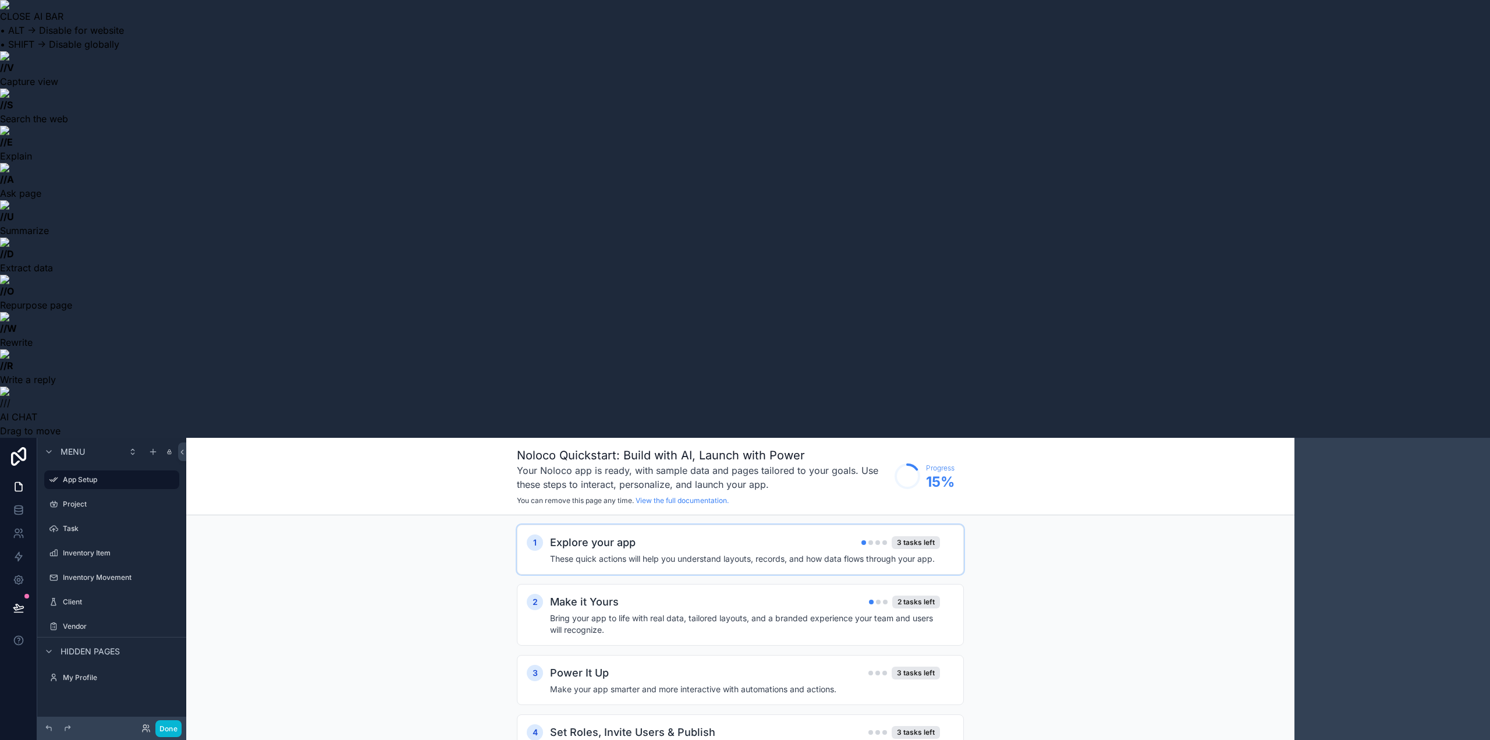
click at [857, 553] on h4 "These quick actions will help you understand layouts, records, and how data flo…" at bounding box center [745, 559] width 390 height 12
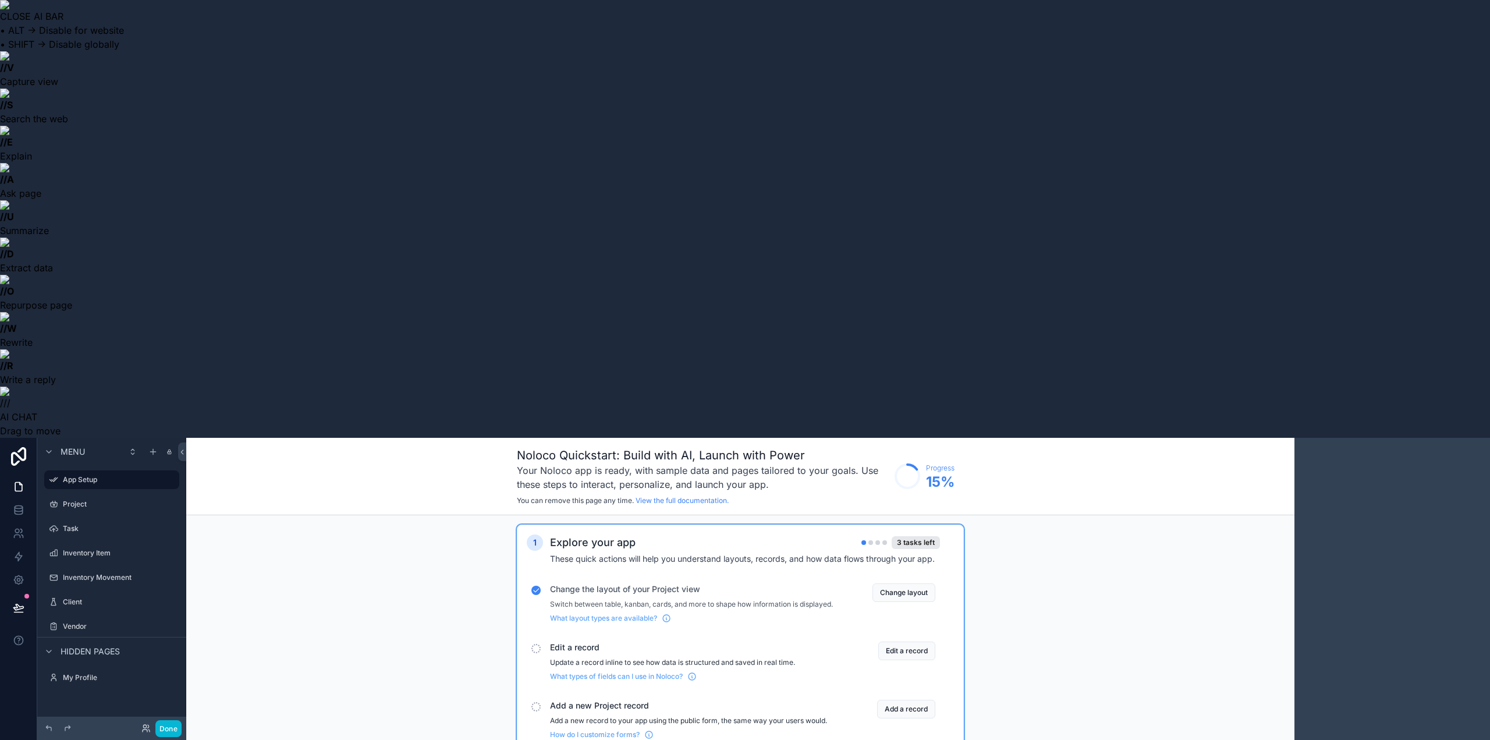
click at [533, 534] on div "1" at bounding box center [535, 542] width 16 height 16
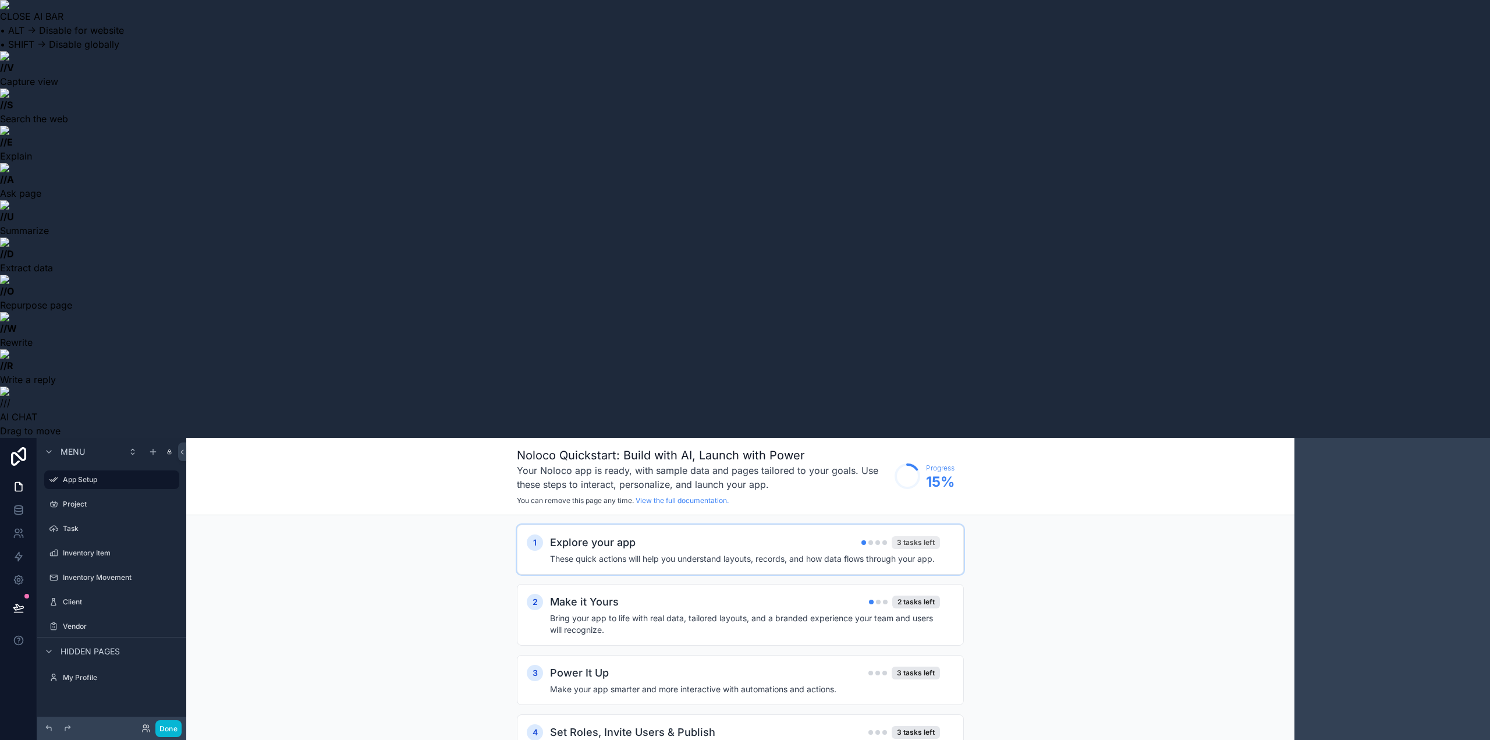
click at [924, 536] on div "3 tasks left" at bounding box center [916, 542] width 48 height 13
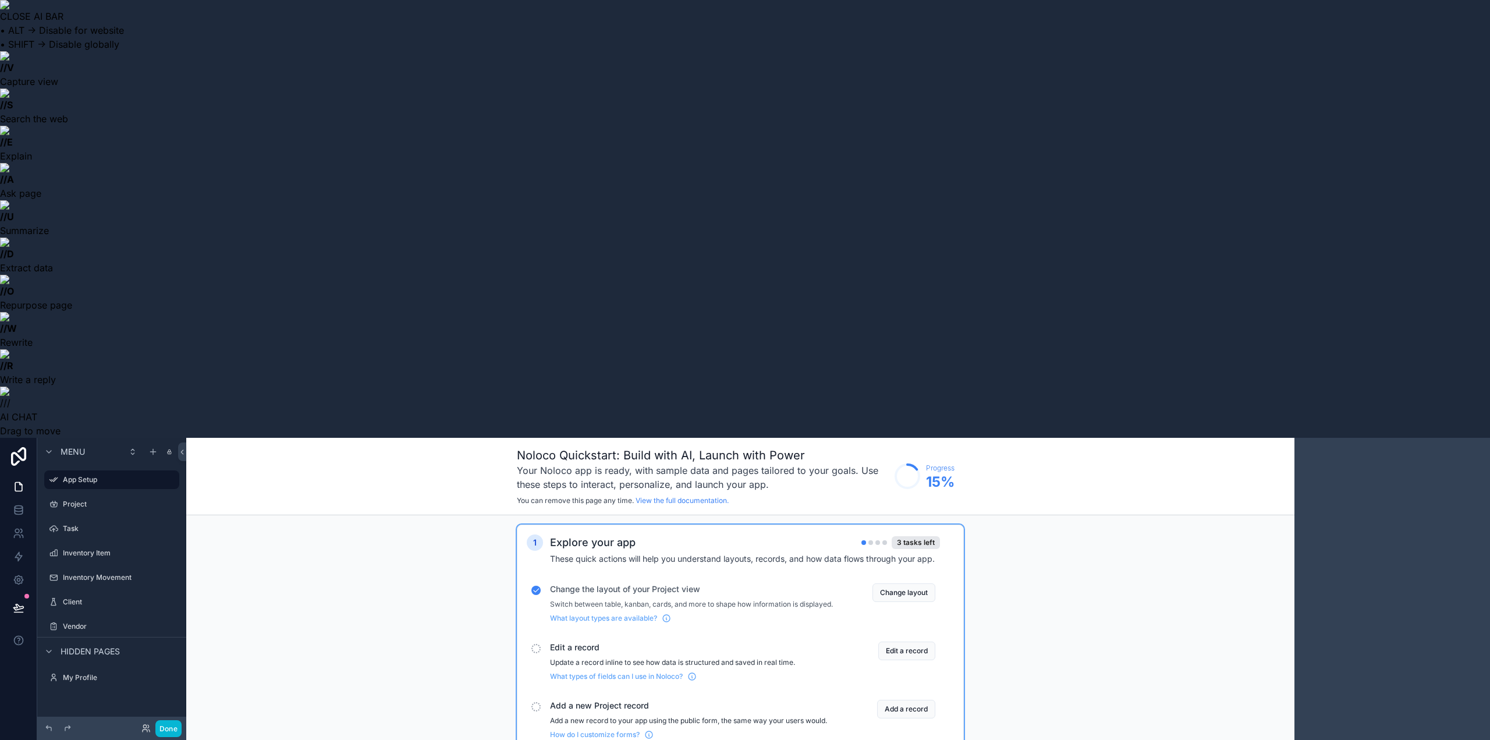
click at [587, 642] on span "Edit a record" at bounding box center [691, 648] width 283 height 12
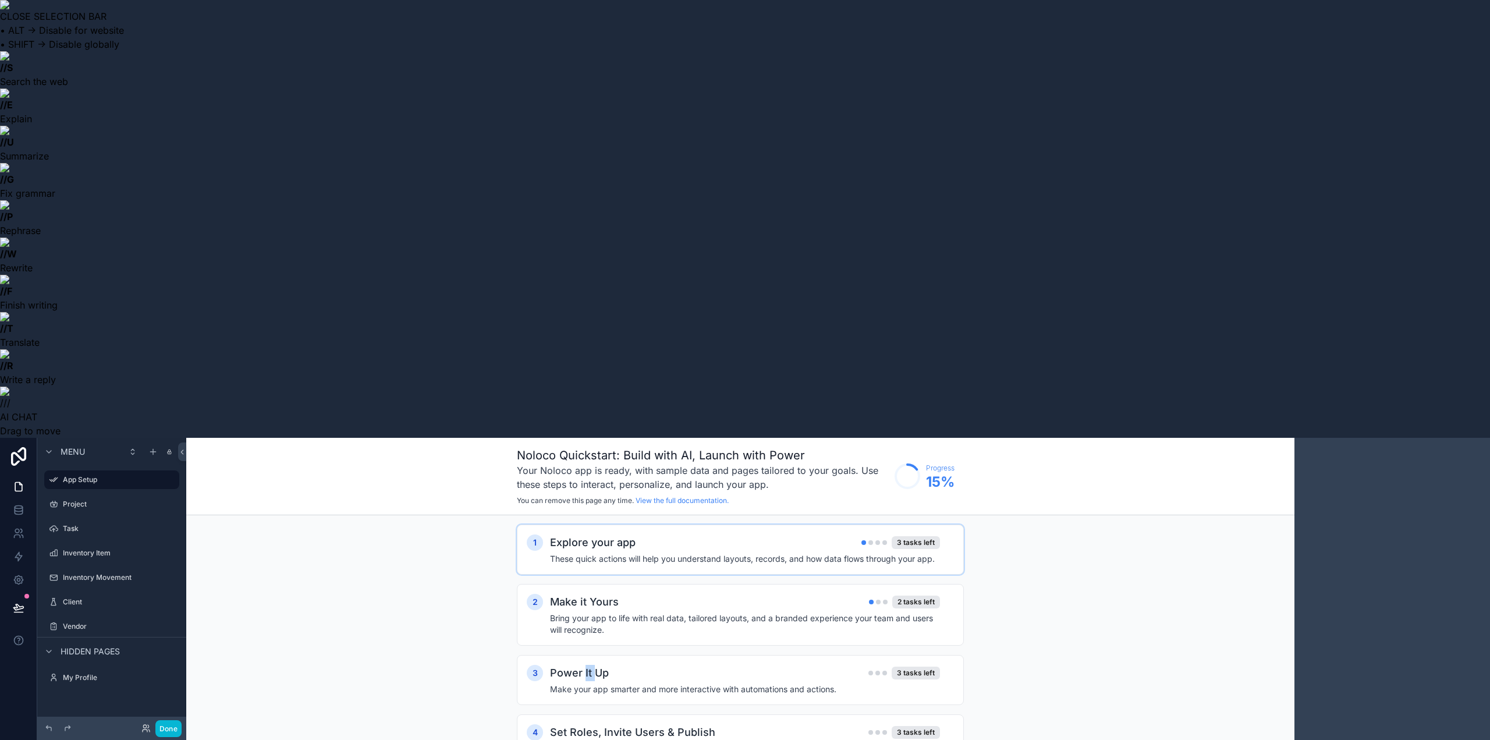
click at [587, 525] on div "1 Explore your app 3 tasks left These quick actions will help you understand la…" at bounding box center [740, 656] width 447 height 263
click at [601, 525] on div "1 Explore your app 3 tasks left These quick actions will help you understand la…" at bounding box center [740, 656] width 447 height 263
click at [626, 534] on div "Explore your app 3 tasks left These quick actions will help you understand layo…" at bounding box center [752, 549] width 404 height 30
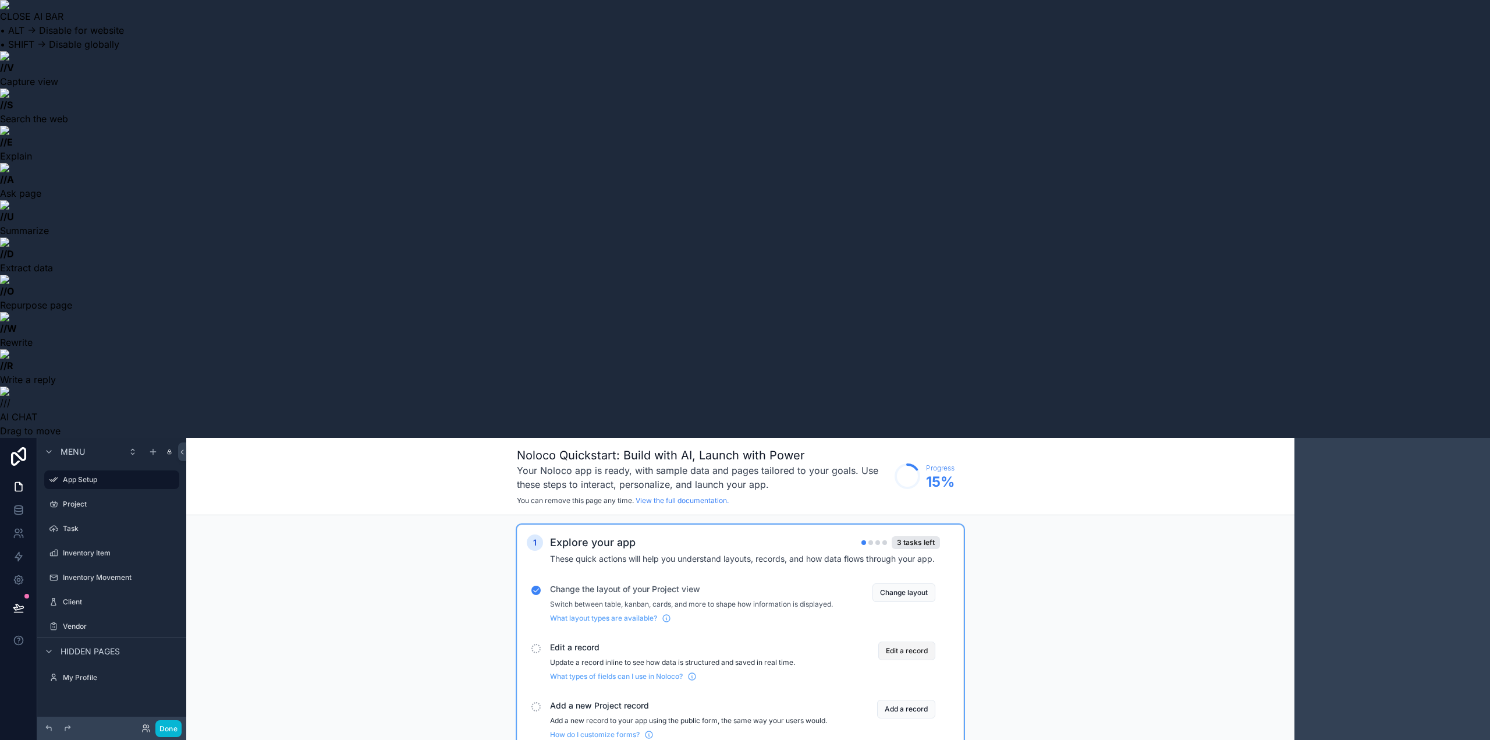
click at [892, 642] on button "Edit a record" at bounding box center [906, 651] width 57 height 19
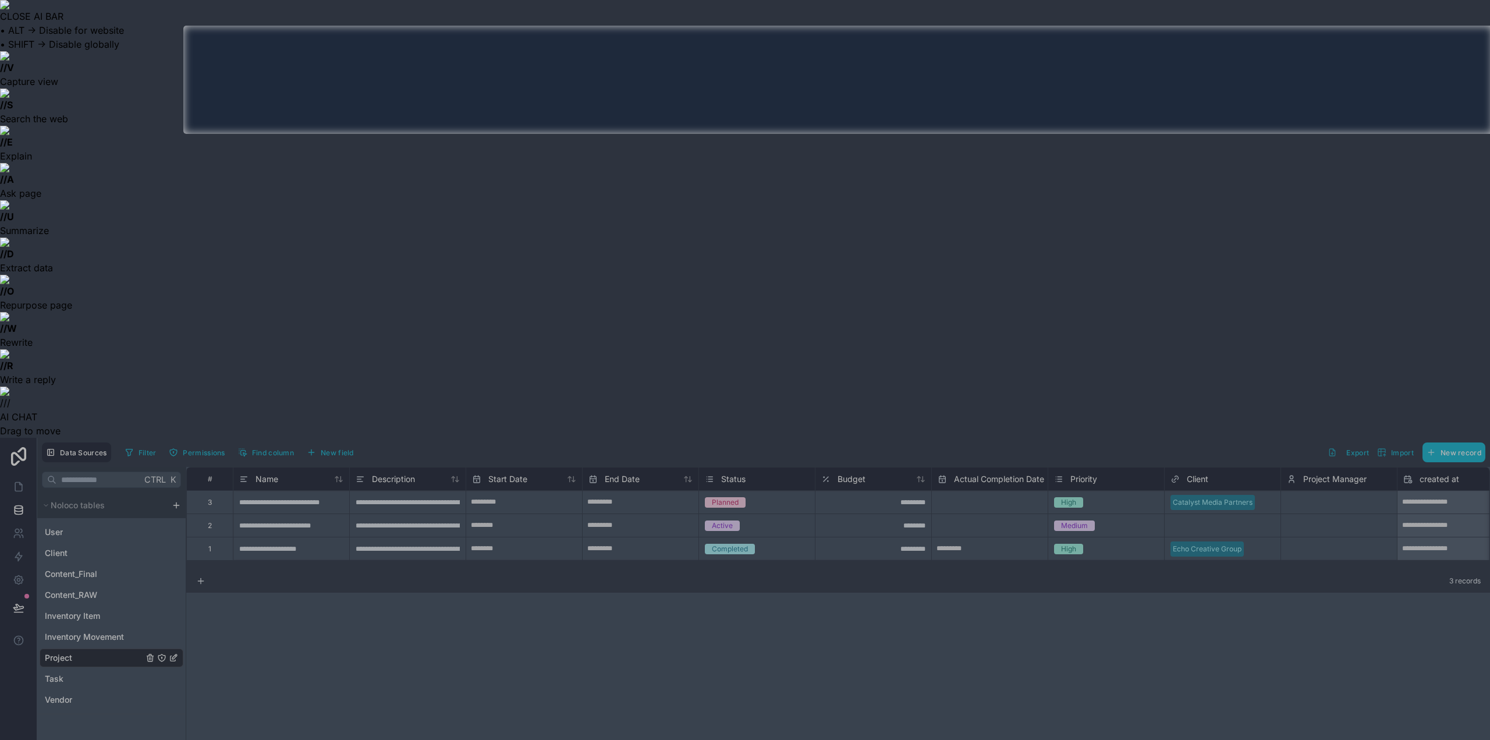
click at [261, 513] on div "**********" at bounding box center [291, 524] width 116 height 23
click at [261, 514] on input "**********" at bounding box center [291, 525] width 116 height 23
click at [320, 352] on div at bounding box center [745, 437] width 1490 height 606
click at [15, 45] on div at bounding box center [91, 80] width 183 height 108
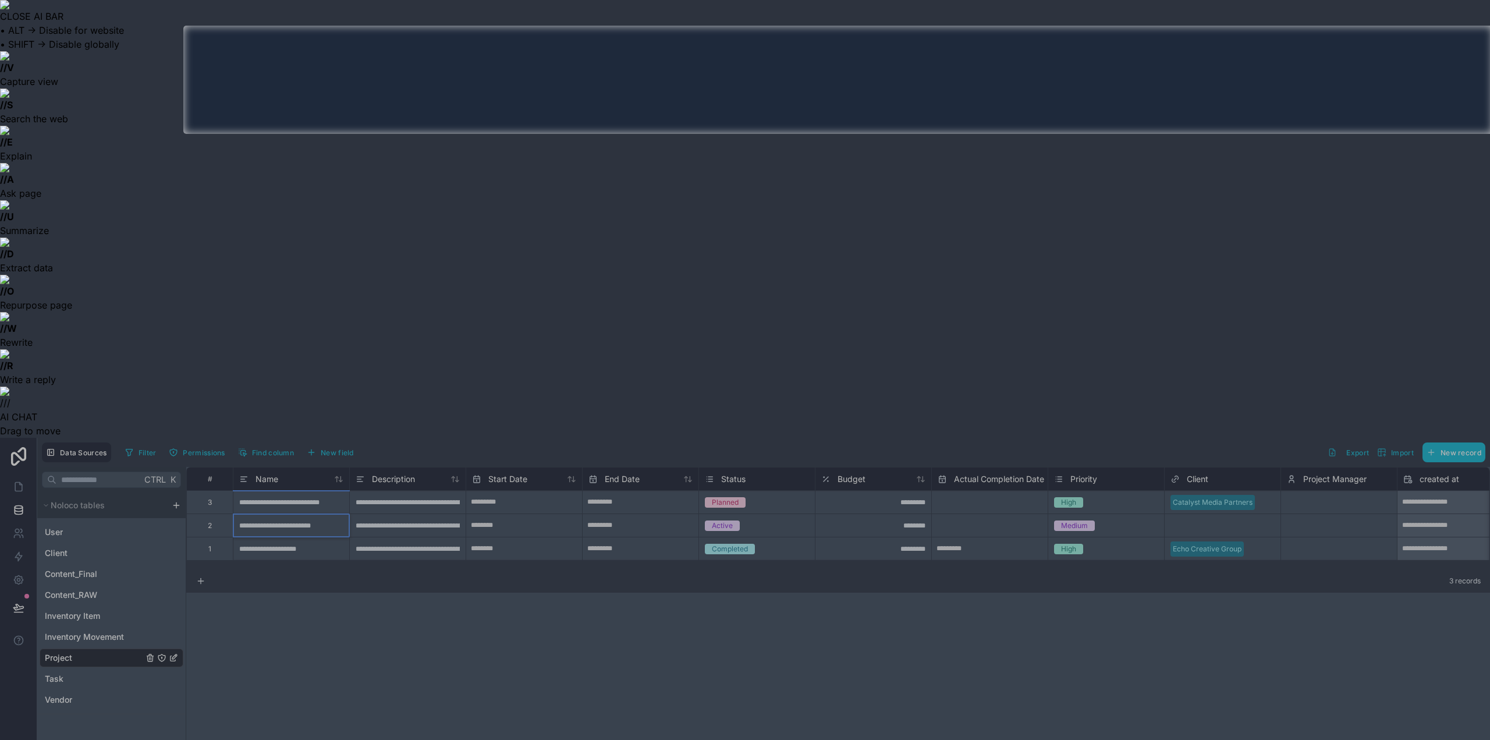
click at [14, 20] on div at bounding box center [745, 13] width 1490 height 26
click at [495, 555] on div at bounding box center [745, 437] width 1490 height 606
drag, startPoint x: 1137, startPoint y: 431, endPoint x: 1121, endPoint y: 372, distance: 61.6
click at [1133, 434] on div at bounding box center [745, 437] width 1490 height 606
click at [79, 15] on div at bounding box center [745, 13] width 1490 height 26
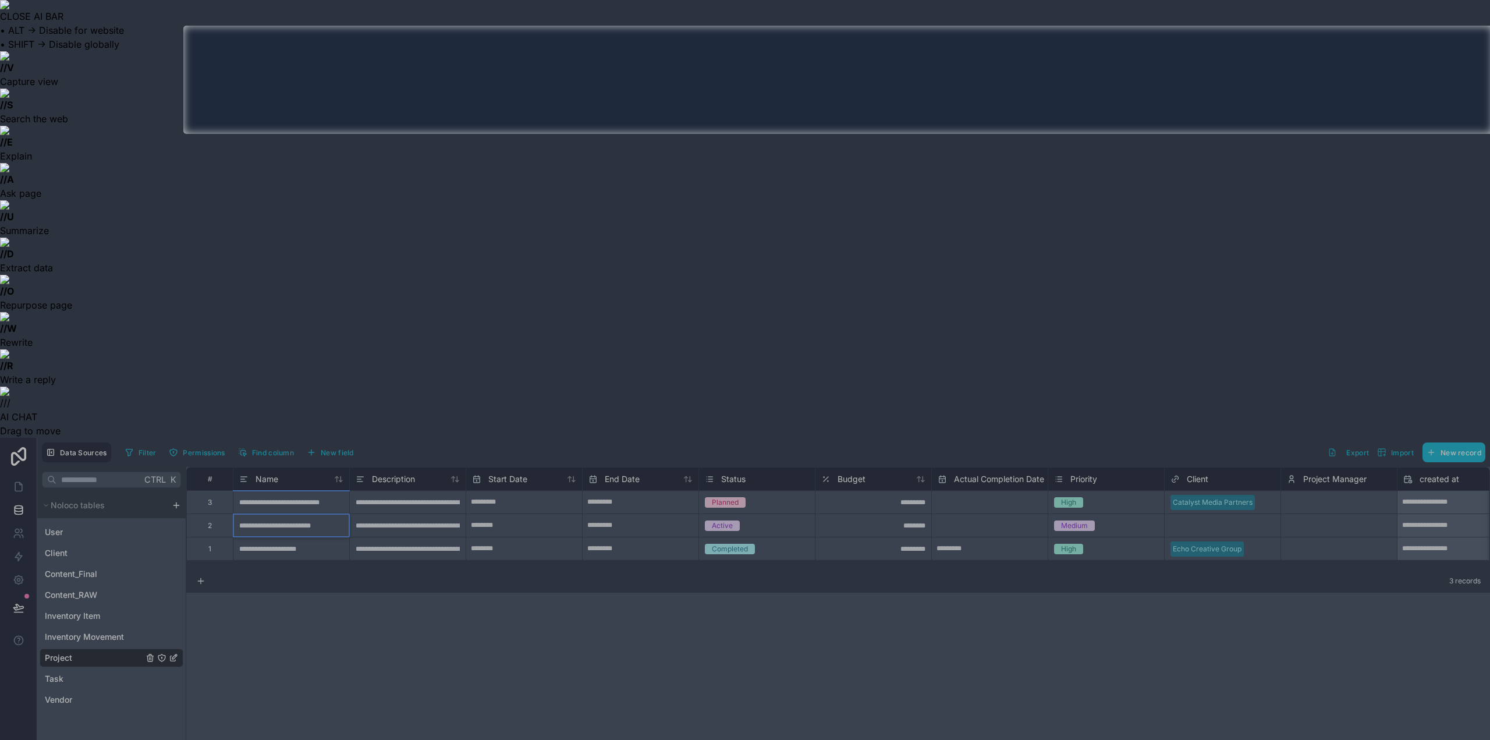
click at [6, 8] on div at bounding box center [745, 13] width 1490 height 26
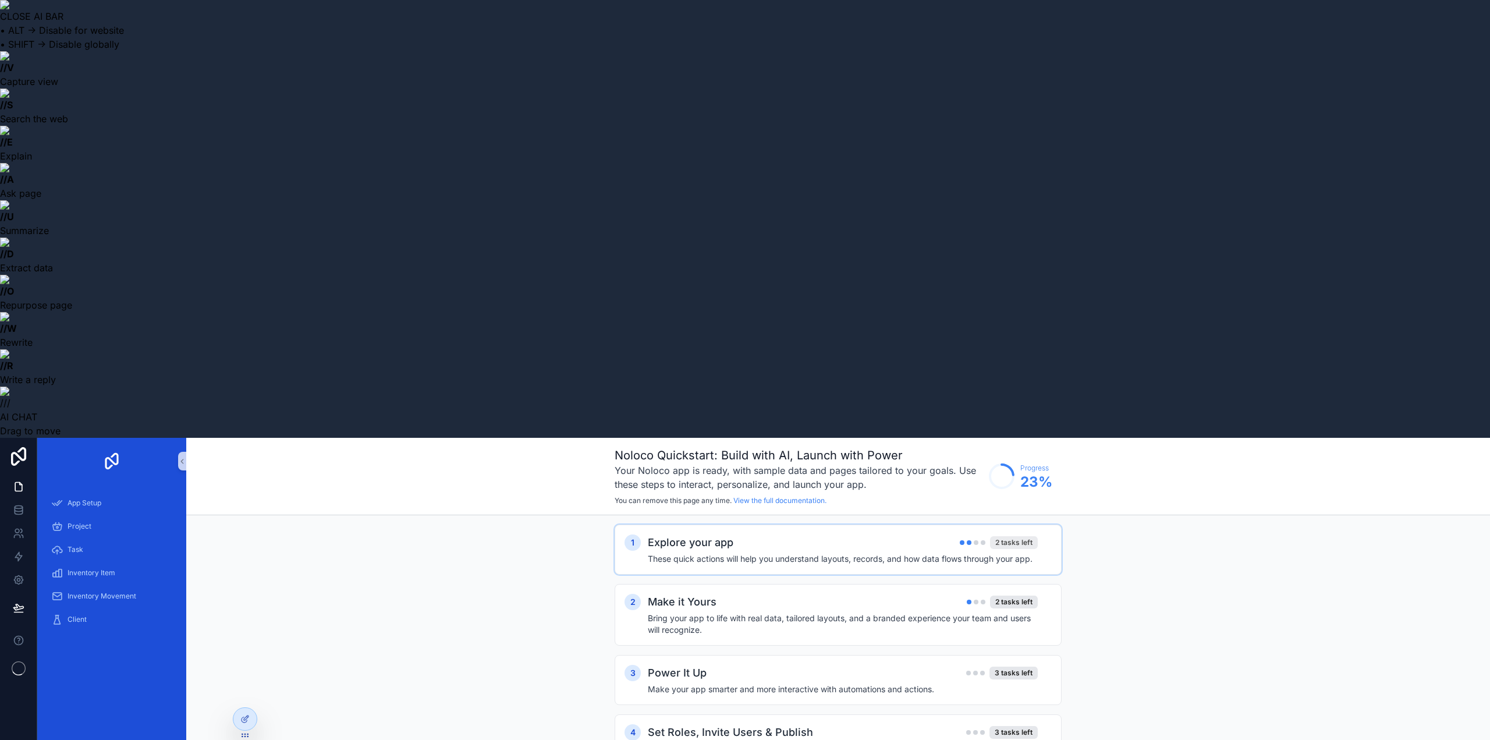
click at [1001, 536] on div "2 tasks left" at bounding box center [1014, 542] width 48 height 13
click at [792, 534] on div "Explore your app 2 tasks left" at bounding box center [843, 542] width 390 height 16
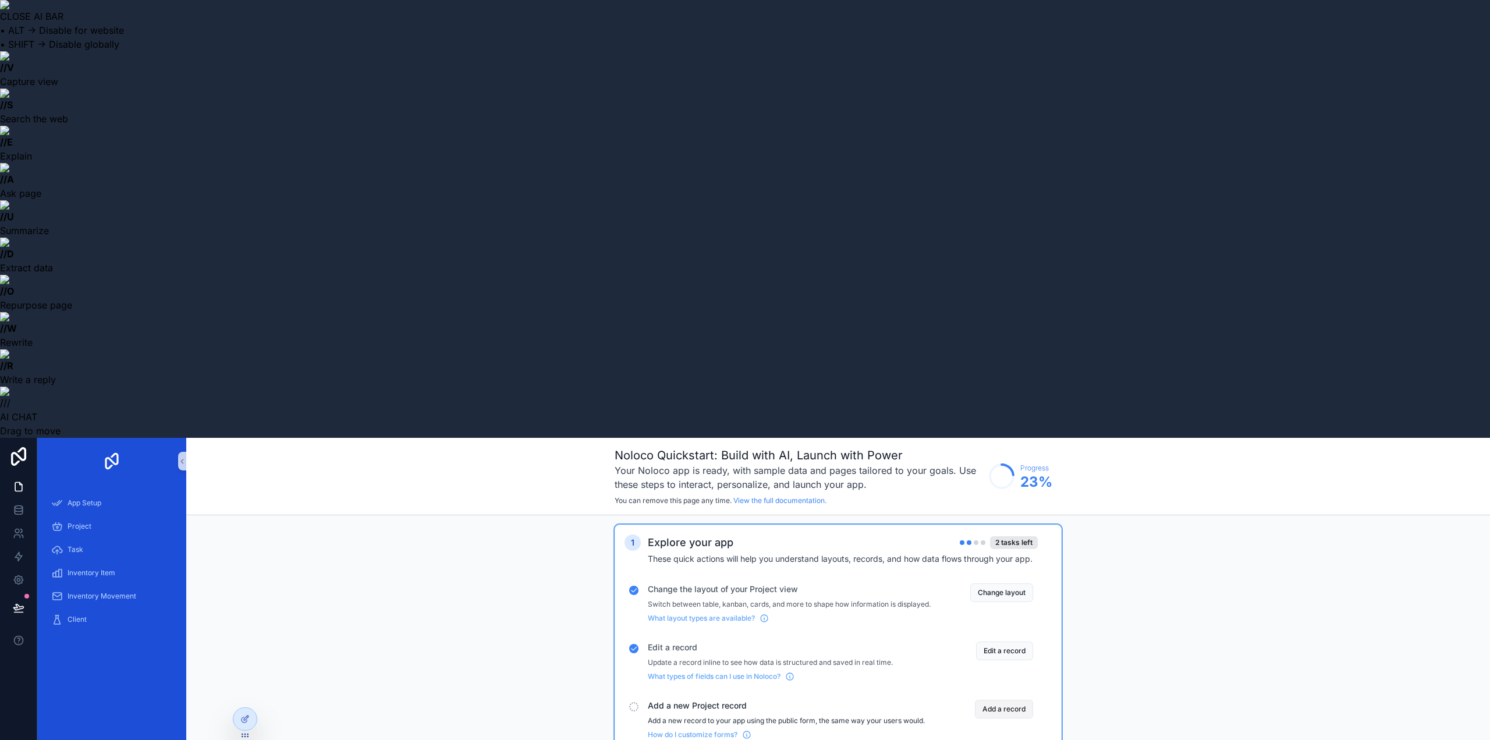
click at [993, 700] on button "Add a record" at bounding box center [1004, 709] width 58 height 19
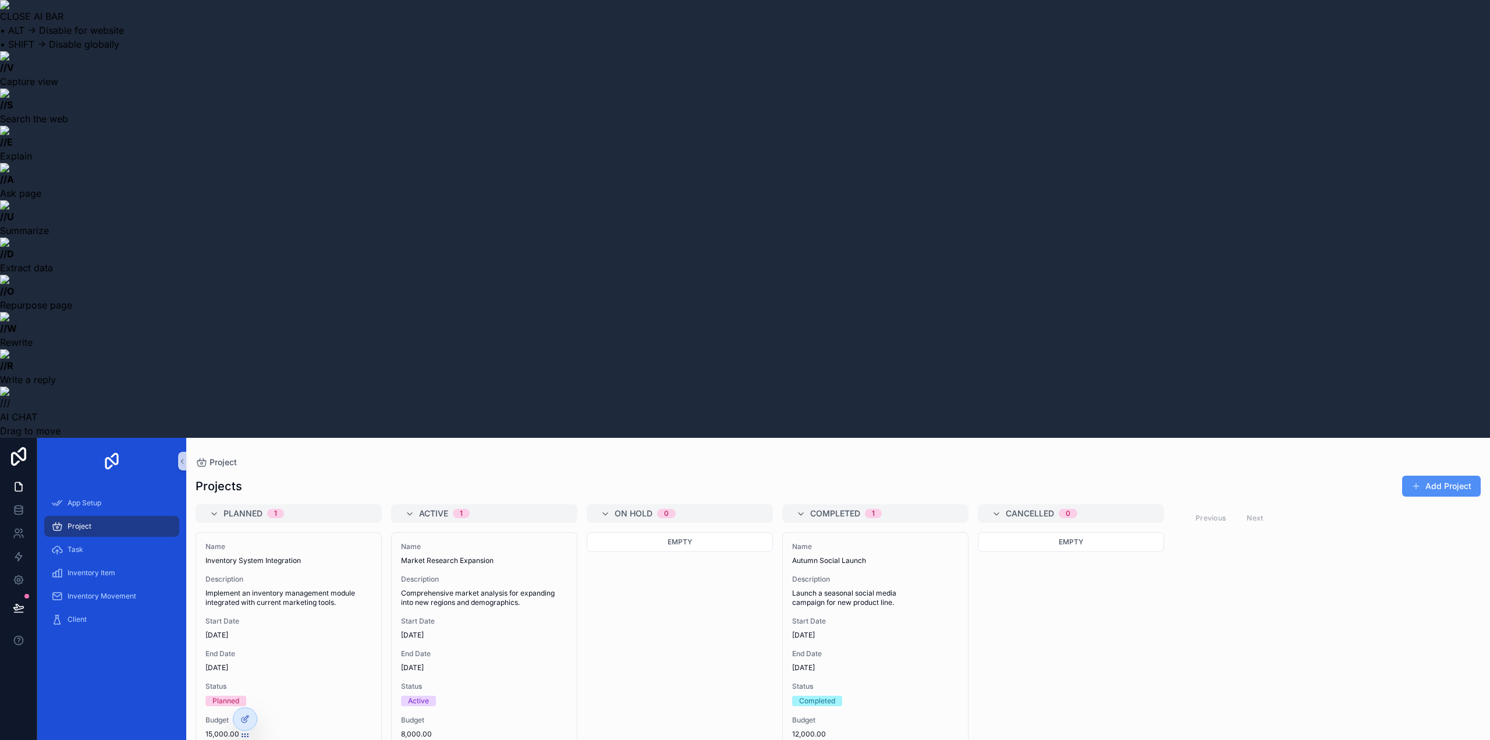
click at [1447, 476] on button "Add Project" at bounding box center [1441, 486] width 79 height 21
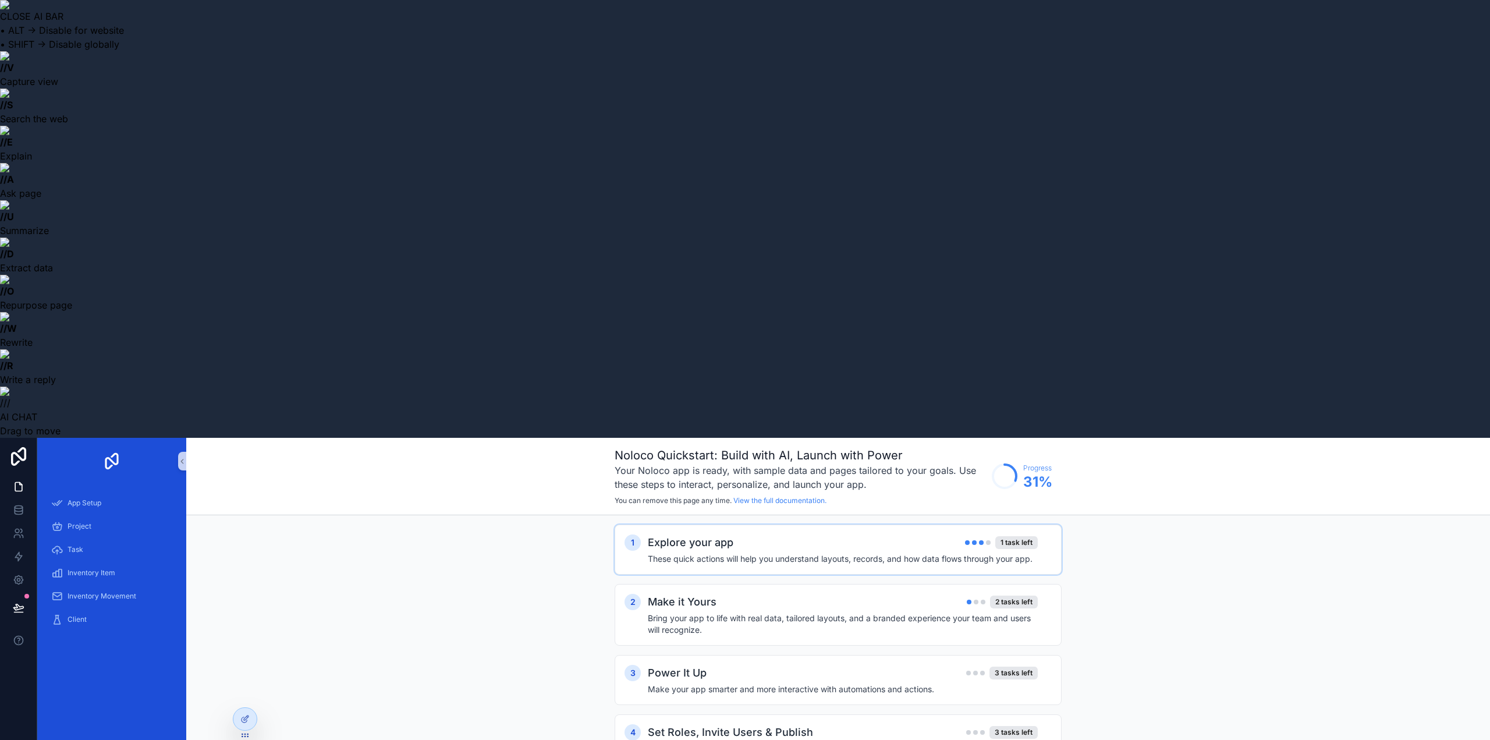
click at [1009, 553] on h4 "These quick actions will help you understand layouts, records, and how data flo…" at bounding box center [843, 559] width 390 height 12
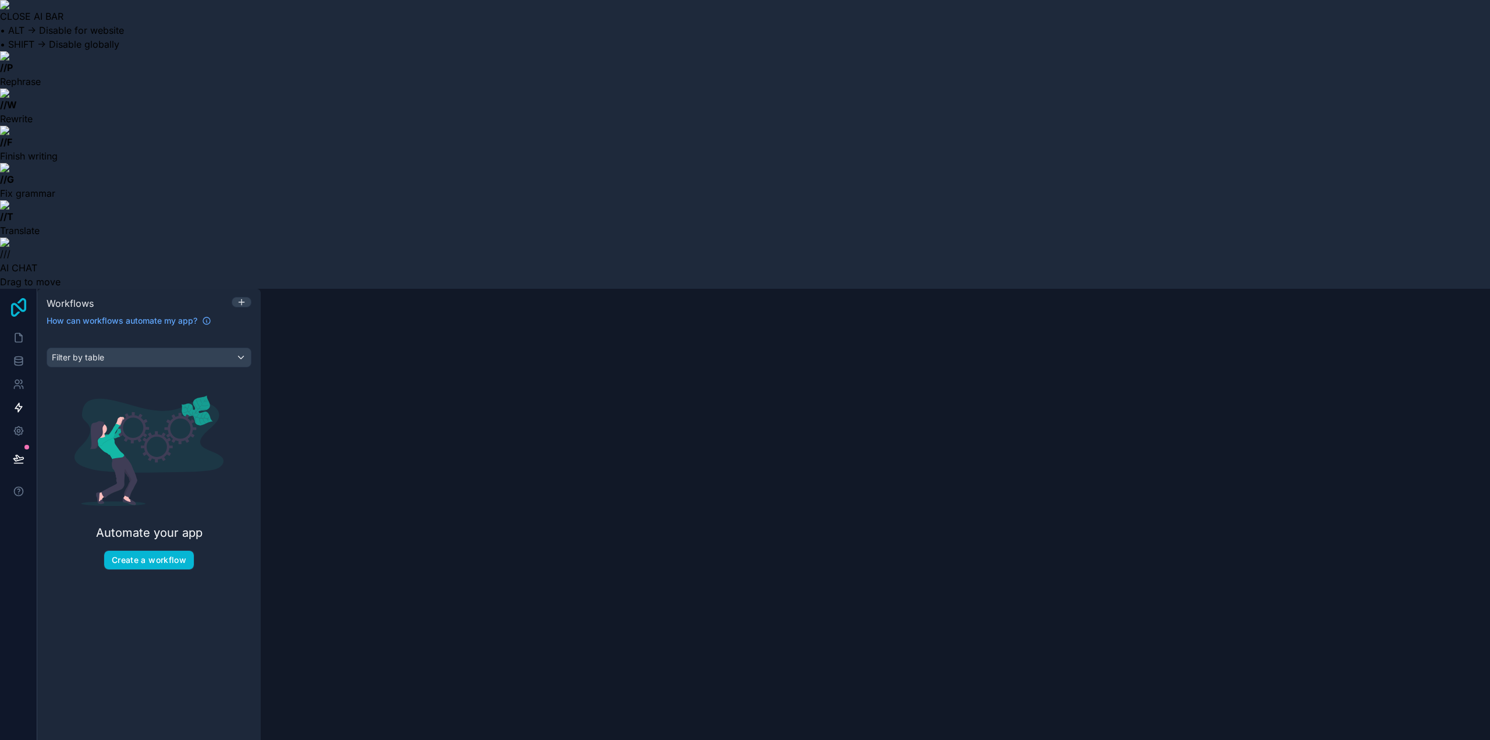
click at [23, 298] on icon at bounding box center [18, 307] width 15 height 19
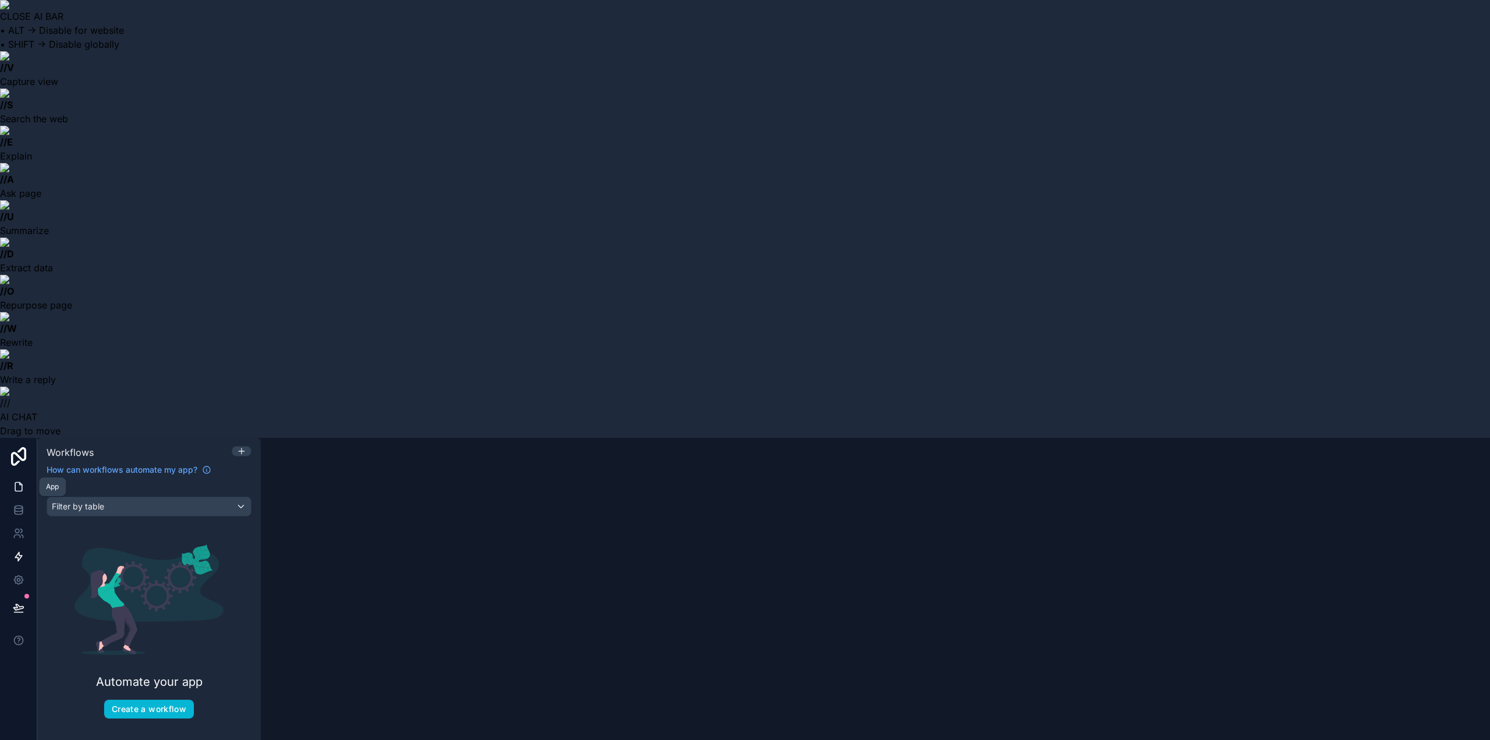
click at [18, 481] on icon at bounding box center [19, 487] width 12 height 12
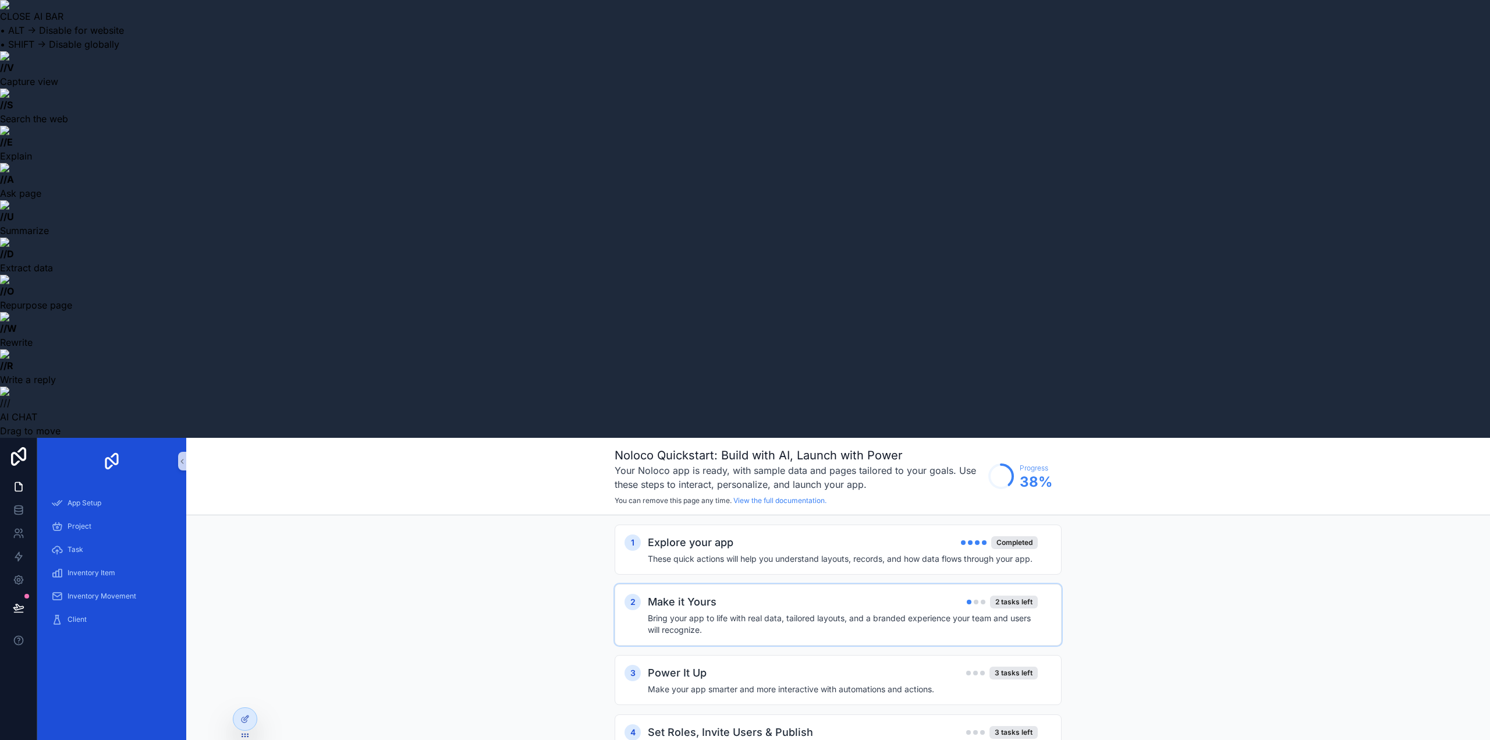
click at [768, 594] on div "Make it Yours 2 tasks left" at bounding box center [843, 602] width 390 height 16
click at [1004, 654] on button "Add my data" at bounding box center [1004, 663] width 57 height 19
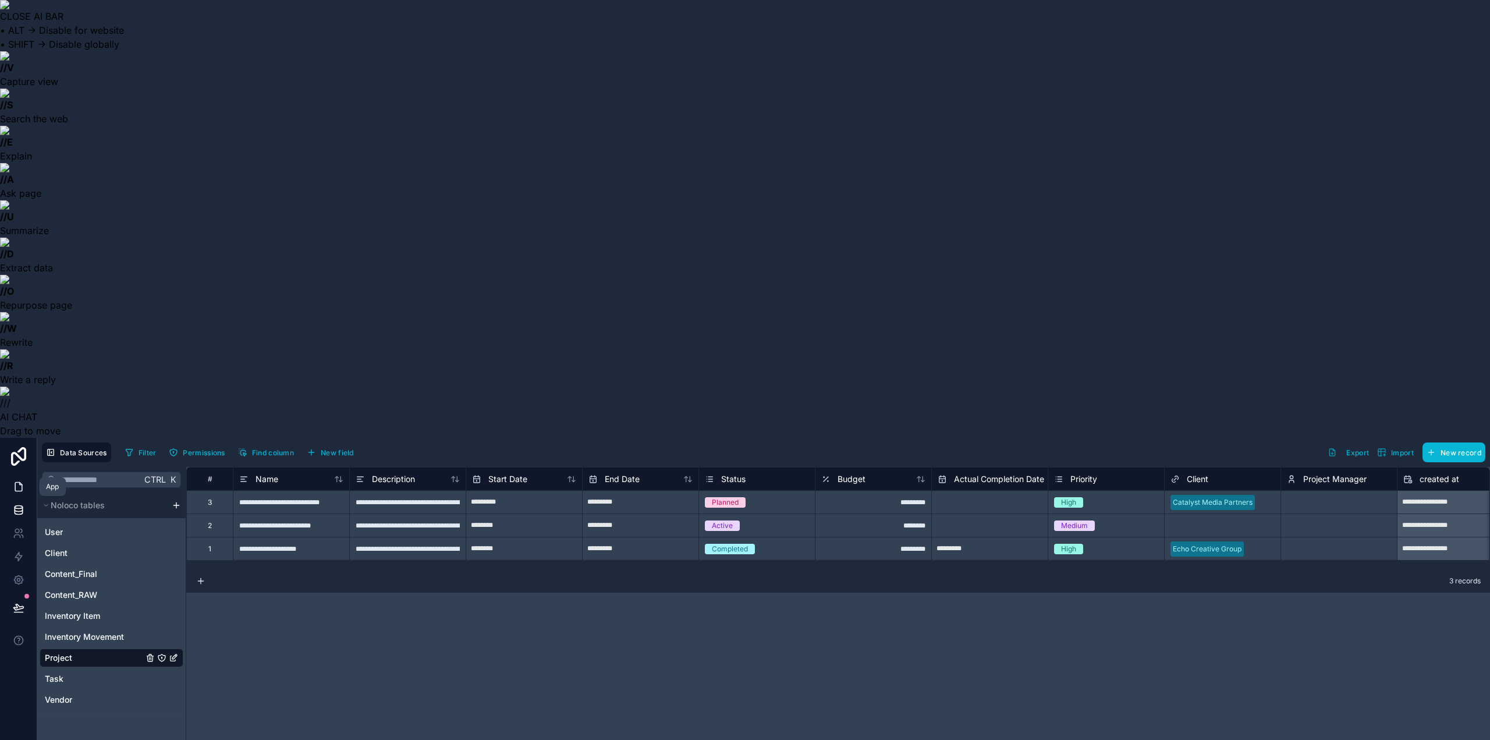
click at [20, 483] on icon at bounding box center [18, 487] width 7 height 9
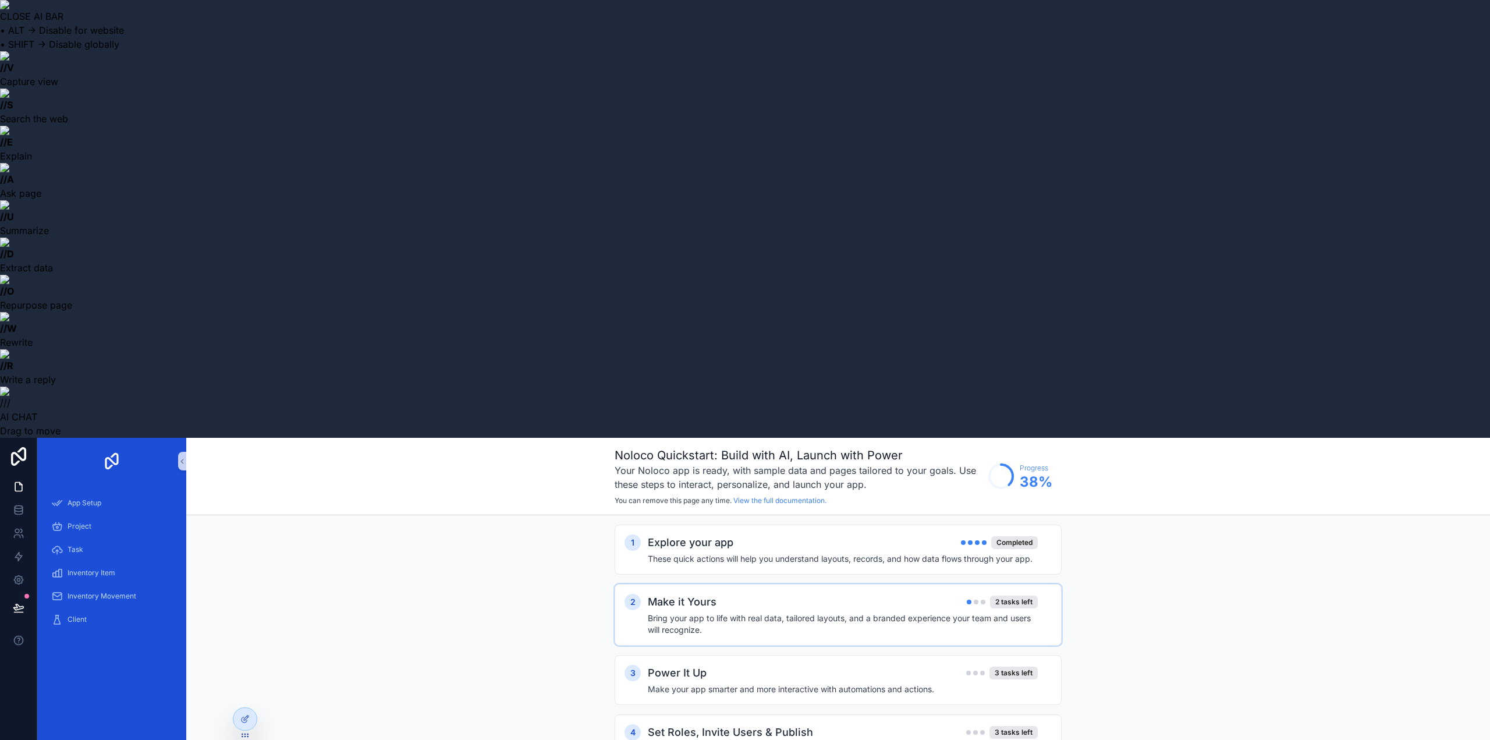
click at [1034, 612] on h4 "Bring your app to life with real data, tailored layouts, and a branded experien…" at bounding box center [843, 623] width 390 height 23
click at [1009, 713] on button "Customize a page" at bounding box center [996, 722] width 75 height 19
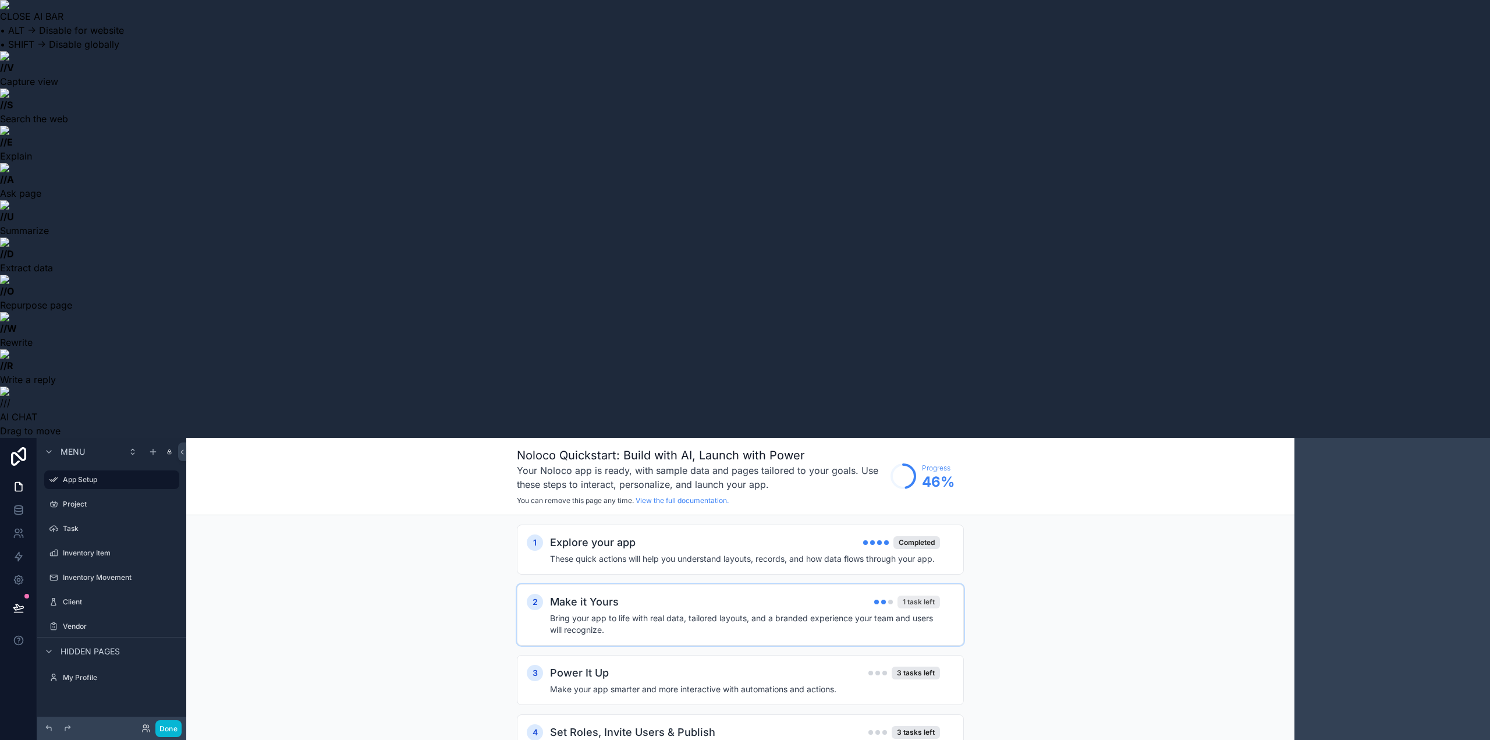
click at [913, 596] on div "1 task left" at bounding box center [919, 602] width 42 height 13
click at [606, 612] on h4 "Bring your app to life with real data, tailored layouts, and a branded experien…" at bounding box center [745, 623] width 390 height 23
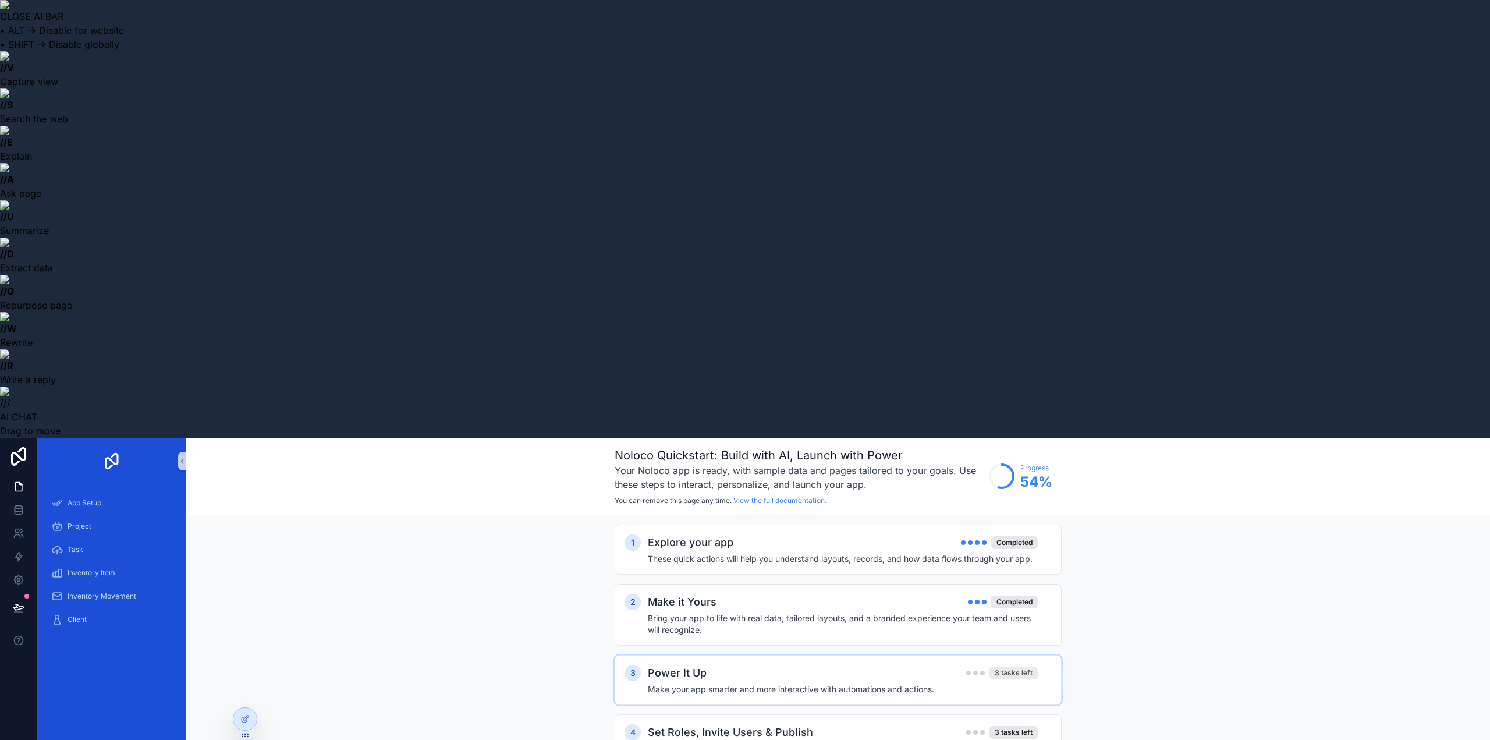
click at [1018, 667] on div "3 tasks left" at bounding box center [1014, 673] width 48 height 13
click at [986, 714] on button "Add an action button" at bounding box center [991, 723] width 83 height 19
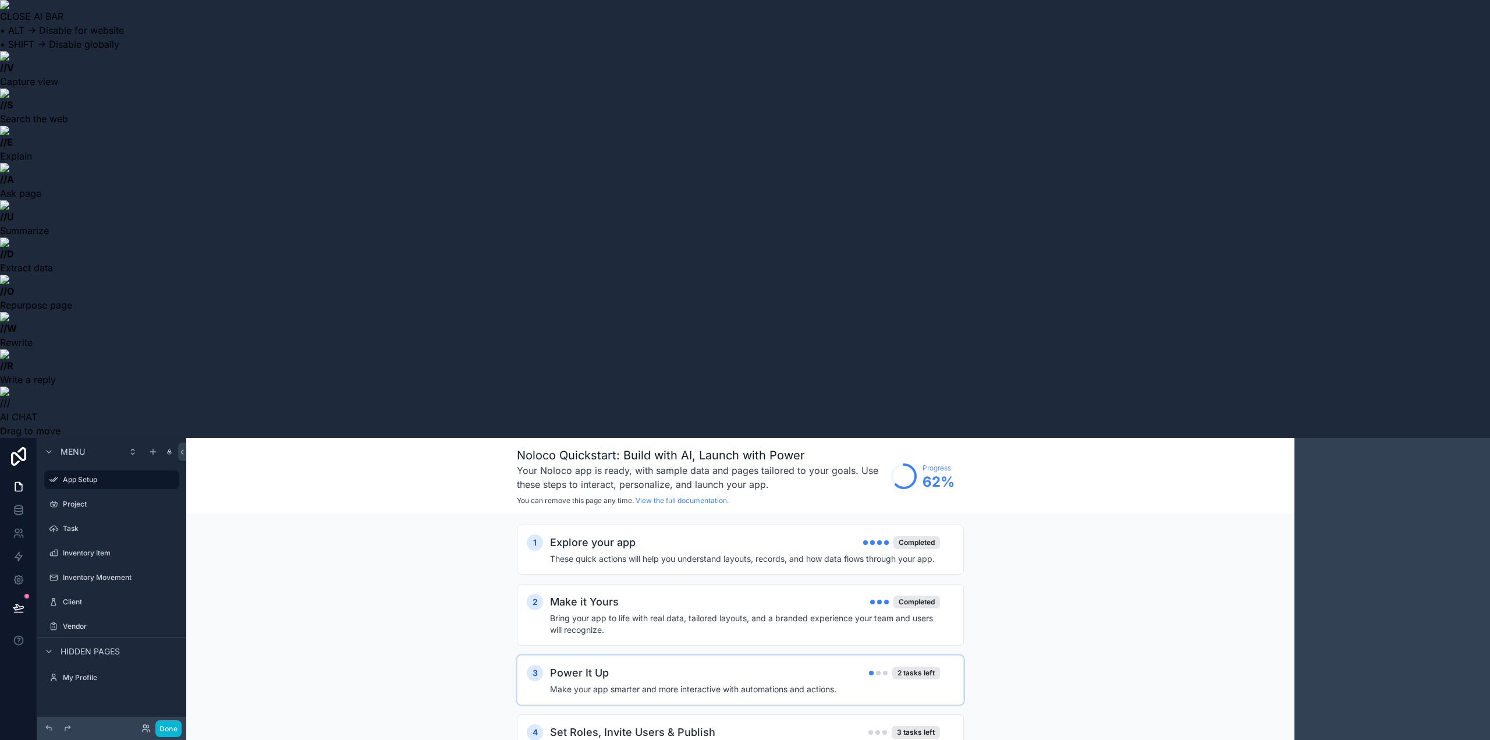
click at [788, 683] on h4 "Make your app smarter and more interactive with automations and actions." at bounding box center [745, 689] width 390 height 12
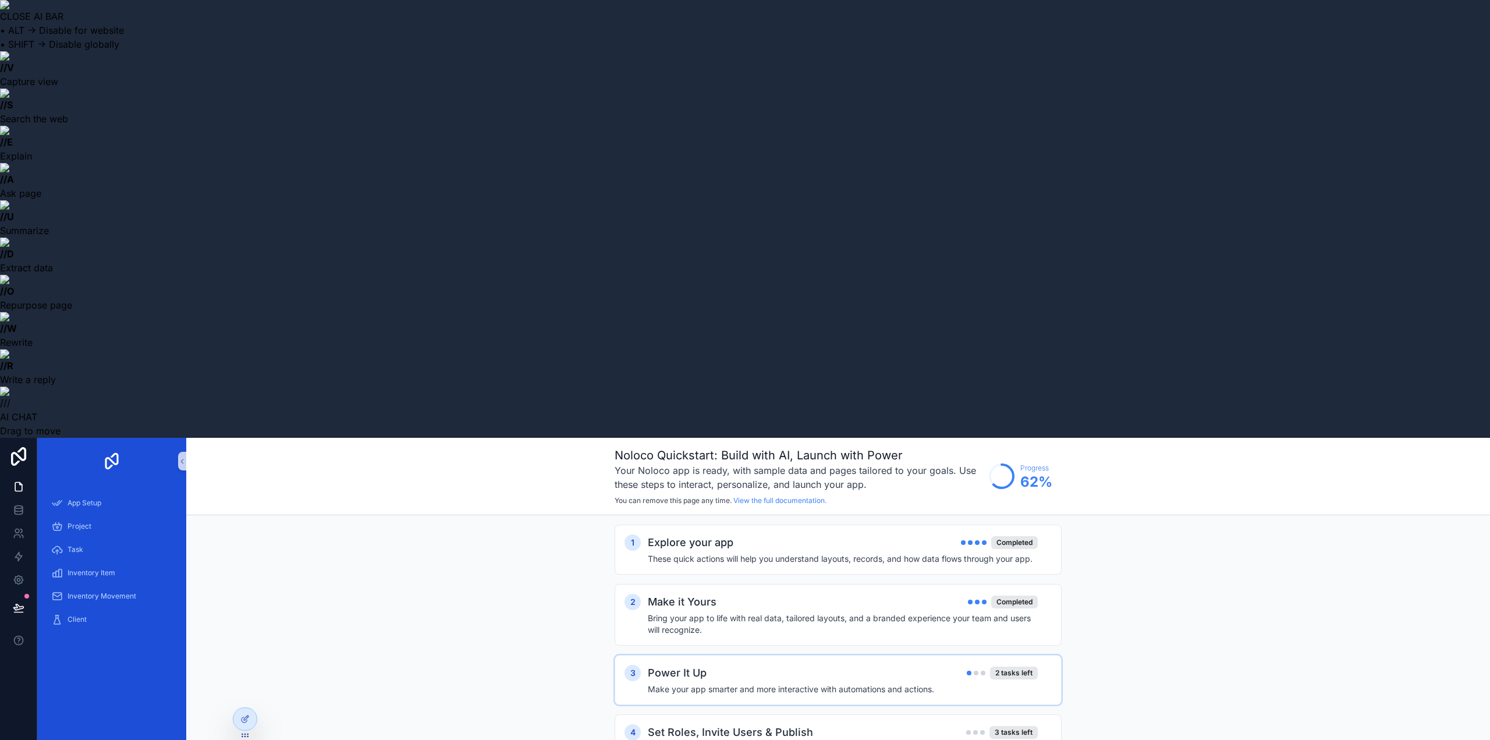
click at [742, 655] on div "3 Power It Up 2 tasks left Make your app smarter and more interactive with auto…" at bounding box center [838, 680] width 447 height 50
click at [655, 724] on h2 "Set Roles, Invite Users & Publish" at bounding box center [730, 732] width 165 height 16
click at [685, 724] on h2 "Set Roles, Invite Users & Publish" at bounding box center [730, 732] width 165 height 16
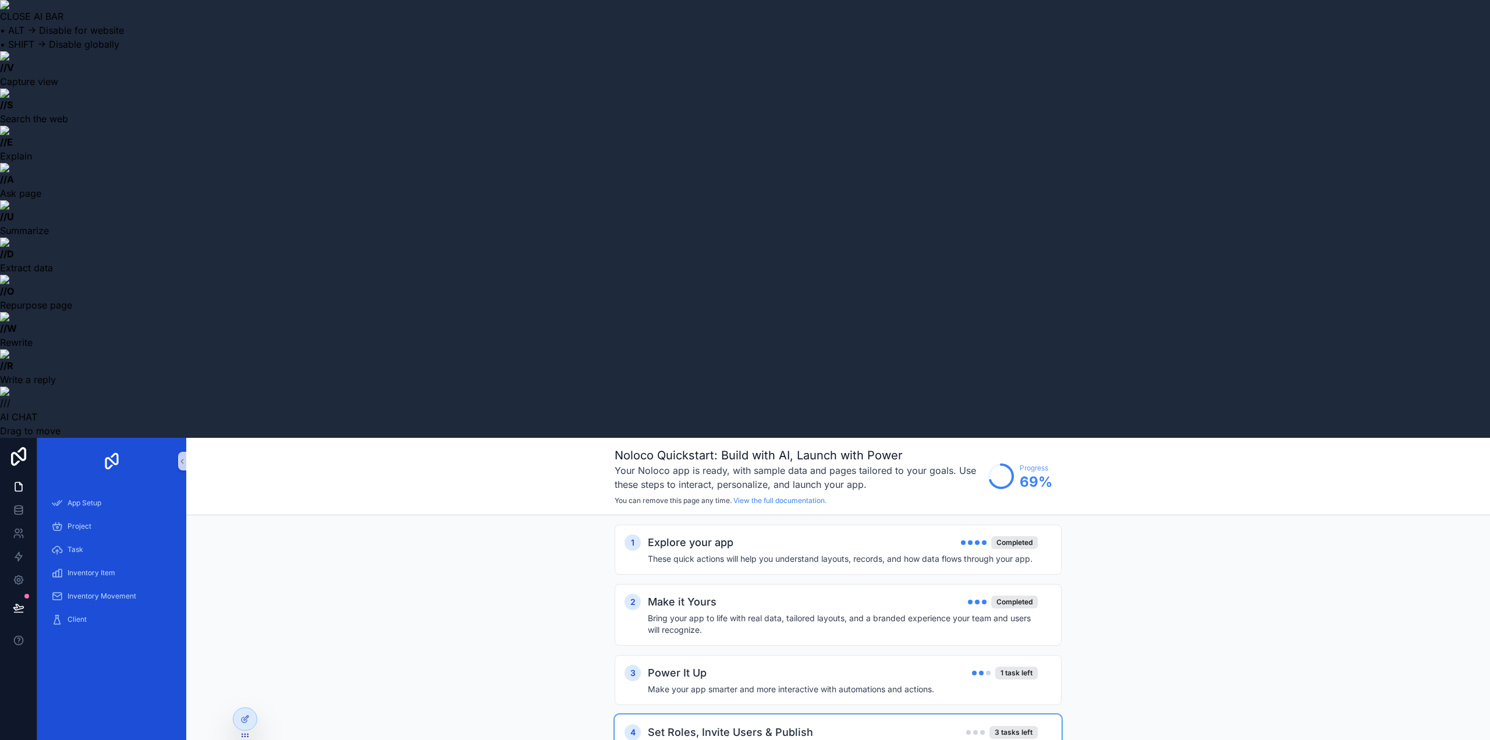
click at [1003, 739] on h4 "Get ready to share your app by setting access and inviting your team or externa…" at bounding box center [843, 749] width 390 height 12
click at [1009, 739] on h4 "Get ready to share your app by setting access and inviting your team or externa…" at bounding box center [843, 749] width 390 height 12
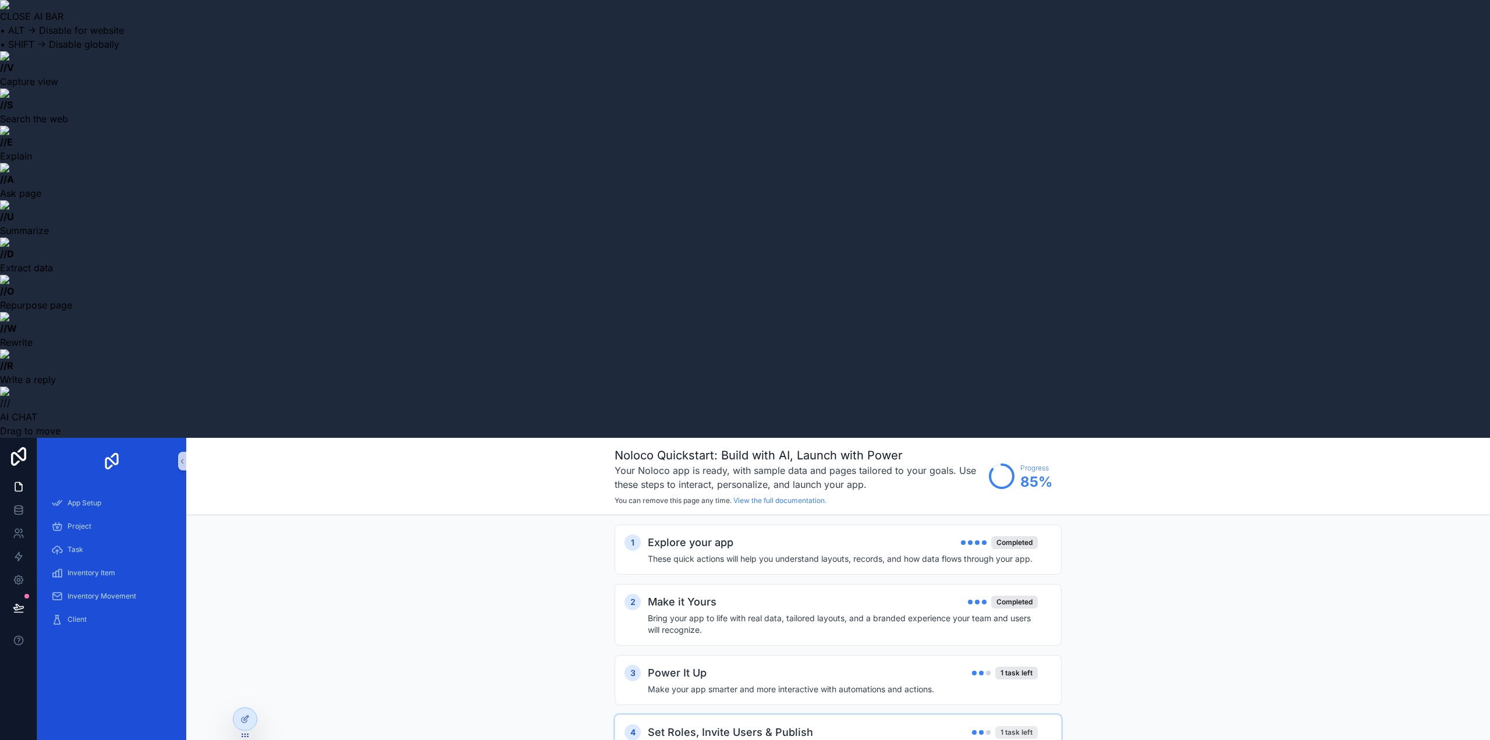
click at [1016, 726] on div "1 task left" at bounding box center [1016, 732] width 42 height 13
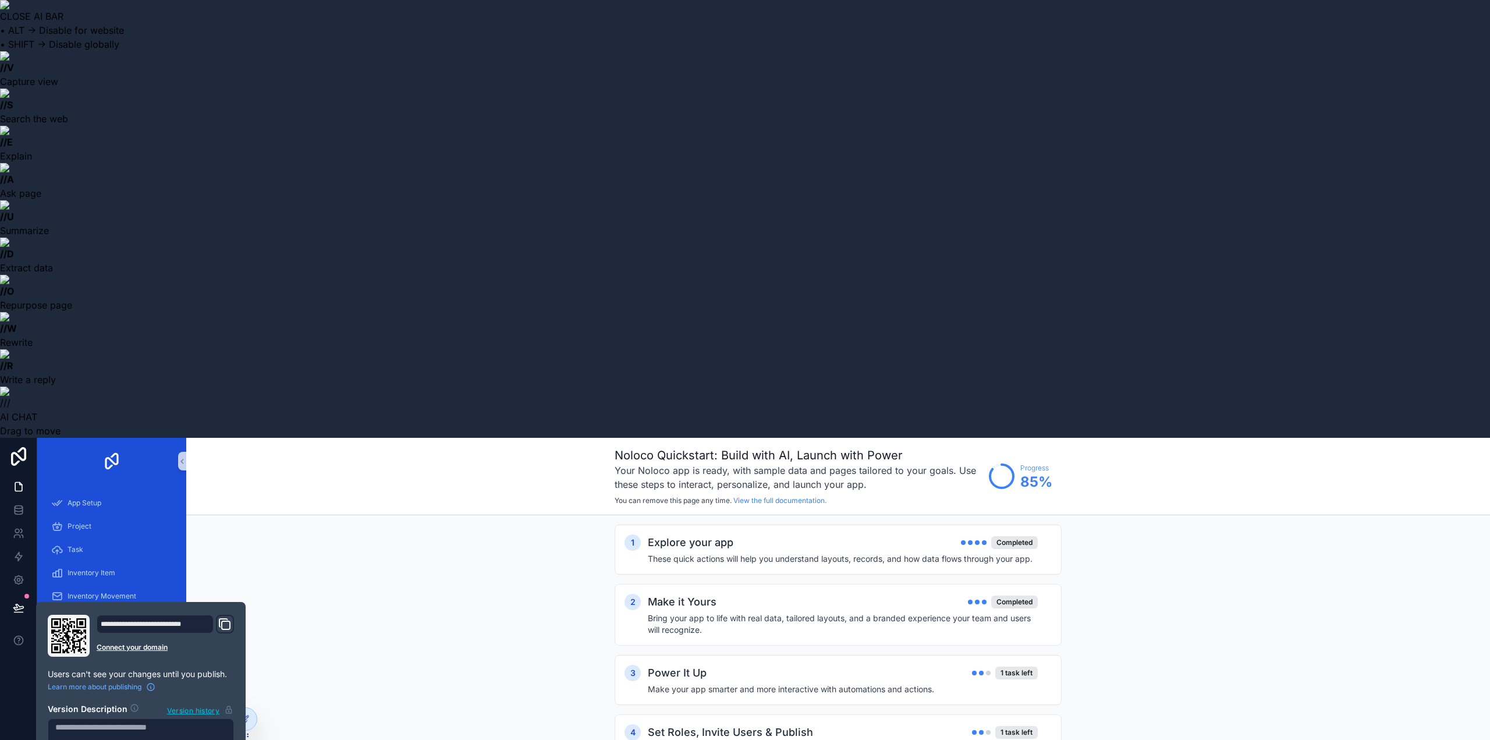
click at [139, 696] on section "Version Description Version history Publish" at bounding box center [141, 744] width 186 height 97
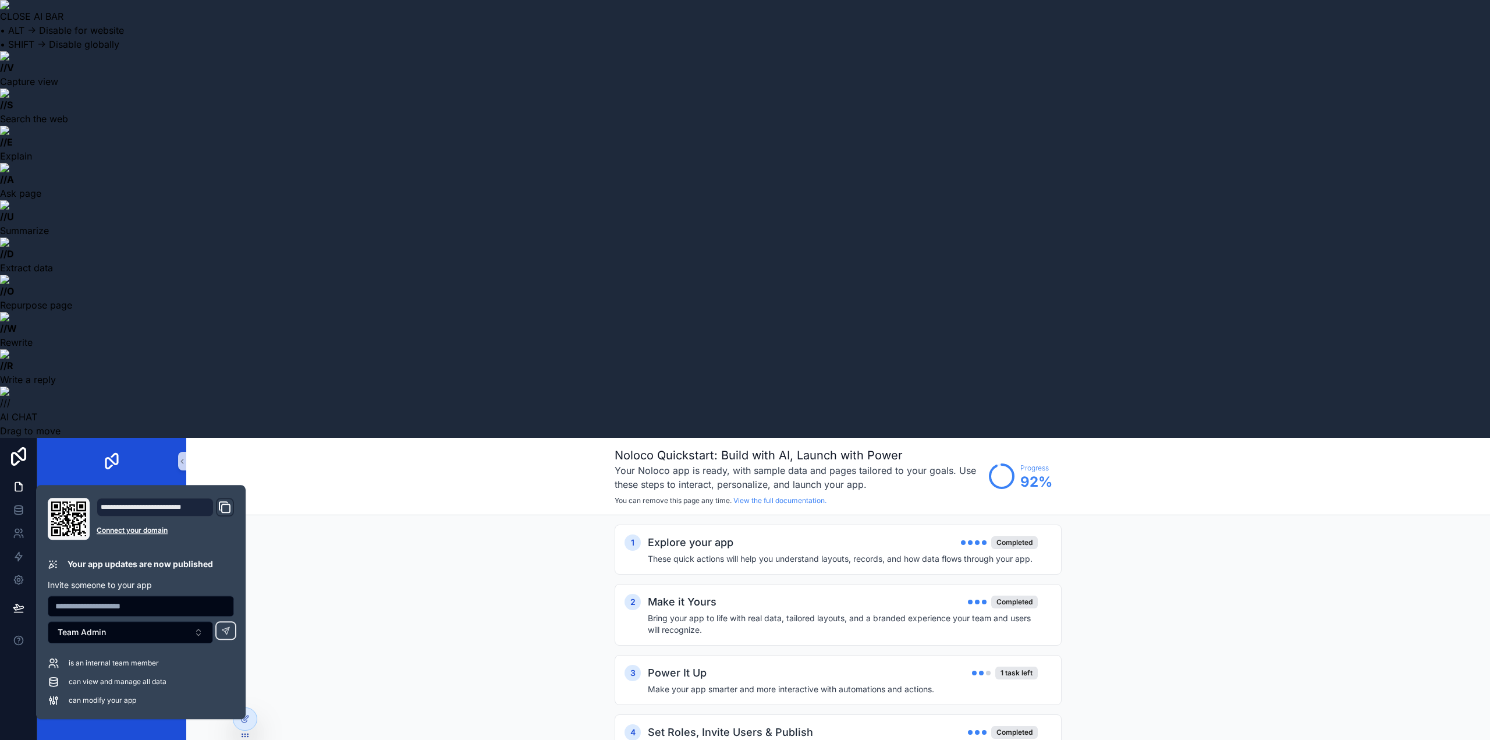
click at [226, 500] on icon "Domain and Custom Link" at bounding box center [225, 507] width 14 height 14
click at [979, 671] on div "scrollable content" at bounding box center [981, 673] width 19 height 5
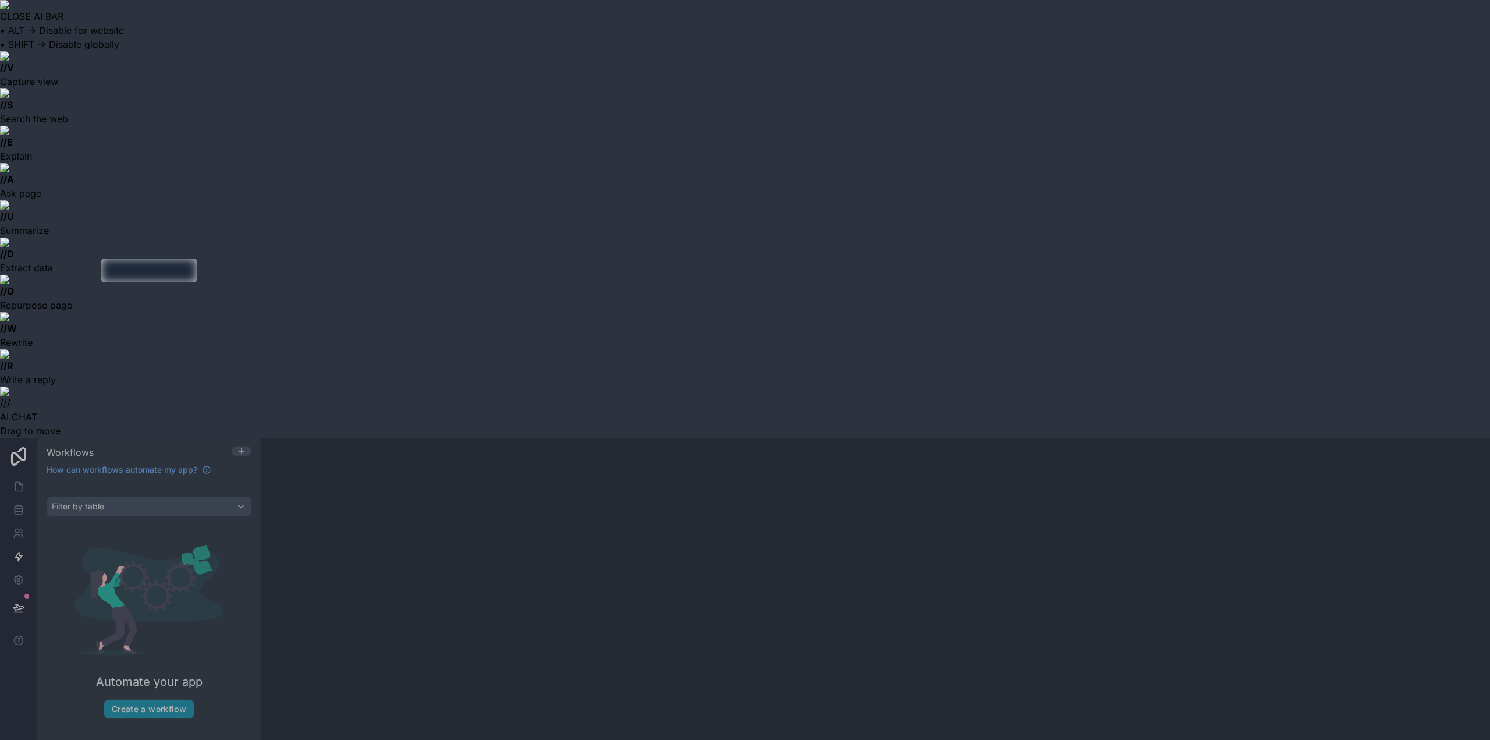
click at [160, 700] on button "Create a workflow" at bounding box center [149, 709] width 90 height 19
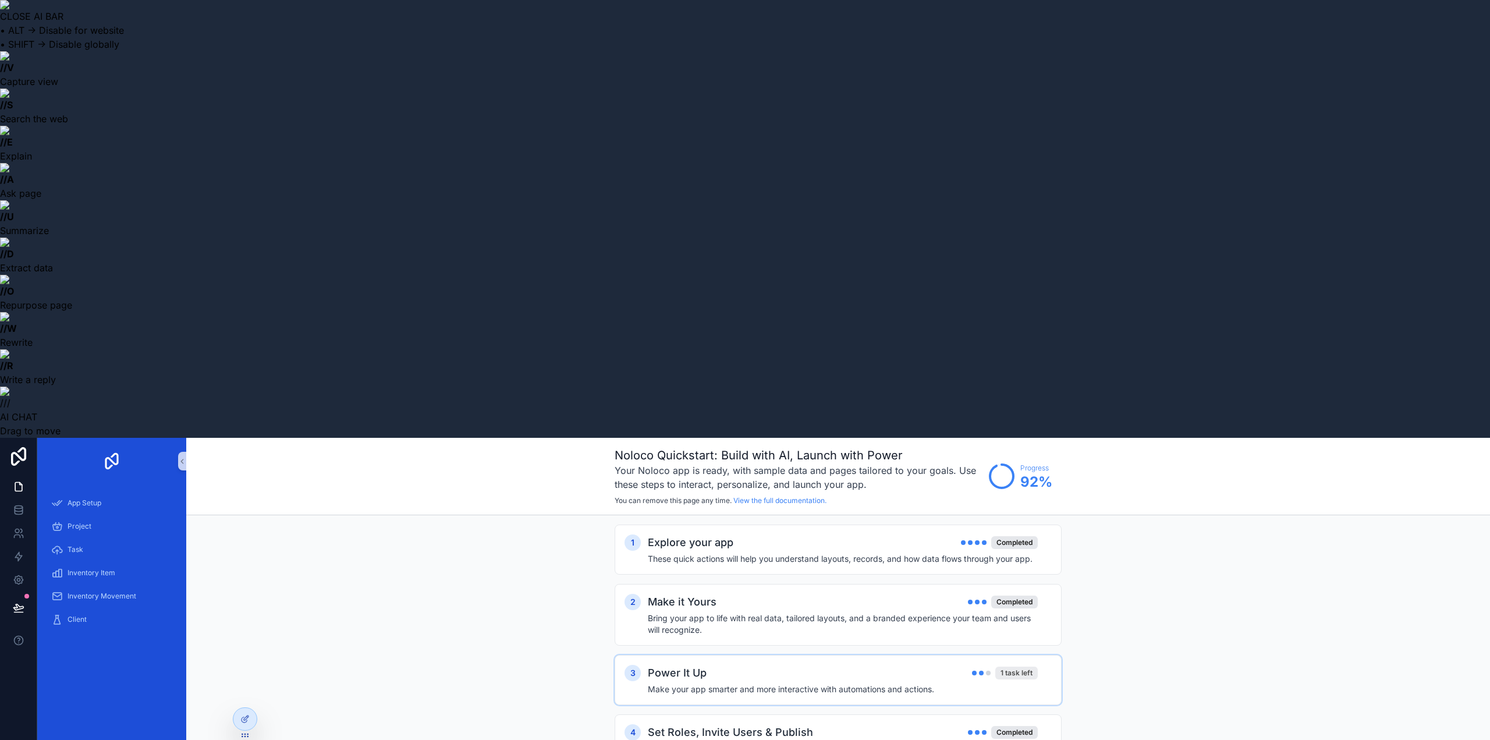
click at [1021, 667] on div "1 task left" at bounding box center [1016, 673] width 42 height 13
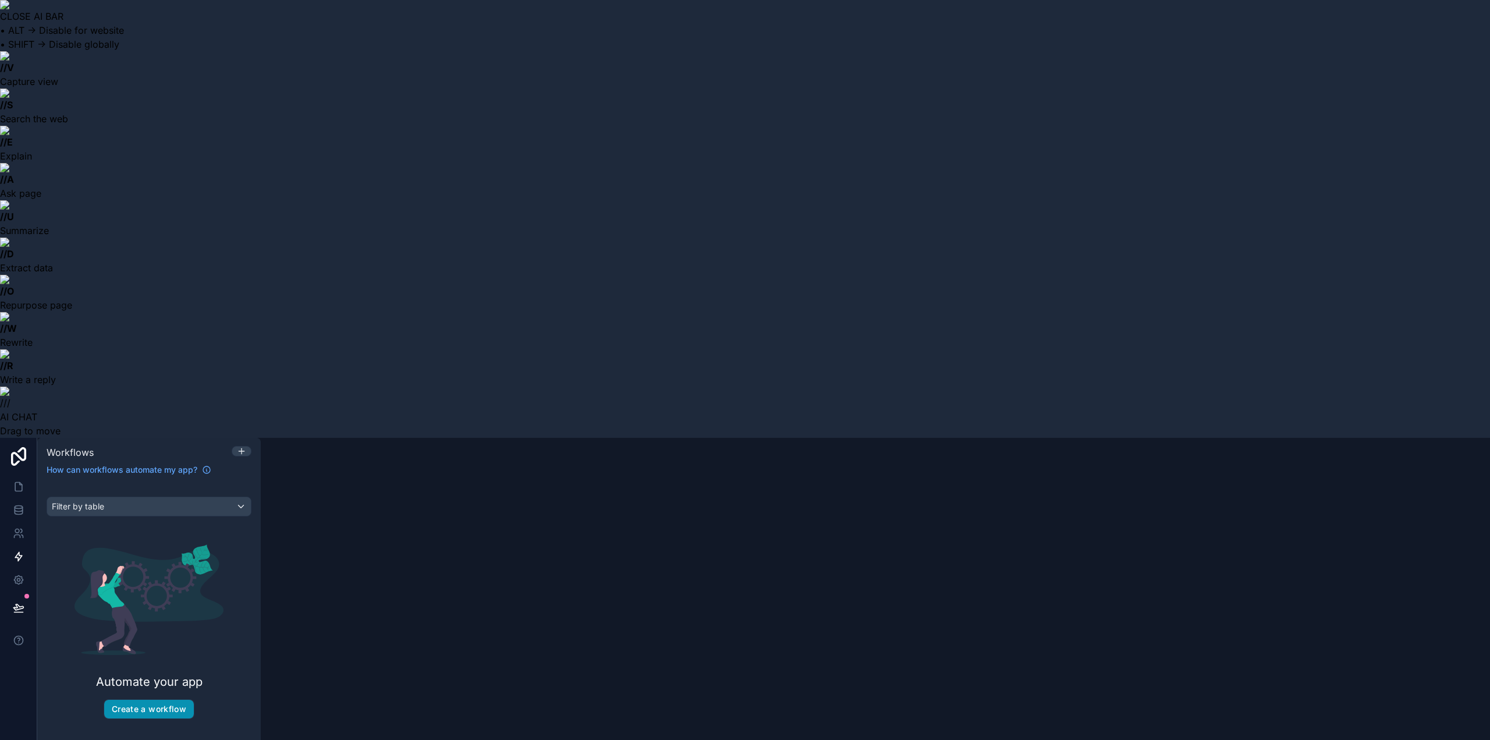
click at [176, 700] on button "Create a workflow" at bounding box center [149, 709] width 90 height 19
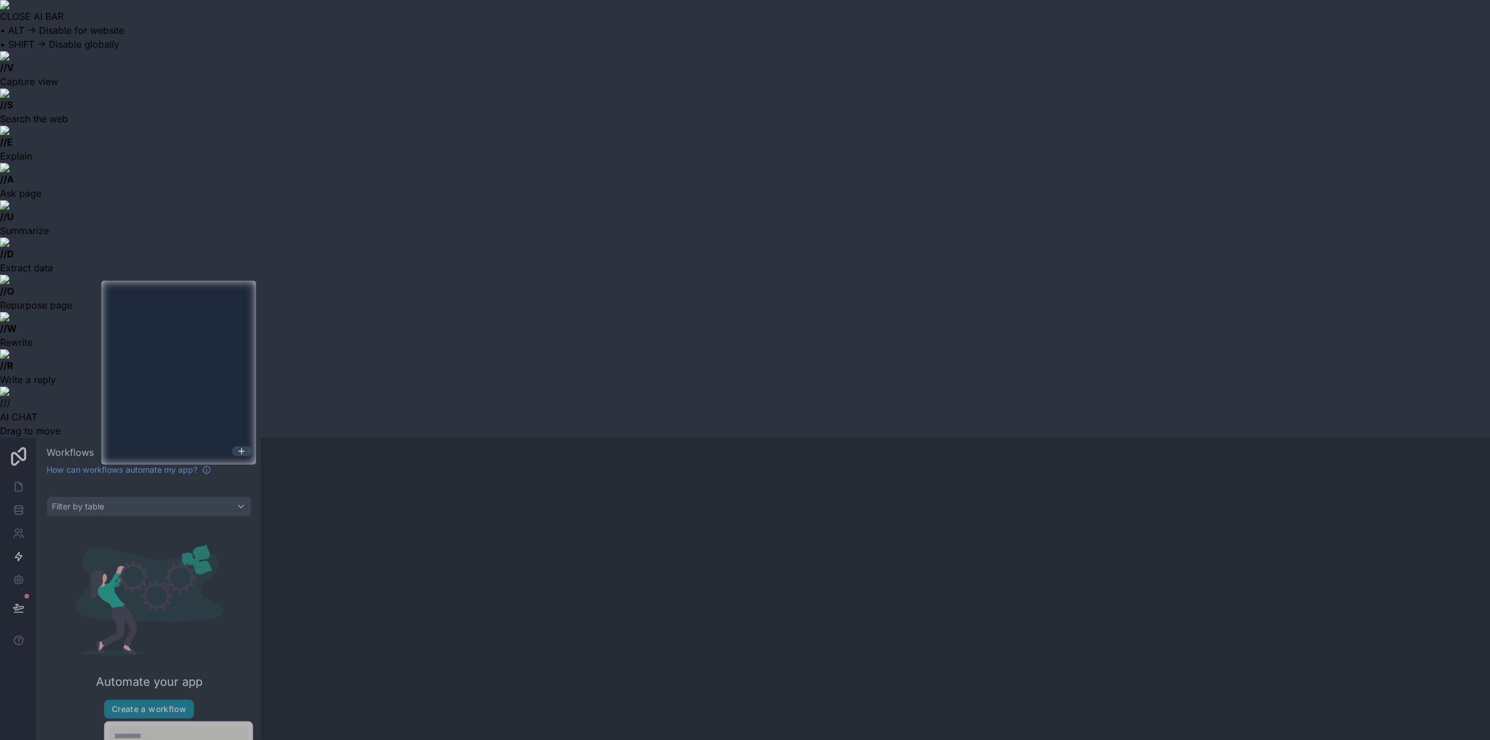
scroll to position [78, 0]
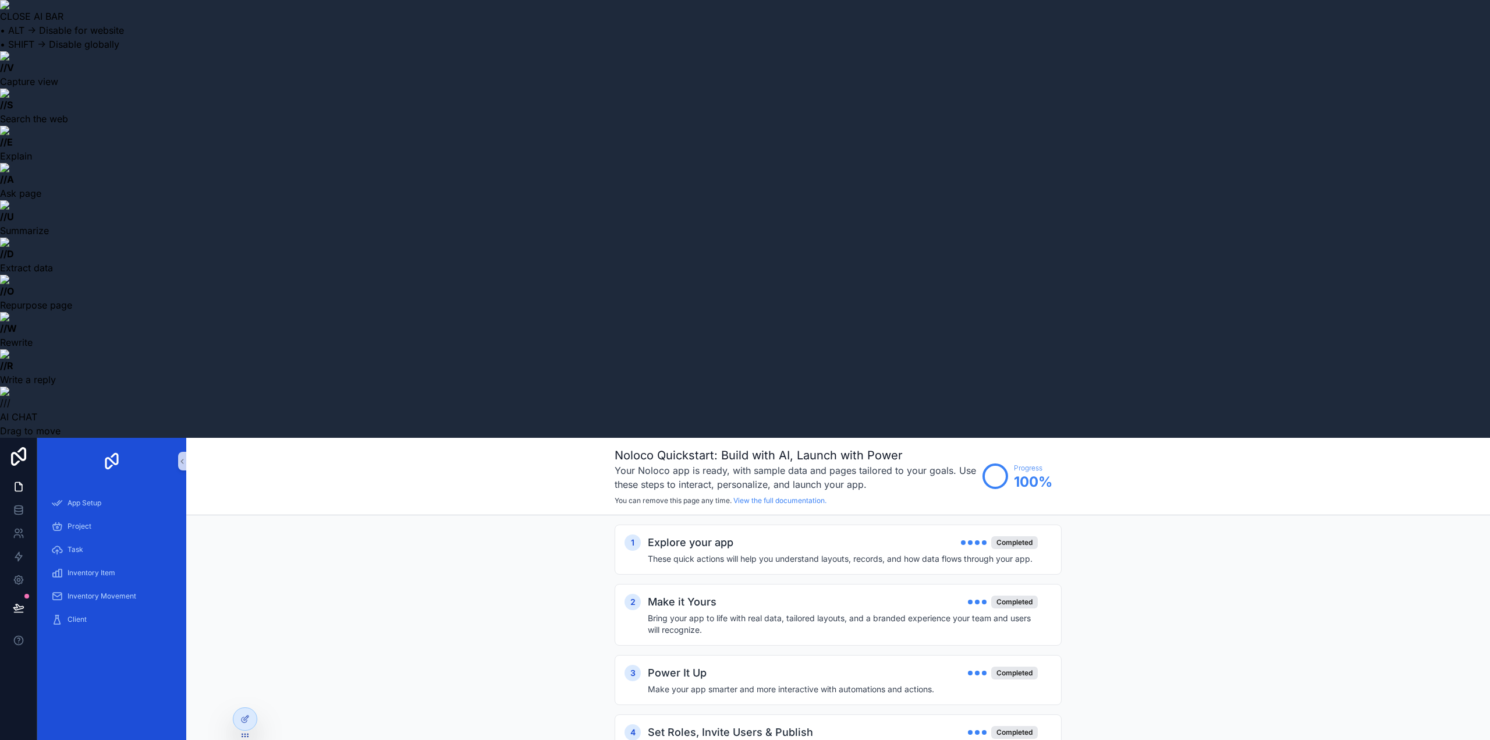
click at [1020, 473] on span "100 %" at bounding box center [1033, 482] width 38 height 19
drag, startPoint x: 819, startPoint y: 32, endPoint x: 807, endPoint y: 55, distance: 26.0
click at [807, 447] on div "Noloco Quickstart: Build with AI, Launch with Power Your Noloco app is ready, w…" at bounding box center [796, 476] width 362 height 58
click at [787, 463] on h3 "Your Noloco app is ready, with sample data and pages tailored to your goals. Us…" at bounding box center [796, 477] width 362 height 28
click at [100, 498] on span "App Setup" at bounding box center [85, 502] width 34 height 9
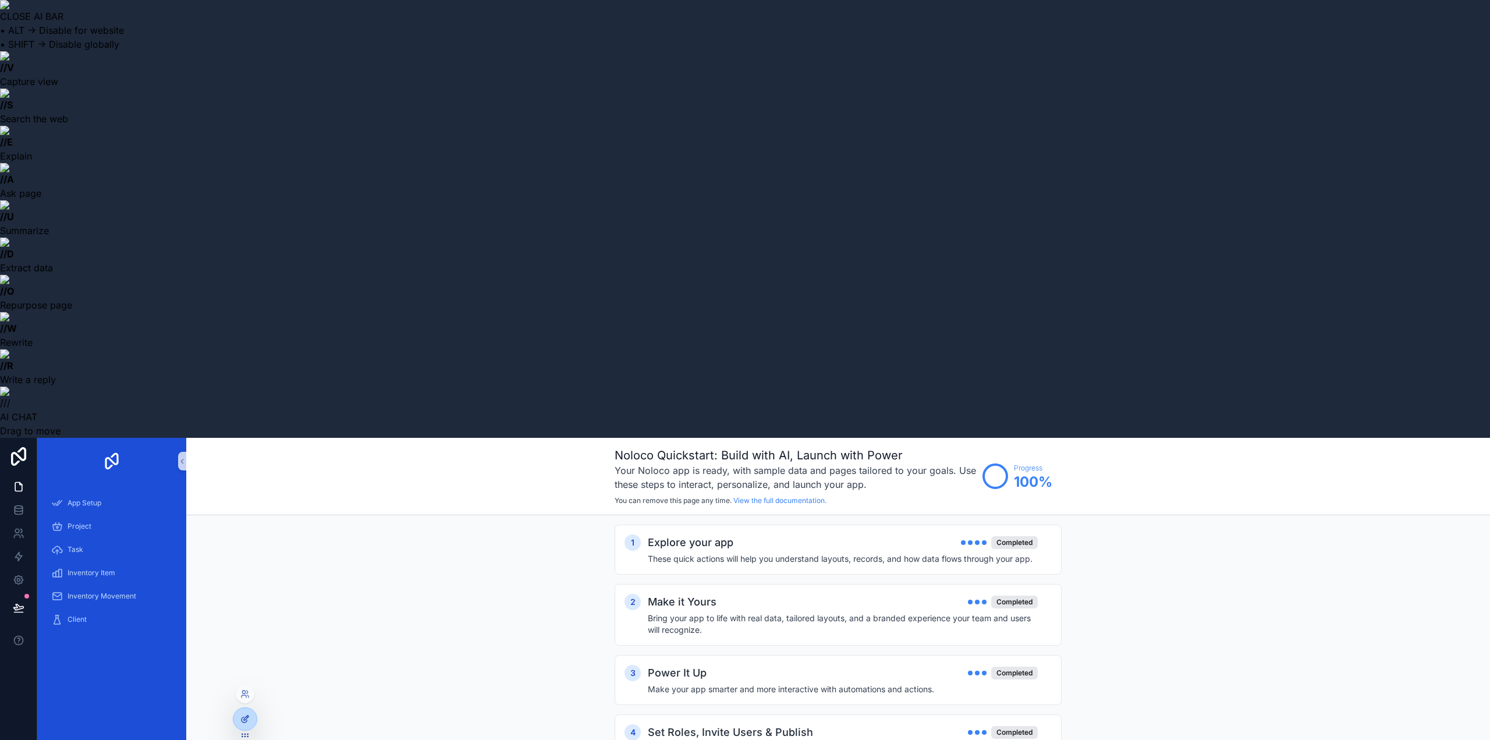
click at [241, 717] on icon at bounding box center [244, 718] width 9 height 9
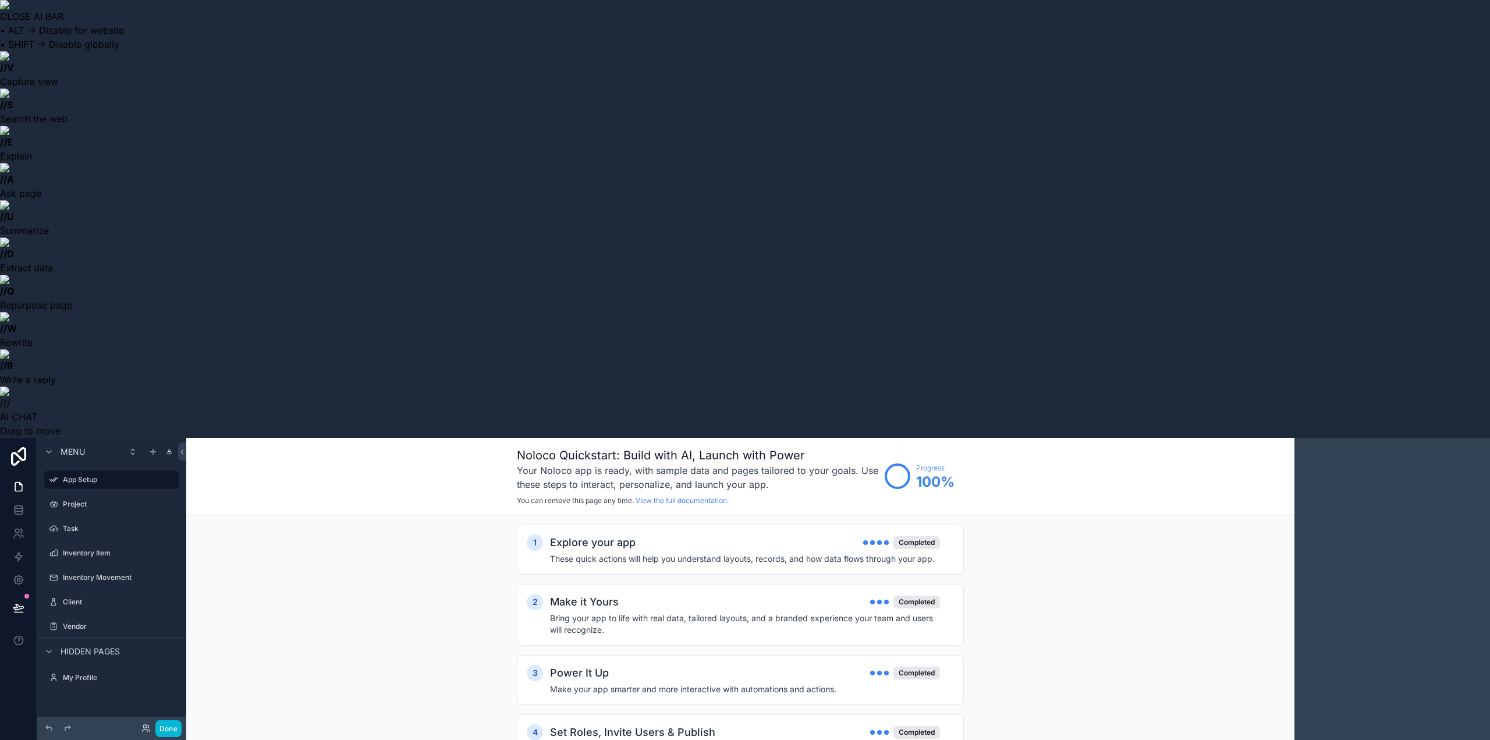
click at [112, 646] on span "Hidden pages" at bounding box center [90, 652] width 59 height 12
click at [109, 646] on span "Hidden pages" at bounding box center [90, 652] width 59 height 12
click at [77, 475] on label "App Setup" at bounding box center [109, 479] width 93 height 9
click at [14, 447] on icon at bounding box center [18, 456] width 15 height 19
drag, startPoint x: 1344, startPoint y: 364, endPoint x: 1355, endPoint y: 551, distance: 187.2
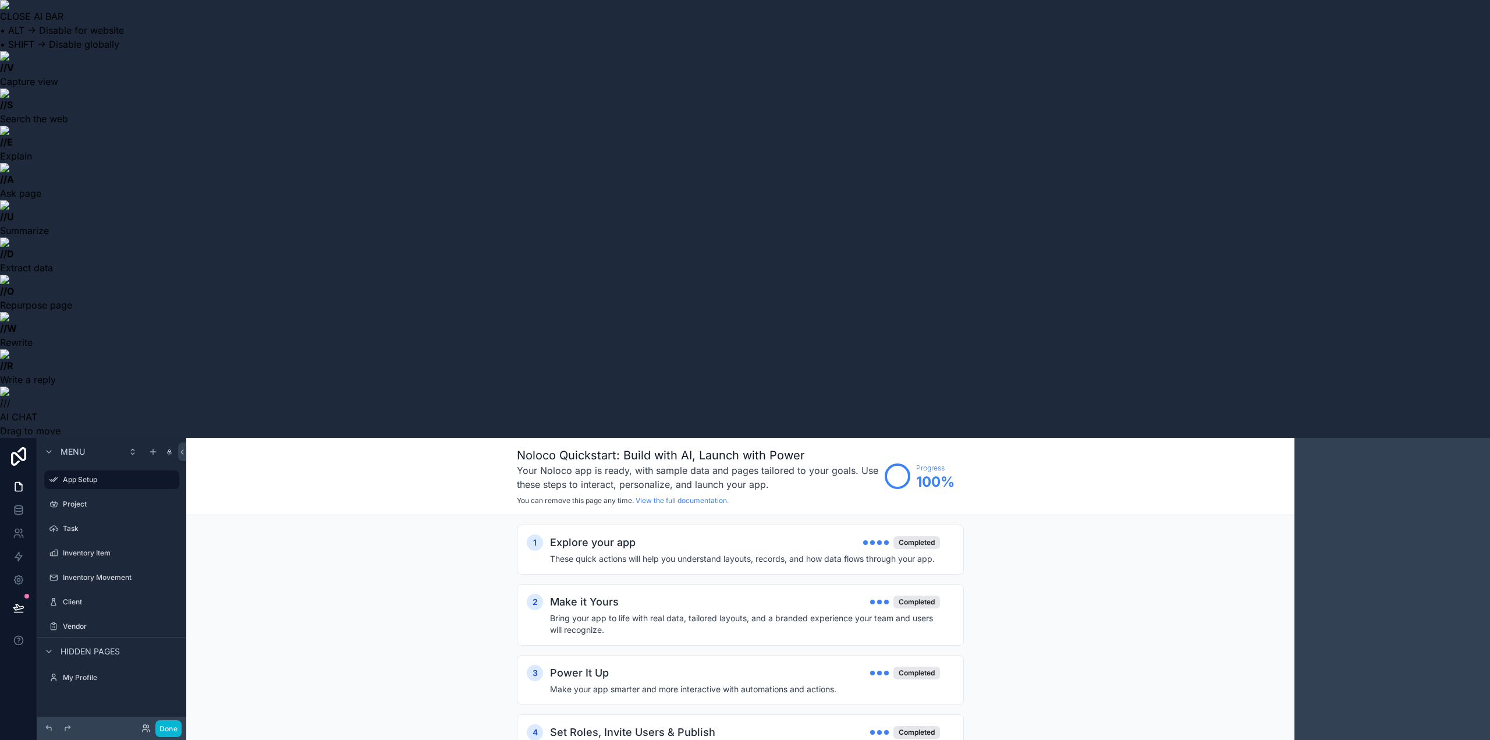
click at [163, 733] on button "Done" at bounding box center [168, 728] width 26 height 17
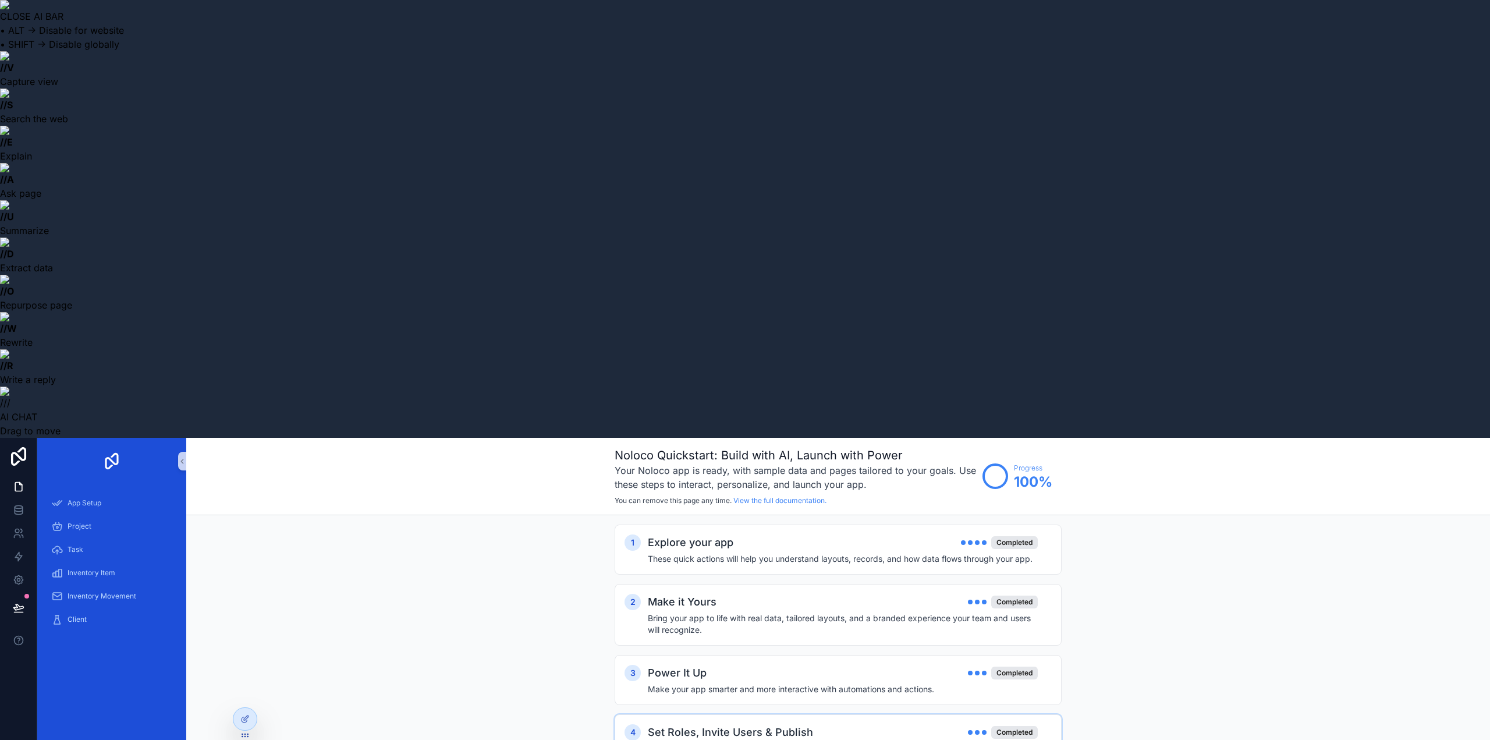
click at [767, 724] on h2 "Set Roles, Invite Users & Publish" at bounding box center [730, 732] width 165 height 16
click at [1041, 473] on span "100 %" at bounding box center [1033, 482] width 38 height 19
click at [969, 463] on h3 "Your Noloco app is ready, with sample data and pages tailored to your goals. Us…" at bounding box center [796, 477] width 362 height 28
drag, startPoint x: 849, startPoint y: 25, endPoint x: 618, endPoint y: 7, distance: 231.8
click at [618, 438] on div "Noloco Quickstart: Build with AI, Launch with Power Your Noloco app is ready, w…" at bounding box center [838, 476] width 1304 height 77
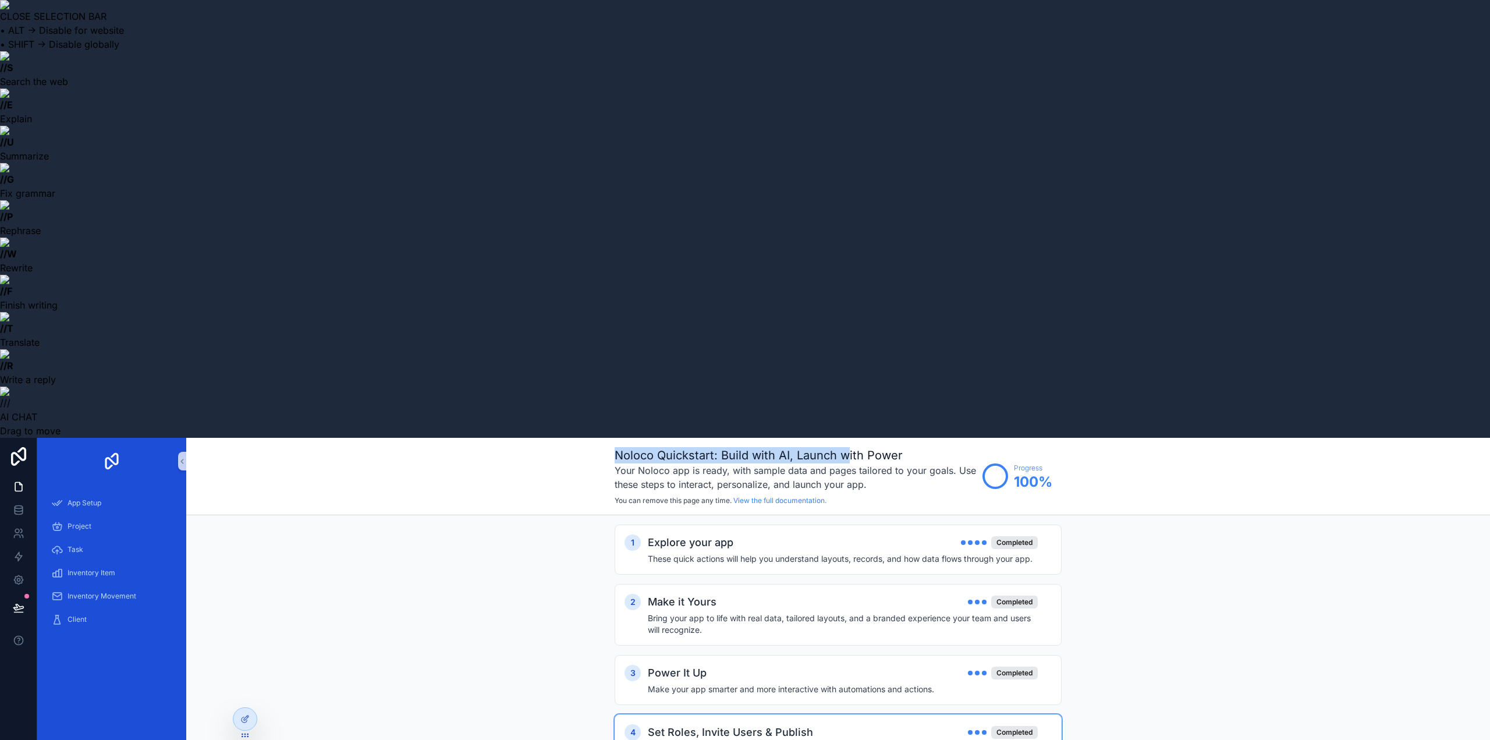
click at [616, 438] on div "Noloco Quickstart: Build with AI, Launch with Power Your Noloco app is ready, w…" at bounding box center [838, 476] width 1304 height 77
